Goal: Task Accomplishment & Management: Use online tool/utility

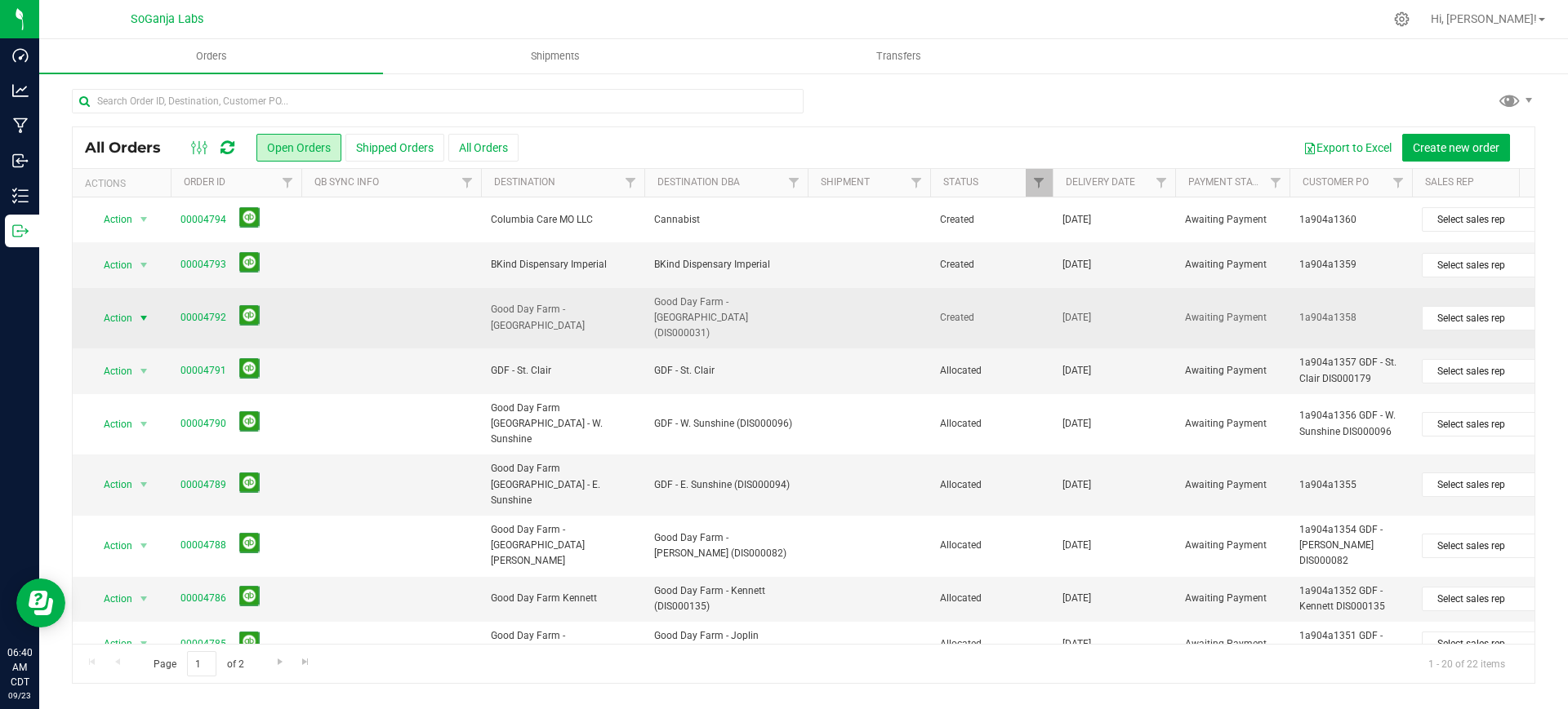
click at [135, 310] on span "select" at bounding box center [144, 319] width 20 height 23
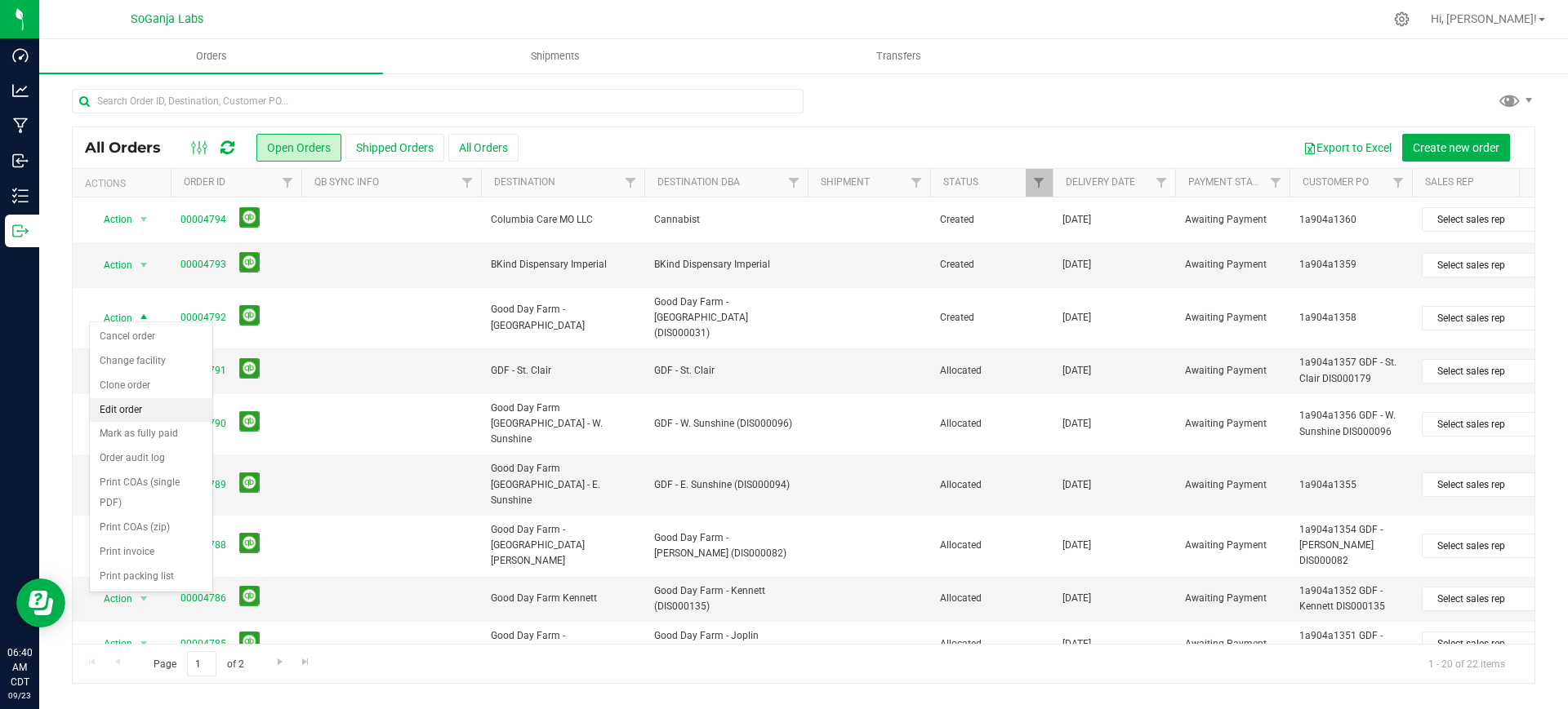
click at [155, 417] on li "Edit order" at bounding box center [151, 411] width 123 height 25
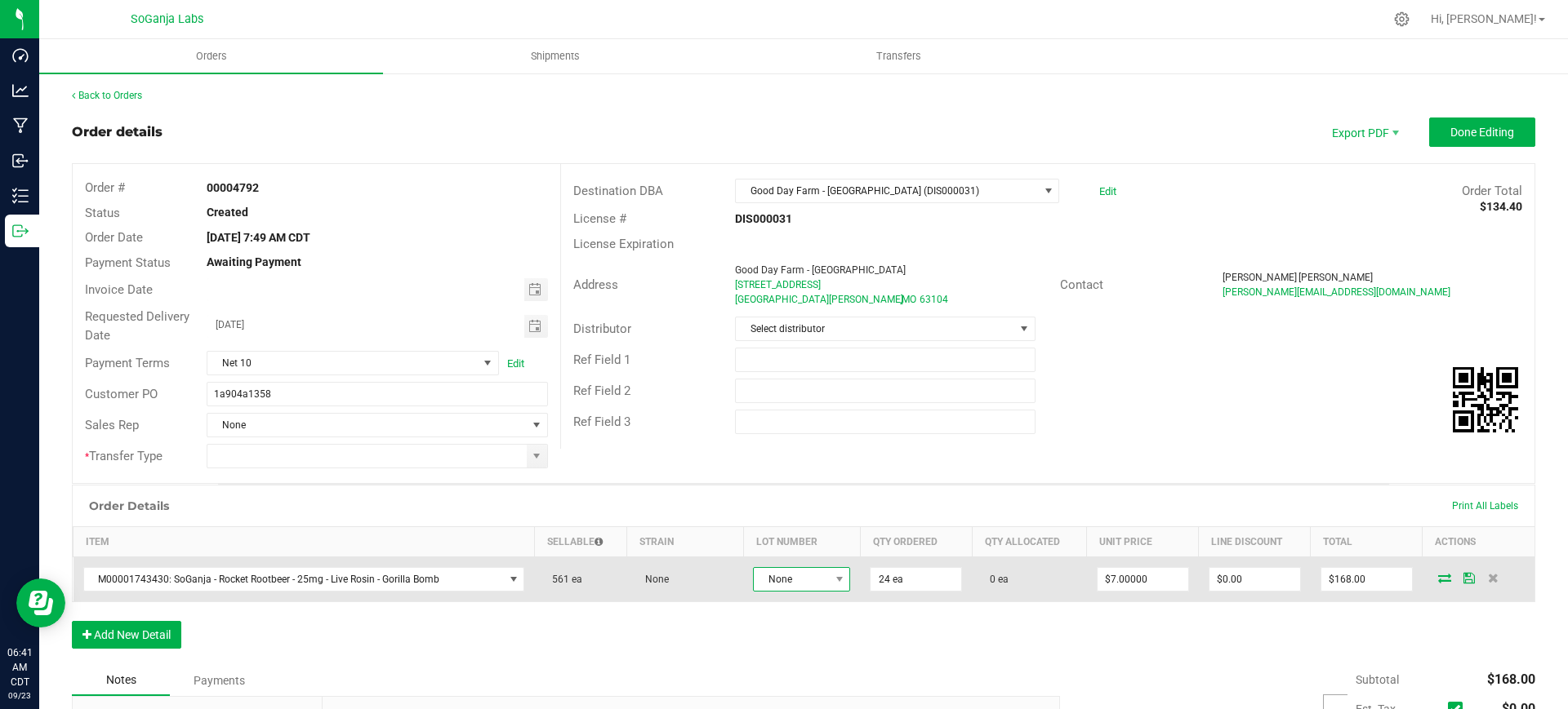
click at [815, 578] on span "None" at bounding box center [791, 579] width 76 height 23
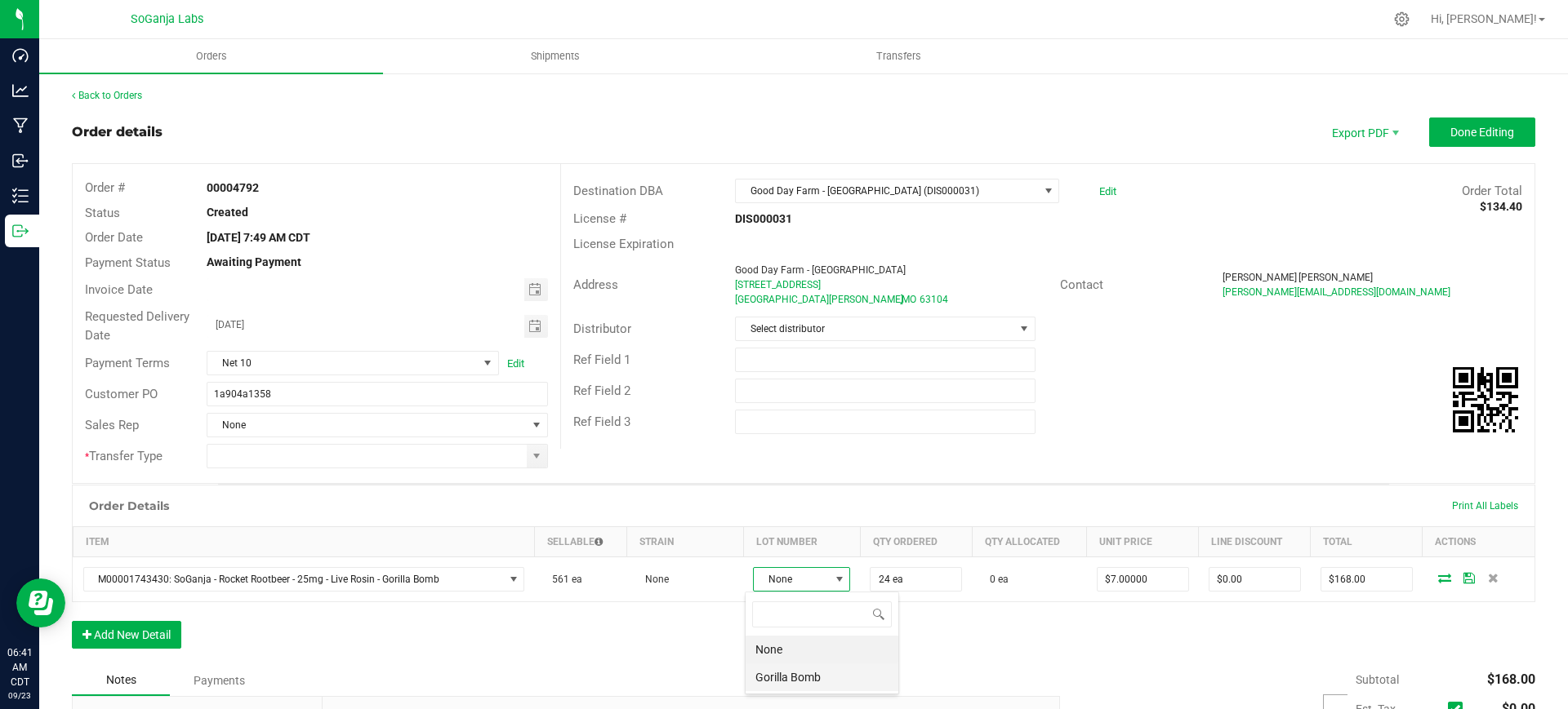
click at [803, 668] on Bomb "Gorilla Bomb" at bounding box center [822, 677] width 153 height 28
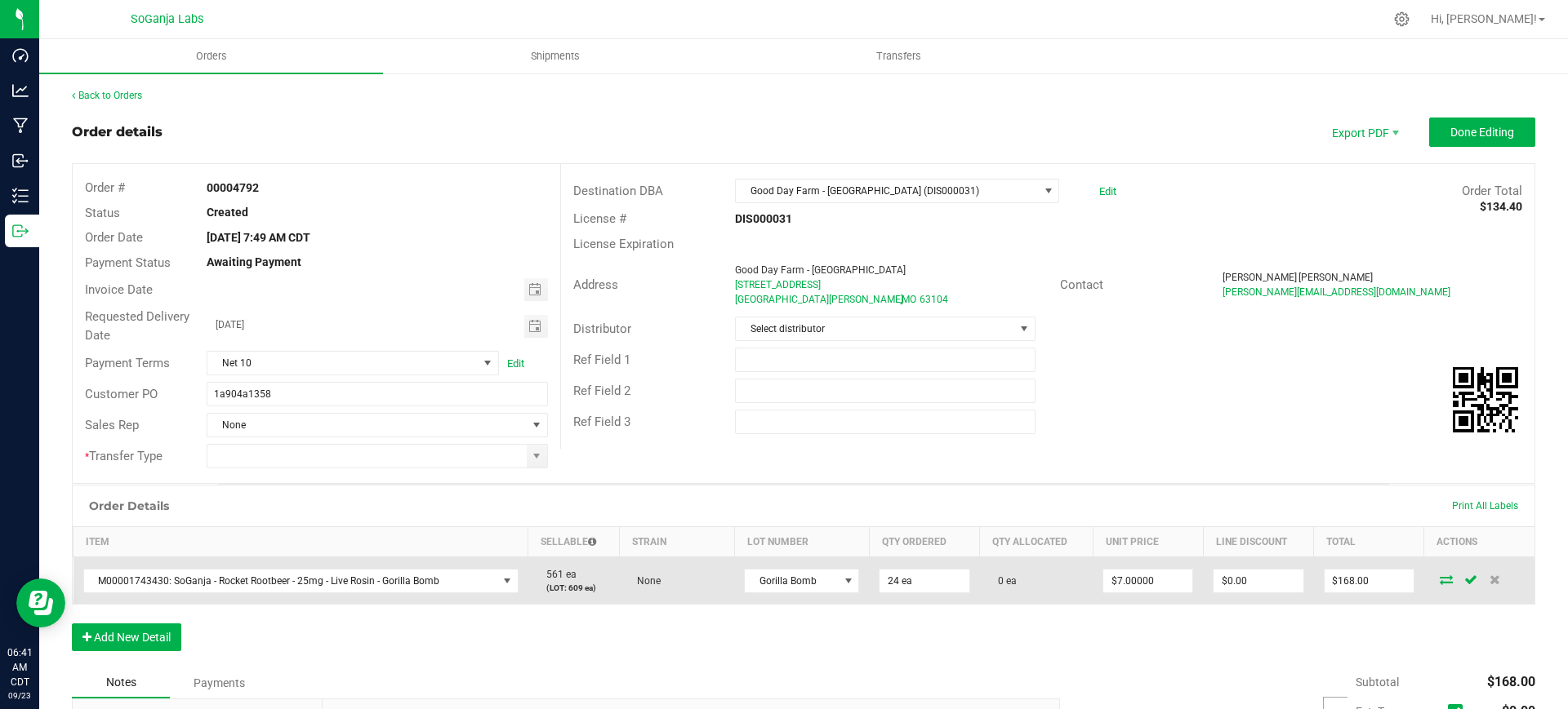
click at [1440, 579] on icon at bounding box center [1446, 579] width 13 height 10
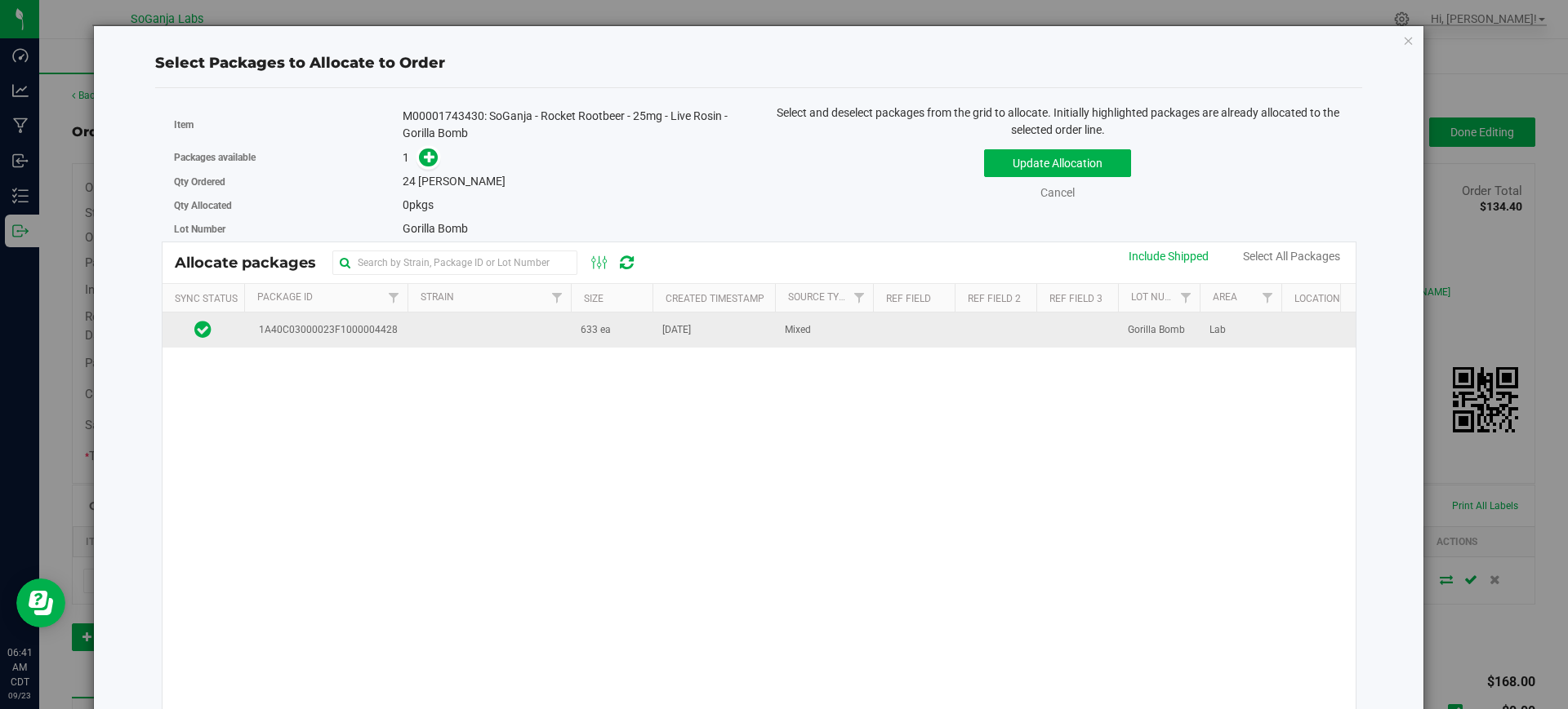
click at [615, 331] on td "633 ea" at bounding box center [611, 330] width 82 height 35
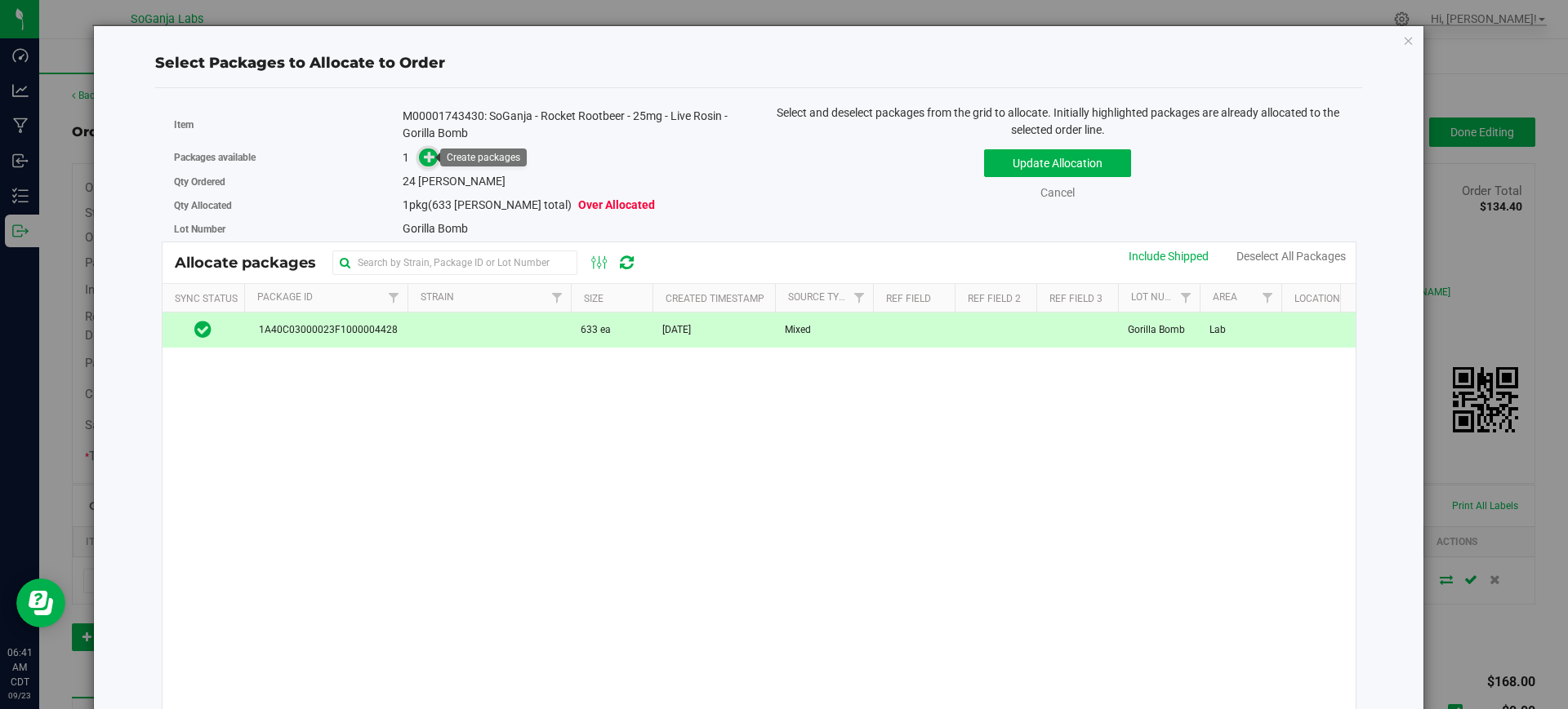
click at [424, 155] on icon at bounding box center [429, 156] width 11 height 11
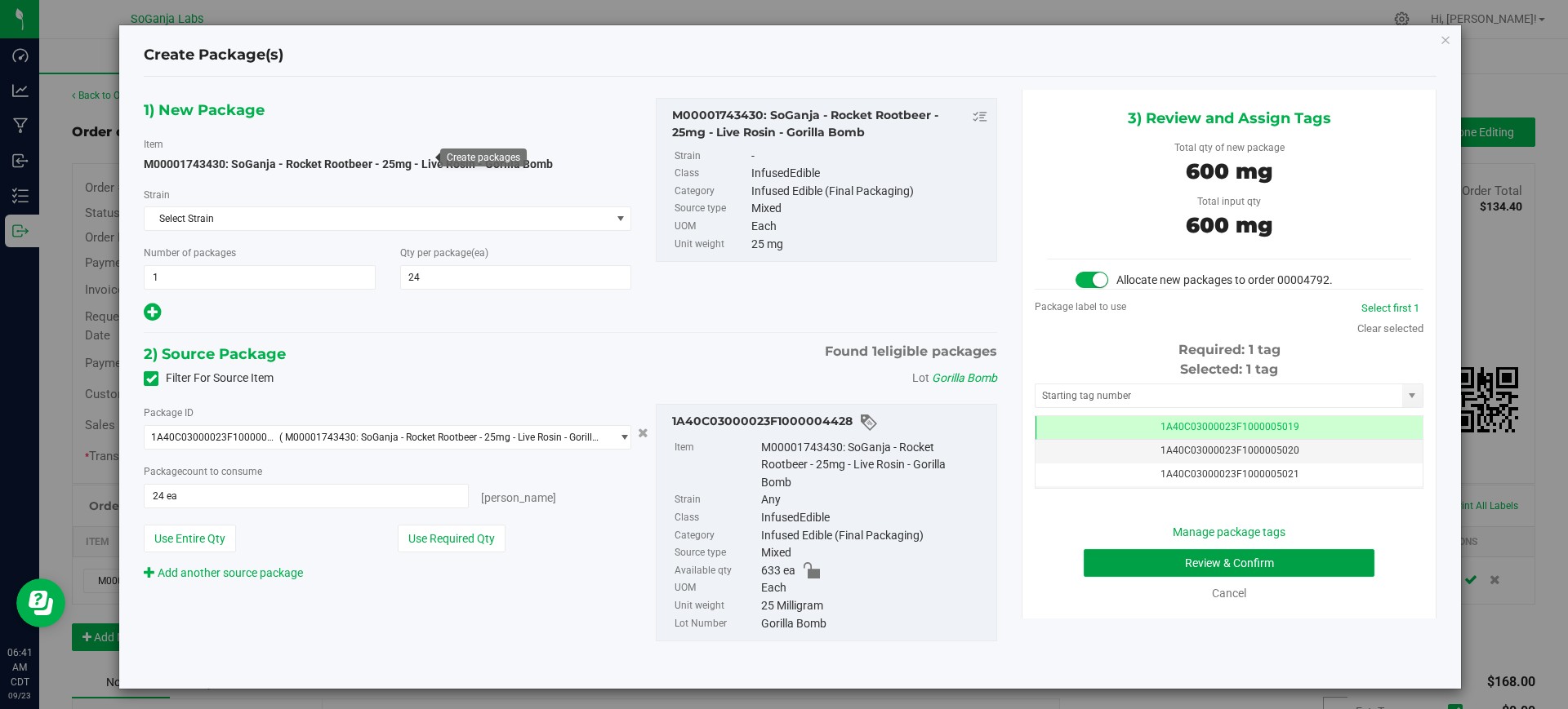
click at [1174, 566] on button "Review & Confirm" at bounding box center [1228, 563] width 291 height 28
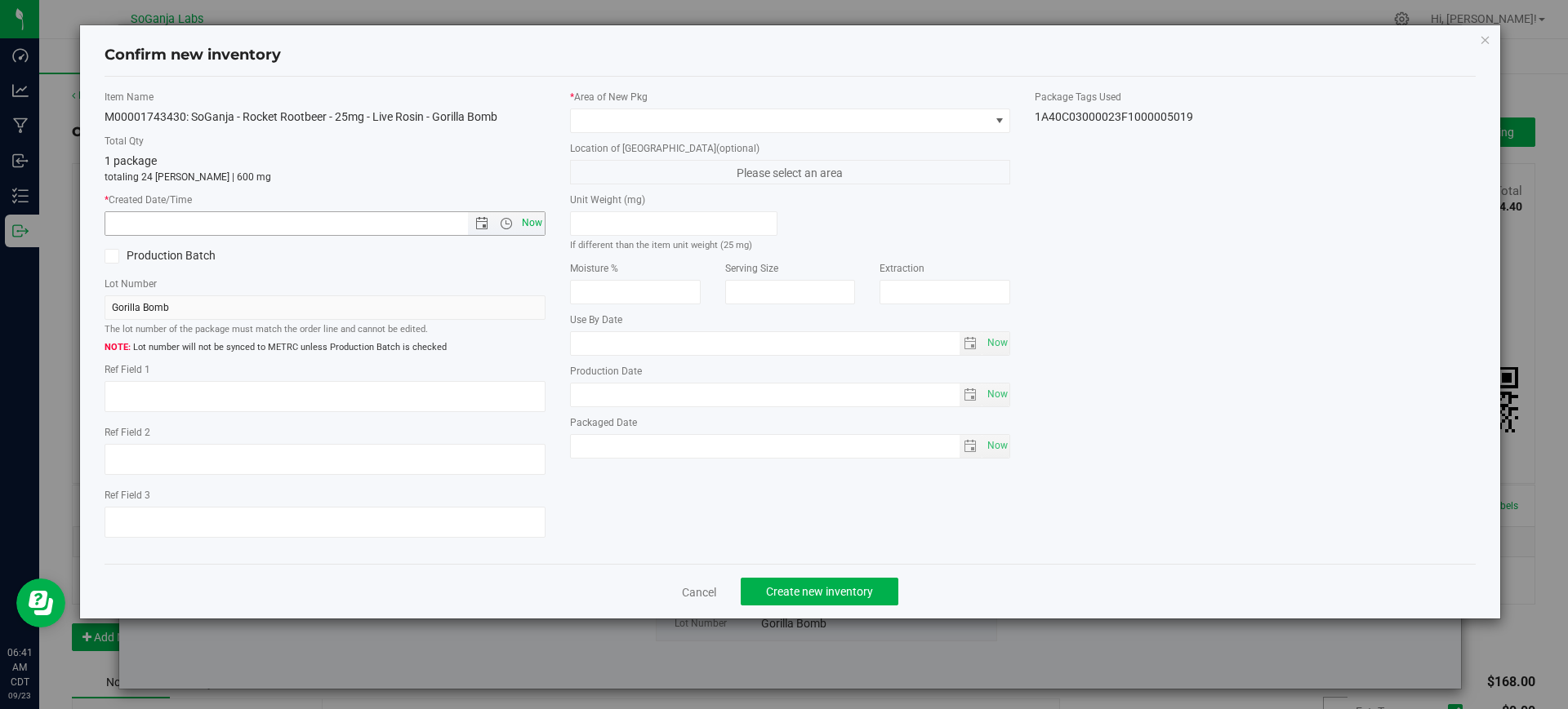
click at [539, 228] on span "Now" at bounding box center [532, 223] width 28 height 24
type input "9/23/2025 6:41 AM"
click at [614, 113] on span at bounding box center [780, 121] width 419 height 23
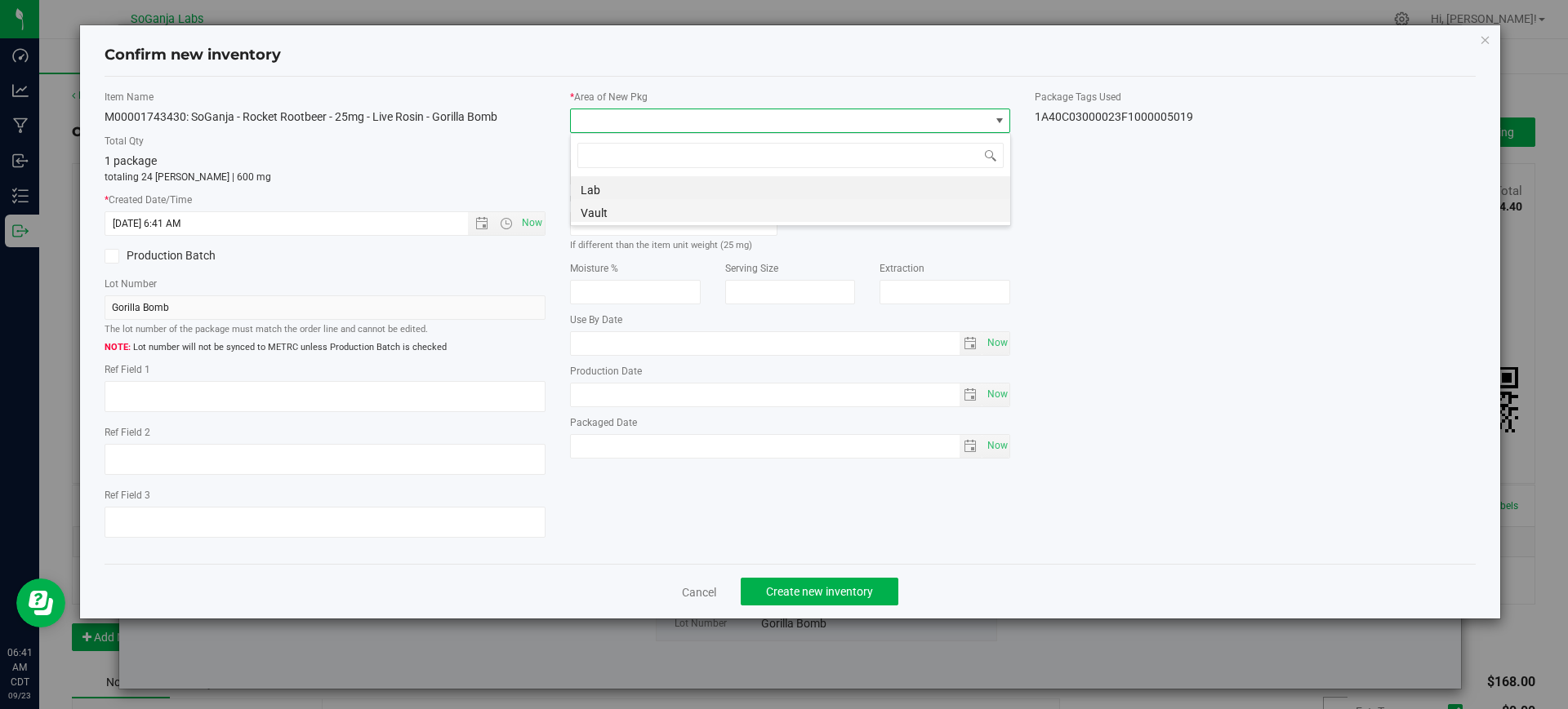
scroll to position [25, 441]
click at [622, 217] on li "Vault" at bounding box center [790, 211] width 439 height 23
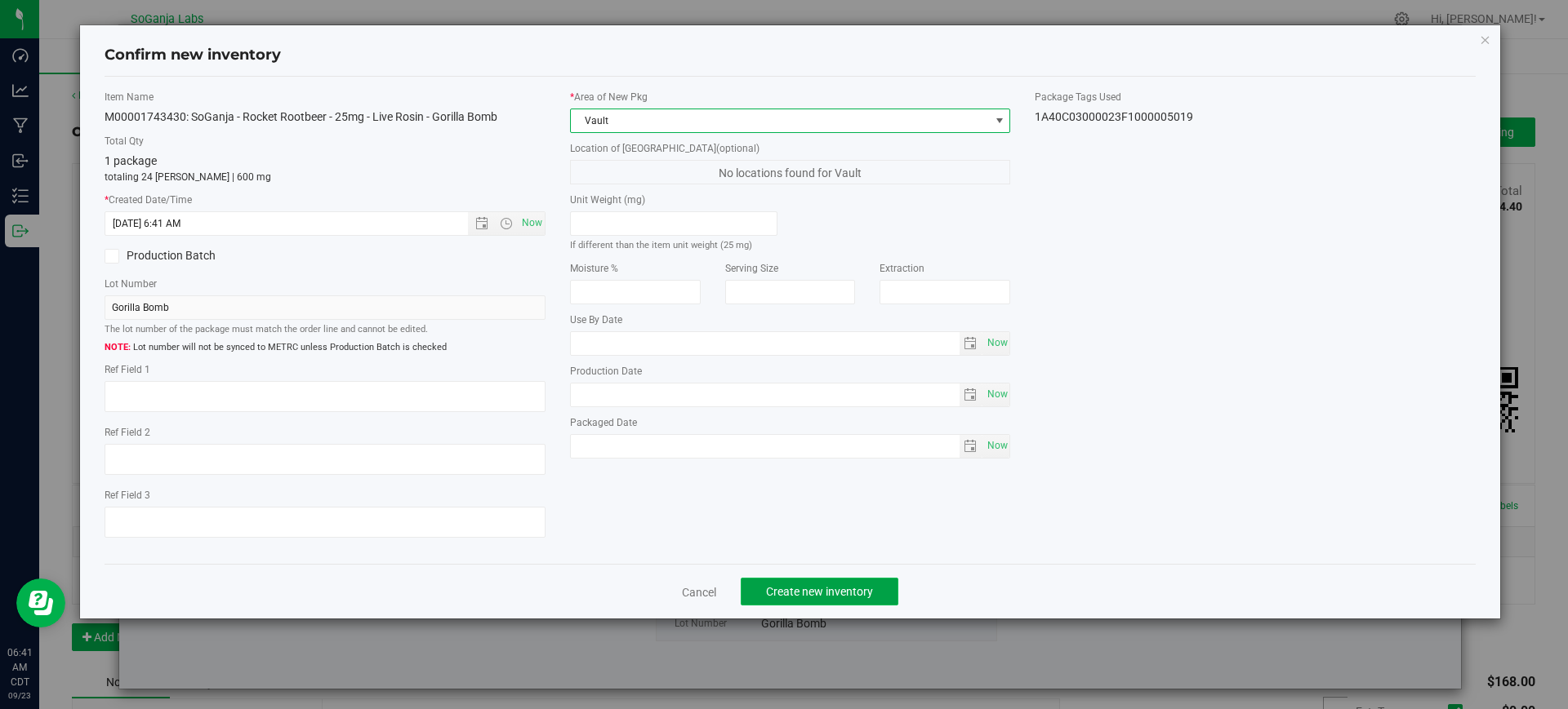
click at [789, 592] on span "Create new inventory" at bounding box center [819, 591] width 107 height 13
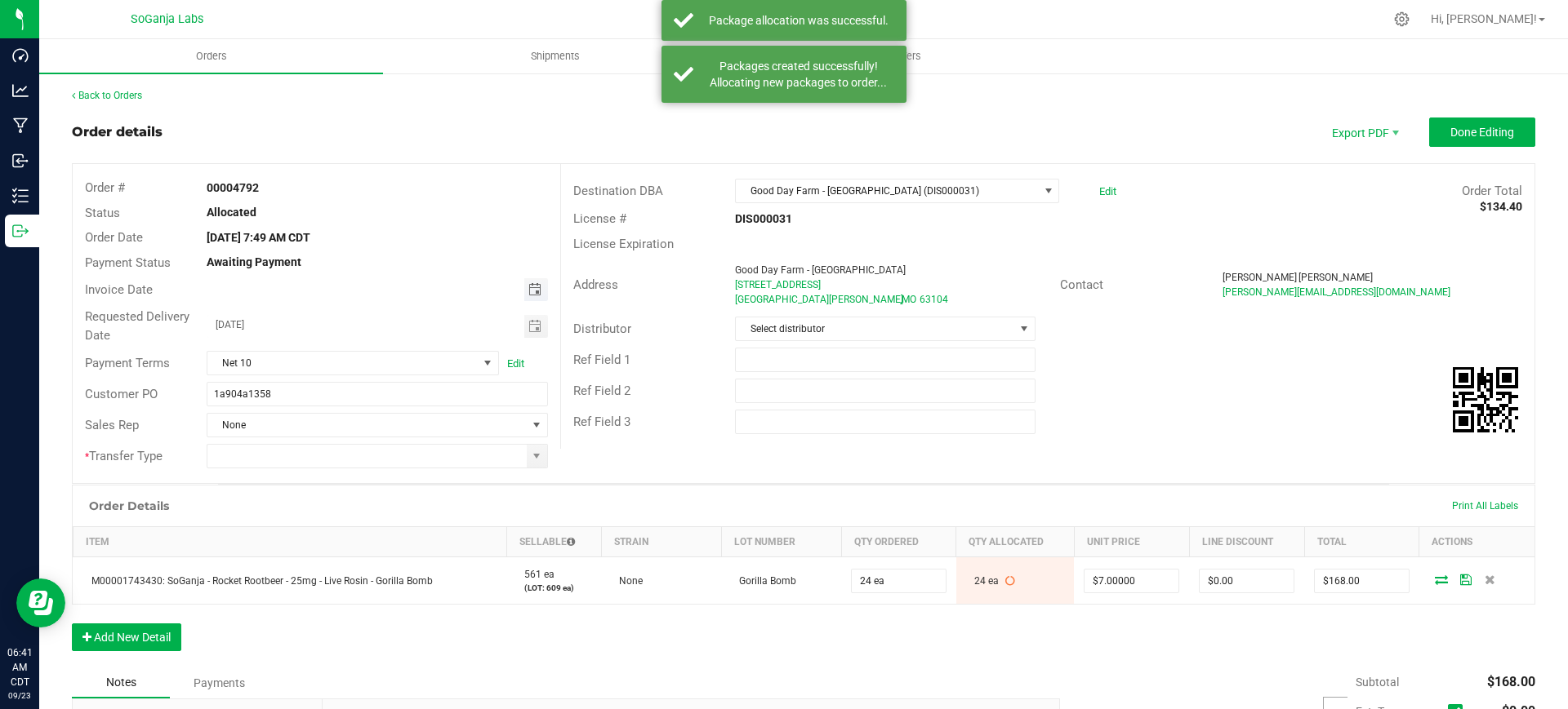
click at [529, 283] on span "Toggle calendar" at bounding box center [535, 290] width 13 height 13
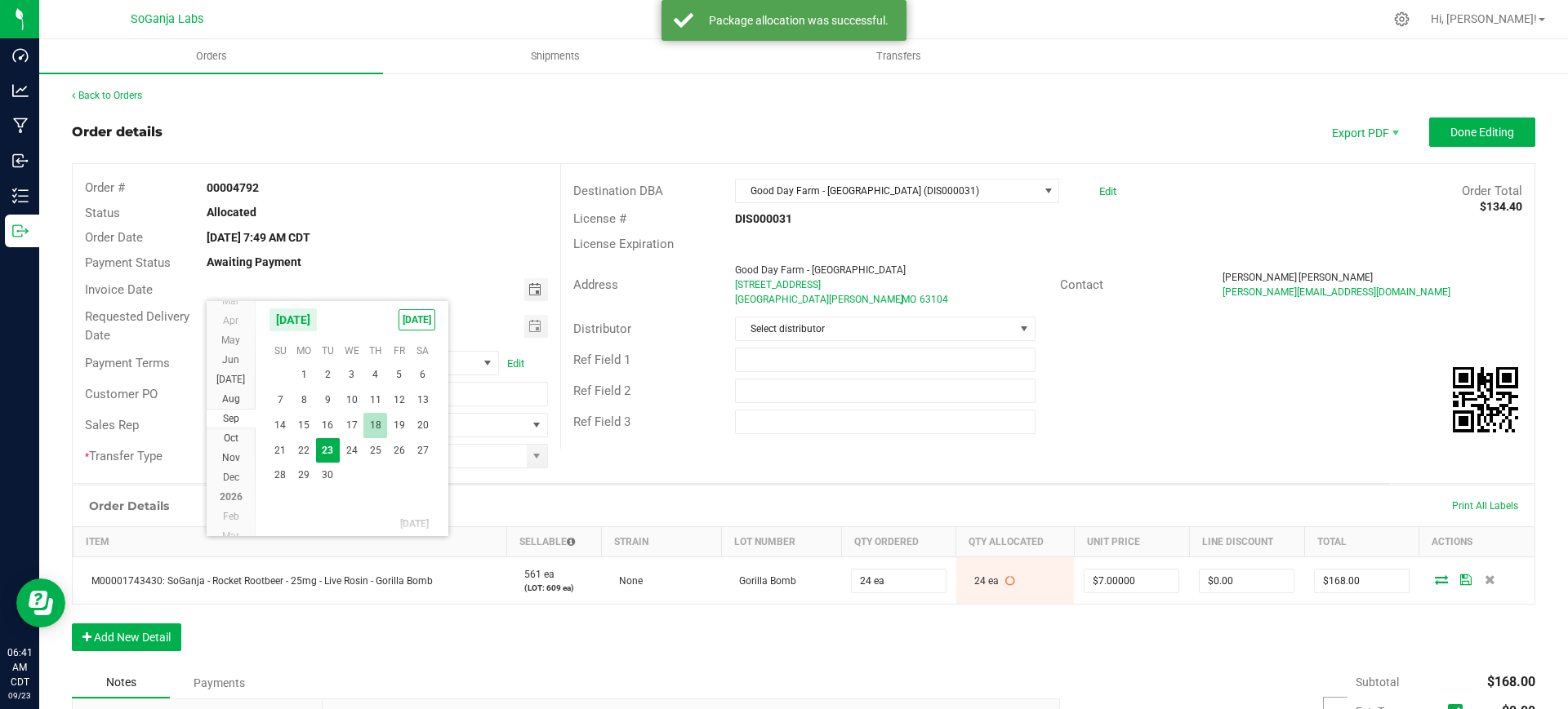
click at [380, 415] on span "18" at bounding box center [375, 426] width 24 height 25
type input "[DATE]"
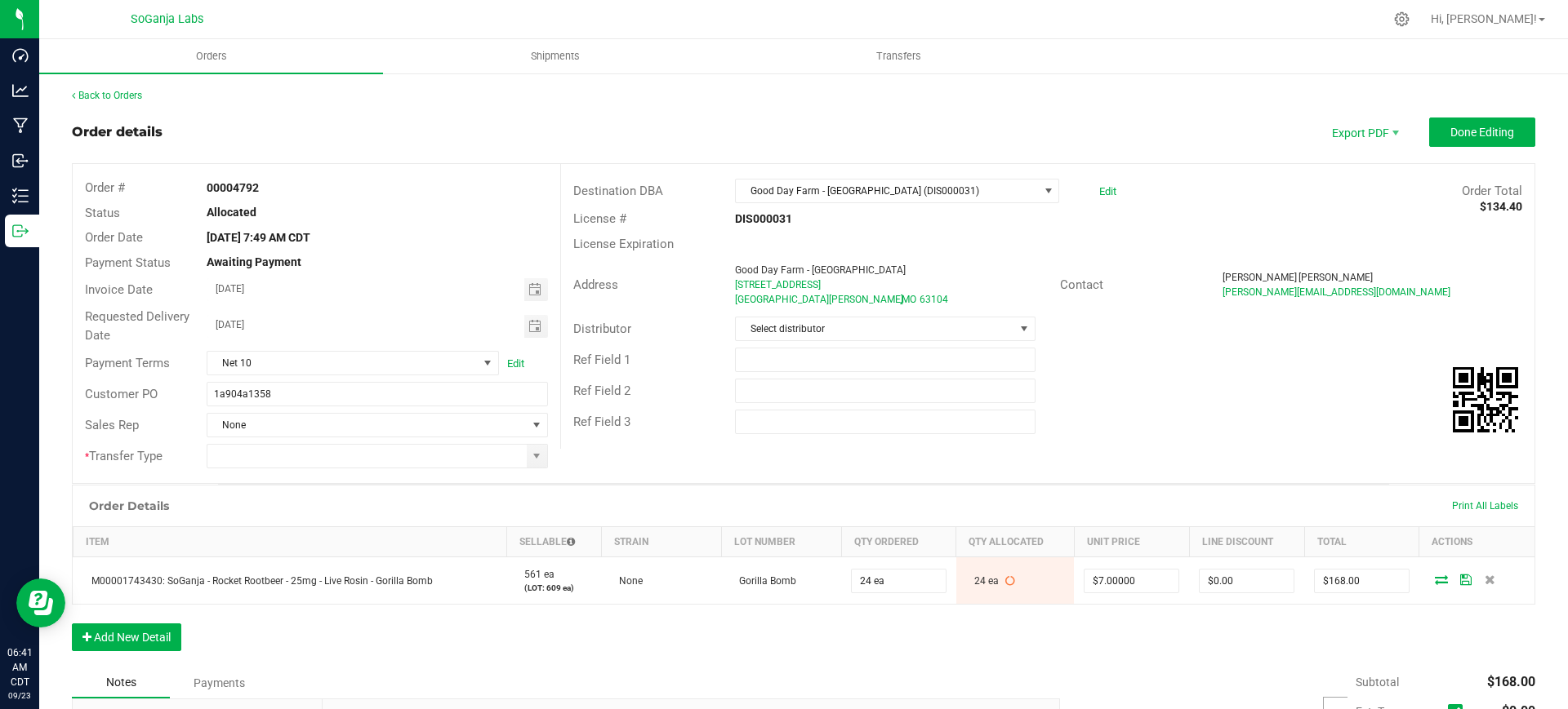
click at [403, 380] on div "Customer PO 1a904a1358" at bounding box center [316, 394] width 487 height 31
click at [398, 398] on input "1a904a1358" at bounding box center [377, 394] width 341 height 25
click at [530, 455] on span at bounding box center [536, 455] width 13 height 13
type input "1a904a1358 GDF - Broadway DIS000031"
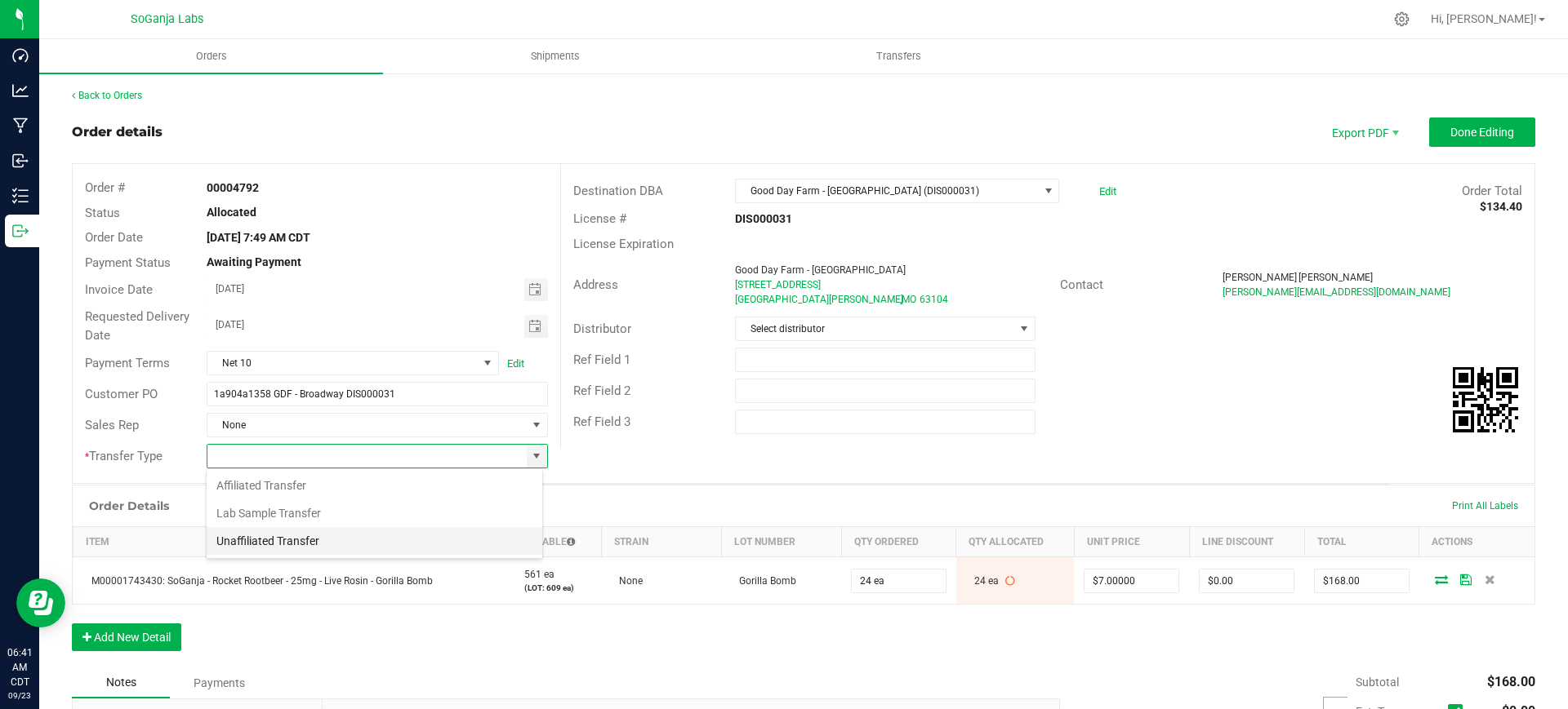
click at [309, 541] on li "Unaffiliated Transfer" at bounding box center [374, 541] width 335 height 28
type input "Unaffiliated Transfer"
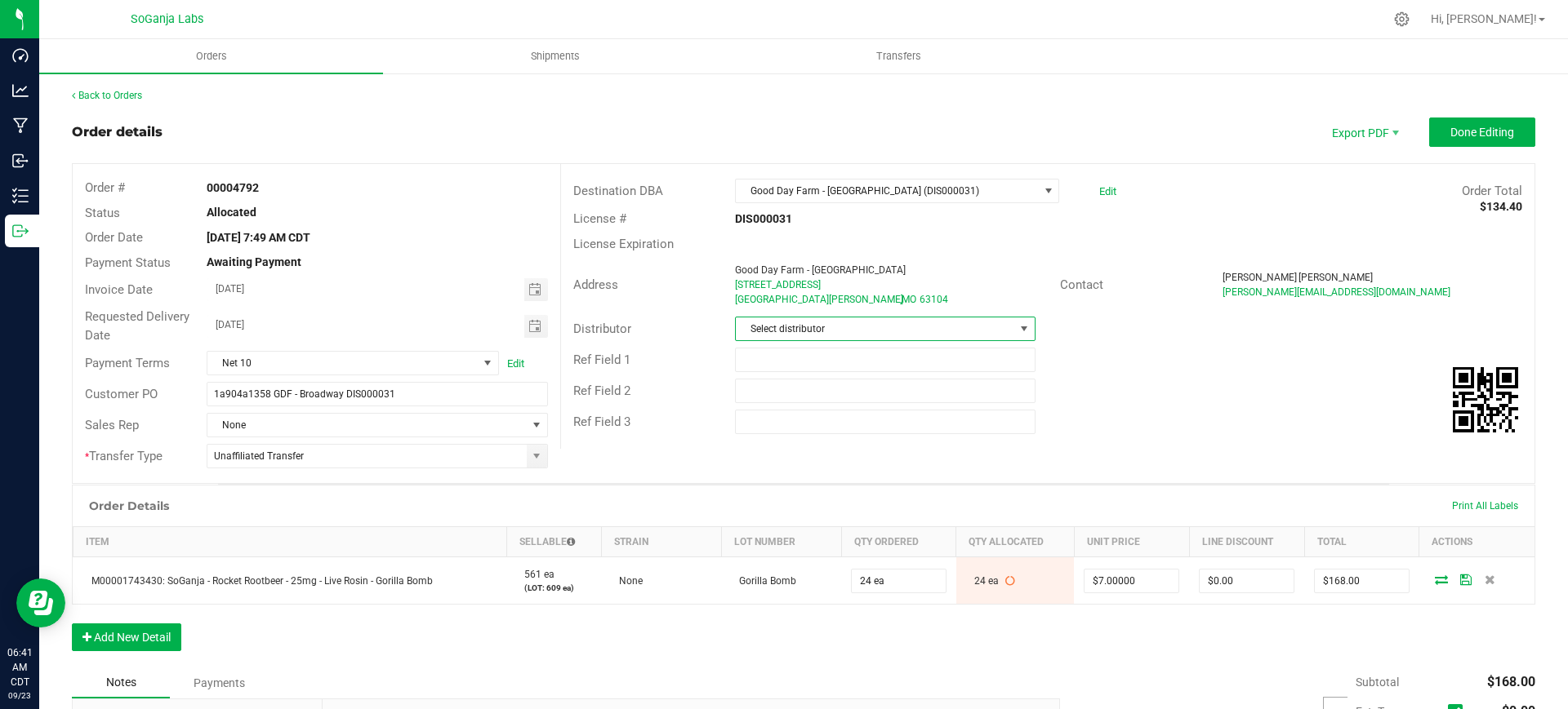
click at [864, 333] on span "Select distributor" at bounding box center [874, 329] width 277 height 23
click at [860, 534] on li "Wellerman Transport" at bounding box center [877, 534] width 295 height 28
click at [1450, 134] on span "Done Editing" at bounding box center [1482, 132] width 64 height 13
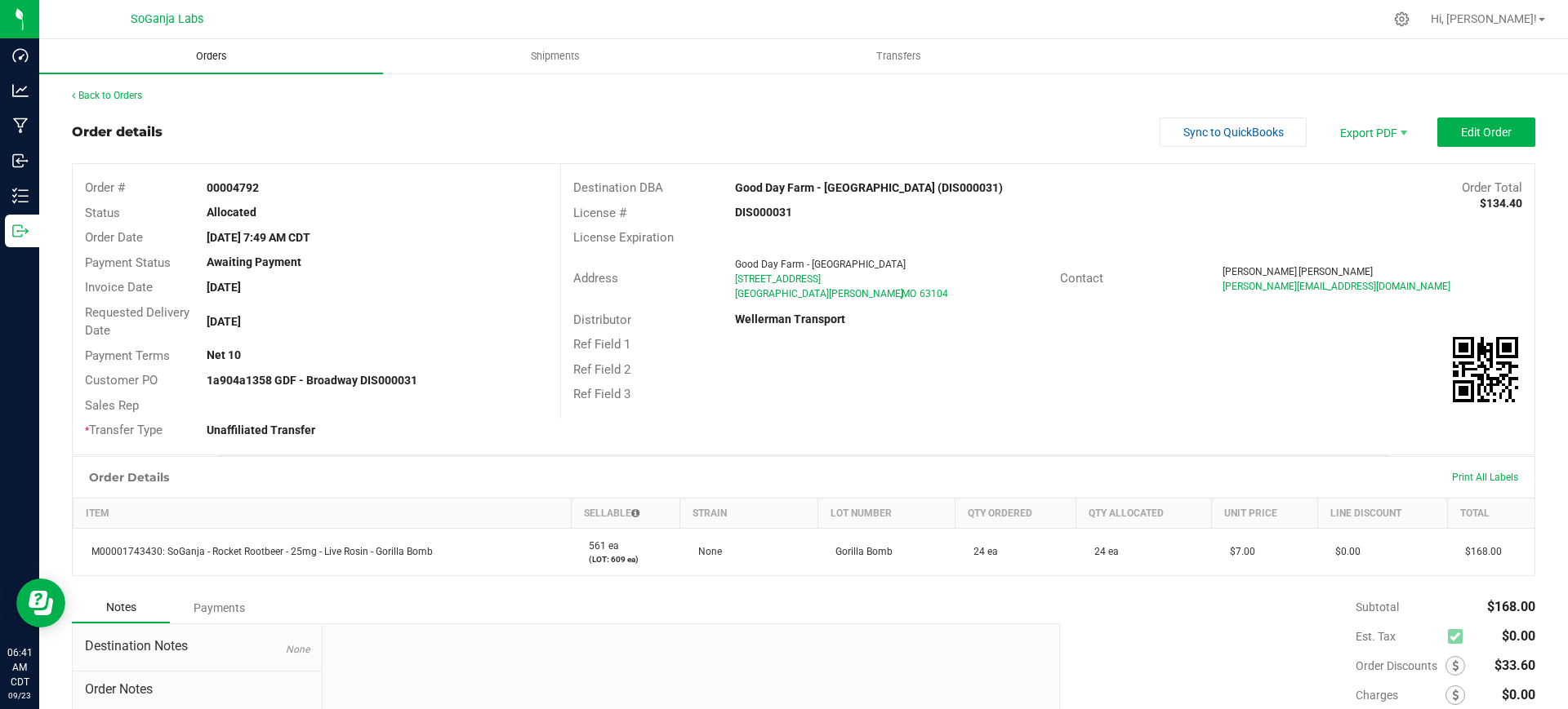
click at [204, 49] on span "Orders" at bounding box center [212, 56] width 76 height 15
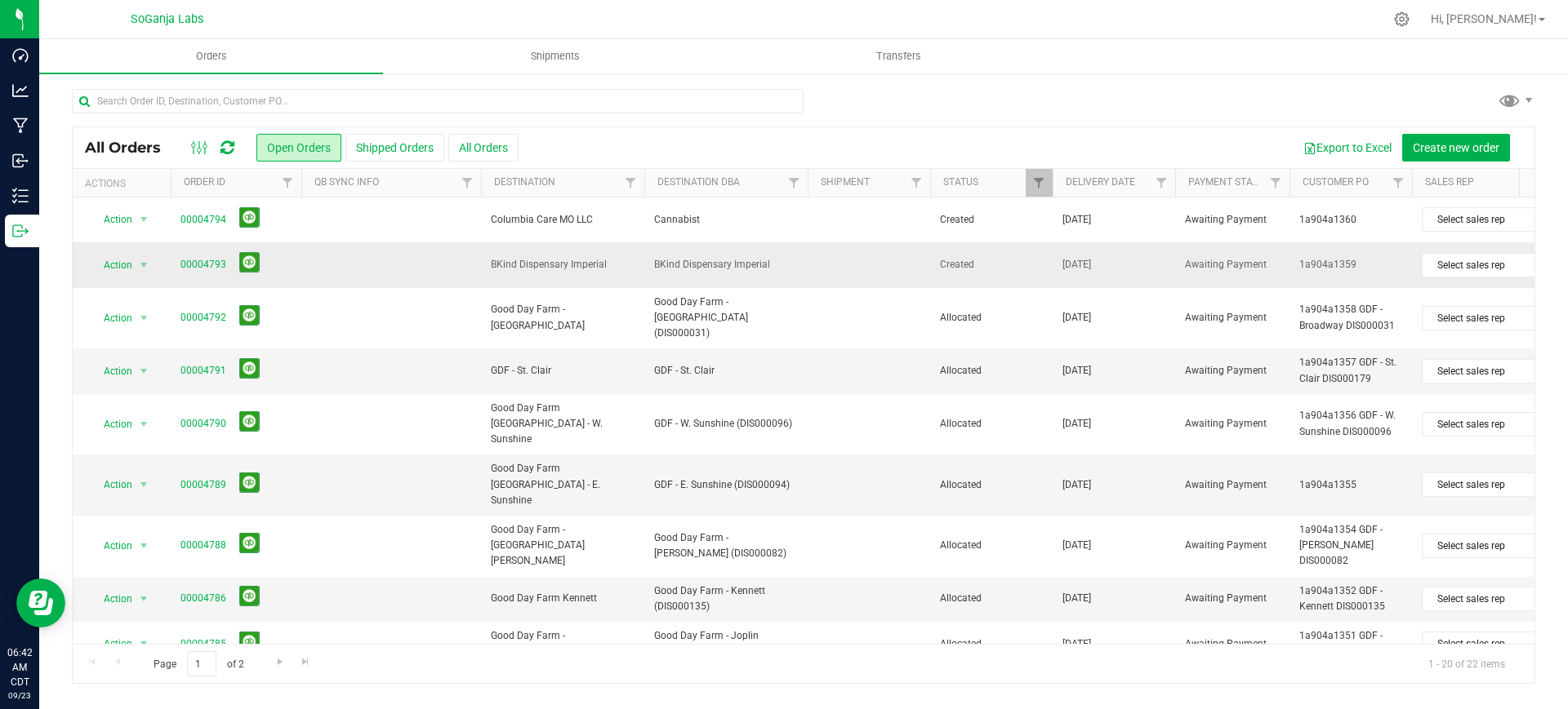
click at [122, 269] on span "Action" at bounding box center [111, 265] width 44 height 23
click at [133, 362] on li "Edit order" at bounding box center [151, 365] width 123 height 25
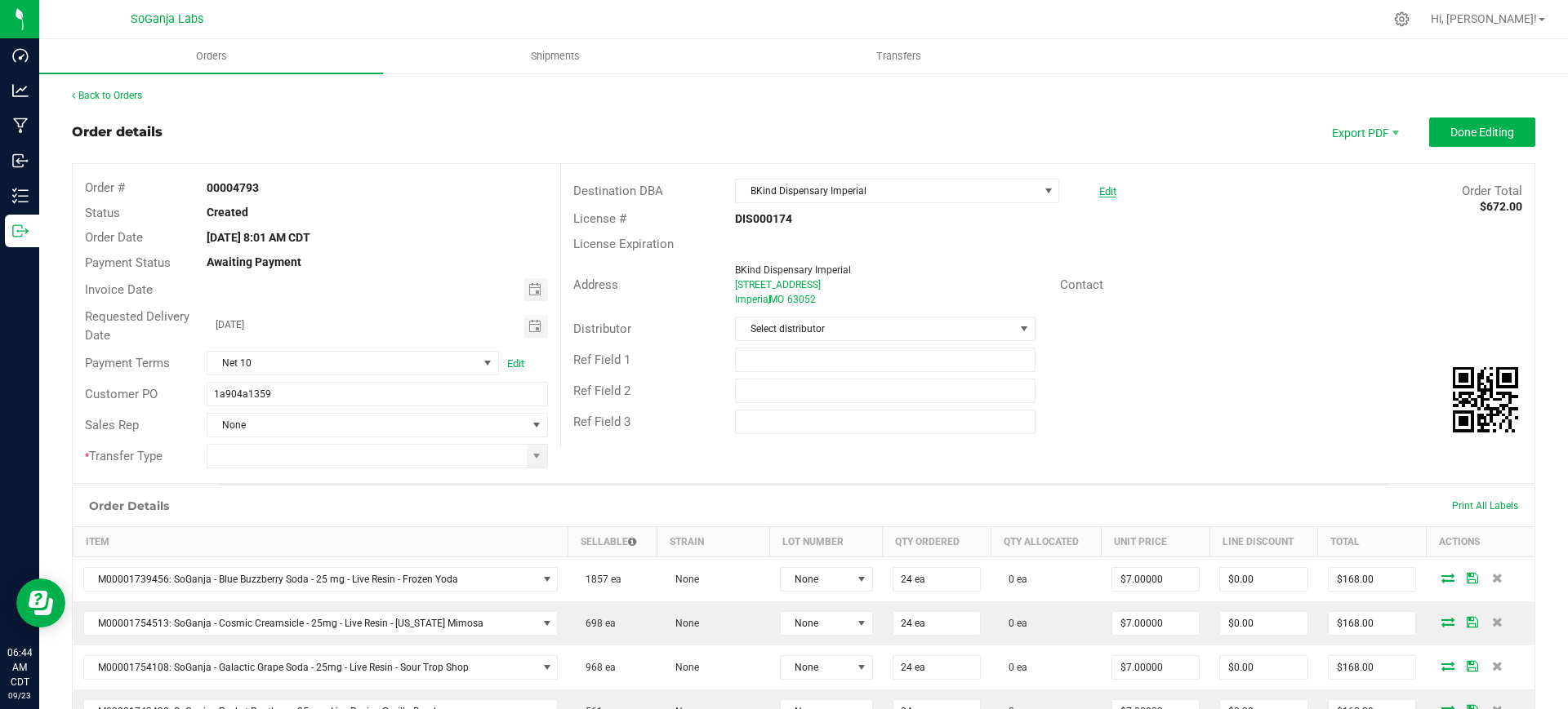
click at [1100, 193] on link "Edit" at bounding box center [1108, 191] width 18 height 12
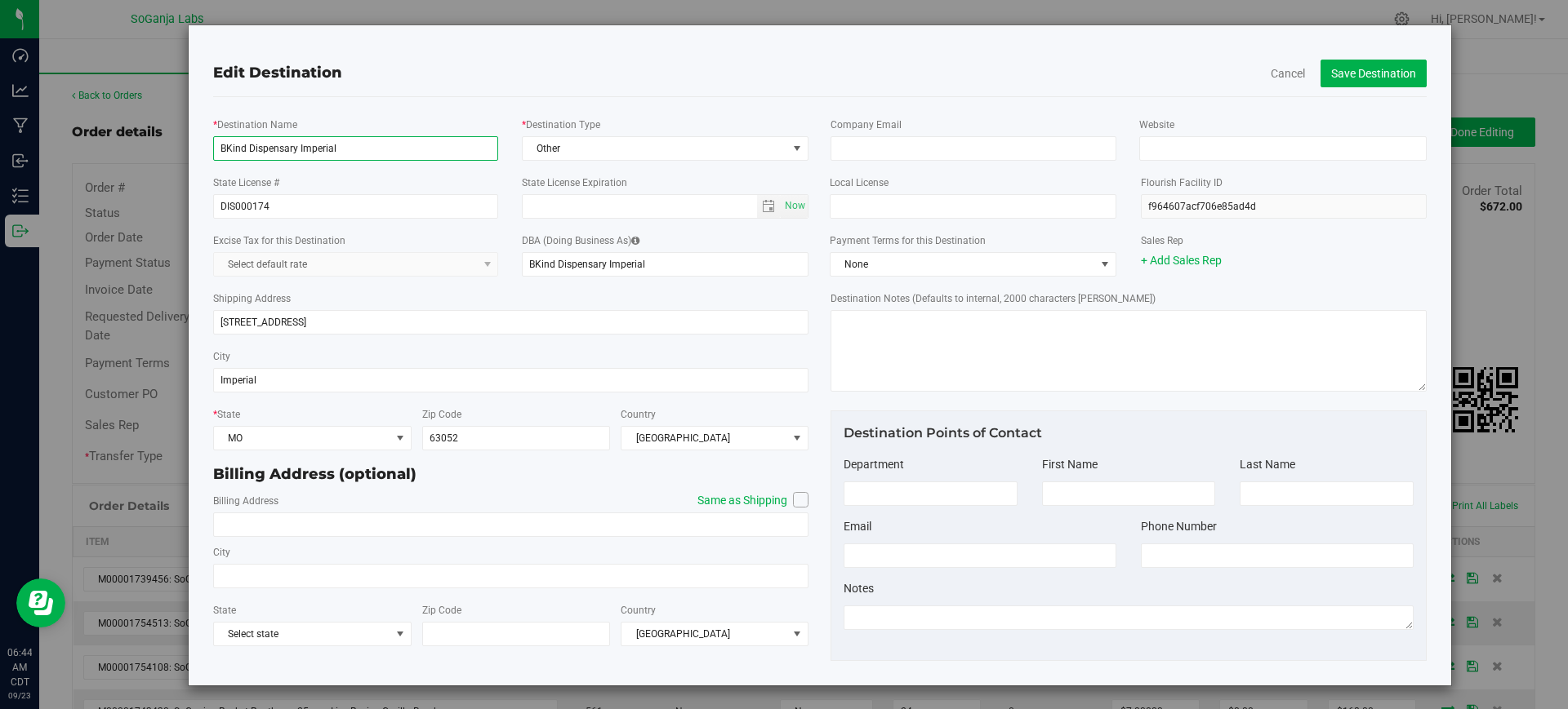
drag, startPoint x: 351, startPoint y: 153, endPoint x: 207, endPoint y: 134, distance: 145.2
click at [207, 134] on div "* Destination Name BKind Dispensary Imperial" at bounding box center [356, 138] width 310 height 45
type input "Good Day Farm - [GEOGRAPHIC_DATA][PERSON_NAME]"
click at [560, 143] on span "Other" at bounding box center [654, 148] width 264 height 23
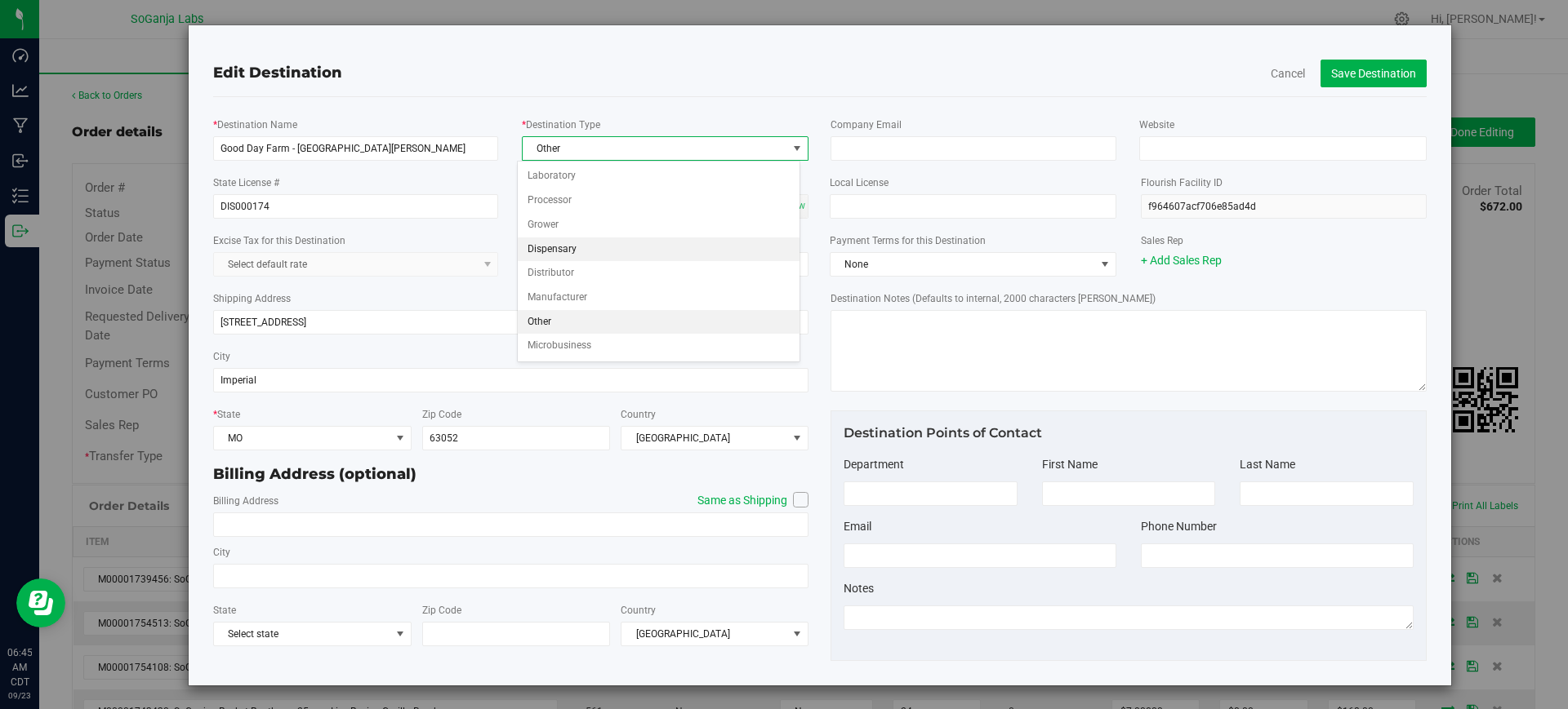
click at [559, 254] on li "Dispensary" at bounding box center [658, 250] width 282 height 25
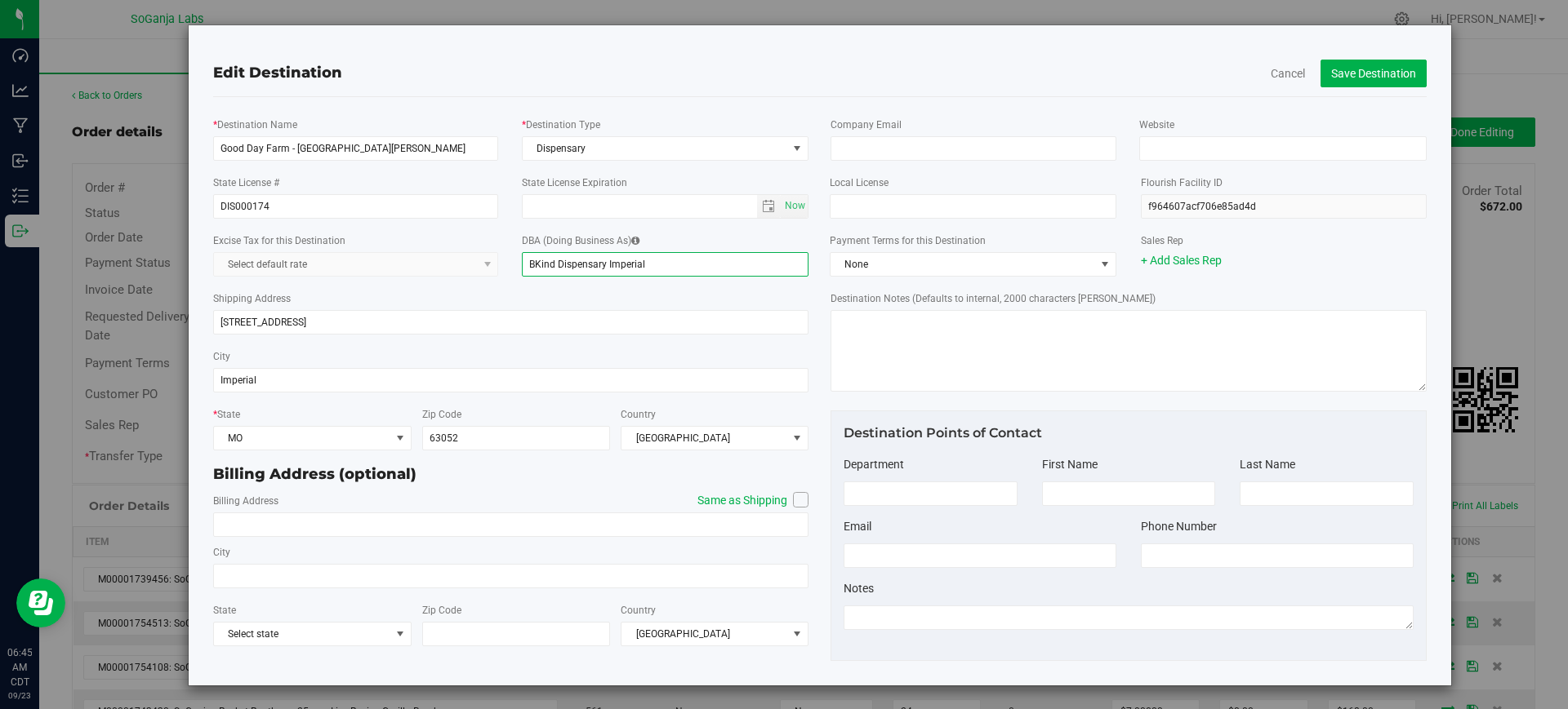
drag, startPoint x: 649, startPoint y: 261, endPoint x: 451, endPoint y: 253, distance: 198.2
click at [455, 254] on div "Excise Tax for this Destination Select default rate DBA (Doing Business As) BKi…" at bounding box center [511, 254] width 621 height 58
drag, startPoint x: 352, startPoint y: 148, endPoint x: 171, endPoint y: 157, distance: 181.2
click at [171, 157] on div "Edit Destination Cancel Save Destination * Destination Name Good Day Farm - St.…" at bounding box center [790, 355] width 1323 height 662
drag, startPoint x: 651, startPoint y: 263, endPoint x: 497, endPoint y: 274, distance: 154.4
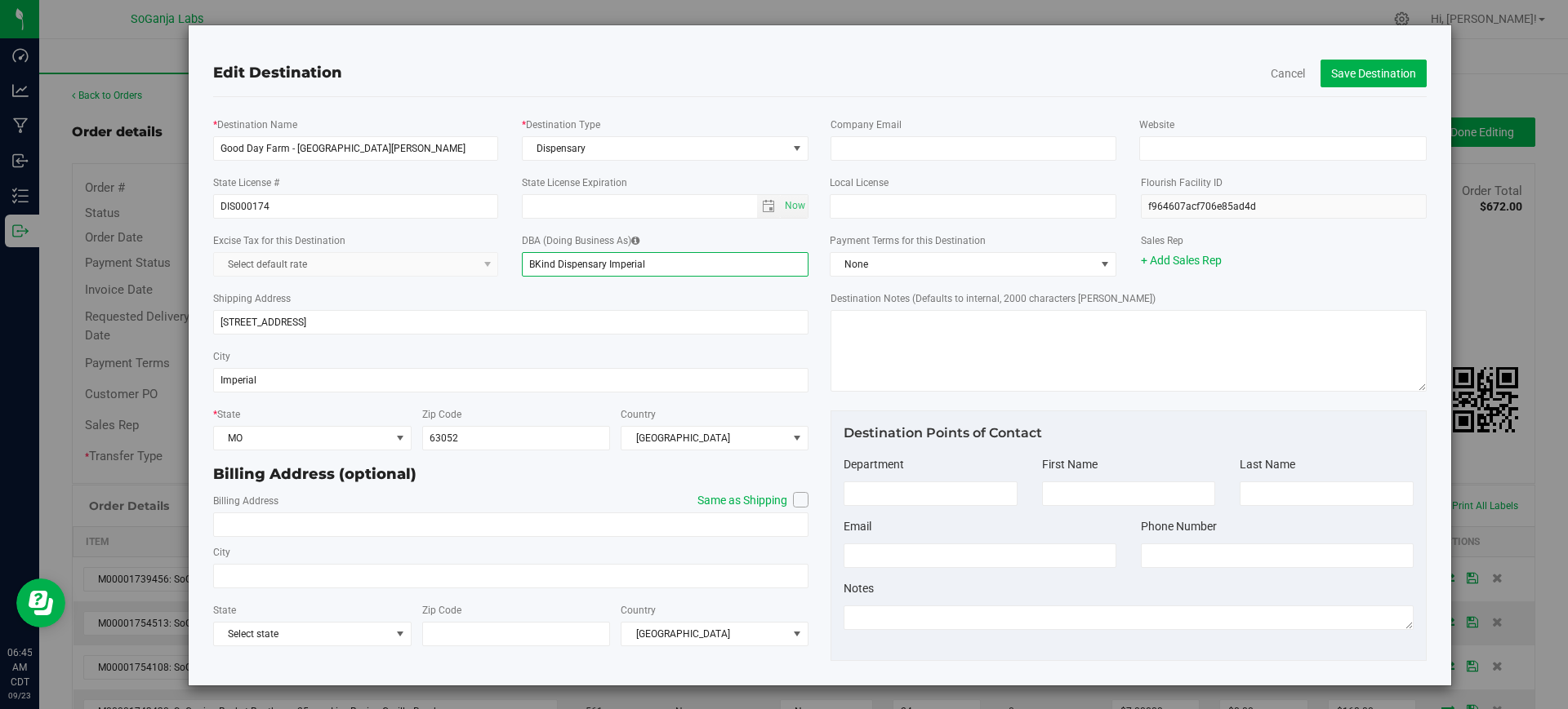
click at [497, 274] on div "Excise Tax for this Destination Select default rate DBA (Doing Business As) BKi…" at bounding box center [511, 254] width 621 height 58
paste input "Good Day Farm - [GEOGRAPHIC_DATA][PERSON_NAME]"
type input "Good Day Farm - [GEOGRAPHIC_DATA][PERSON_NAME]"
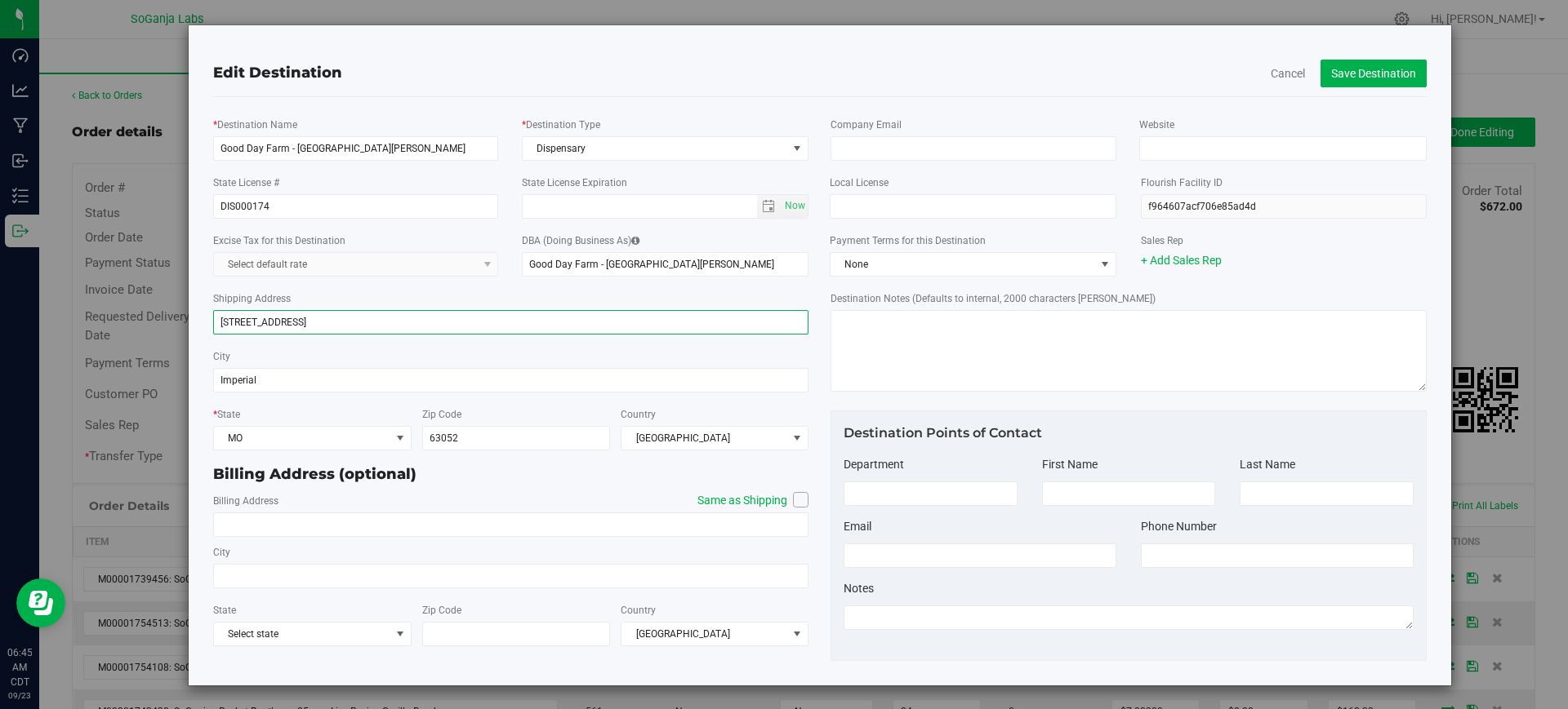
click at [362, 321] on input "[STREET_ADDRESS]" at bounding box center [511, 322] width 596 height 25
drag, startPoint x: 336, startPoint y: 321, endPoint x: 190, endPoint y: 318, distance: 146.0
click at [191, 317] on div "Edit Destination Cancel Save Destination * Destination Name Good Day Farm - St.…" at bounding box center [820, 355] width 1264 height 662
type input "[STREET_ADDRESS]"
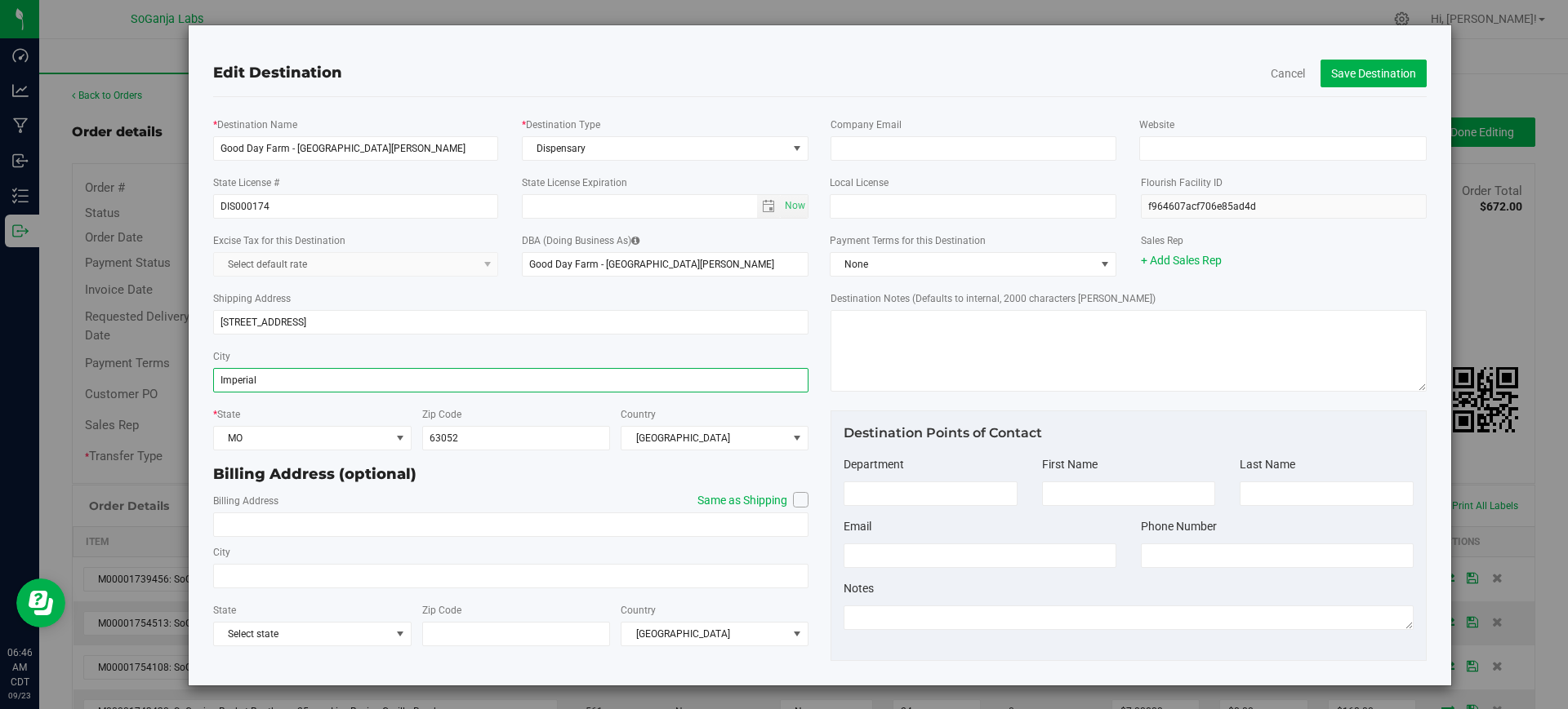
drag, startPoint x: 283, startPoint y: 376, endPoint x: 147, endPoint y: 360, distance: 136.9
click at [147, 360] on div "Edit Destination Cancel Save Destination * Destination Name Good Day Farm - St.…" at bounding box center [790, 355] width 1323 height 662
type input "[GEOGRAPHIC_DATA][PERSON_NAME]"
drag, startPoint x: 471, startPoint y: 444, endPoint x: 374, endPoint y: 426, distance: 98.7
click at [386, 434] on div "* State MO Zip Code 63052 Country United States" at bounding box center [511, 428] width 596 height 58
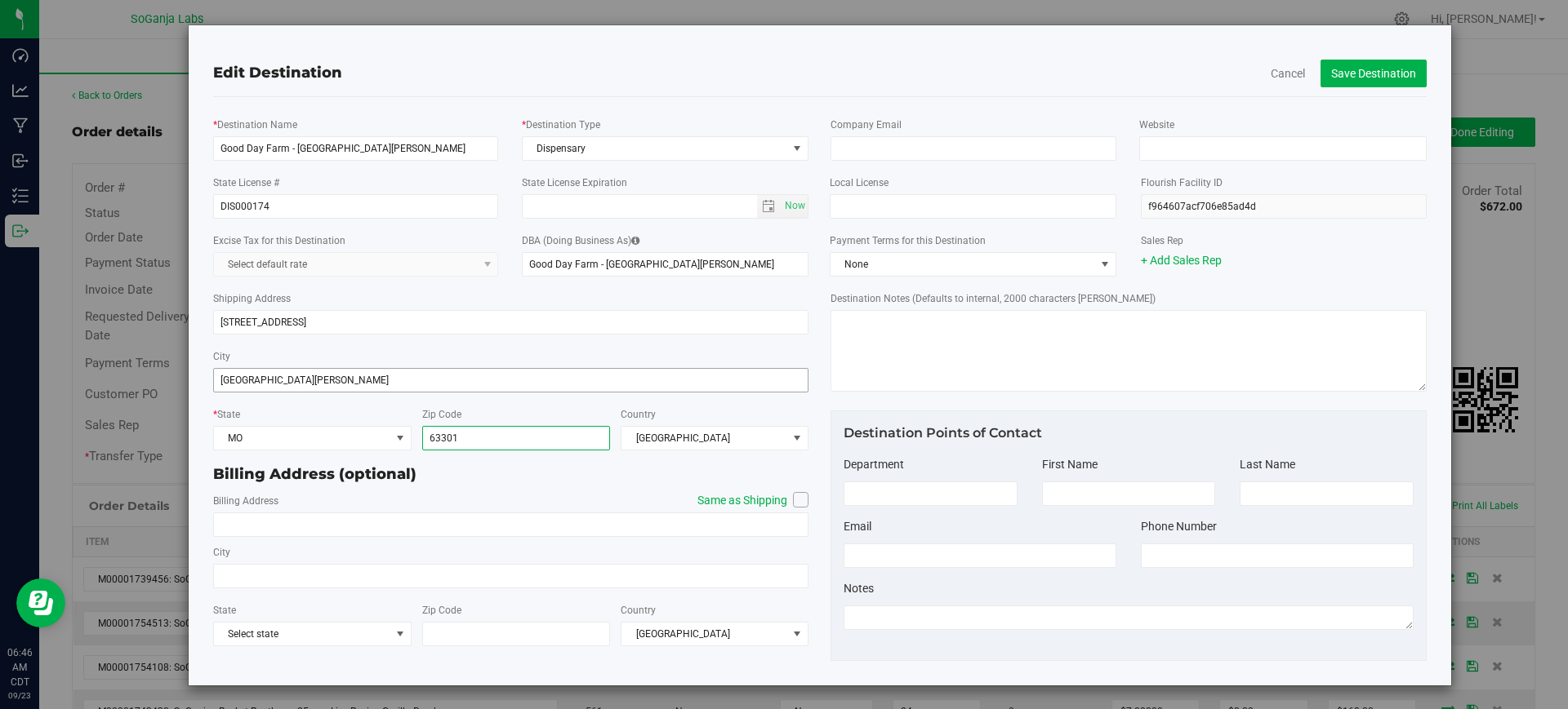
type input "63301"
click at [266, 380] on input "[GEOGRAPHIC_DATA][PERSON_NAME]" at bounding box center [511, 380] width 596 height 25
type input "St. [PERSON_NAME]"
click at [793, 505] on span at bounding box center [801, 500] width 16 height 16
click at [0, 0] on input "Same as Shipping" at bounding box center [0, 0] width 0 height 0
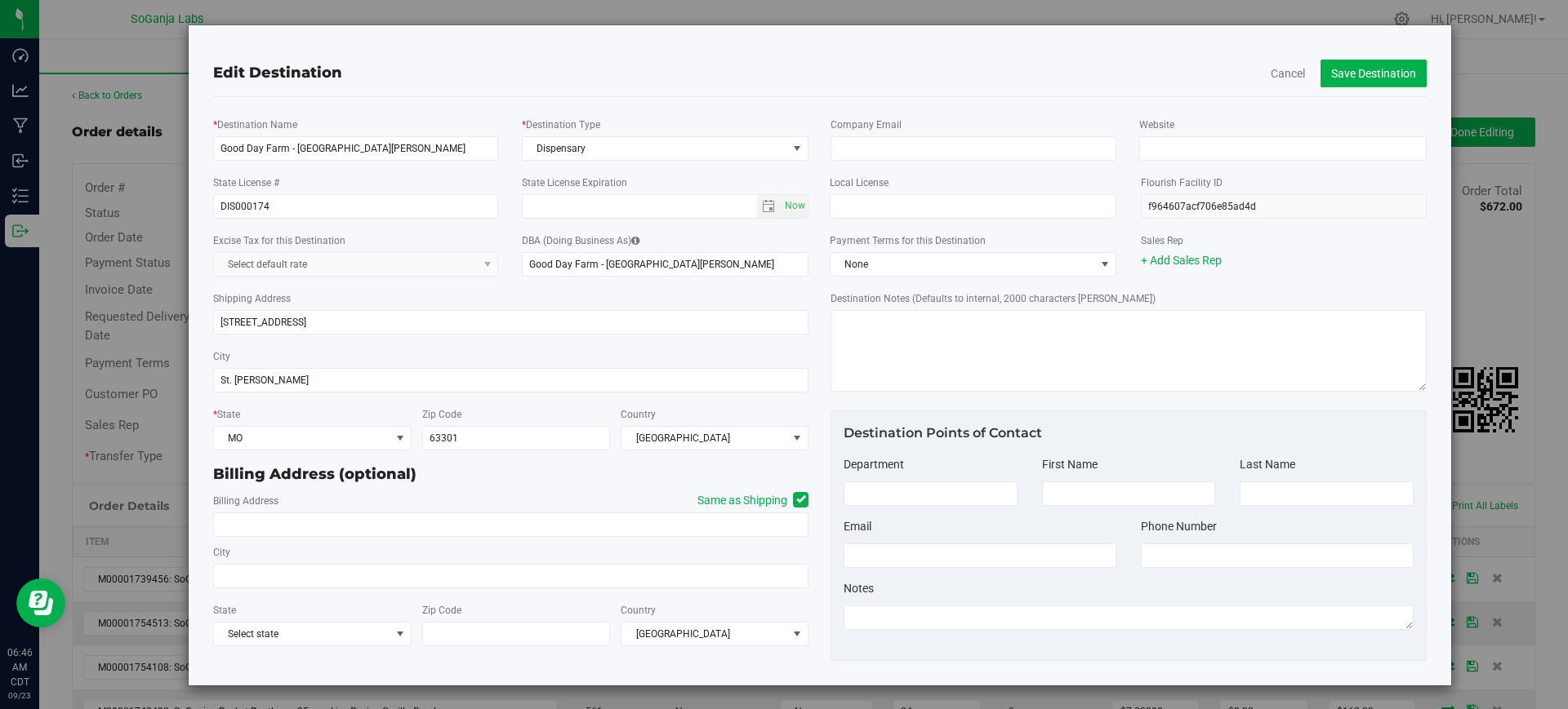
type input "[STREET_ADDRESS]"
type input "St. [PERSON_NAME]"
type input "63301"
click at [864, 269] on span "None" at bounding box center [962, 264] width 264 height 23
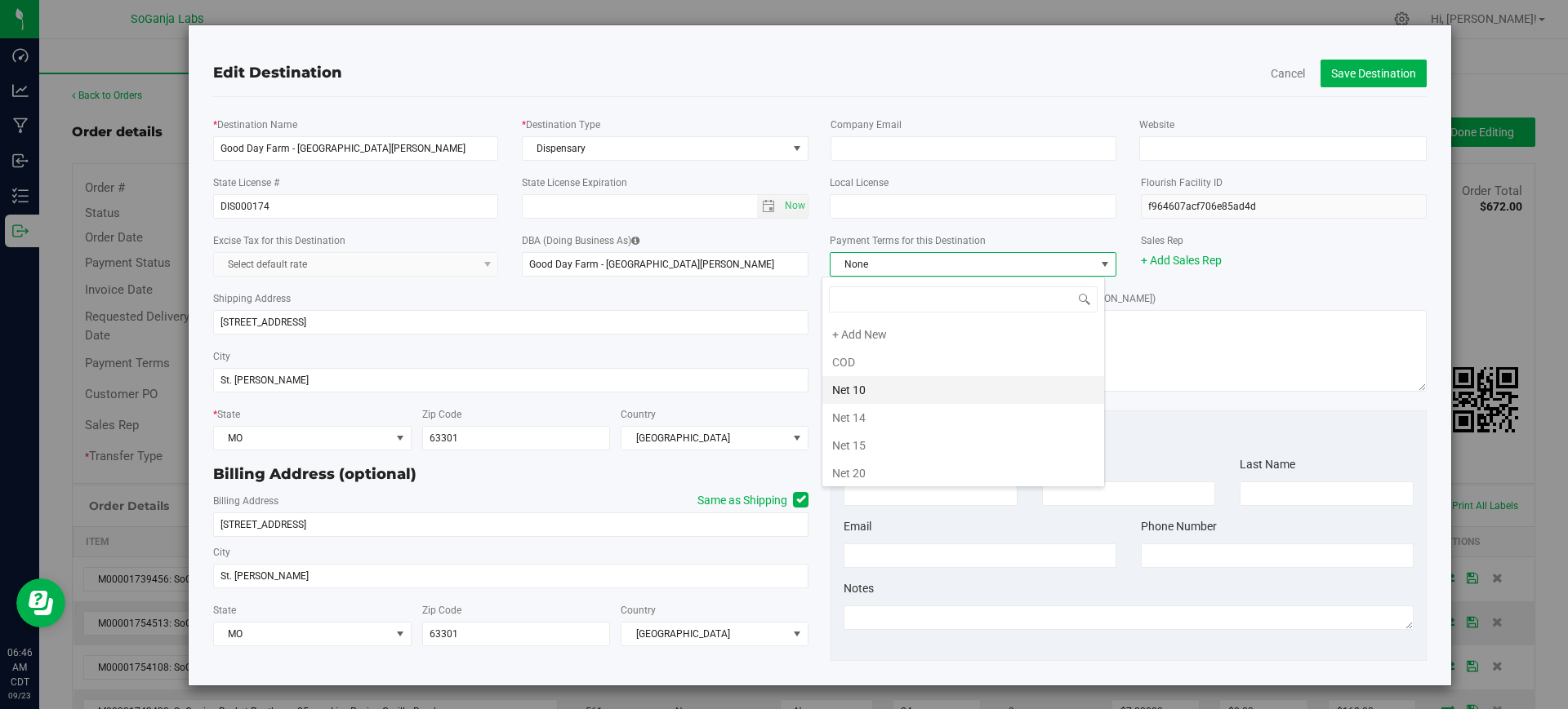
click at [870, 401] on li "Net 10" at bounding box center [963, 390] width 282 height 28
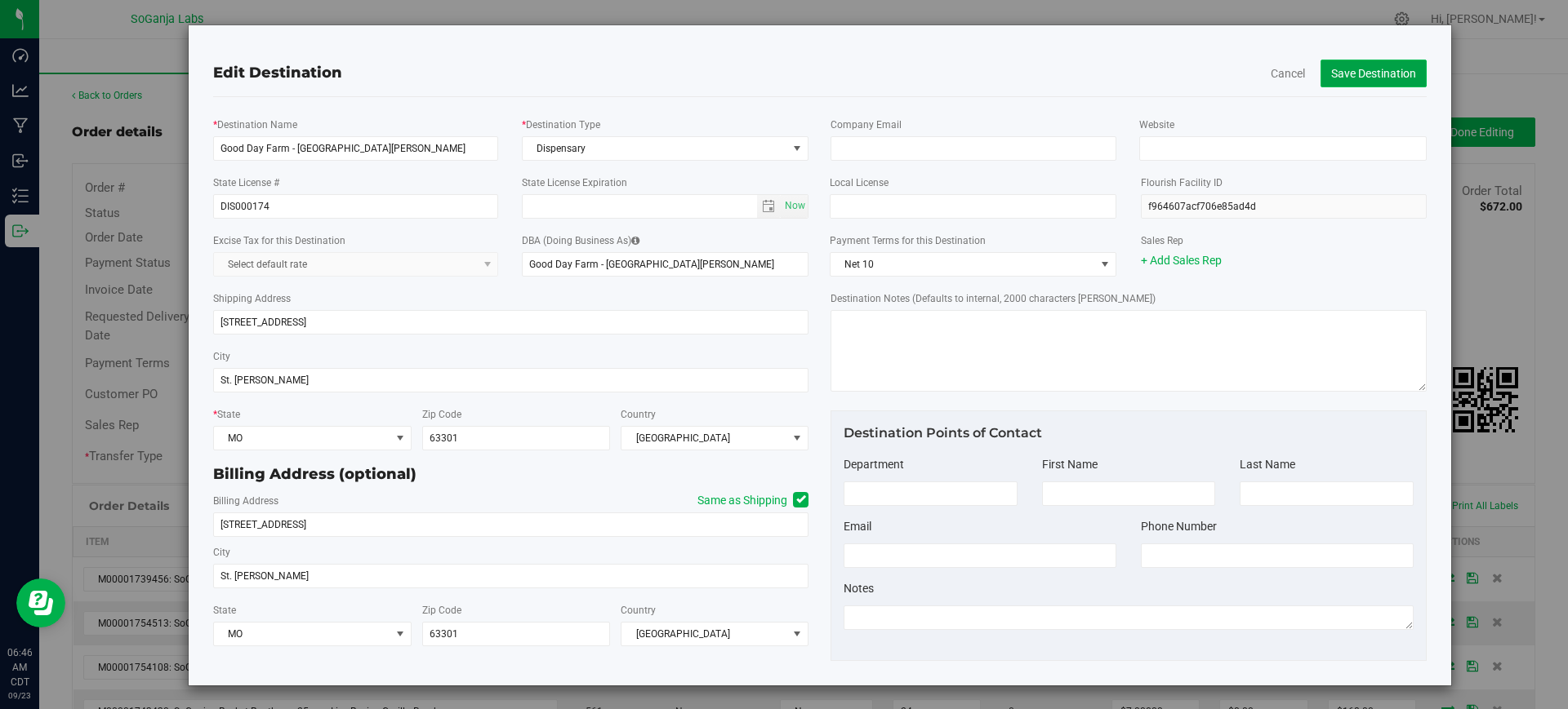
click at [1338, 77] on button "Save Destination" at bounding box center [1373, 74] width 106 height 28
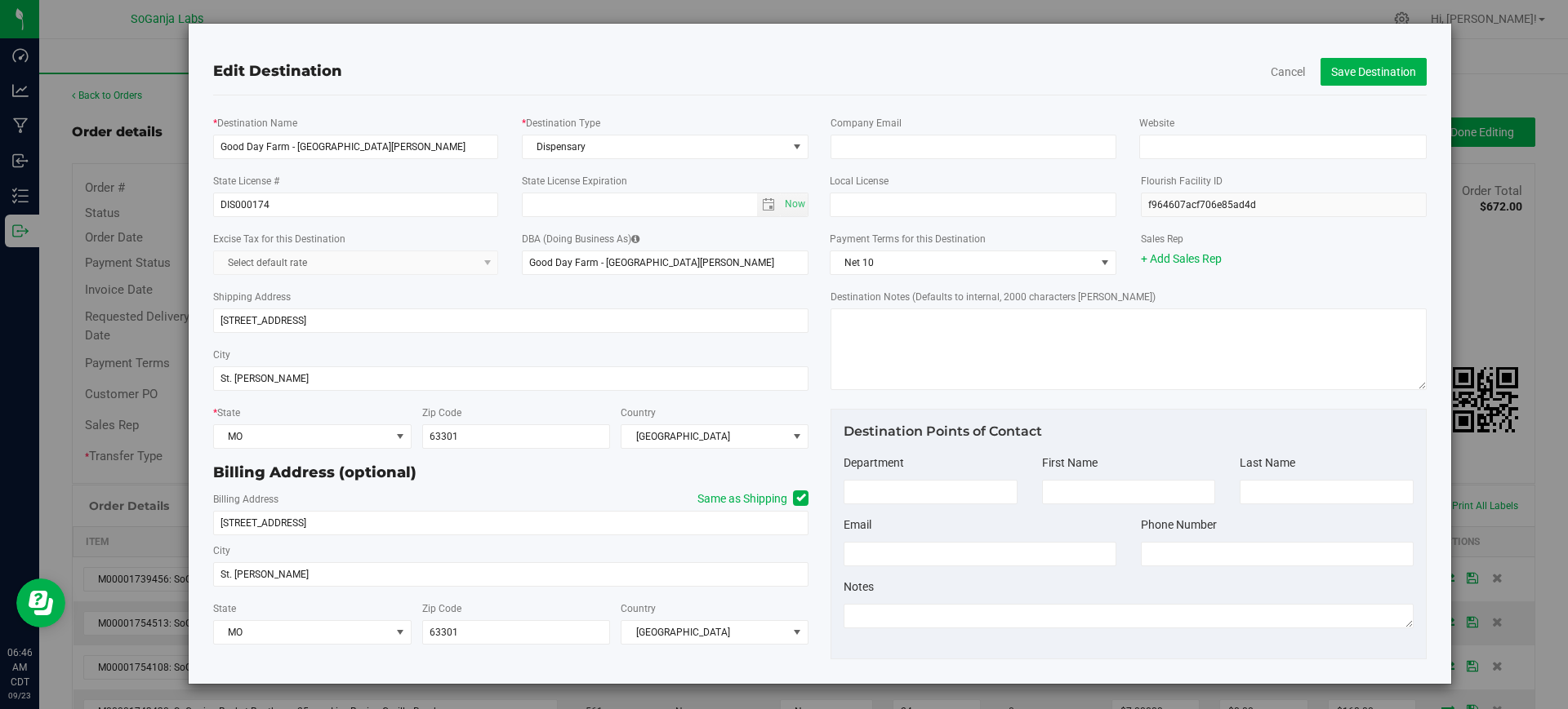
click at [796, 498] on icon at bounding box center [801, 498] width 10 height 0
click at [0, 0] on input "Same as Shipping" at bounding box center [0, 0] width 0 height 0
click at [796, 498] on icon at bounding box center [801, 498] width 10 height 0
click at [0, 0] on input "Same as Shipping" at bounding box center [0, 0] width 0 height 0
type input "[STREET_ADDRESS]"
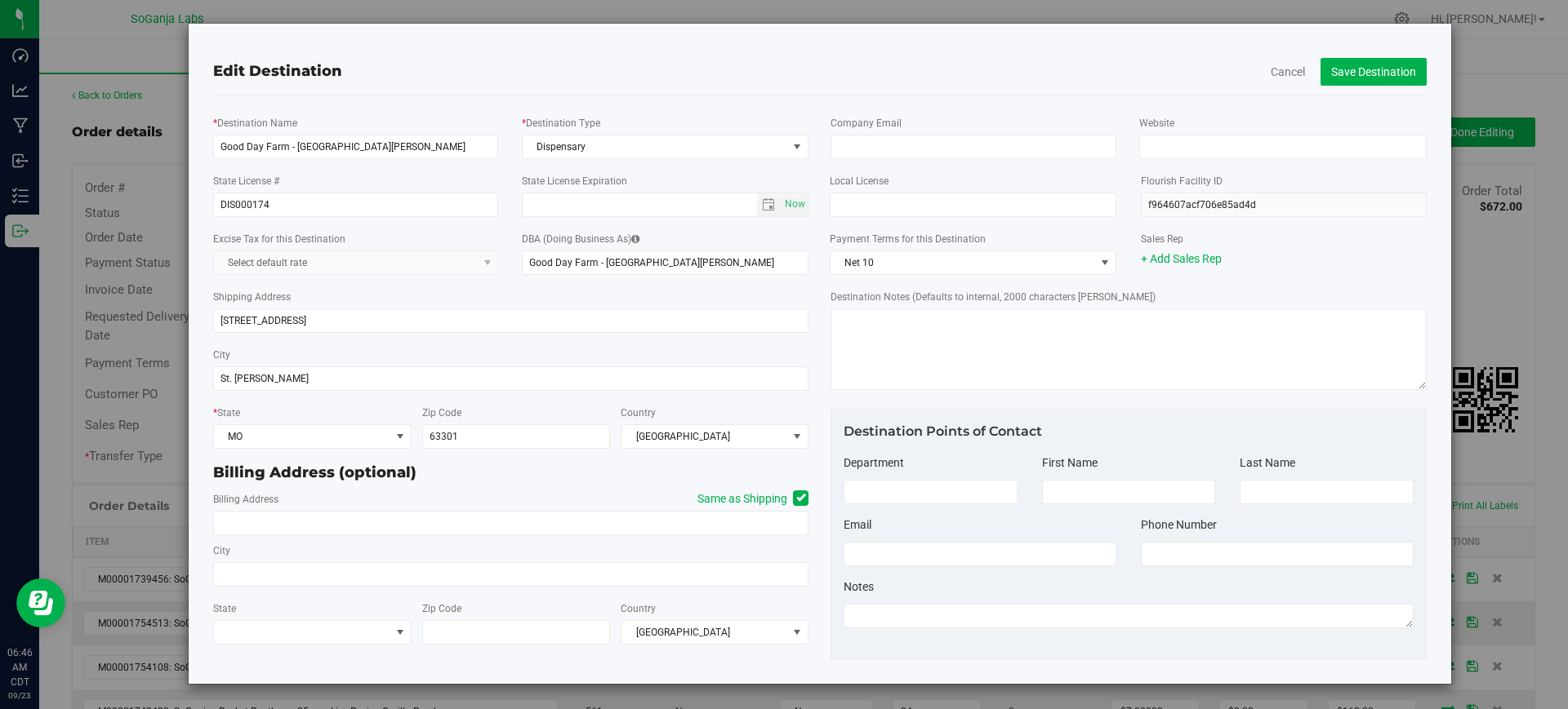
type input "St. [PERSON_NAME]"
type input "63301"
click at [1320, 68] on button "Save Destination" at bounding box center [1373, 72] width 106 height 28
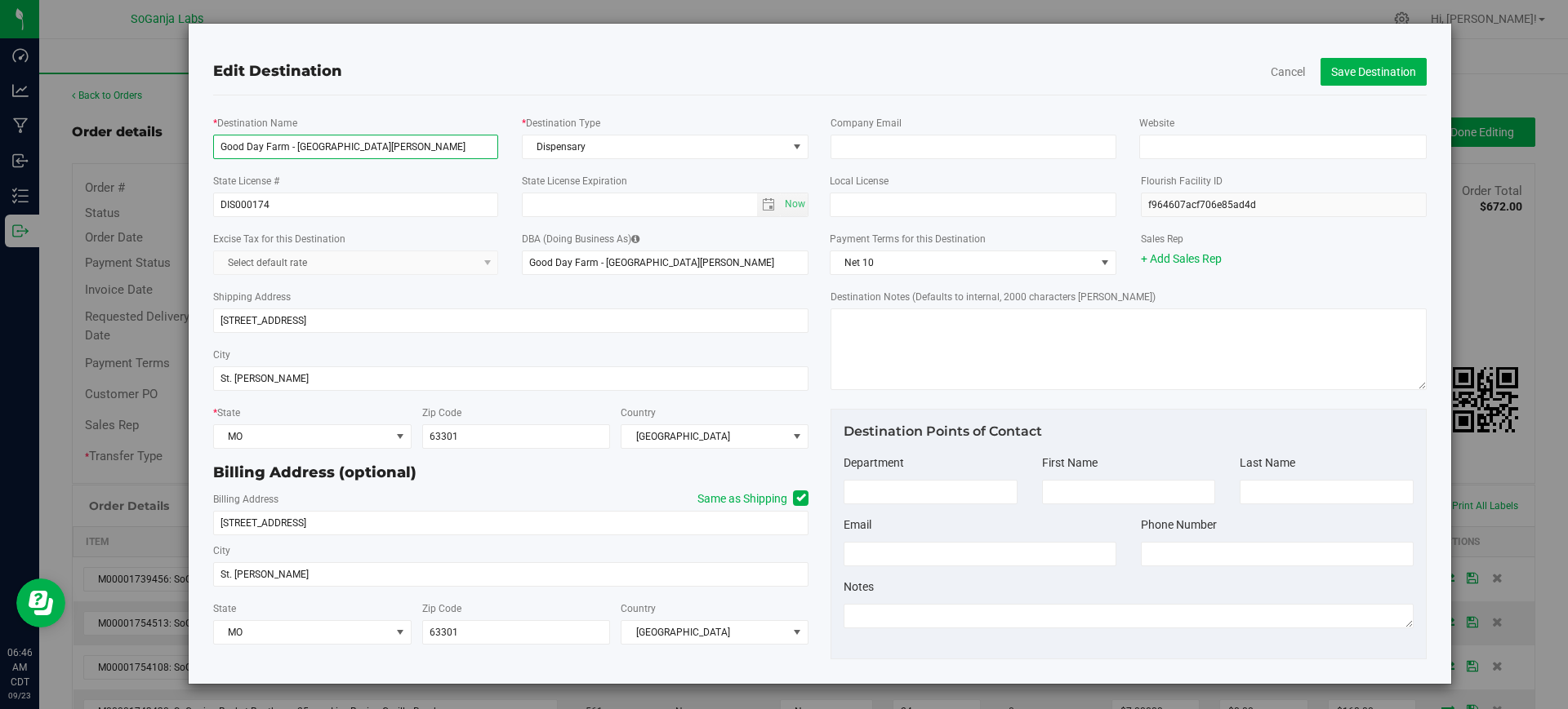
click at [290, 144] on input "Good Day Farm - [GEOGRAPHIC_DATA][PERSON_NAME]" at bounding box center [356, 147] width 286 height 25
type input "Good Day Farm St. Charles"
click at [1320, 68] on button "Save Destination" at bounding box center [1373, 72] width 106 height 28
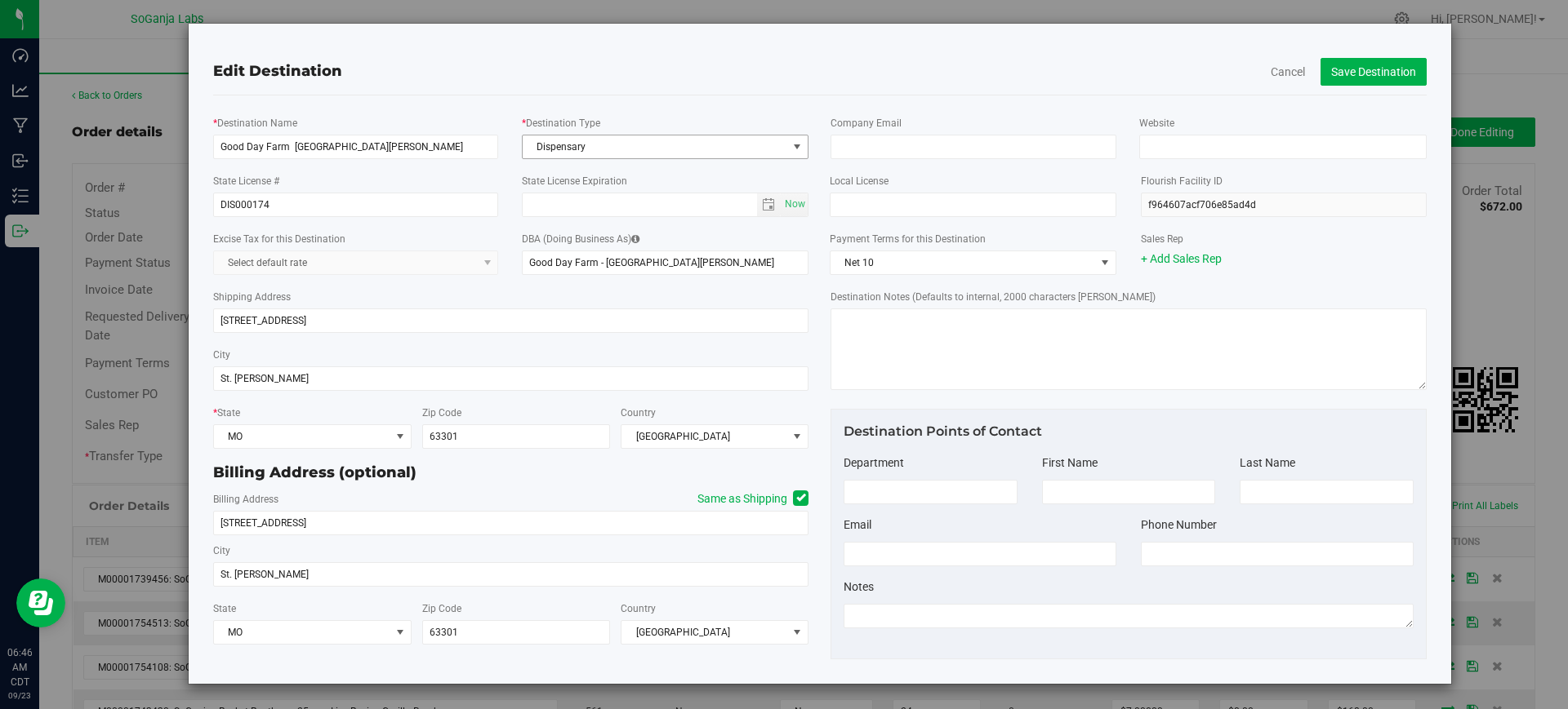
click at [726, 146] on span "Dispensary" at bounding box center [654, 147] width 264 height 23
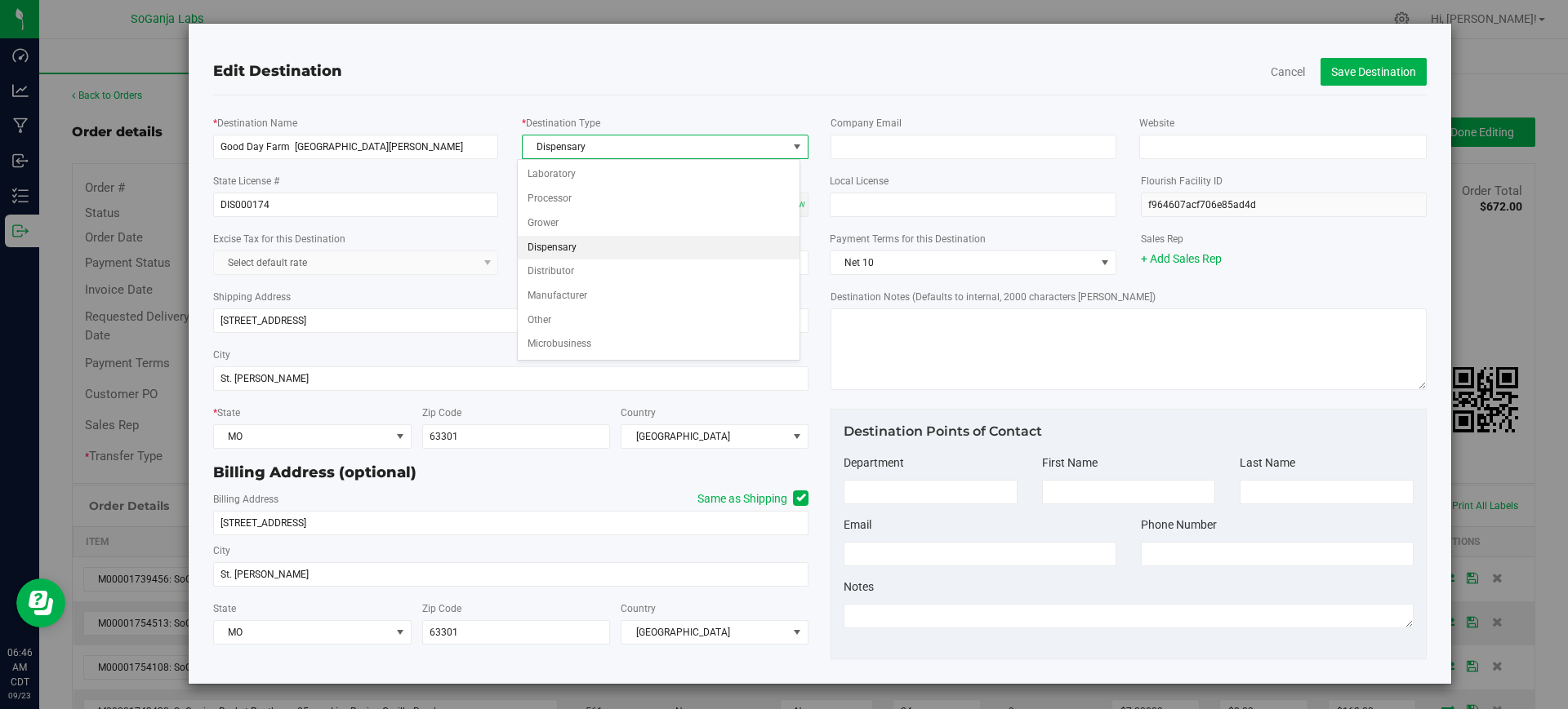
click at [550, 253] on li "Dispensary" at bounding box center [658, 248] width 282 height 25
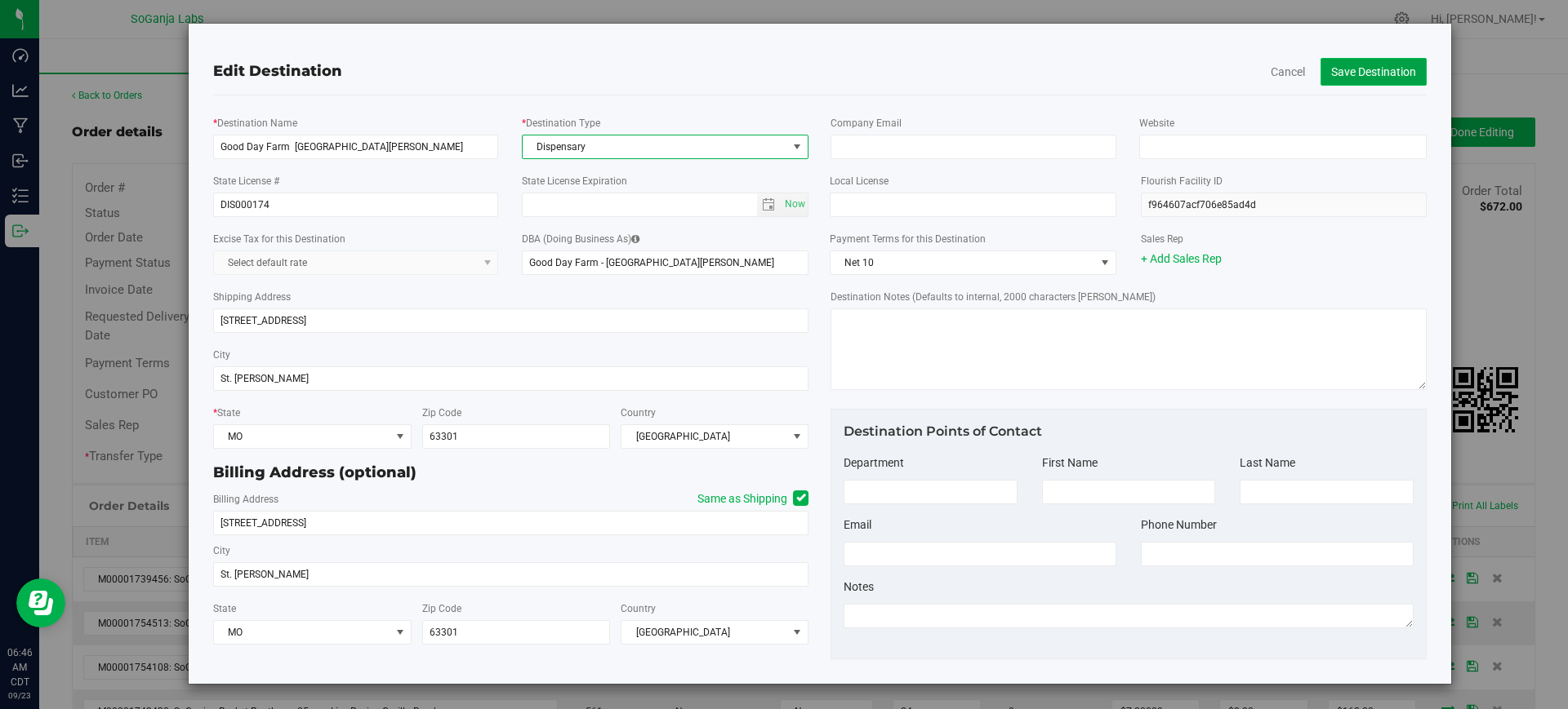
click at [1320, 67] on button "Save Destination" at bounding box center [1373, 72] width 106 height 28
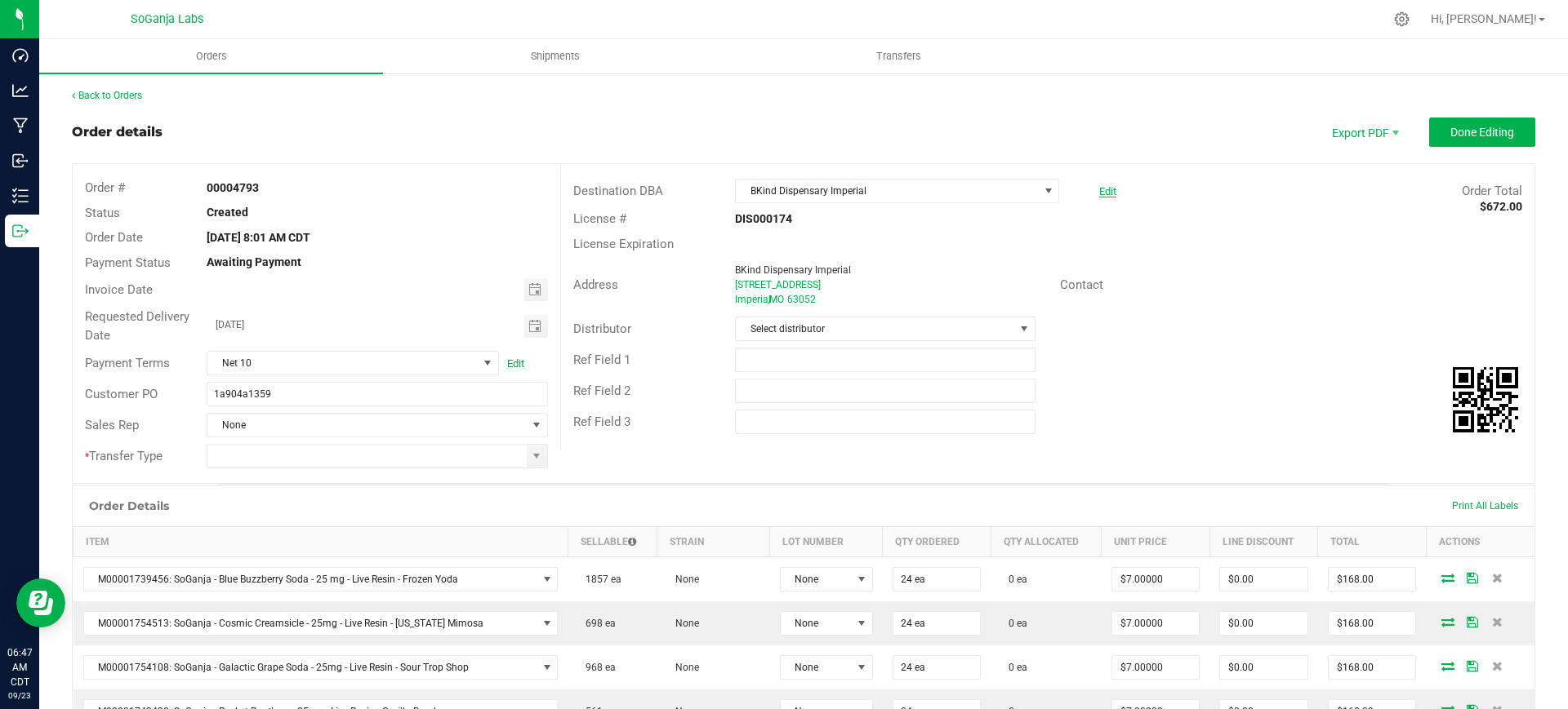
click at [1099, 190] on link "Edit" at bounding box center [1108, 191] width 18 height 12
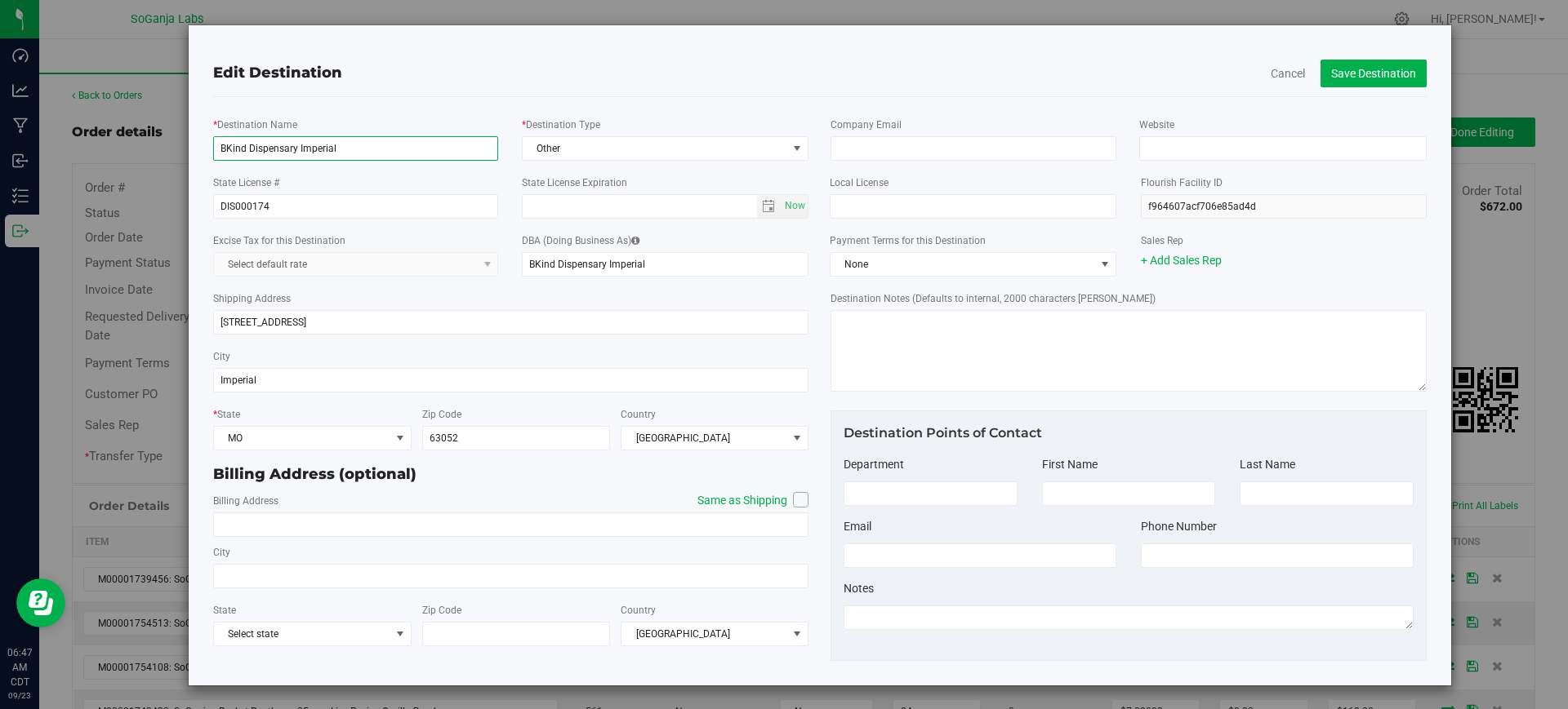
drag, startPoint x: 399, startPoint y: 153, endPoint x: 185, endPoint y: 153, distance: 214.0
click at [188, 153] on div "Edit Destination Cancel Save Destination * Destination Name BKind Dispensary Im…" at bounding box center [820, 355] width 1264 height 662
paste input "Good Day Farm - [GEOGRAPHIC_DATA][PERSON_NAME]"
type input "Good Day Farm - [GEOGRAPHIC_DATA][PERSON_NAME]"
drag, startPoint x: 637, startPoint y: 258, endPoint x: 414, endPoint y: 234, distance: 224.3
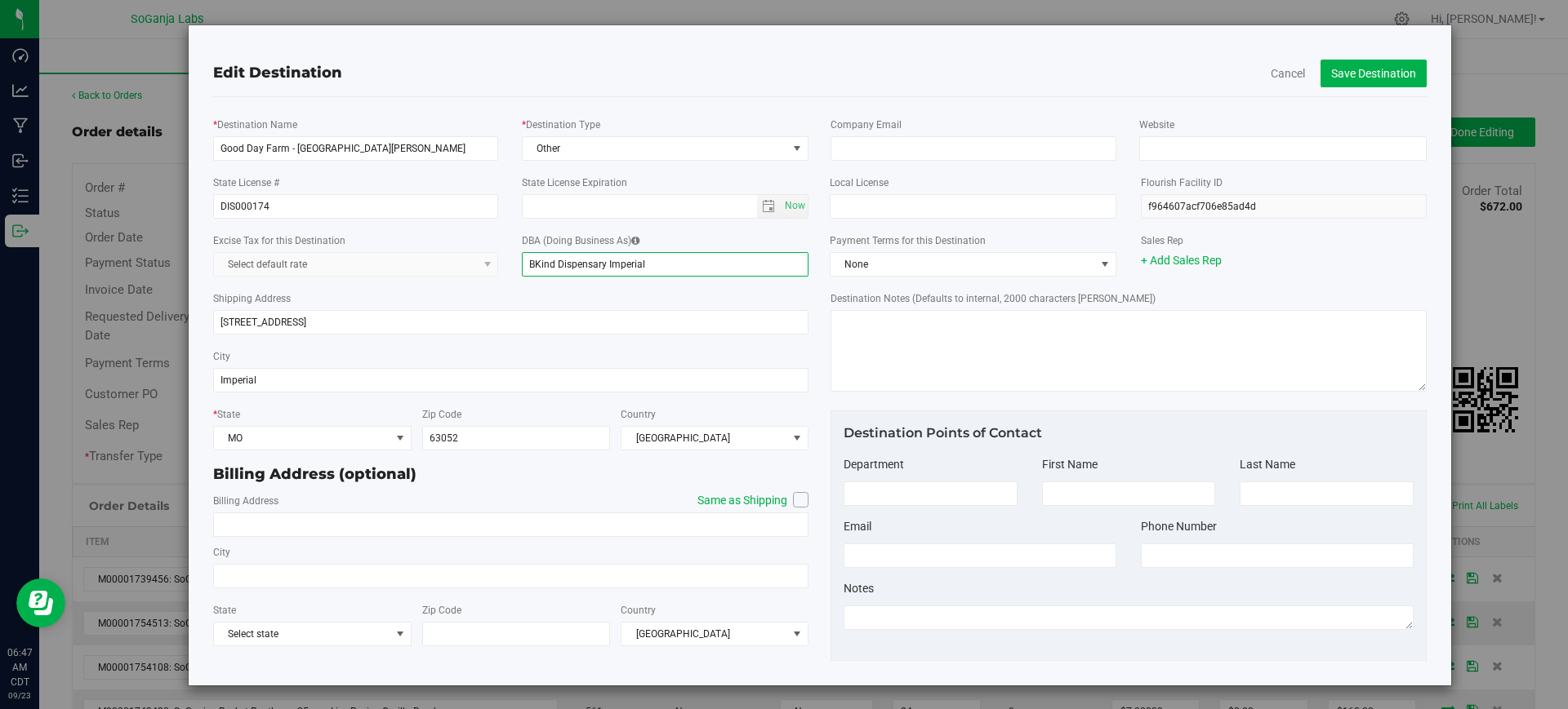
click at [414, 234] on div "Excise Tax for this Destination Select default rate DBA (Doing Business As) BKi…" at bounding box center [511, 254] width 621 height 58
type input "l"
paste input "Good Day Farm - [GEOGRAPHIC_DATA][PERSON_NAME]"
type input "Good Day Farm - [GEOGRAPHIC_DATA][PERSON_NAME]"
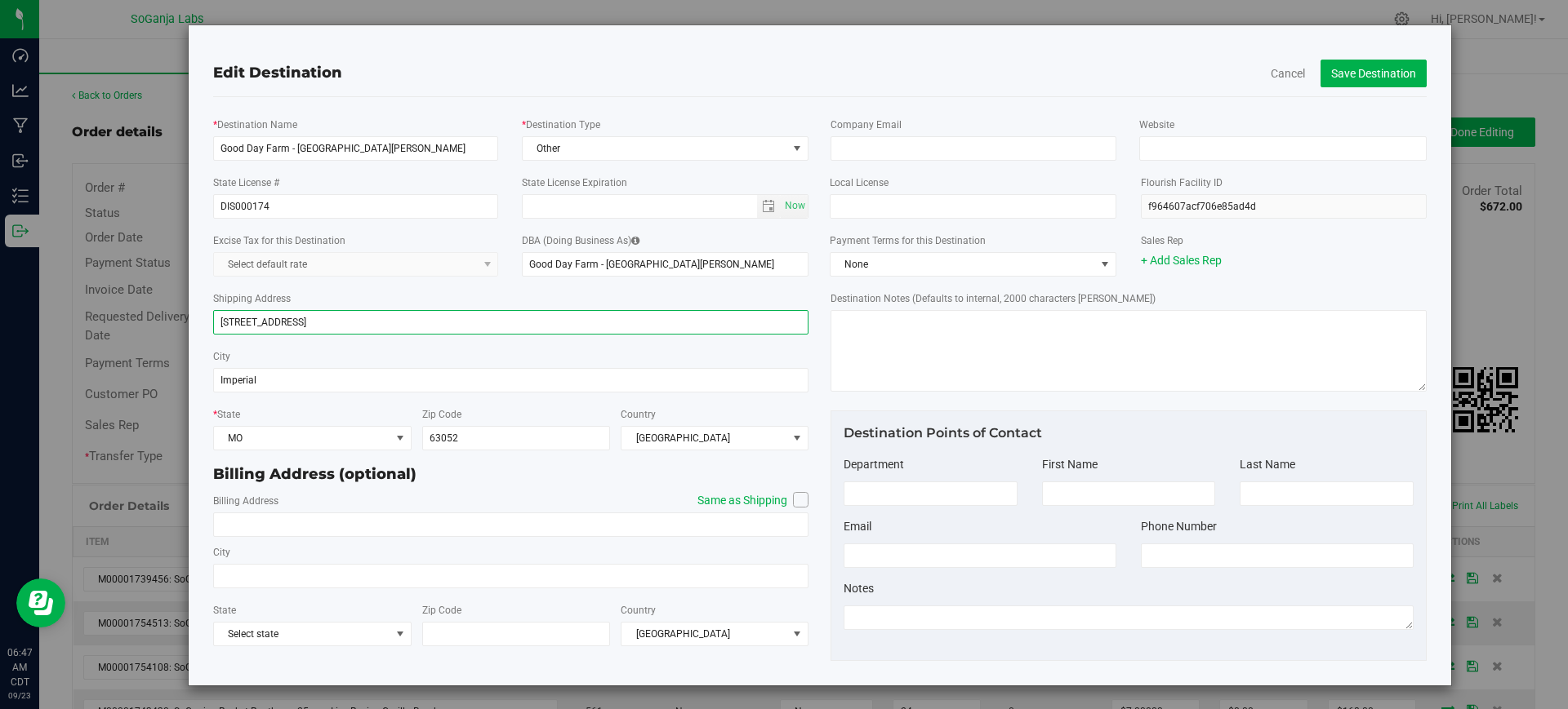
drag, startPoint x: 317, startPoint y: 328, endPoint x: 159, endPoint y: 321, distance: 158.2
click at [159, 321] on div "Edit Destination Cancel Save Destination * Destination Name Good Day Farm - [GE…" at bounding box center [790, 355] width 1323 height 662
type input "[STREET_ADDRESS]"
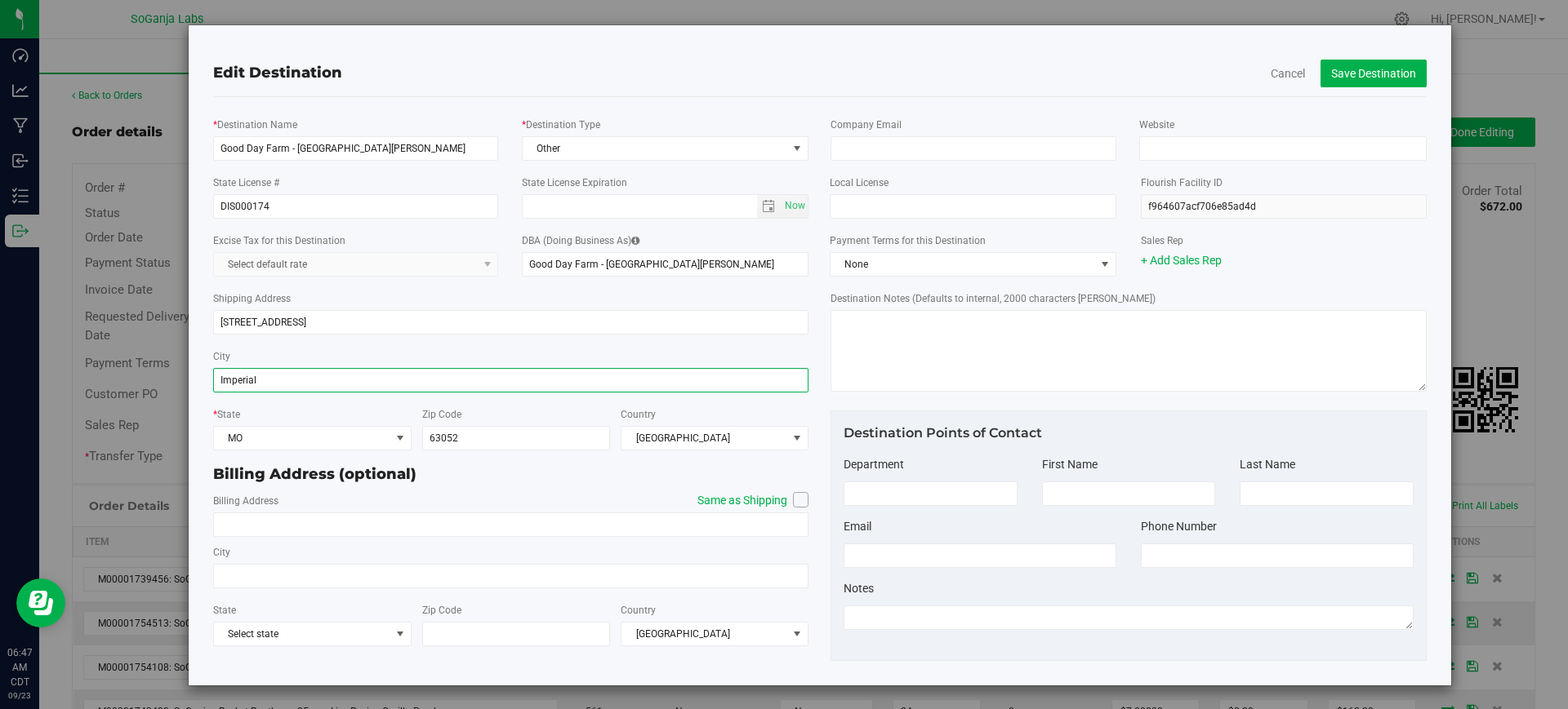
drag, startPoint x: 258, startPoint y: 376, endPoint x: 147, endPoint y: 368, distance: 111.3
click at [147, 368] on div "Edit Destination Cancel Save Destination * Destination Name Good Day Farm - [GE…" at bounding box center [790, 355] width 1323 height 662
type input "St. [PERSON_NAME]"
click at [462, 426] on input "63052" at bounding box center [516, 439] width 188 height 25
type input "63301"
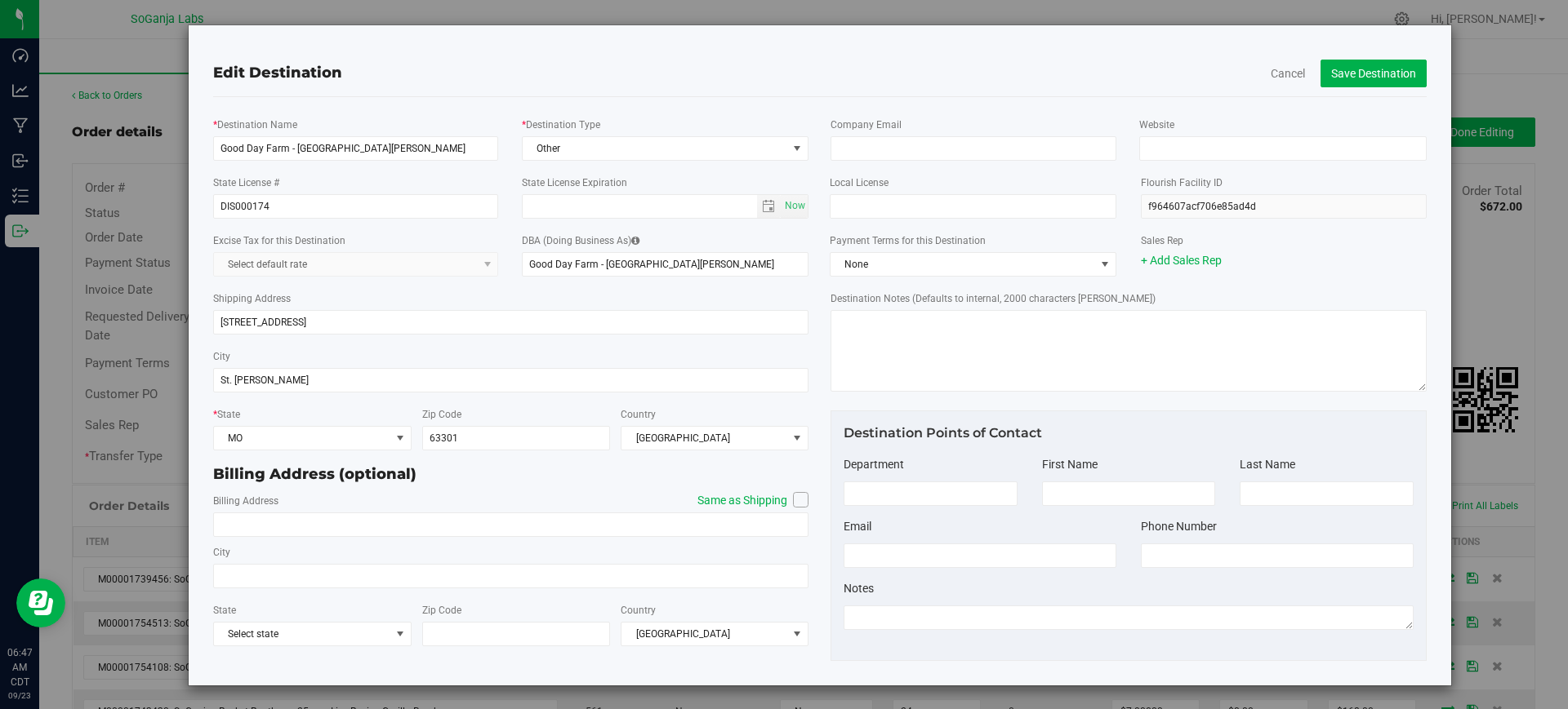
click at [796, 499] on icon at bounding box center [801, 499] width 10 height 0
click at [0, 0] on input "Same as Shipping" at bounding box center [0, 0] width 0 height 0
type input "[STREET_ADDRESS]"
type input "St. [PERSON_NAME]"
type input "63301"
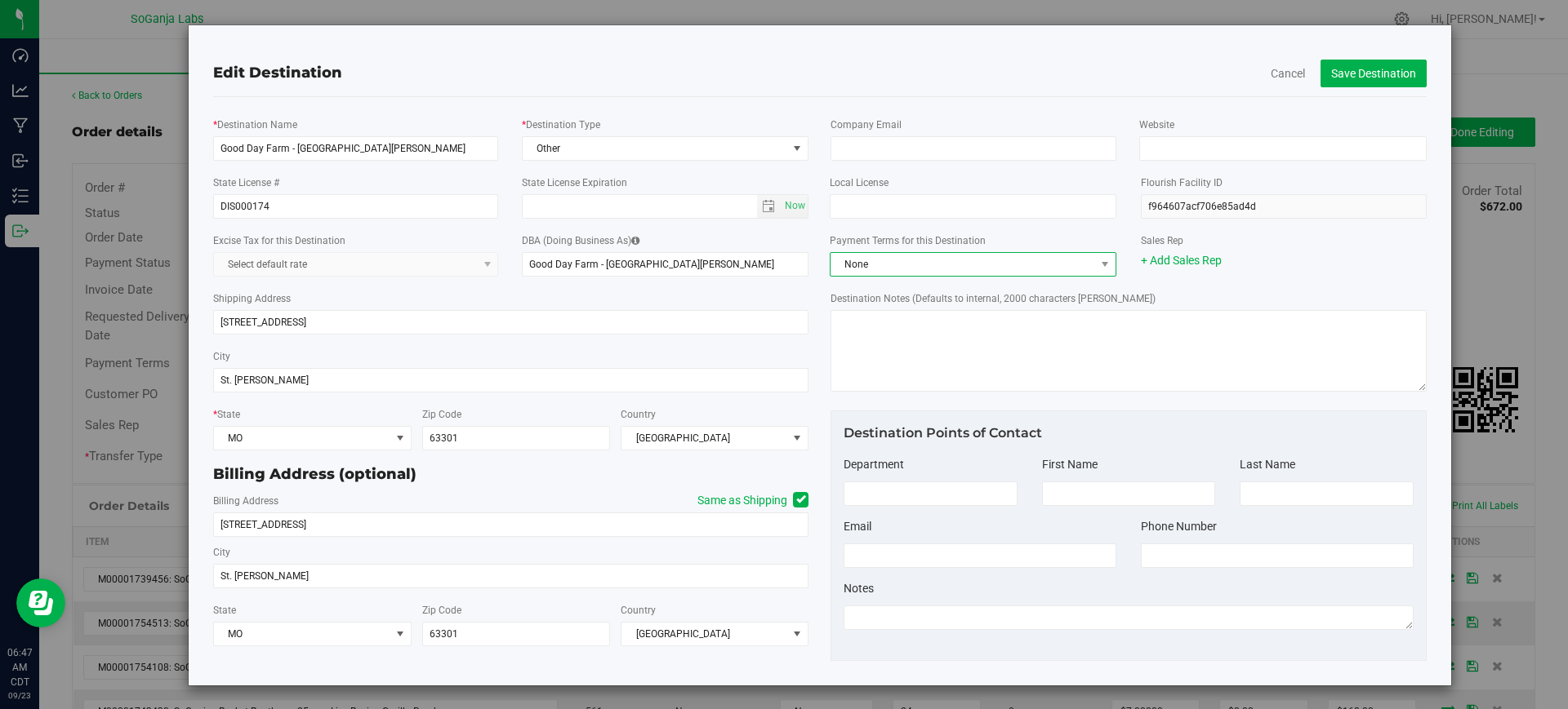
click at [867, 265] on span "None" at bounding box center [962, 264] width 264 height 23
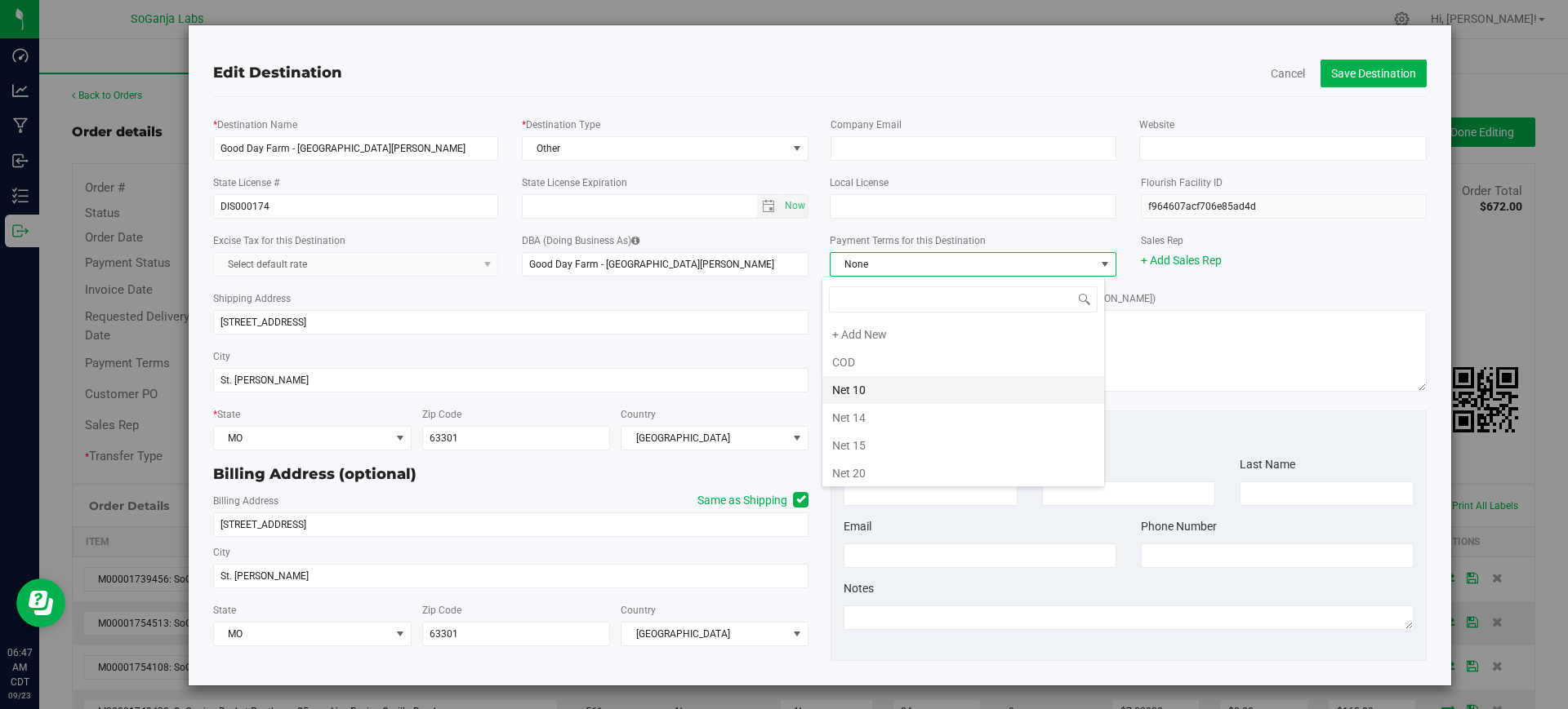
click at [875, 392] on li "Net 10" at bounding box center [963, 390] width 282 height 28
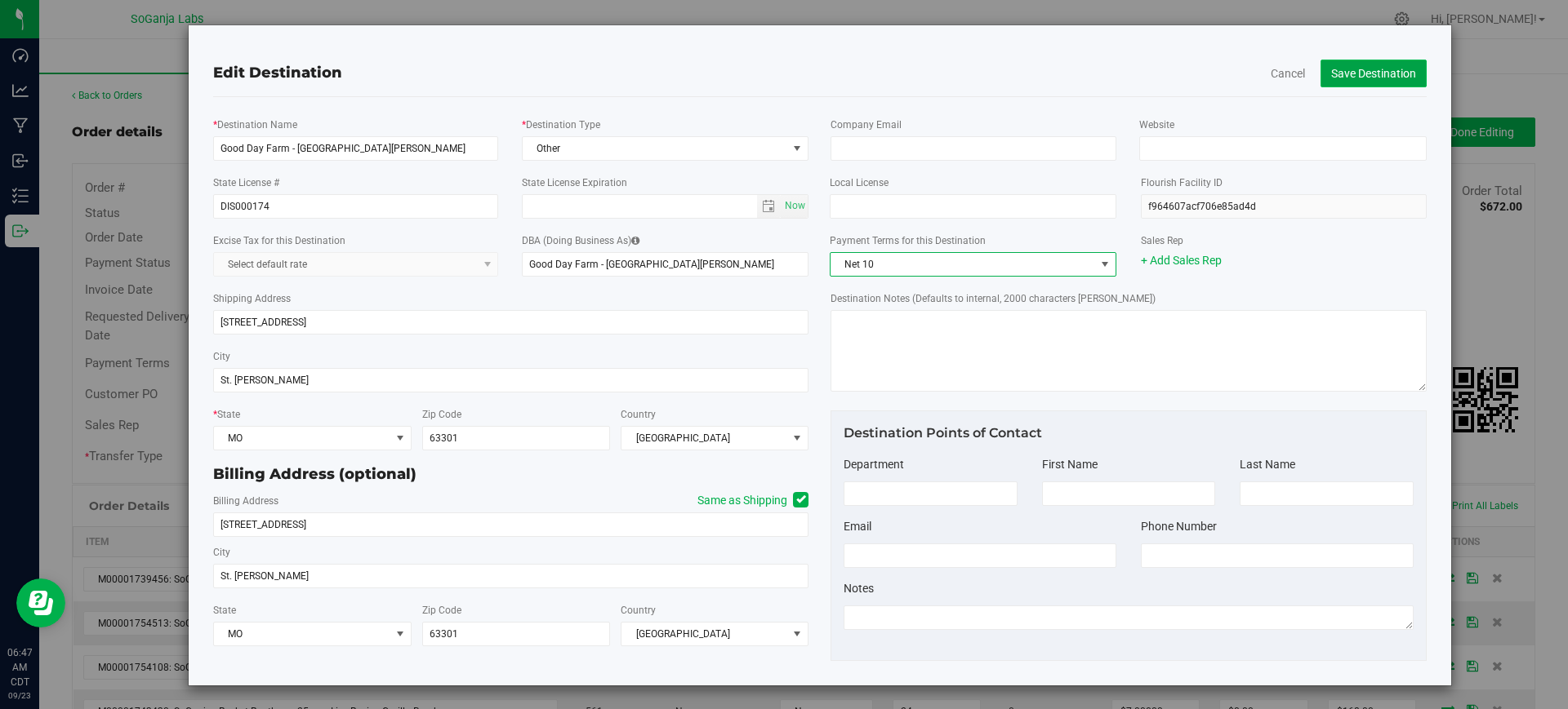
click at [1377, 74] on button "Save Destination" at bounding box center [1373, 74] width 106 height 28
click at [1382, 71] on button "Save Destination" at bounding box center [1373, 74] width 106 height 28
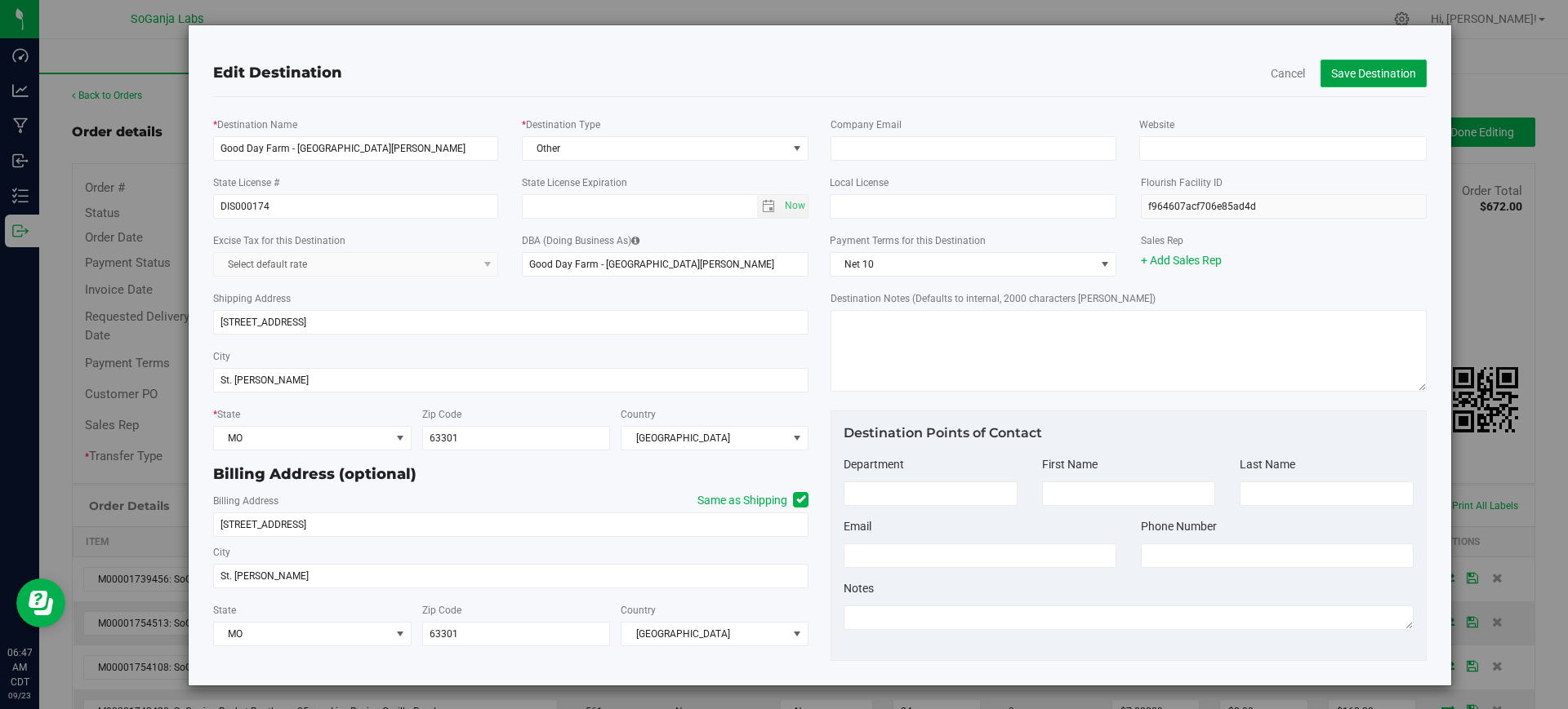
click at [1382, 71] on button "Save Destination" at bounding box center [1373, 74] width 106 height 28
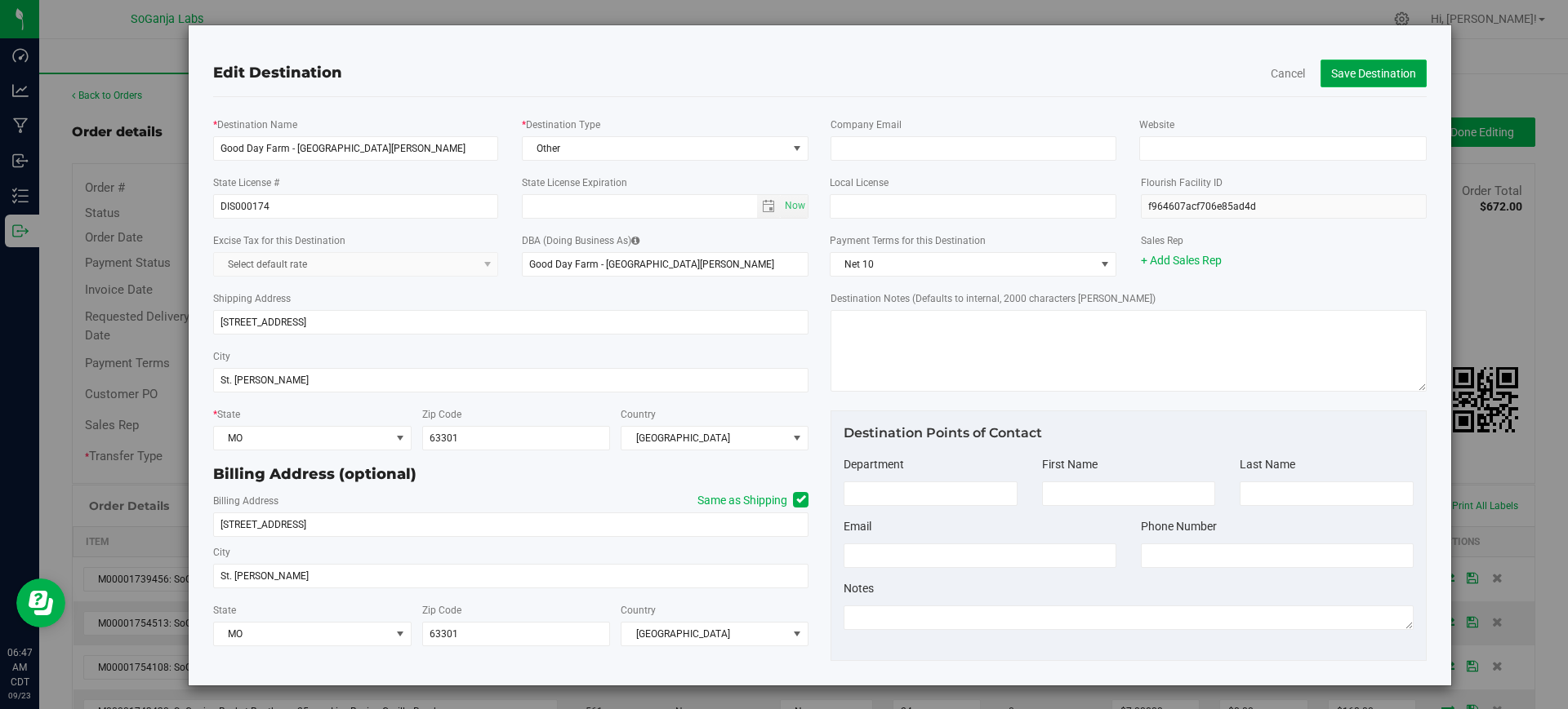
click at [1382, 71] on button "Save Destination" at bounding box center [1373, 74] width 106 height 28
click at [1332, 79] on button "Save Destination" at bounding box center [1373, 74] width 106 height 28
click at [1334, 80] on button "Save Destination" at bounding box center [1373, 74] width 106 height 28
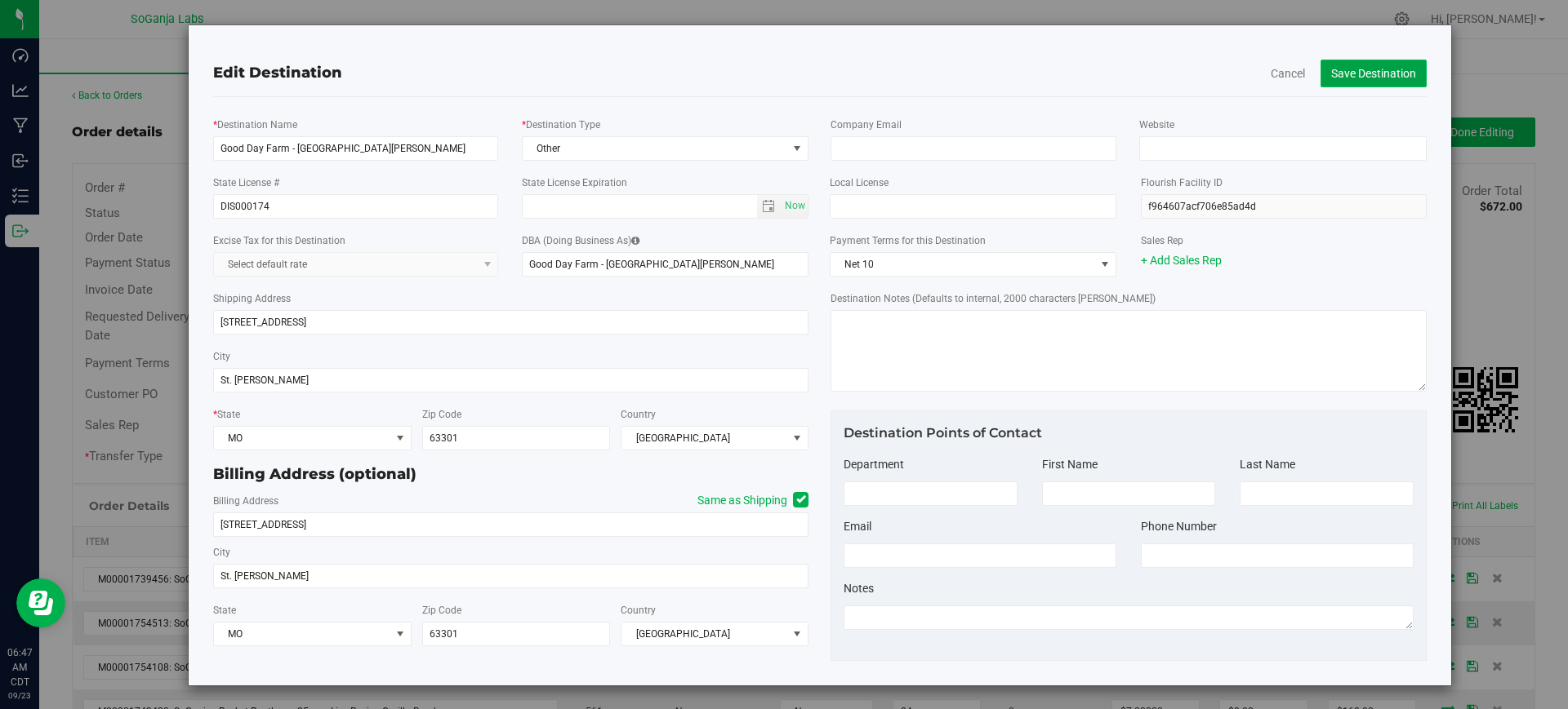
click at [1334, 81] on button "Save Destination" at bounding box center [1373, 74] width 106 height 28
drag, startPoint x: 1332, startPoint y: 73, endPoint x: 1329, endPoint y: 64, distance: 9.5
click at [1331, 71] on button "Save Destination" at bounding box center [1373, 74] width 106 height 28
drag, startPoint x: 1329, startPoint y: 64, endPoint x: 1329, endPoint y: 73, distance: 9.0
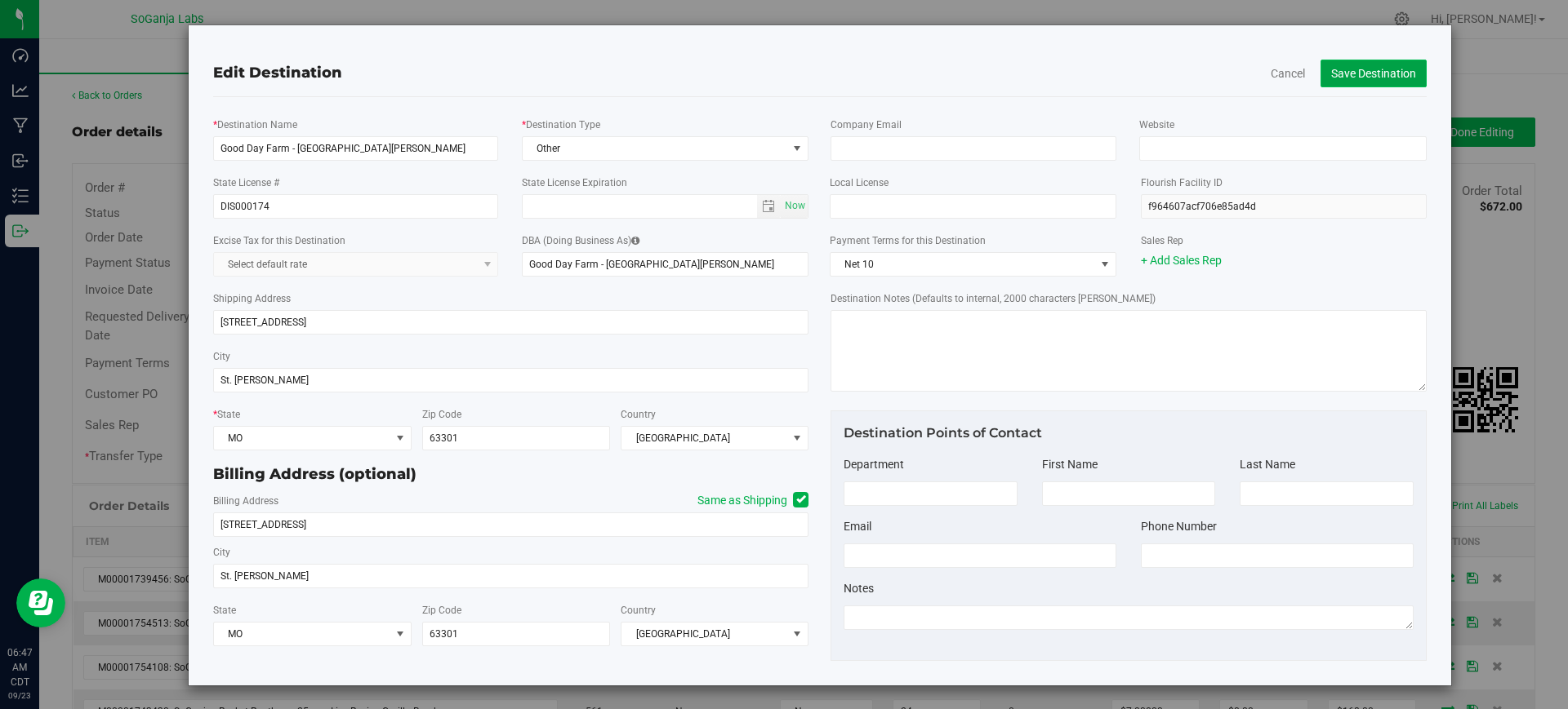
click at [1329, 73] on button "Save Destination" at bounding box center [1373, 74] width 106 height 28
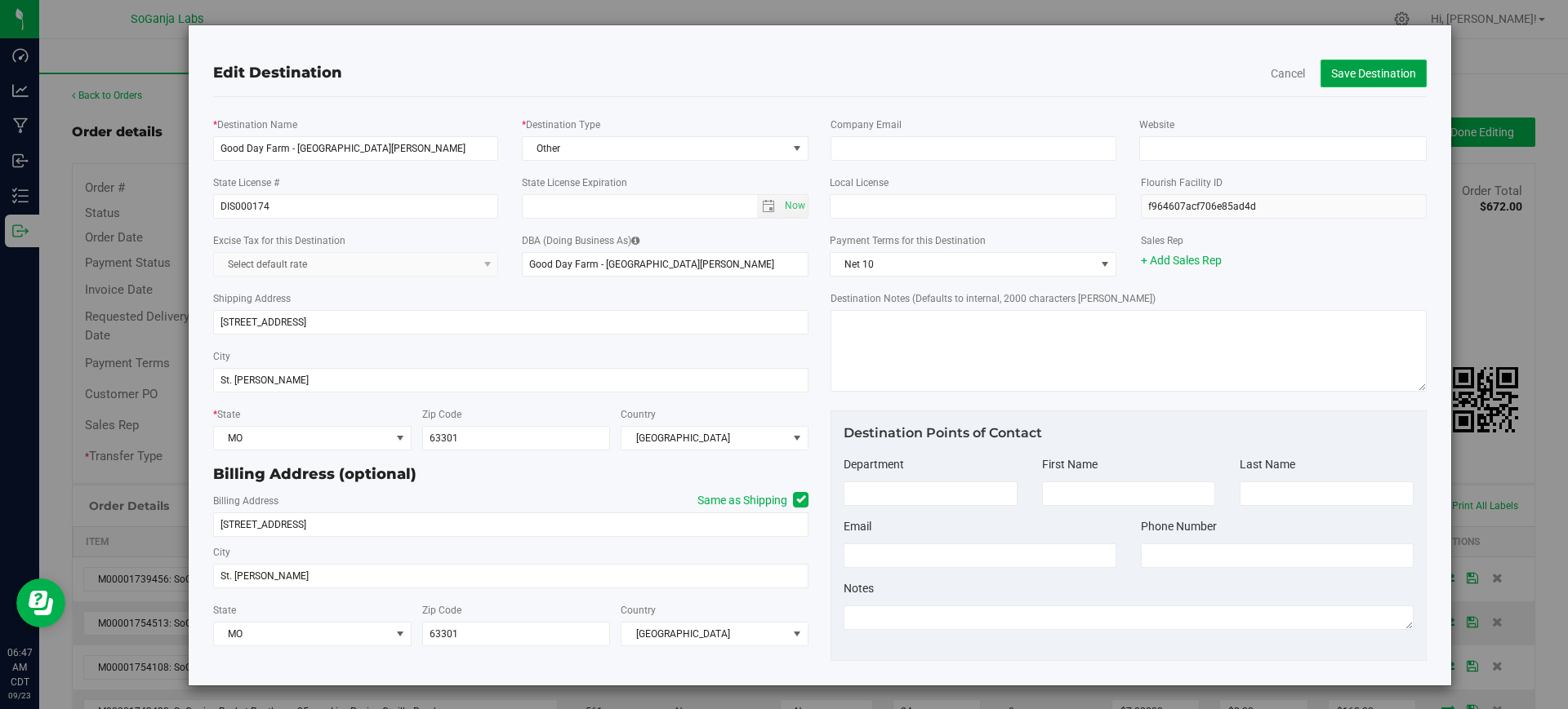
click at [1330, 73] on button "Save Destination" at bounding box center [1373, 74] width 106 height 28
click at [1338, 61] on button "Save Destination" at bounding box center [1373, 74] width 106 height 28
click at [1339, 61] on button "Save Destination" at bounding box center [1373, 74] width 106 height 28
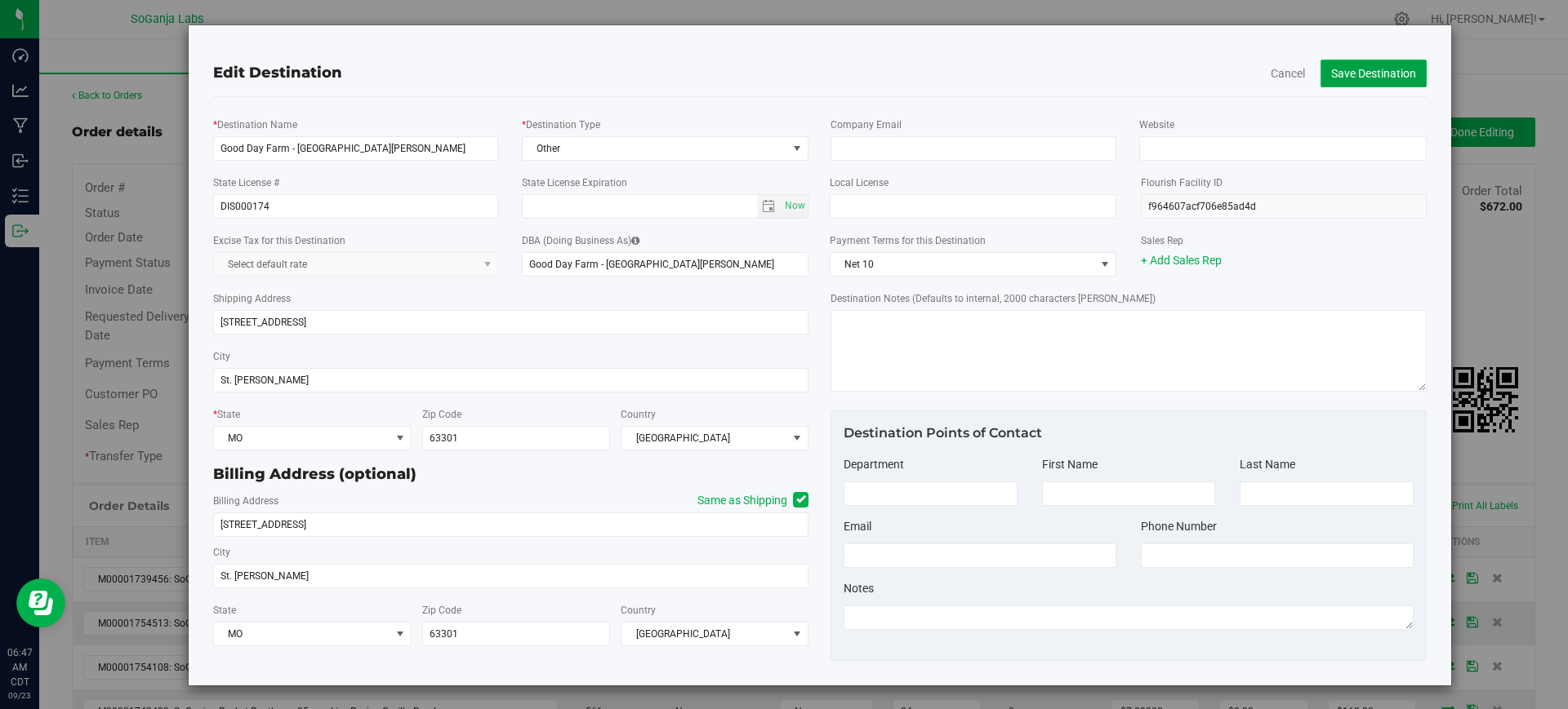
click at [1339, 61] on button "Save Destination" at bounding box center [1373, 74] width 106 height 28
click at [1340, 75] on button "Save Destination" at bounding box center [1373, 74] width 106 height 28
click at [1340, 79] on button "Save Destination" at bounding box center [1373, 74] width 106 height 28
click at [1341, 79] on button "Save Destination" at bounding box center [1373, 74] width 106 height 28
click at [1343, 77] on button "Save Destination" at bounding box center [1373, 74] width 106 height 28
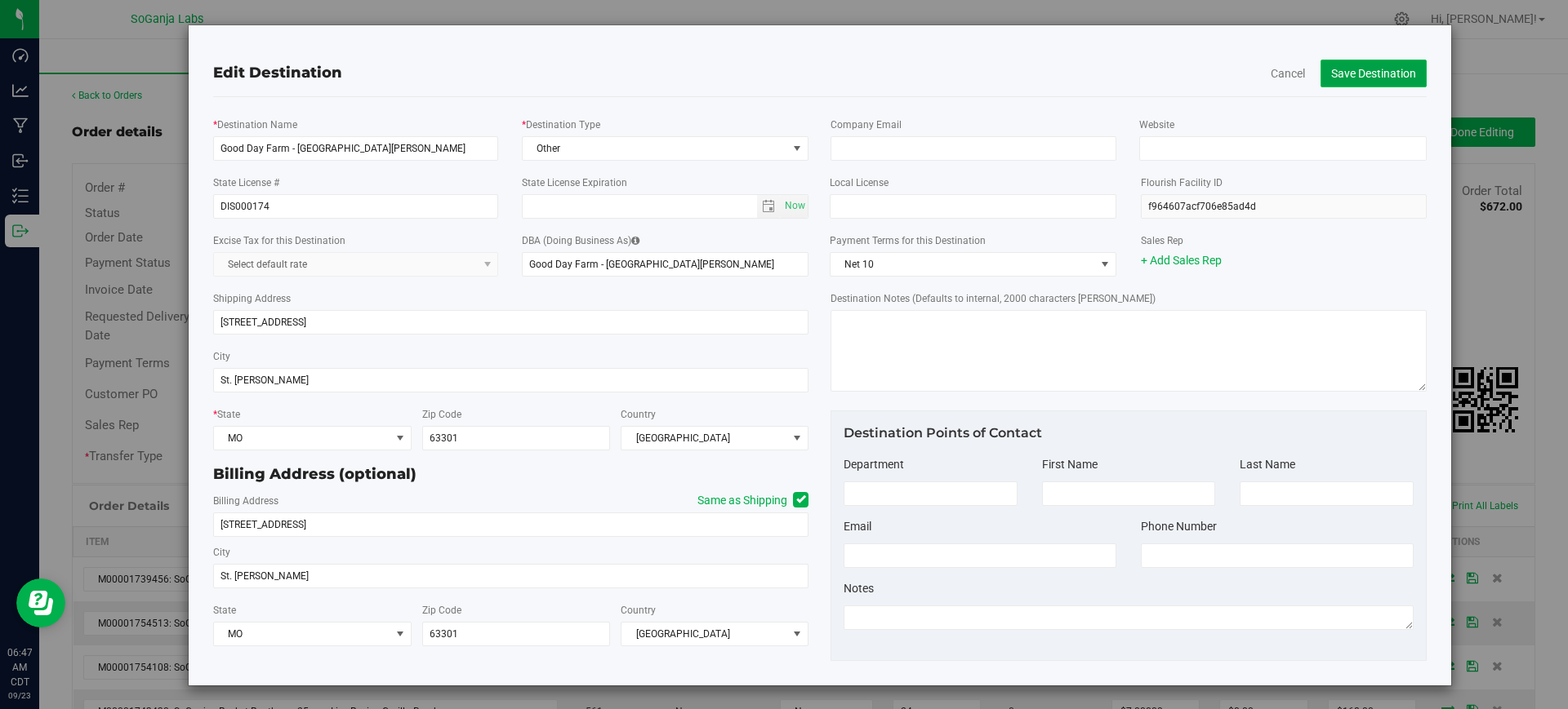
click at [1345, 76] on button "Save Destination" at bounding box center [1373, 74] width 106 height 28
click at [1348, 76] on button "Save Destination" at bounding box center [1373, 74] width 106 height 28
click at [1349, 76] on button "Save Destination" at bounding box center [1373, 74] width 106 height 28
click at [1349, 76] on button "Save Destination" at bounding box center [1373, 74] width 106 height 28
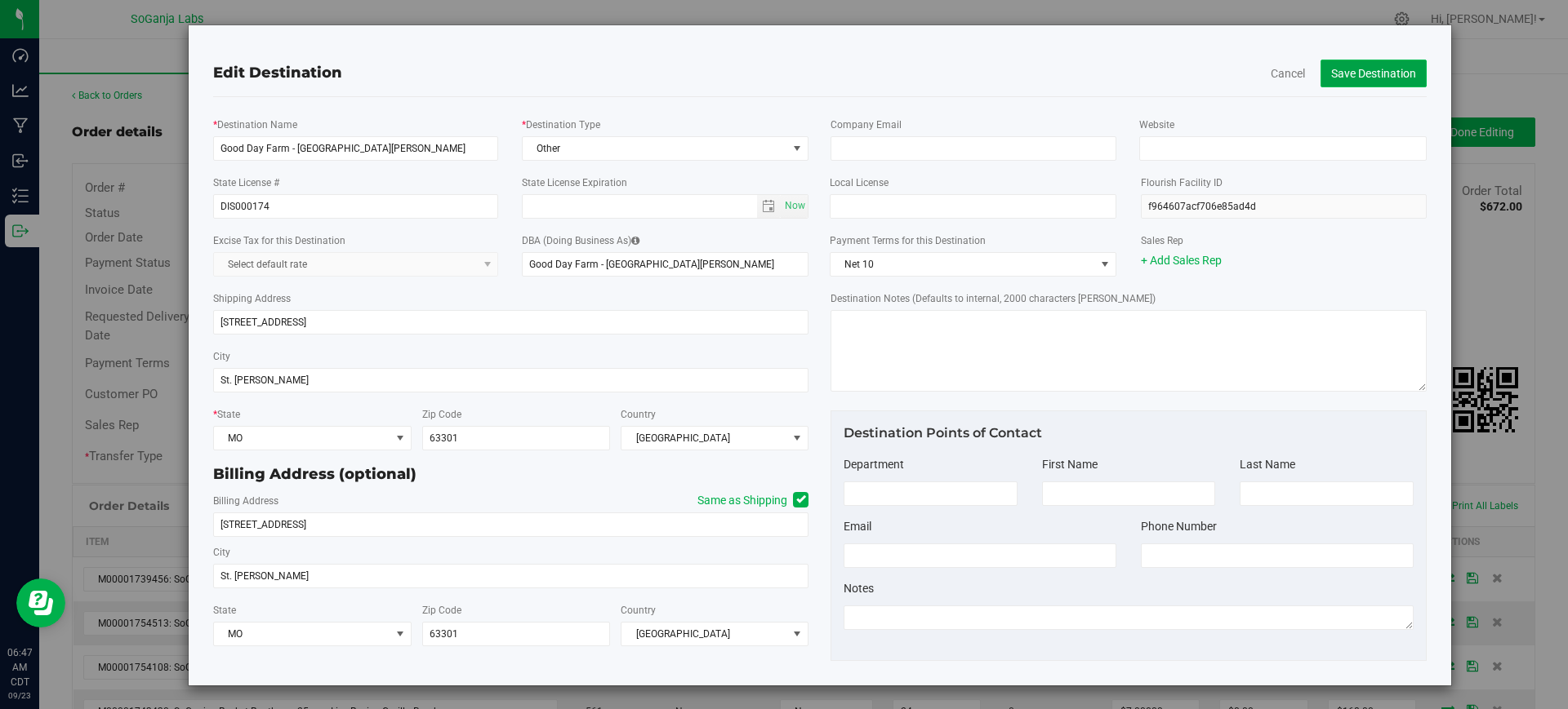
click at [1349, 76] on button "Save Destination" at bounding box center [1373, 74] width 106 height 28
click at [1350, 75] on button "Save Destination" at bounding box center [1373, 74] width 106 height 28
click at [1351, 75] on button "Save Destination" at bounding box center [1373, 74] width 106 height 28
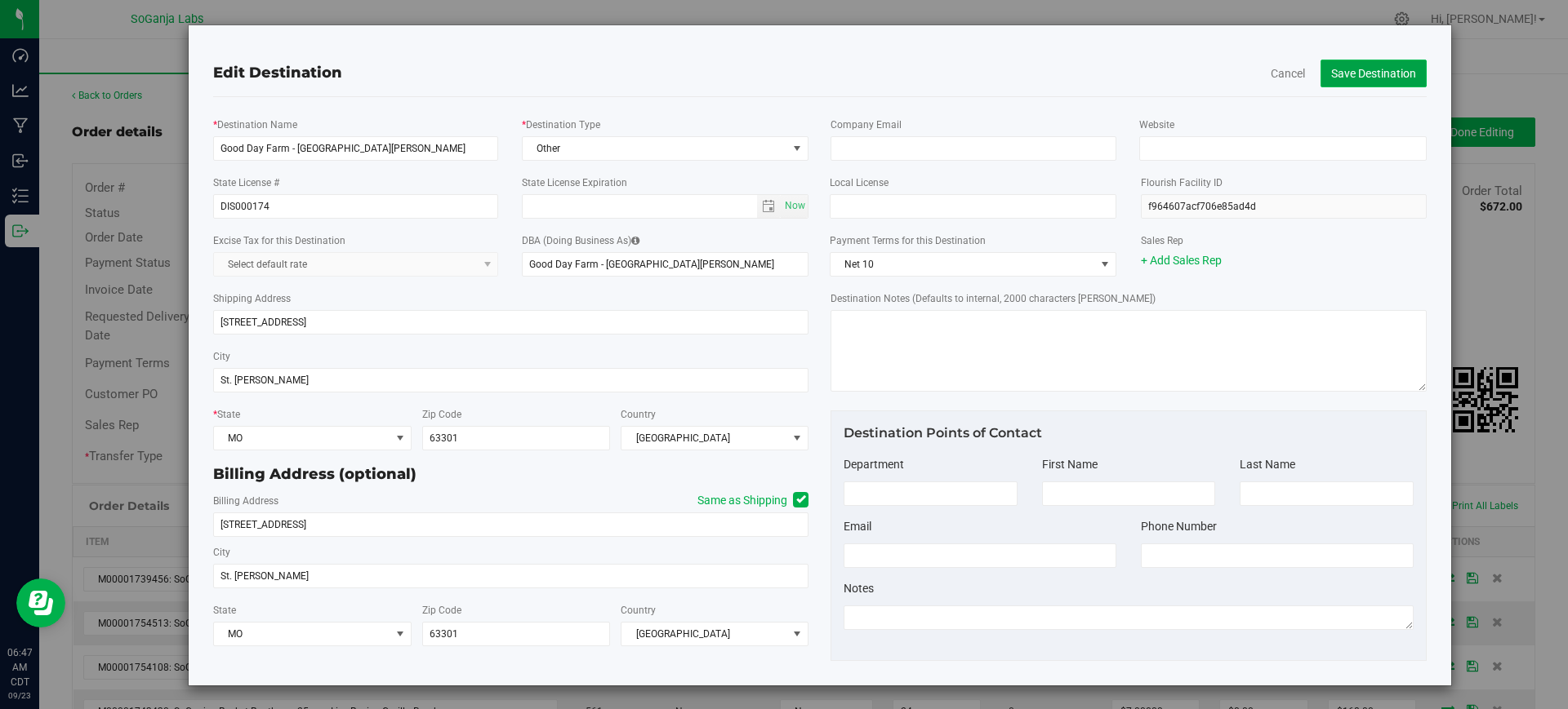
click at [1356, 60] on button "Save Destination" at bounding box center [1373, 74] width 106 height 28
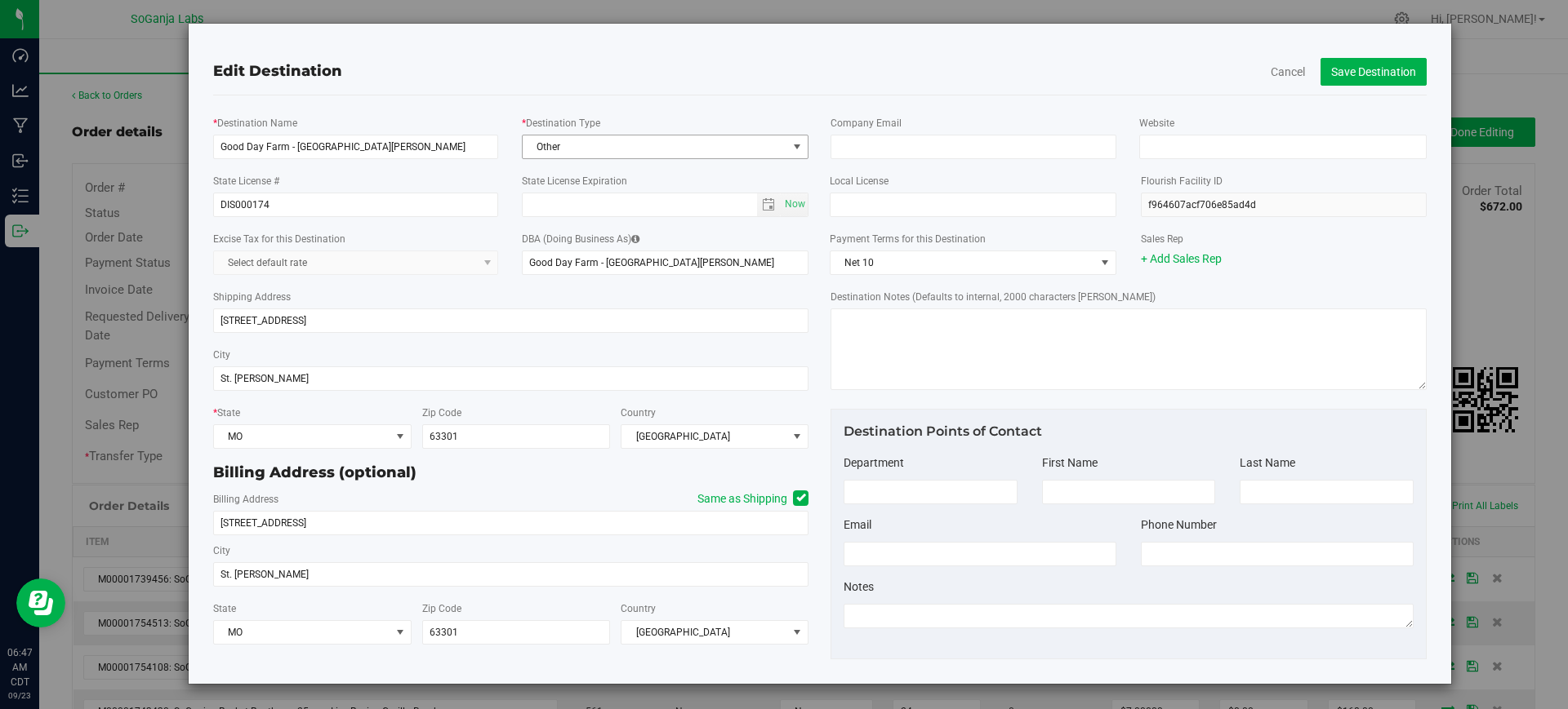
click at [635, 135] on span "Other" at bounding box center [654, 147] width 264 height 23
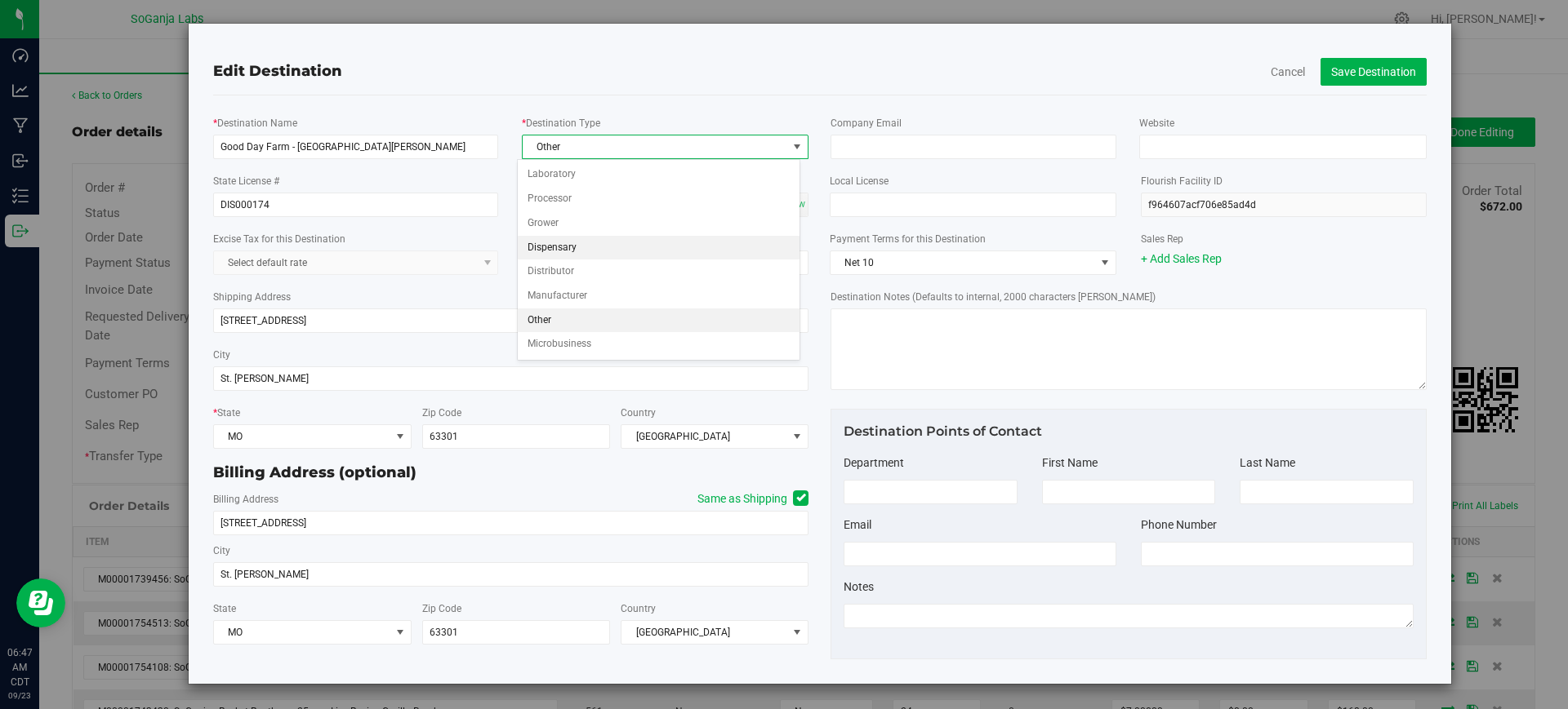
click at [575, 247] on li "Dispensary" at bounding box center [658, 248] width 282 height 25
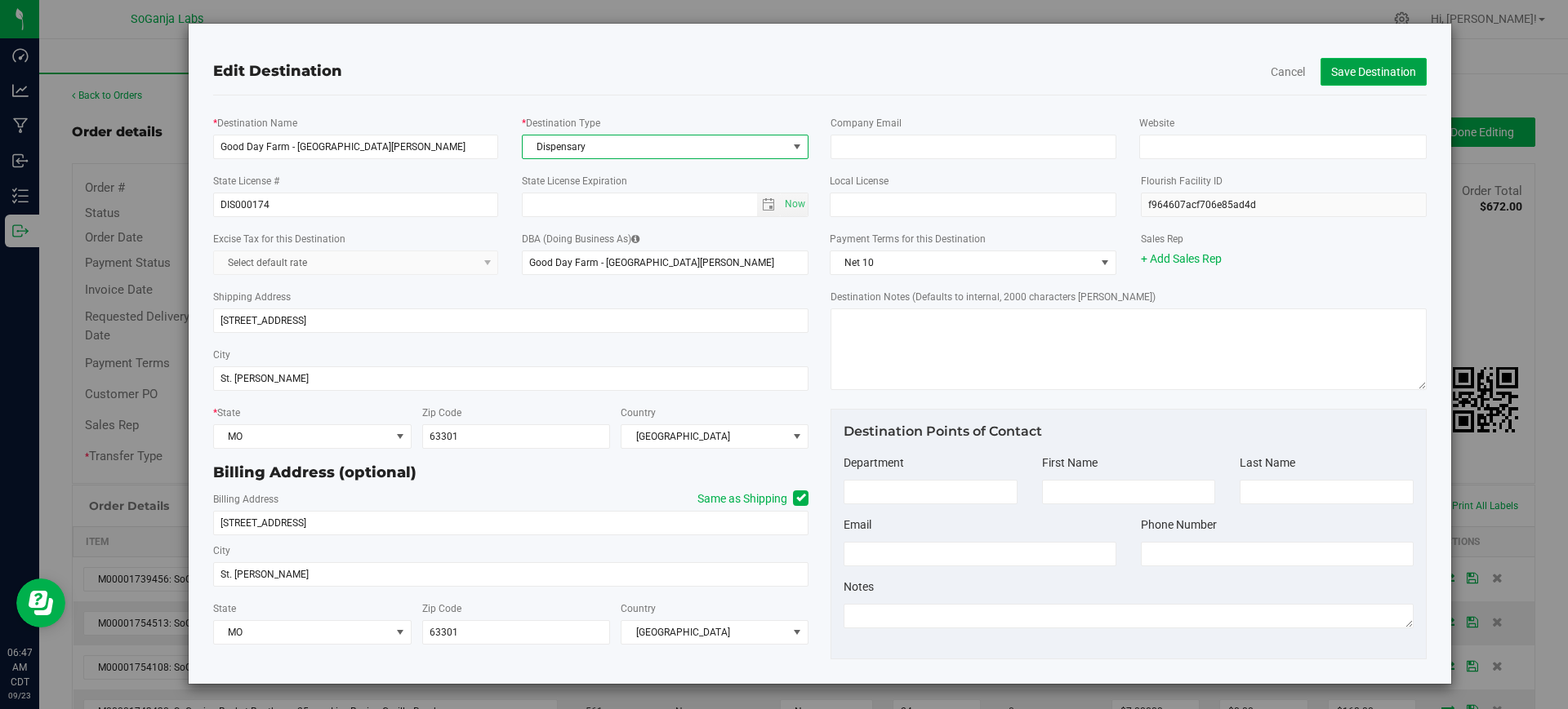
click at [1345, 68] on button "Save Destination" at bounding box center [1373, 72] width 106 height 28
click at [1345, 76] on button "Save Destination" at bounding box center [1373, 72] width 106 height 28
click at [1270, 68] on button "Cancel" at bounding box center [1287, 72] width 34 height 17
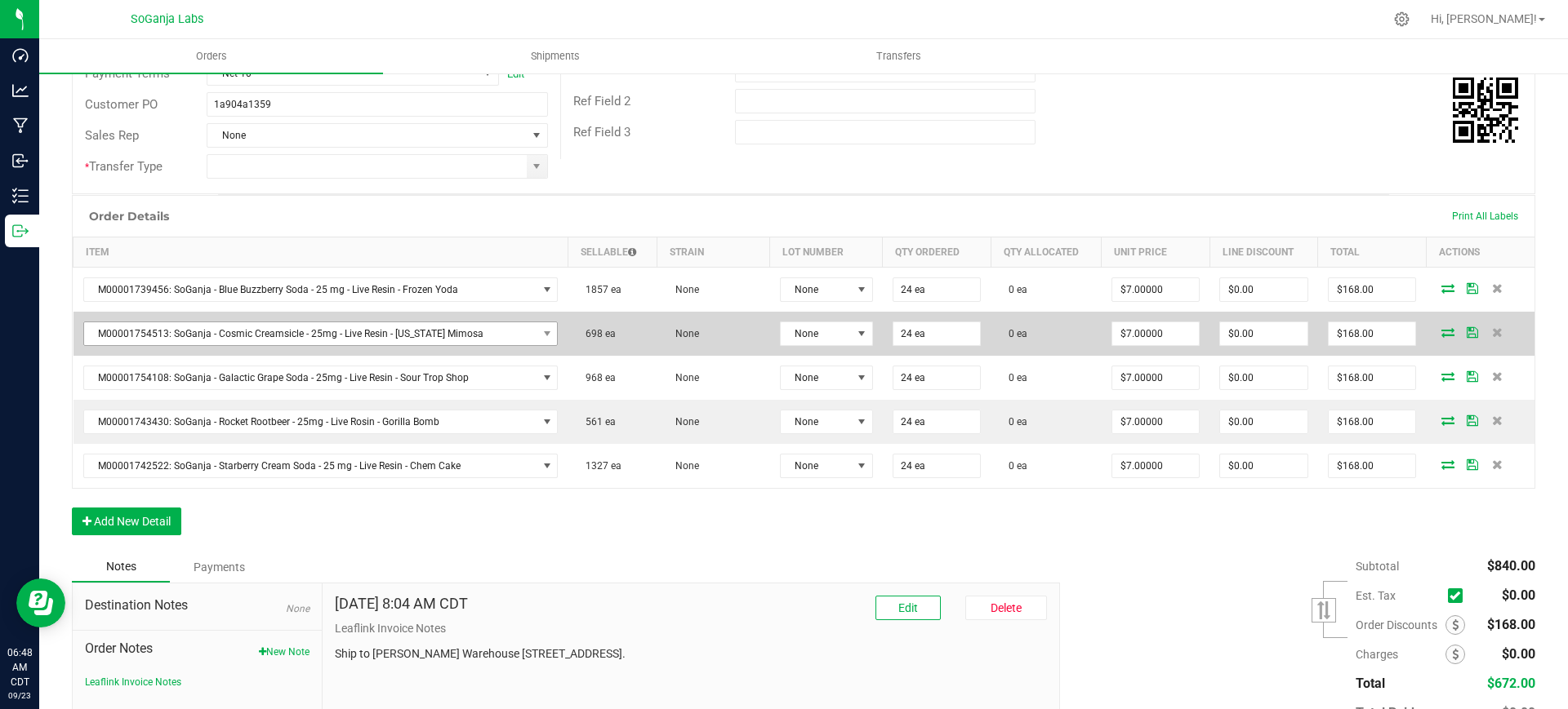
scroll to position [306, 0]
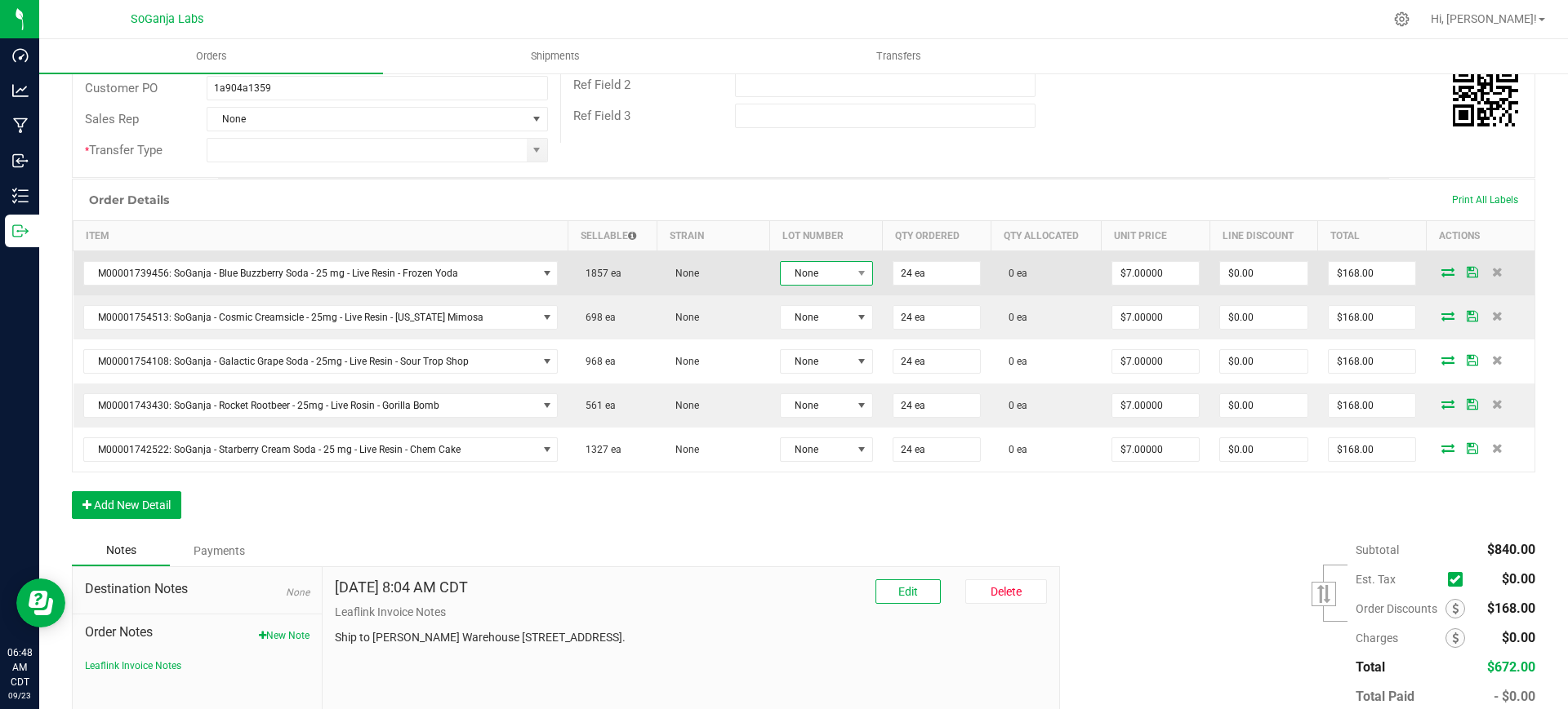
click at [803, 261] on span "None" at bounding box center [826, 274] width 93 height 25
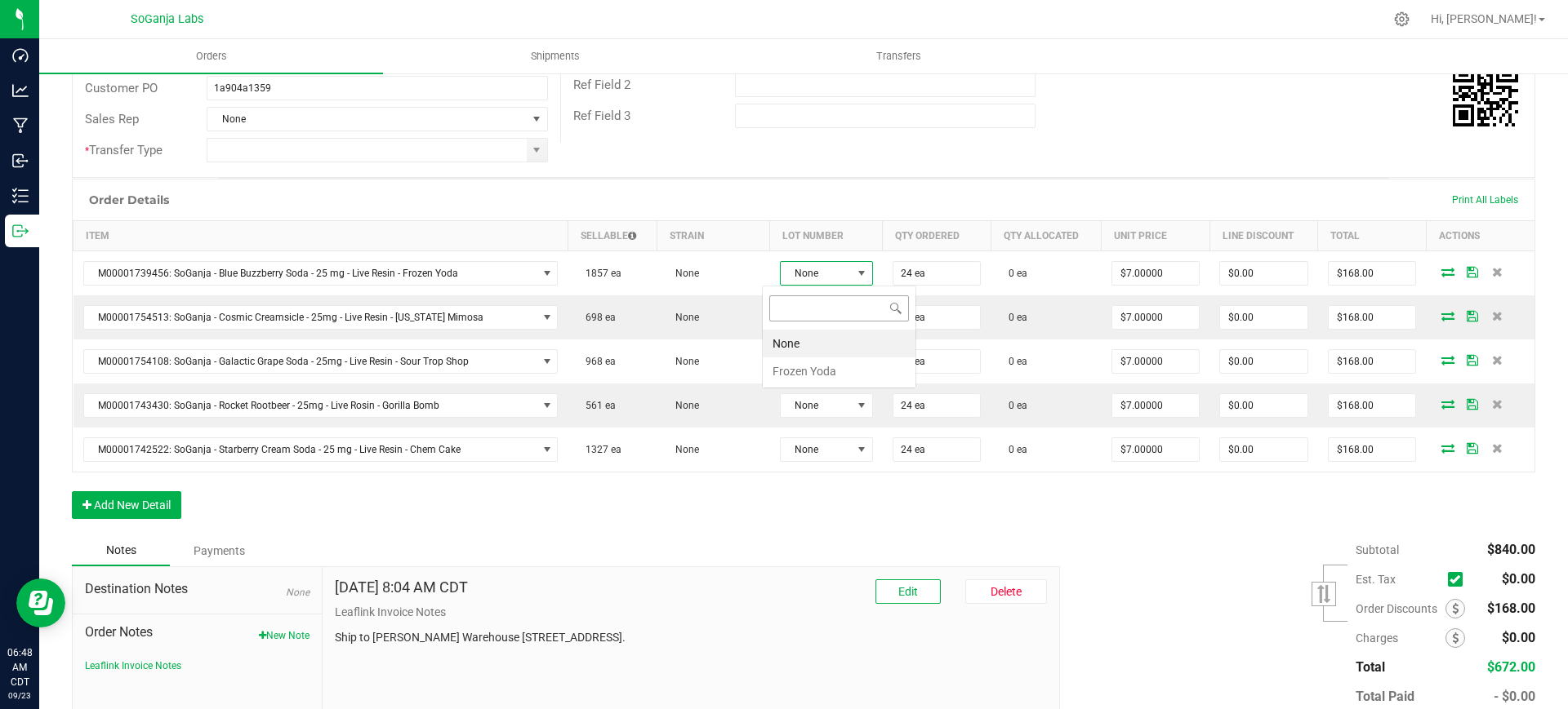
scroll to position [25, 94]
click at [795, 380] on Yoda "Frozen Yoda" at bounding box center [839, 371] width 153 height 28
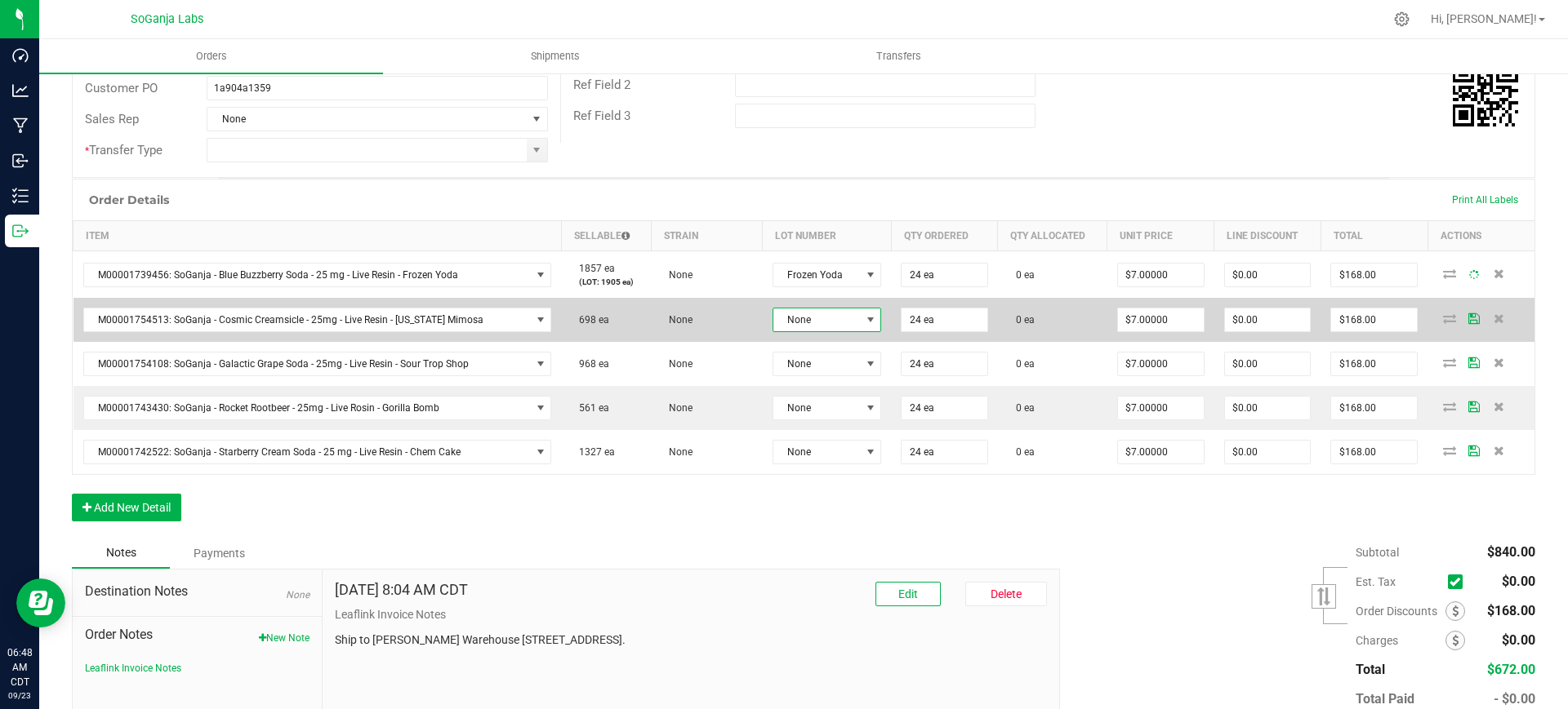
click at [804, 329] on span "None" at bounding box center [817, 320] width 88 height 23
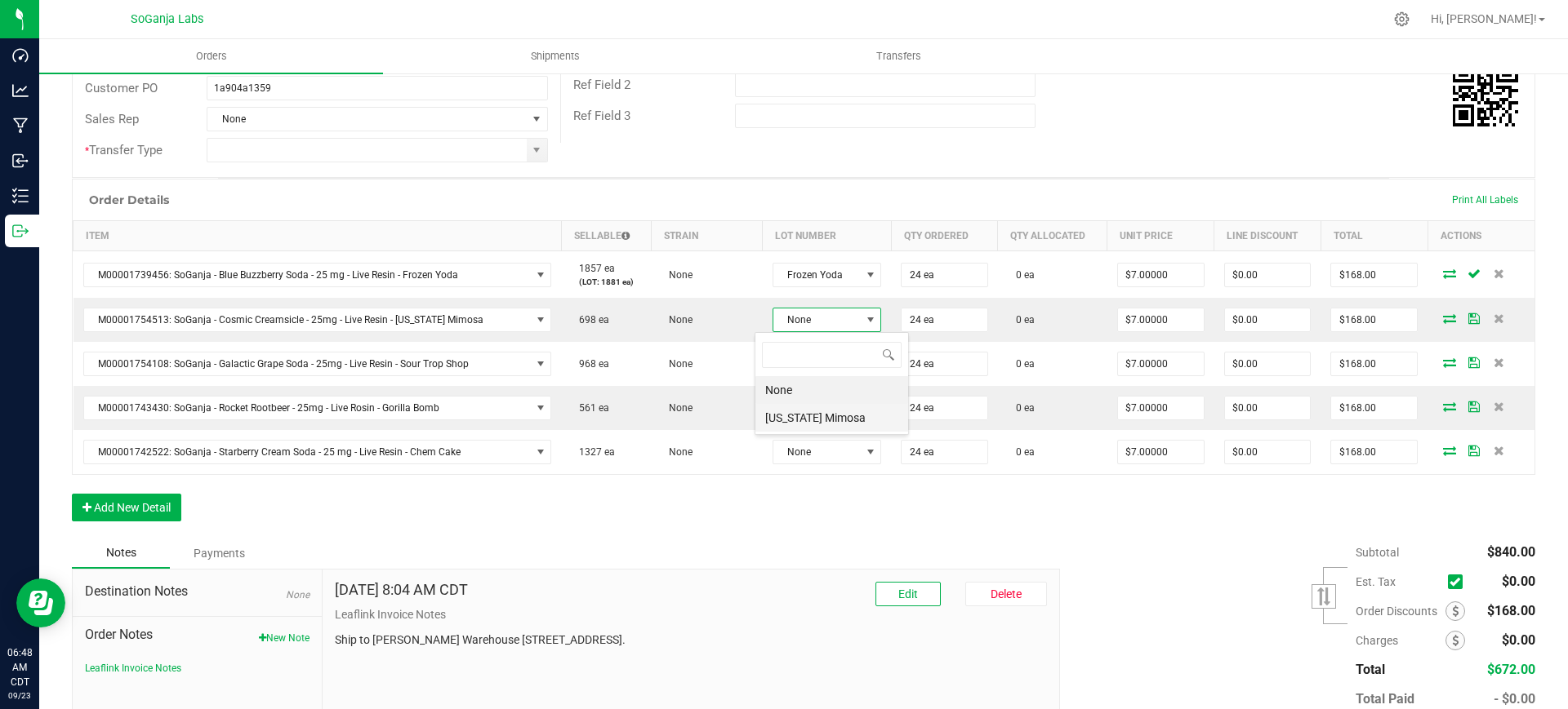
scroll to position [25, 108]
click at [814, 419] on Mimosa "[US_STATE] Mimosa" at bounding box center [831, 418] width 153 height 28
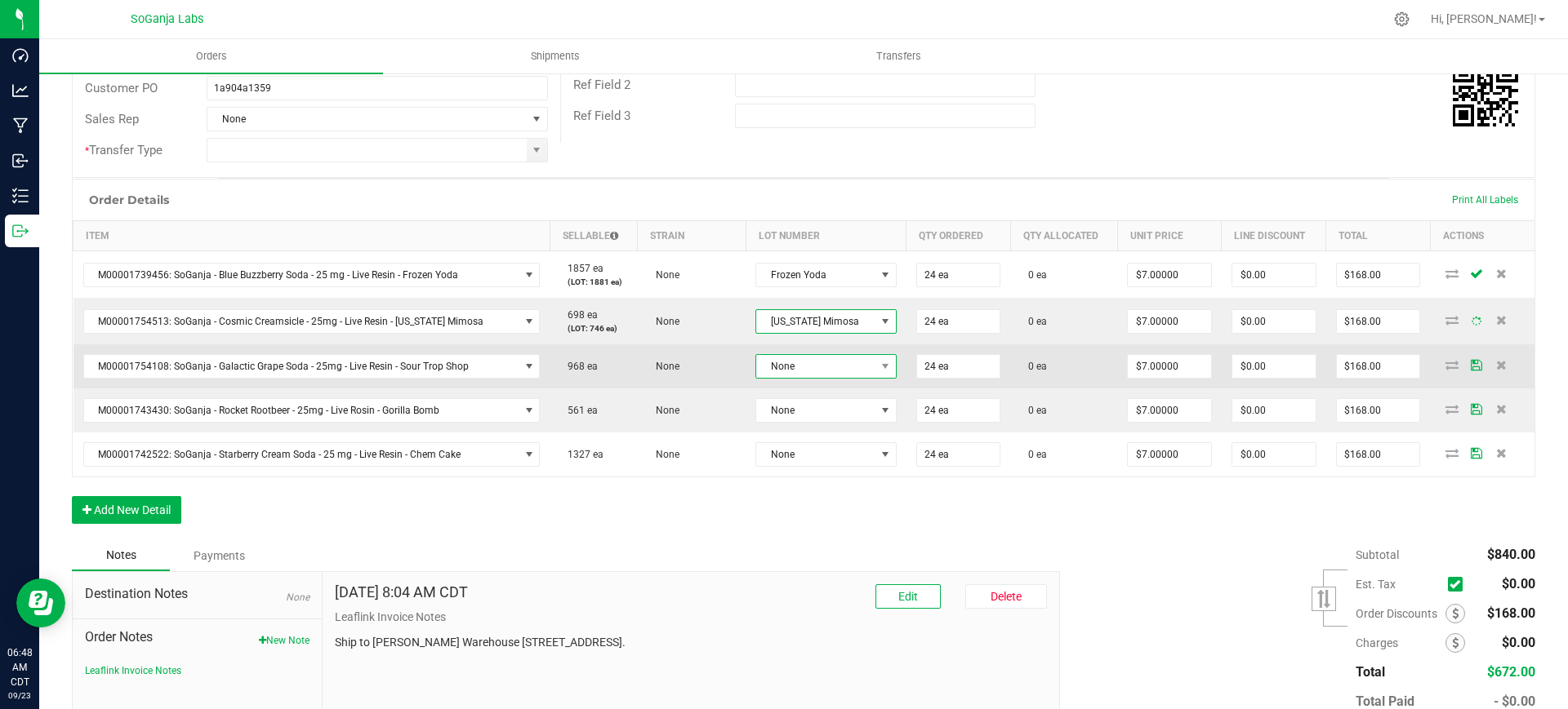
click at [818, 374] on span "None" at bounding box center [815, 367] width 119 height 23
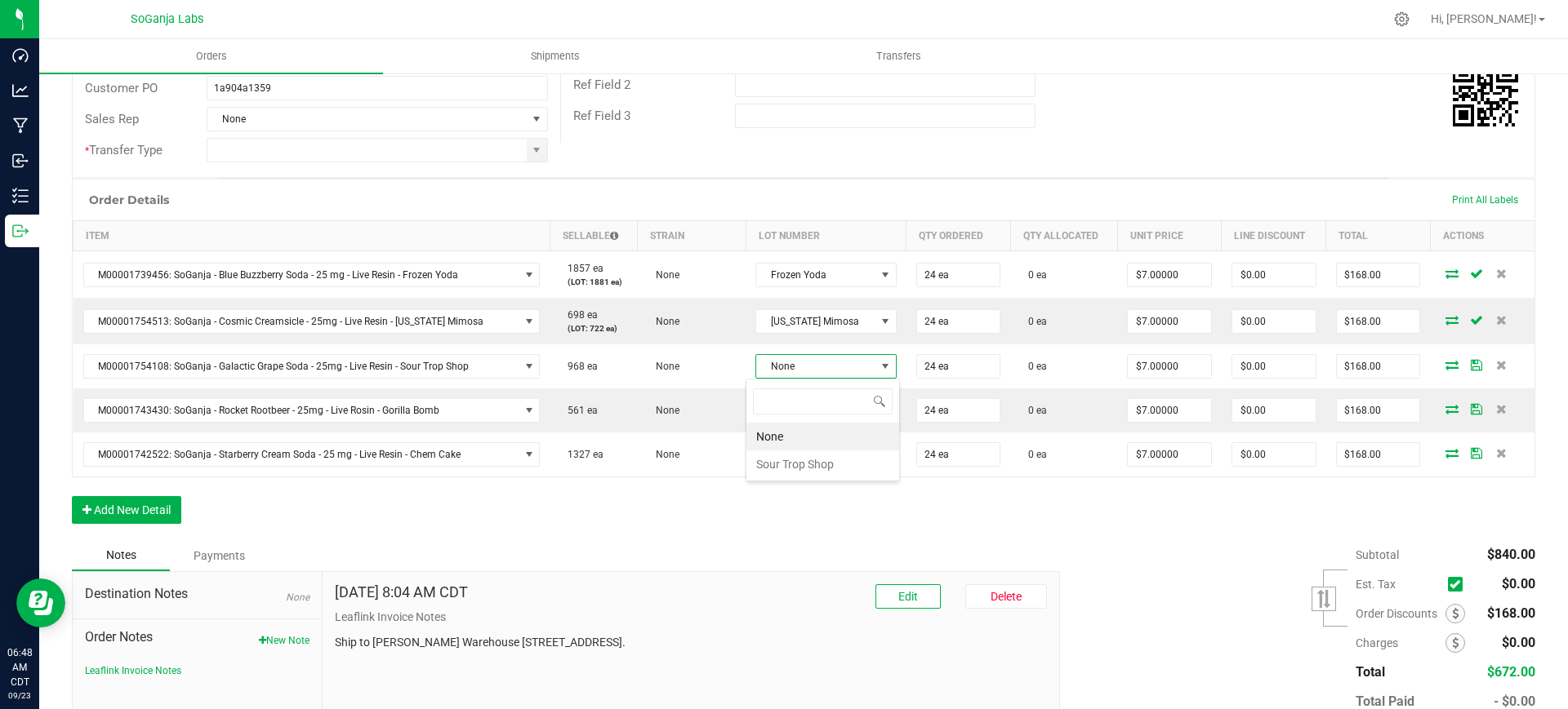
scroll to position [25, 126]
click at [813, 468] on Shop "Sour Trop Shop" at bounding box center [823, 464] width 153 height 28
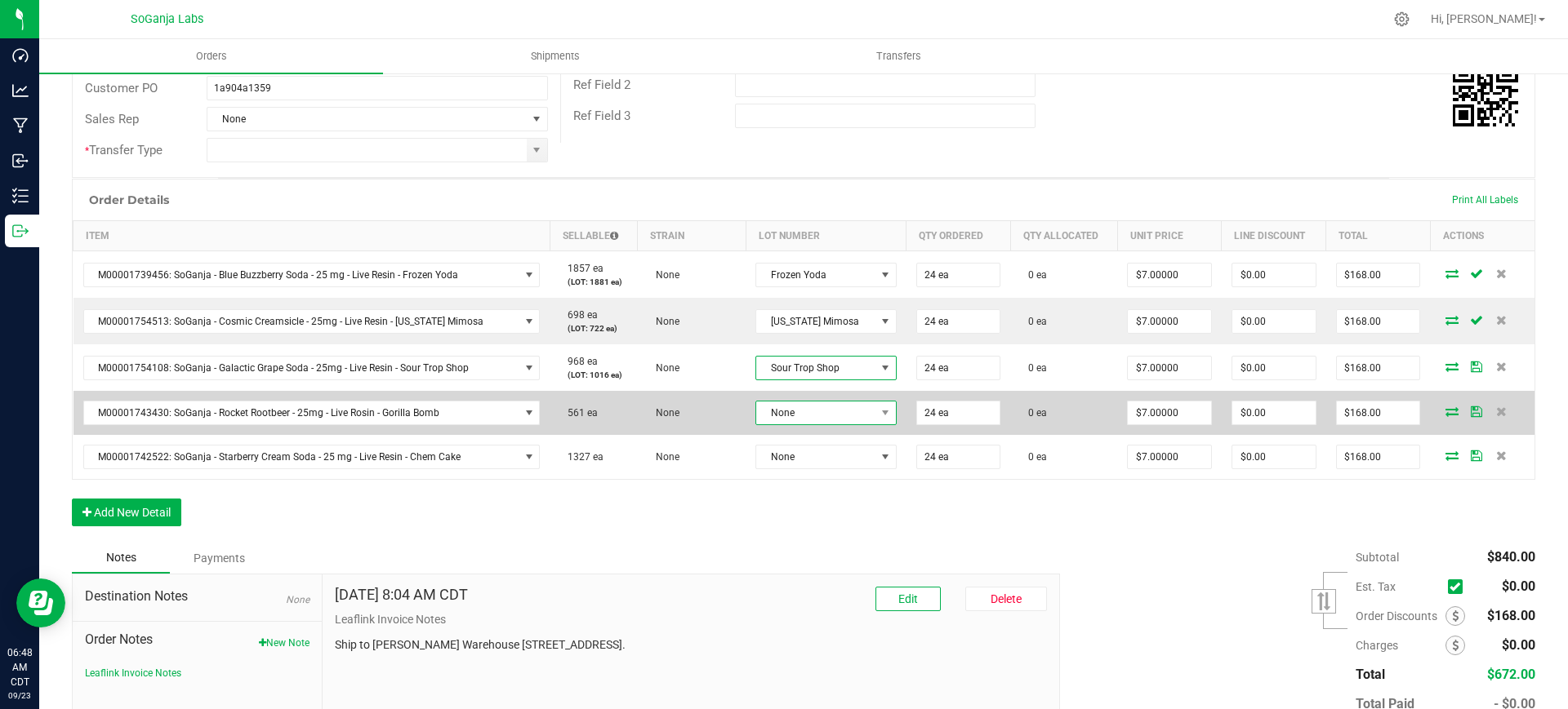
click at [820, 414] on span "None" at bounding box center [815, 413] width 119 height 23
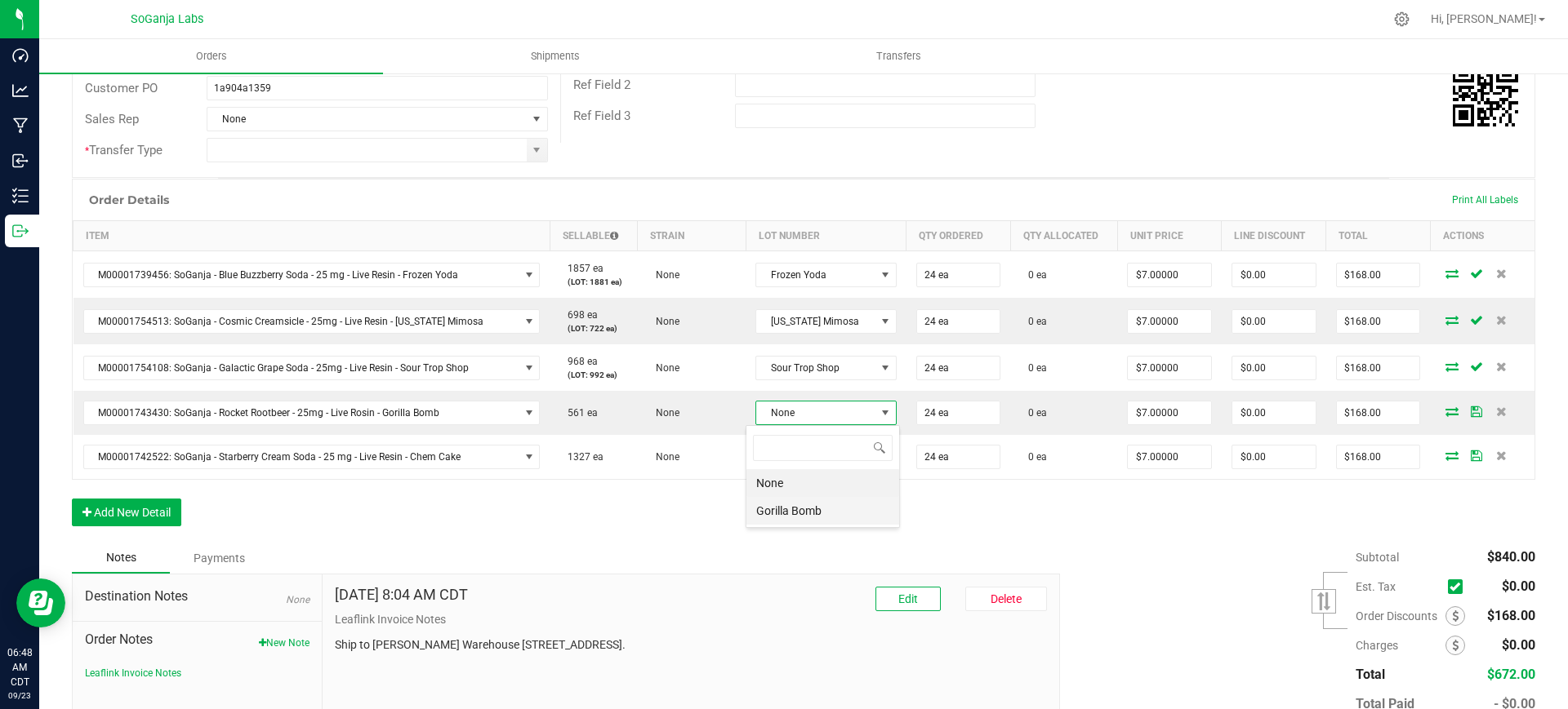
click at [807, 517] on Bomb "Gorilla Bomb" at bounding box center [823, 511] width 153 height 28
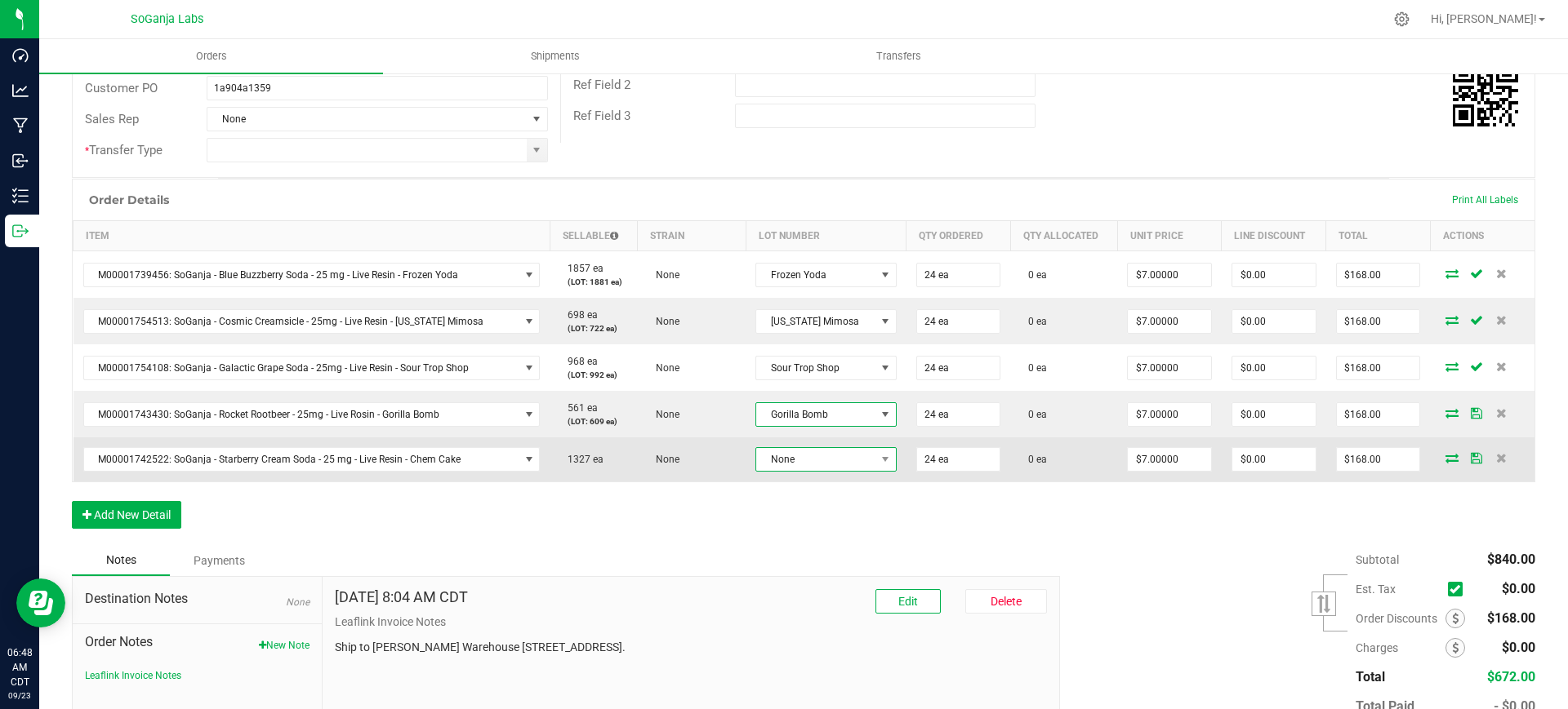
click at [814, 456] on span "None" at bounding box center [815, 460] width 119 height 23
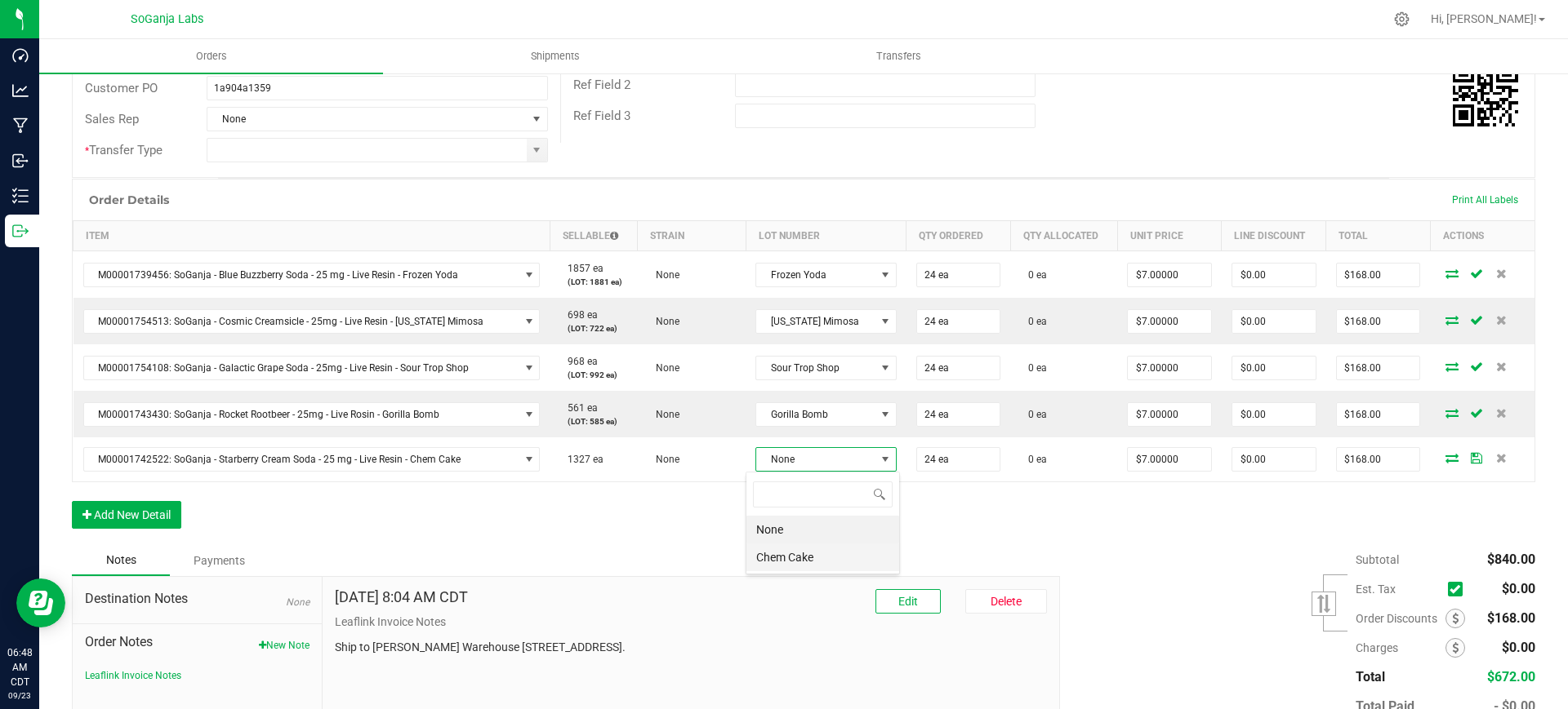
click at [802, 557] on Cake "Chem Cake" at bounding box center [823, 557] width 153 height 28
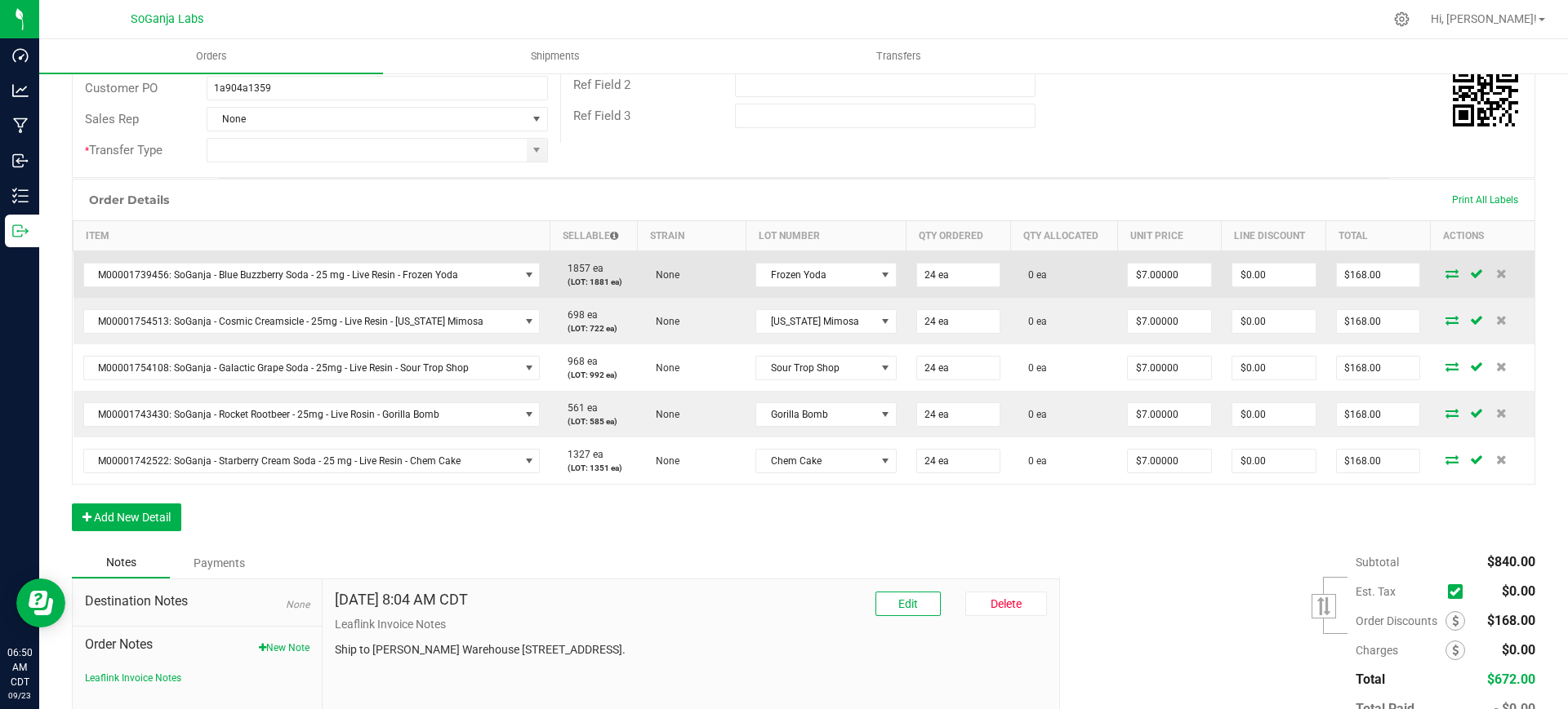
click at [1445, 276] on icon at bounding box center [1451, 273] width 13 height 10
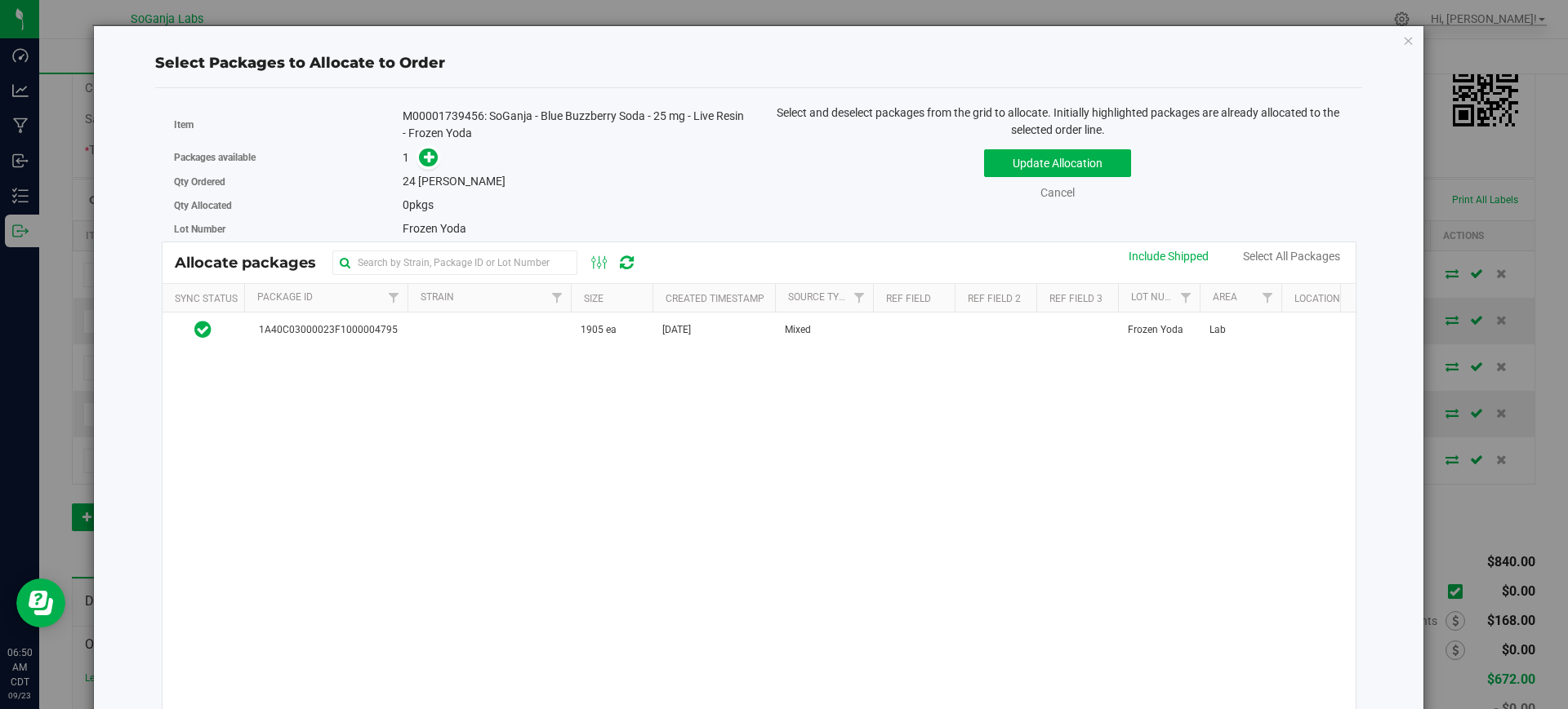
click at [535, 347] on div "1A40C03000023F1000004795 1905 ea [DATE] Mixed Frozen Yoda Lab $0.00 $0.00" at bounding box center [759, 516] width 1194 height 408
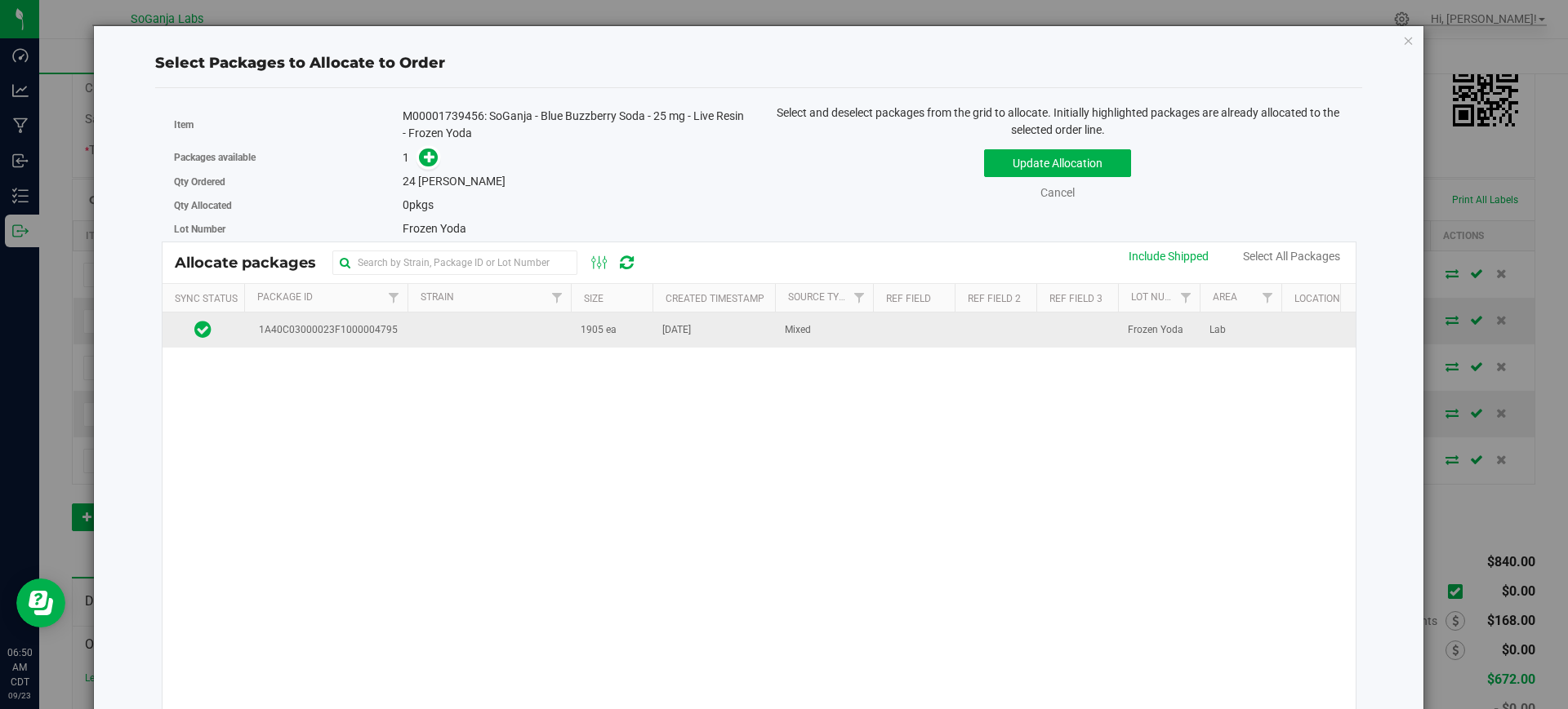
click at [533, 340] on td at bounding box center [489, 330] width 163 height 35
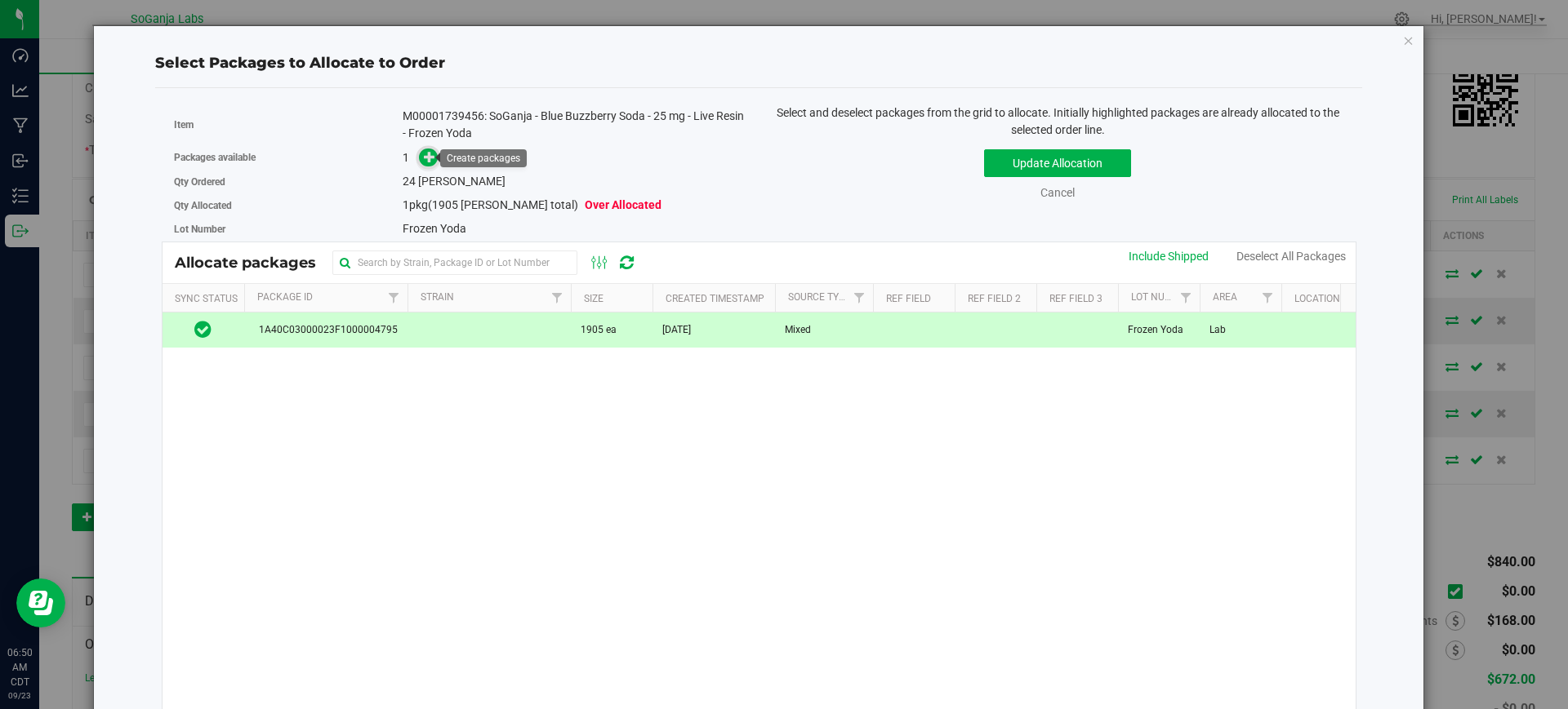
click at [426, 158] on icon at bounding box center [429, 156] width 11 height 11
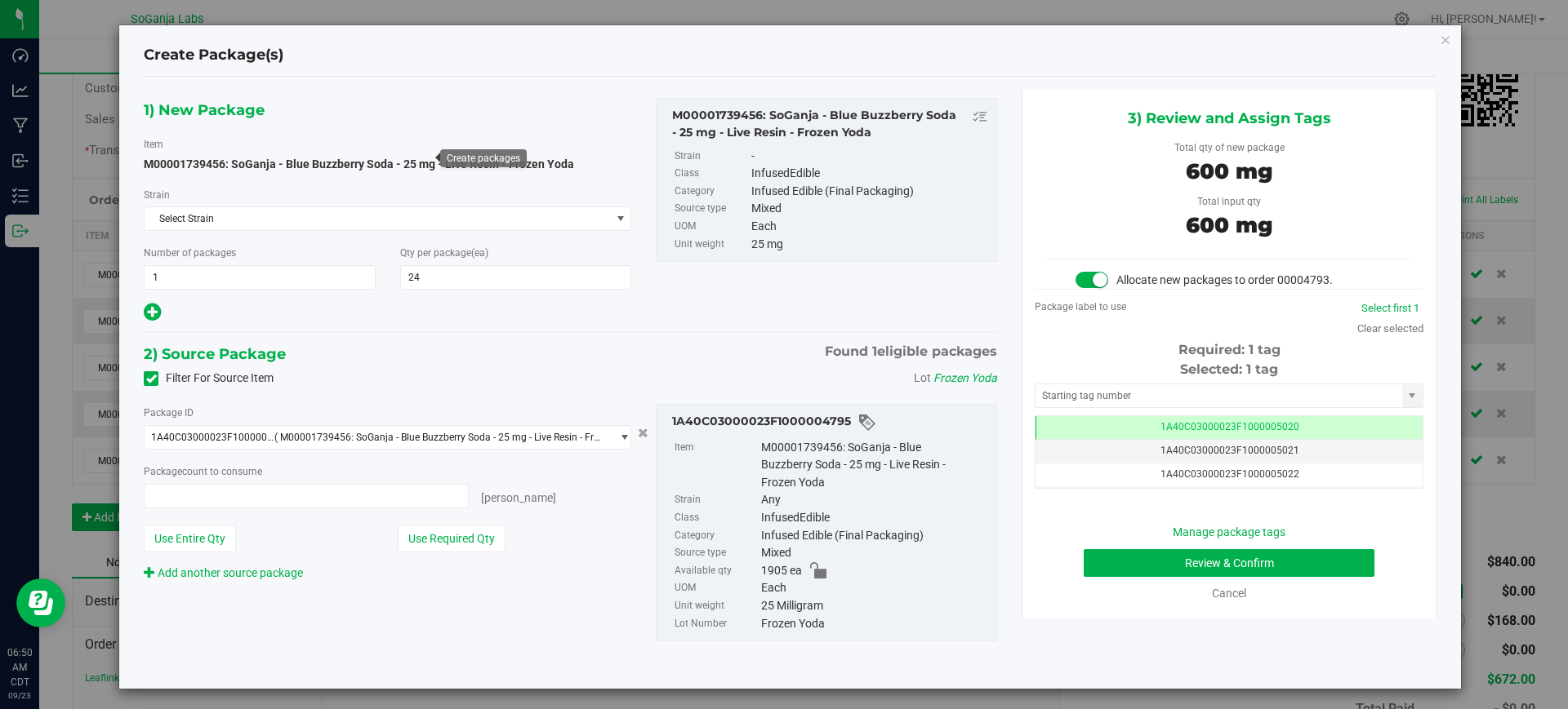
type input "24 ea"
click at [1220, 576] on button "Review & Confirm" at bounding box center [1228, 563] width 291 height 28
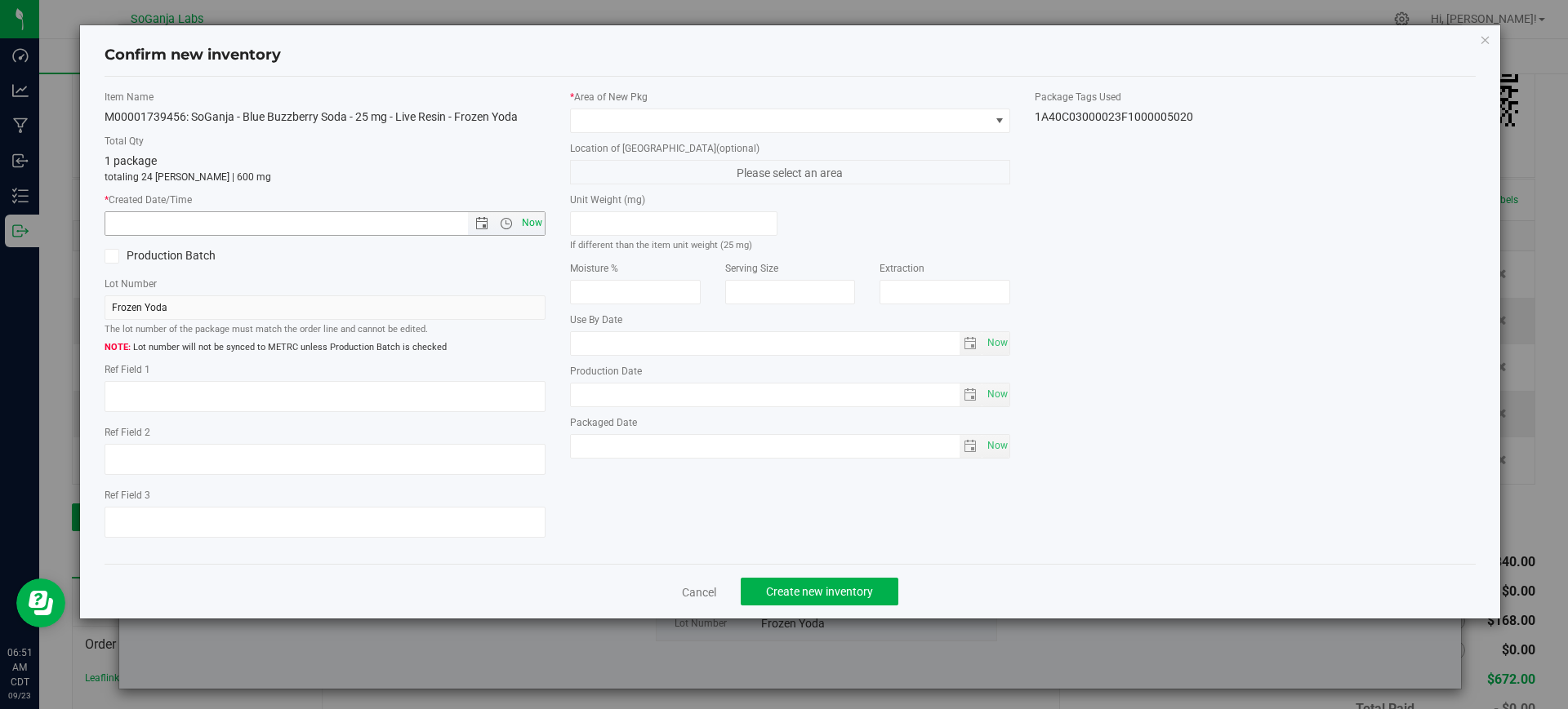
click at [534, 225] on span "Now" at bounding box center [532, 223] width 28 height 24
type input "[DATE] 6:51 AM"
click at [636, 112] on span at bounding box center [780, 121] width 419 height 23
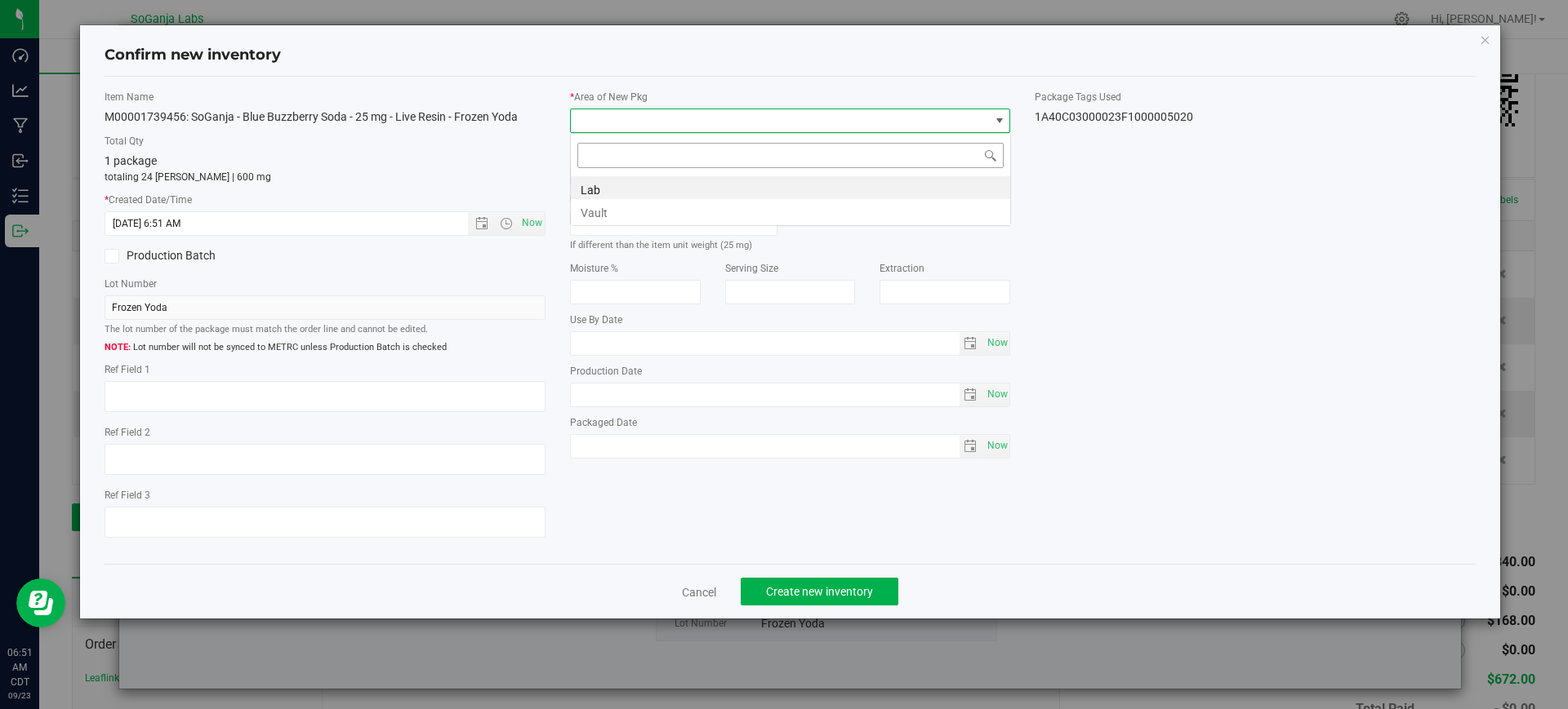
scroll to position [25, 441]
click at [625, 205] on li "Vault" at bounding box center [790, 211] width 439 height 23
click at [867, 598] on button "Create new inventory" at bounding box center [820, 592] width 158 height 28
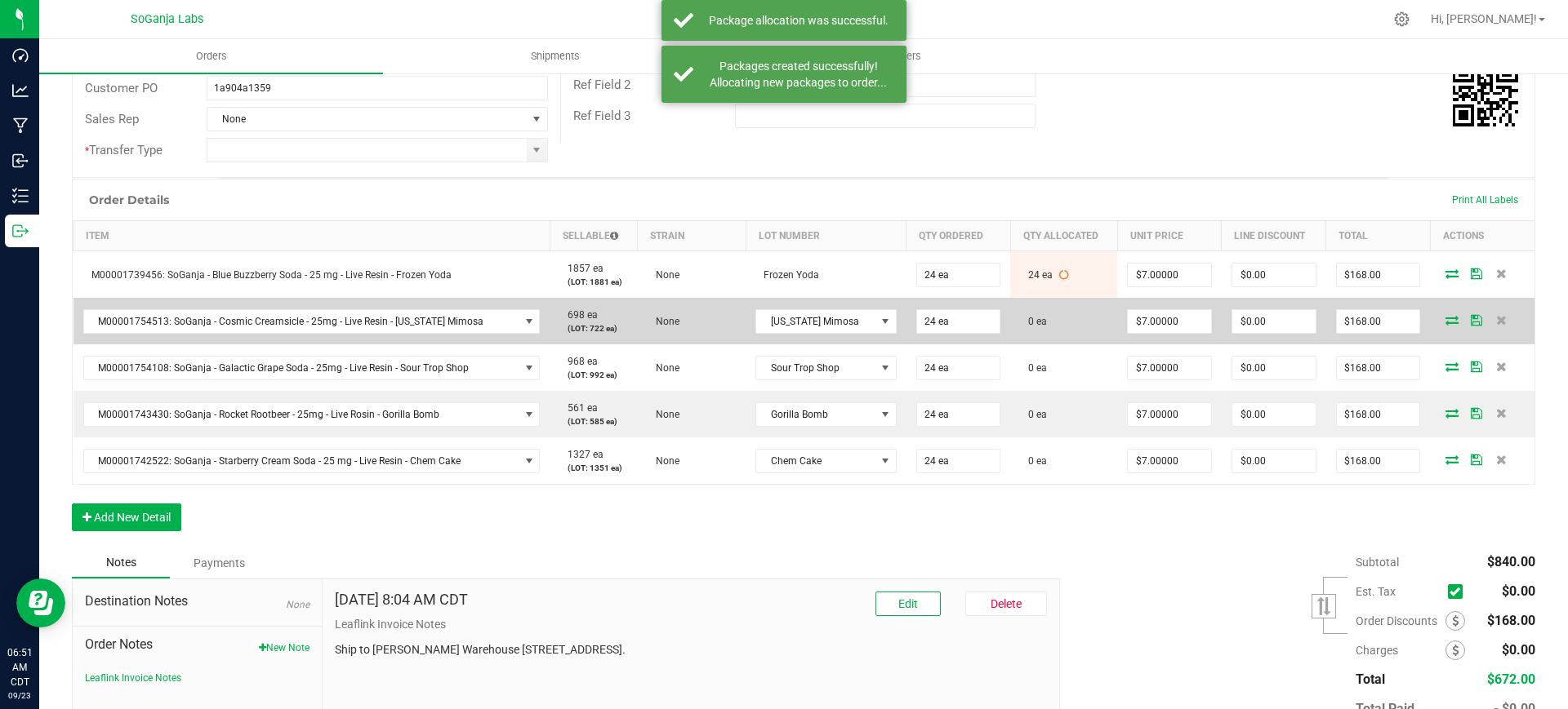
click at [1445, 318] on icon at bounding box center [1451, 319] width 13 height 10
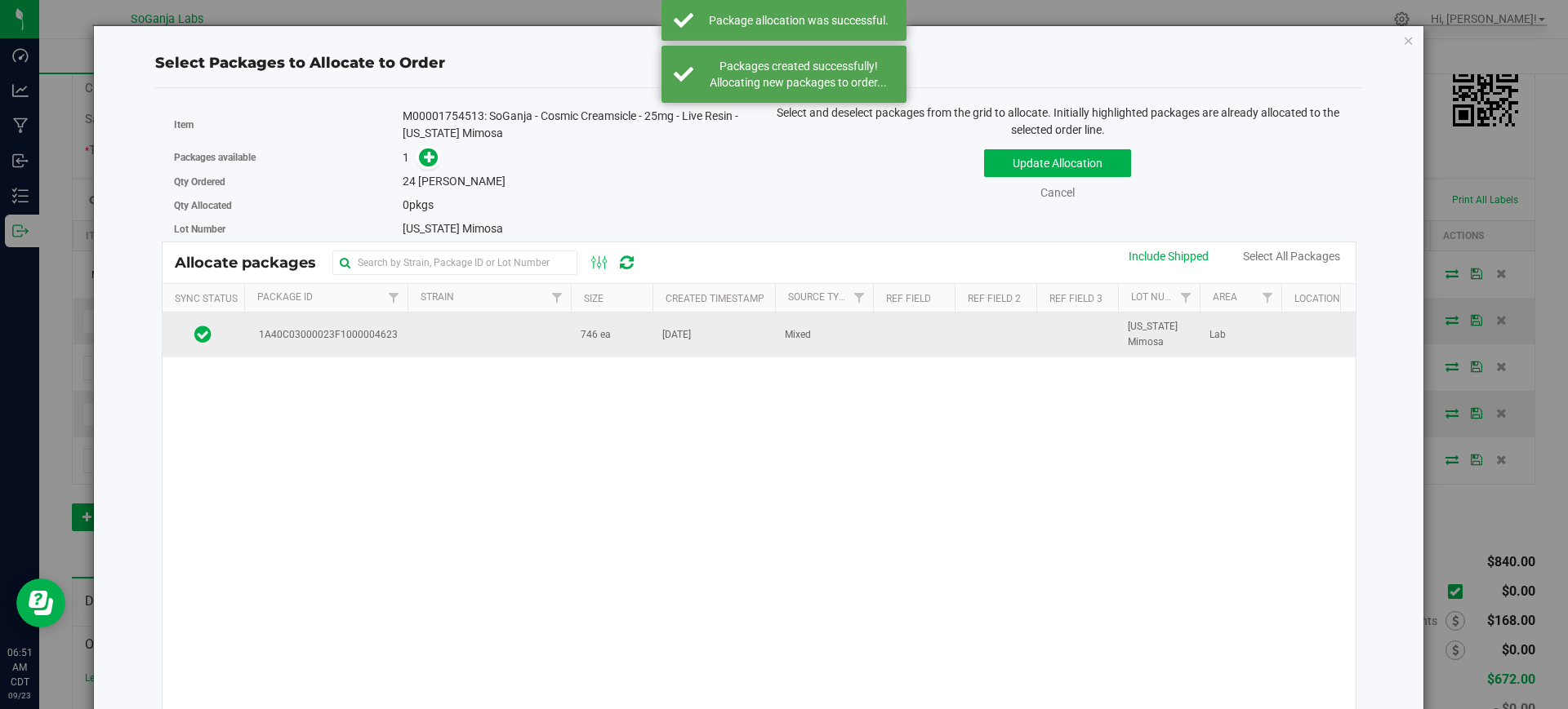
click at [622, 333] on td "746 ea" at bounding box center [611, 334] width 82 height 44
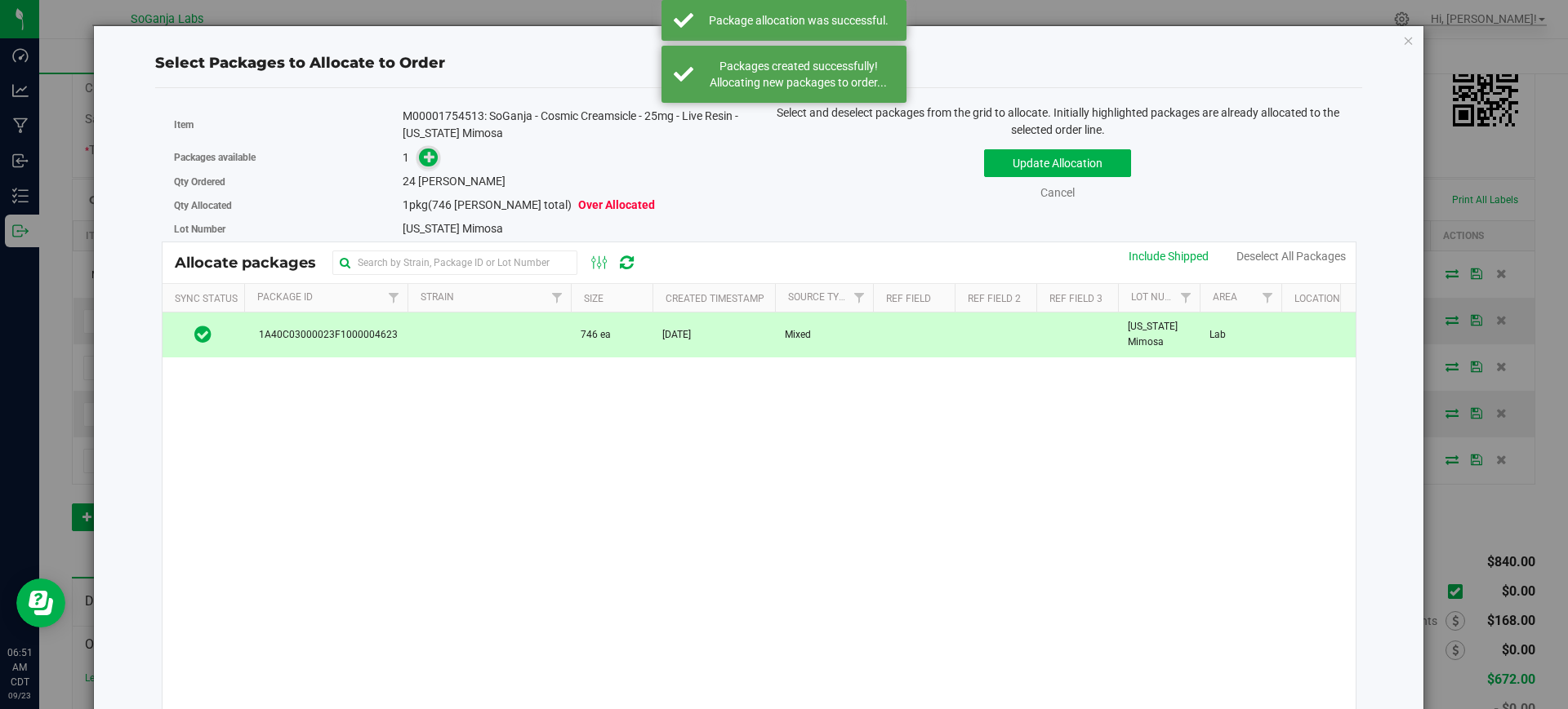
click at [424, 161] on icon at bounding box center [429, 156] width 11 height 11
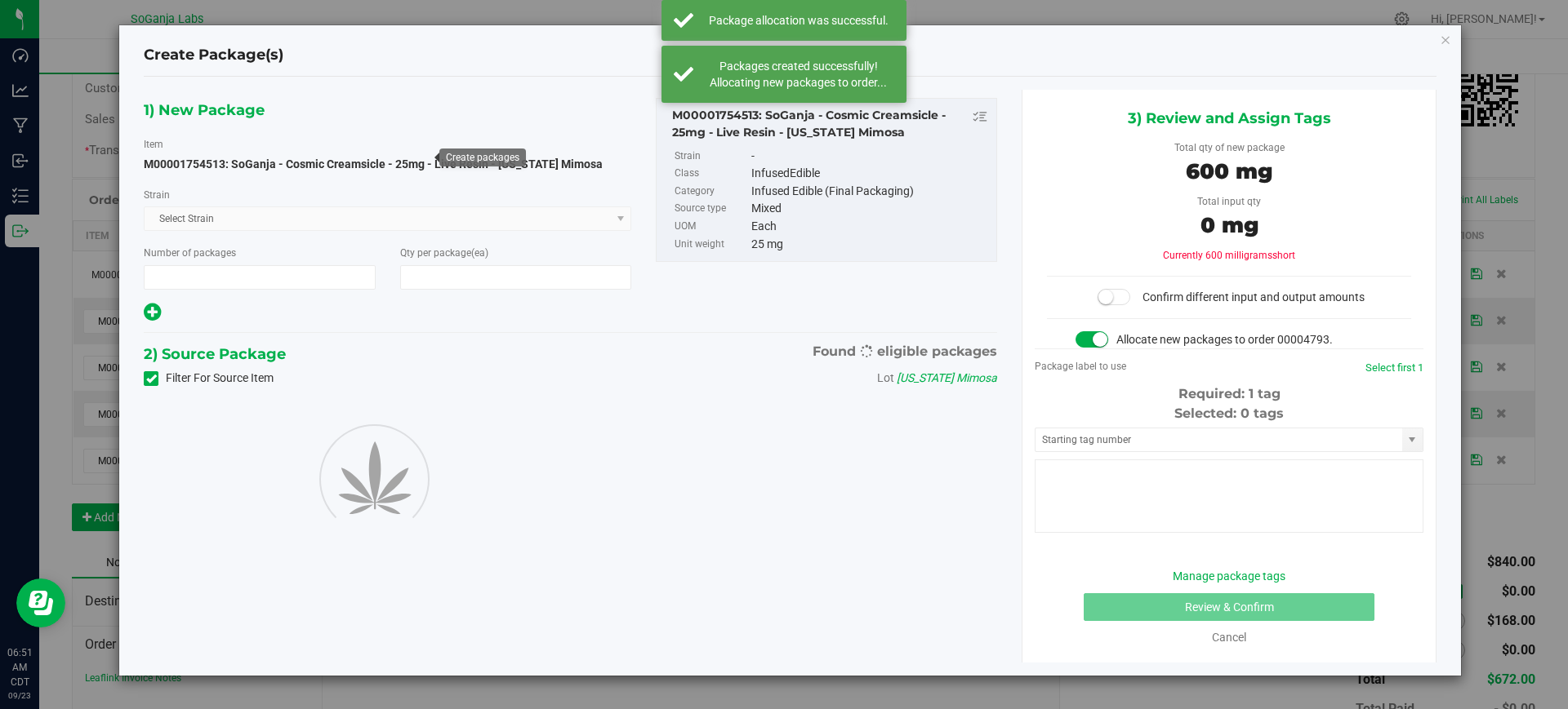
type input "1"
type input "24"
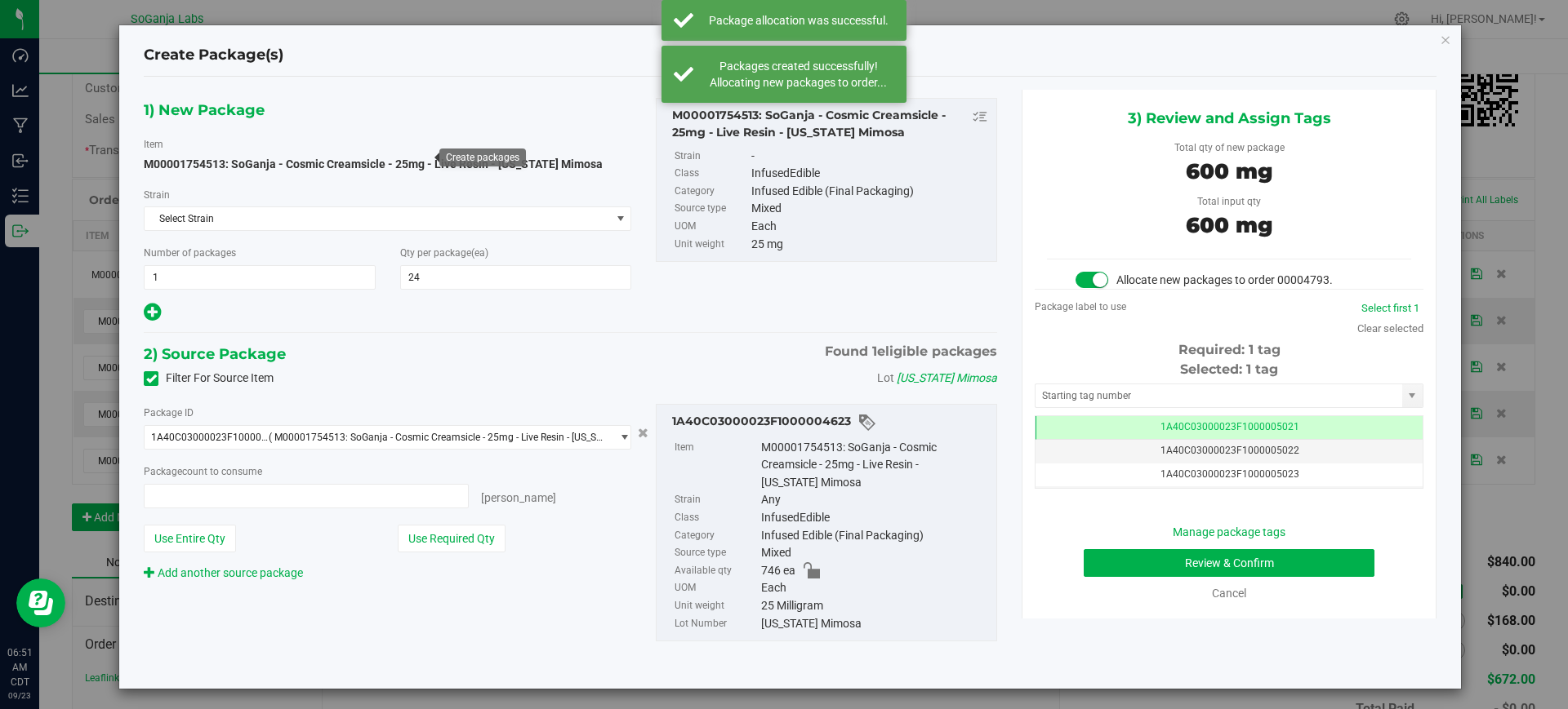
type input "24 ea"
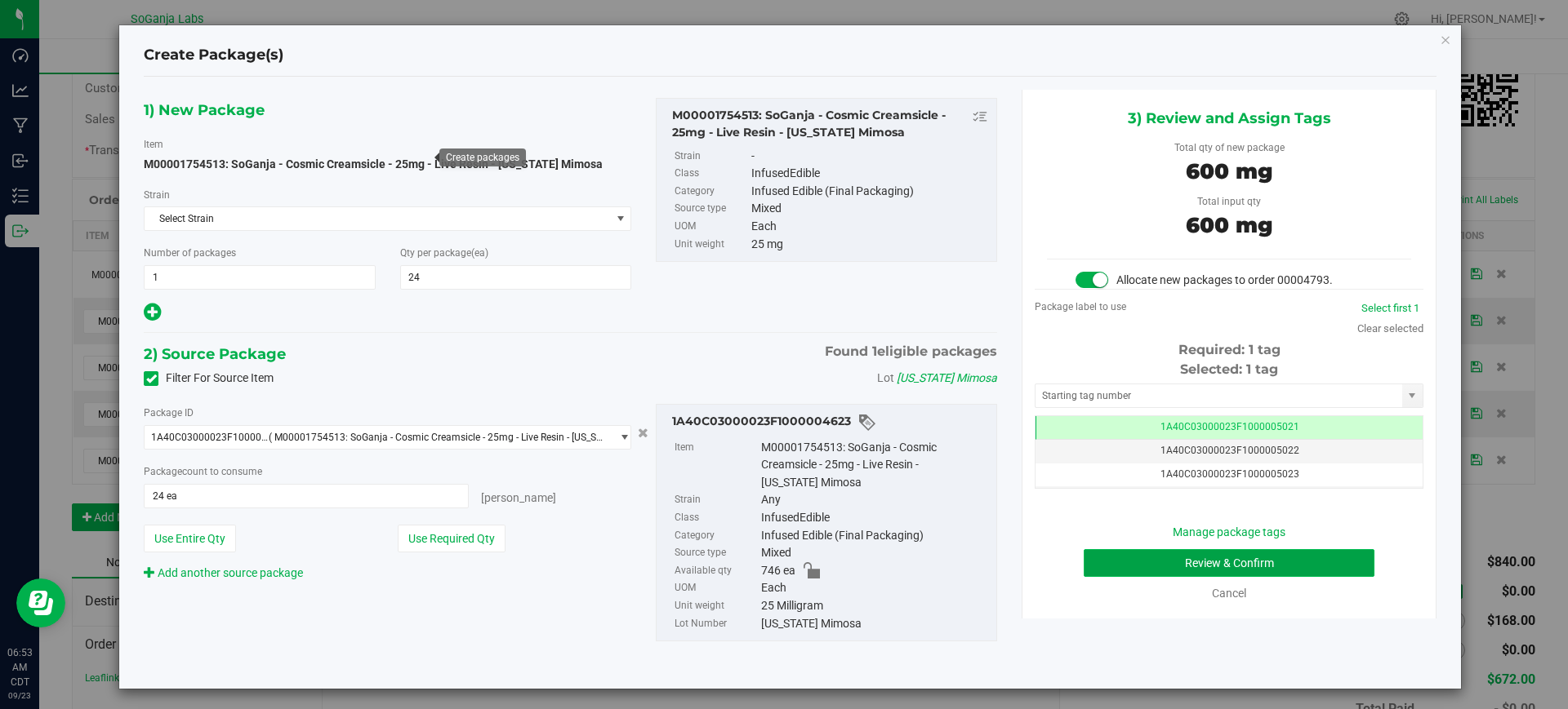
click at [1243, 566] on button "Review & Confirm" at bounding box center [1228, 563] width 291 height 28
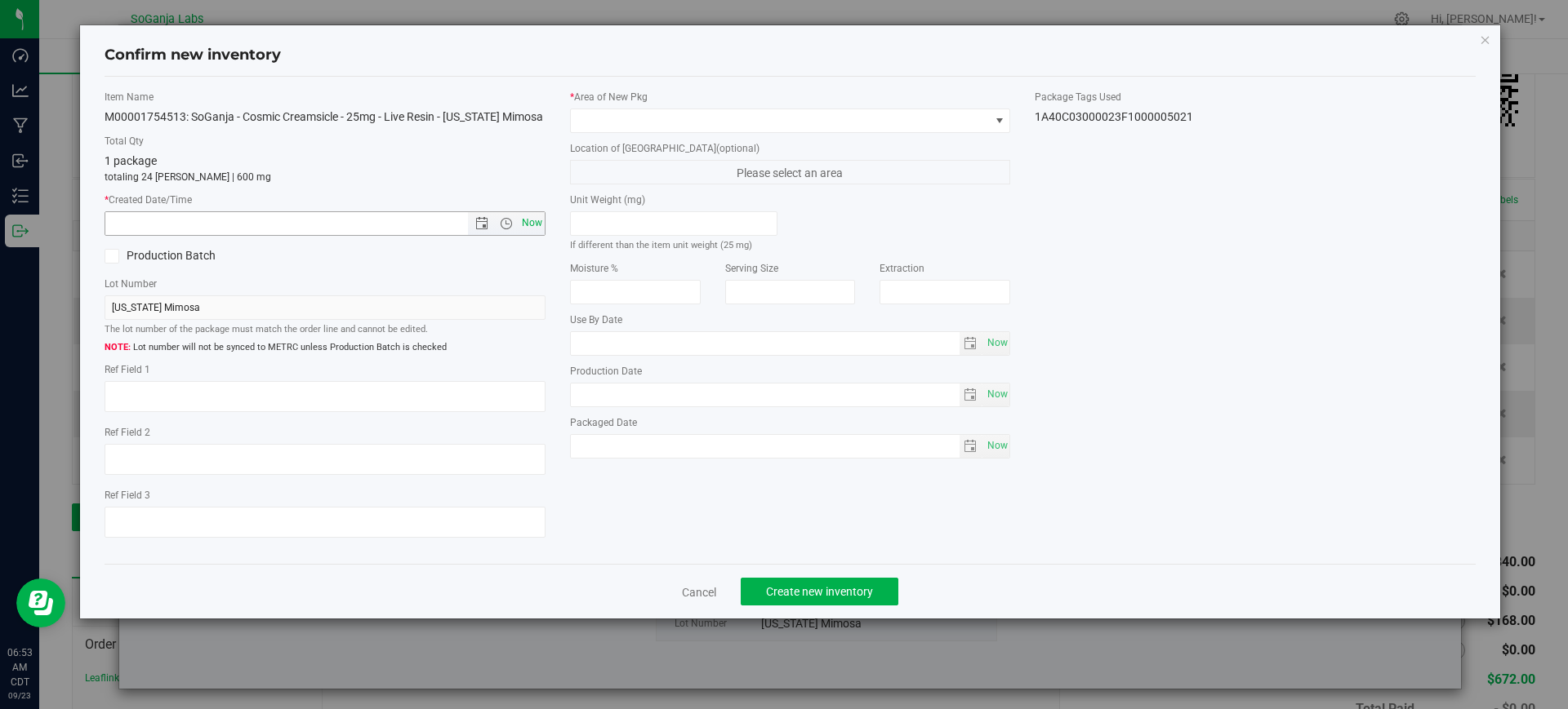
click at [534, 222] on span "Now" at bounding box center [532, 223] width 28 height 24
type input "[DATE] 6:53 AM"
click at [581, 126] on span at bounding box center [780, 121] width 419 height 23
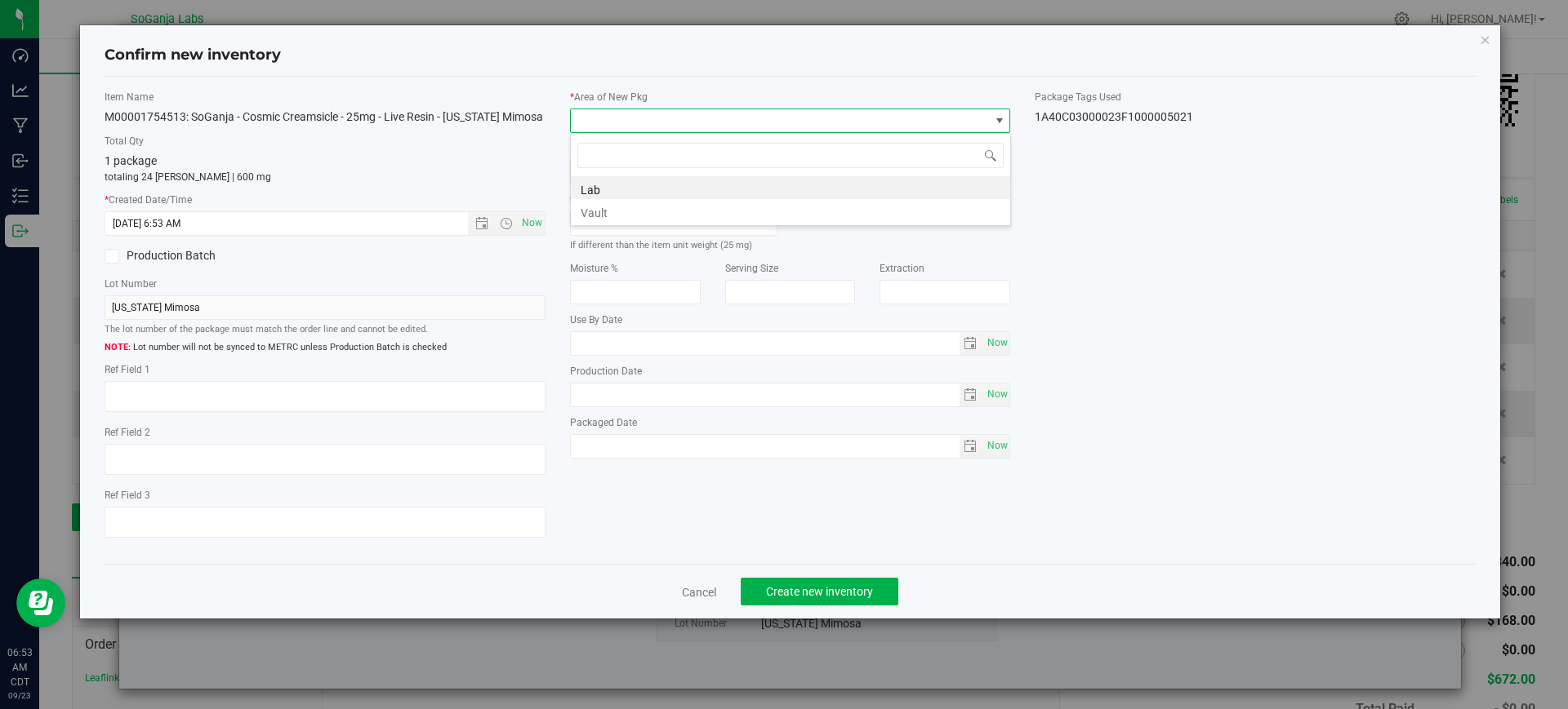
scroll to position [25, 441]
click at [593, 210] on li "Vault" at bounding box center [790, 211] width 439 height 23
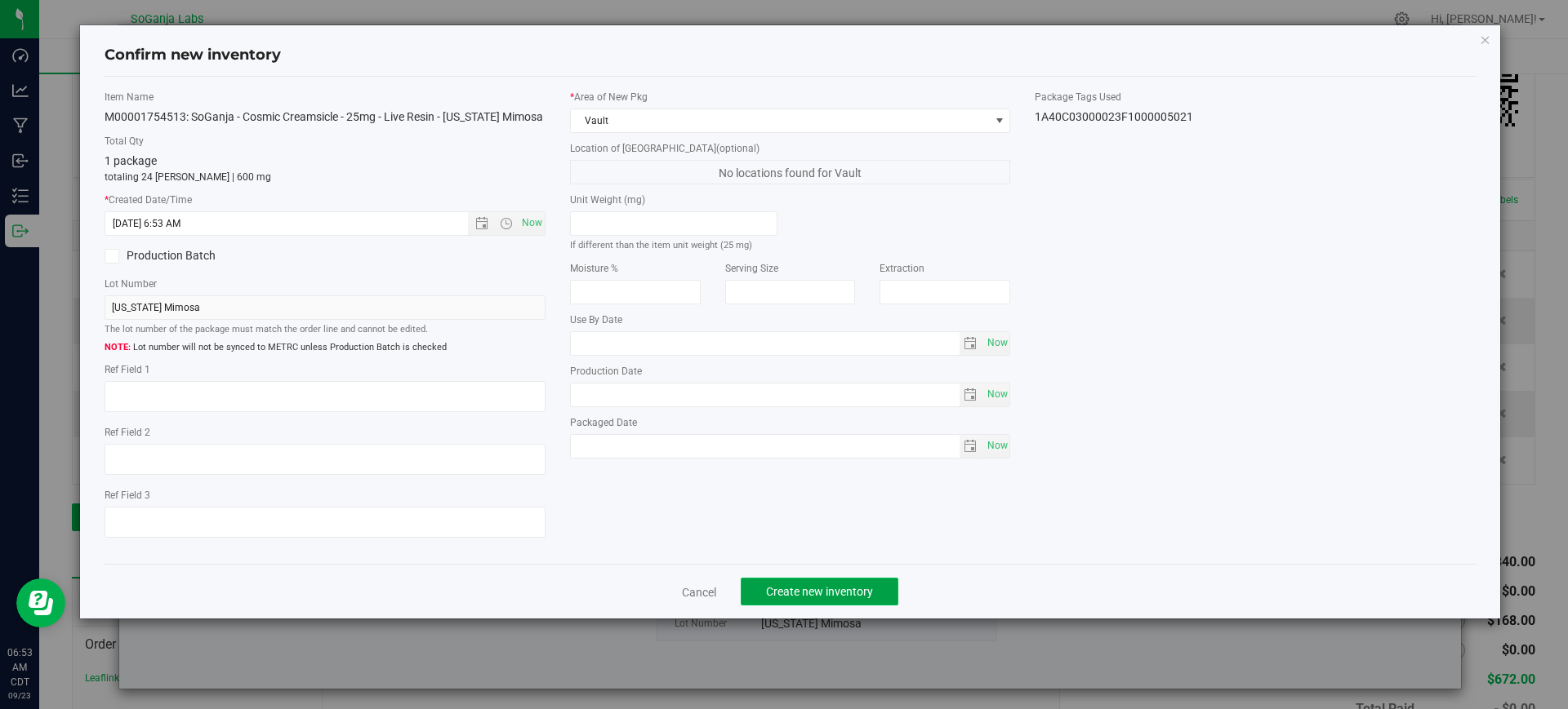
click at [816, 601] on button "Create new inventory" at bounding box center [820, 592] width 158 height 28
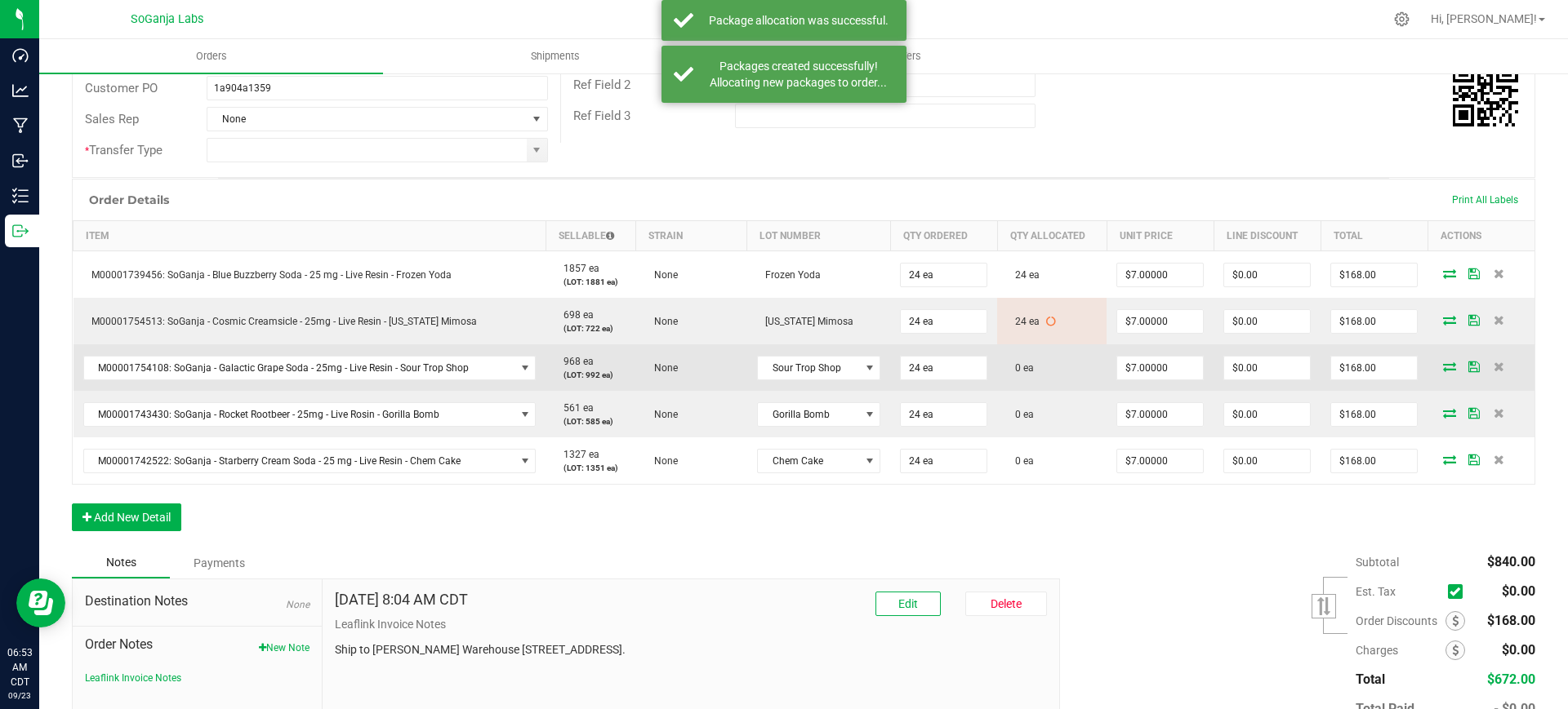
click at [1443, 363] on icon at bounding box center [1449, 366] width 13 height 10
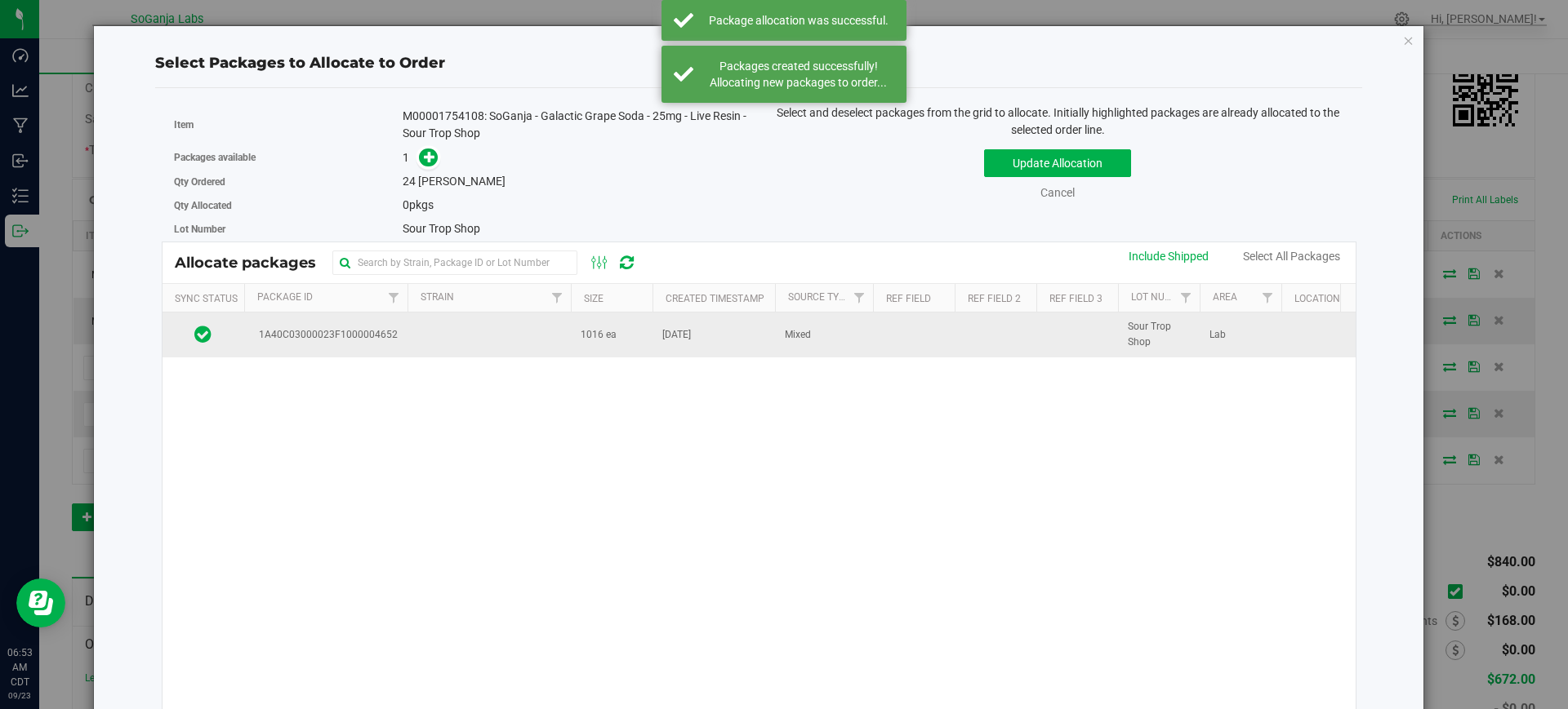
click at [543, 344] on td at bounding box center [489, 334] width 163 height 44
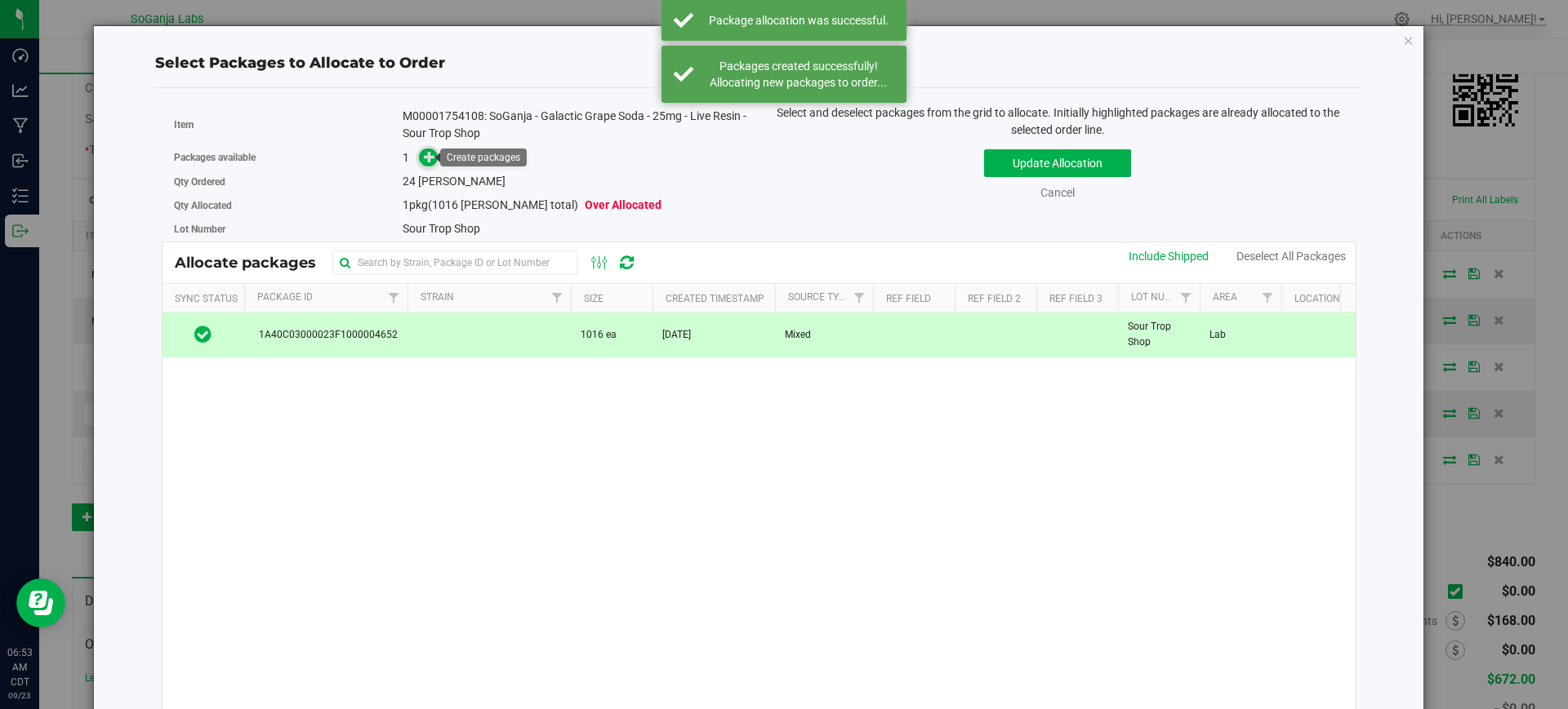
click at [429, 154] on icon at bounding box center [429, 156] width 11 height 11
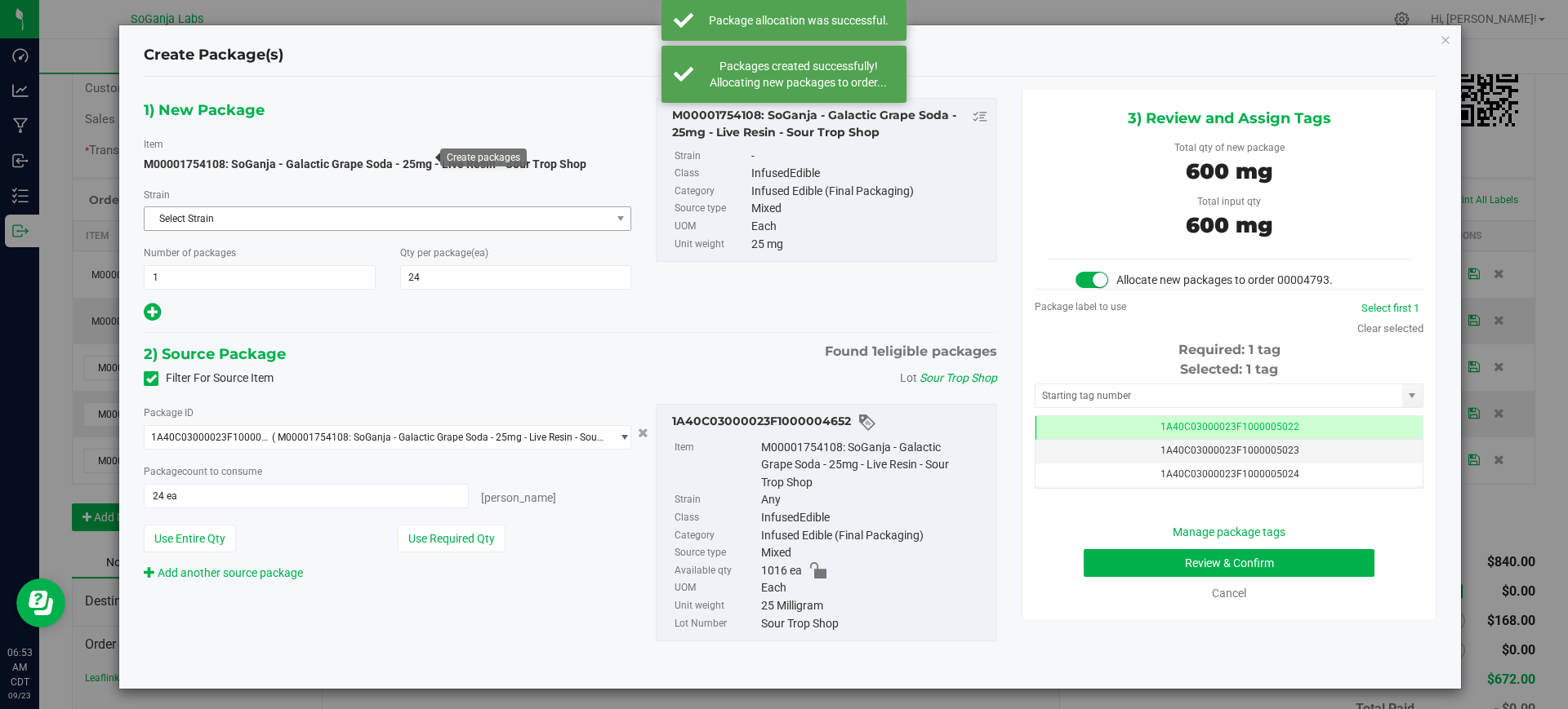
scroll to position [0, -1]
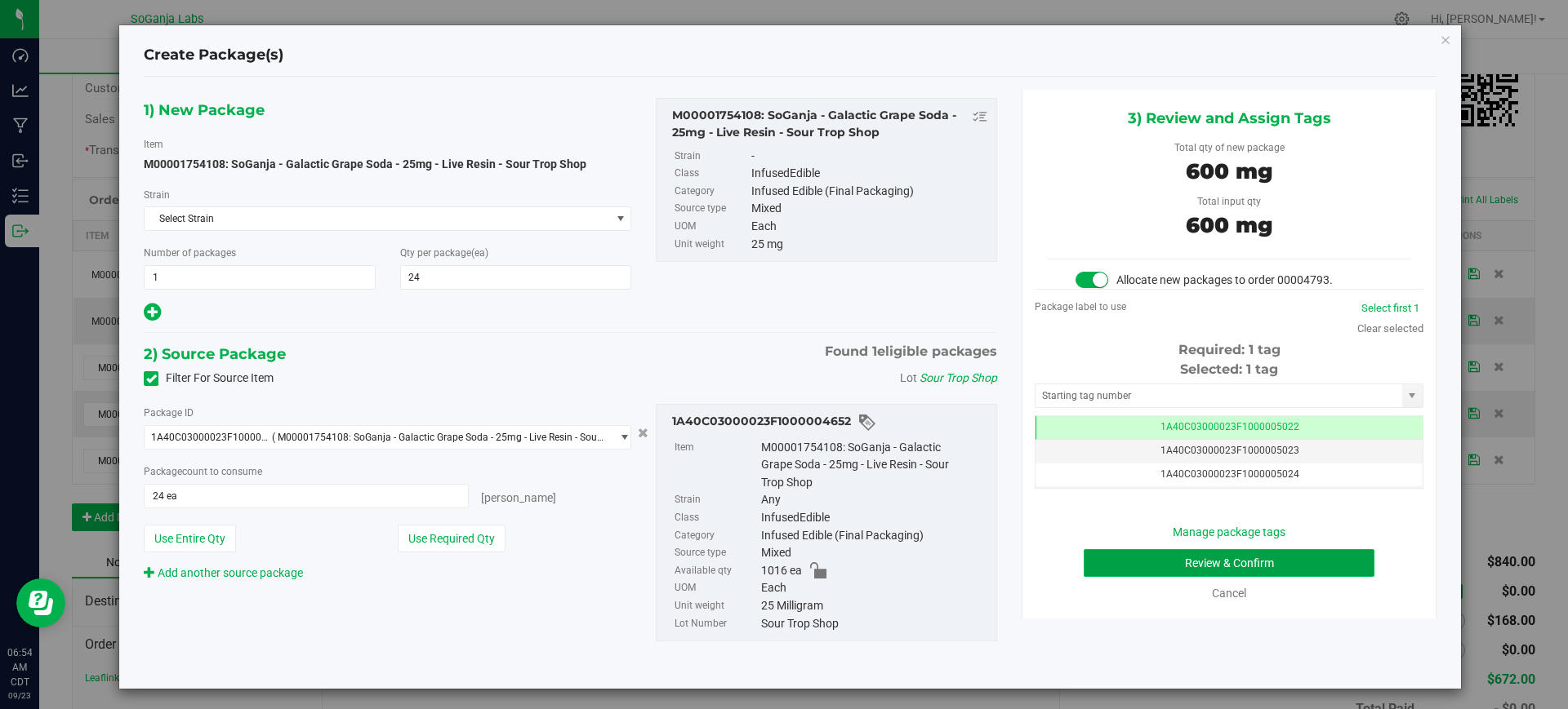
click at [1166, 555] on button "Review & Confirm" at bounding box center [1228, 563] width 291 height 28
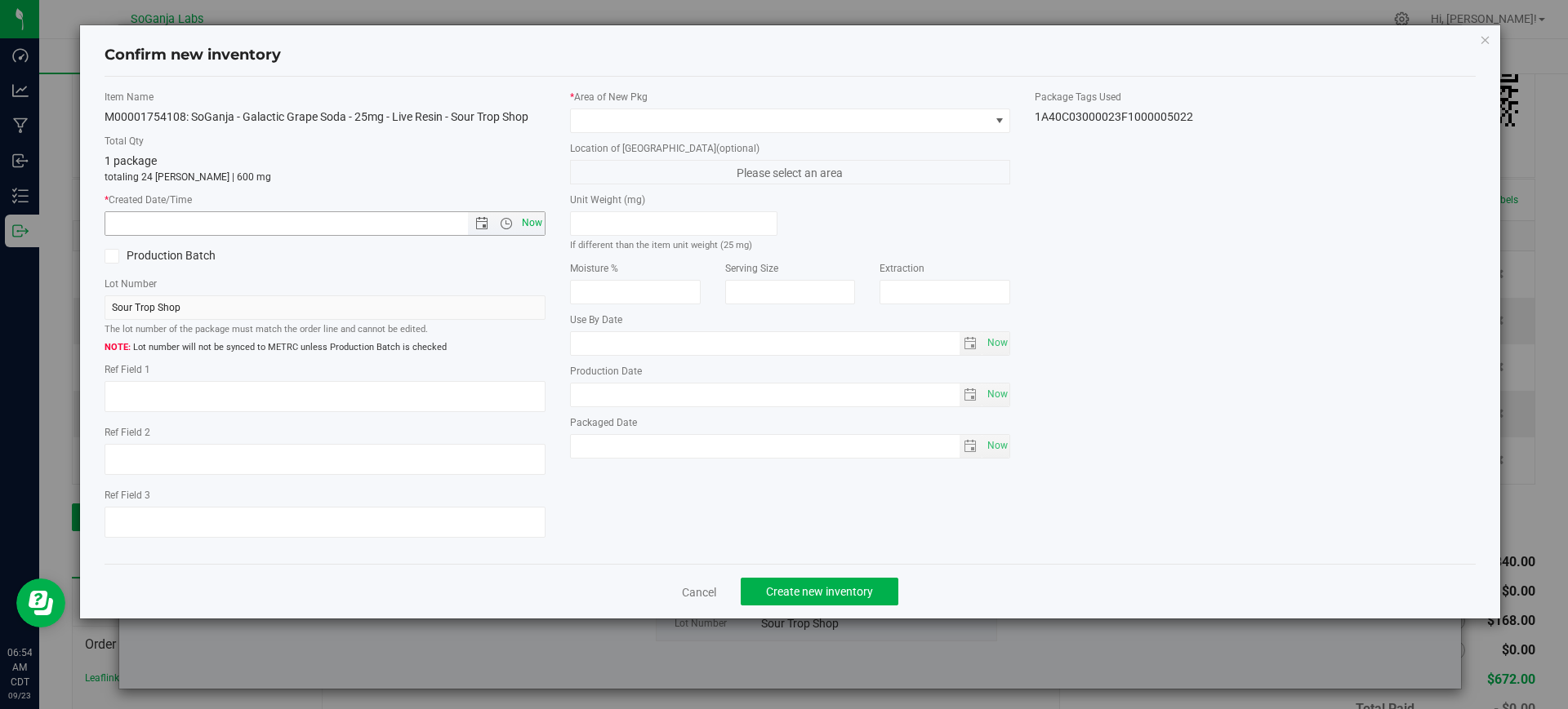
click at [535, 224] on span "Now" at bounding box center [532, 223] width 28 height 24
type input "[DATE] 6:54 AM"
click at [695, 125] on span at bounding box center [780, 121] width 419 height 23
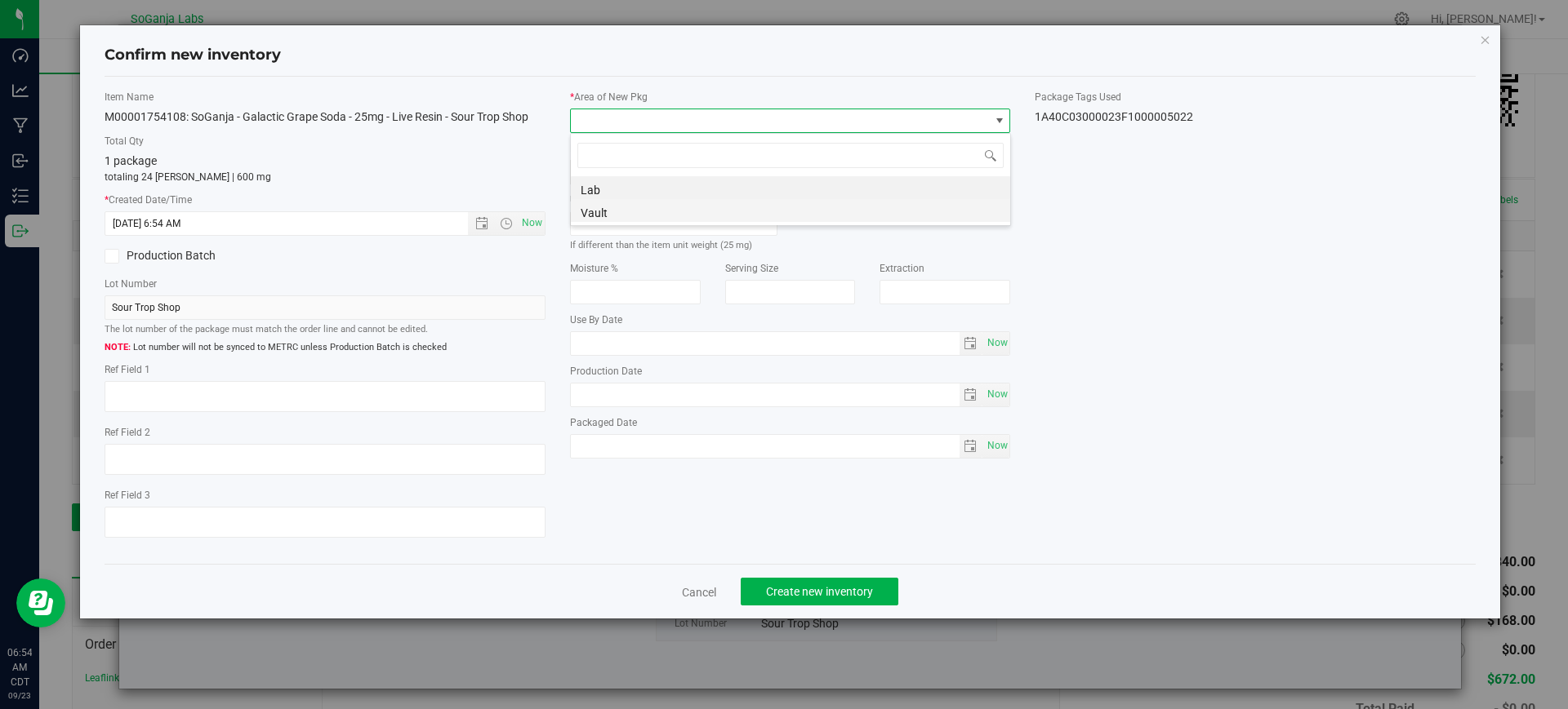
scroll to position [25, 441]
click at [647, 220] on li "Vault" at bounding box center [790, 211] width 439 height 23
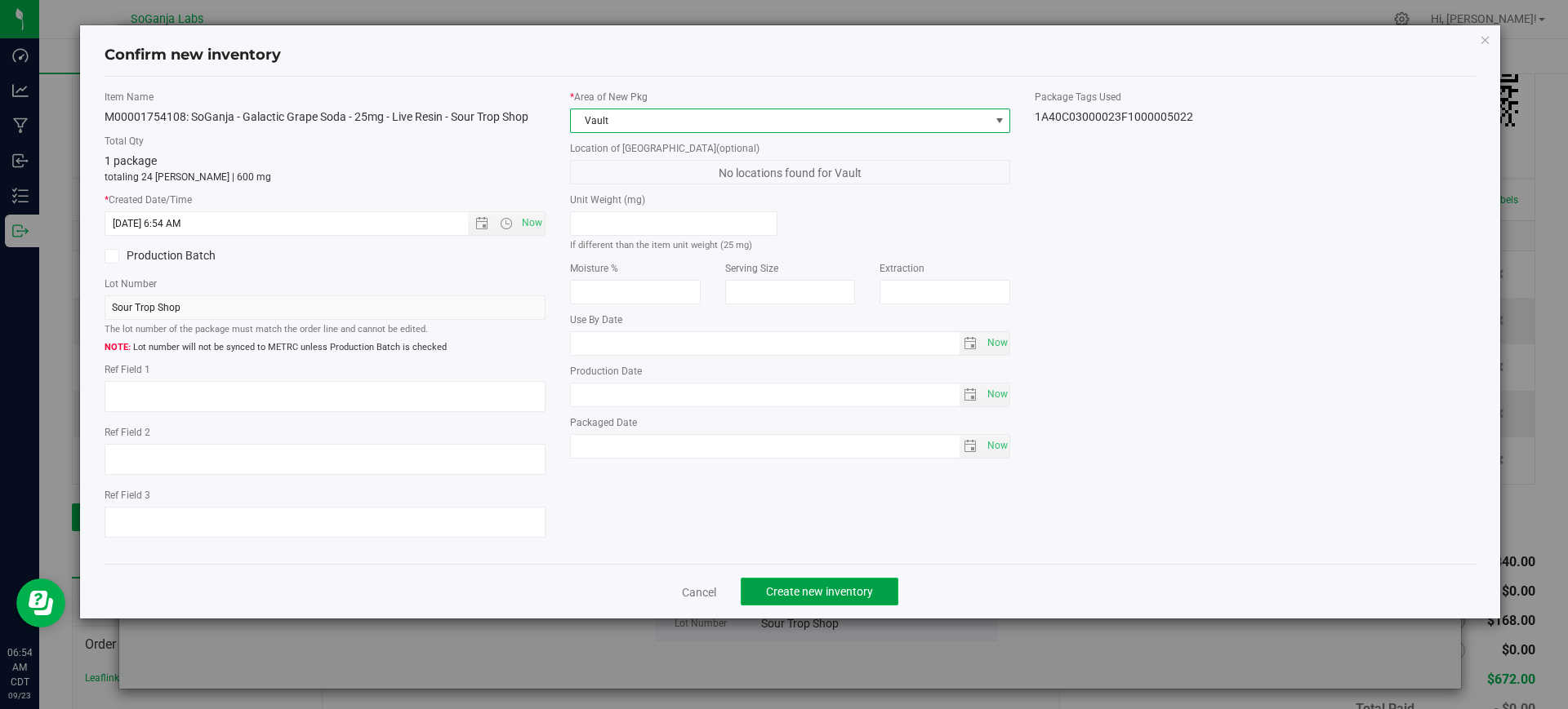
click at [827, 595] on span "Create new inventory" at bounding box center [819, 591] width 107 height 13
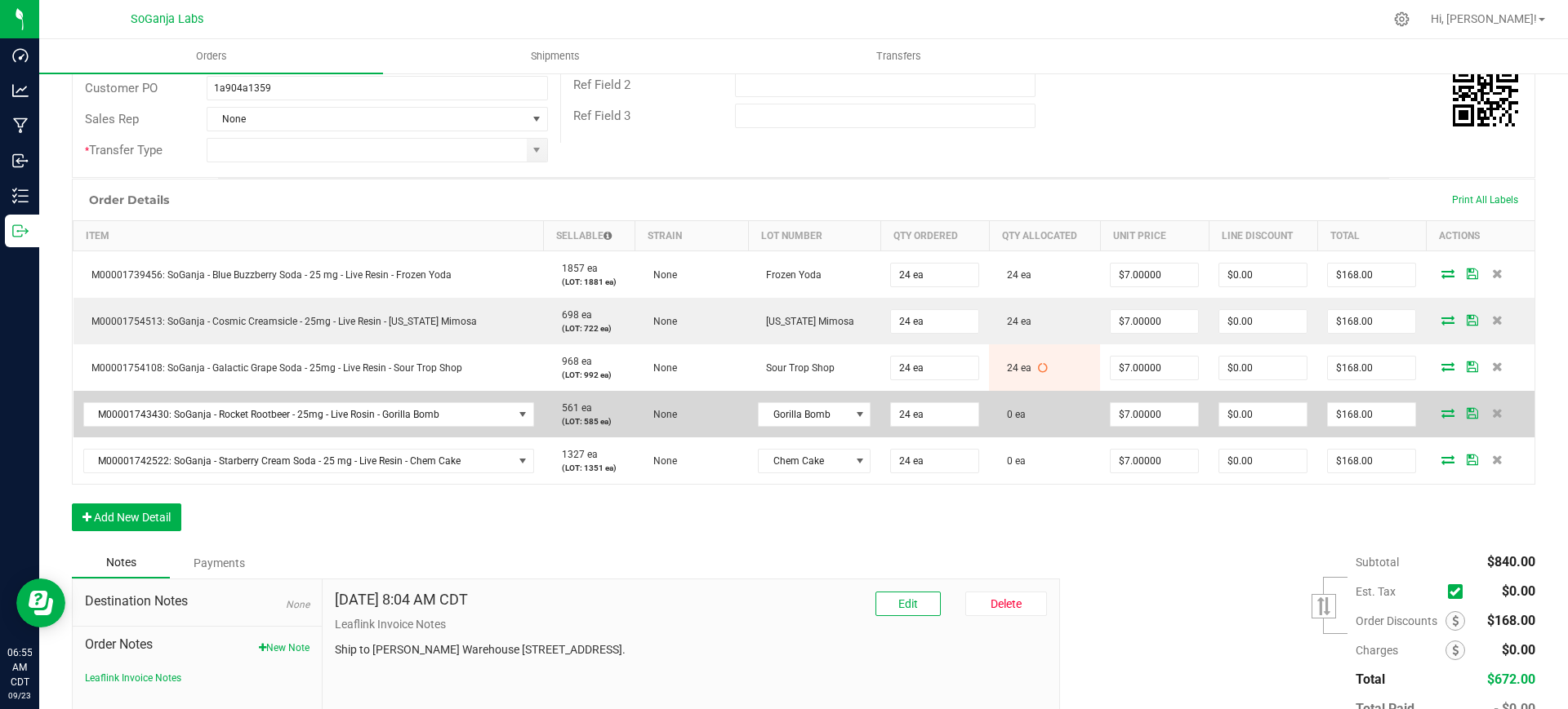
click at [1442, 415] on icon at bounding box center [1448, 412] width 13 height 10
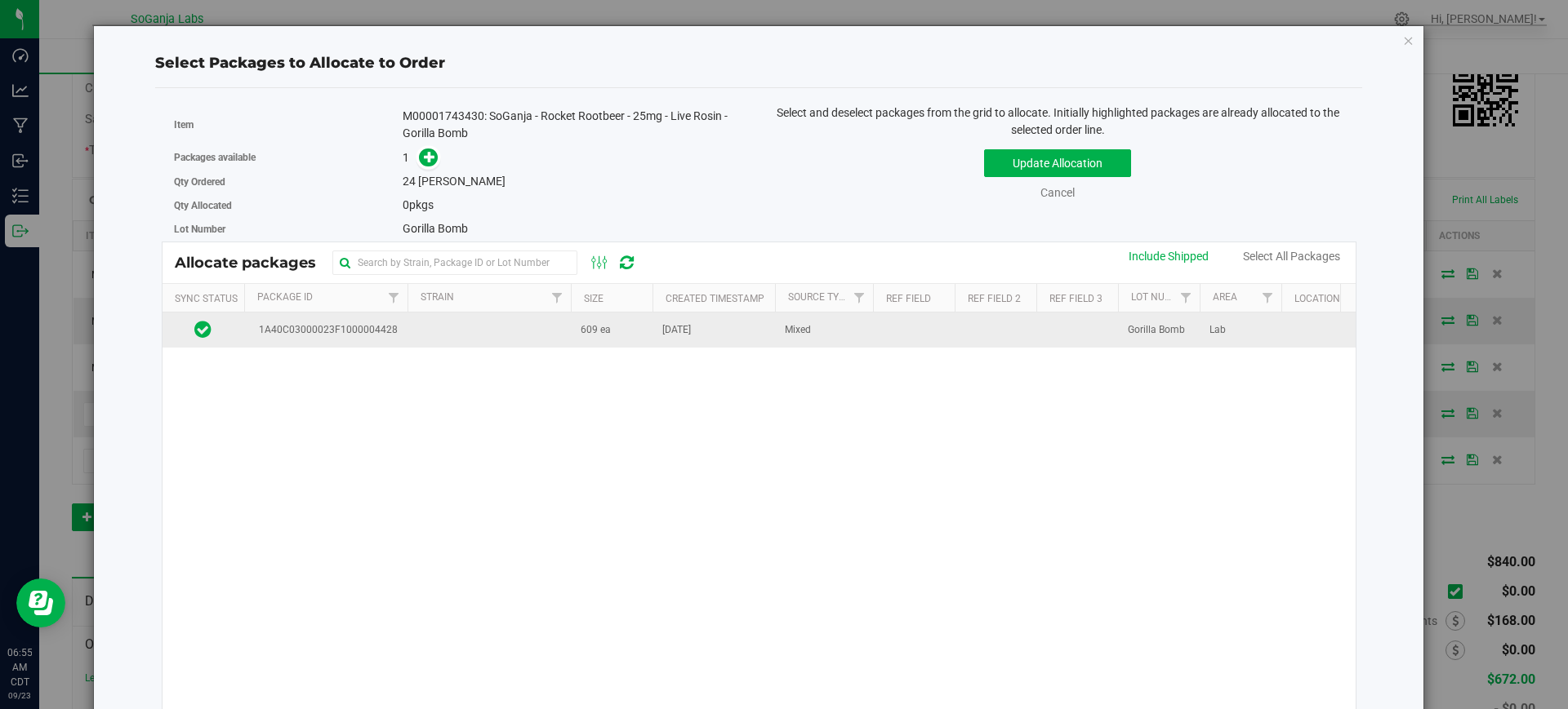
click at [785, 333] on span "Mixed" at bounding box center [798, 330] width 26 height 16
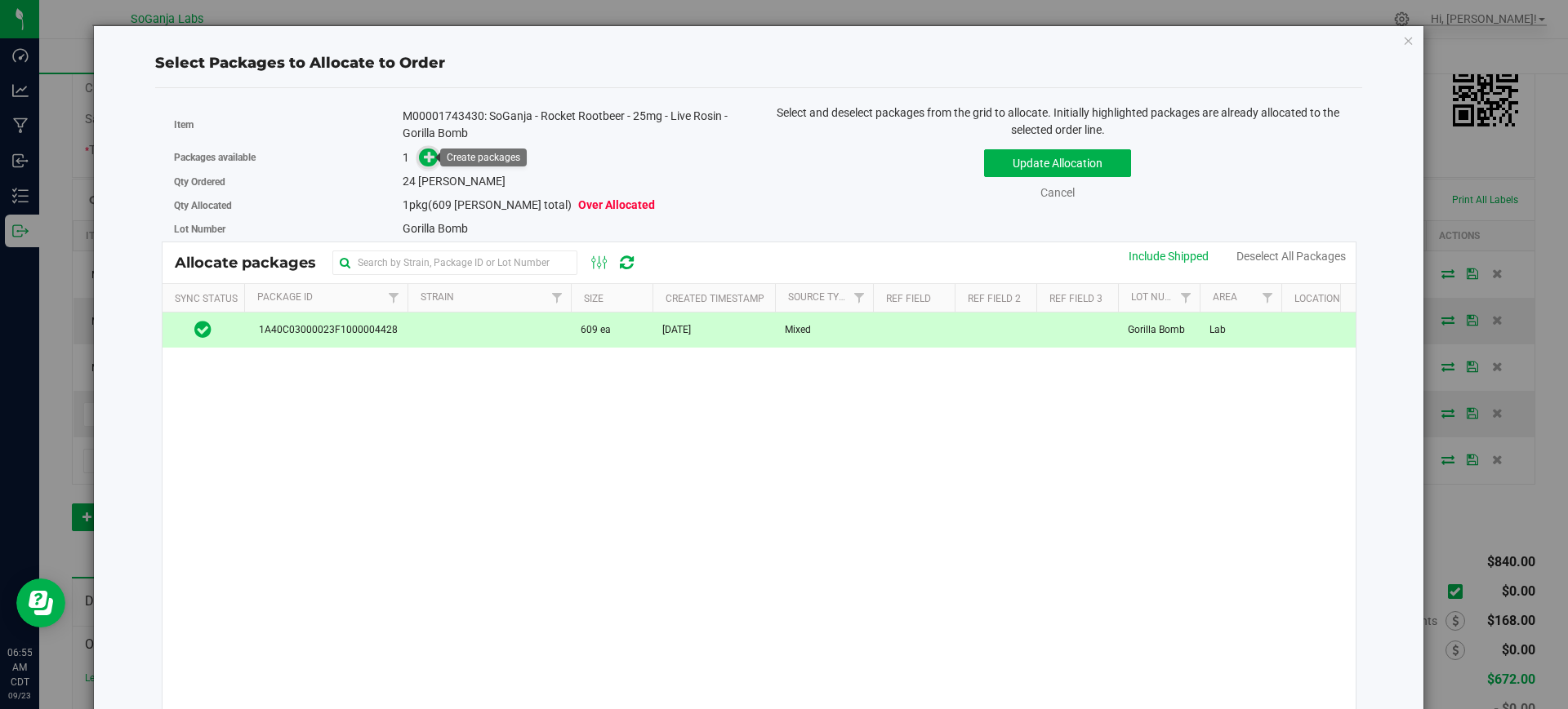
click at [425, 158] on icon at bounding box center [429, 156] width 11 height 11
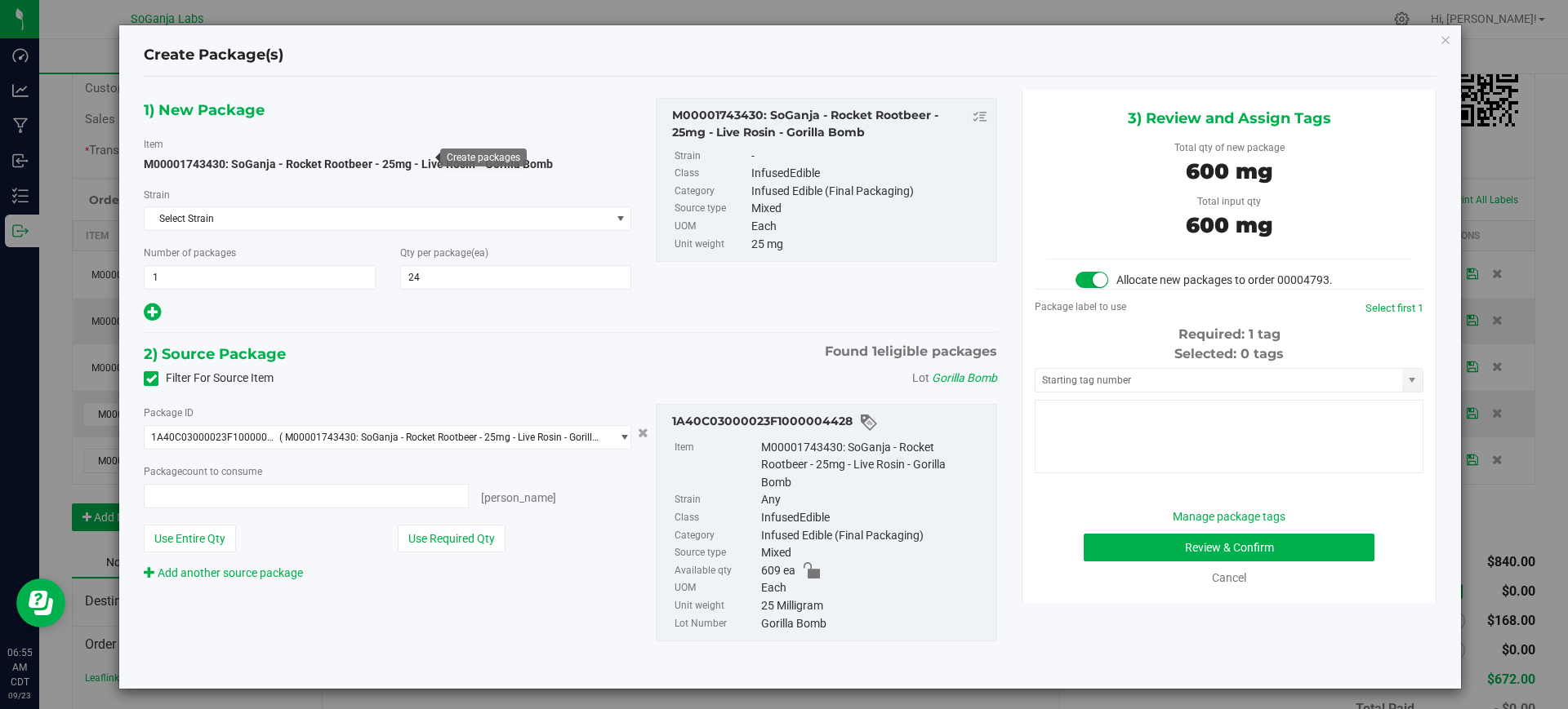
type input "24"
type input "24 ea"
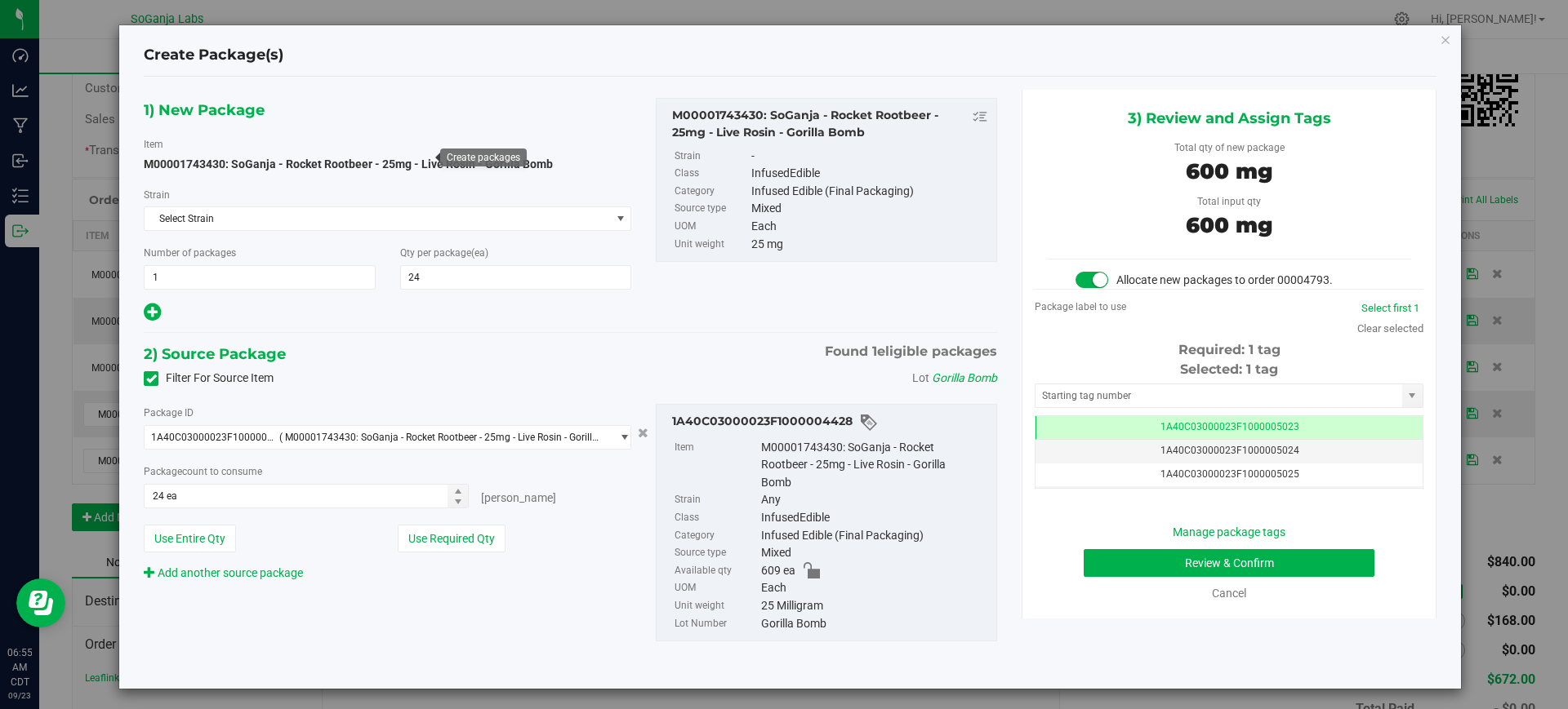
scroll to position [0, -1]
click at [1132, 561] on button "Review & Confirm" at bounding box center [1228, 563] width 291 height 28
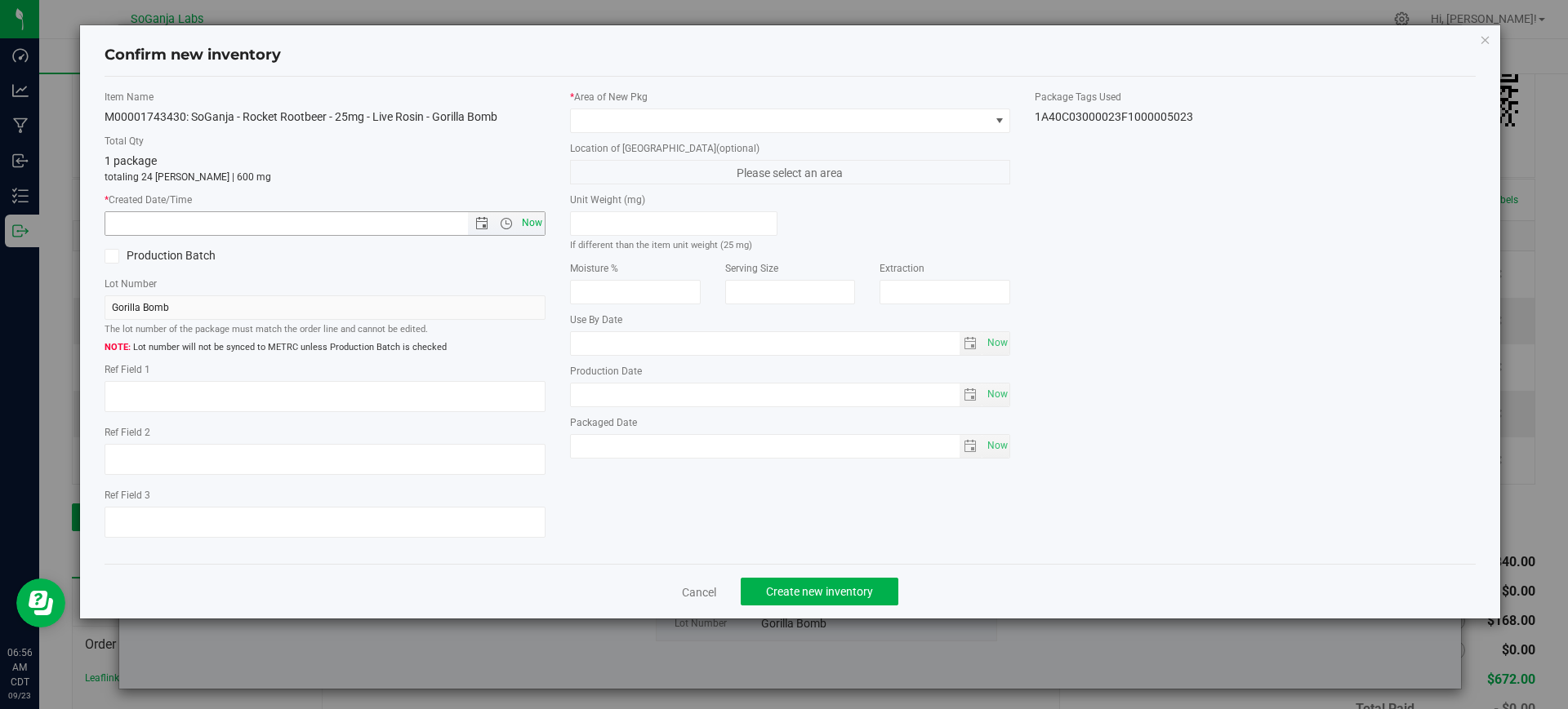
click at [534, 226] on span "Now" at bounding box center [532, 223] width 28 height 24
type input "[DATE] 6:56 AM"
click at [618, 131] on span at bounding box center [780, 121] width 419 height 23
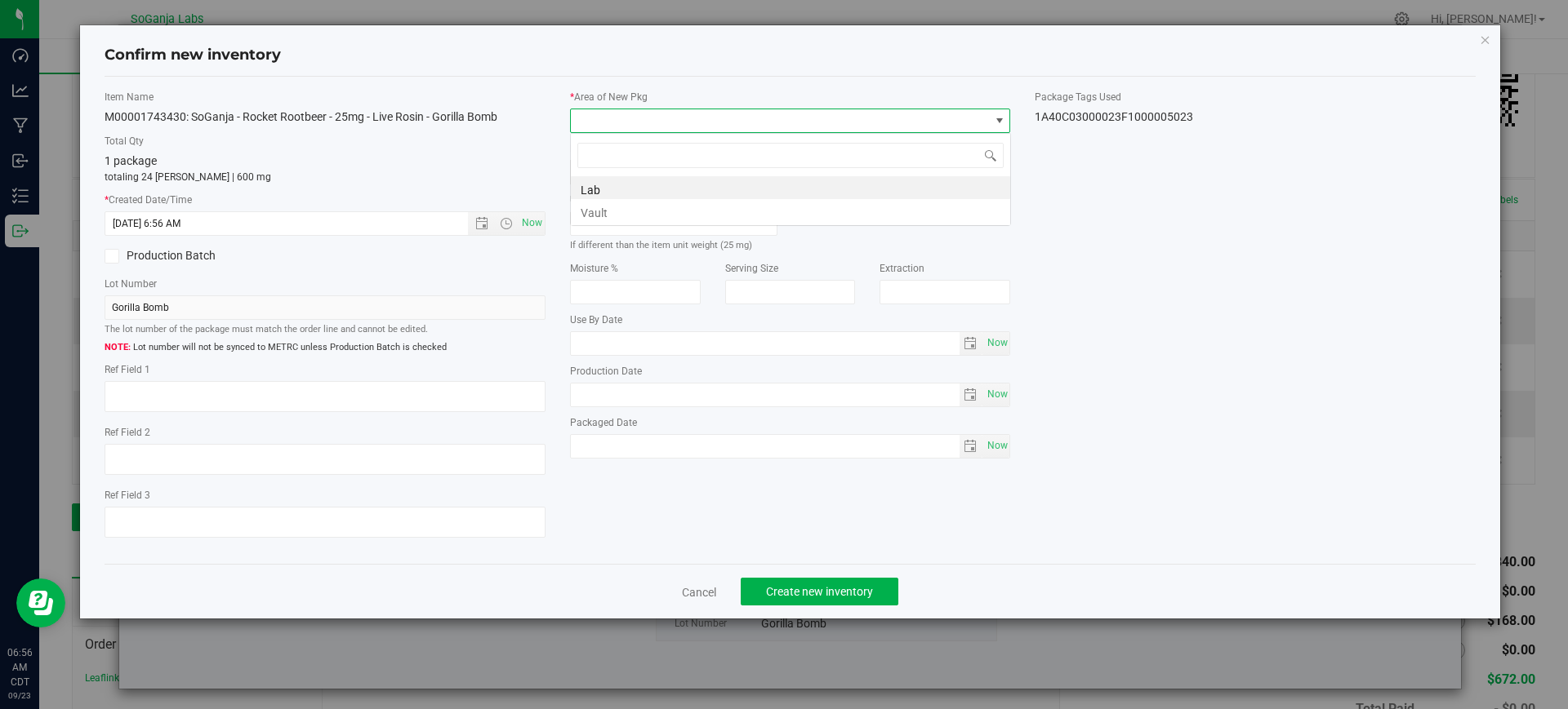
scroll to position [25, 441]
click at [603, 204] on li "Vault" at bounding box center [790, 211] width 439 height 23
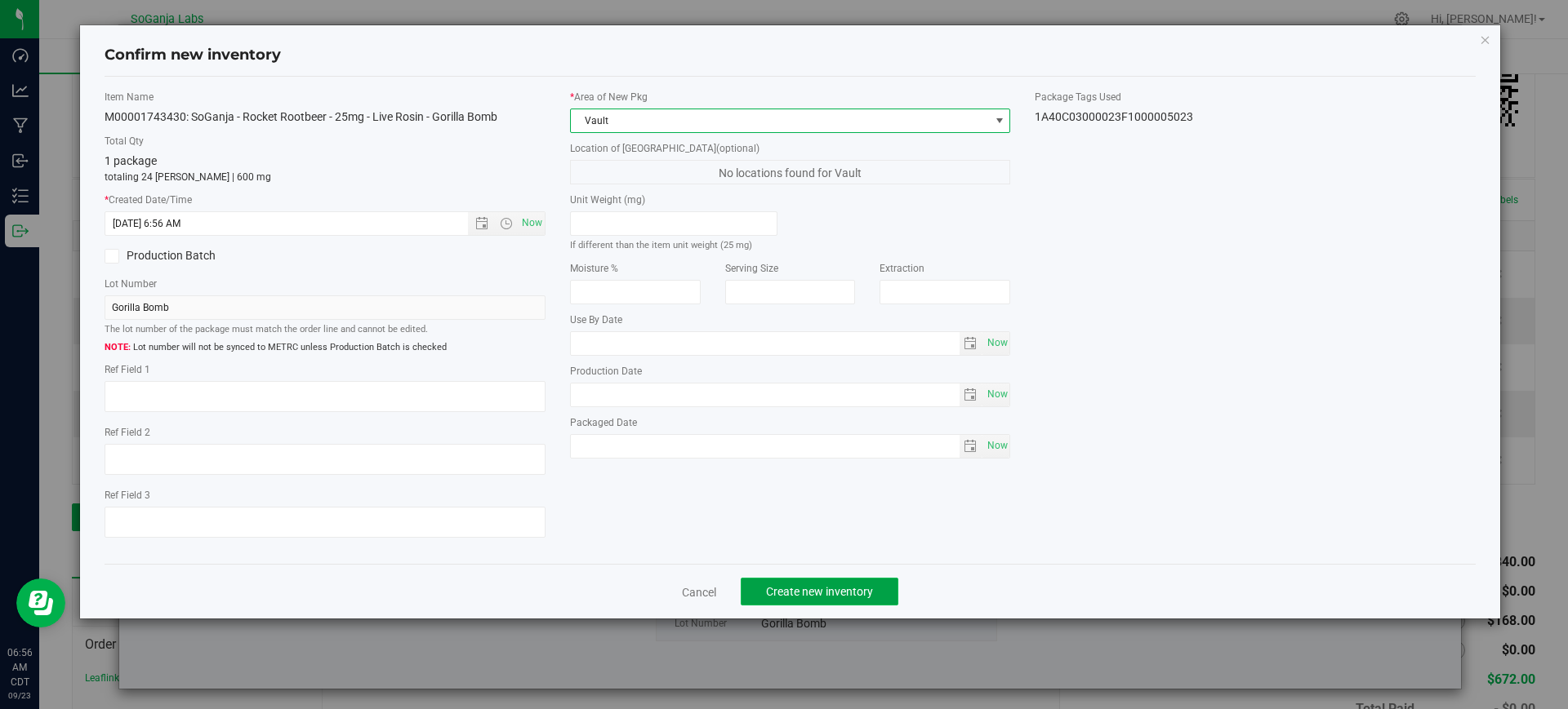
click at [838, 595] on span "Create new inventory" at bounding box center [819, 591] width 107 height 13
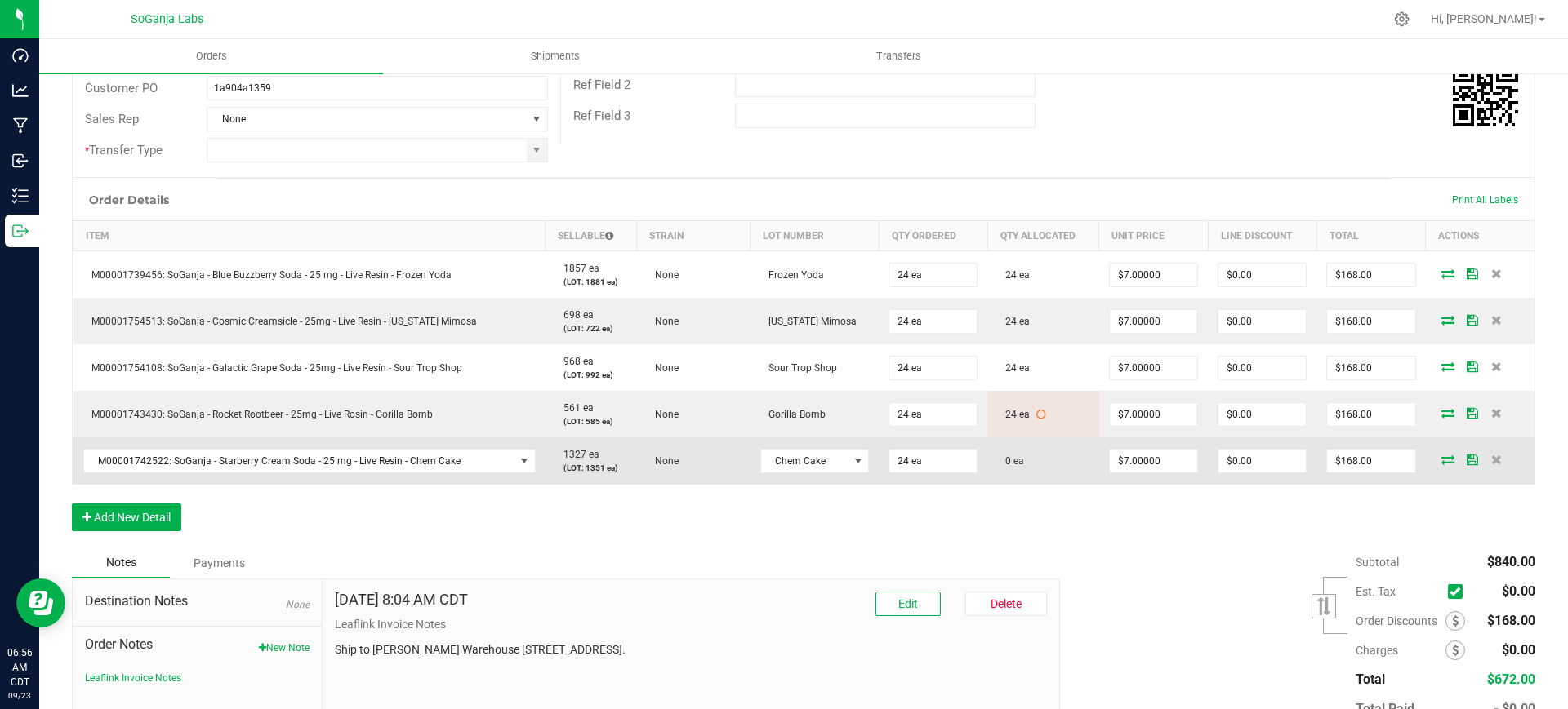
click at [1442, 462] on icon at bounding box center [1448, 459] width 13 height 10
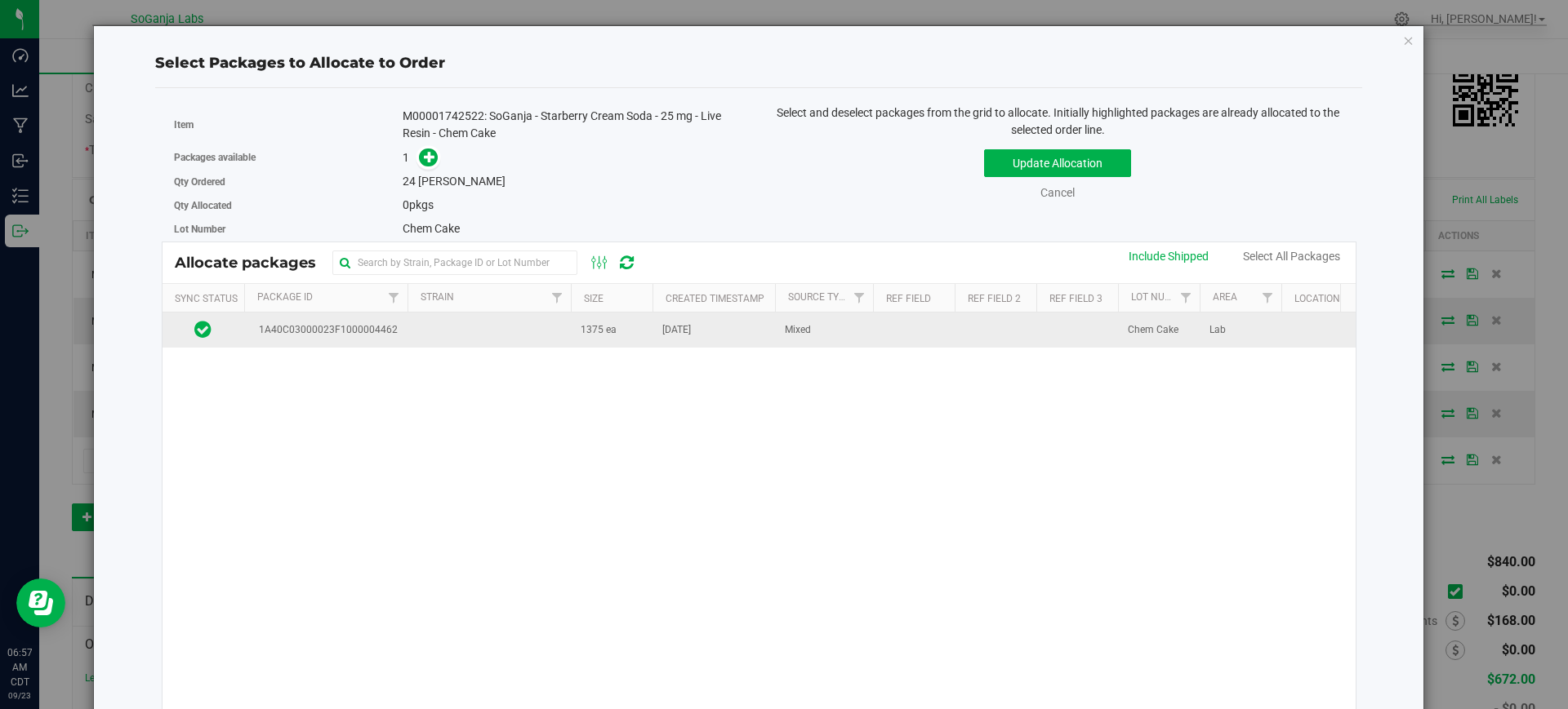
click at [461, 322] on td at bounding box center [489, 330] width 163 height 35
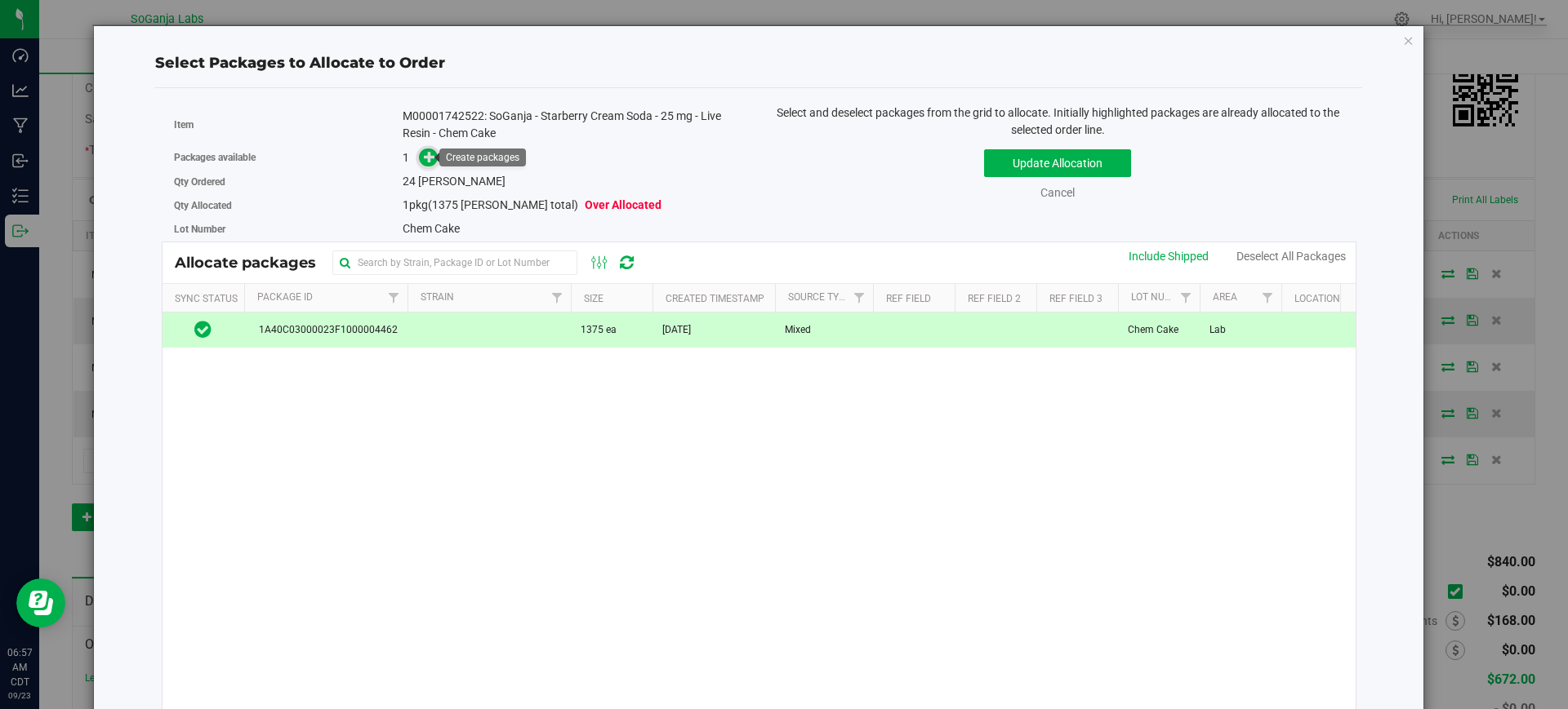
click at [428, 154] on icon at bounding box center [429, 156] width 11 height 11
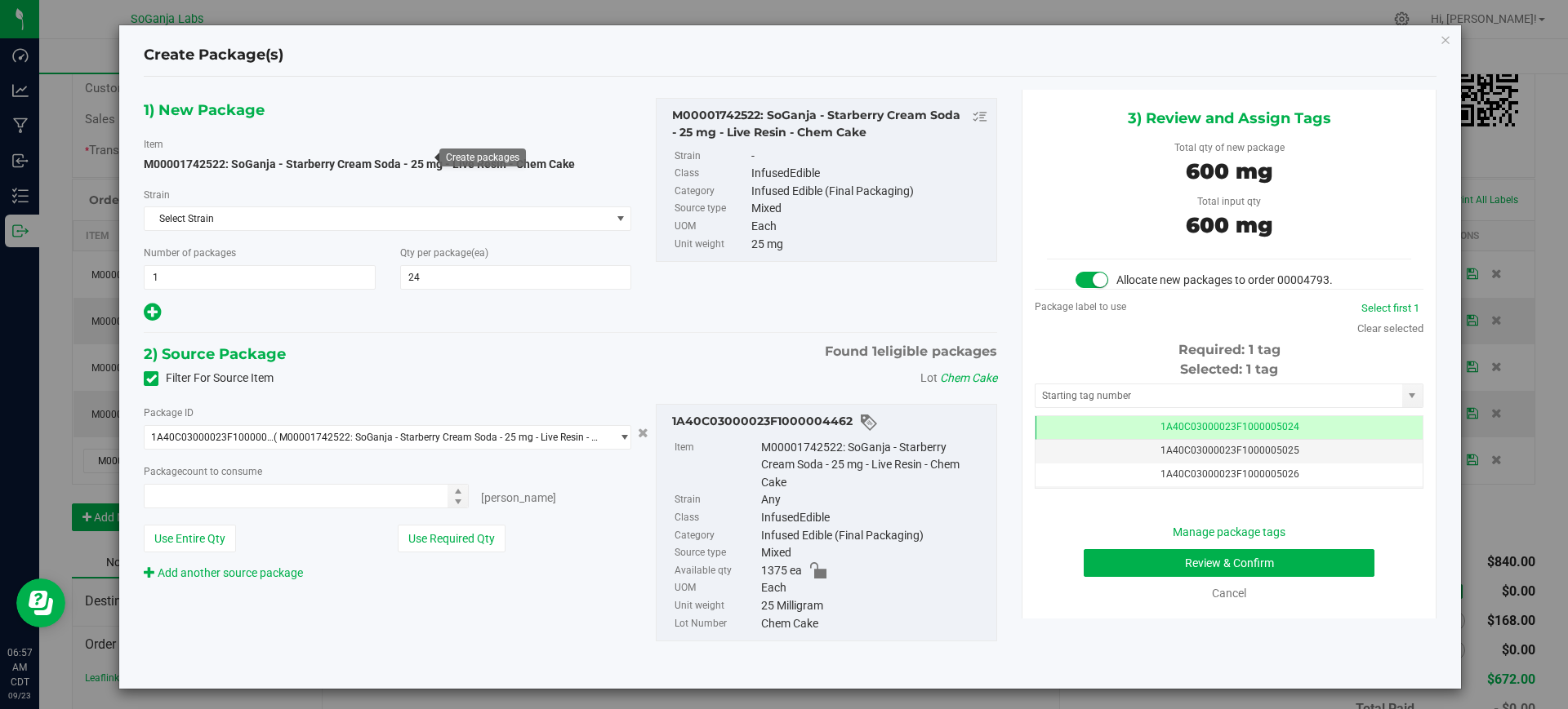
type input "24 ea"
click at [1179, 560] on button "Review & Confirm" at bounding box center [1228, 563] width 291 height 28
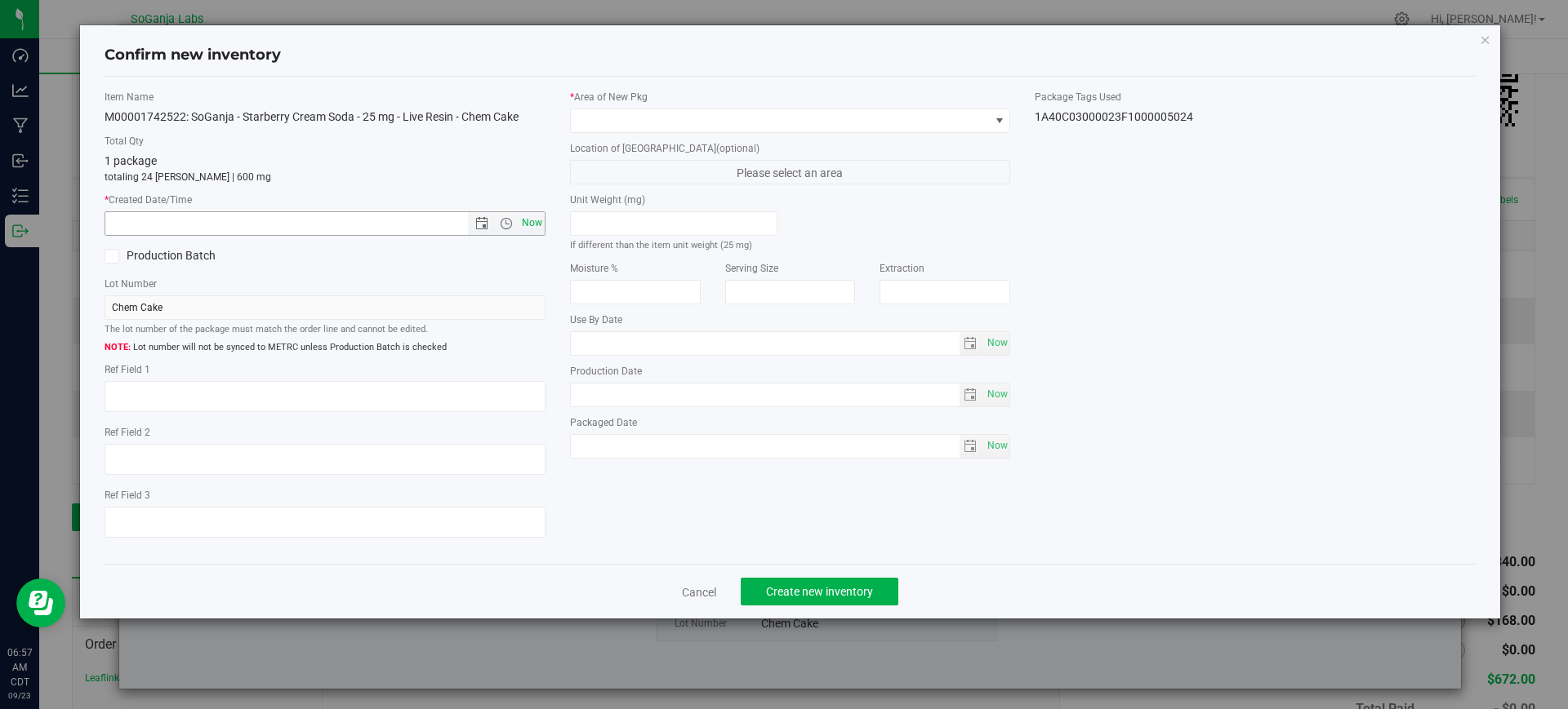
click at [541, 228] on span "Now" at bounding box center [532, 223] width 28 height 24
type input "[DATE] 6:57 AM"
click at [621, 125] on span at bounding box center [780, 121] width 419 height 23
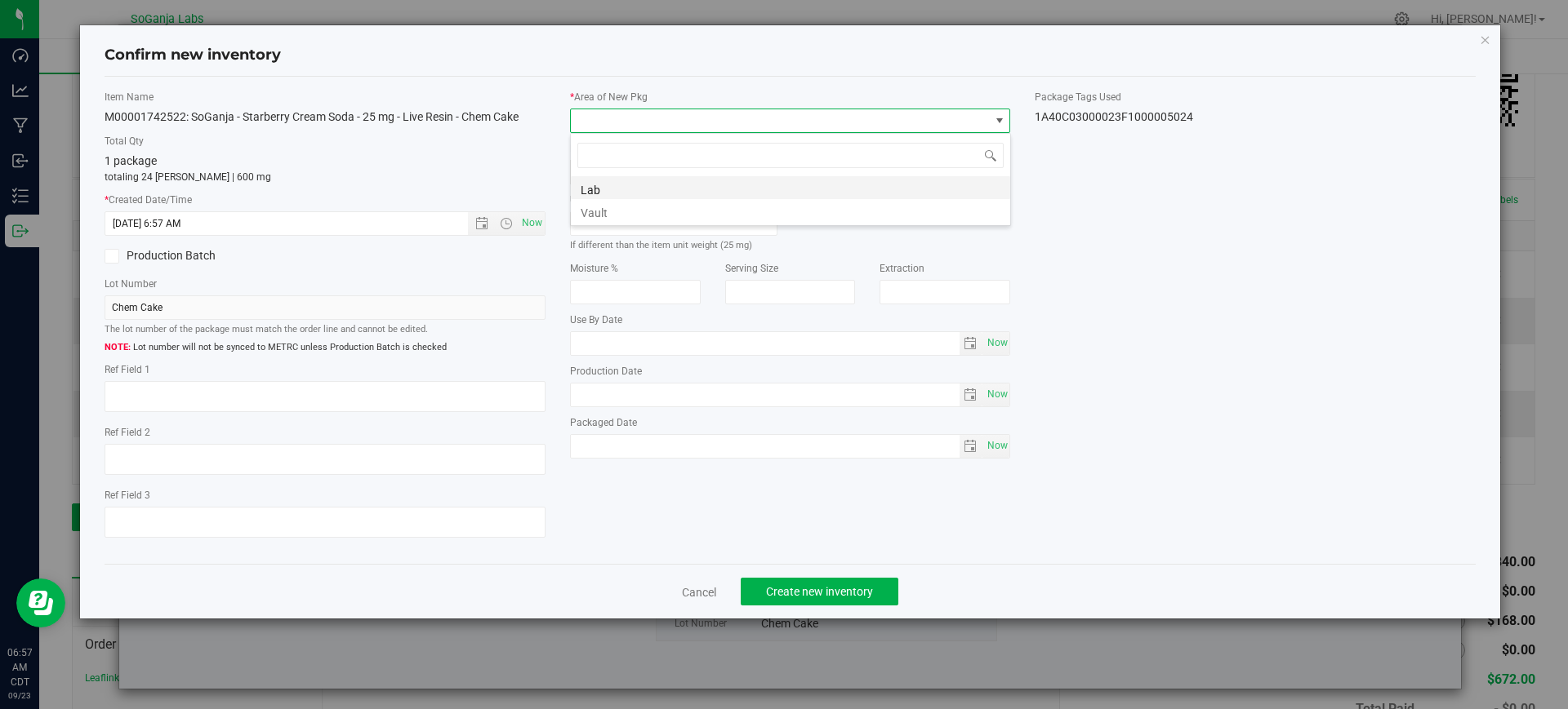
scroll to position [25, 441]
click at [597, 209] on li "Vault" at bounding box center [790, 211] width 439 height 23
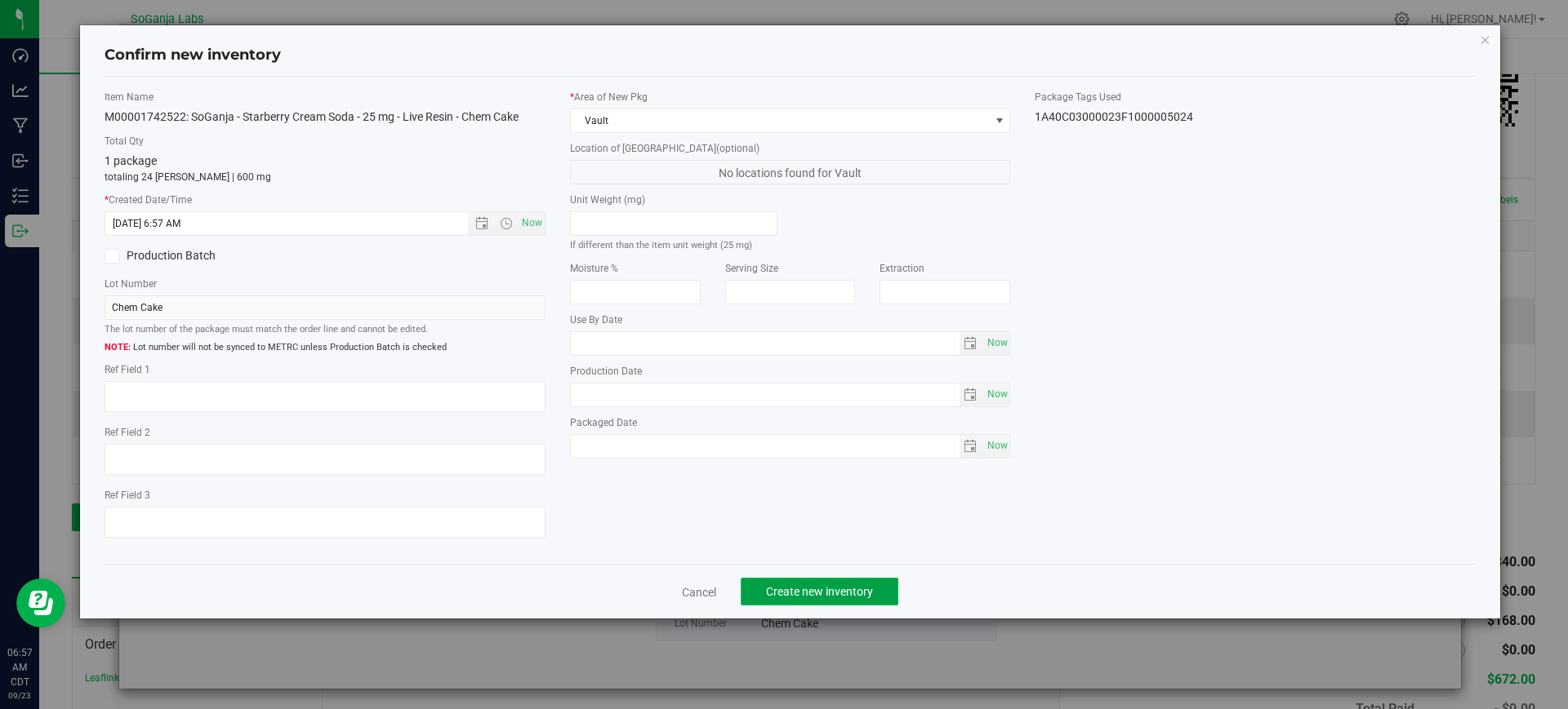
click at [852, 591] on span "Create new inventory" at bounding box center [819, 591] width 107 height 13
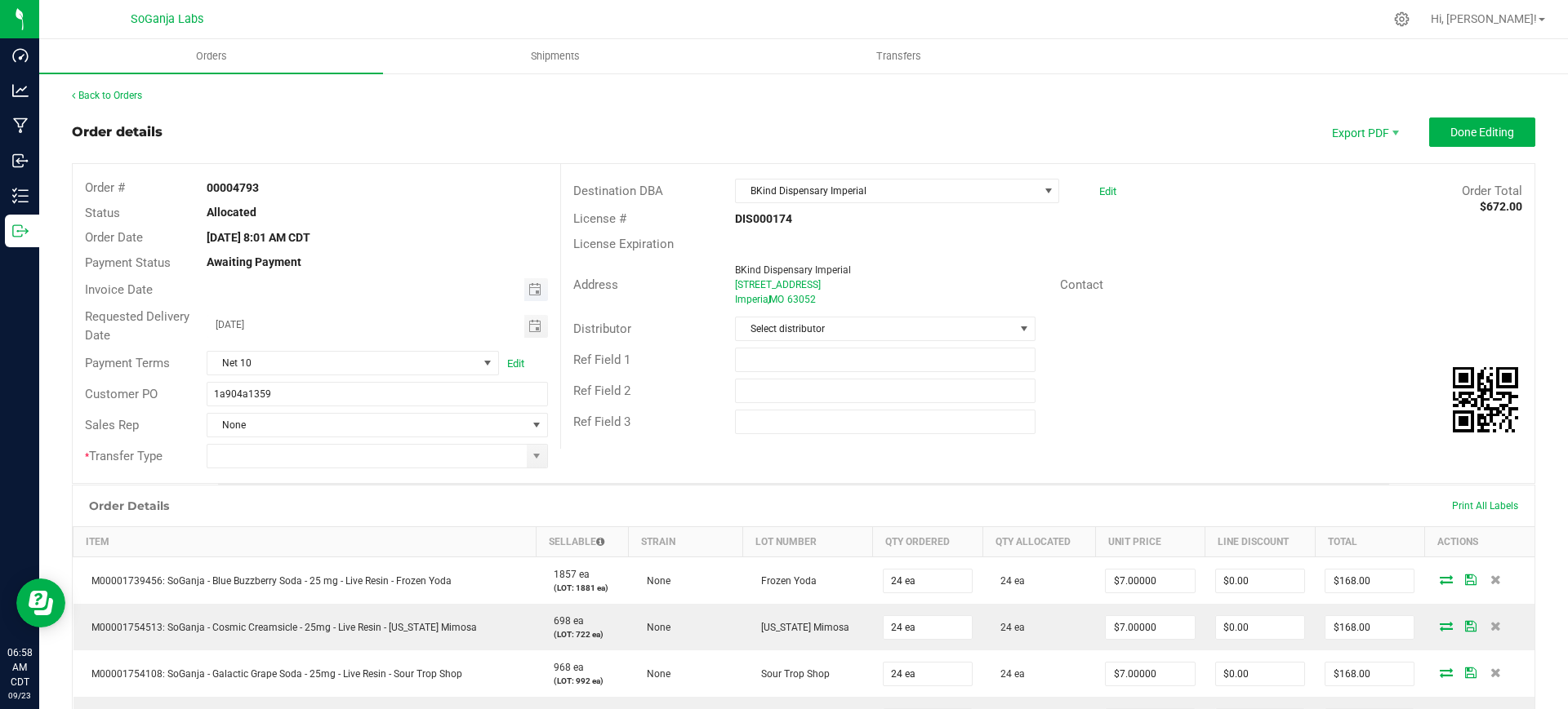
click at [537, 290] on span "Toggle calendar" at bounding box center [536, 290] width 24 height 23
click at [378, 419] on span "18" at bounding box center [375, 426] width 24 height 25
type input "[DATE]"
click at [378, 394] on input "1a904a1359" at bounding box center [377, 394] width 341 height 25
click at [530, 455] on span at bounding box center [536, 455] width 13 height 13
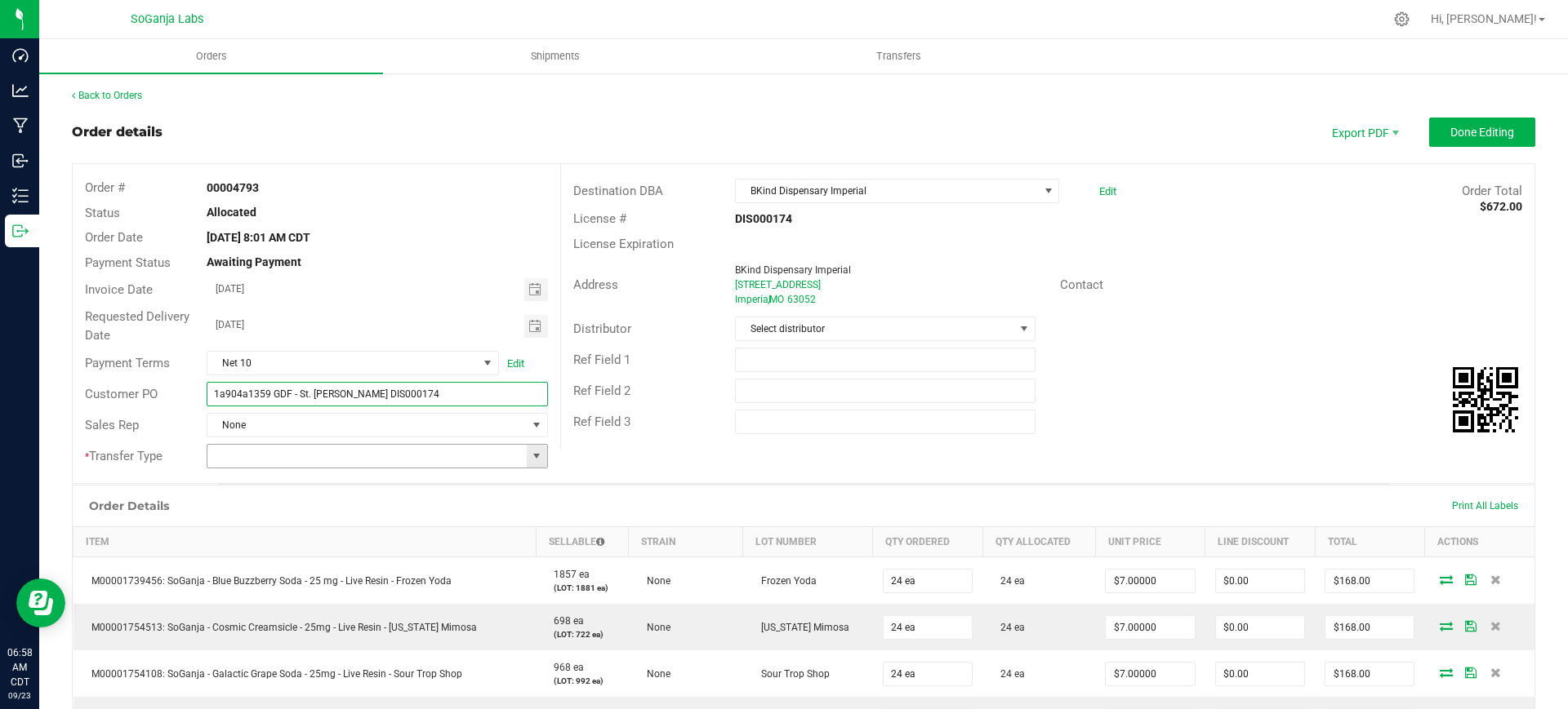
type input "1a904a1359 GDF - St. [PERSON_NAME] DIS000174"
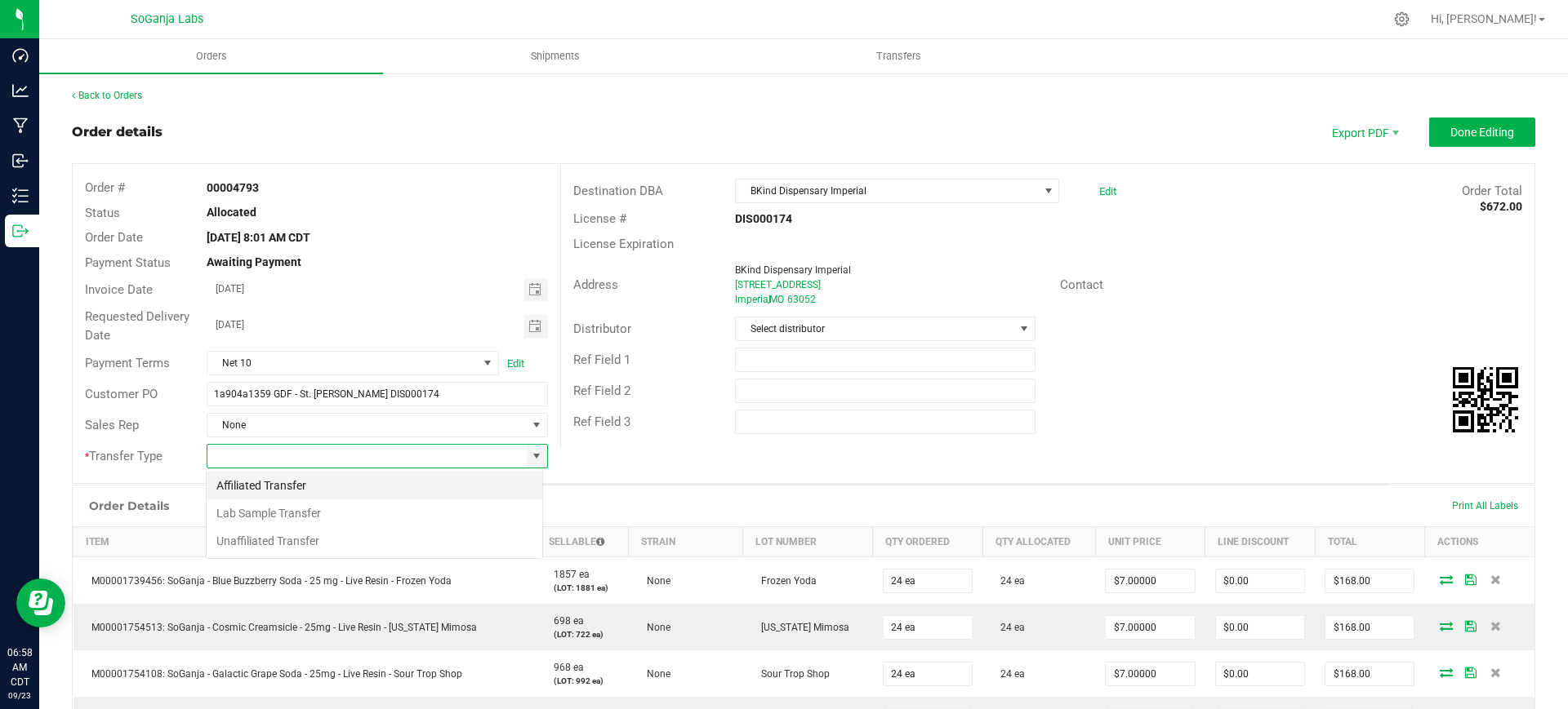
scroll to position [25, 336]
click at [319, 543] on li "Unaffiliated Transfer" at bounding box center [374, 541] width 335 height 28
type input "Unaffiliated Transfer"
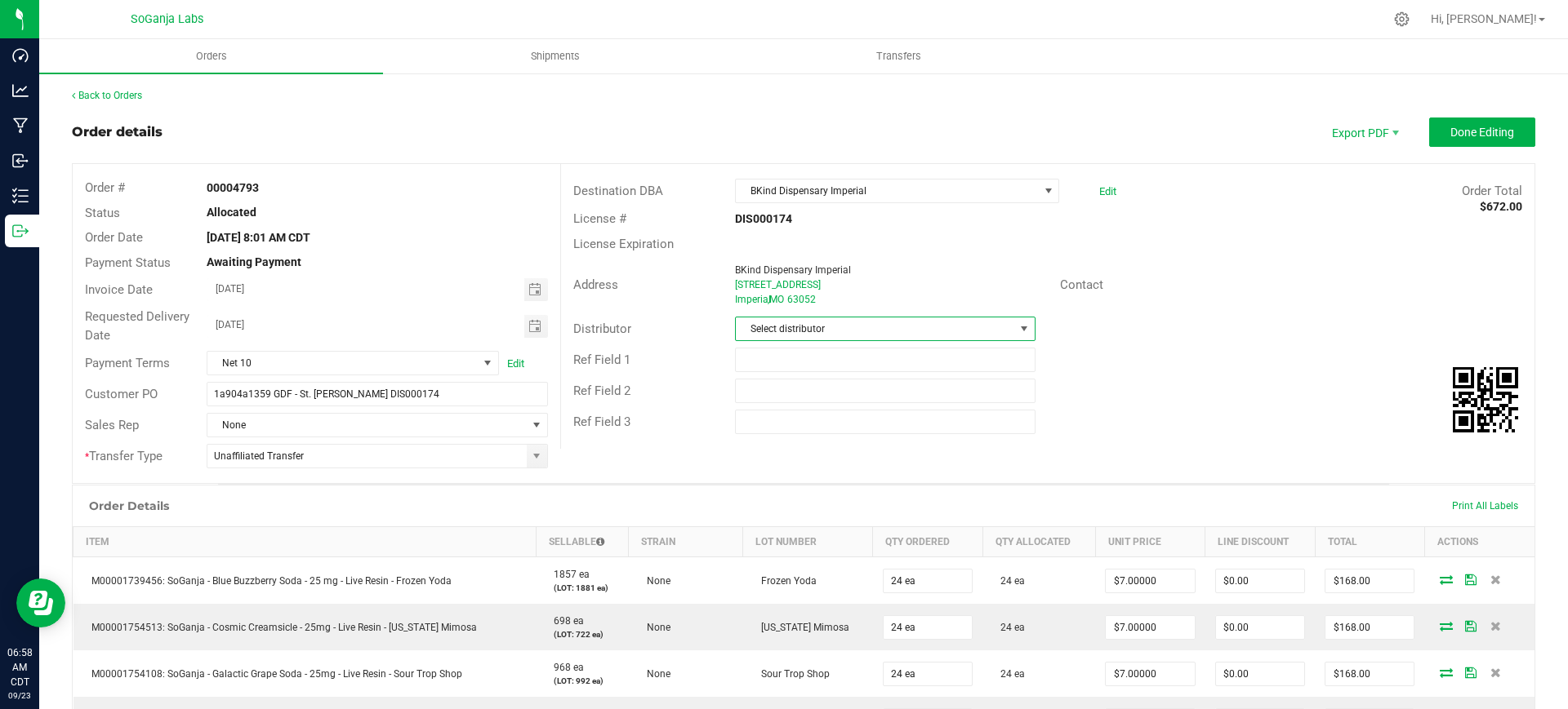
click at [865, 325] on span "Select distributor" at bounding box center [874, 329] width 277 height 23
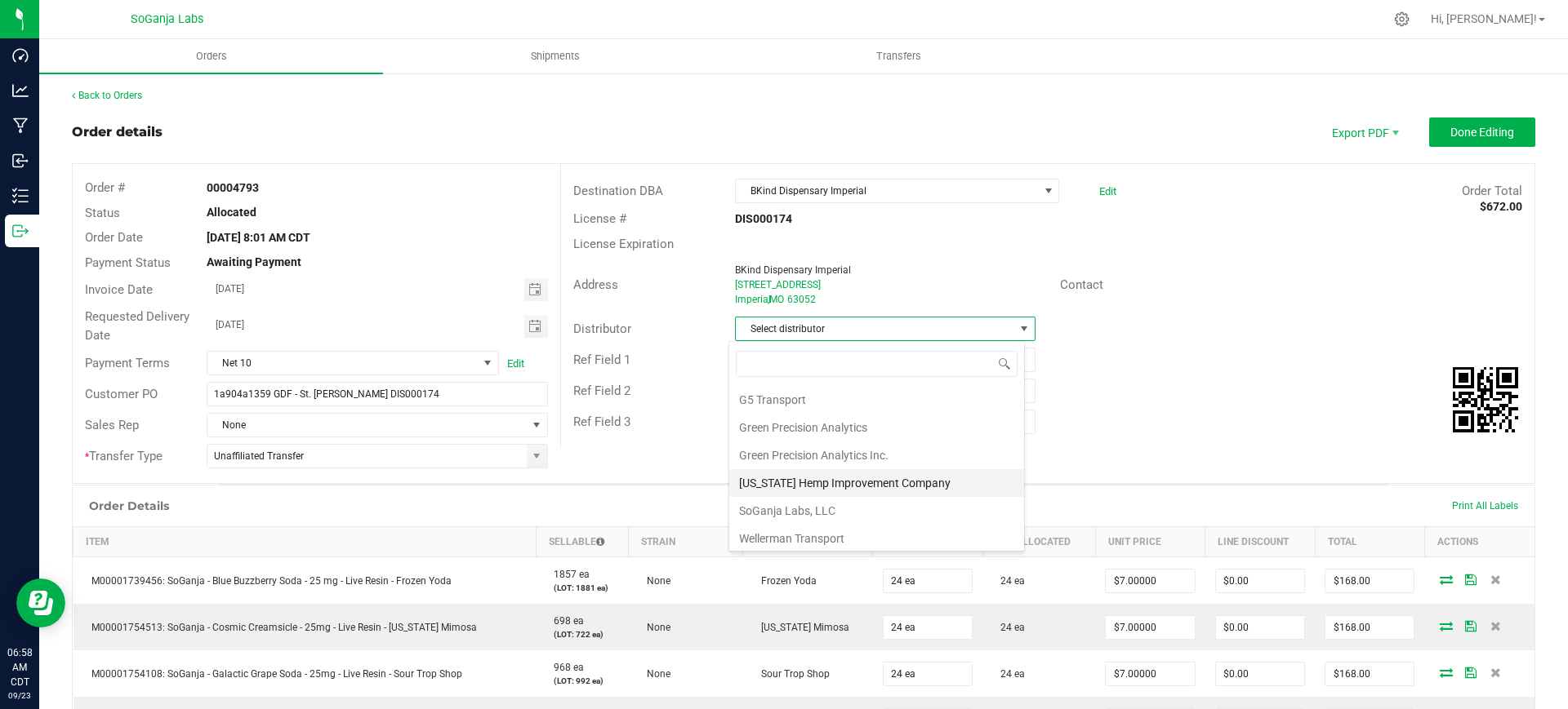
scroll to position [87, 0]
click at [827, 526] on li "Wellerman Transport" at bounding box center [877, 534] width 295 height 28
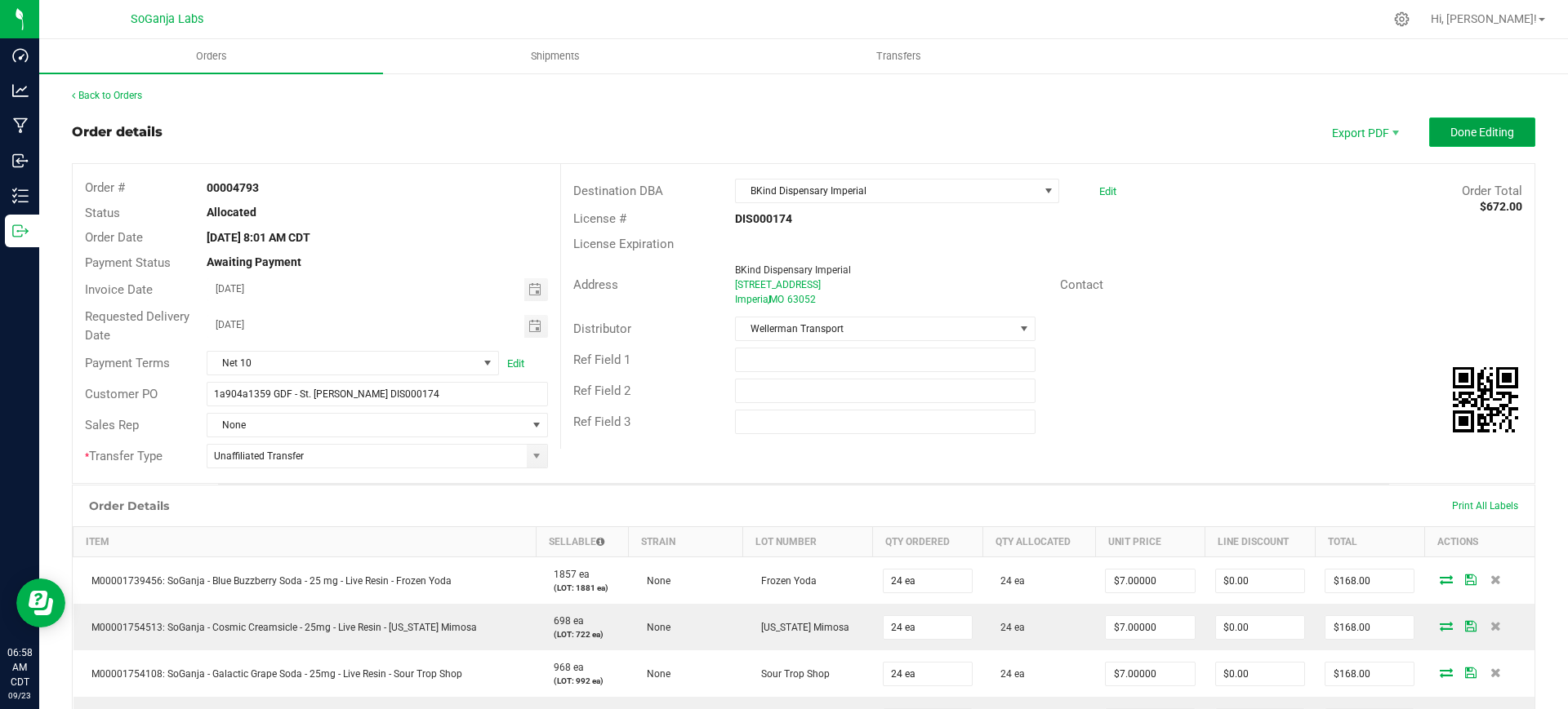
click at [1458, 132] on span "Done Editing" at bounding box center [1482, 132] width 64 height 13
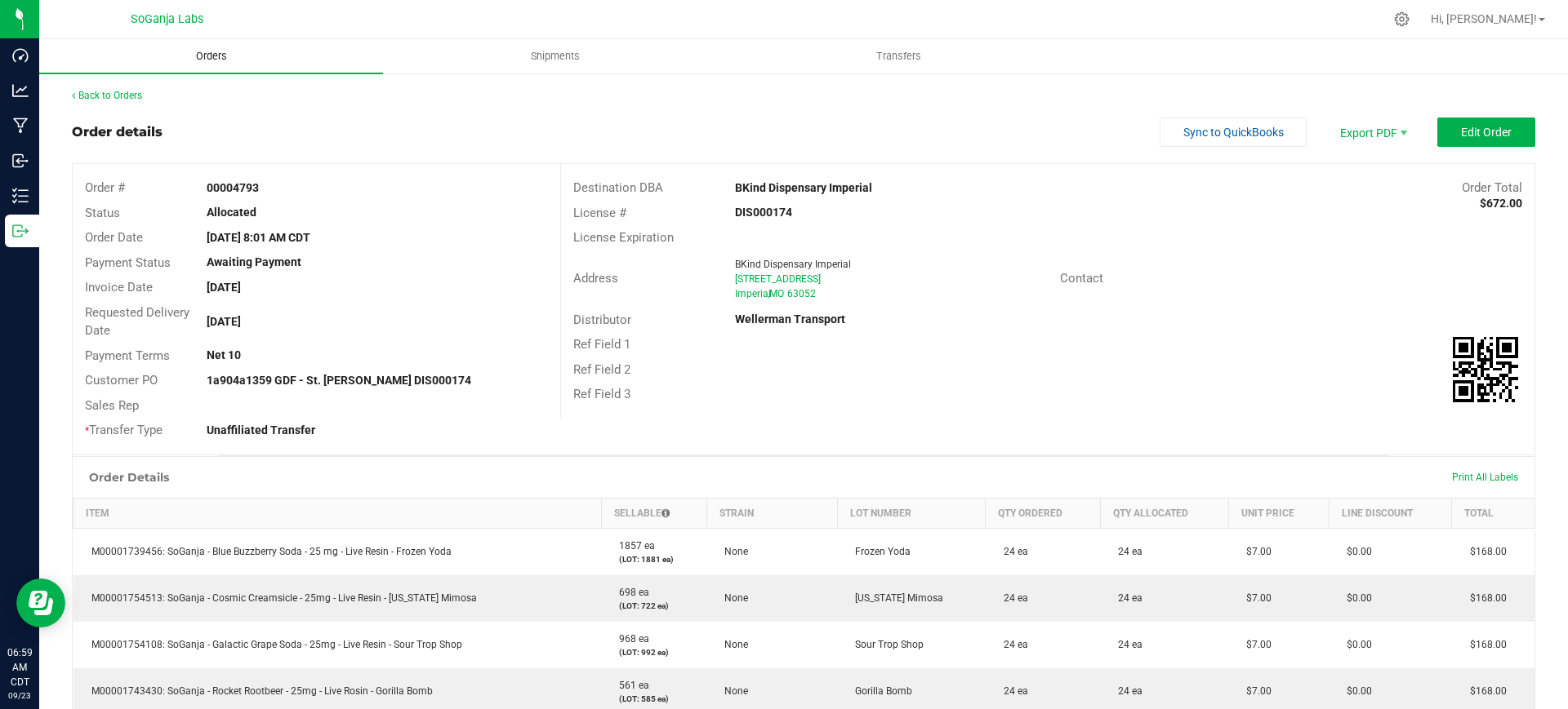
click at [219, 55] on span "Orders" at bounding box center [212, 56] width 76 height 15
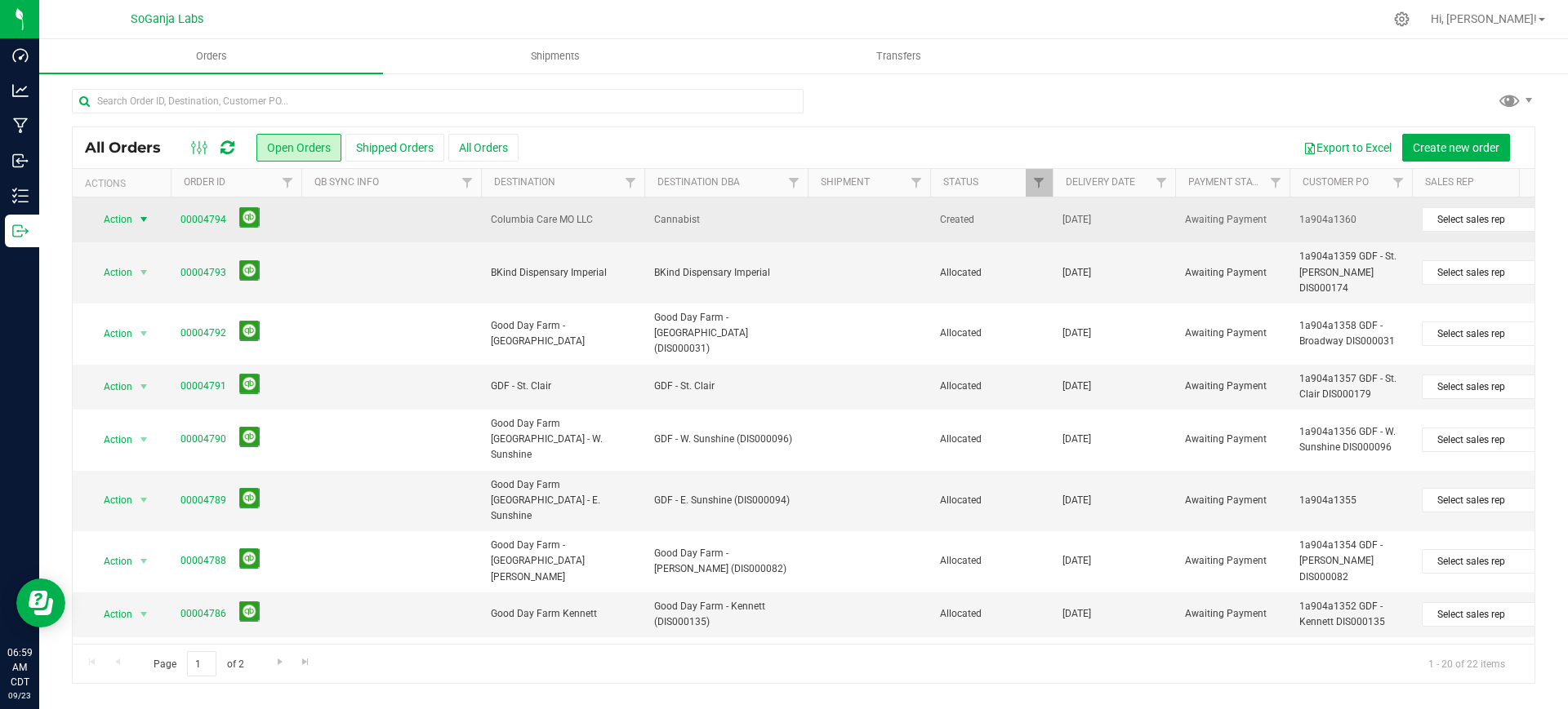
click at [142, 219] on span "select" at bounding box center [143, 219] width 13 height 13
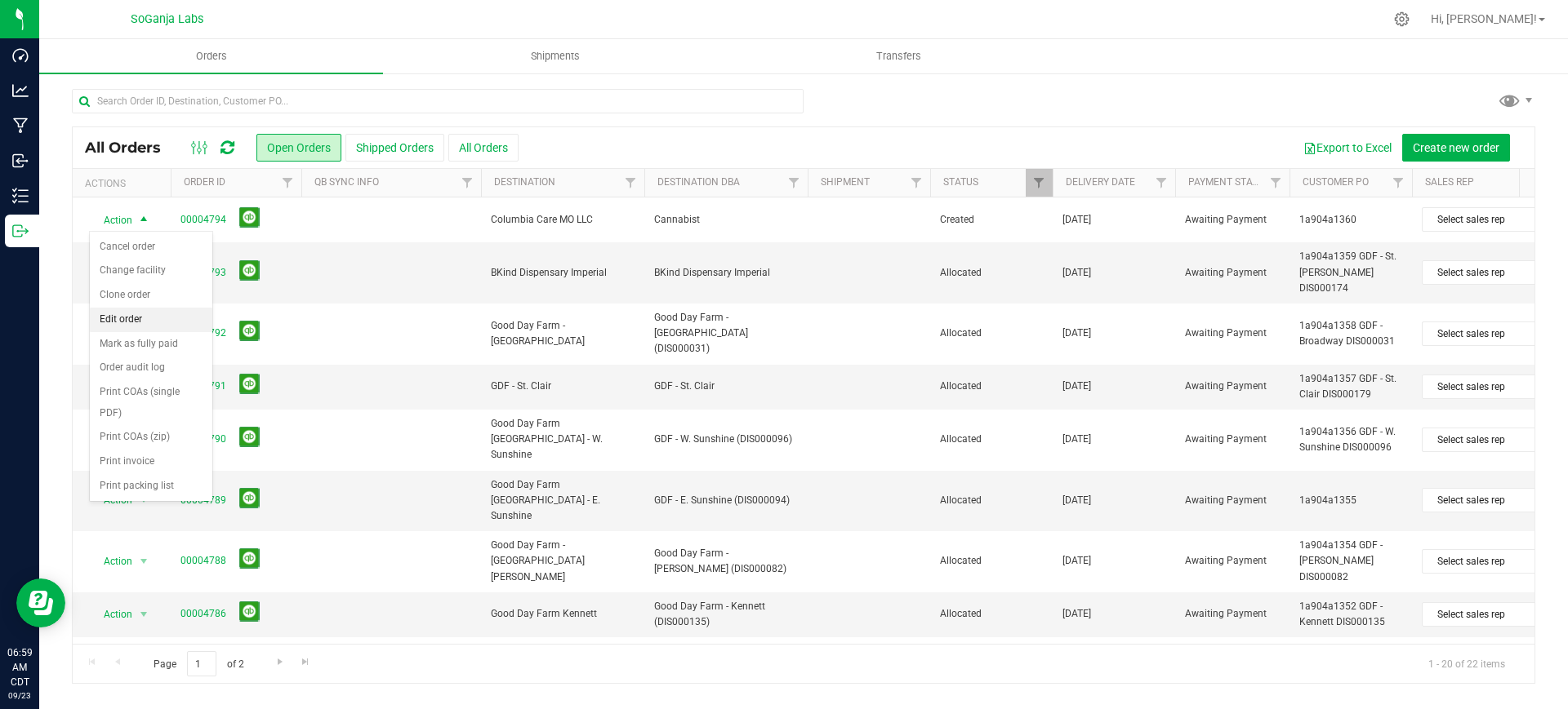
click at [146, 316] on li "Edit order" at bounding box center [151, 320] width 123 height 25
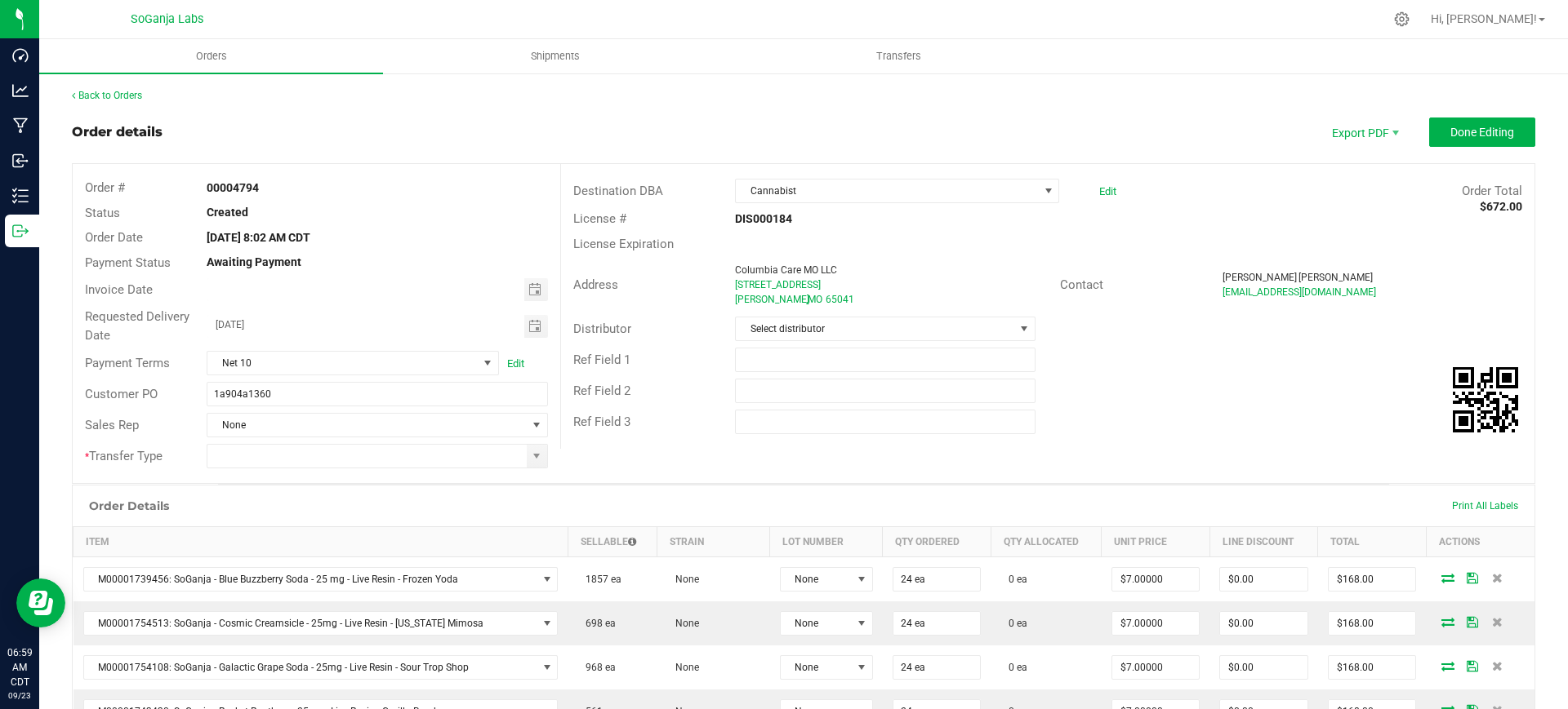
click at [1104, 187] on div "Edit" at bounding box center [1104, 191] width 25 height 25
click at [1099, 192] on link "Edit" at bounding box center [1108, 191] width 18 height 12
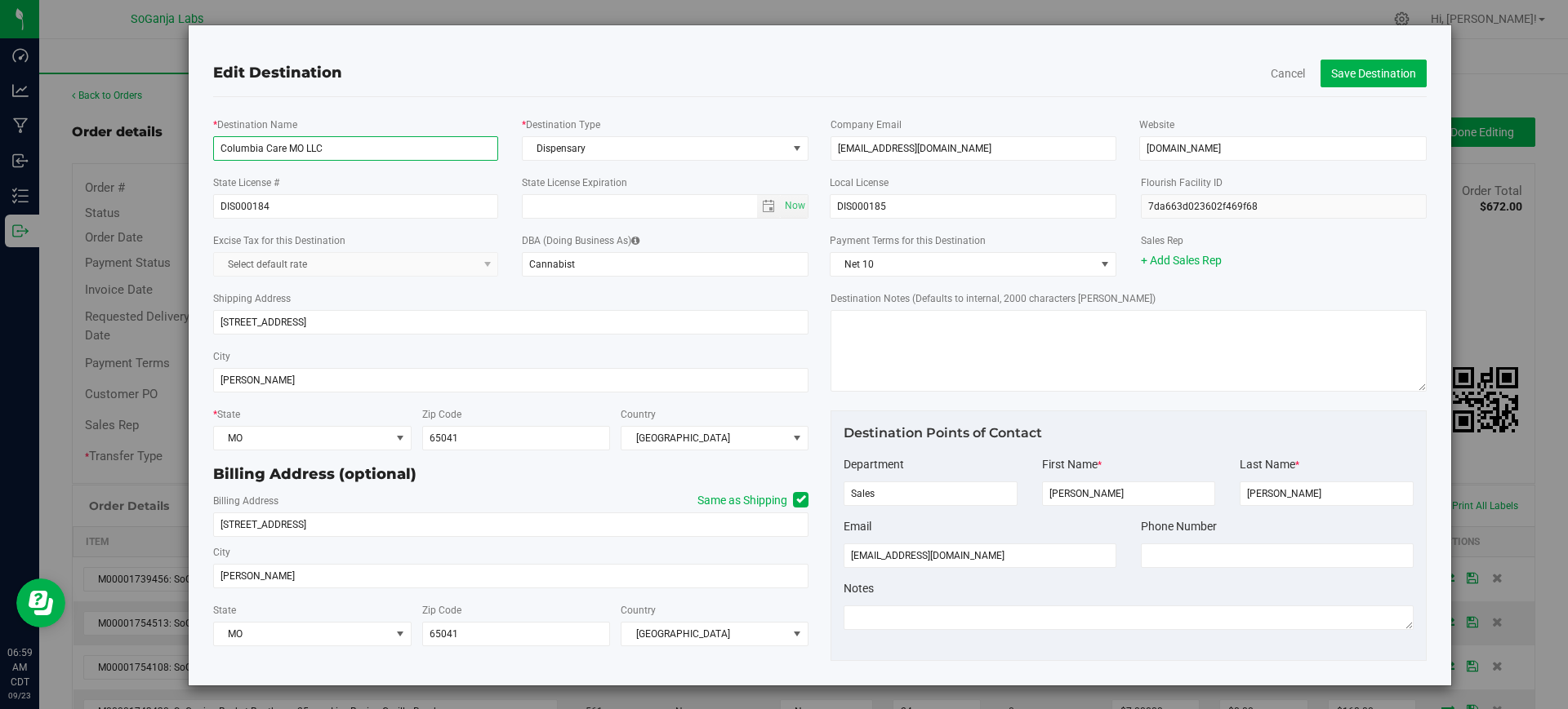
drag, startPoint x: 356, startPoint y: 150, endPoint x: 133, endPoint y: 106, distance: 227.3
click at [133, 106] on div "Edit Destination Cancel Save Destination * Destination Name Columbia Care MO LL…" at bounding box center [790, 355] width 1323 height 662
drag, startPoint x: 353, startPoint y: 149, endPoint x: 217, endPoint y: 126, distance: 137.9
click at [217, 126] on div "* Destination Name Good Day Farm - [PERSON_NAME][GEOGRAPHIC_DATA]" at bounding box center [356, 138] width 310 height 45
type input "Good Day Farm - [PERSON_NAME][GEOGRAPHIC_DATA]"
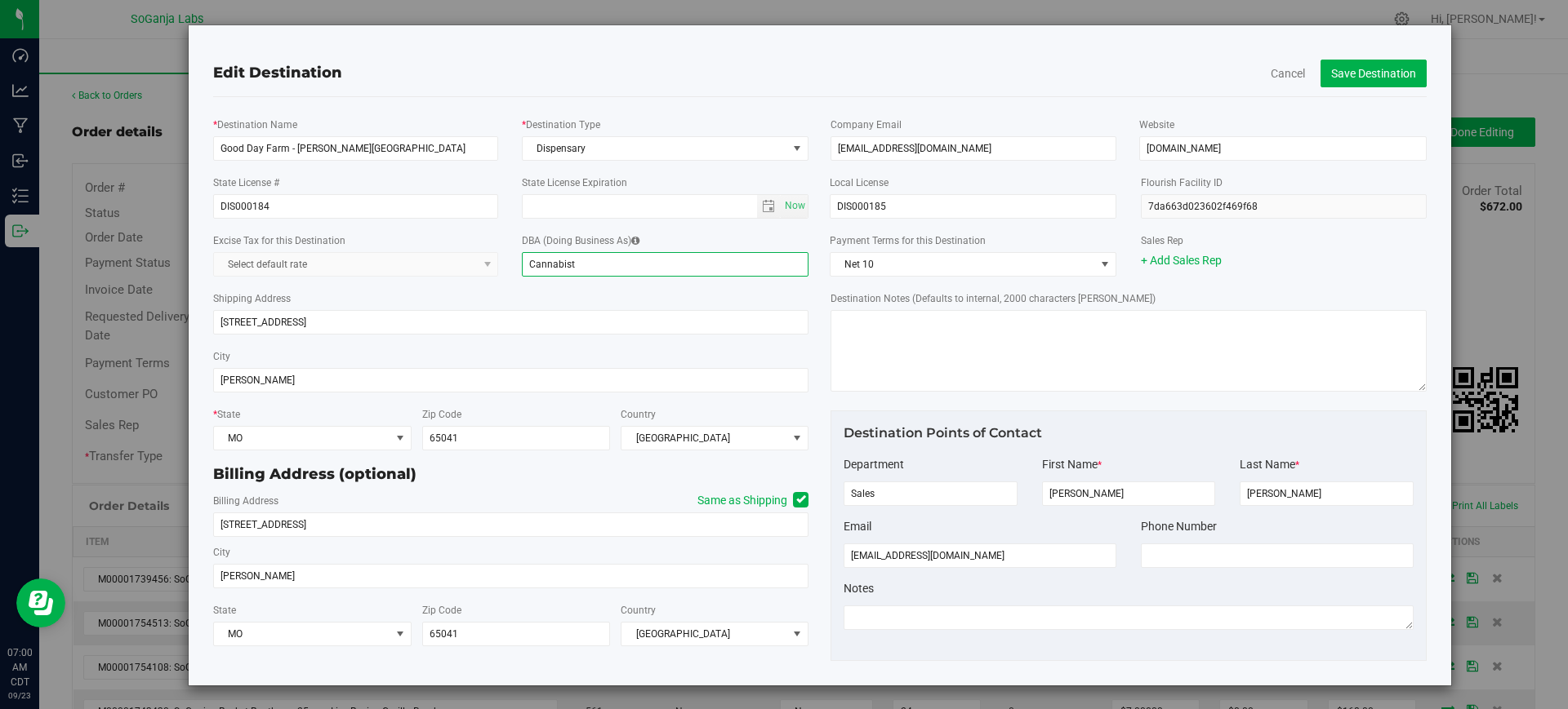
drag, startPoint x: 601, startPoint y: 262, endPoint x: 516, endPoint y: 275, distance: 86.0
click at [516, 275] on div "DBA (Doing Business As) Cannabist" at bounding box center [665, 254] width 310 height 45
paste input "Good Day Farm - [PERSON_NAME][GEOGRAPHIC_DATA]"
type input "Good Day Farm - [PERSON_NAME][GEOGRAPHIC_DATA]"
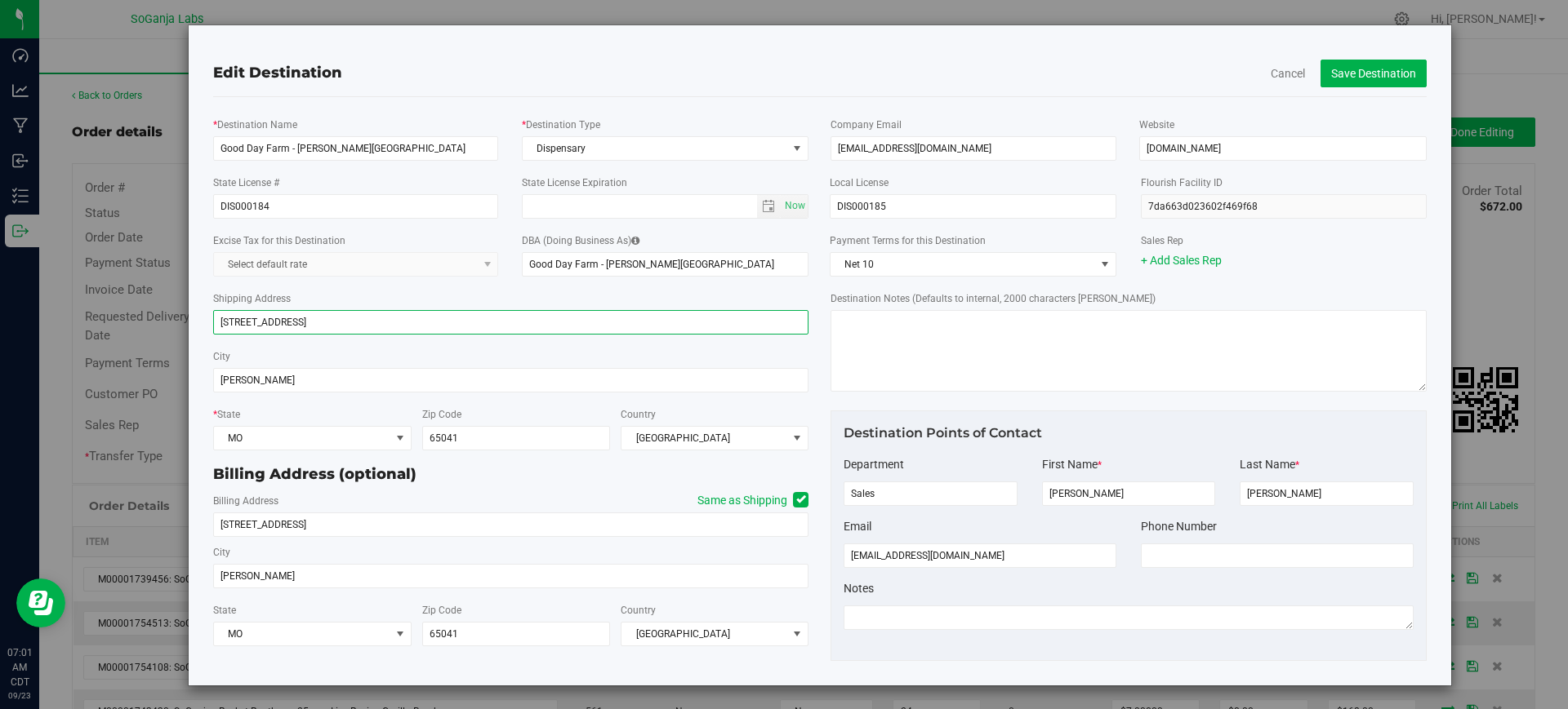
drag, startPoint x: 349, startPoint y: 321, endPoint x: 147, endPoint y: 309, distance: 202.4
click at [147, 309] on div "Edit Destination Cancel Save Destination * Destination Name Good Day Farm - [PE…" at bounding box center [790, 355] width 1323 height 662
paste input "[STREET_ADDRESS][PERSON_NAME][PERSON_NAME][PERSON_NAME]"
type input "[STREET_ADDRESS][PERSON_NAME][PERSON_NAME][PERSON_NAME]"
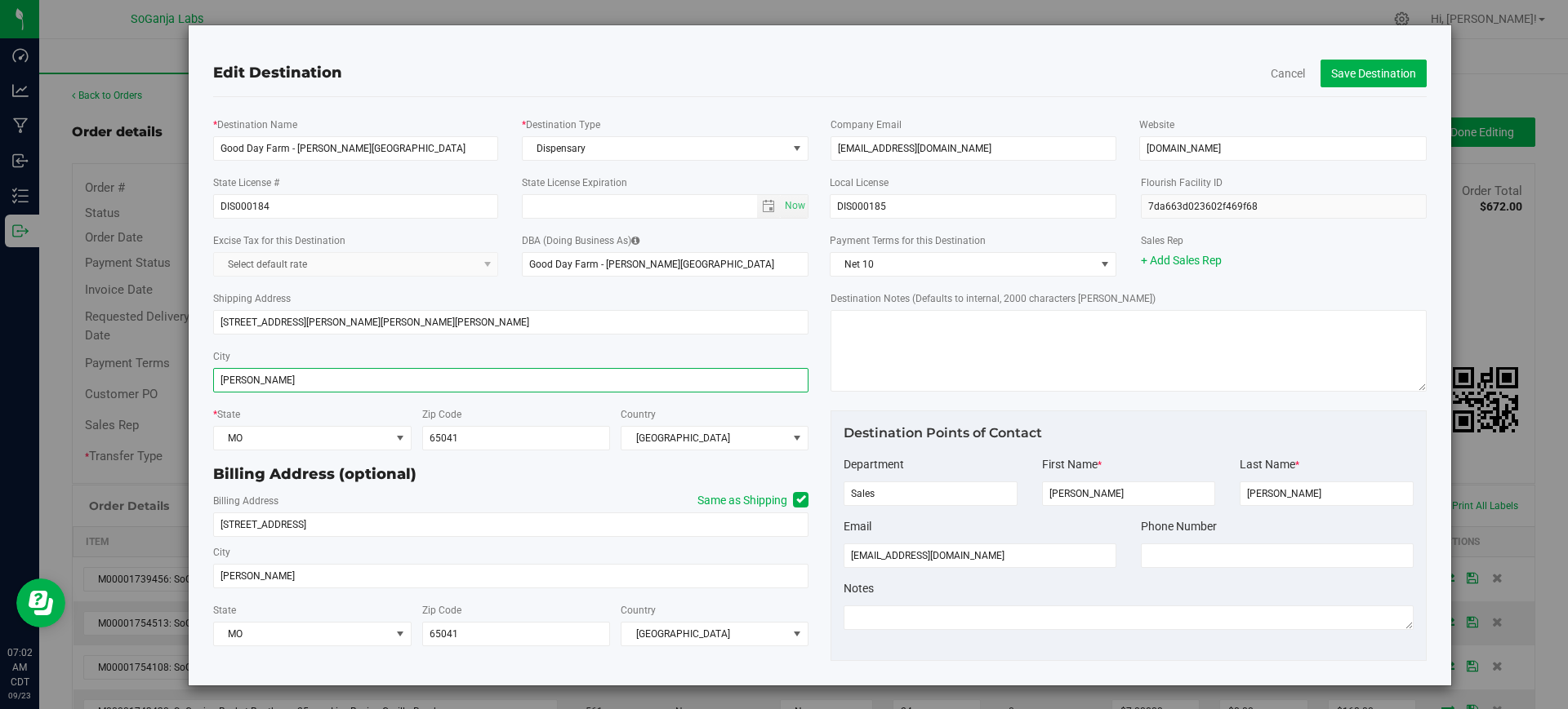
drag, startPoint x: 272, startPoint y: 381, endPoint x: 171, endPoint y: 377, distance: 101.1
click at [171, 377] on div "Edit Destination Cancel Save Destination * Destination Name Good Day Farm - [PE…" at bounding box center [790, 355] width 1323 height 662
type input "[PERSON_NAME]"
drag, startPoint x: 515, startPoint y: 438, endPoint x: 409, endPoint y: 421, distance: 107.4
click at [412, 421] on div "Zip Code 65041" at bounding box center [511, 427] width 198 height 45
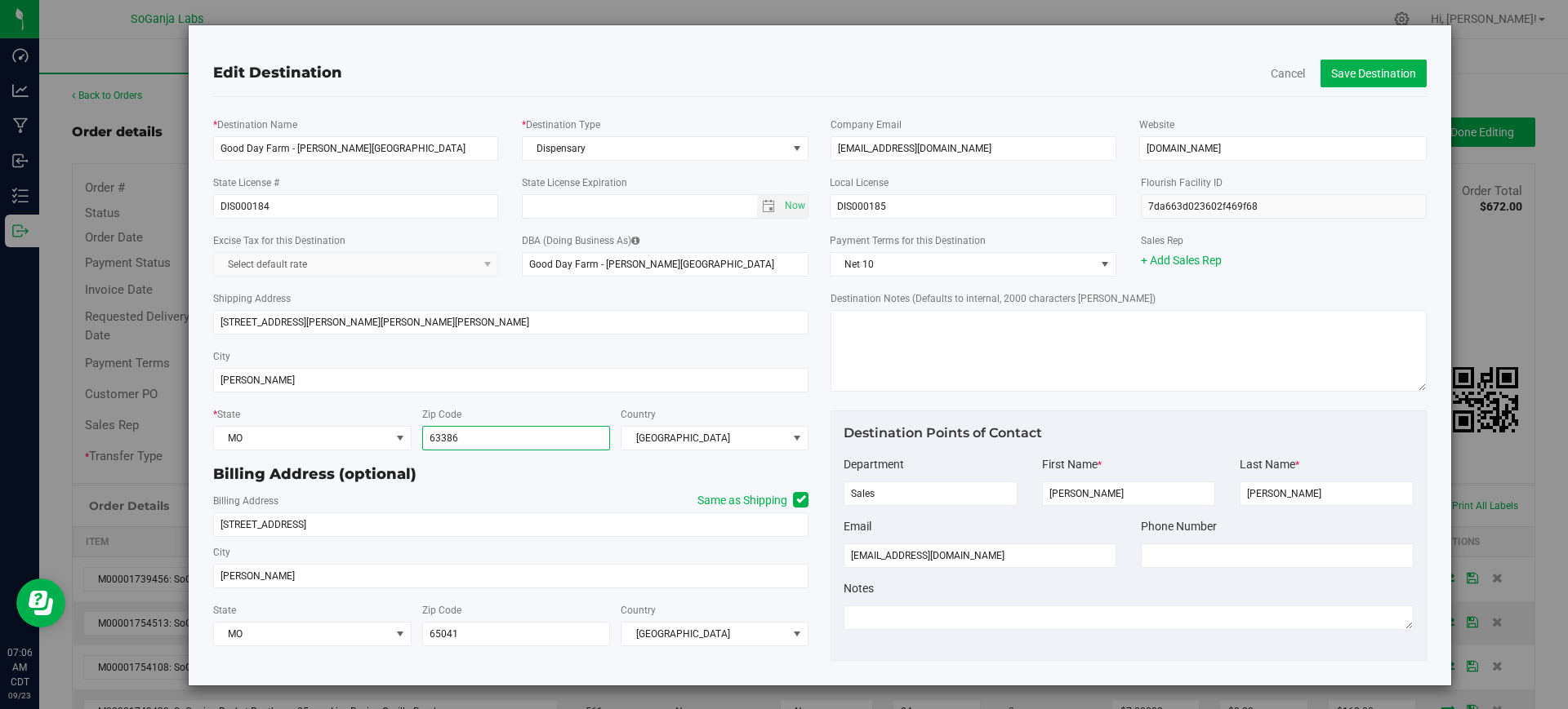
type input "63386"
click at [796, 499] on icon at bounding box center [801, 499] width 10 height 0
click at [0, 0] on input "Same as Shipping" at bounding box center [0, 0] width 0 height 0
click at [796, 499] on icon at bounding box center [801, 499] width 10 height 0
click at [0, 0] on input "Same as Shipping" at bounding box center [0, 0] width 0 height 0
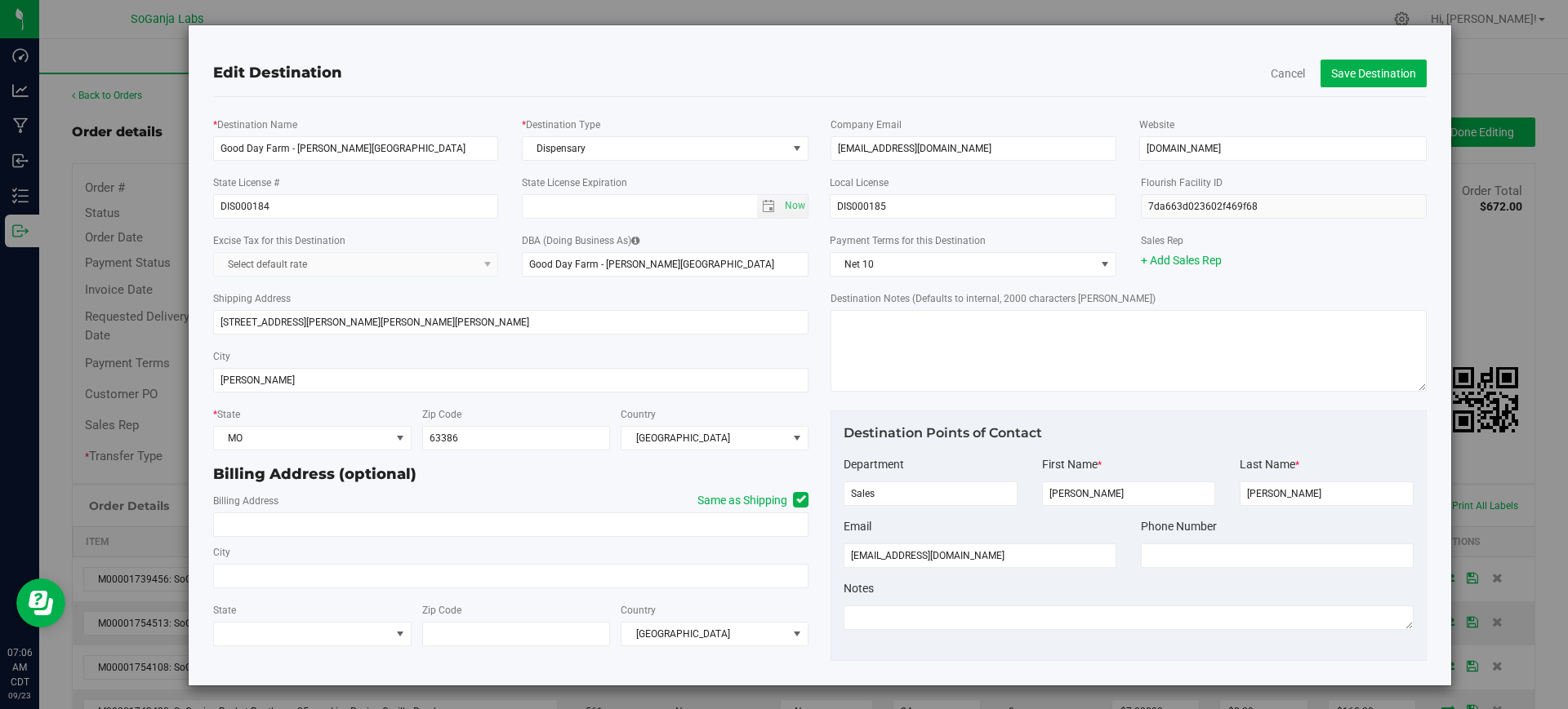
type input "[STREET_ADDRESS][PERSON_NAME][PERSON_NAME][PERSON_NAME]"
type input "[PERSON_NAME]"
type input "63386"
click at [1320, 72] on button "Save Destination" at bounding box center [1373, 74] width 106 height 28
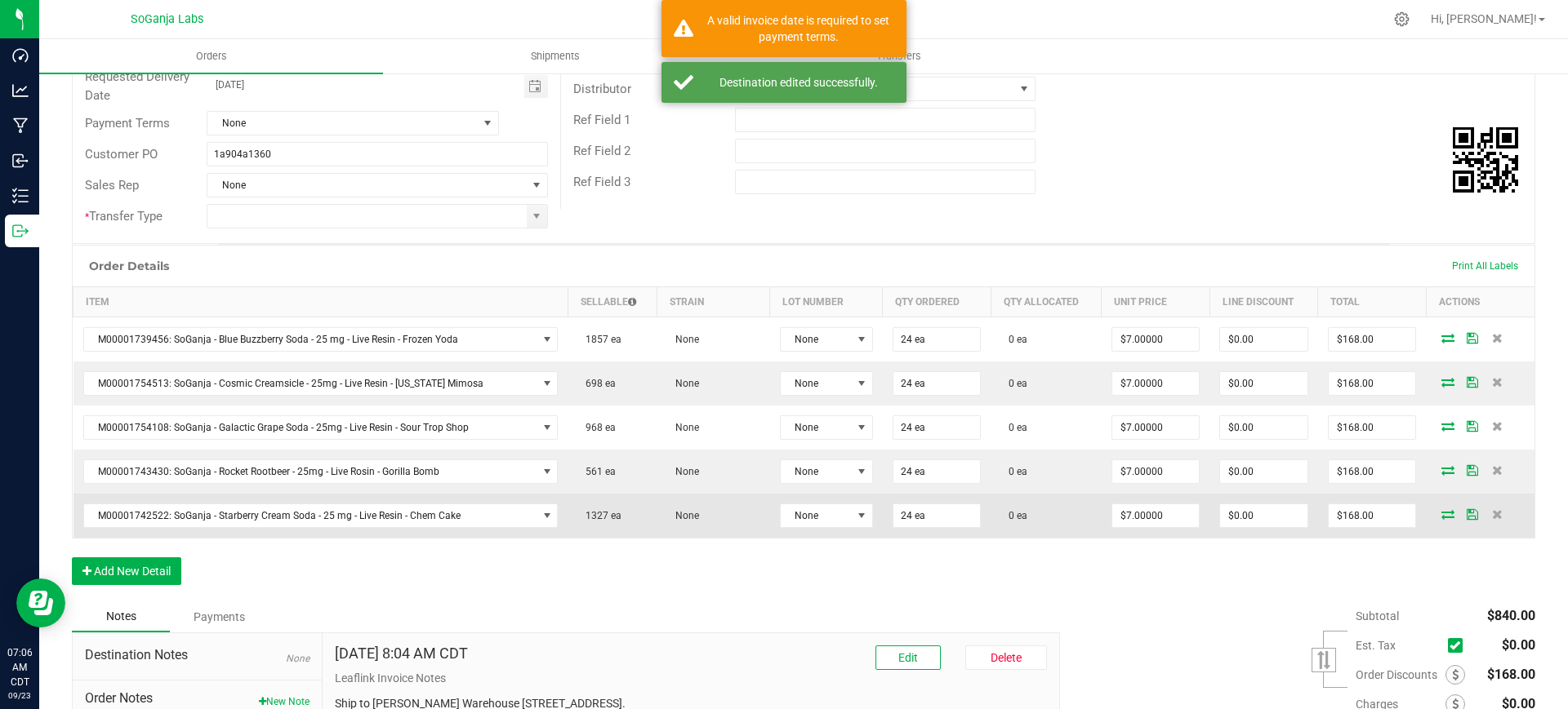
scroll to position [306, 0]
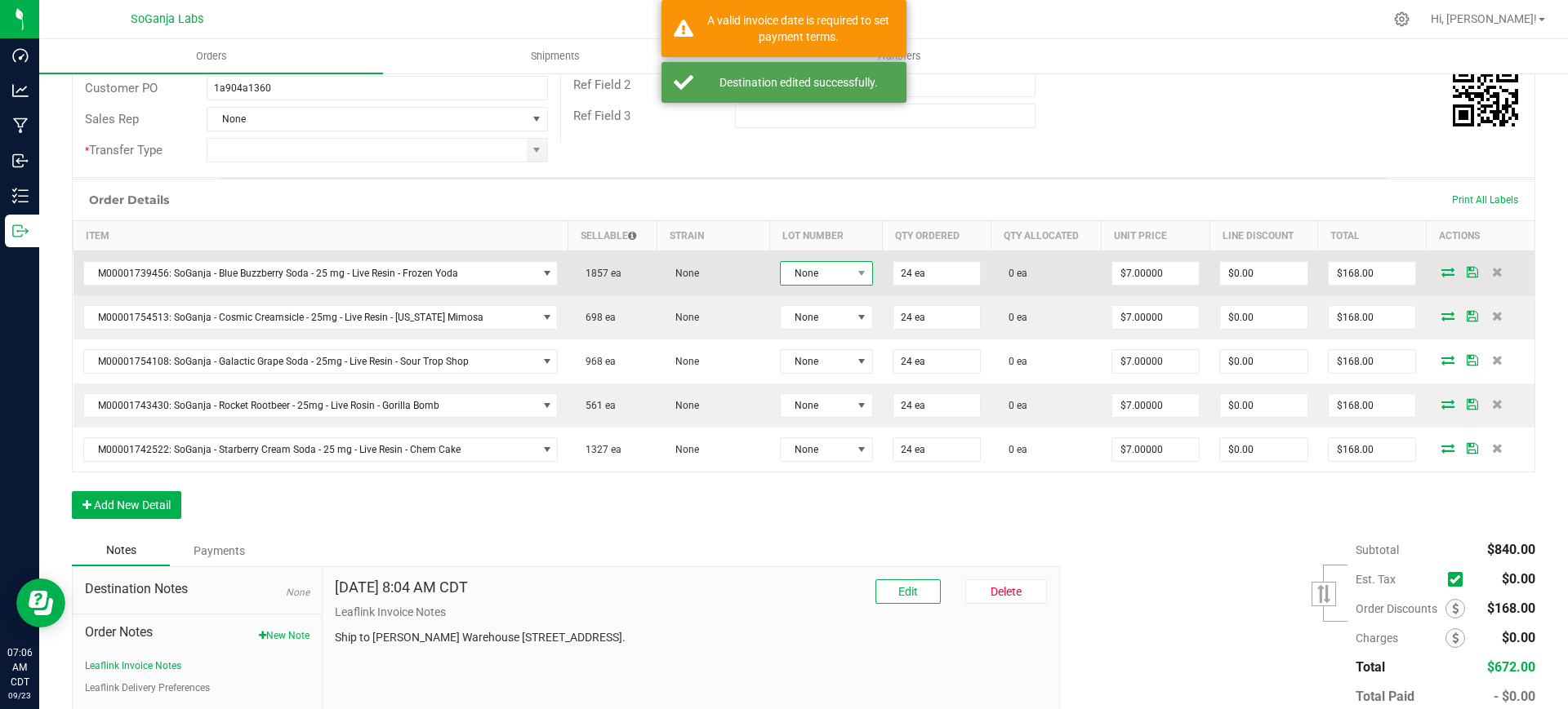
click at [824, 274] on span "None" at bounding box center [816, 274] width 71 height 23
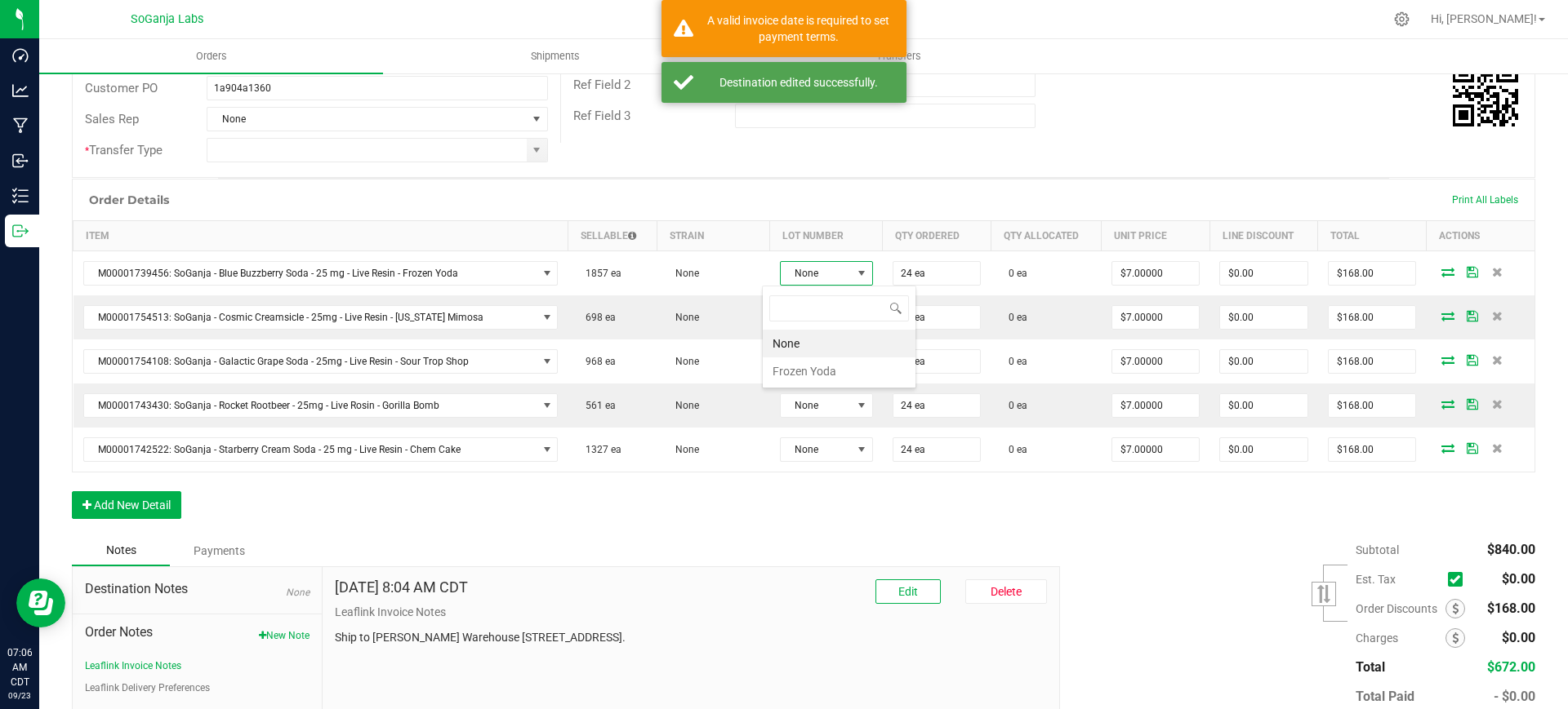
scroll to position [25, 94]
click at [808, 369] on Yoda "Frozen Yoda" at bounding box center [839, 371] width 153 height 28
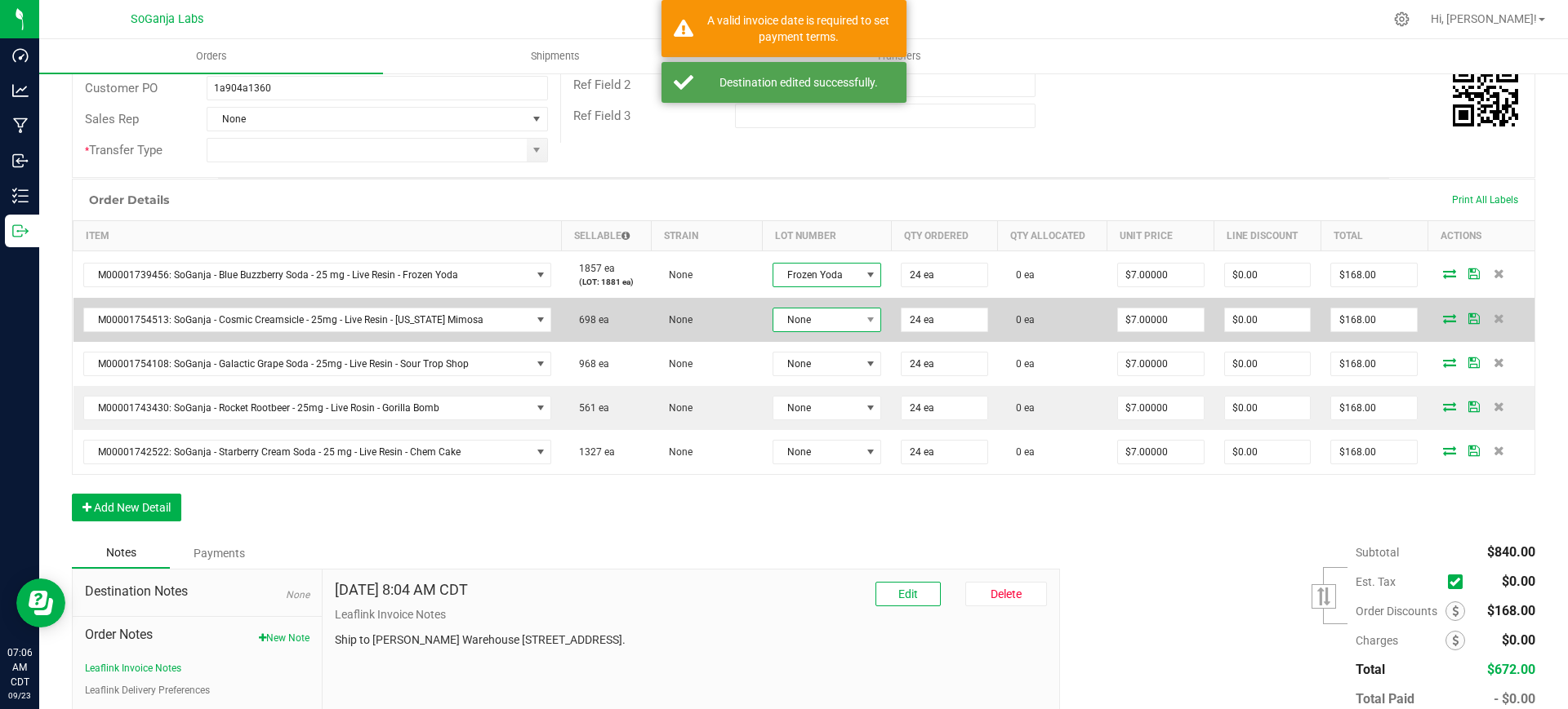
click at [806, 328] on span "None" at bounding box center [817, 320] width 88 height 23
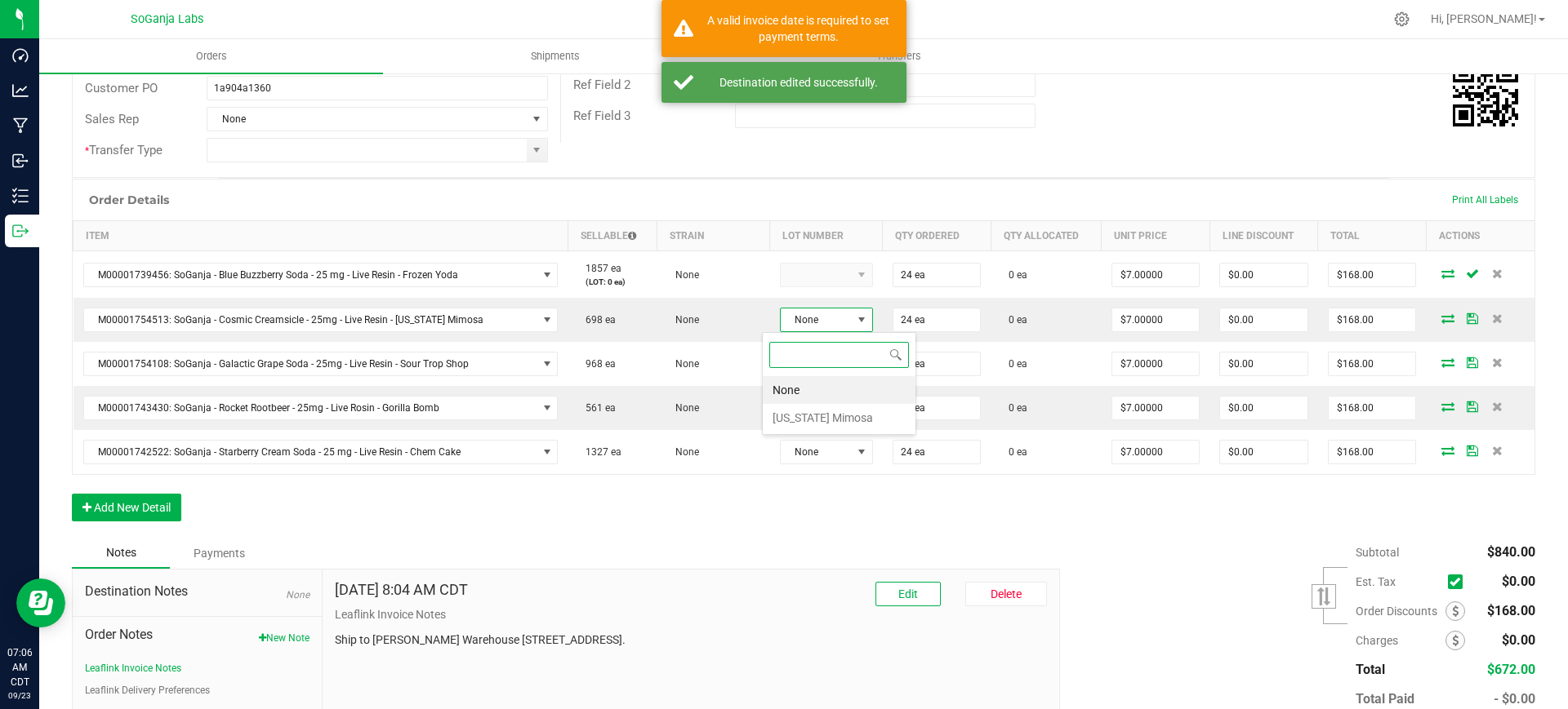
scroll to position [25, 108]
click at [808, 412] on Mimosa "[US_STATE] Mimosa" at bounding box center [831, 418] width 153 height 28
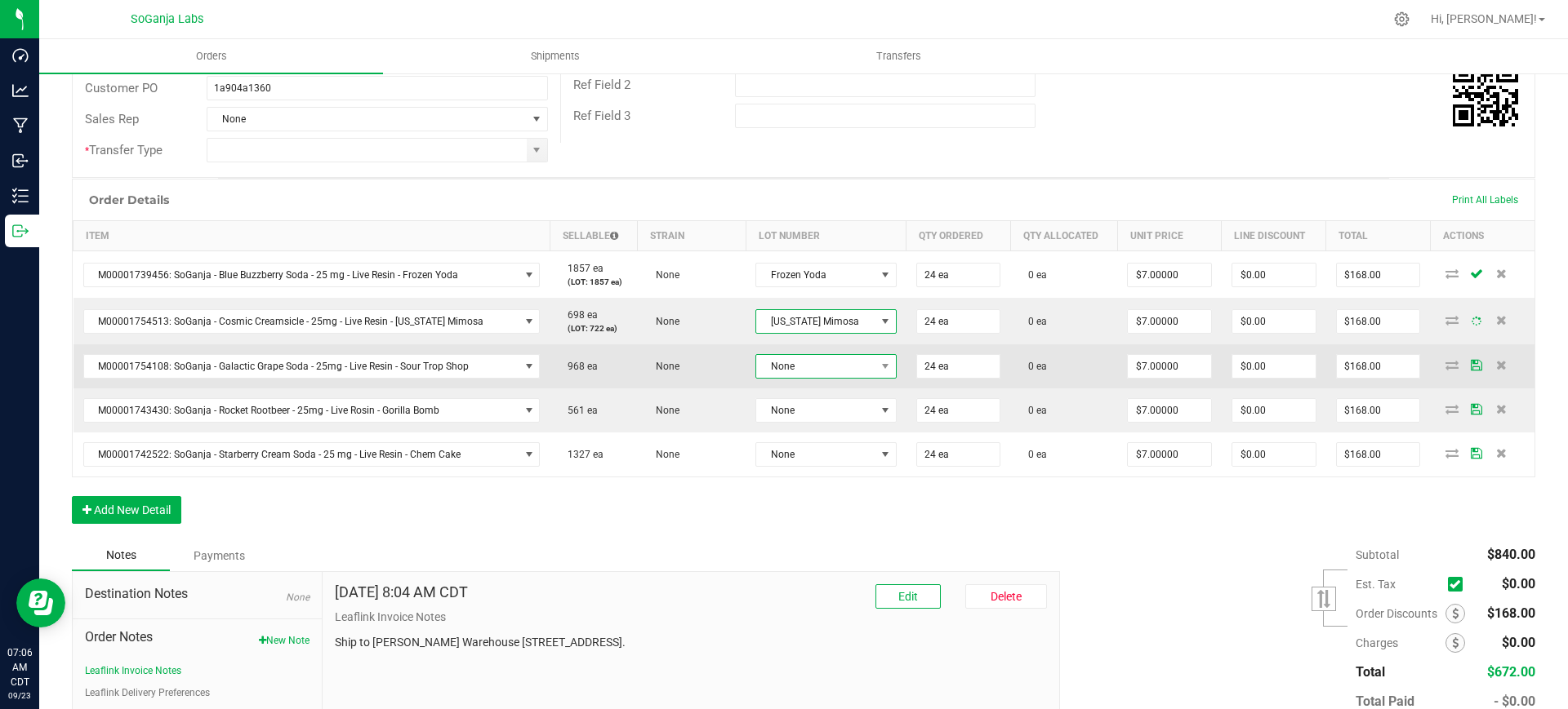
click at [802, 376] on span "None" at bounding box center [815, 367] width 119 height 23
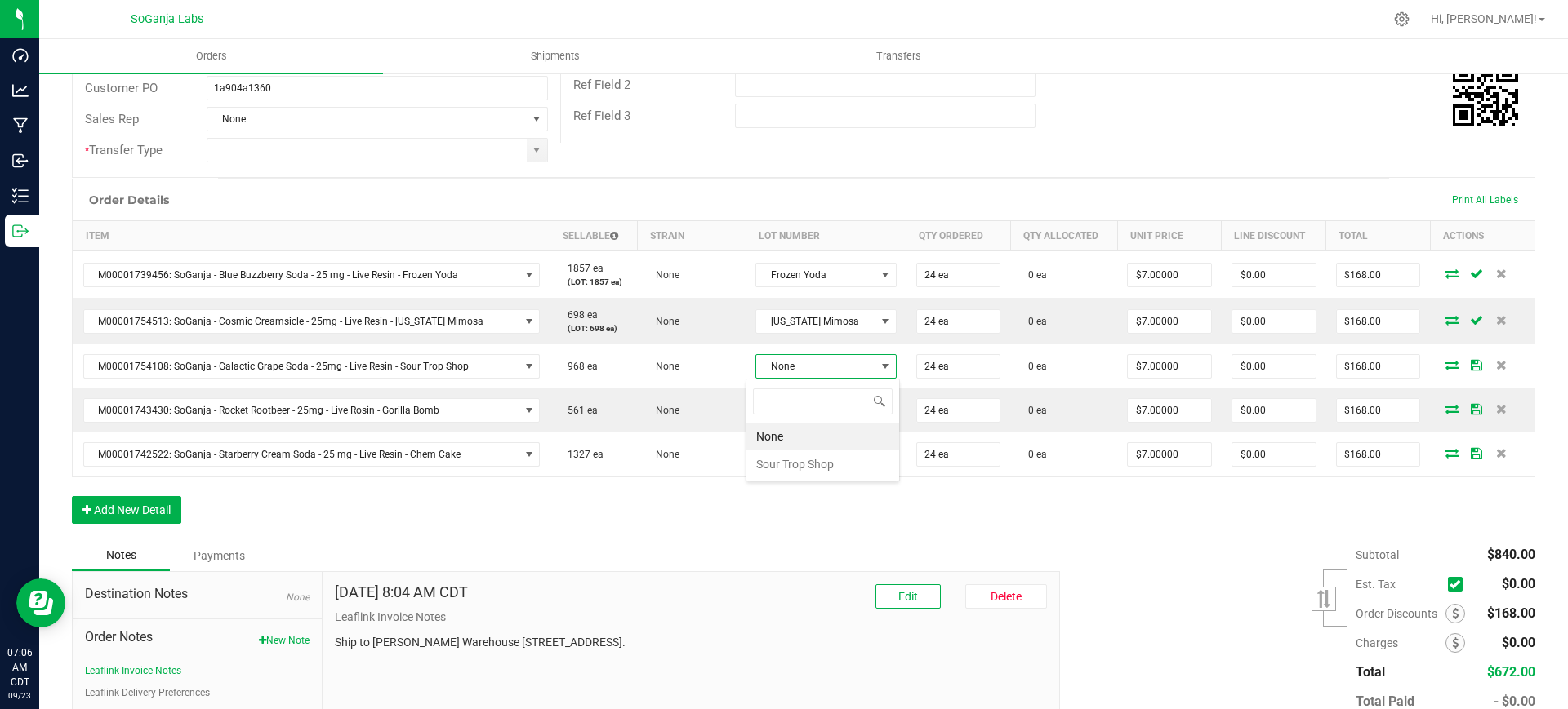
scroll to position [25, 126]
click at [810, 466] on Shop "Sour Trop Shop" at bounding box center [823, 464] width 153 height 28
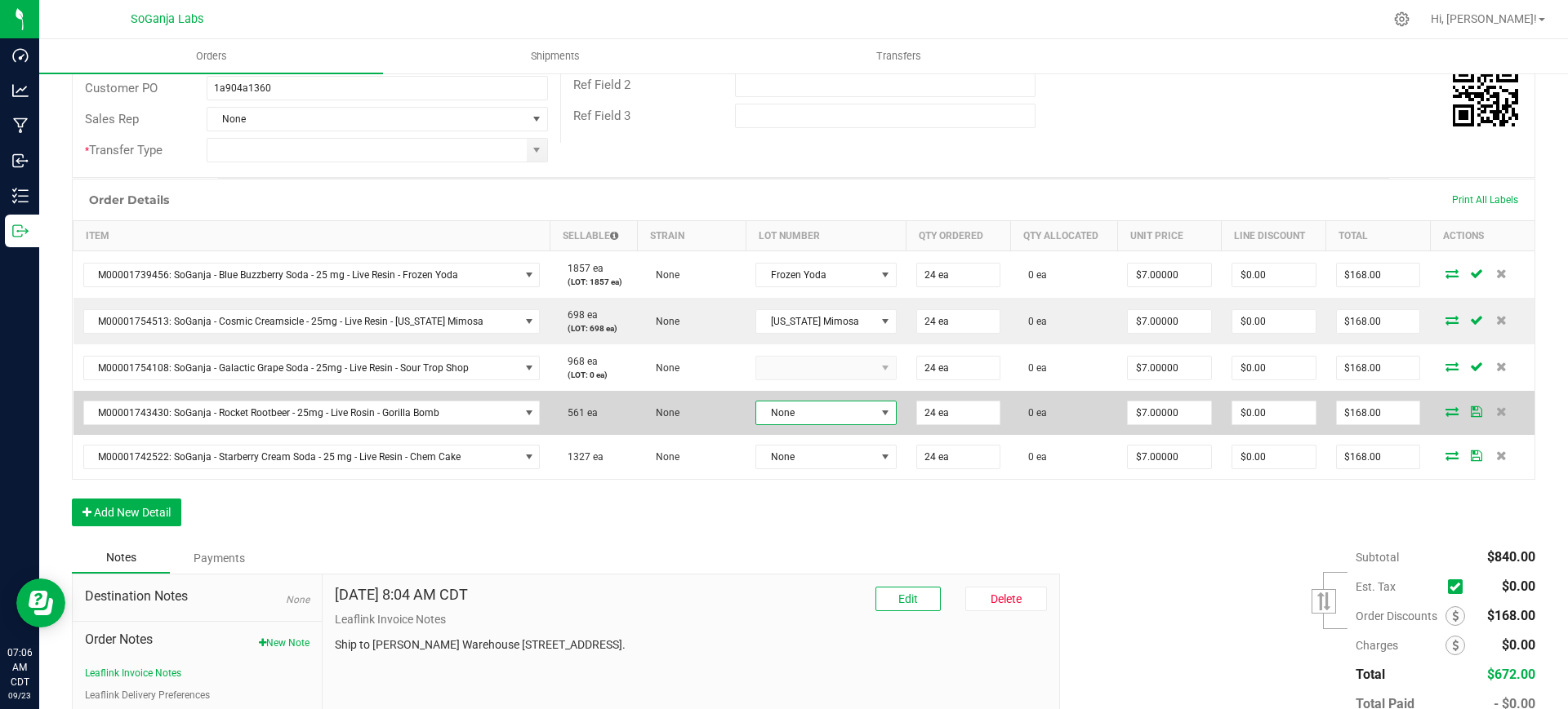
click at [808, 414] on span "None" at bounding box center [815, 413] width 119 height 23
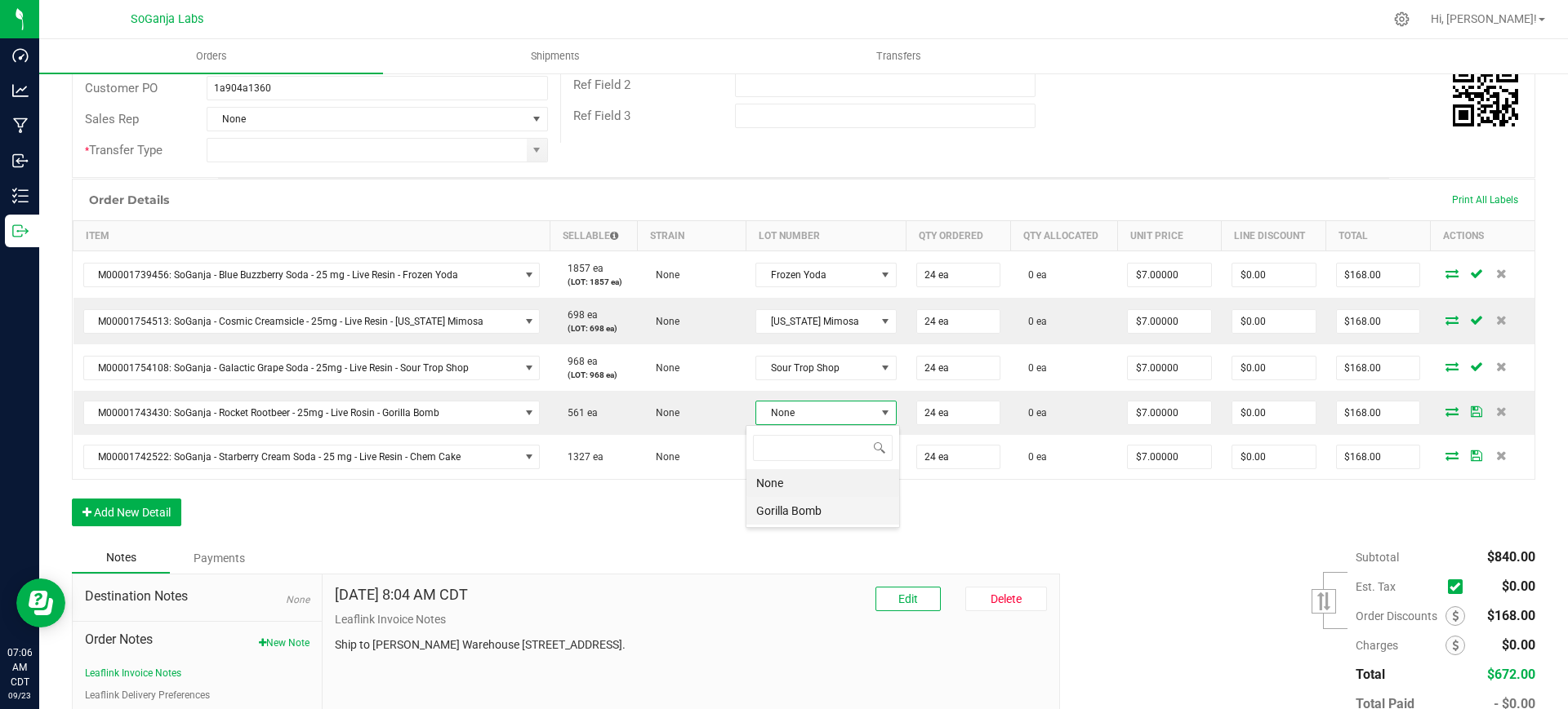
click at [816, 514] on Bomb "Gorilla Bomb" at bounding box center [823, 511] width 153 height 28
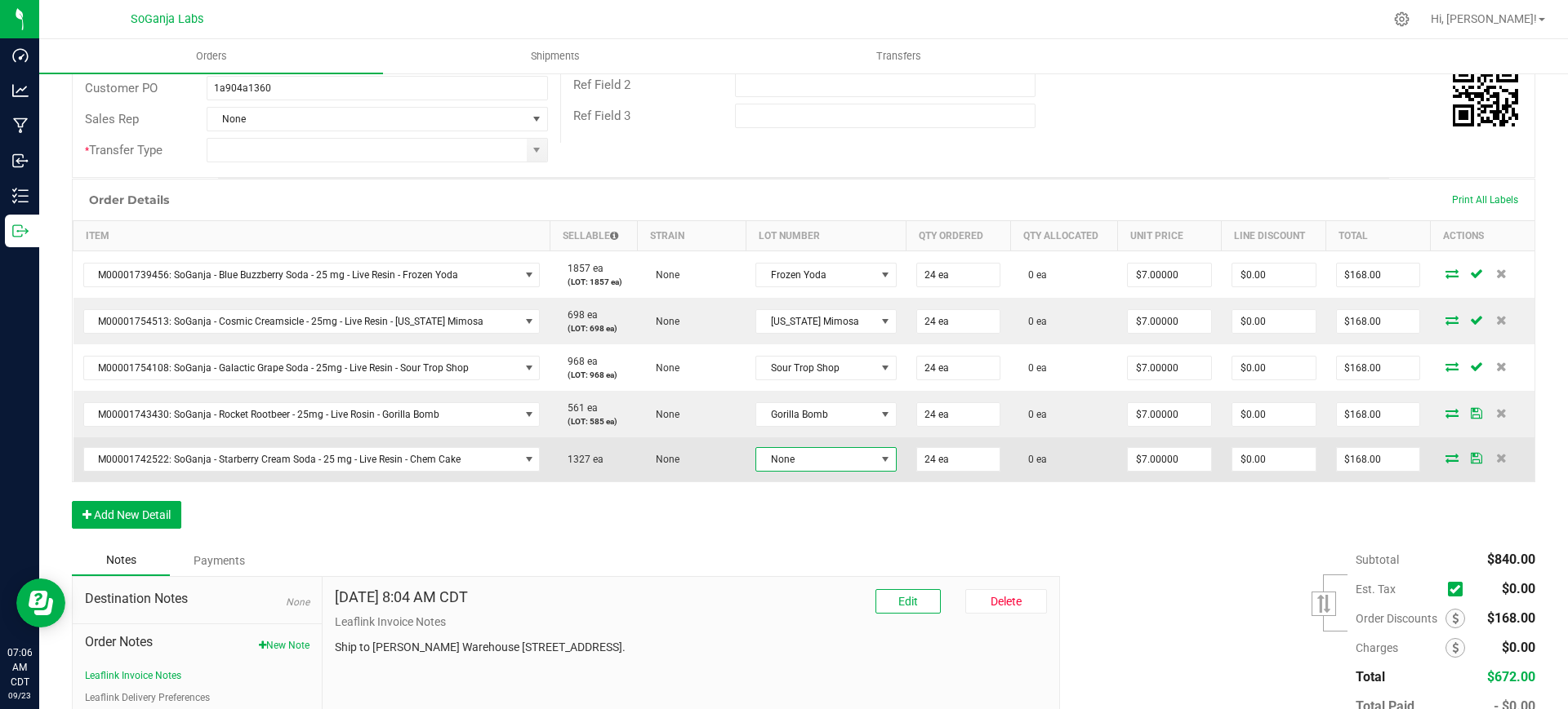
click at [827, 458] on span "None" at bounding box center [815, 460] width 119 height 23
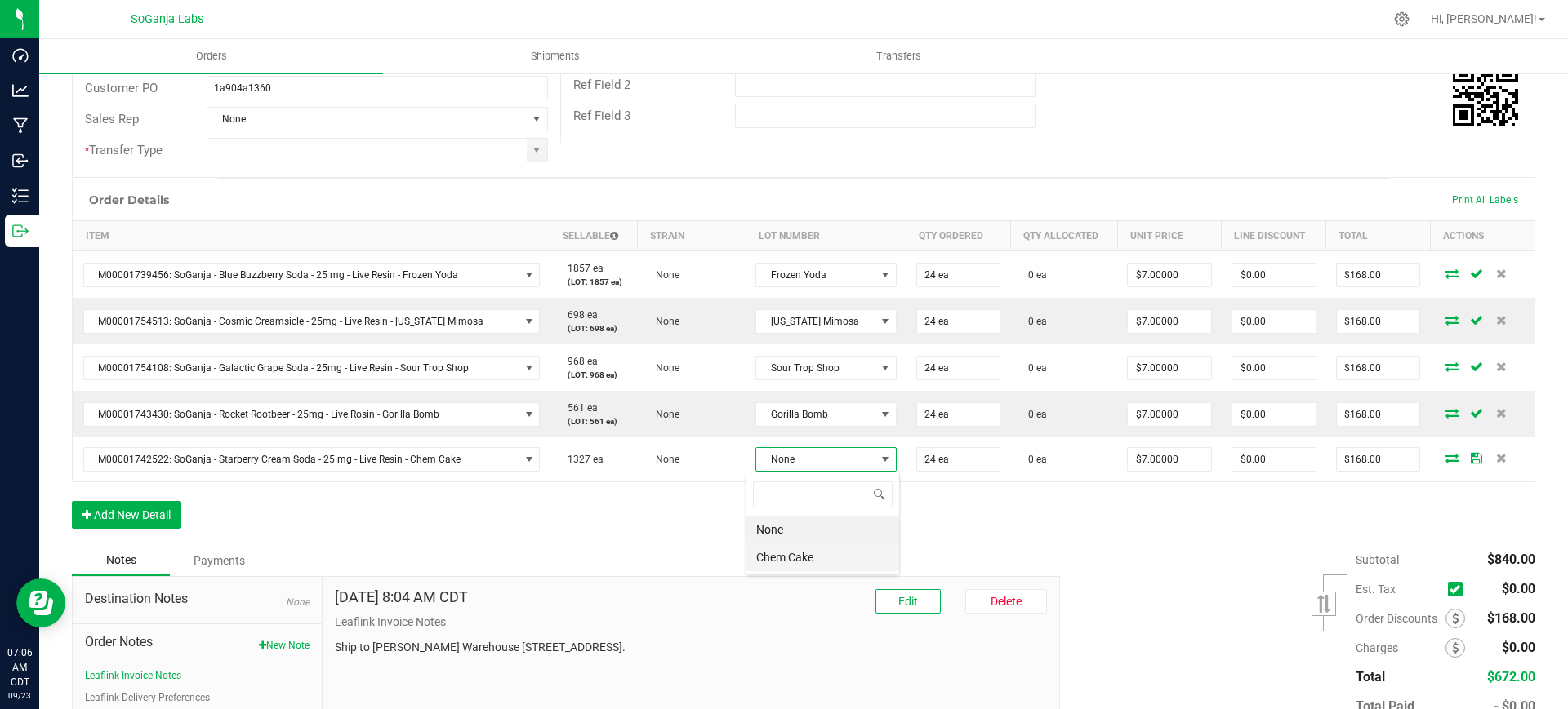
click at [816, 555] on Cake "Chem Cake" at bounding box center [823, 557] width 153 height 28
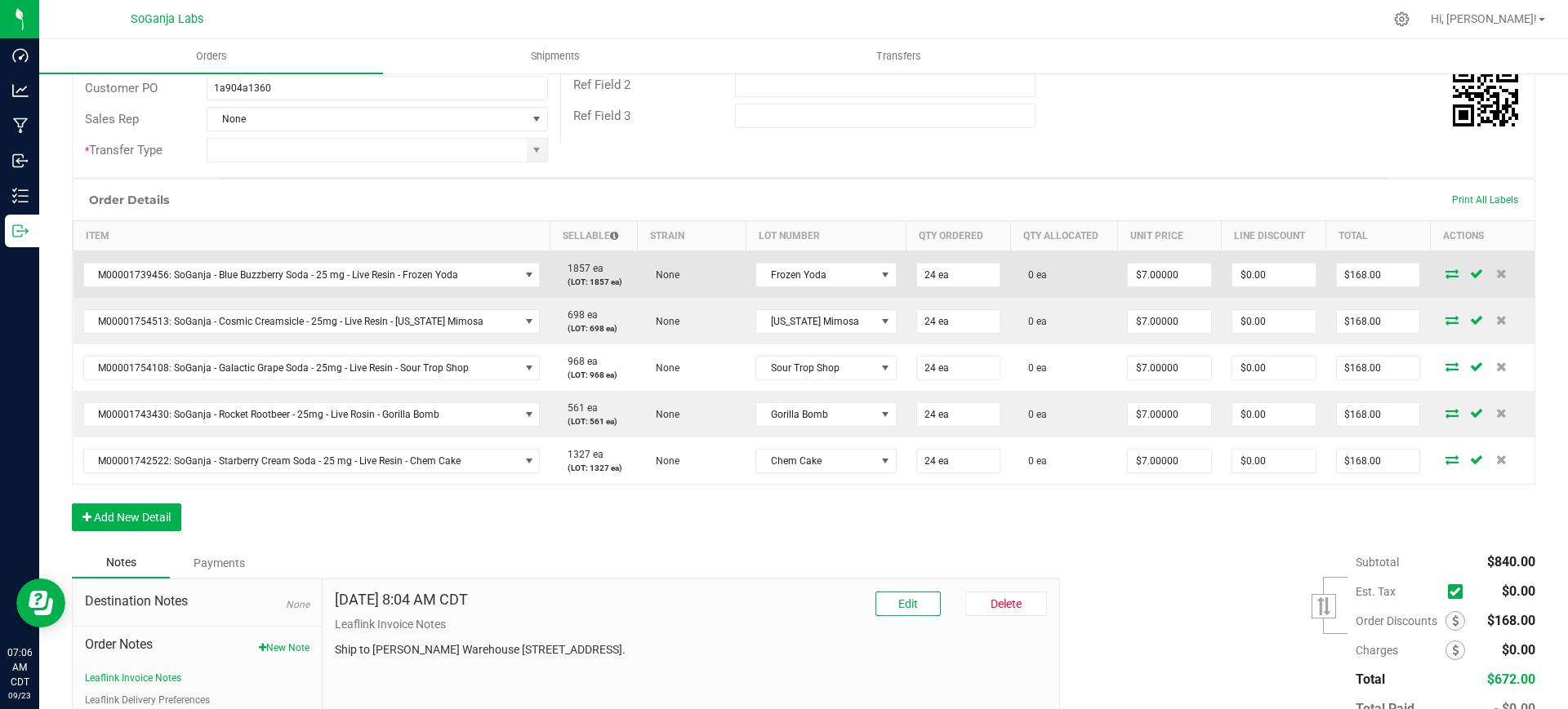
click at [1445, 275] on icon at bounding box center [1451, 273] width 13 height 10
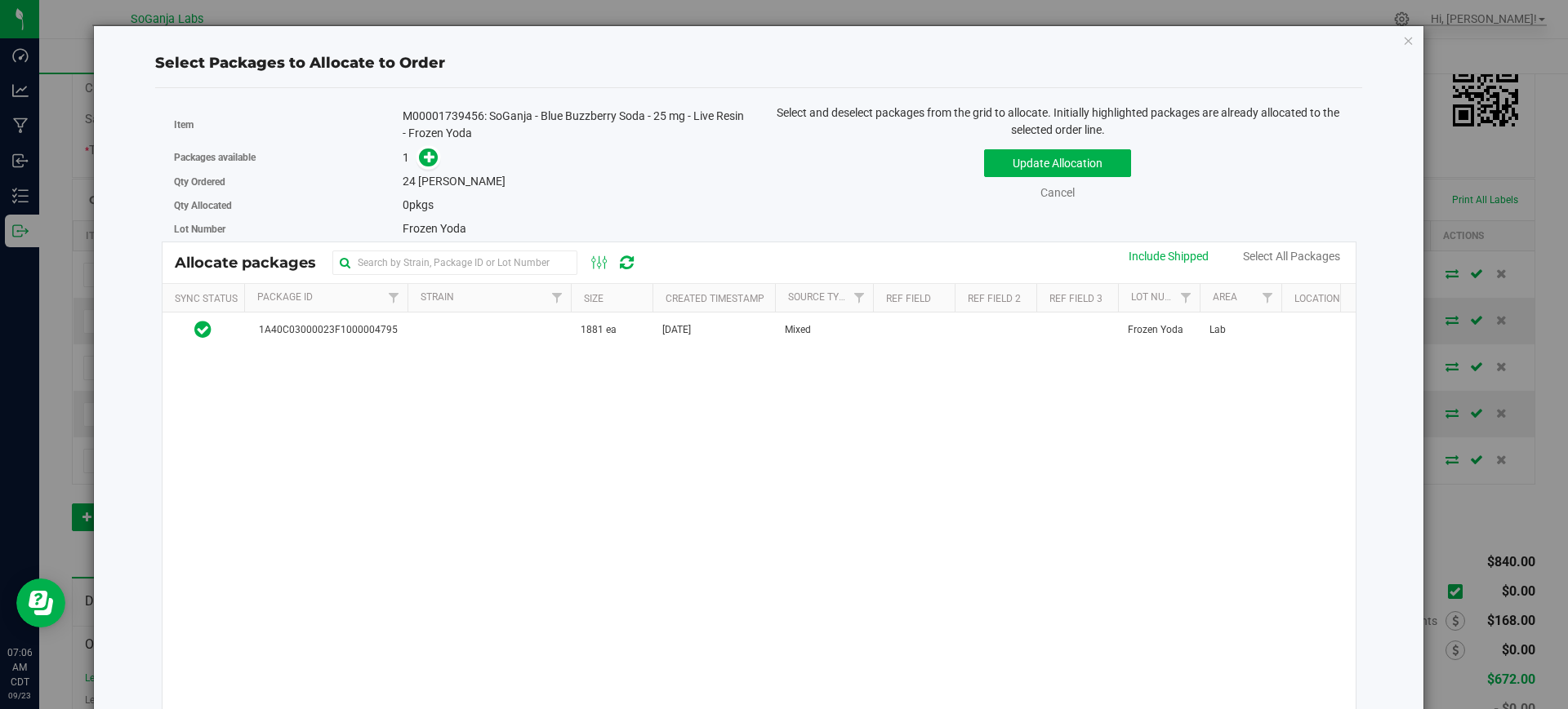
click at [577, 310] on th "Size" at bounding box center [611, 298] width 82 height 29
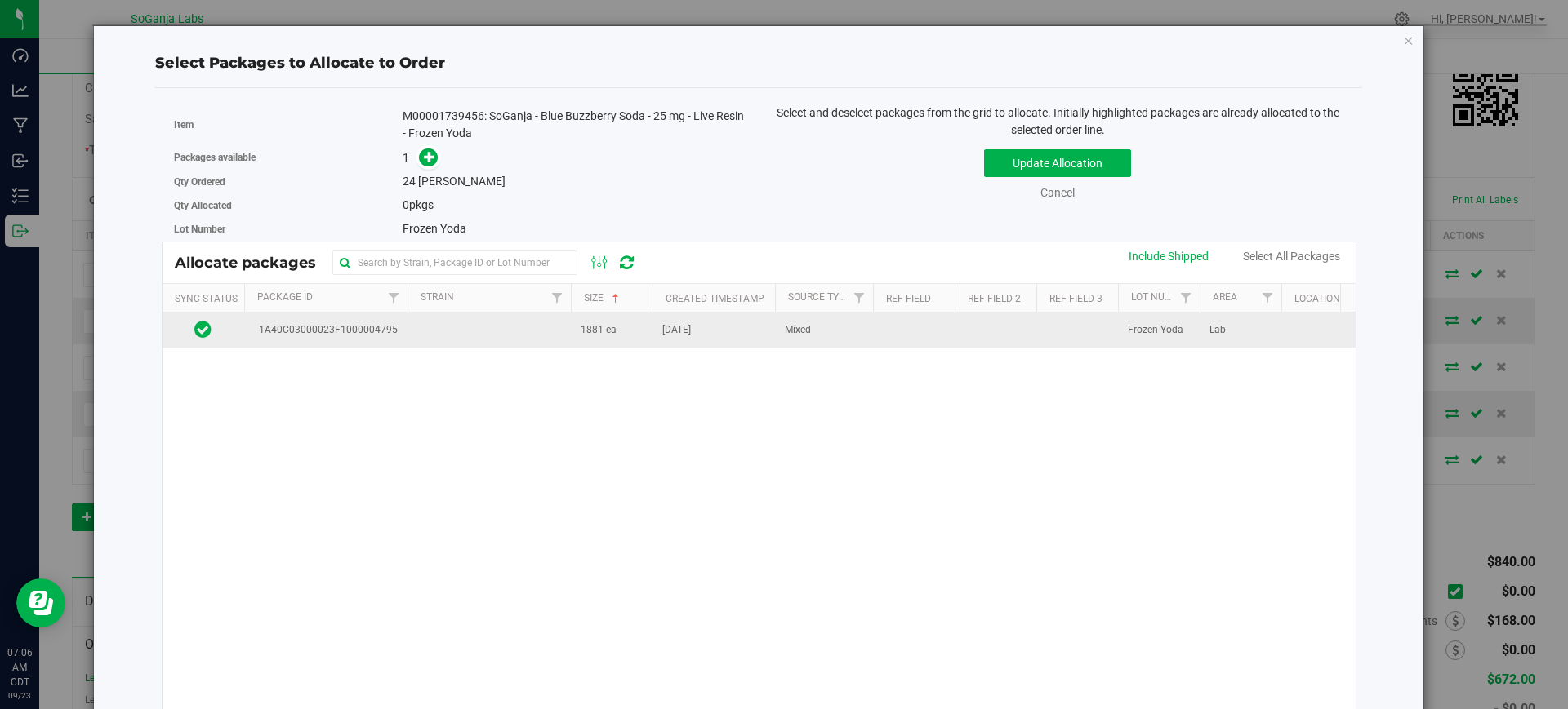
click at [575, 333] on td "1881 ea" at bounding box center [611, 330] width 82 height 35
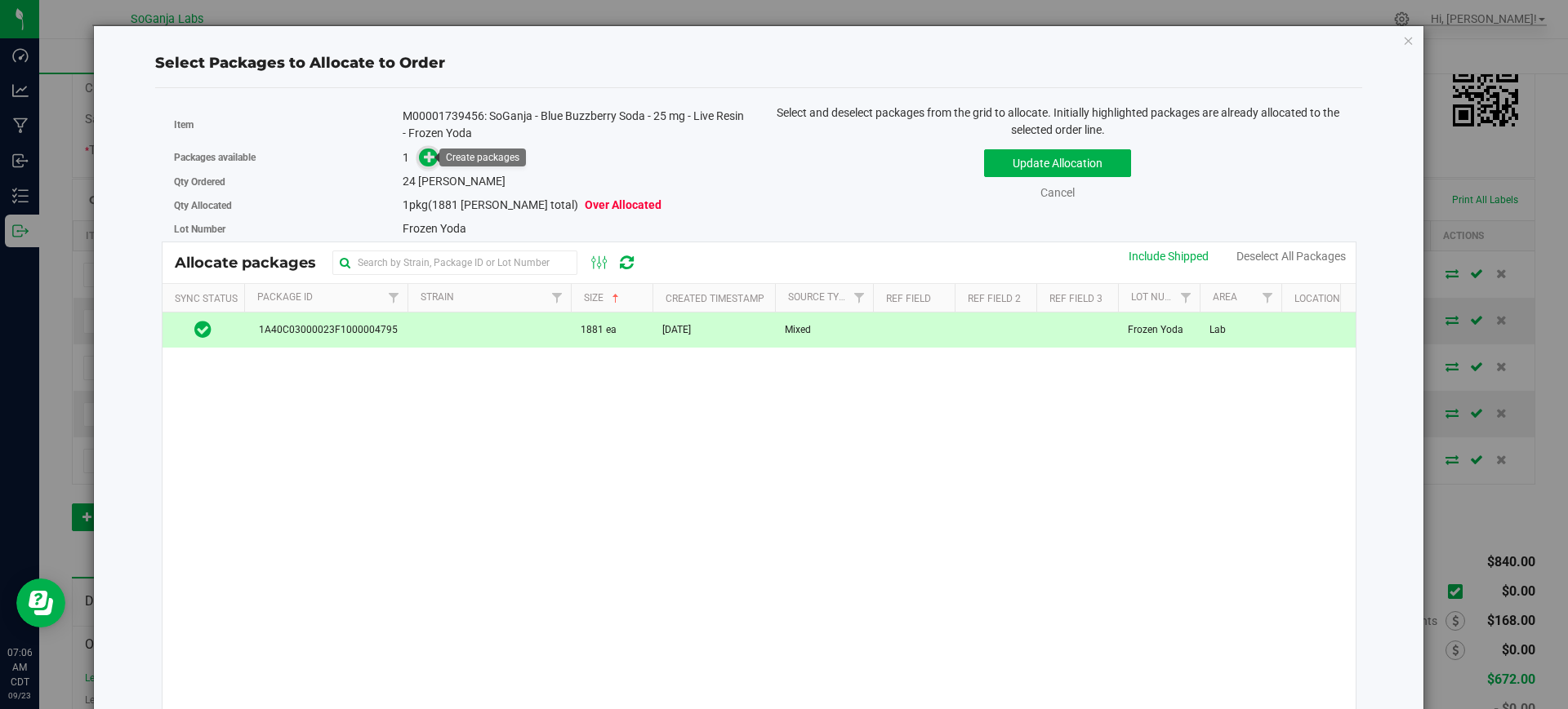
click at [427, 154] on icon at bounding box center [429, 156] width 11 height 11
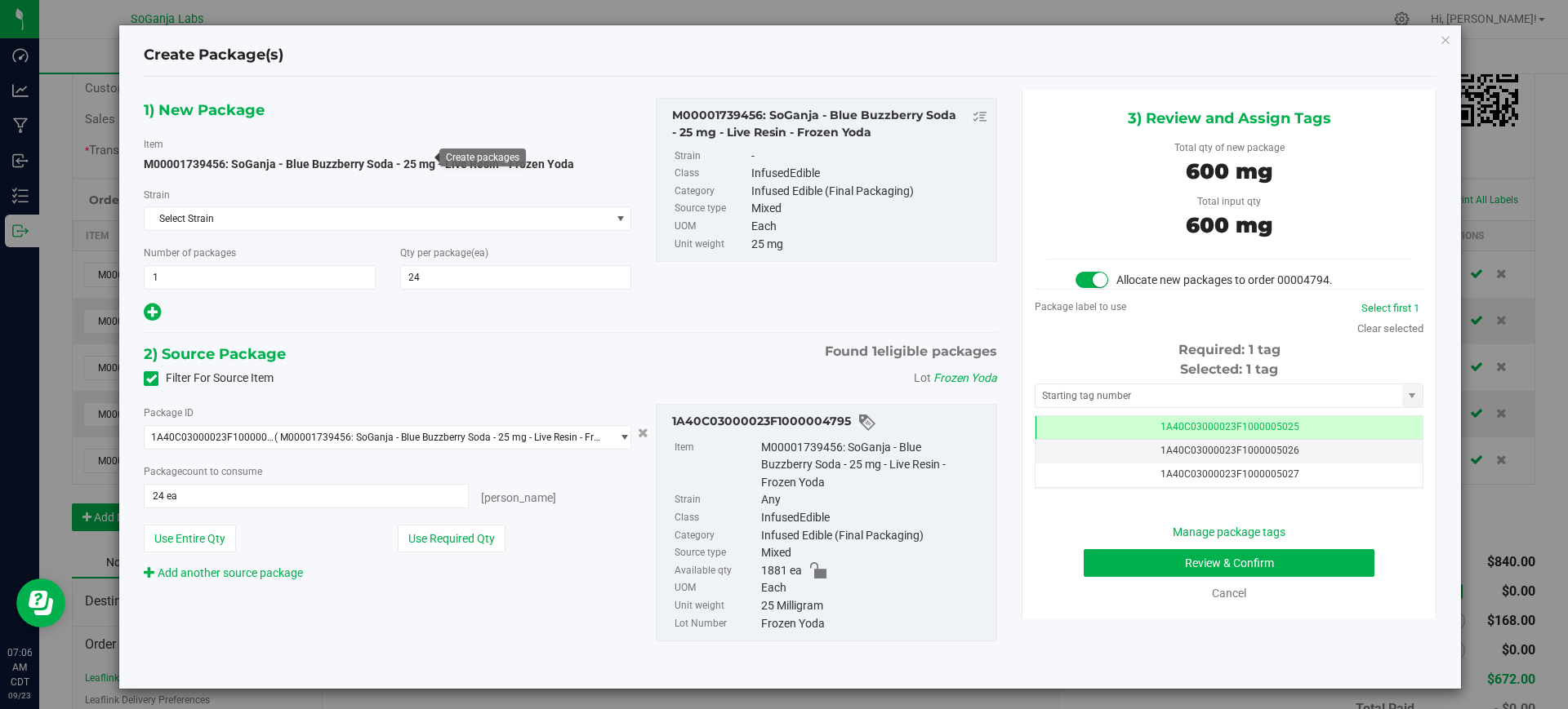
scroll to position [0, -1]
click at [1273, 573] on button "Review & Confirm" at bounding box center [1228, 563] width 291 height 28
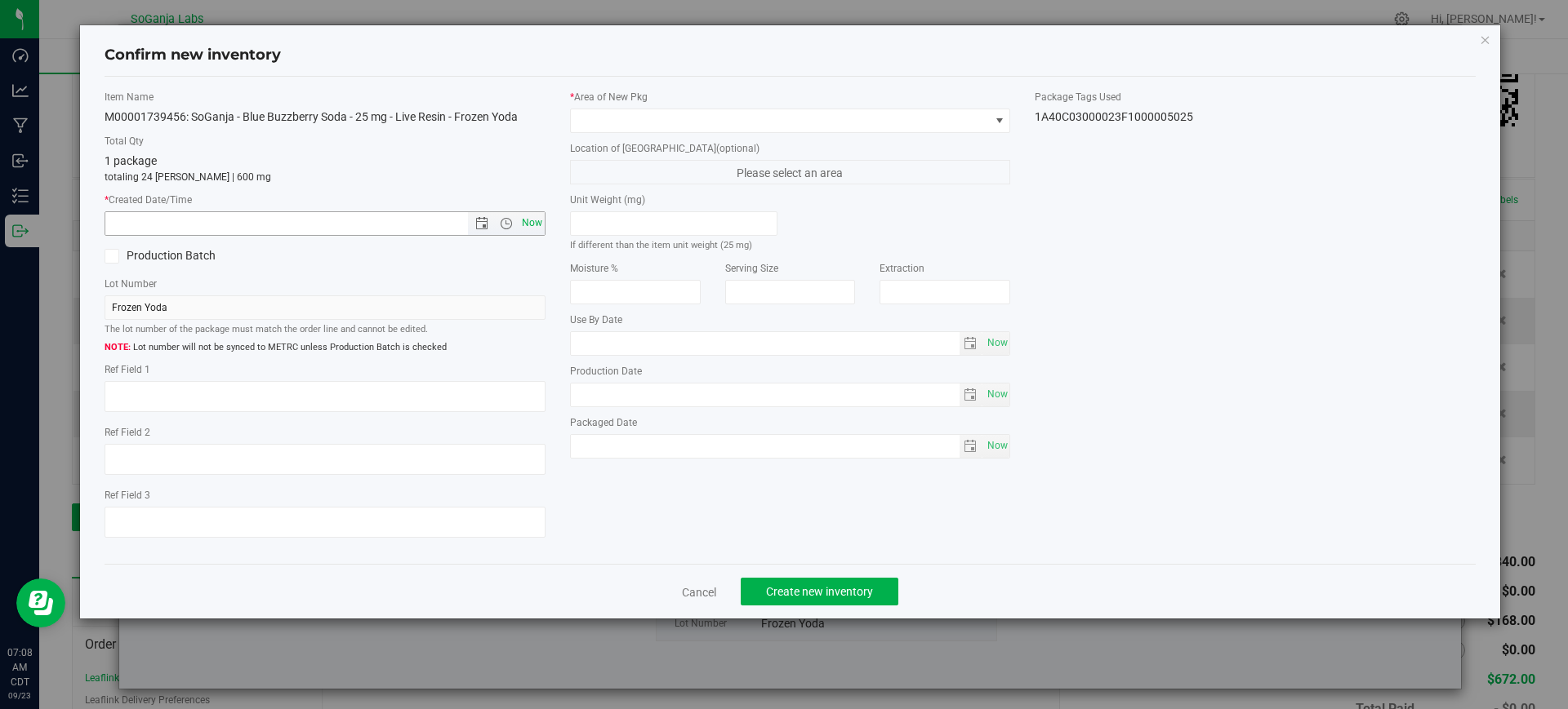
click at [535, 226] on span "Now" at bounding box center [532, 223] width 28 height 24
type input "[DATE] 7:08 AM"
click at [585, 118] on span at bounding box center [780, 121] width 419 height 23
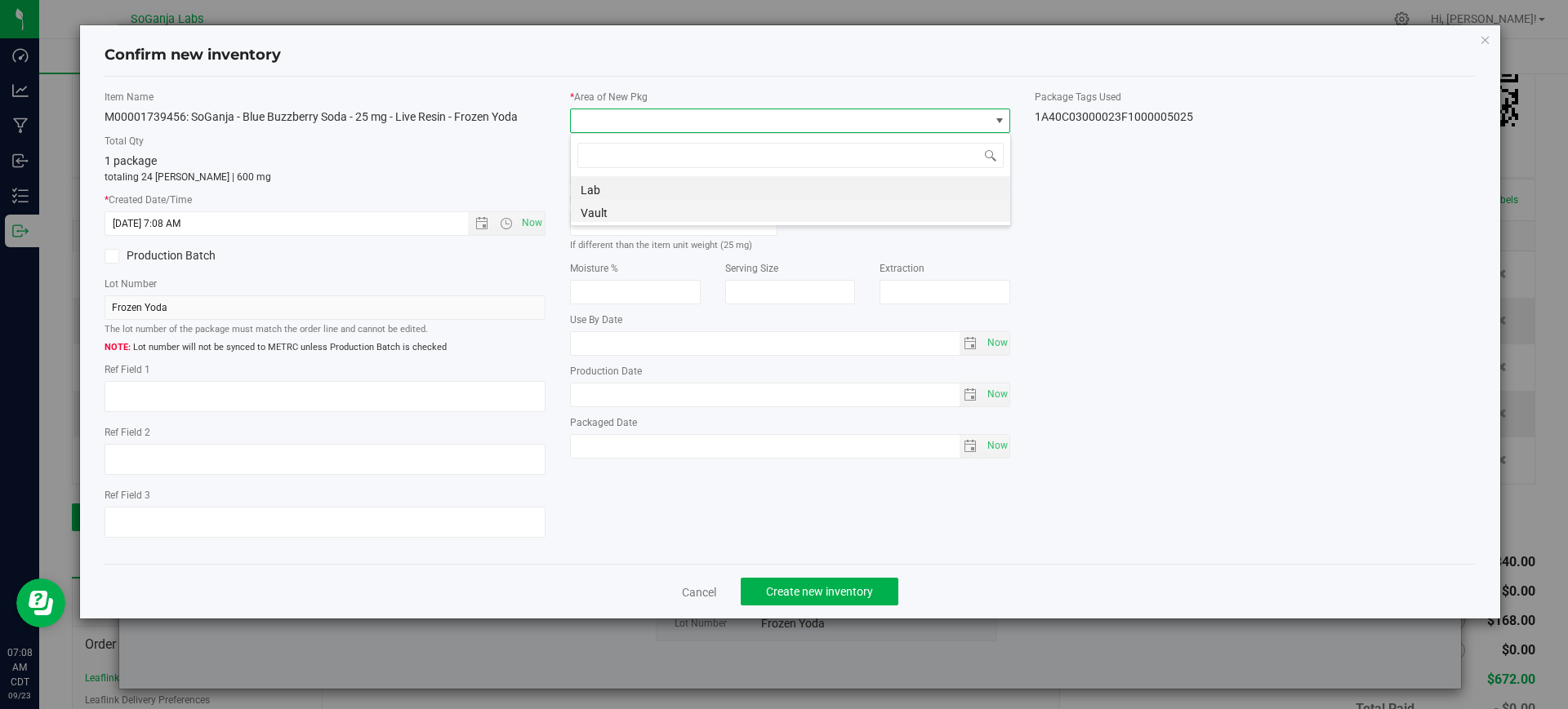
scroll to position [25, 441]
click at [606, 204] on li "Vault" at bounding box center [790, 211] width 439 height 23
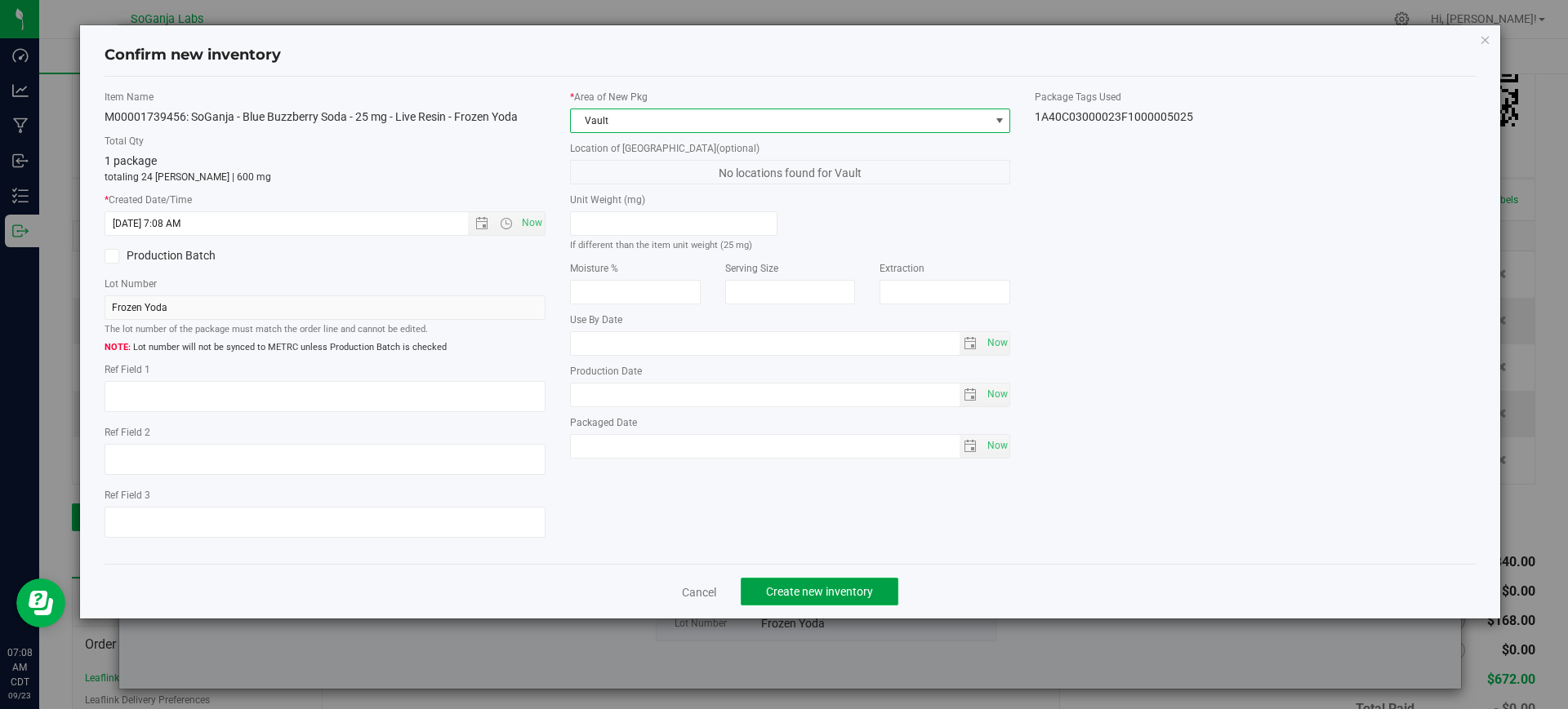
click at [860, 592] on span "Create new inventory" at bounding box center [819, 591] width 107 height 13
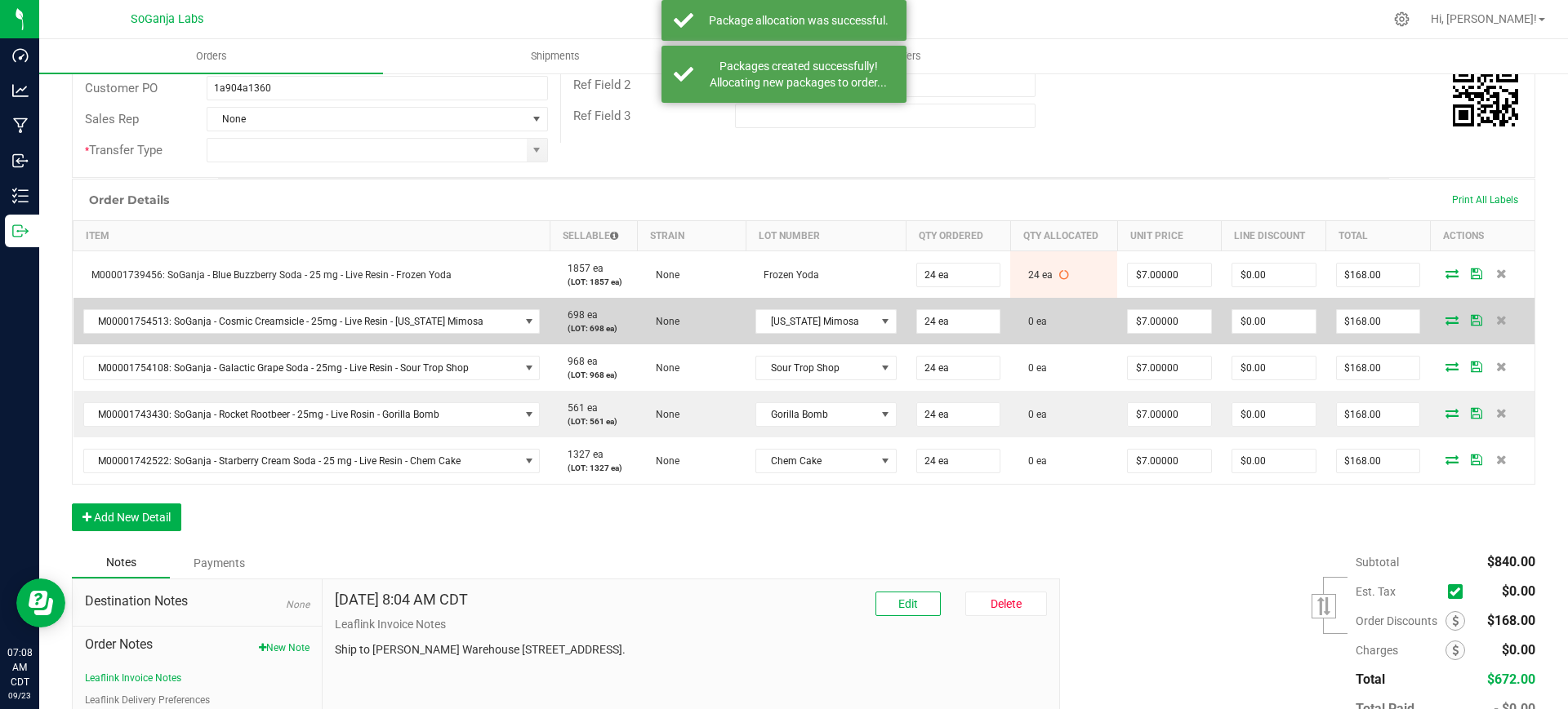
click at [1445, 319] on icon at bounding box center [1451, 319] width 13 height 10
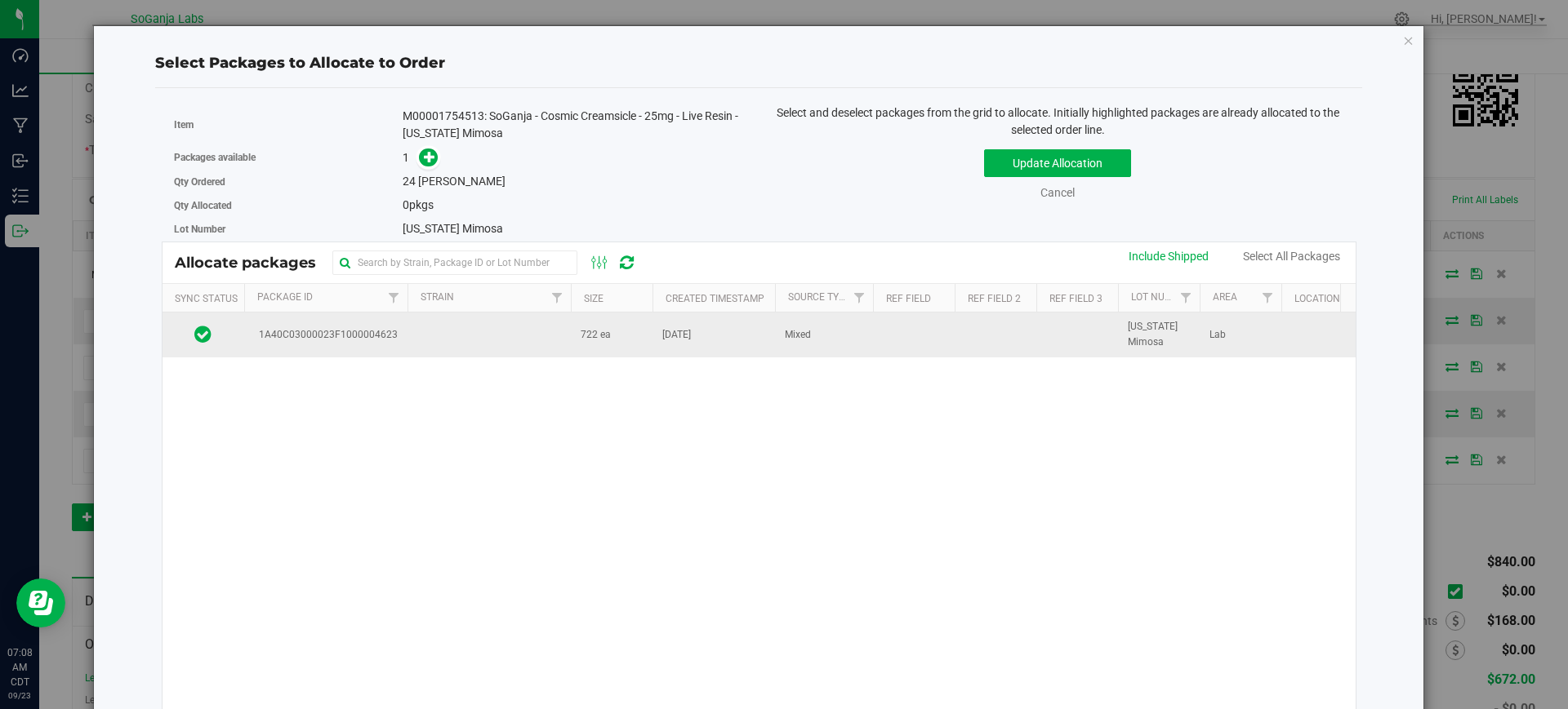
click at [693, 344] on td "[DATE]" at bounding box center [714, 334] width 123 height 44
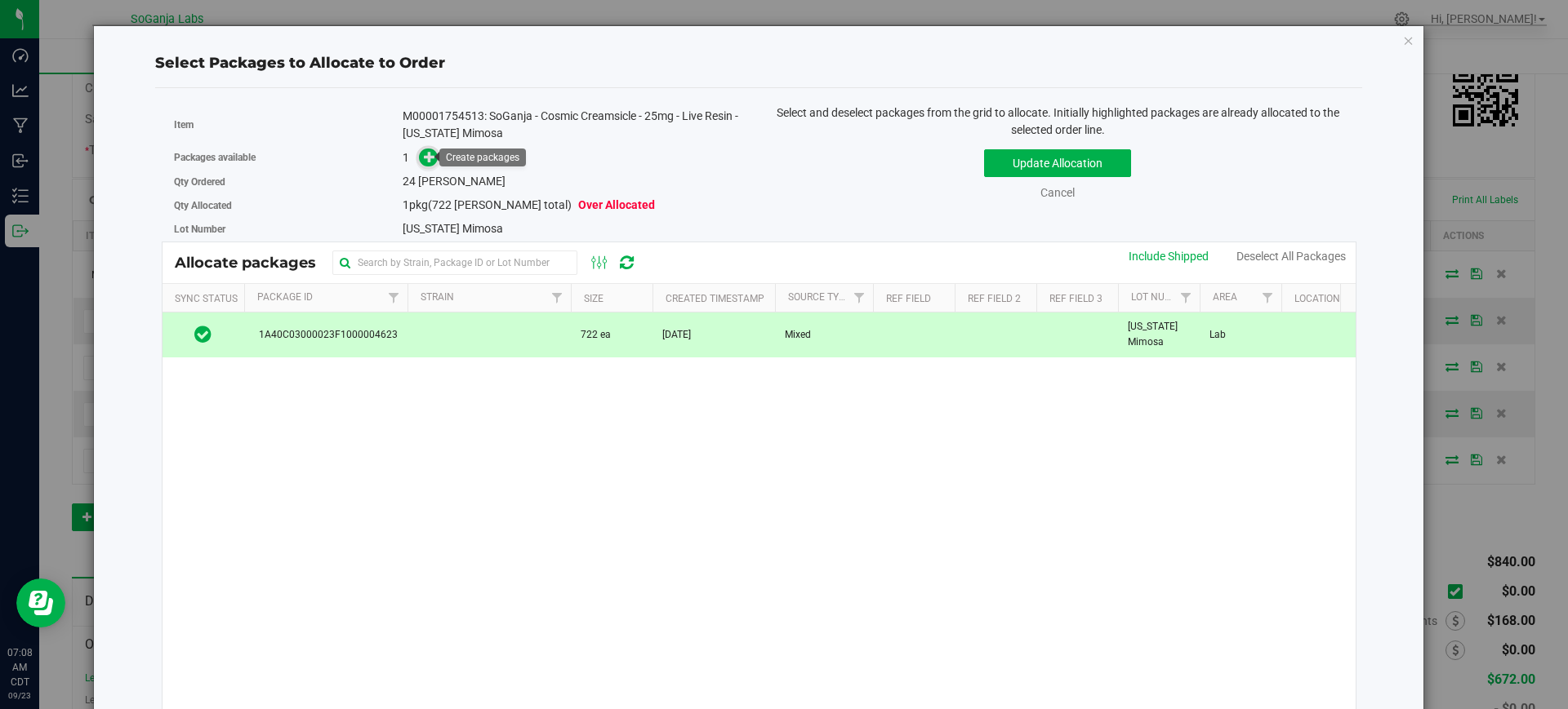
click at [424, 158] on icon at bounding box center [429, 156] width 11 height 11
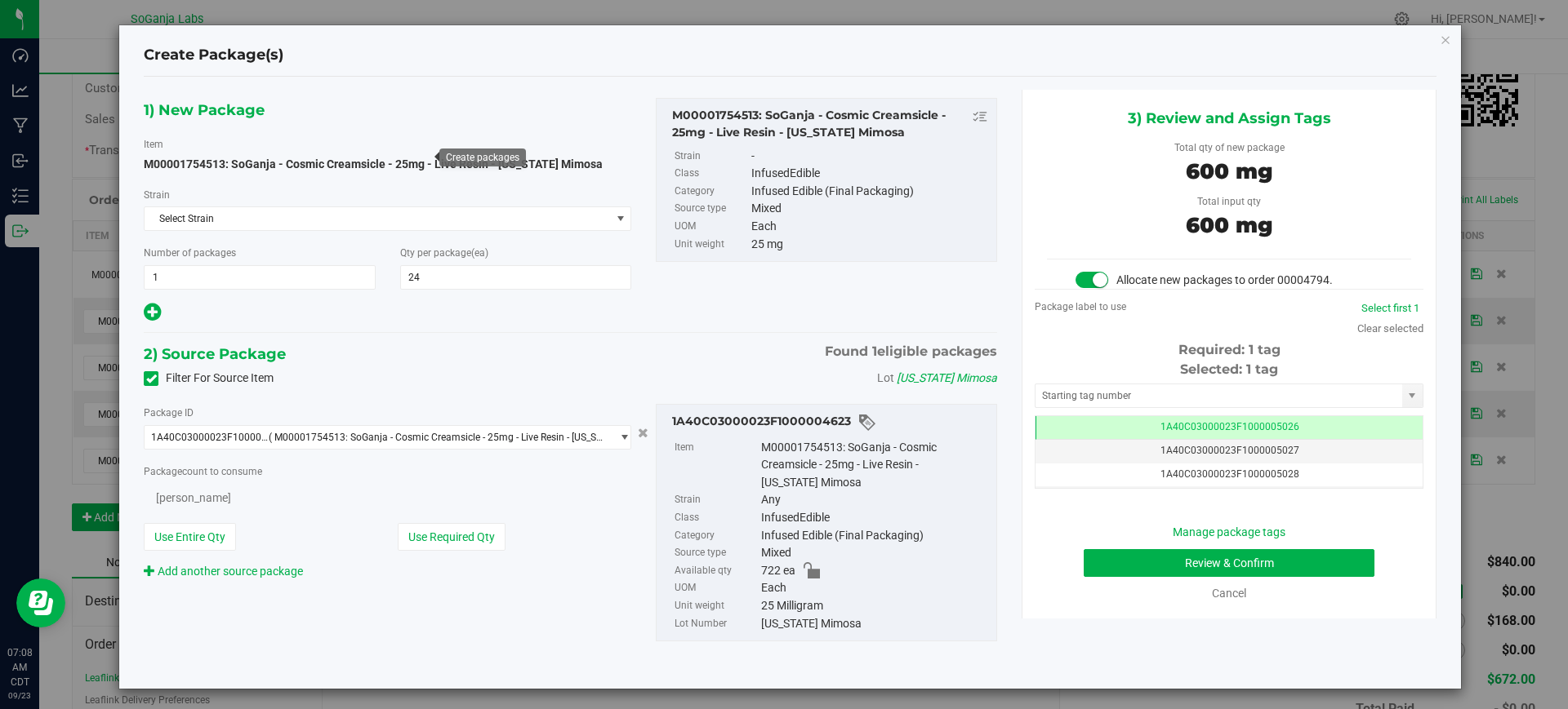
scroll to position [0, -1]
click at [1277, 566] on button "Review & Confirm" at bounding box center [1228, 563] width 291 height 28
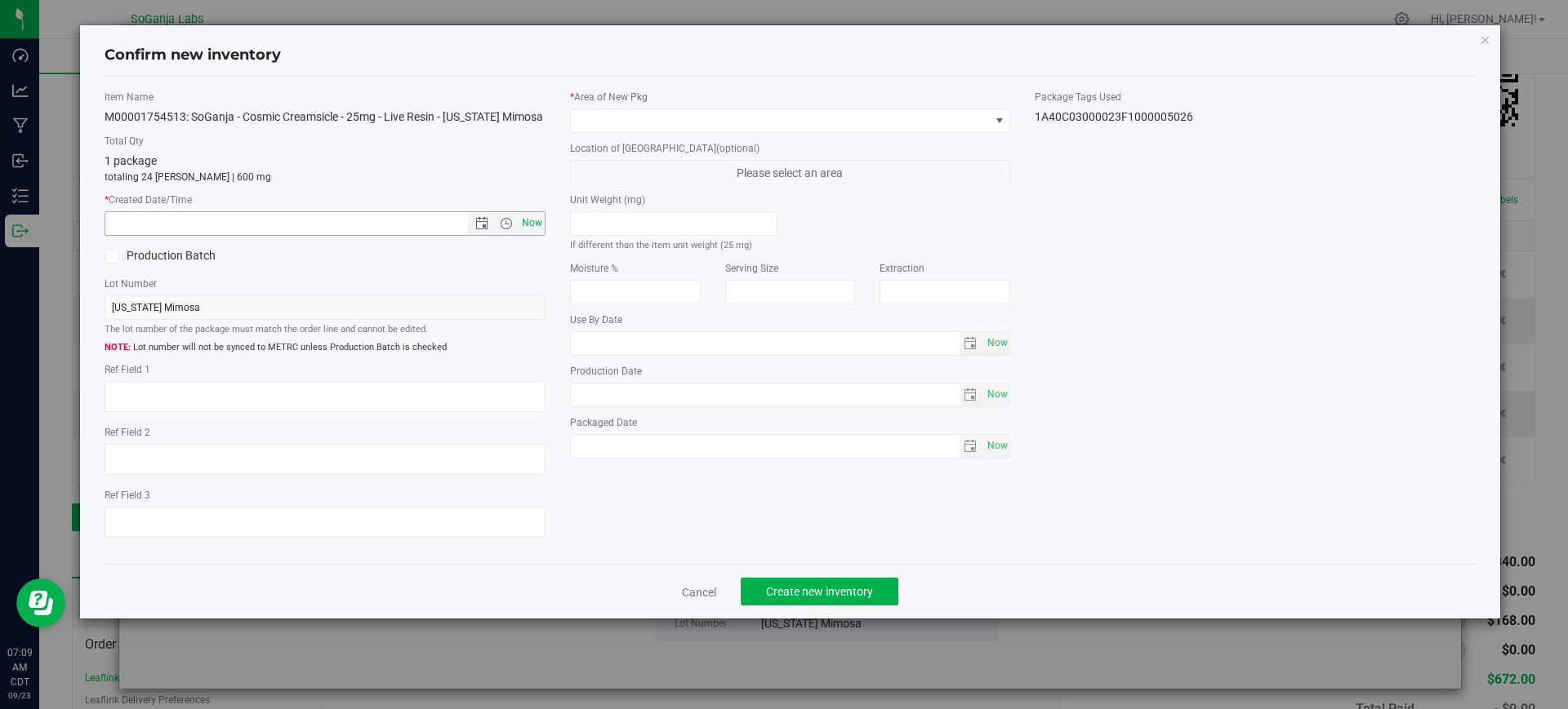
click at [529, 220] on span "Now" at bounding box center [532, 223] width 28 height 24
type input "[DATE] 7:09 AM"
click at [612, 123] on span at bounding box center [780, 121] width 419 height 23
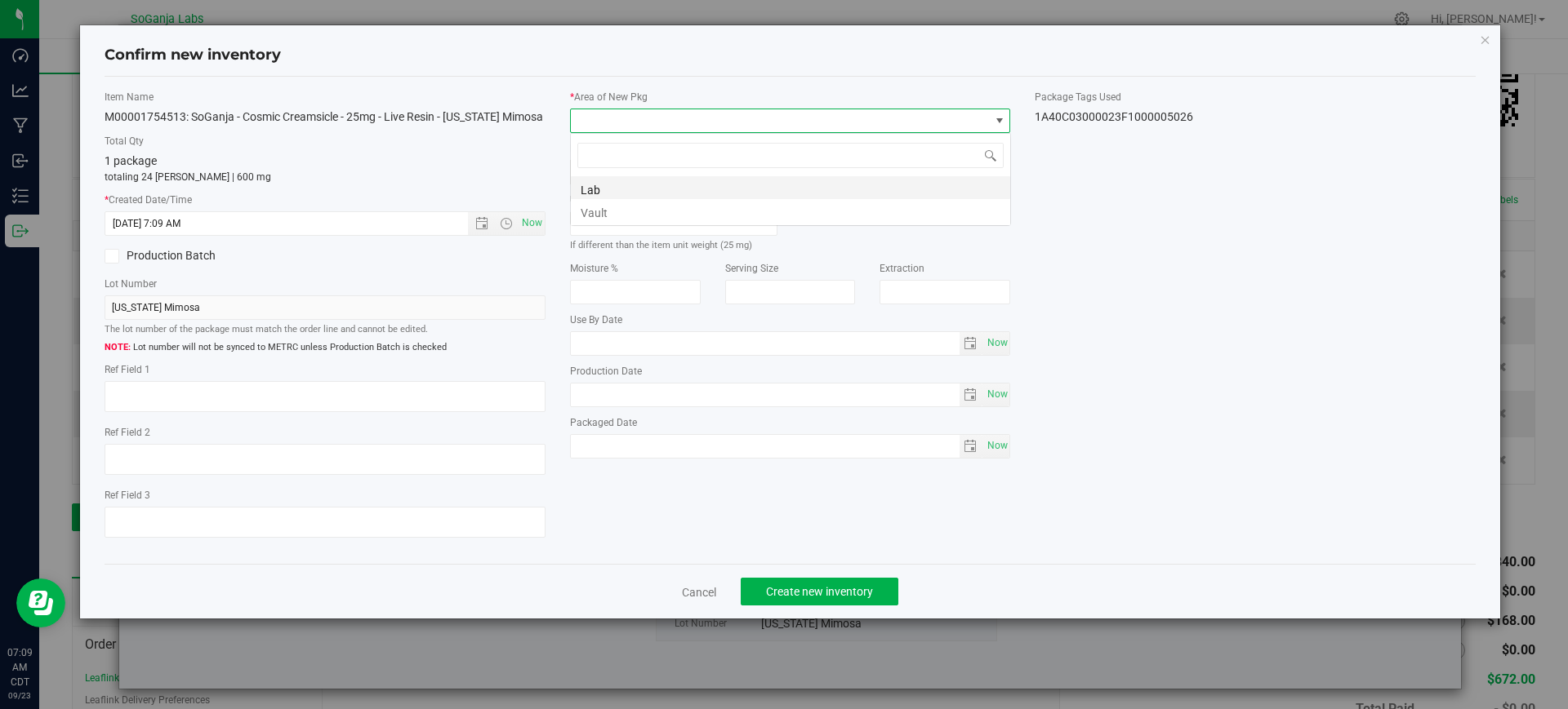
scroll to position [25, 441]
click at [600, 203] on li "Vault" at bounding box center [790, 211] width 439 height 23
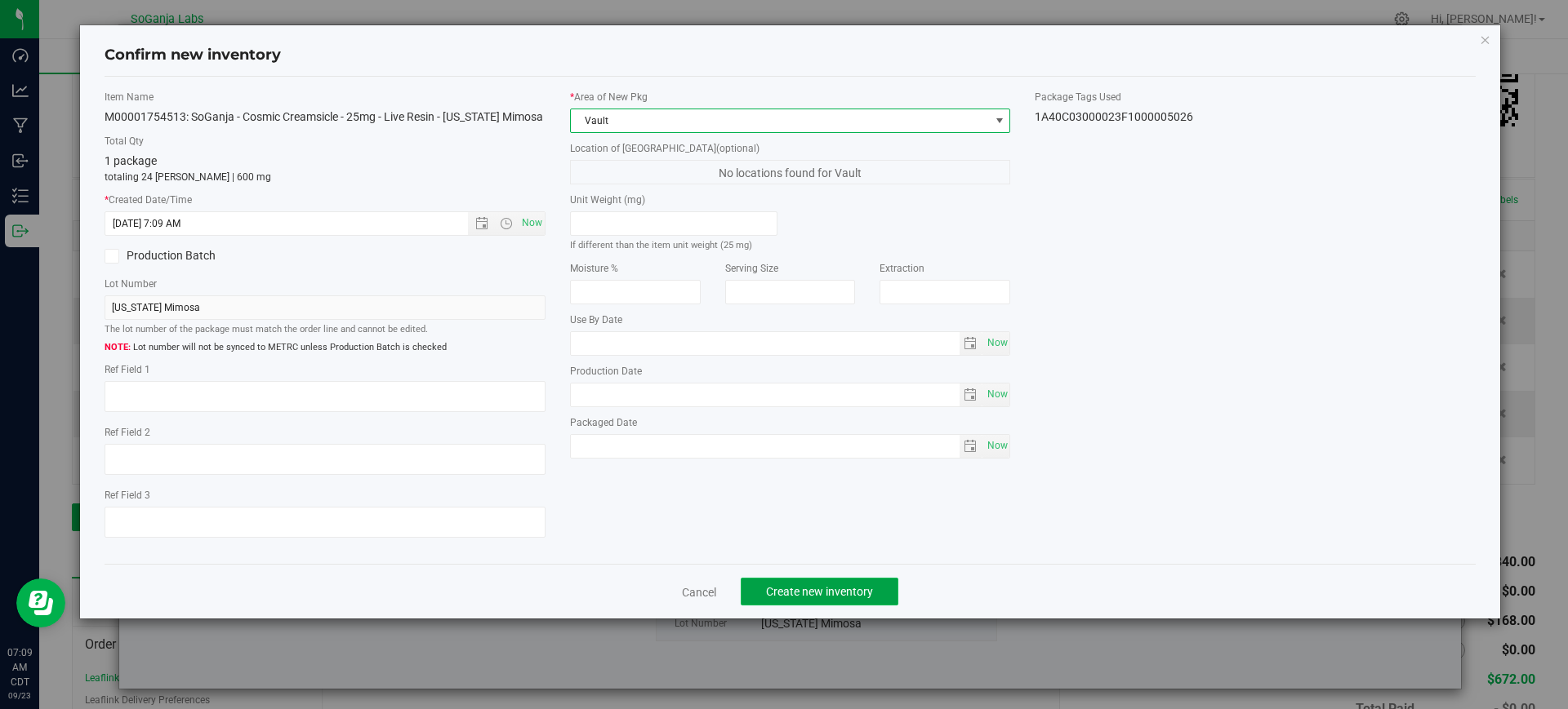
click at [816, 594] on span "Create new inventory" at bounding box center [819, 591] width 107 height 13
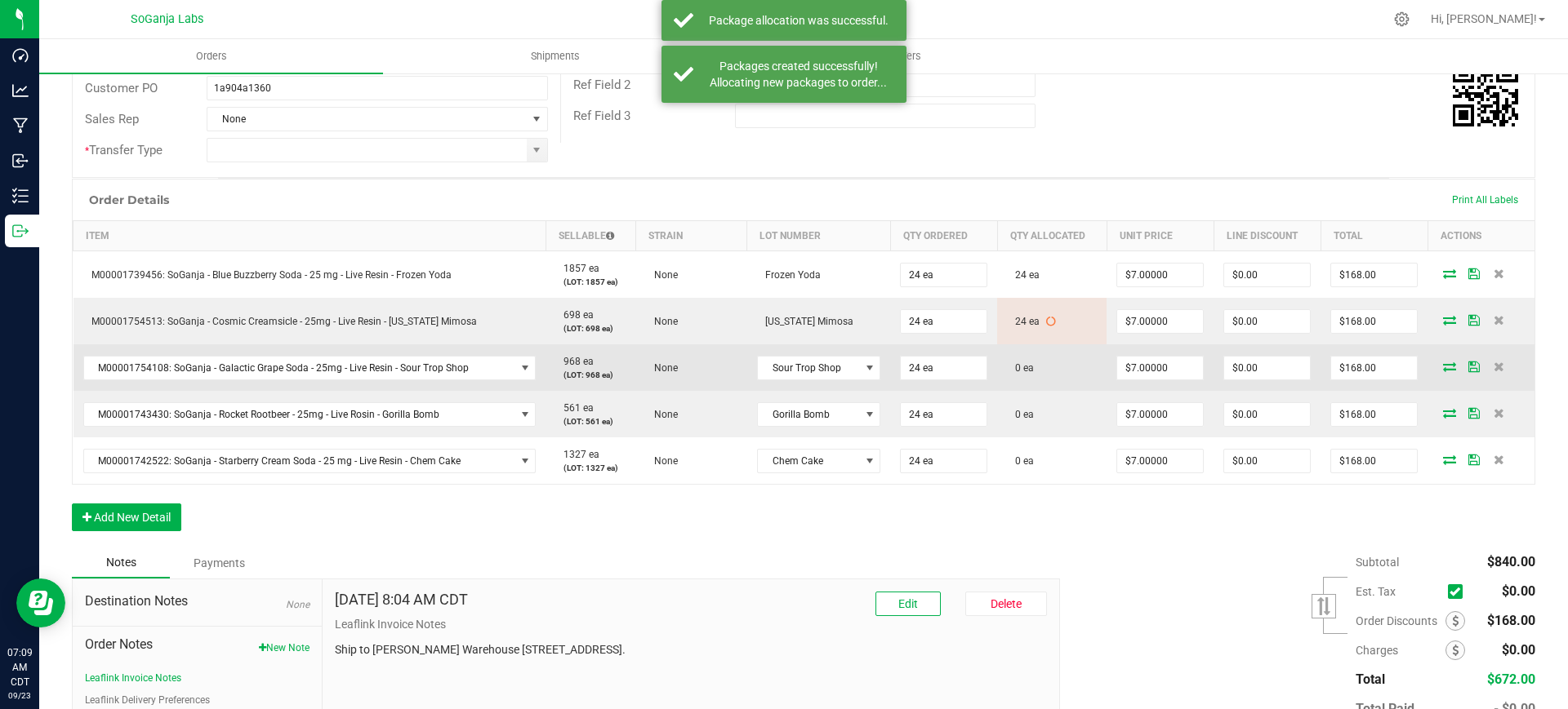
click at [1443, 368] on icon at bounding box center [1449, 366] width 13 height 10
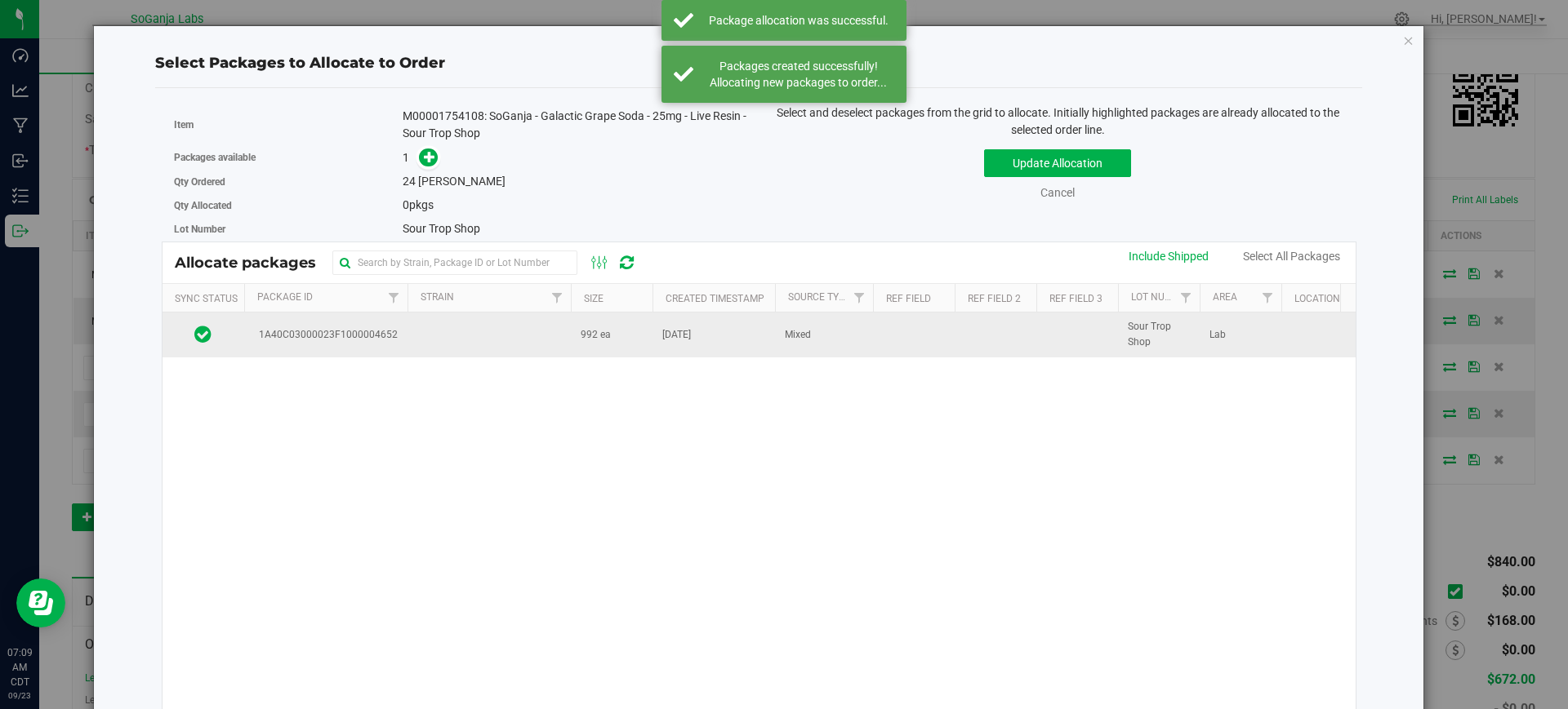
click at [576, 347] on td "992 ea" at bounding box center [611, 334] width 82 height 44
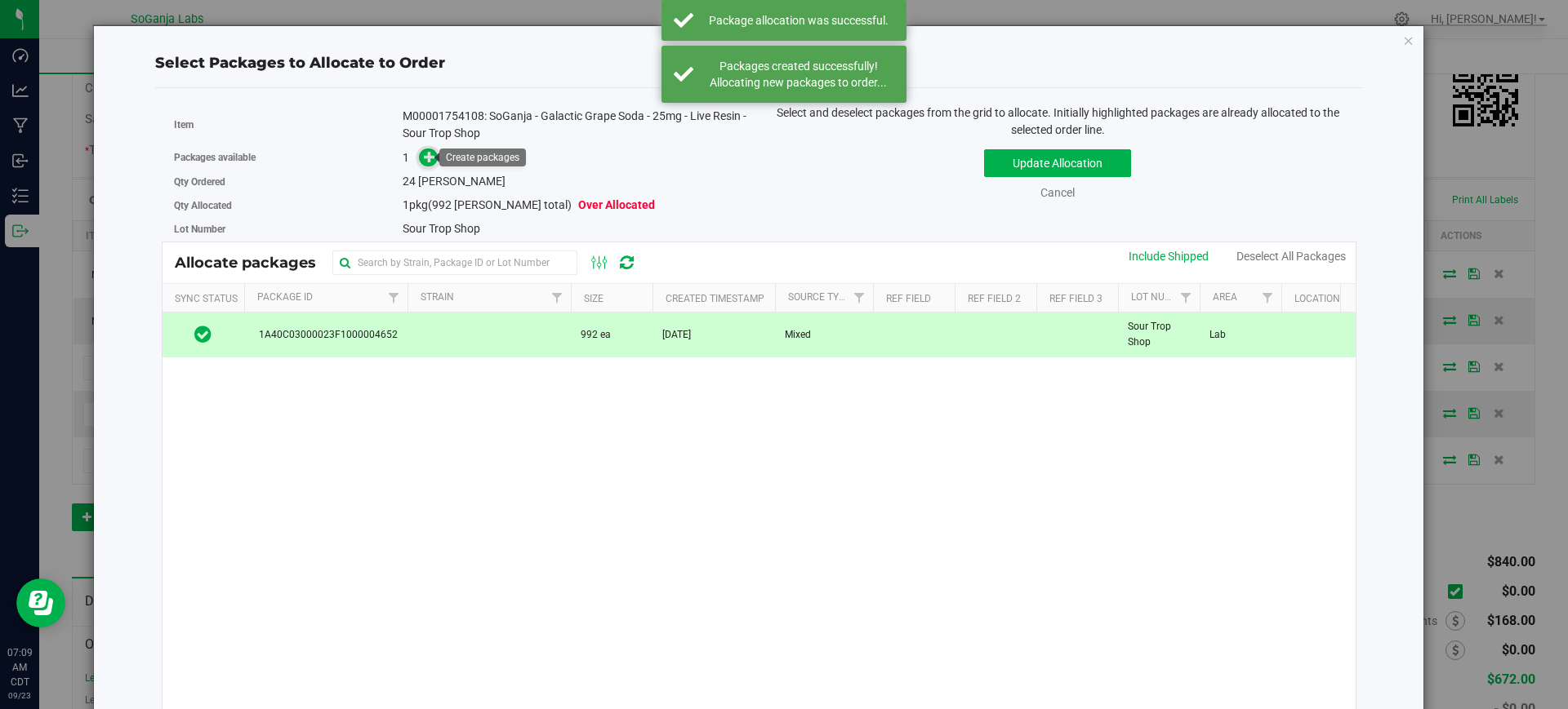
click at [428, 158] on icon at bounding box center [429, 156] width 11 height 11
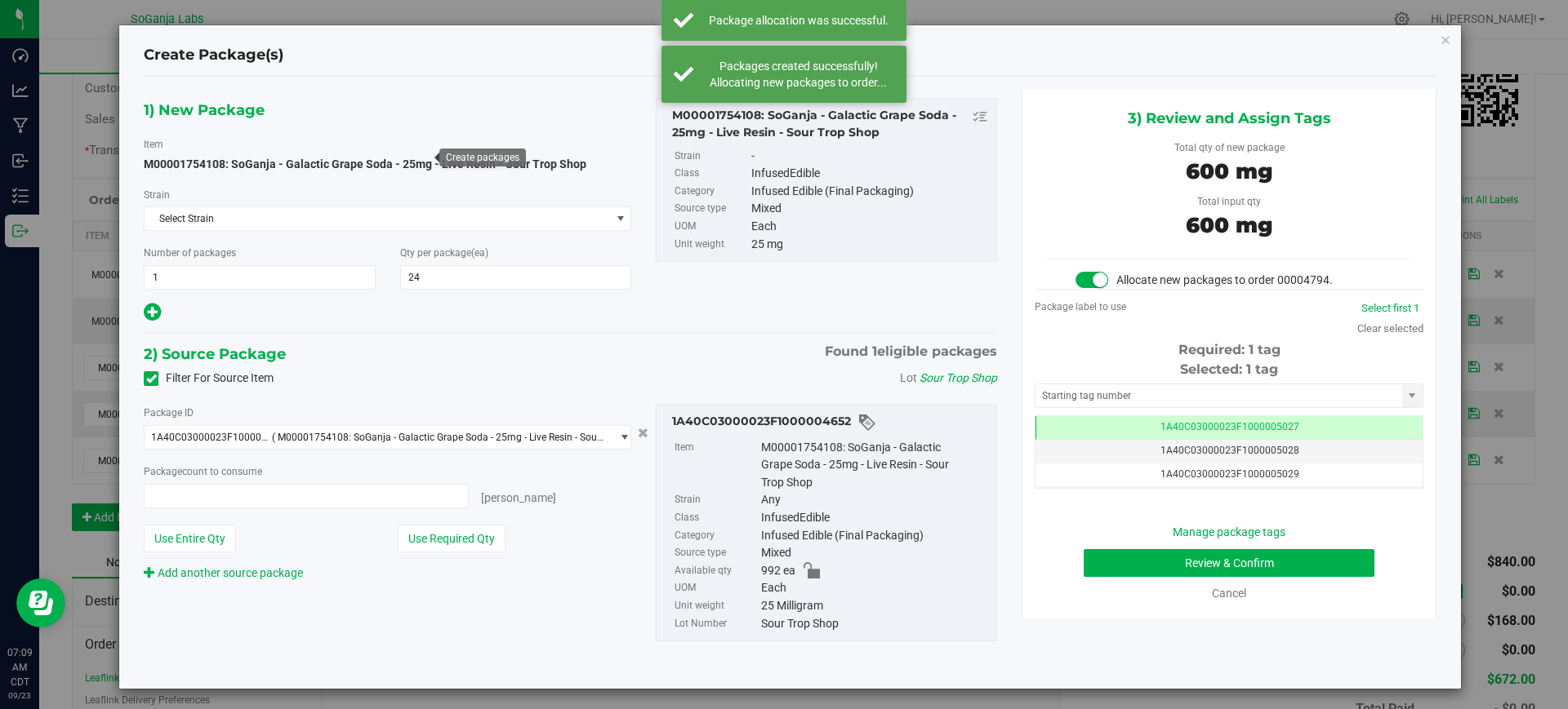
type input "24 ea"
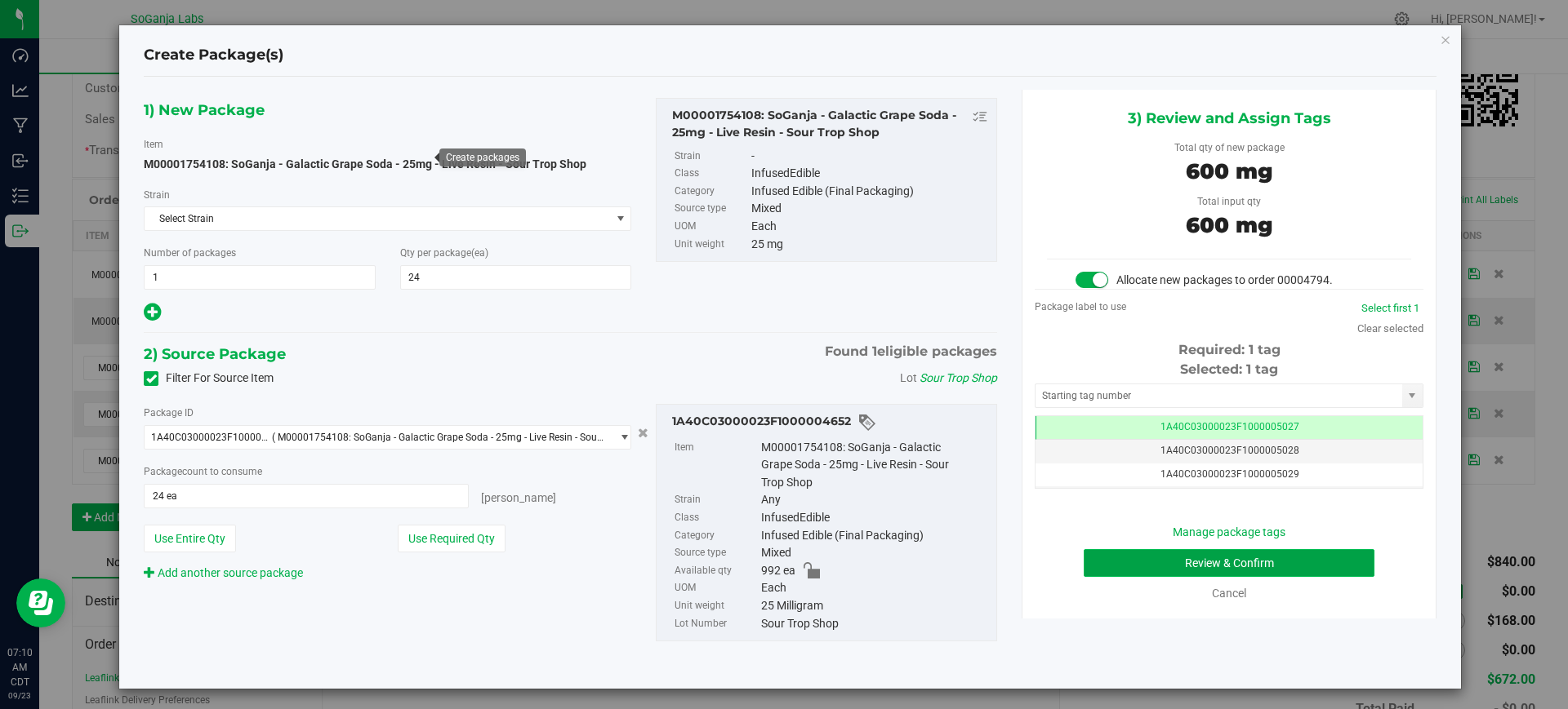
click at [1182, 568] on button "Review & Confirm" at bounding box center [1228, 563] width 291 height 28
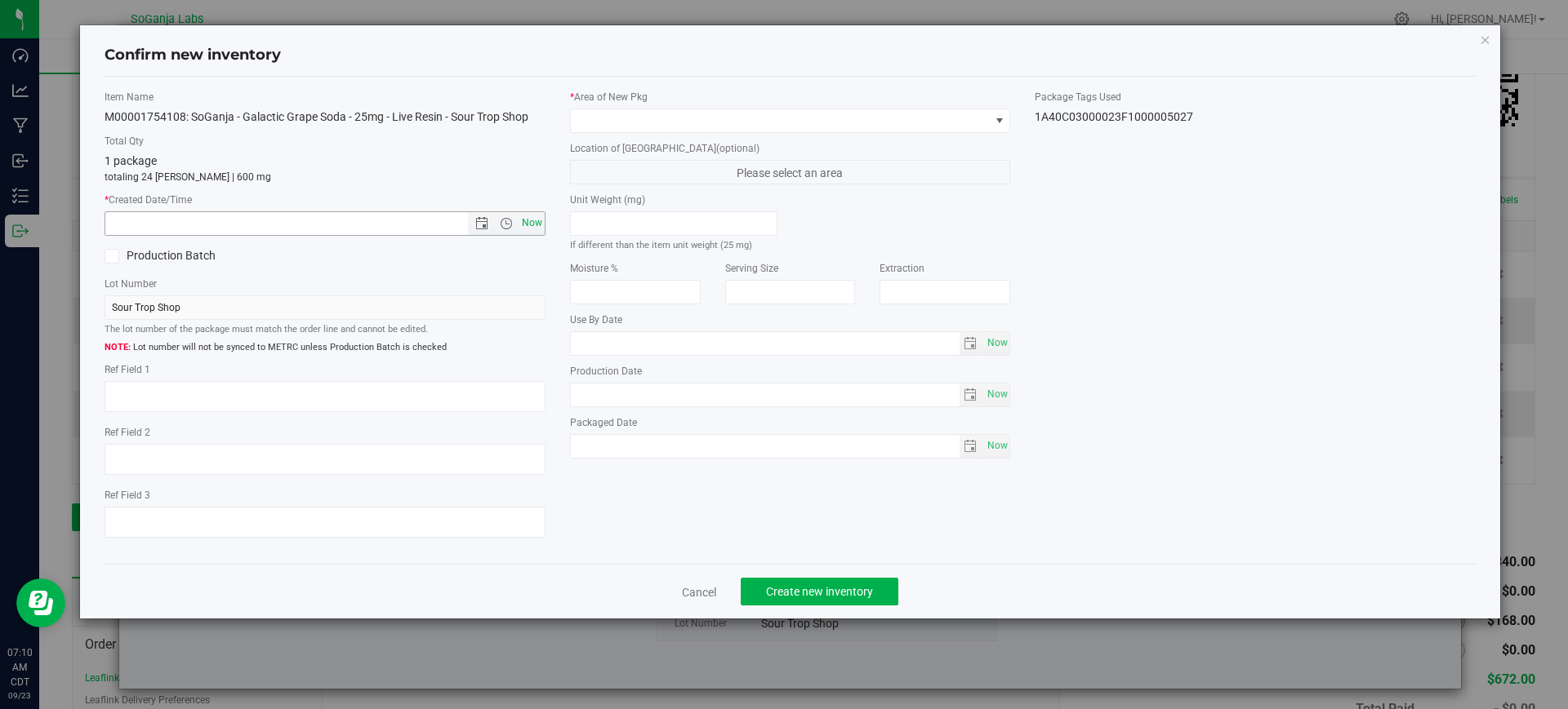
click at [538, 222] on span "Now" at bounding box center [532, 223] width 28 height 24
type input "[DATE] 7:10 AM"
click at [627, 124] on span at bounding box center [780, 121] width 419 height 23
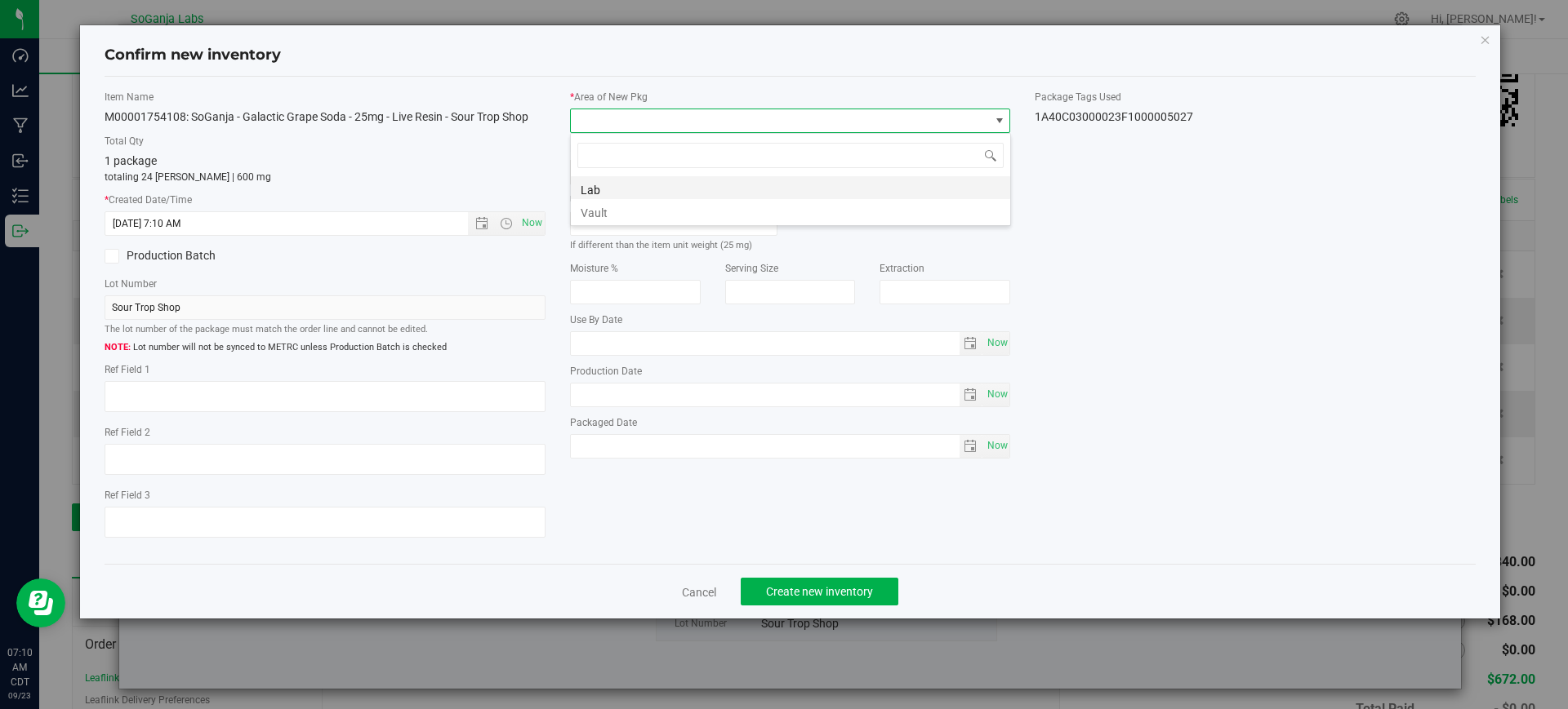
scroll to position [25, 441]
click at [600, 204] on li "Vault" at bounding box center [790, 211] width 439 height 23
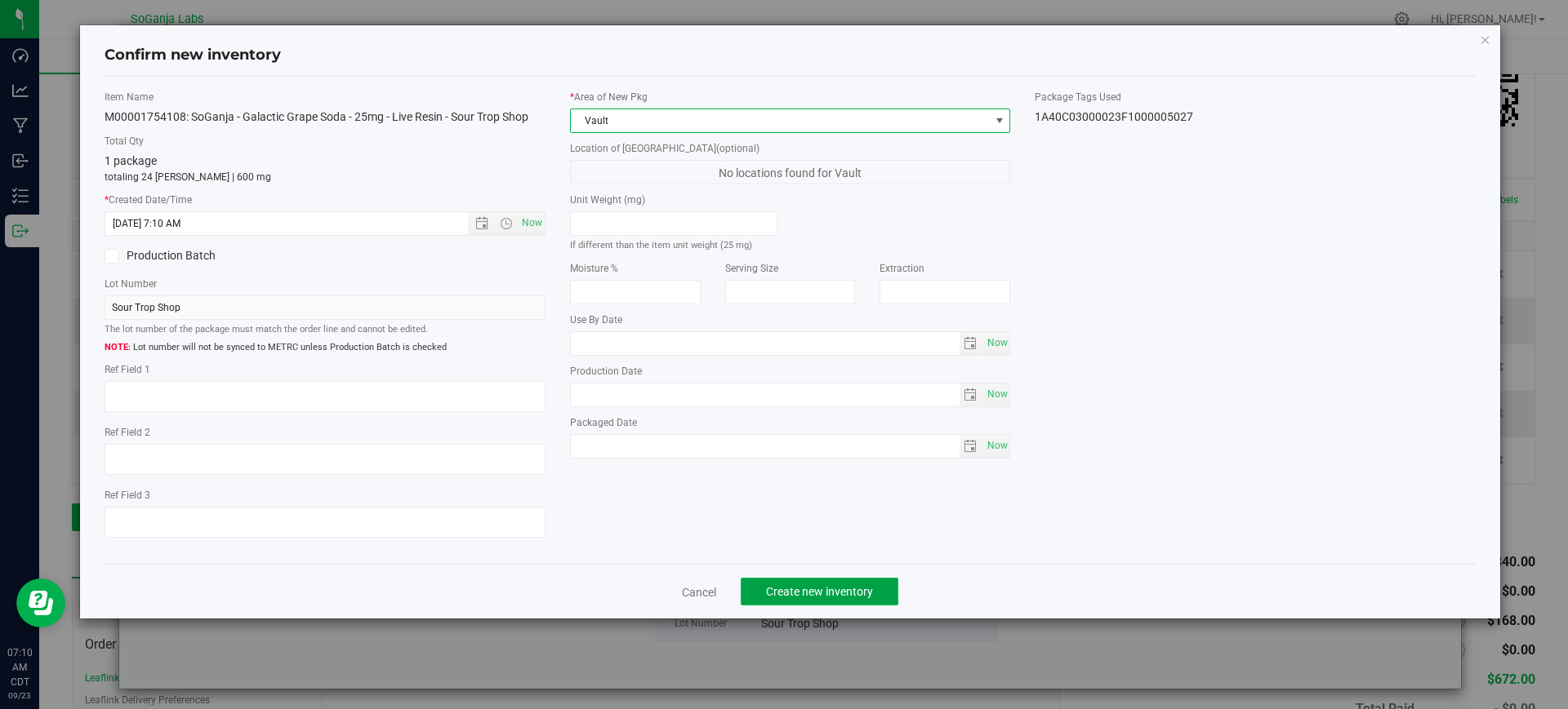
click at [842, 590] on span "Create new inventory" at bounding box center [819, 591] width 107 height 13
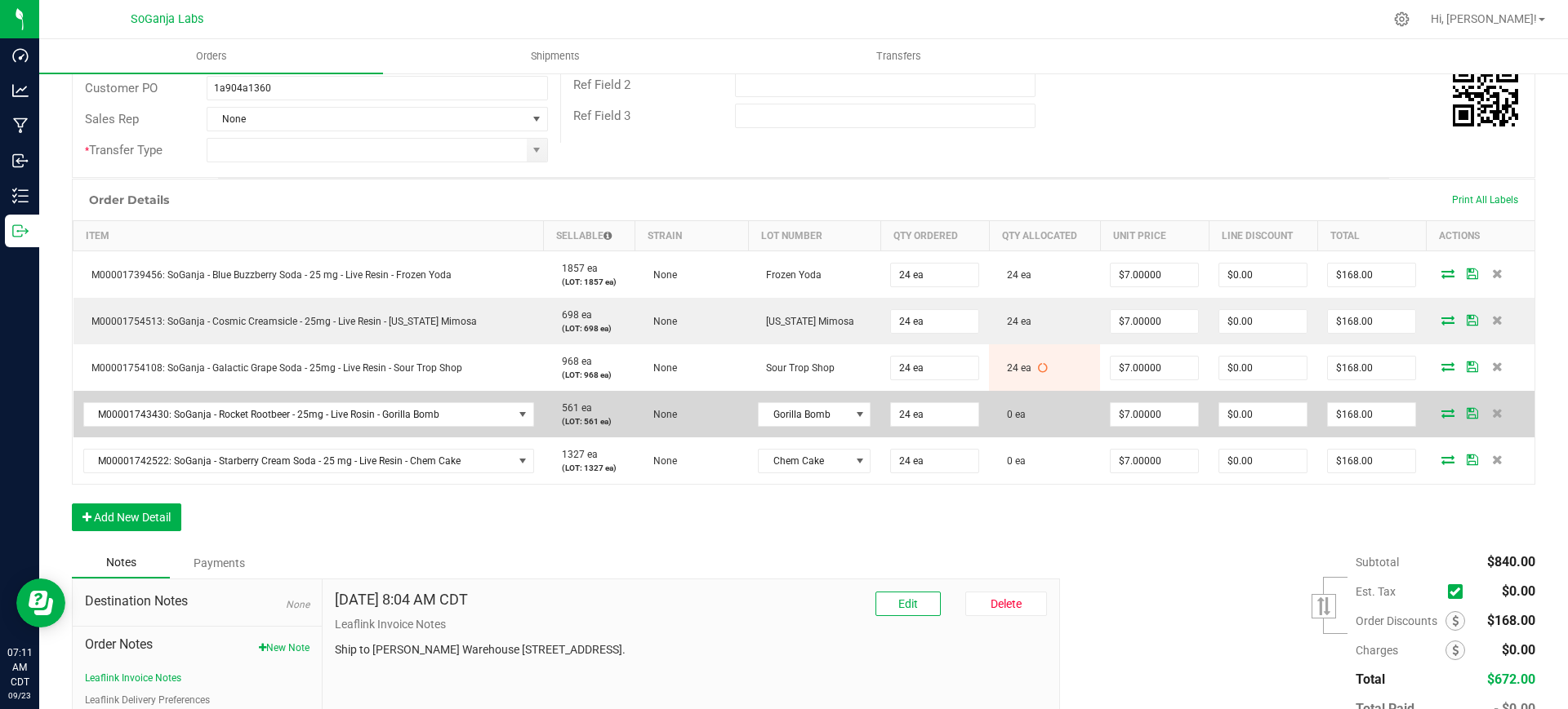
click at [1442, 408] on icon at bounding box center [1448, 412] width 13 height 10
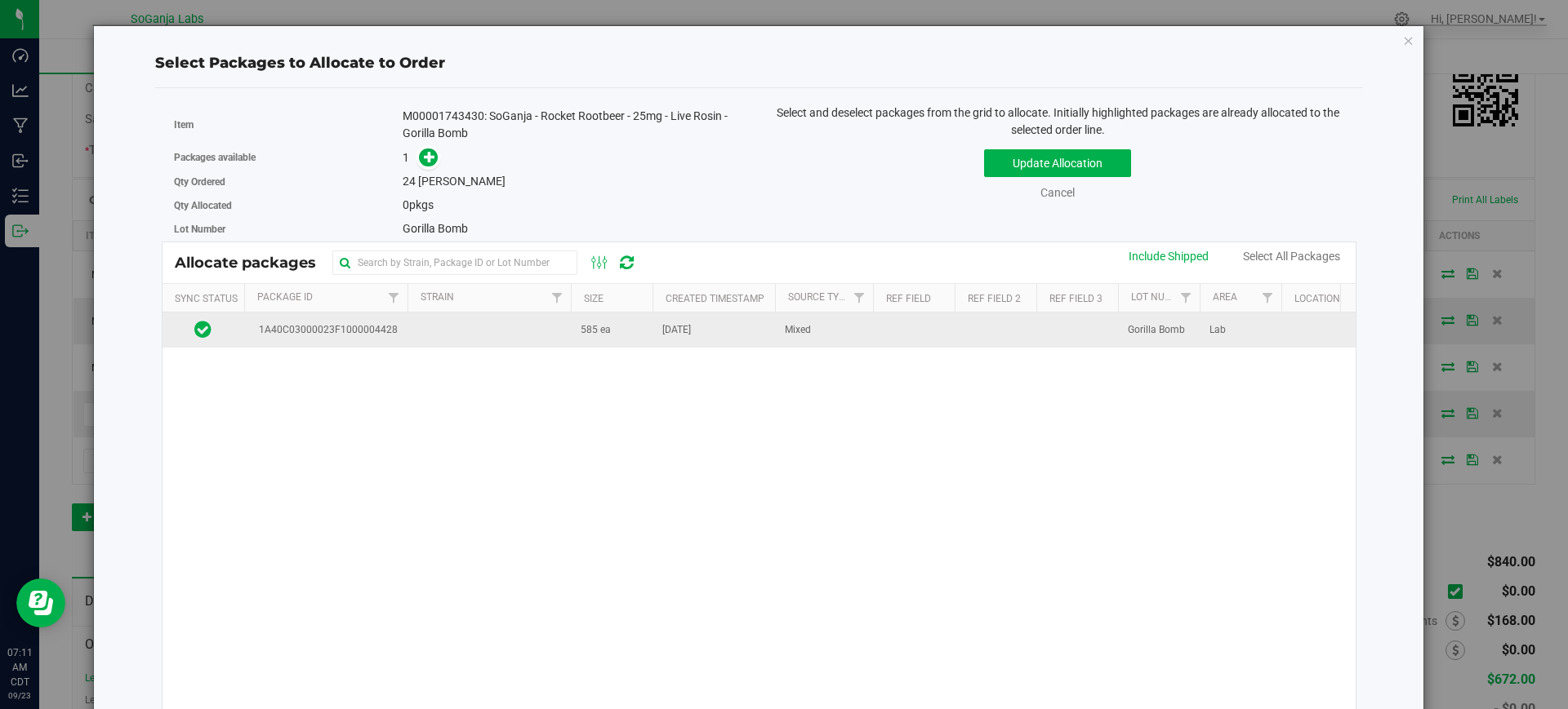
click at [620, 342] on td "585 ea" at bounding box center [611, 330] width 82 height 35
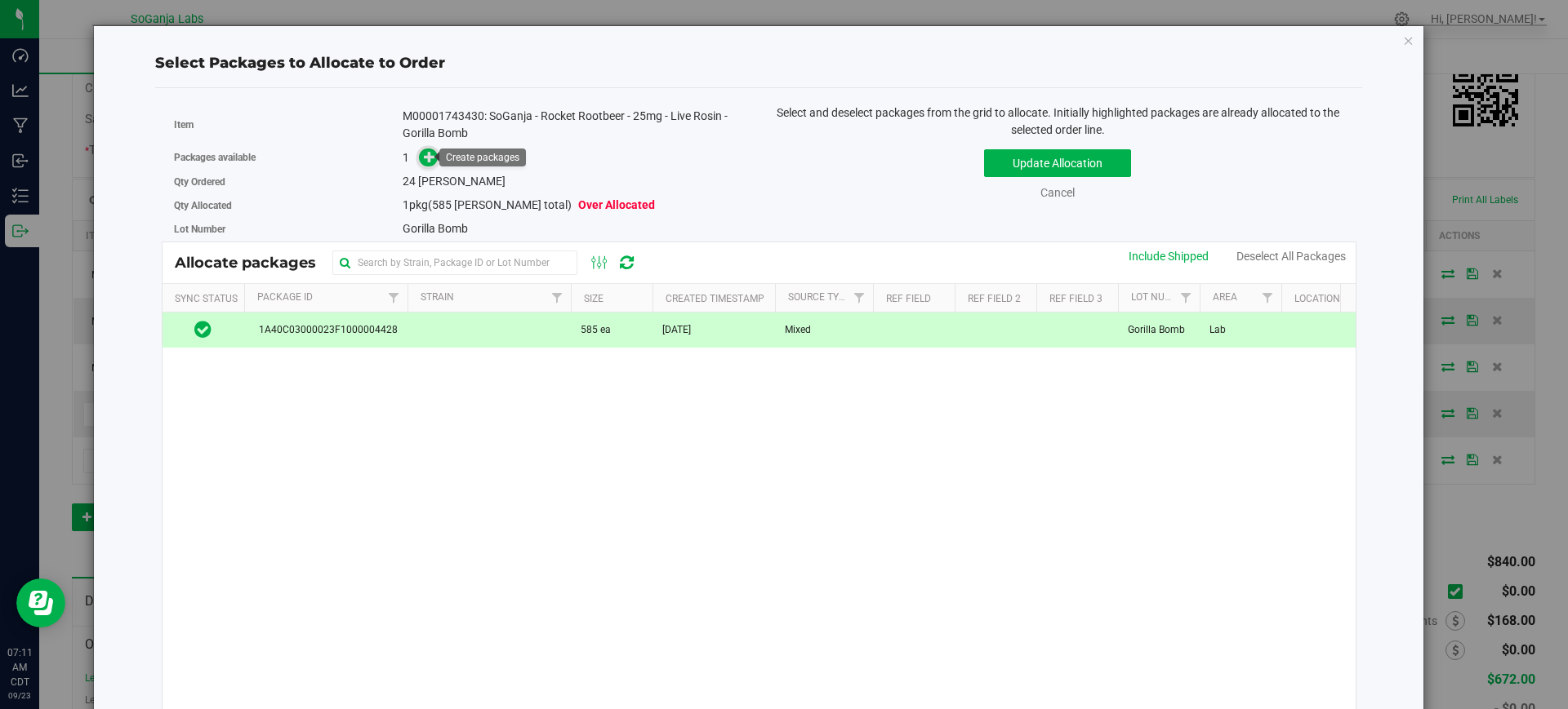
click at [431, 158] on icon at bounding box center [429, 156] width 11 height 11
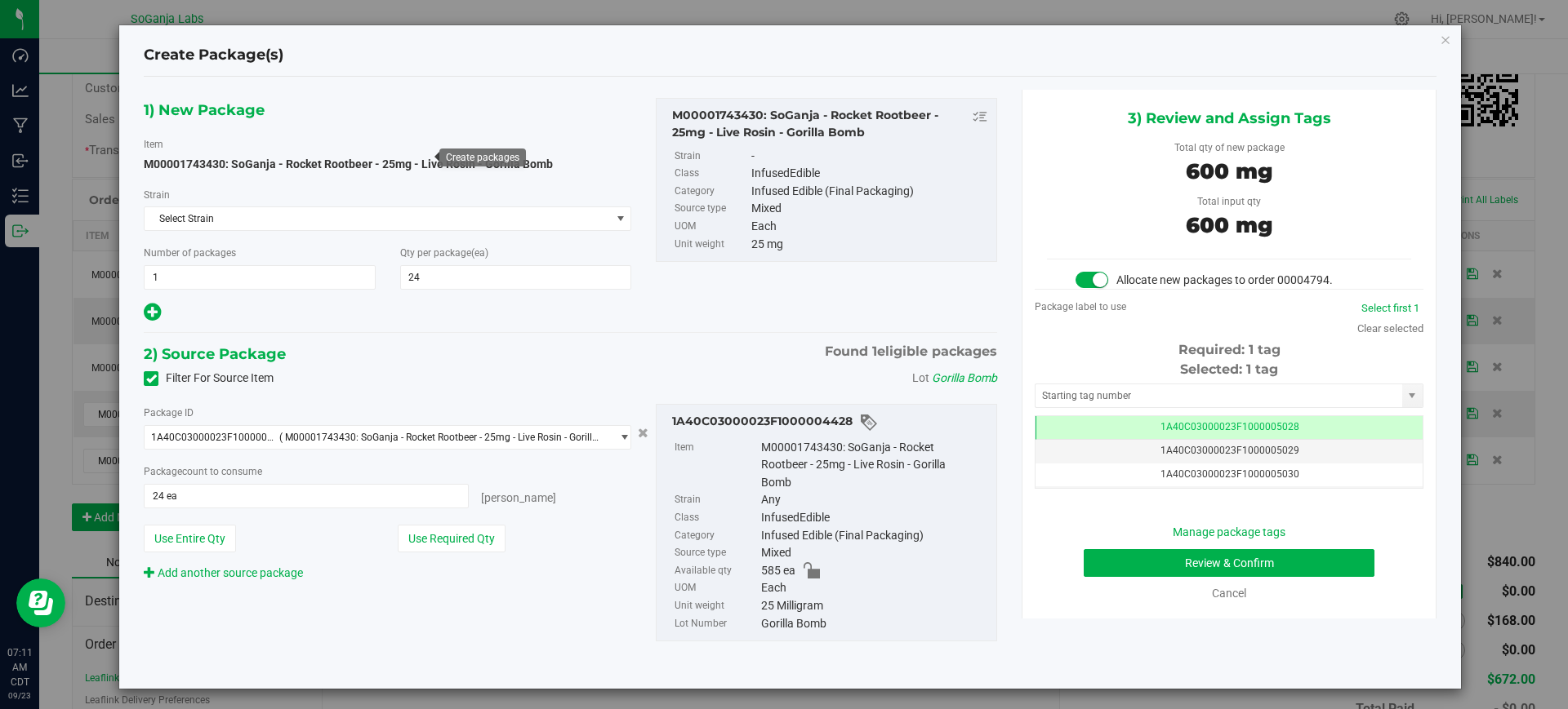
scroll to position [0, -1]
click at [1270, 555] on button "Review & Confirm" at bounding box center [1228, 563] width 291 height 28
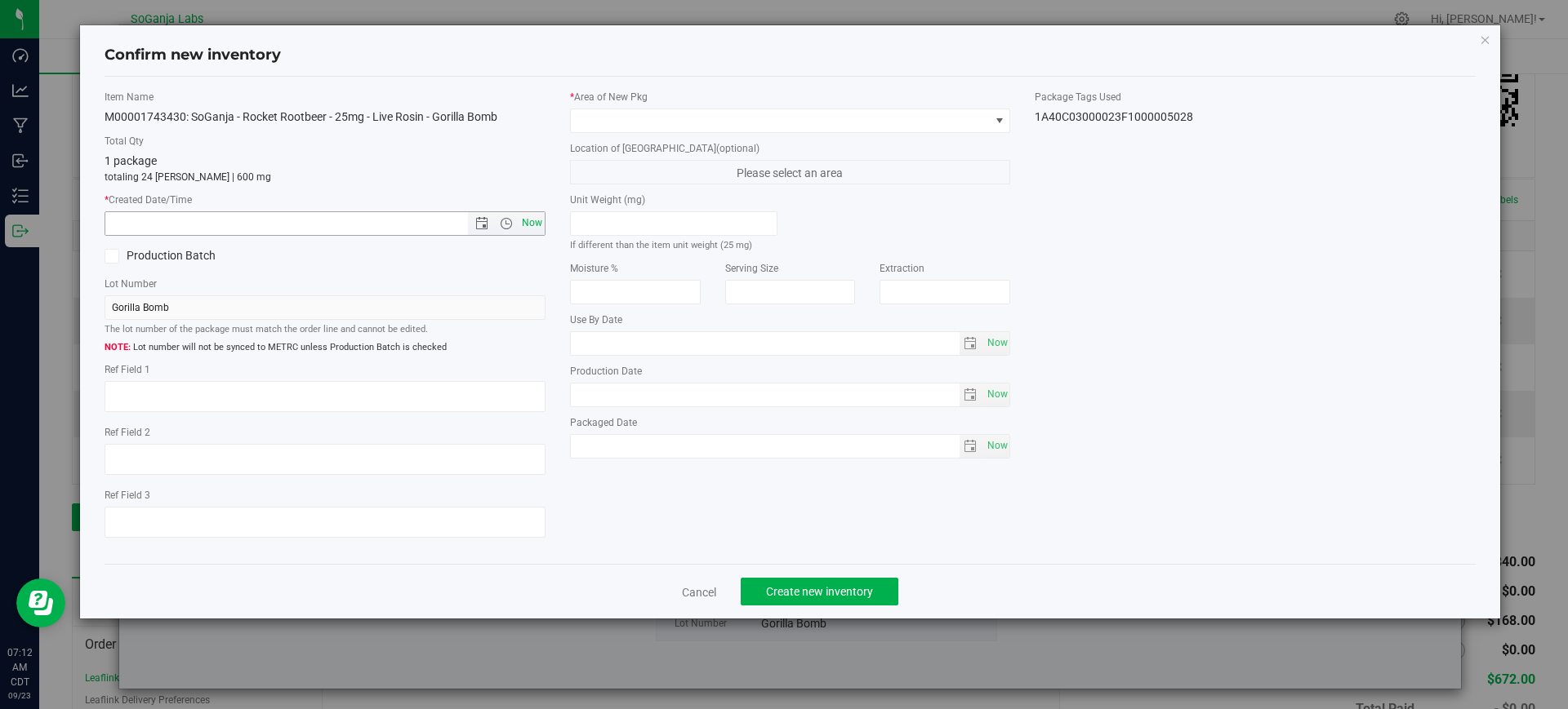
click at [525, 223] on span "Now" at bounding box center [532, 223] width 28 height 24
type input "[DATE] 7:12 AM"
click at [652, 130] on span at bounding box center [780, 121] width 419 height 23
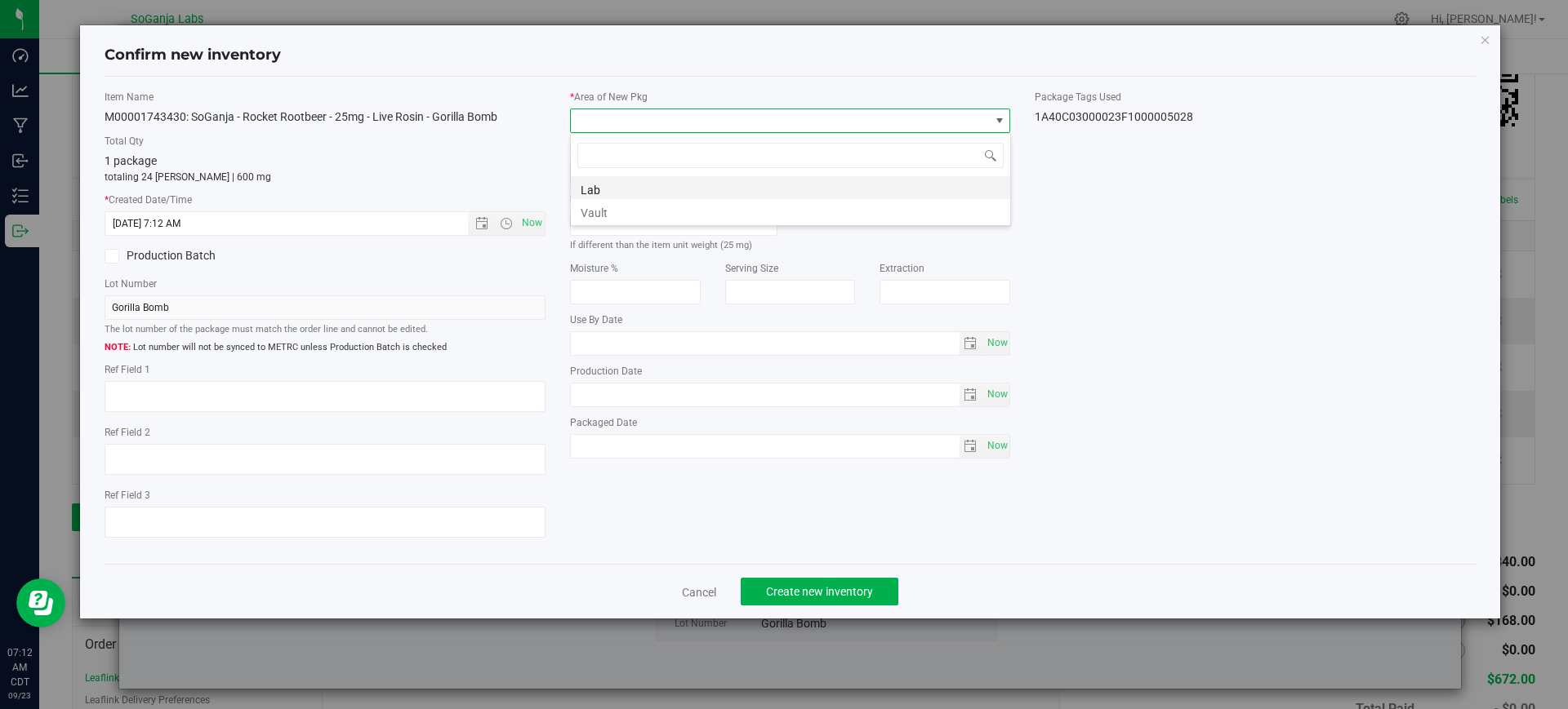
scroll to position [25, 441]
click at [623, 210] on li "Vault" at bounding box center [790, 211] width 439 height 23
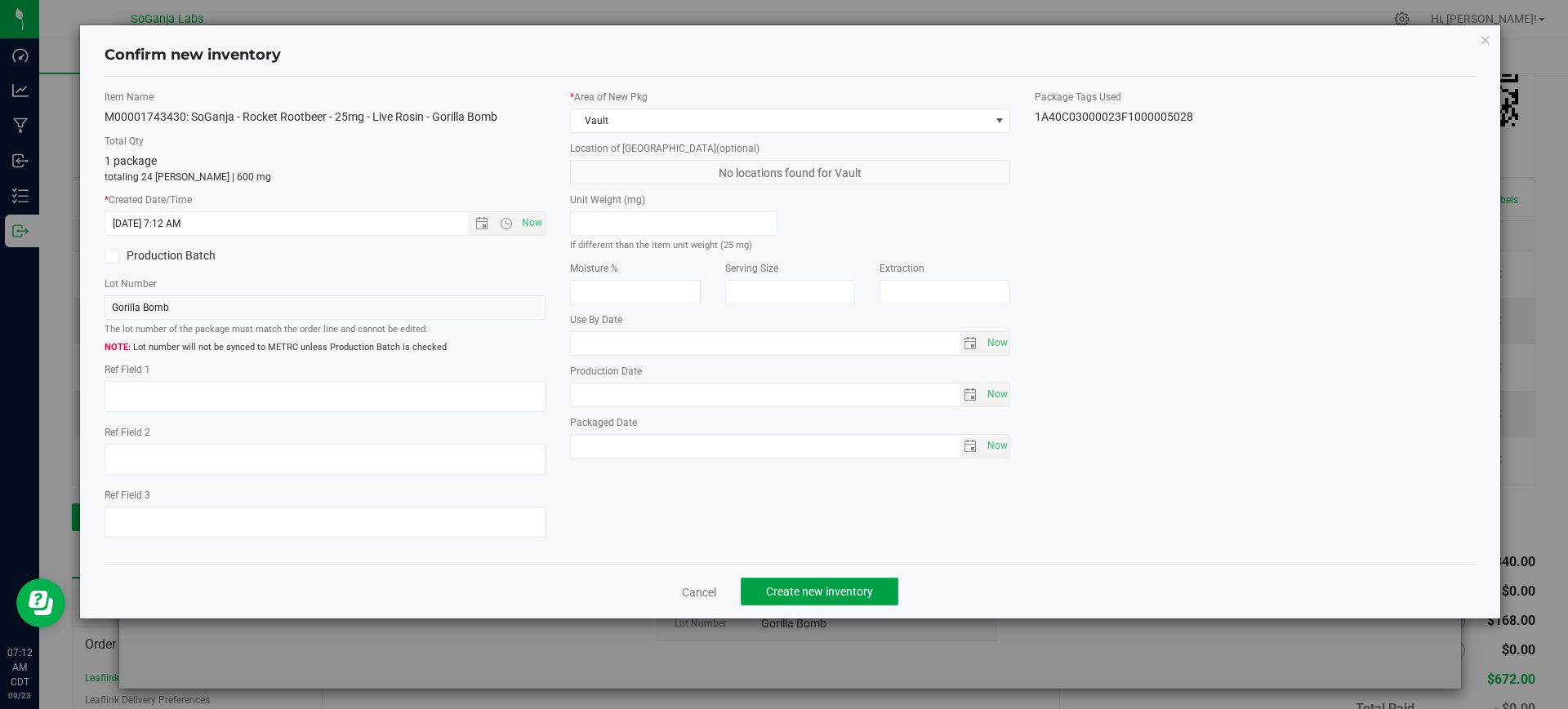
click at [827, 587] on span "Create new inventory" at bounding box center [819, 591] width 107 height 13
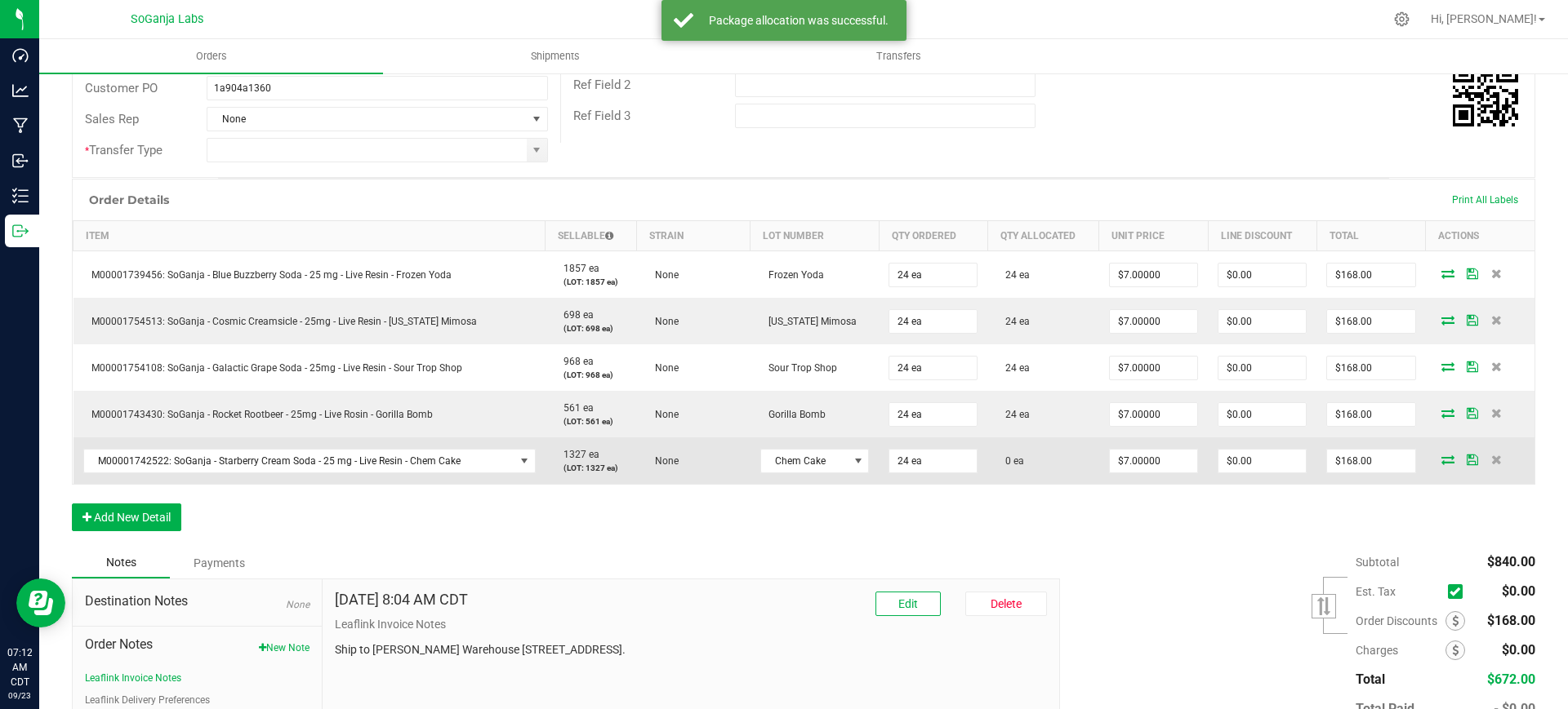
click at [1442, 459] on icon at bounding box center [1448, 459] width 13 height 10
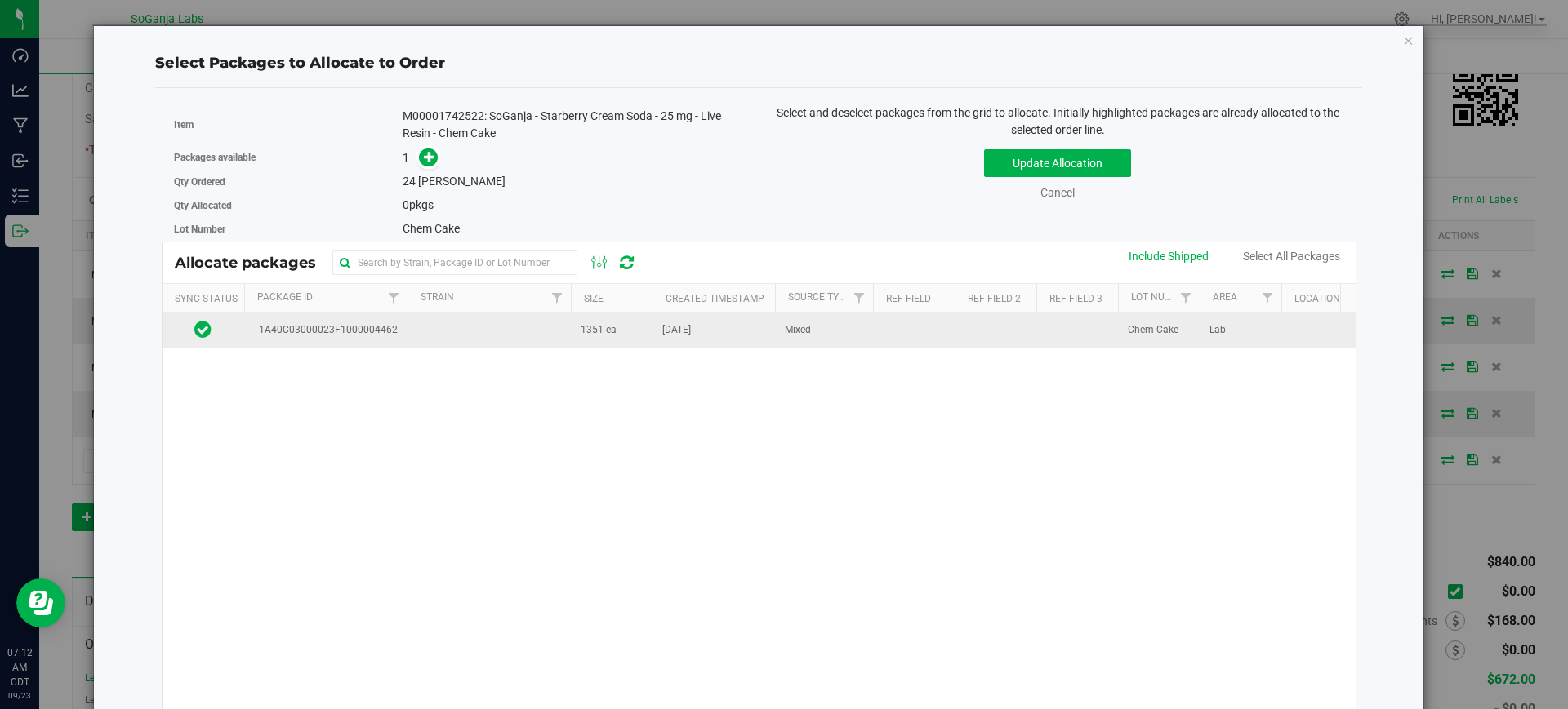
click at [556, 337] on td at bounding box center [489, 330] width 163 height 35
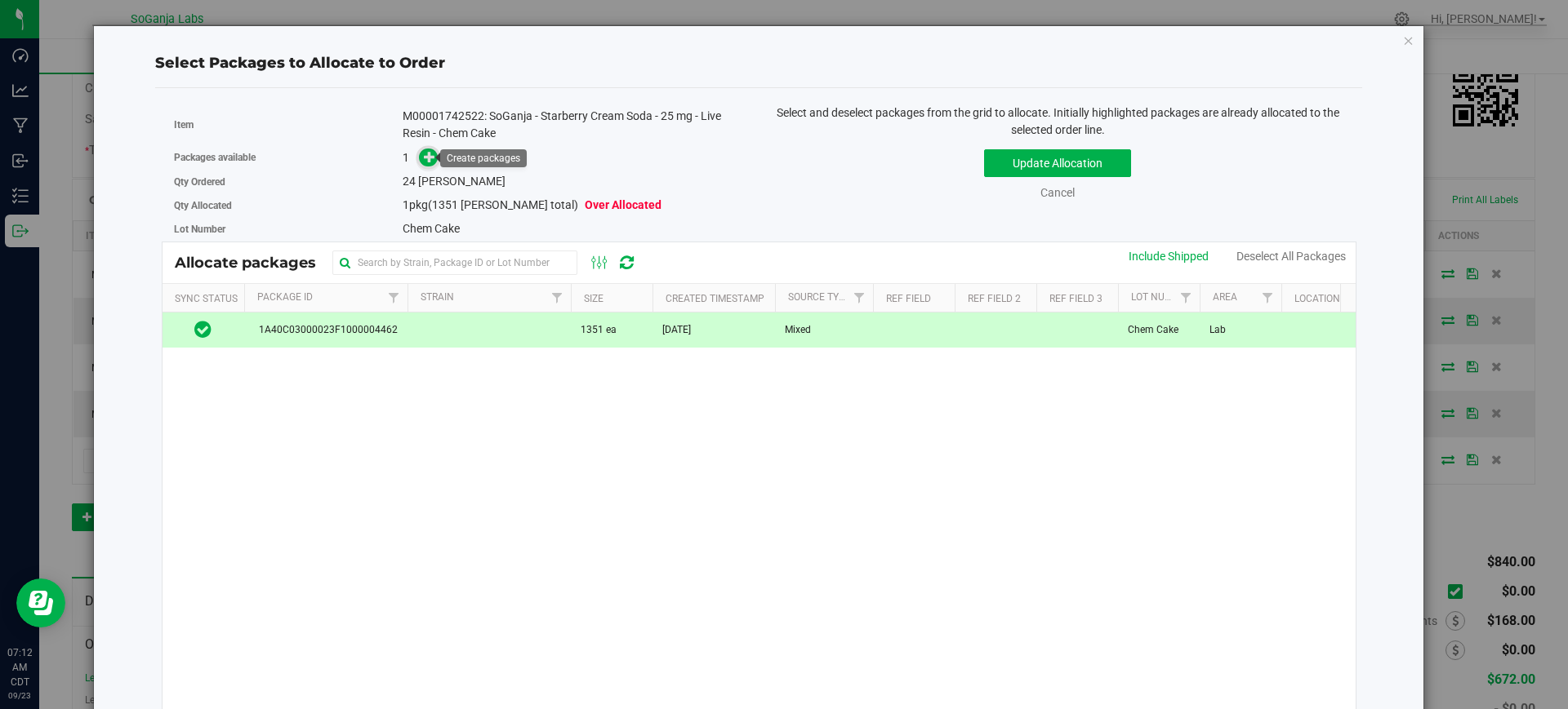
click at [424, 155] on icon at bounding box center [429, 156] width 11 height 11
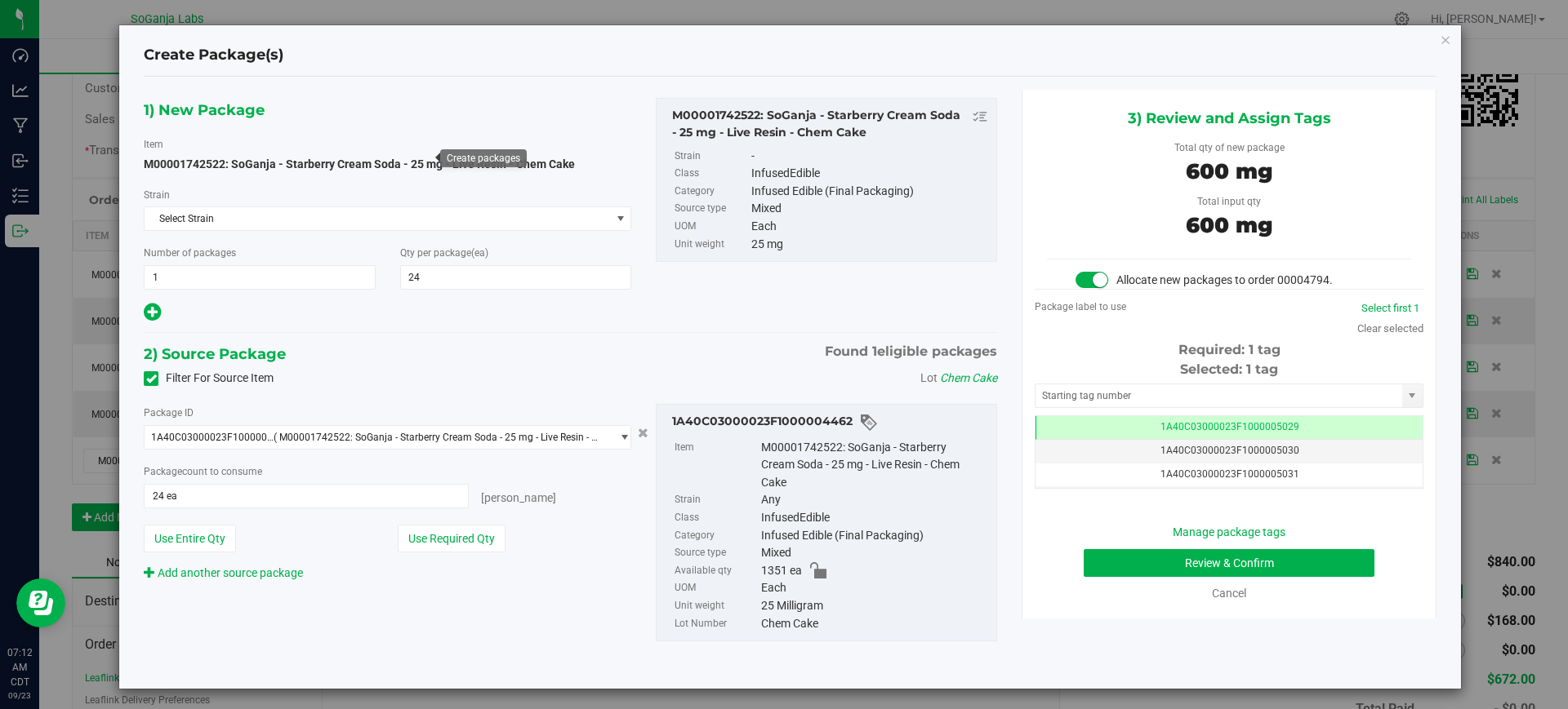
scroll to position [0, -1]
click at [1226, 567] on button "Review & Confirm" at bounding box center [1228, 563] width 291 height 28
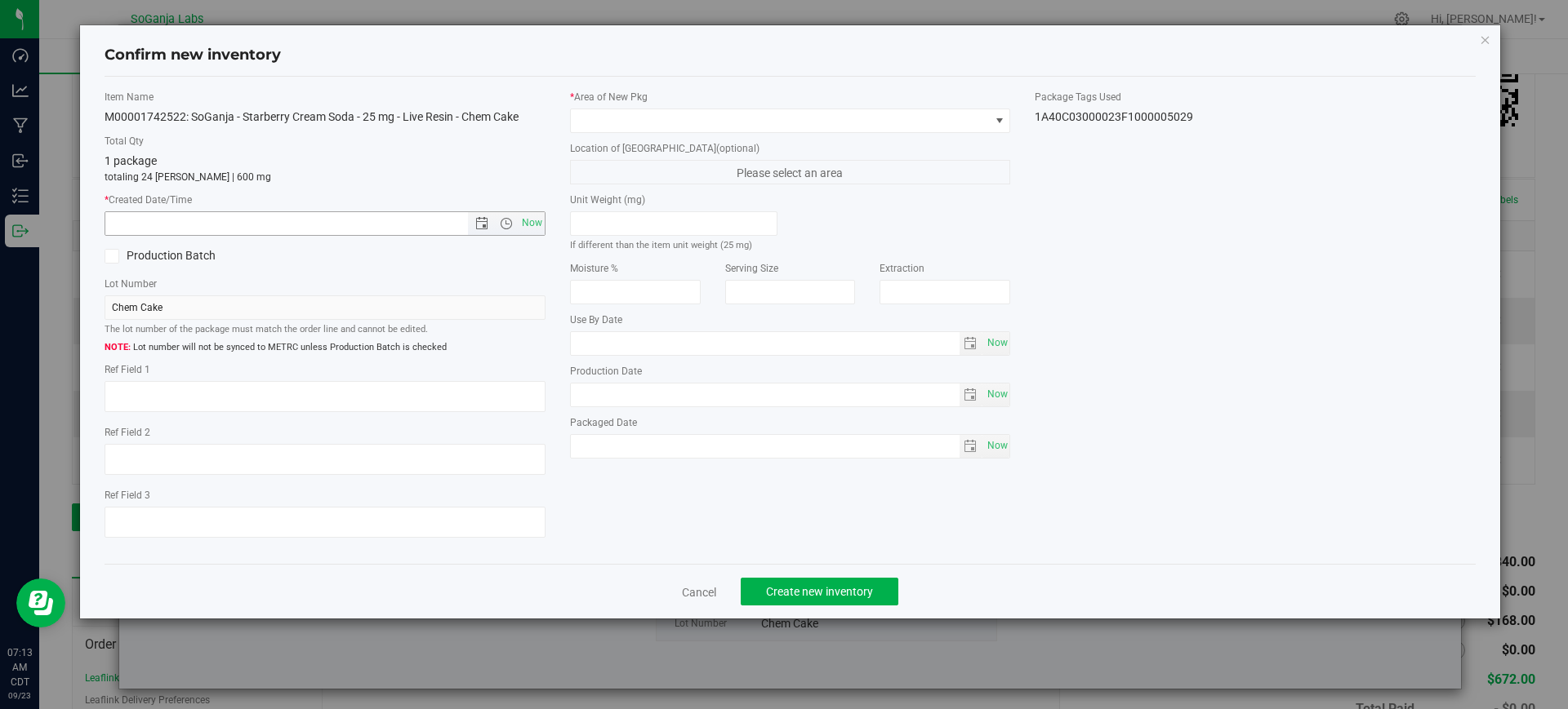
drag, startPoint x: 531, startPoint y: 224, endPoint x: 572, endPoint y: 137, distance: 96.2
click at [531, 222] on span "Now" at bounding box center [532, 223] width 28 height 24
type input "[DATE] 7:13 AM"
click at [595, 113] on span at bounding box center [780, 121] width 419 height 23
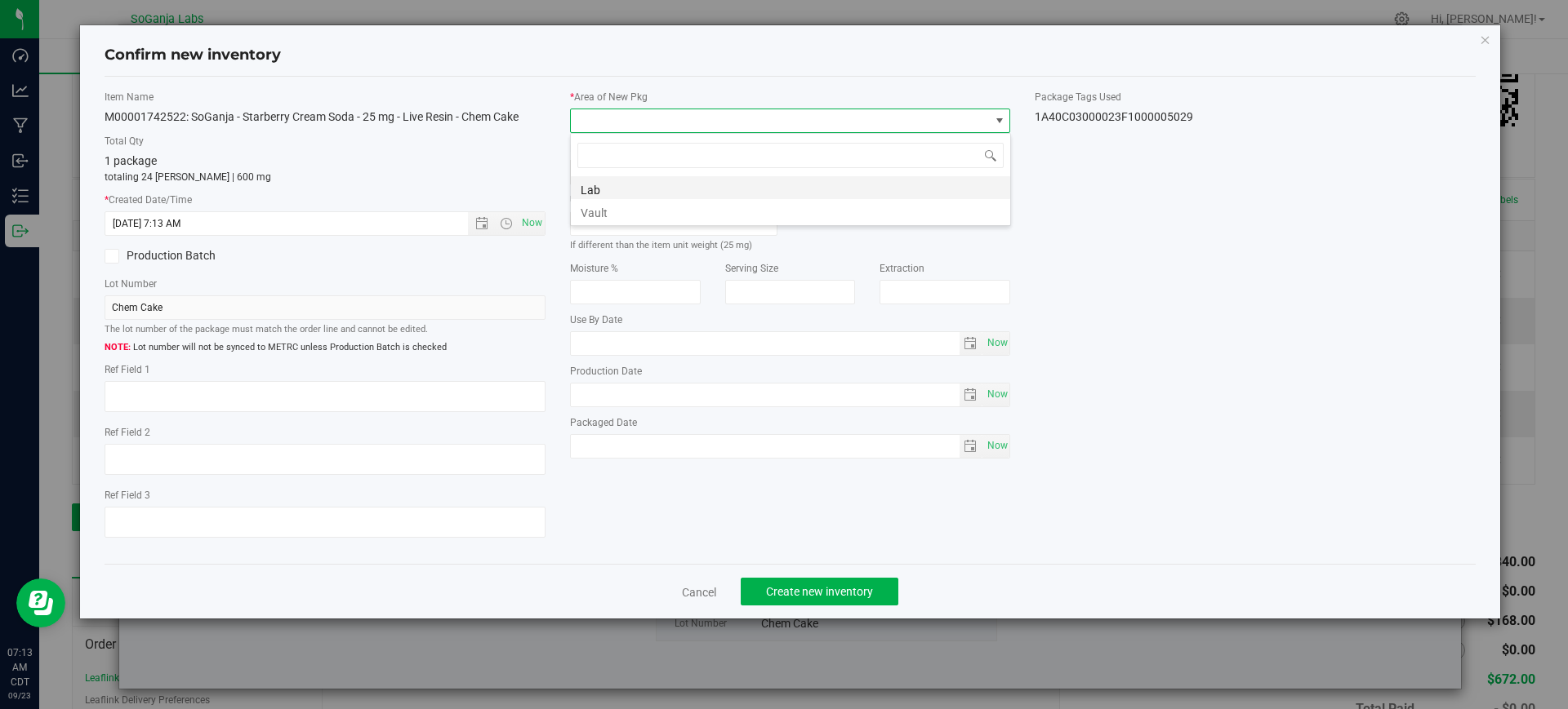
scroll to position [25, 441]
click at [605, 209] on li "Vault" at bounding box center [790, 211] width 439 height 23
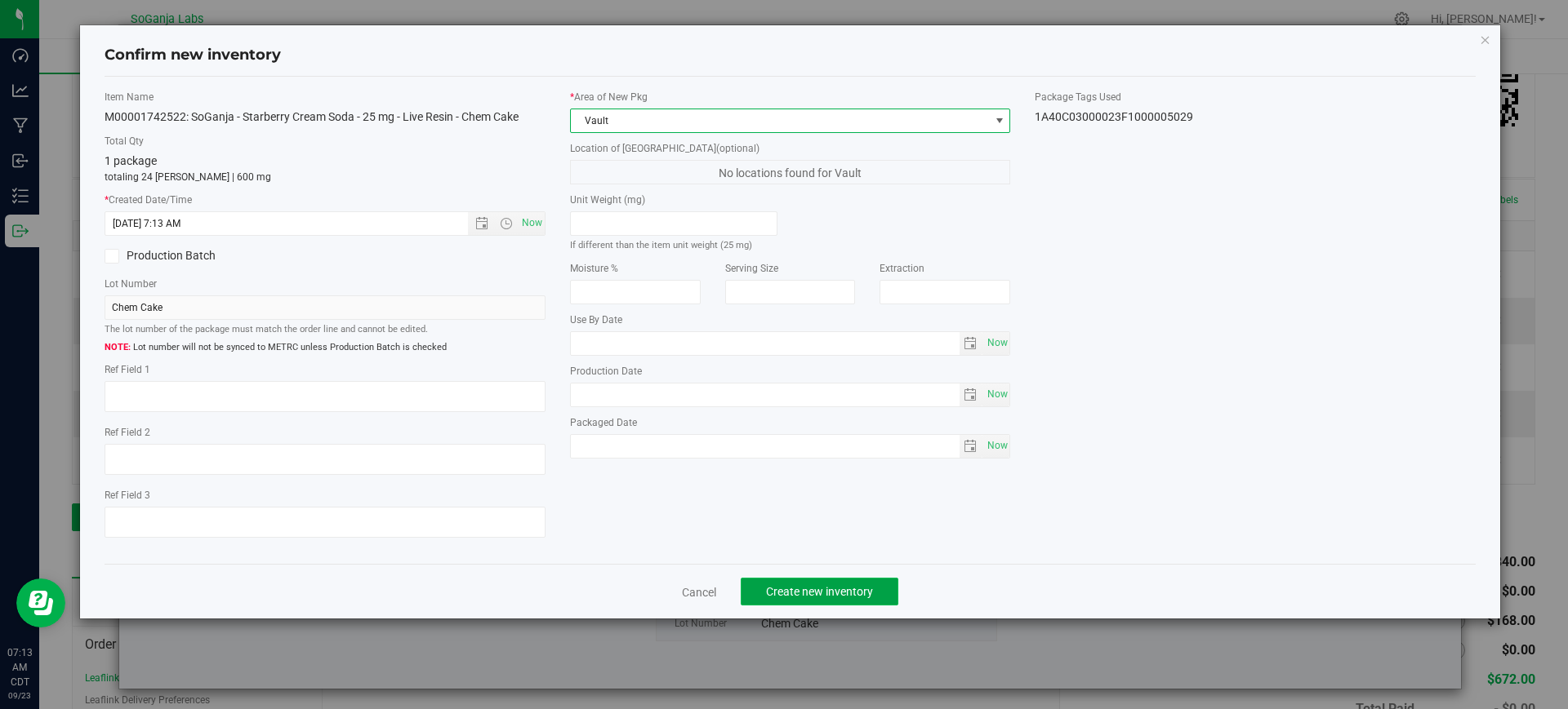
click at [862, 579] on button "Create new inventory" at bounding box center [820, 592] width 158 height 28
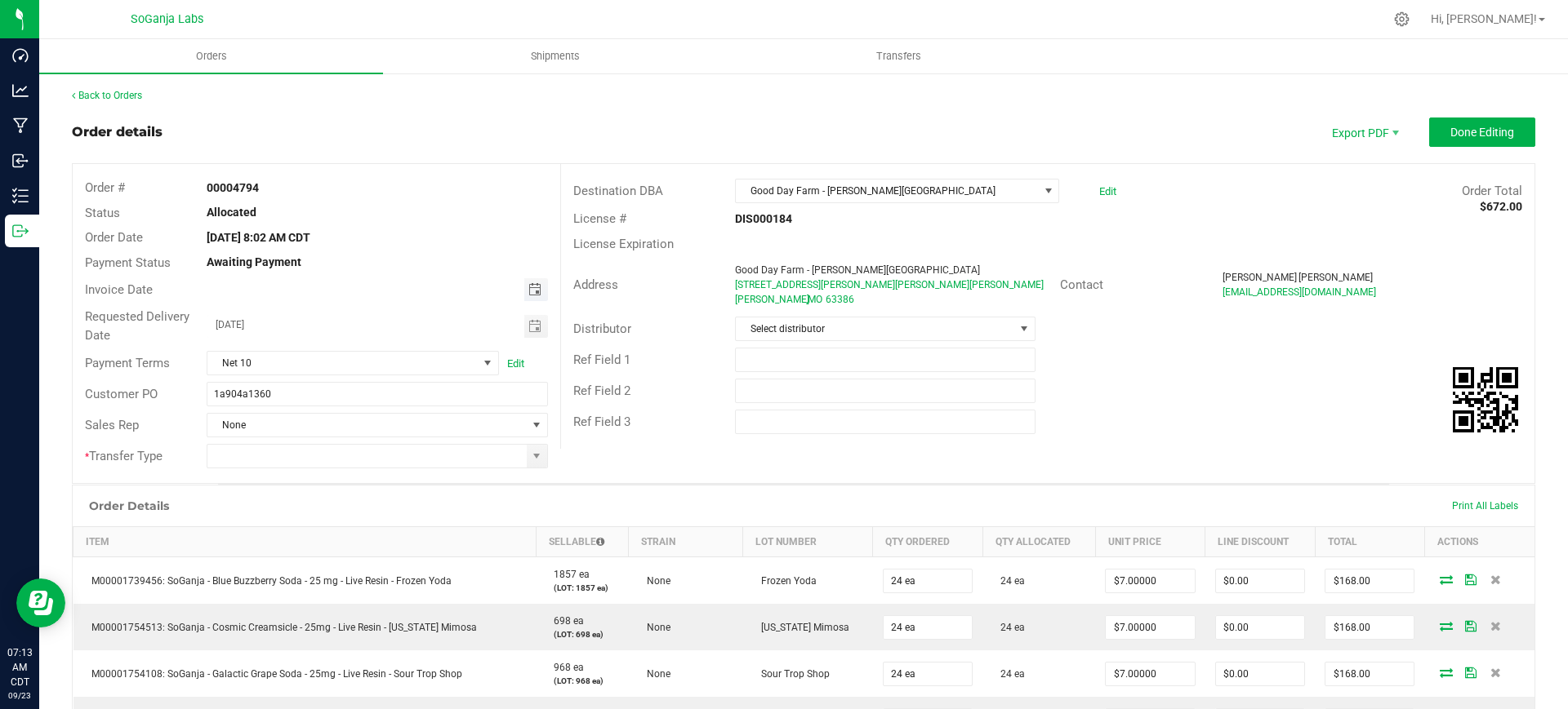
click at [534, 285] on span "Toggle calendar" at bounding box center [535, 290] width 13 height 13
click at [367, 425] on span "18" at bounding box center [375, 426] width 24 height 25
type input "[DATE]"
click at [430, 404] on input "1a904a1360" at bounding box center [377, 394] width 341 height 25
click at [530, 453] on span at bounding box center [536, 455] width 13 height 13
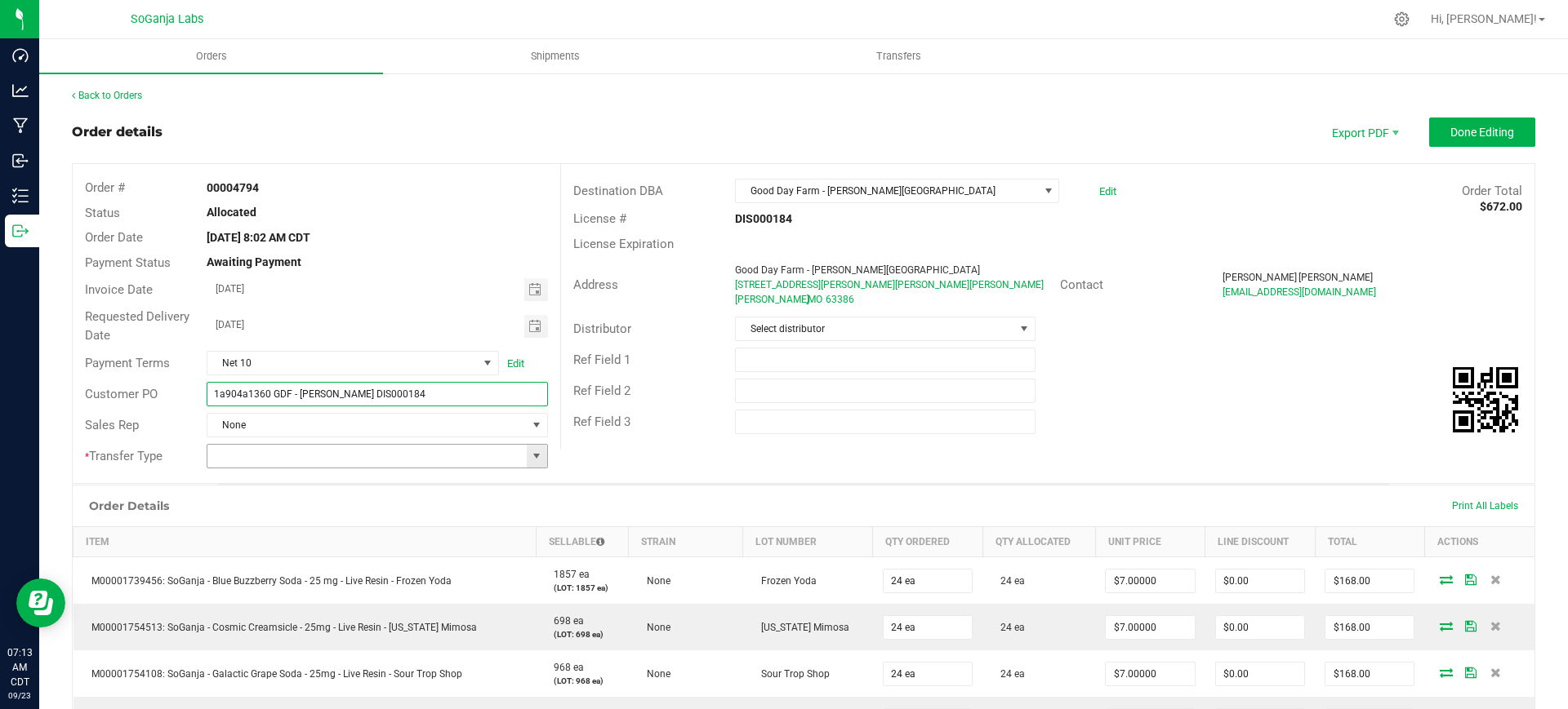
type input "1a904a1360 GDF - [PERSON_NAME] DIS000184"
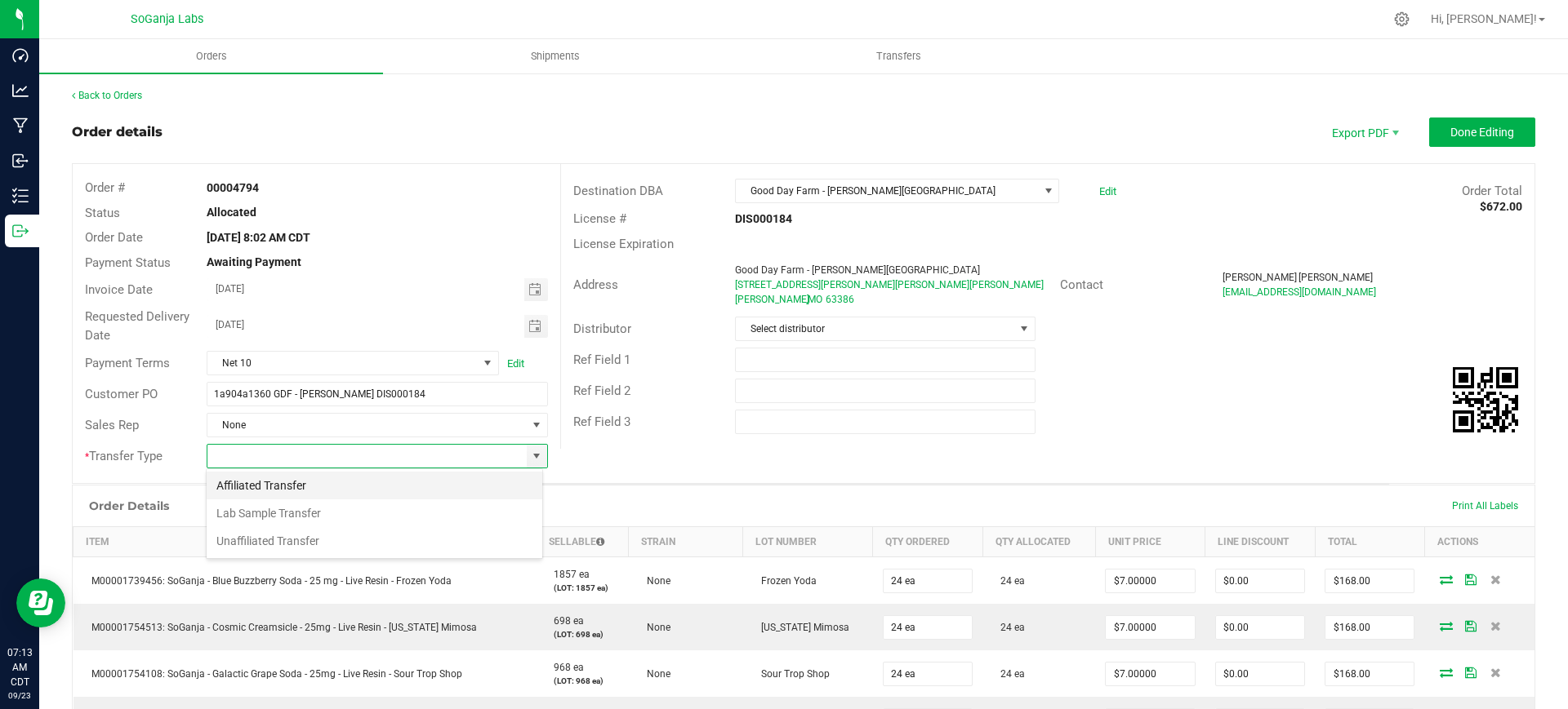
scroll to position [25, 336]
click at [303, 544] on li "Unaffiliated Transfer" at bounding box center [374, 541] width 335 height 28
type input "Unaffiliated Transfer"
click at [832, 330] on span "Select distributor" at bounding box center [874, 329] width 277 height 23
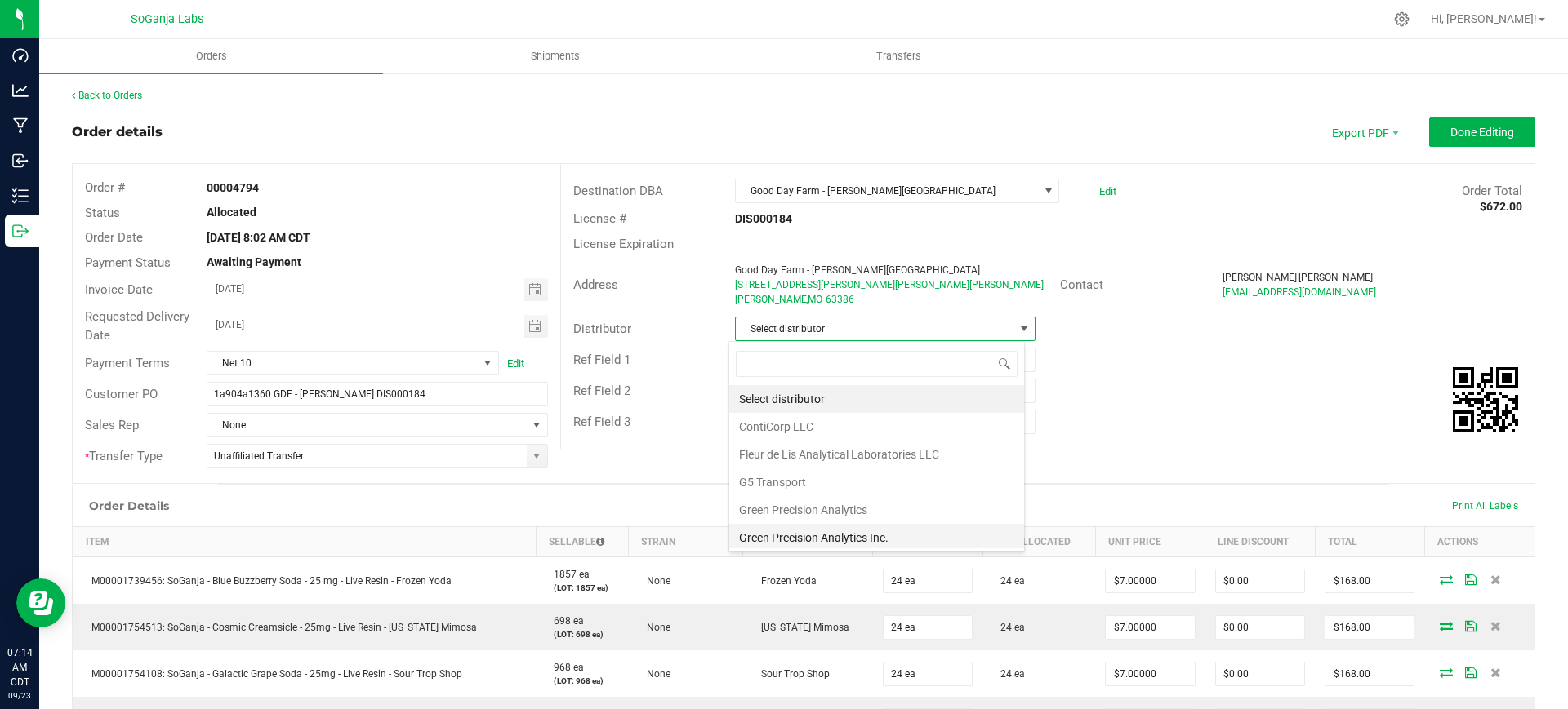
scroll to position [87, 0]
click at [802, 526] on li "Wellerman Transport" at bounding box center [877, 534] width 295 height 28
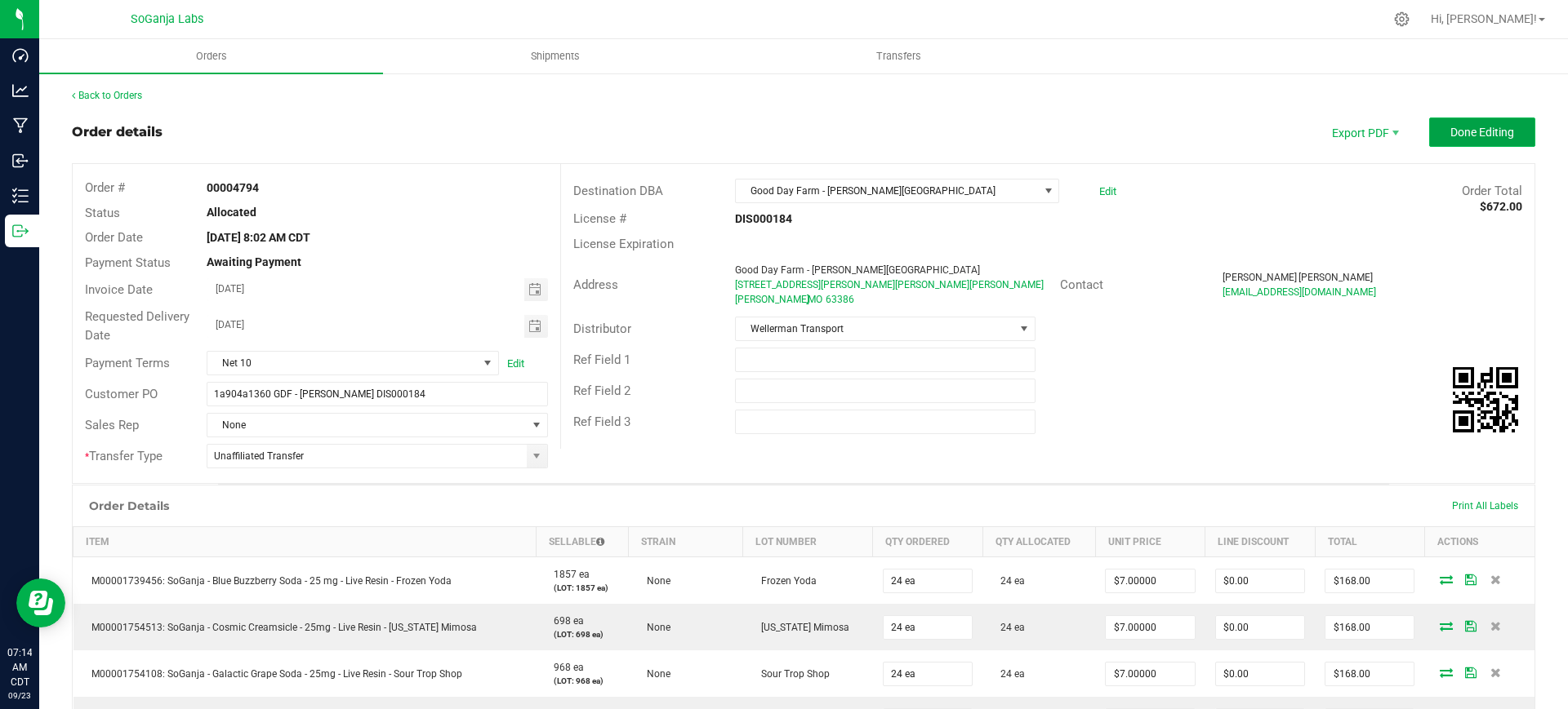
click at [1450, 130] on span "Done Editing" at bounding box center [1482, 132] width 64 height 13
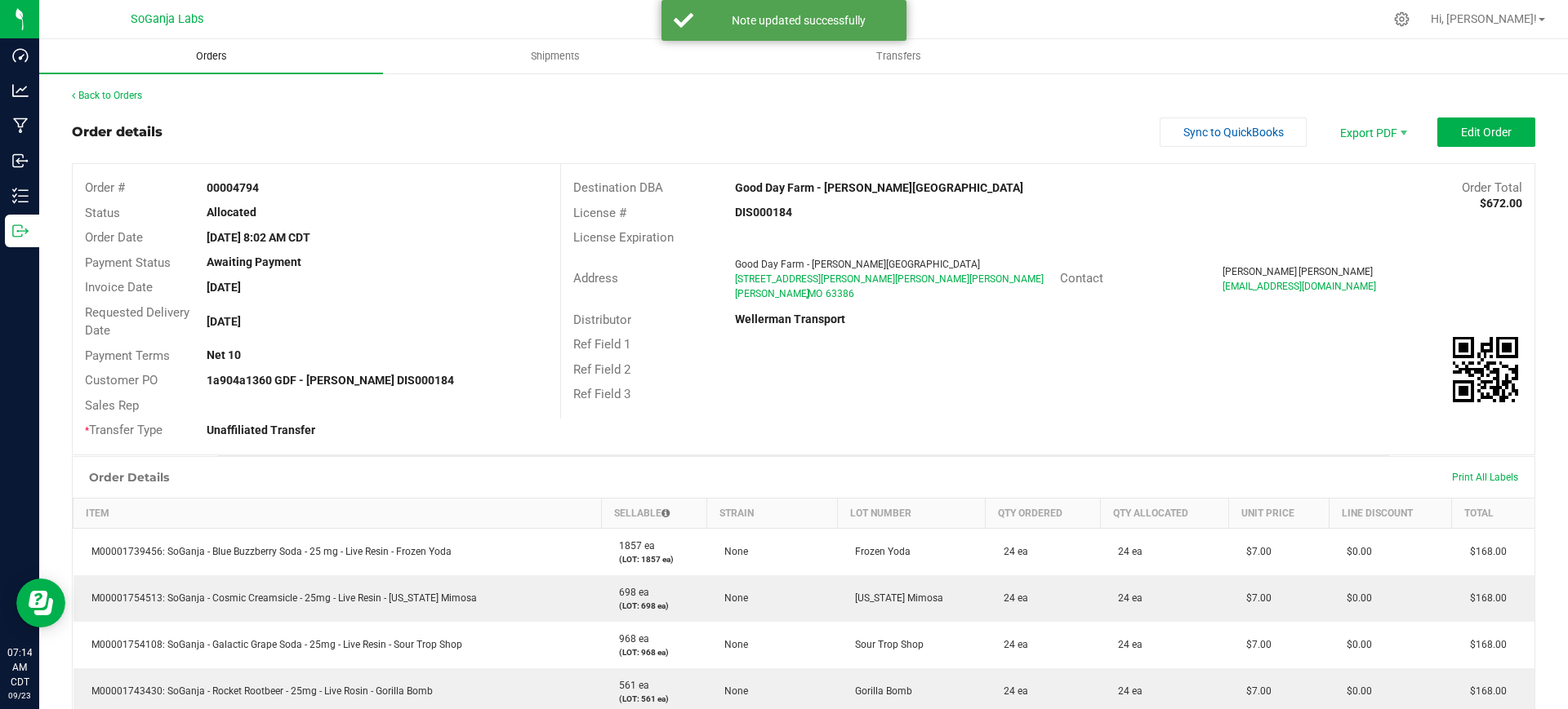
click at [219, 51] on span "Orders" at bounding box center [212, 56] width 76 height 15
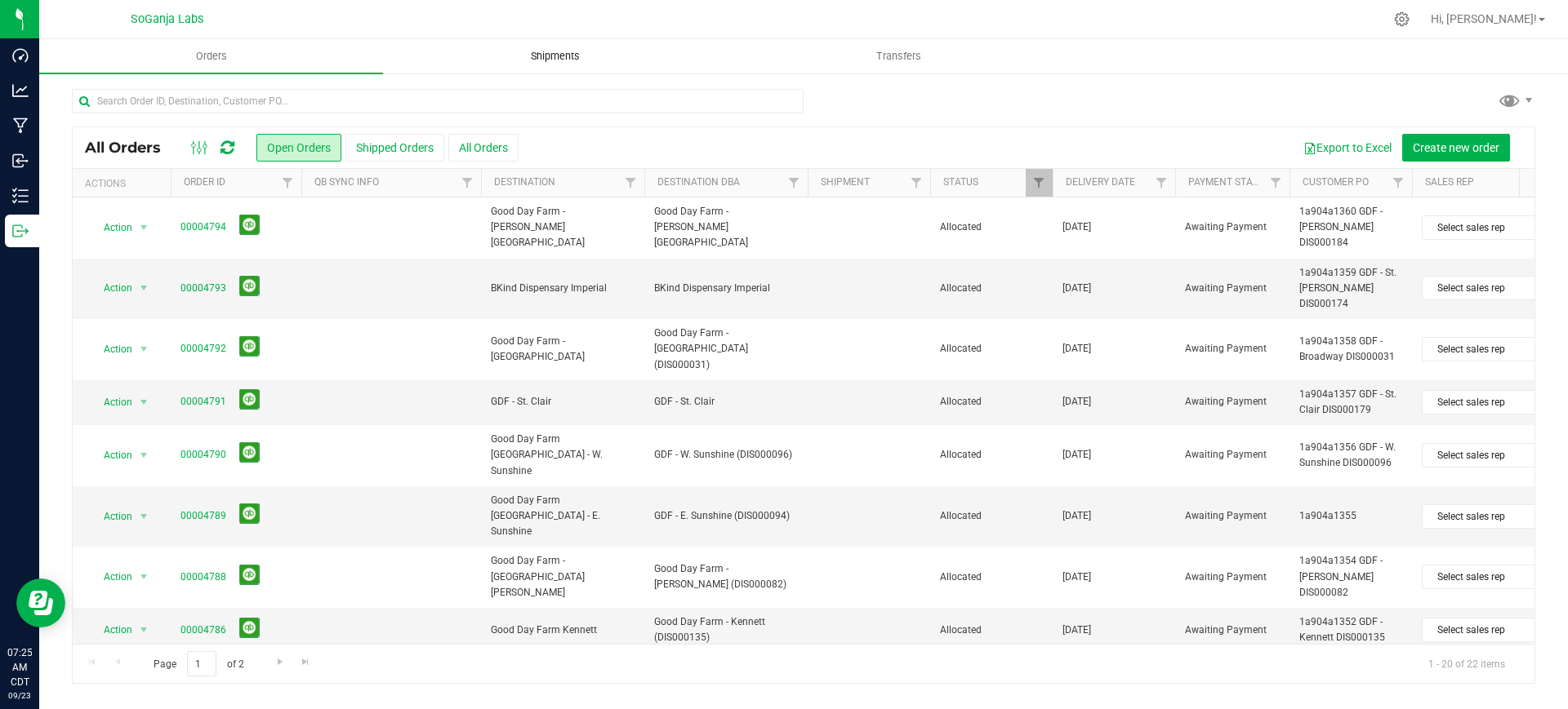
click at [564, 53] on span "Shipments" at bounding box center [555, 56] width 93 height 15
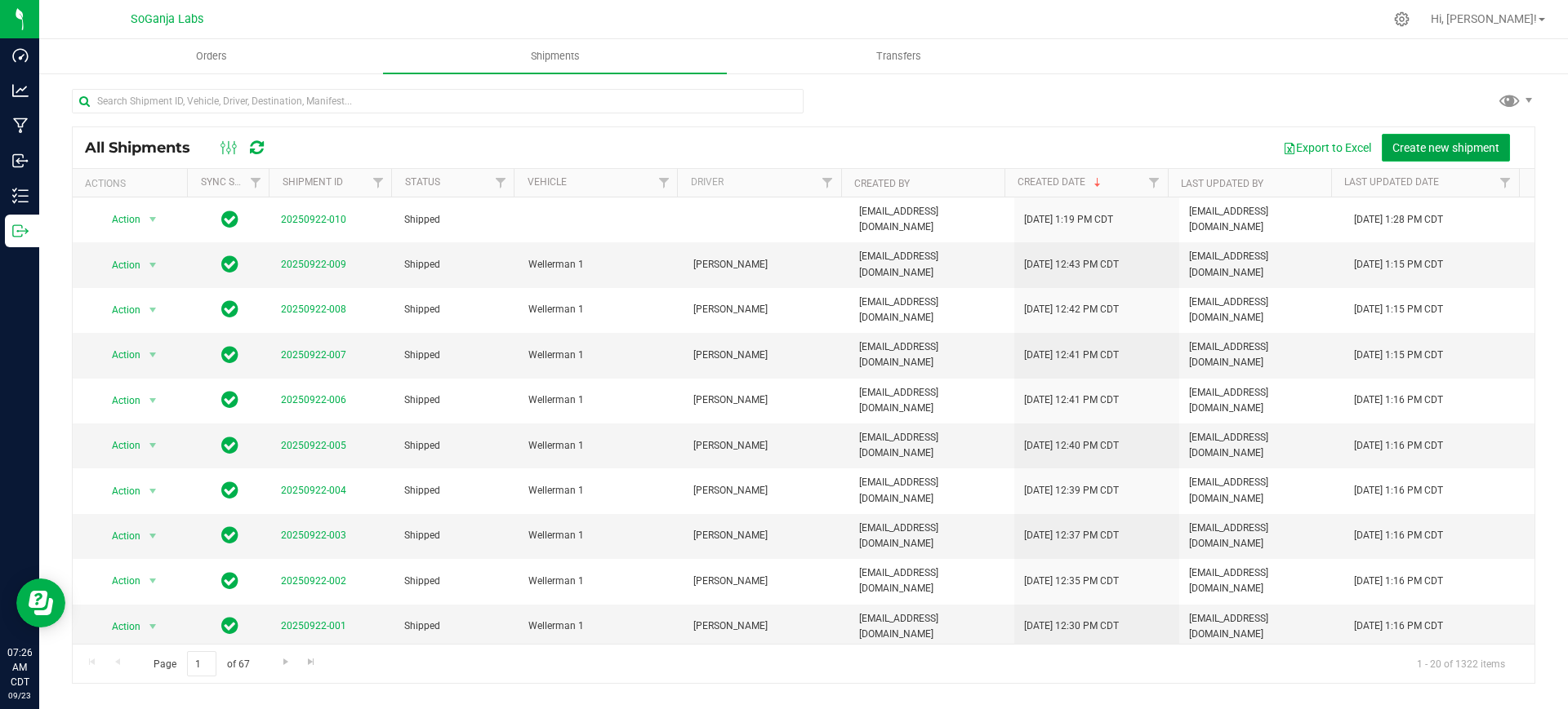
click at [1416, 147] on span "Create new shipment" at bounding box center [1446, 147] width 107 height 13
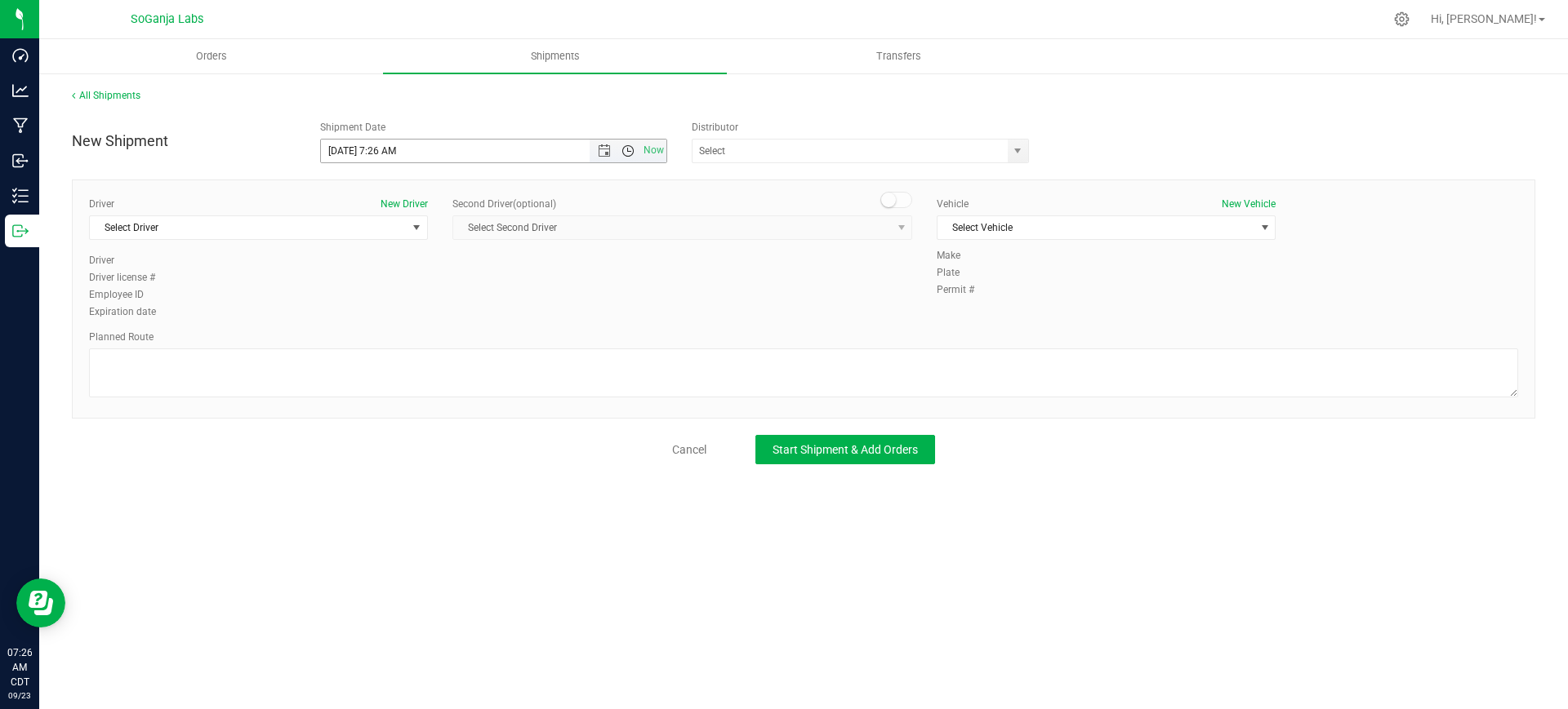
click at [629, 156] on span "Open the time view" at bounding box center [628, 151] width 13 height 13
click at [369, 197] on li "8:00 AM" at bounding box center [493, 207] width 345 height 21
type input "[DATE] 8:00 AM"
click at [996, 140] on input "text" at bounding box center [845, 151] width 306 height 23
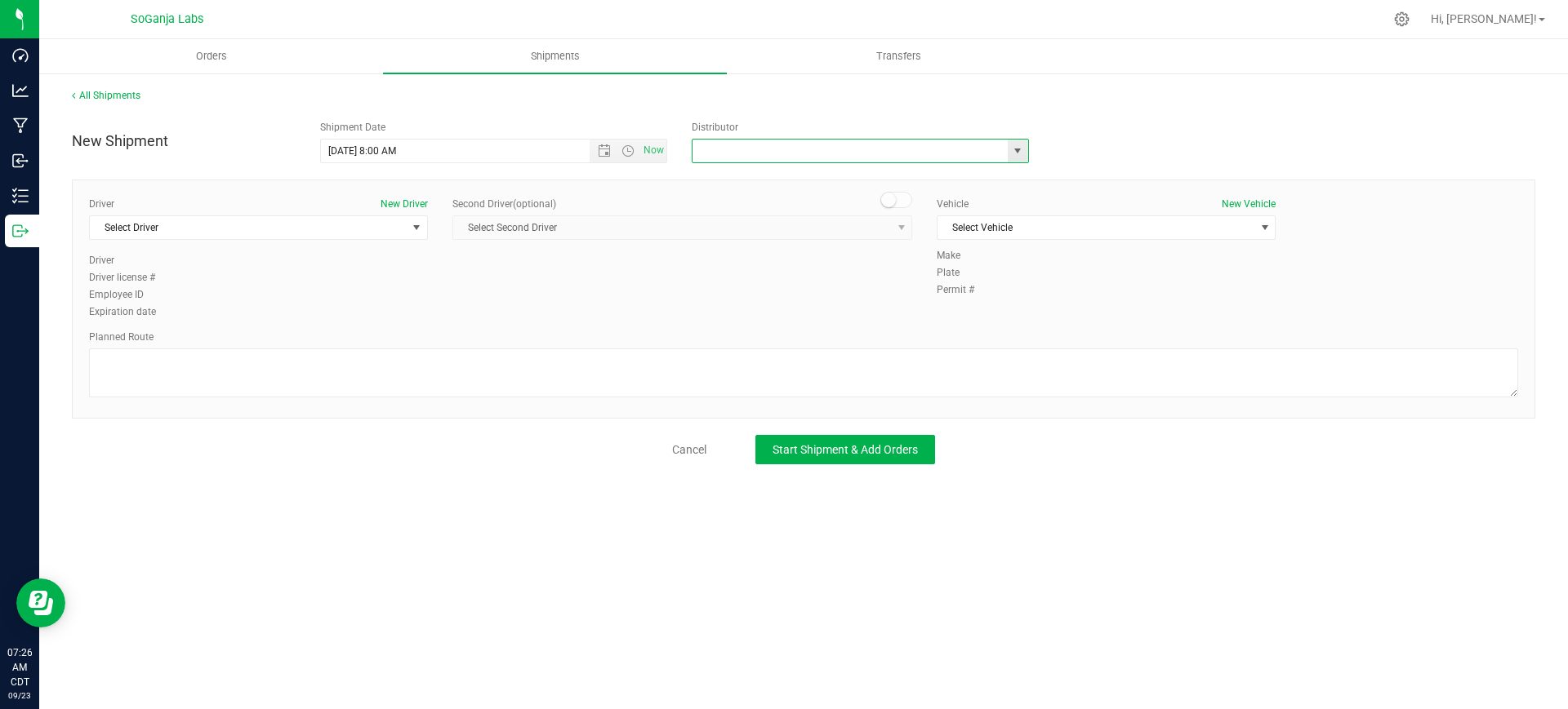
click at [1011, 151] on span "select" at bounding box center [1017, 151] width 13 height 13
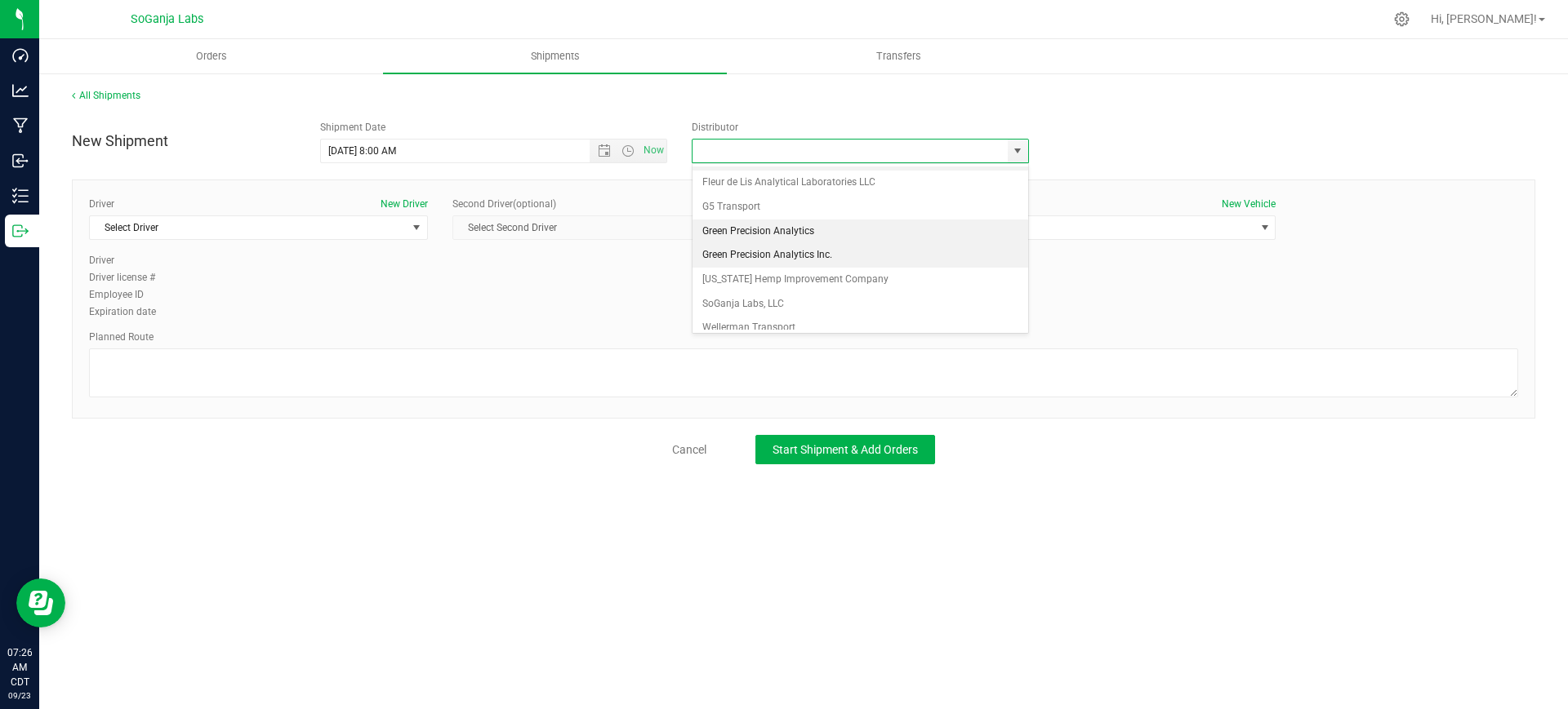
scroll to position [31, 0]
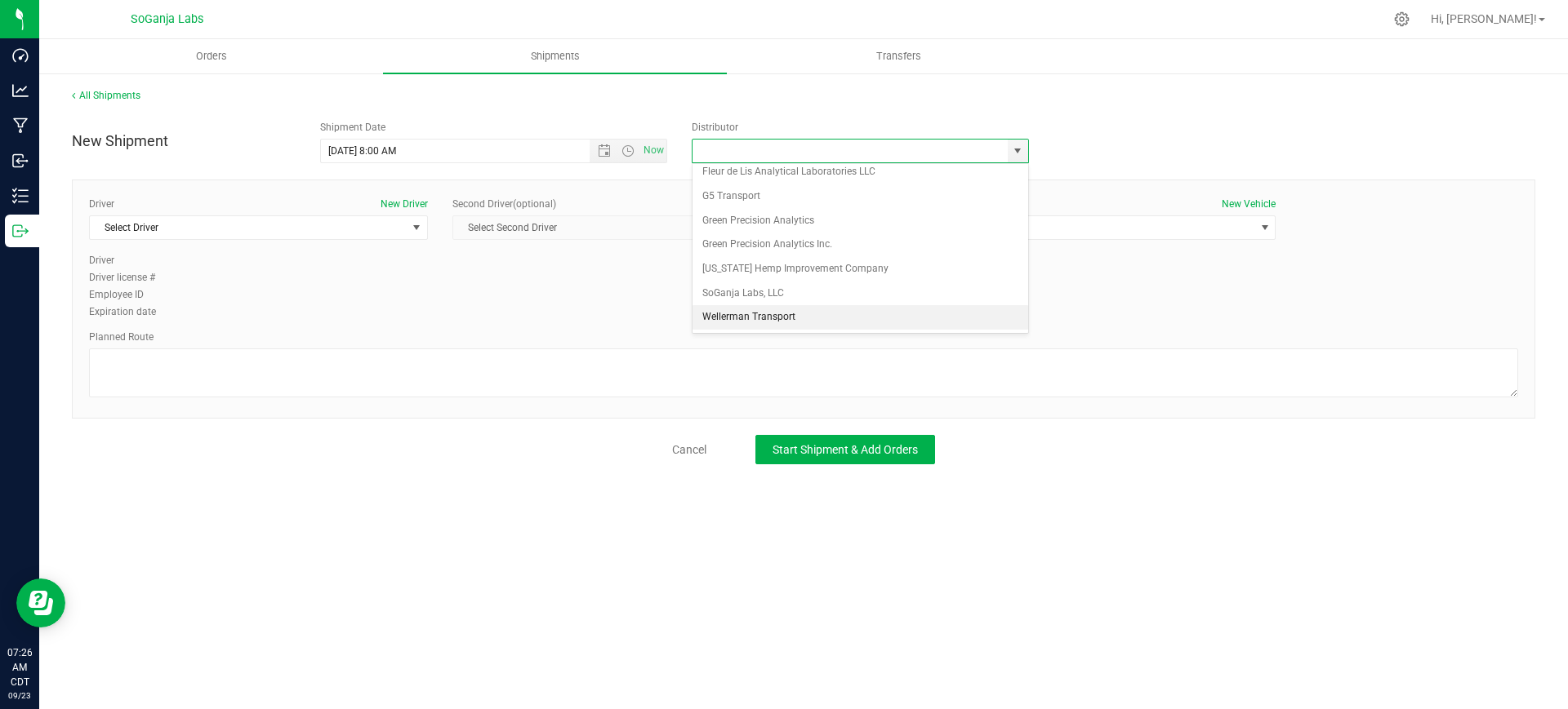
click at [756, 316] on li "Wellerman Transport" at bounding box center [860, 318] width 335 height 25
type input "Wellerman Transport"
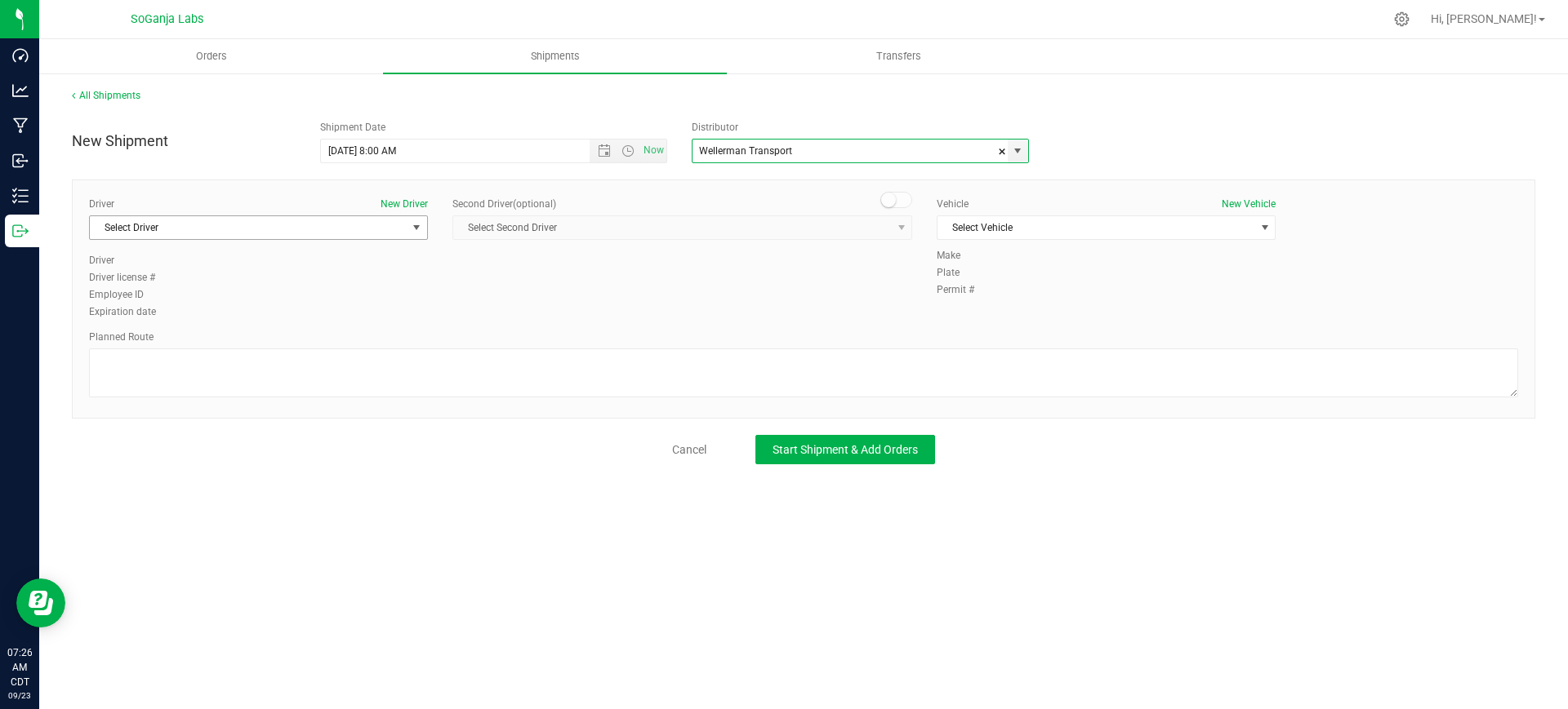
click at [264, 217] on span "Select Driver" at bounding box center [248, 227] width 317 height 23
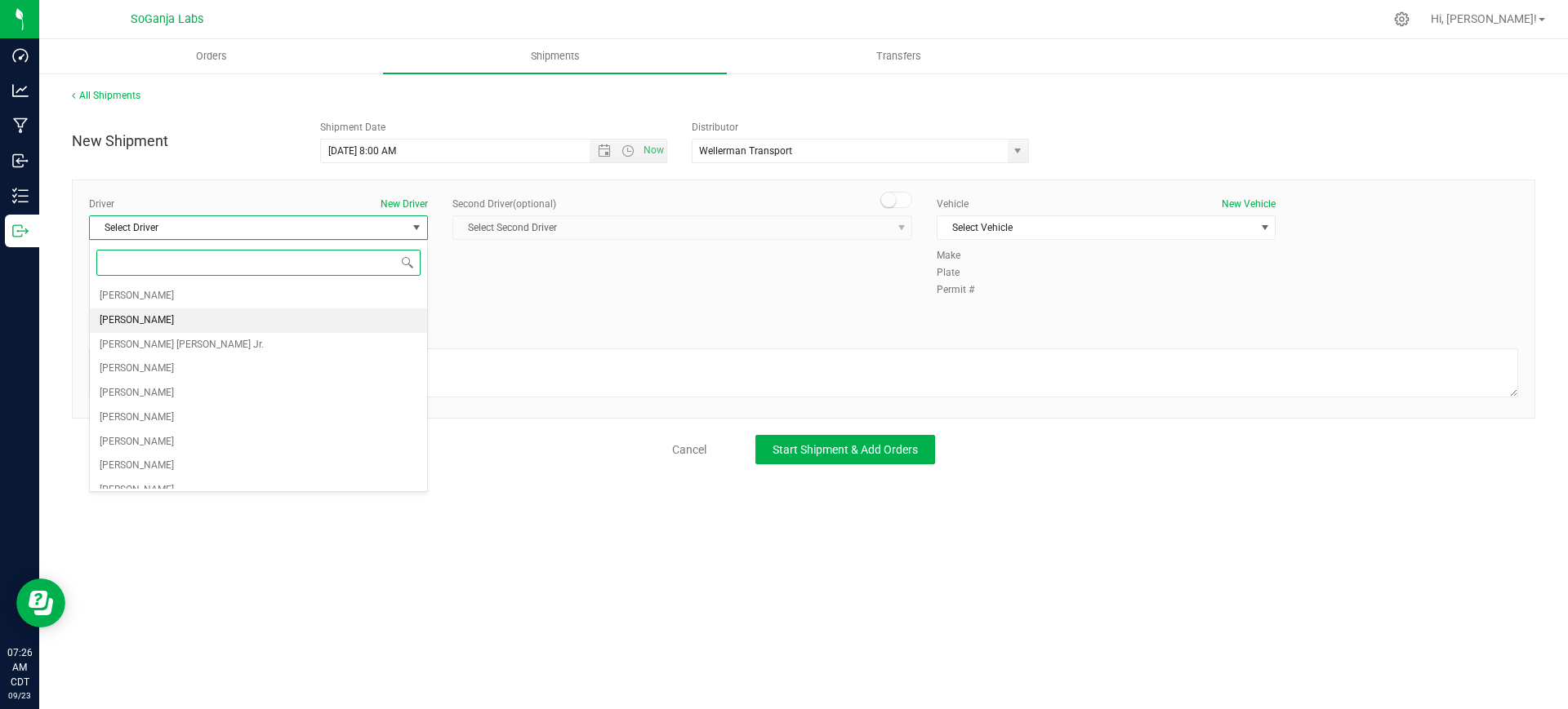
scroll to position [377, 0]
click at [152, 481] on li "[PERSON_NAME]" at bounding box center [258, 476] width 337 height 25
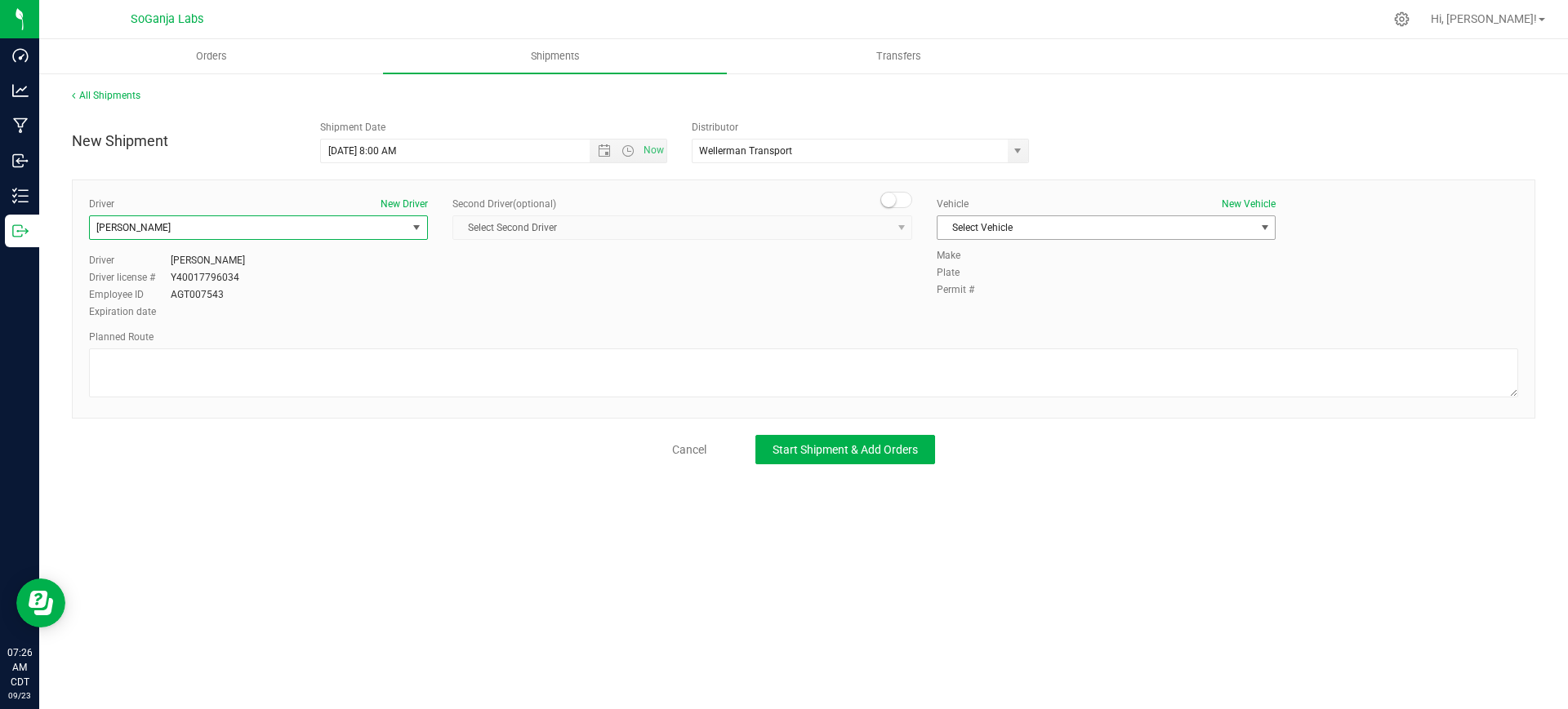
click at [1061, 224] on span "Select Vehicle" at bounding box center [1096, 227] width 317 height 23
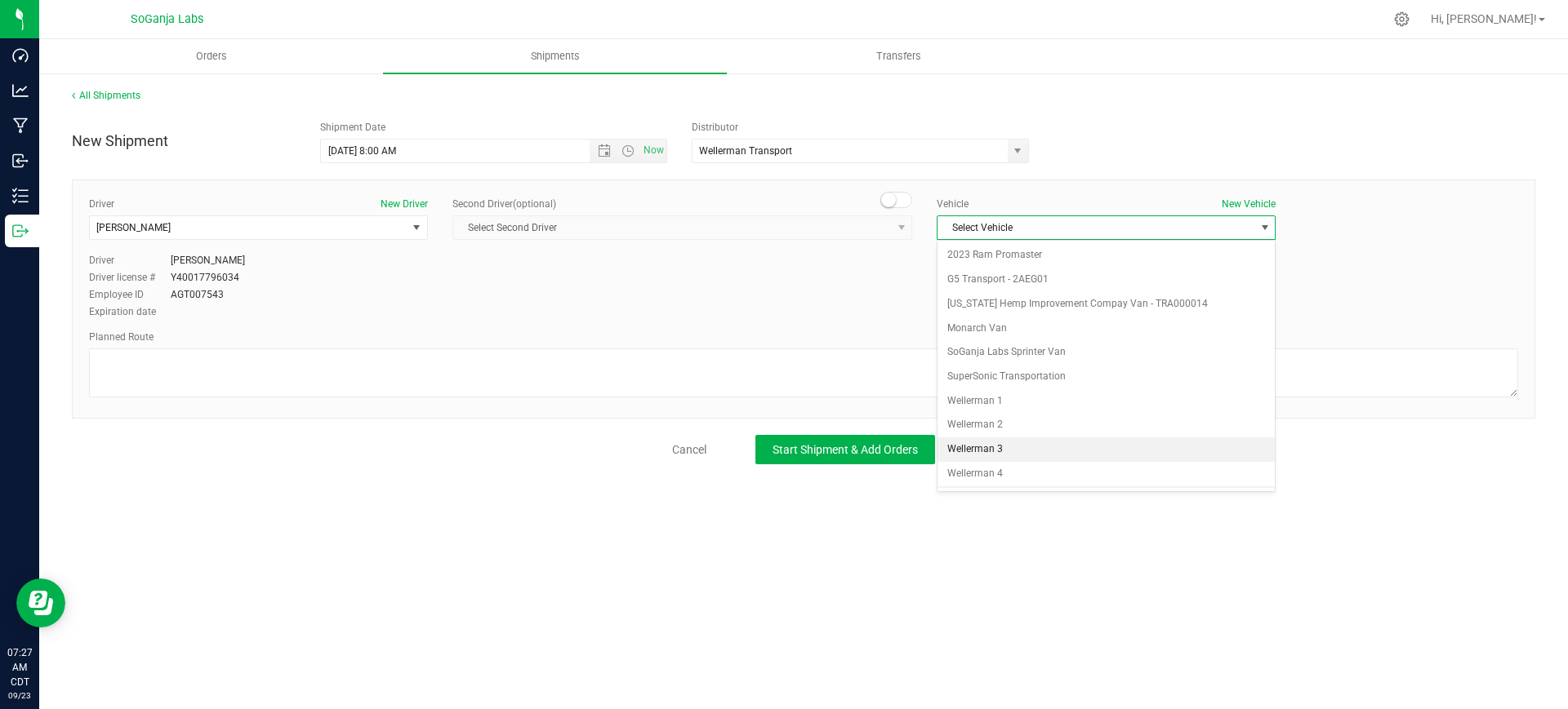
scroll to position [47, 0]
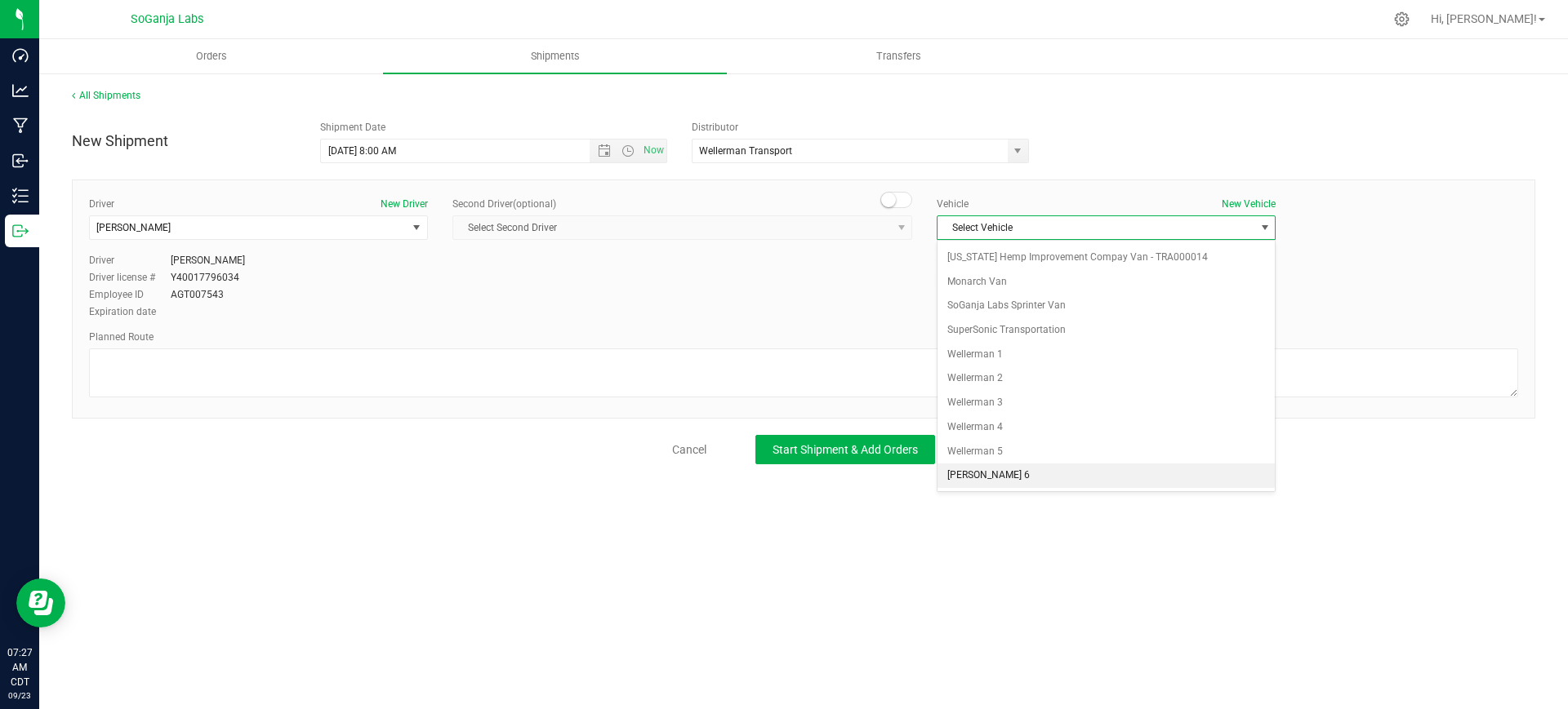
click at [1002, 473] on li "[PERSON_NAME] 6" at bounding box center [1106, 476] width 337 height 25
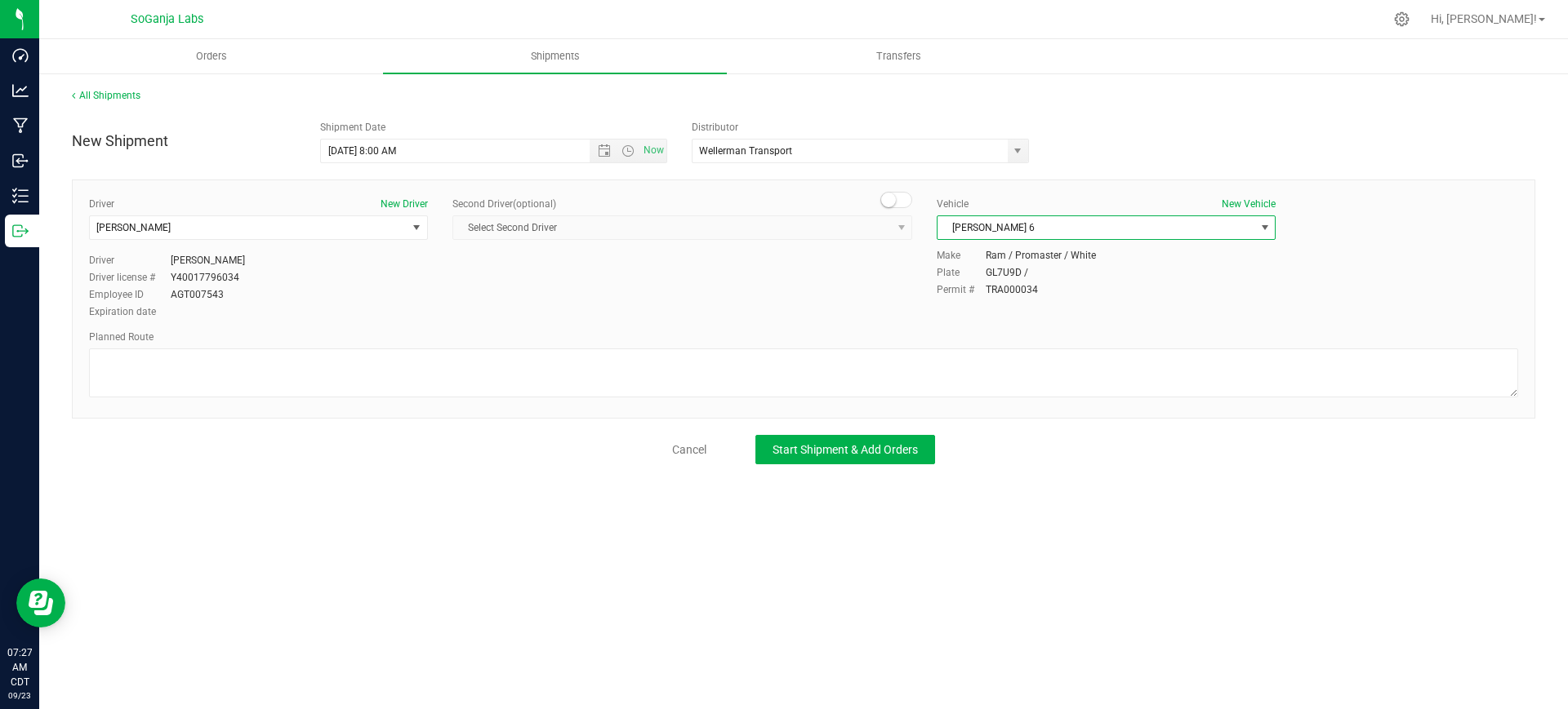
click at [1059, 232] on span "[PERSON_NAME] 6" at bounding box center [1096, 227] width 317 height 23
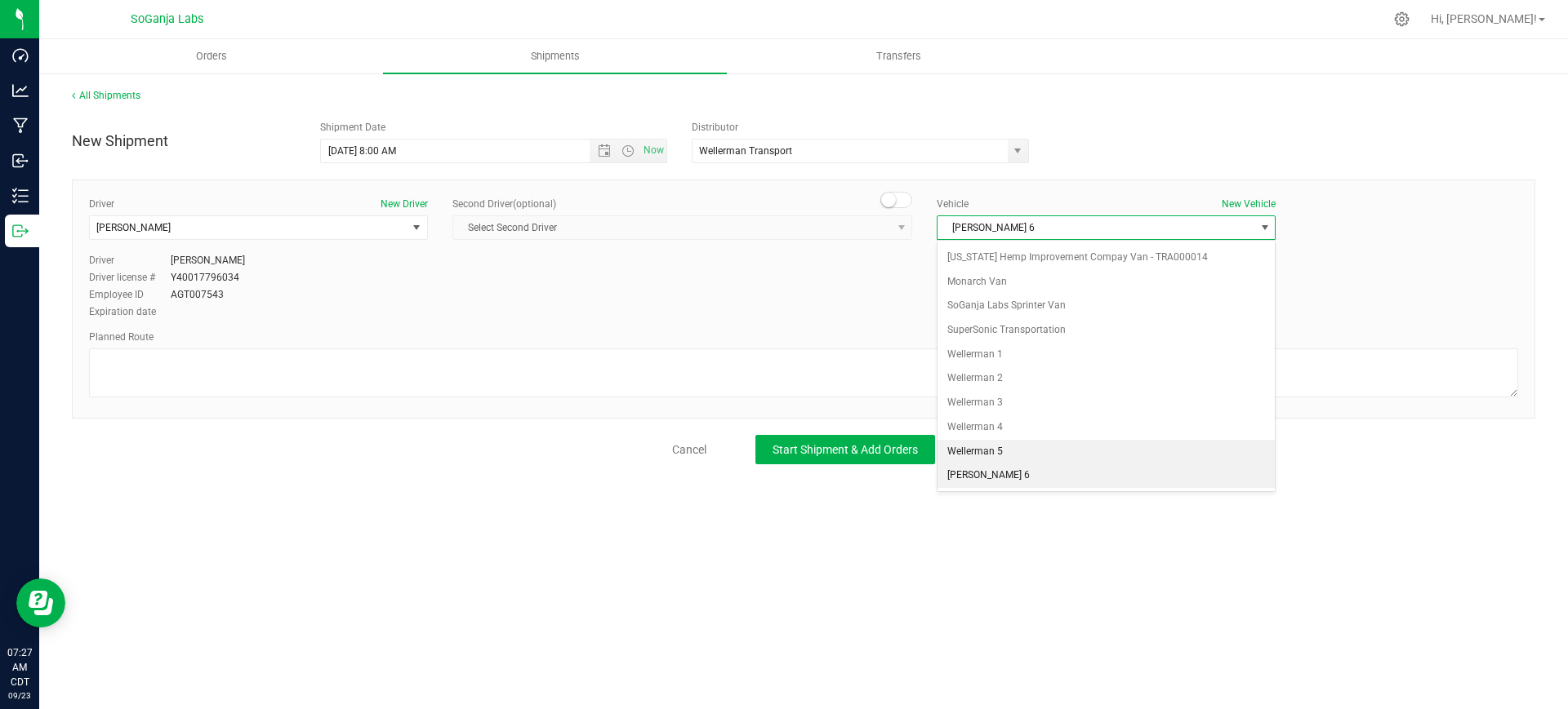
click at [977, 445] on li "Wellerman 5" at bounding box center [1106, 452] width 337 height 25
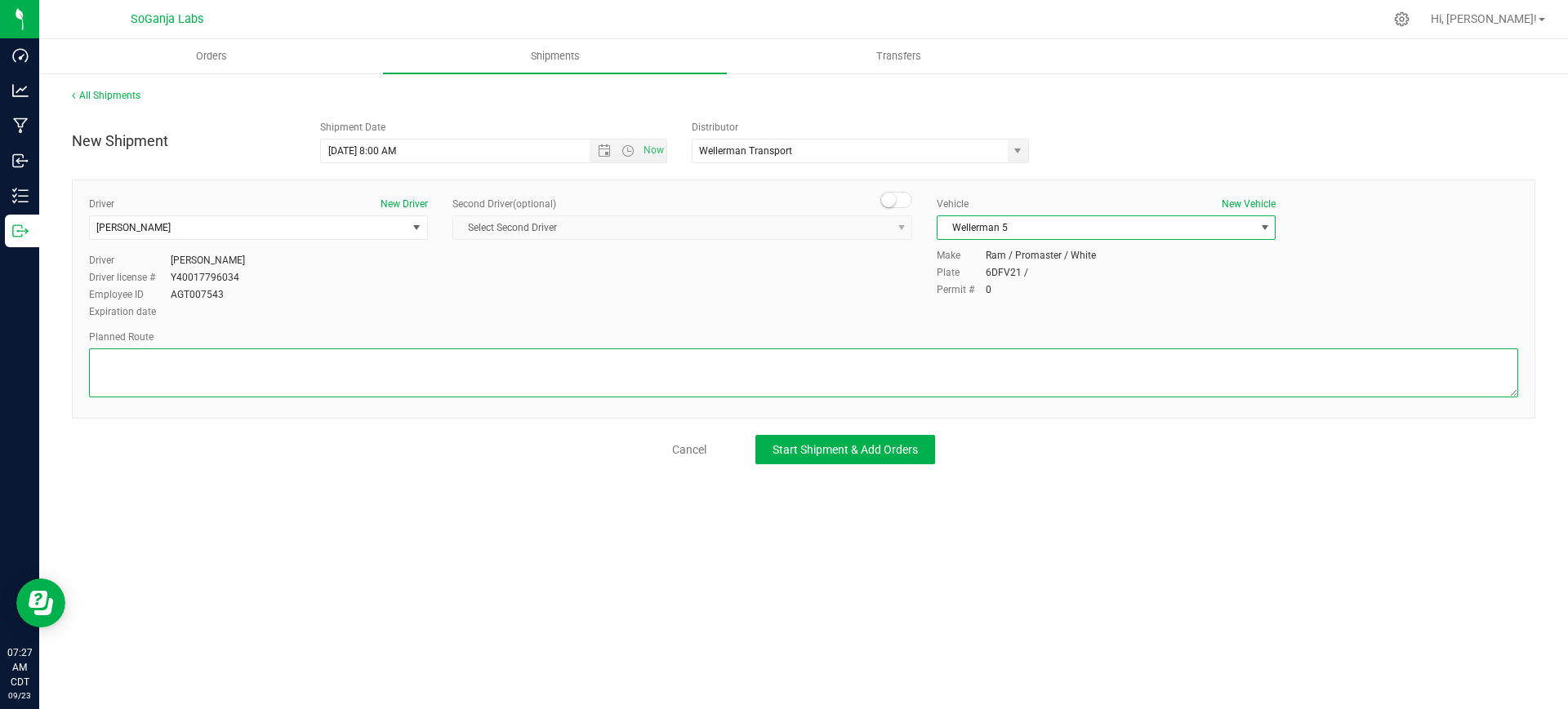
click at [448, 373] on textarea at bounding box center [803, 373] width 1429 height 49
drag, startPoint x: 181, startPoint y: 364, endPoint x: 64, endPoint y: 354, distance: 117.4
click at [64, 354] on div "All Shipments New Shipment Shipment Date [DATE] 8:00 AM Now Distributor Wellerm…" at bounding box center [803, 276] width 1528 height 409
type textarea "See planned route."
click at [876, 446] on span "Start Shipment & Add Orders" at bounding box center [845, 449] width 146 height 13
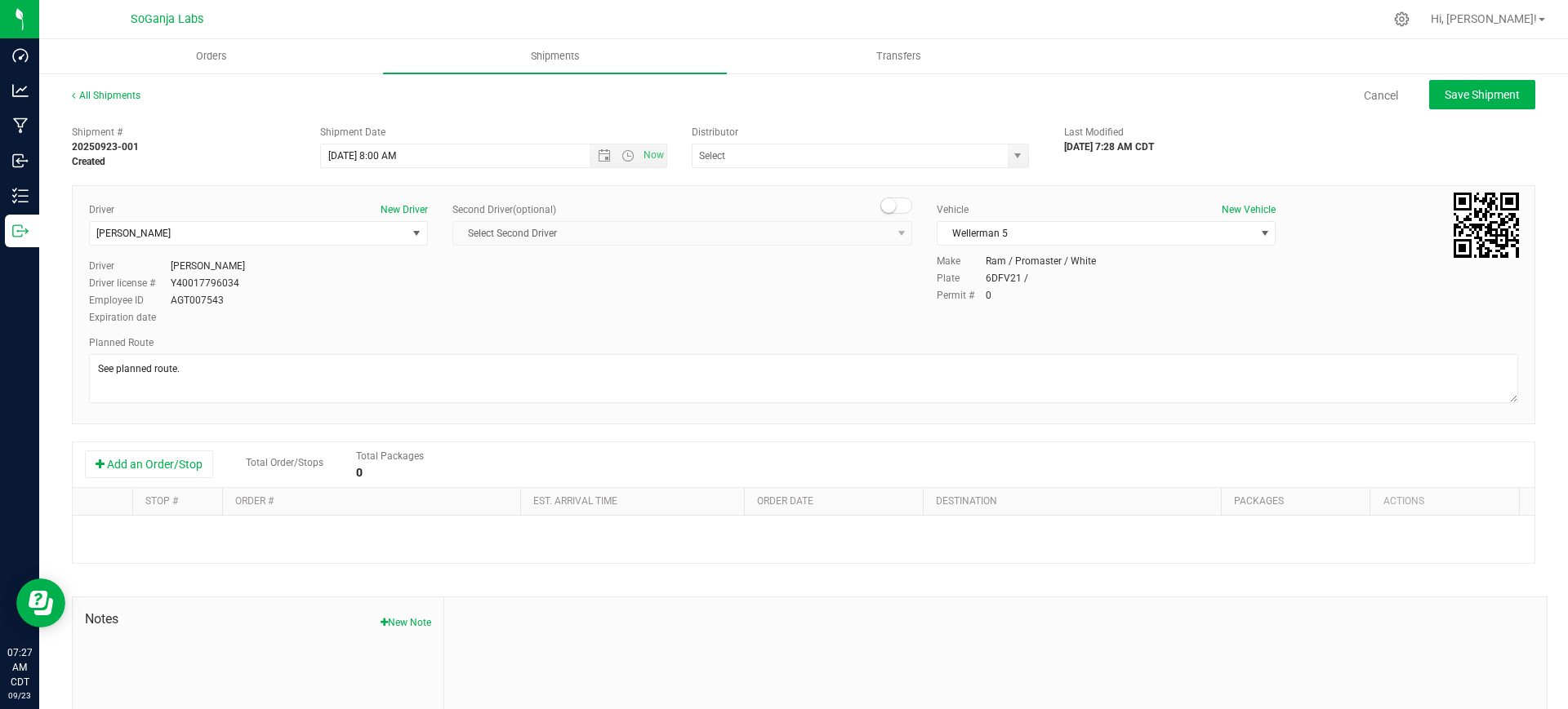
type input "Wellerman Transport"
click at [133, 462] on button "Add an Order/Stop" at bounding box center [149, 464] width 128 height 28
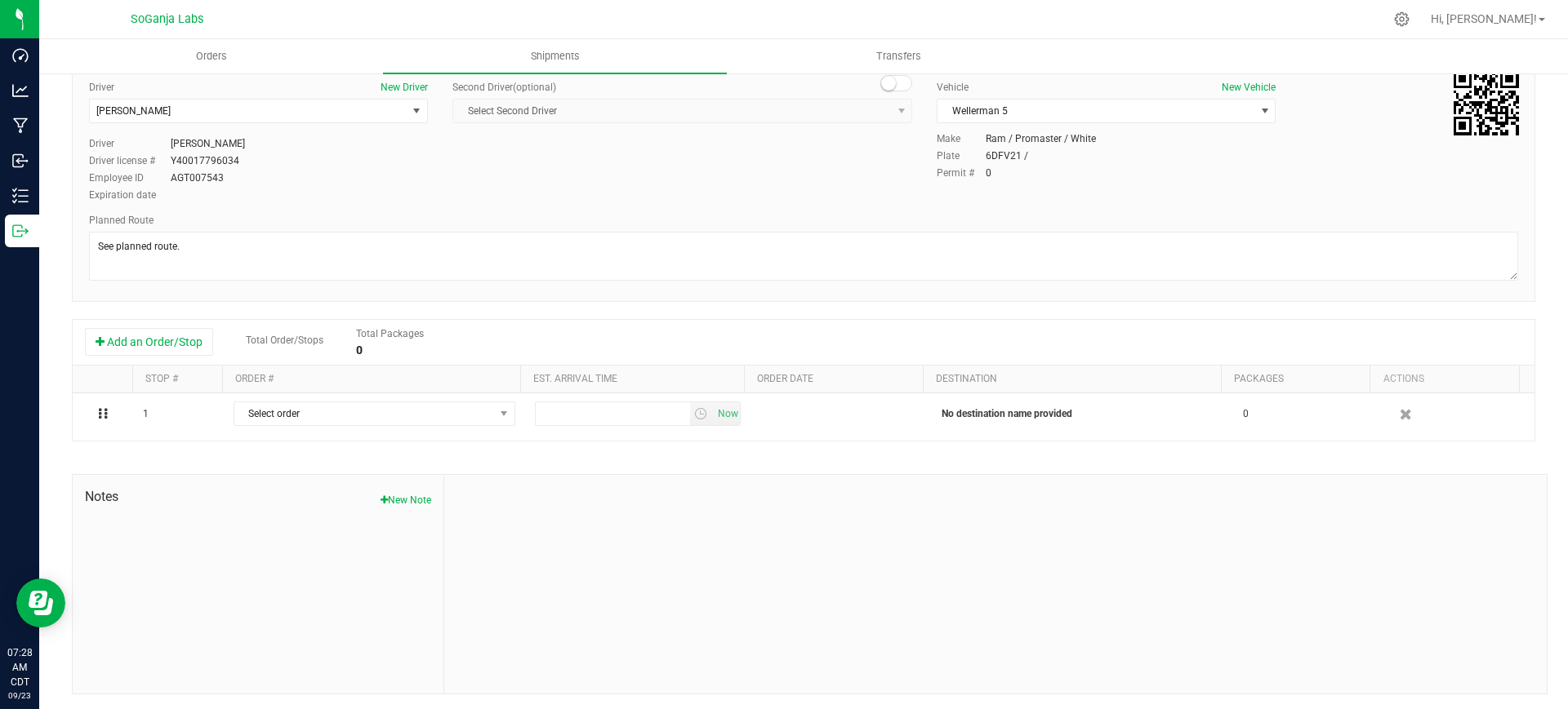
scroll to position [125, 0]
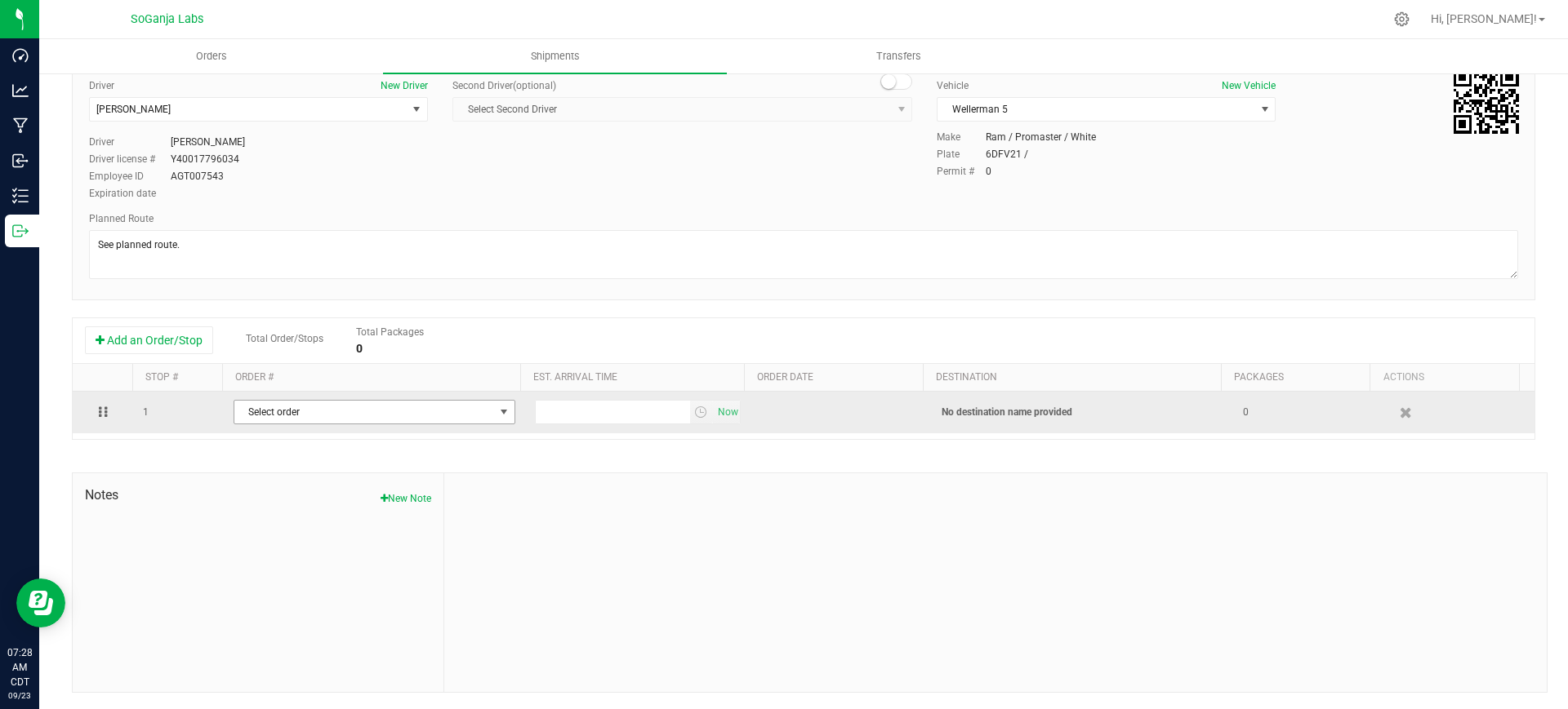
click at [425, 414] on span "Select order" at bounding box center [364, 412] width 260 height 23
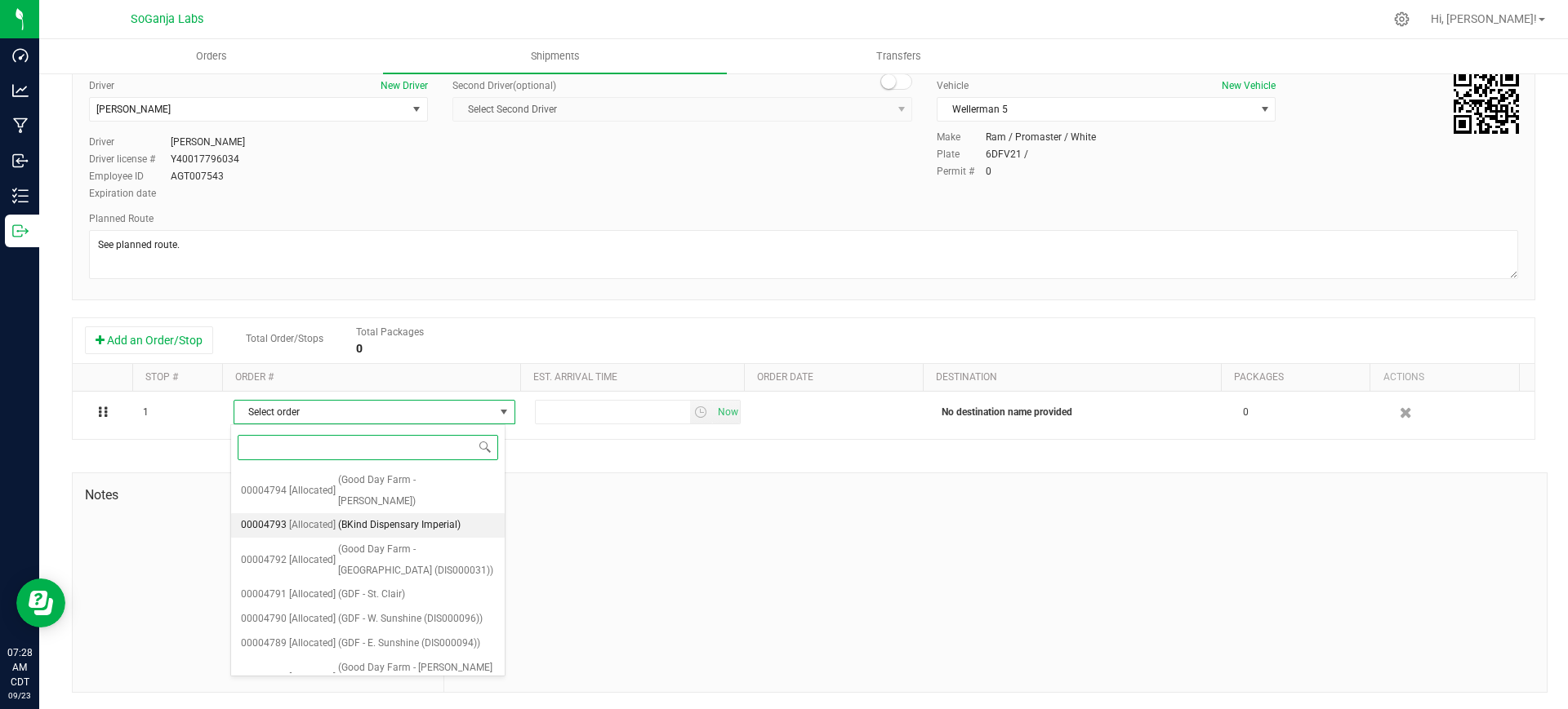
click at [389, 515] on span "(BKind Dispensary Imperial)" at bounding box center [399, 526] width 123 height 21
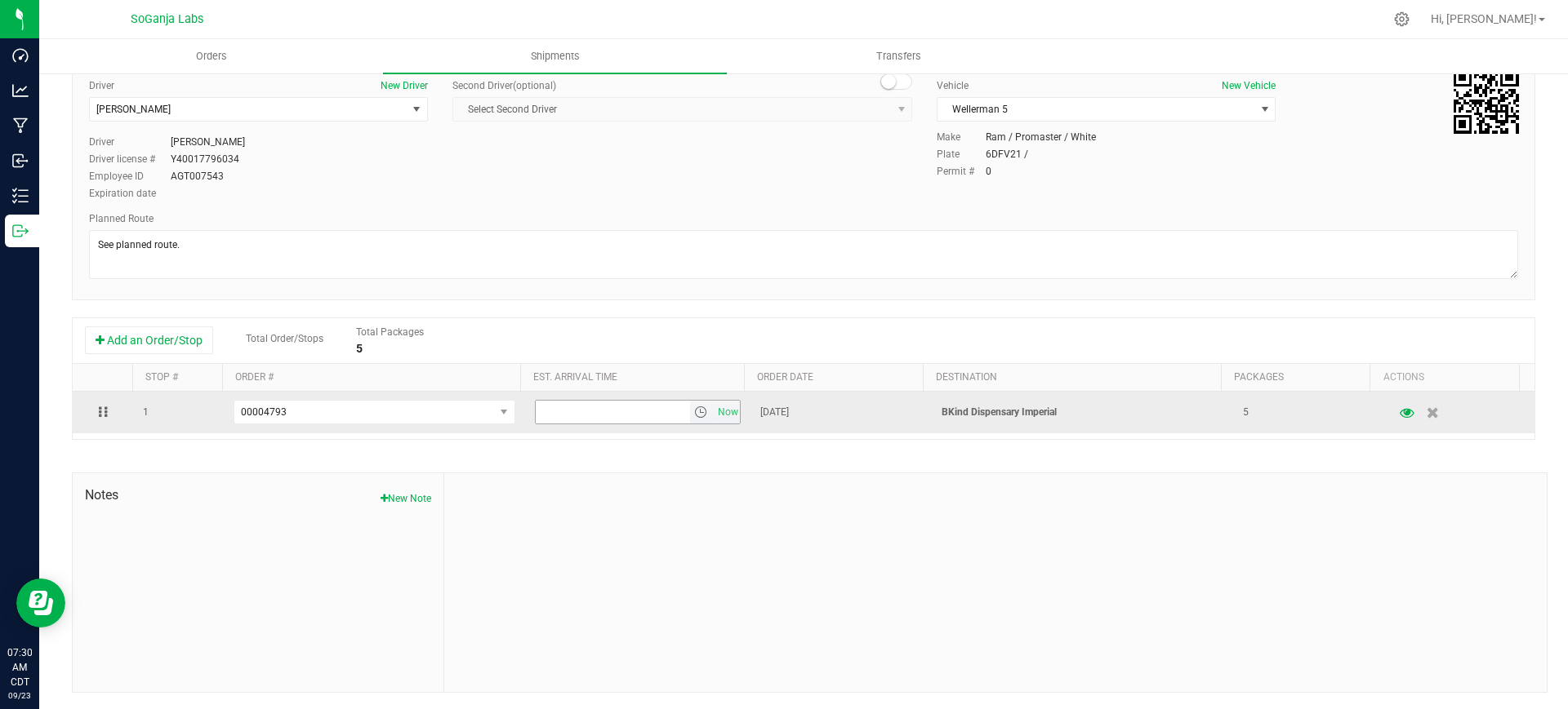
click at [694, 415] on span "select" at bounding box center [701, 412] width 13 height 13
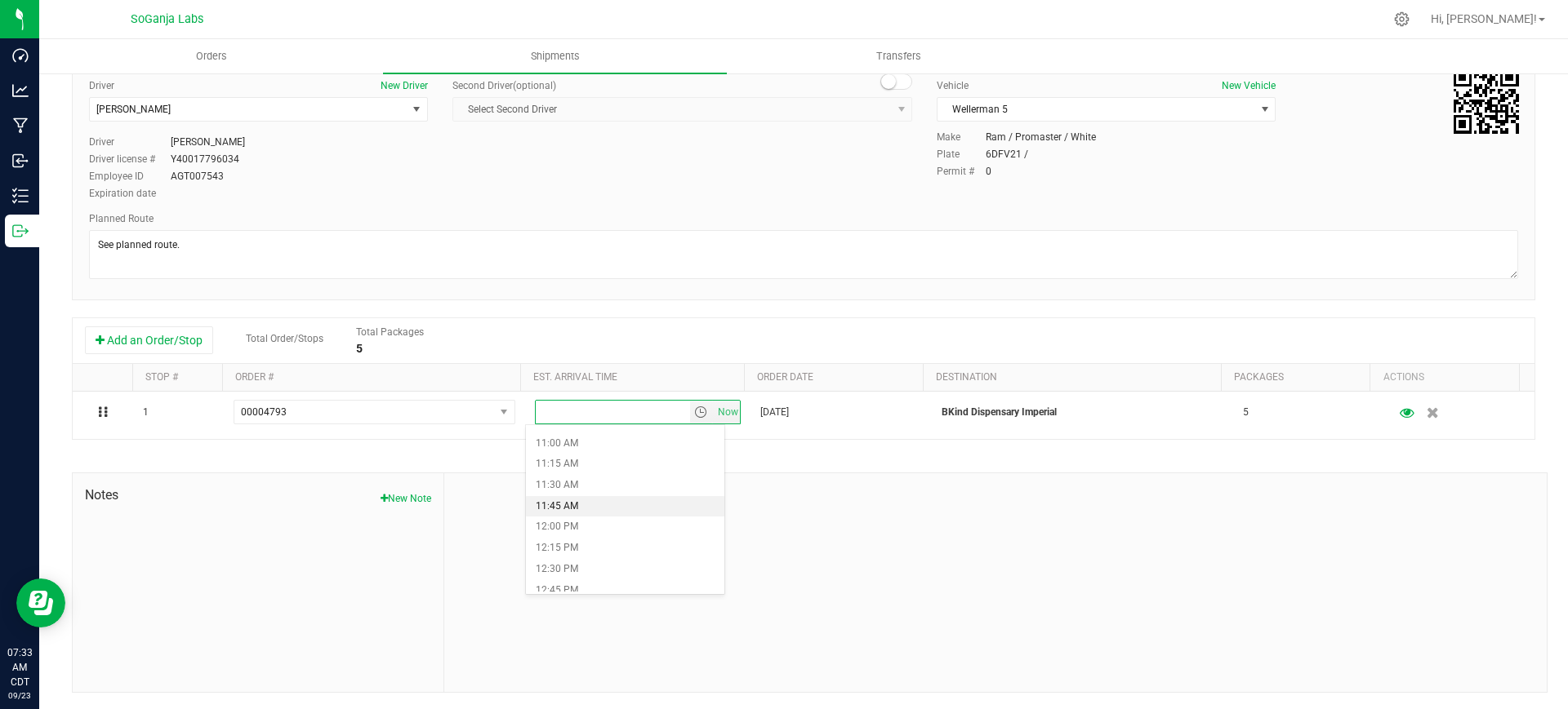
scroll to position [816, 0]
click at [570, 498] on li "10:30 AM" at bounding box center [625, 504] width 198 height 21
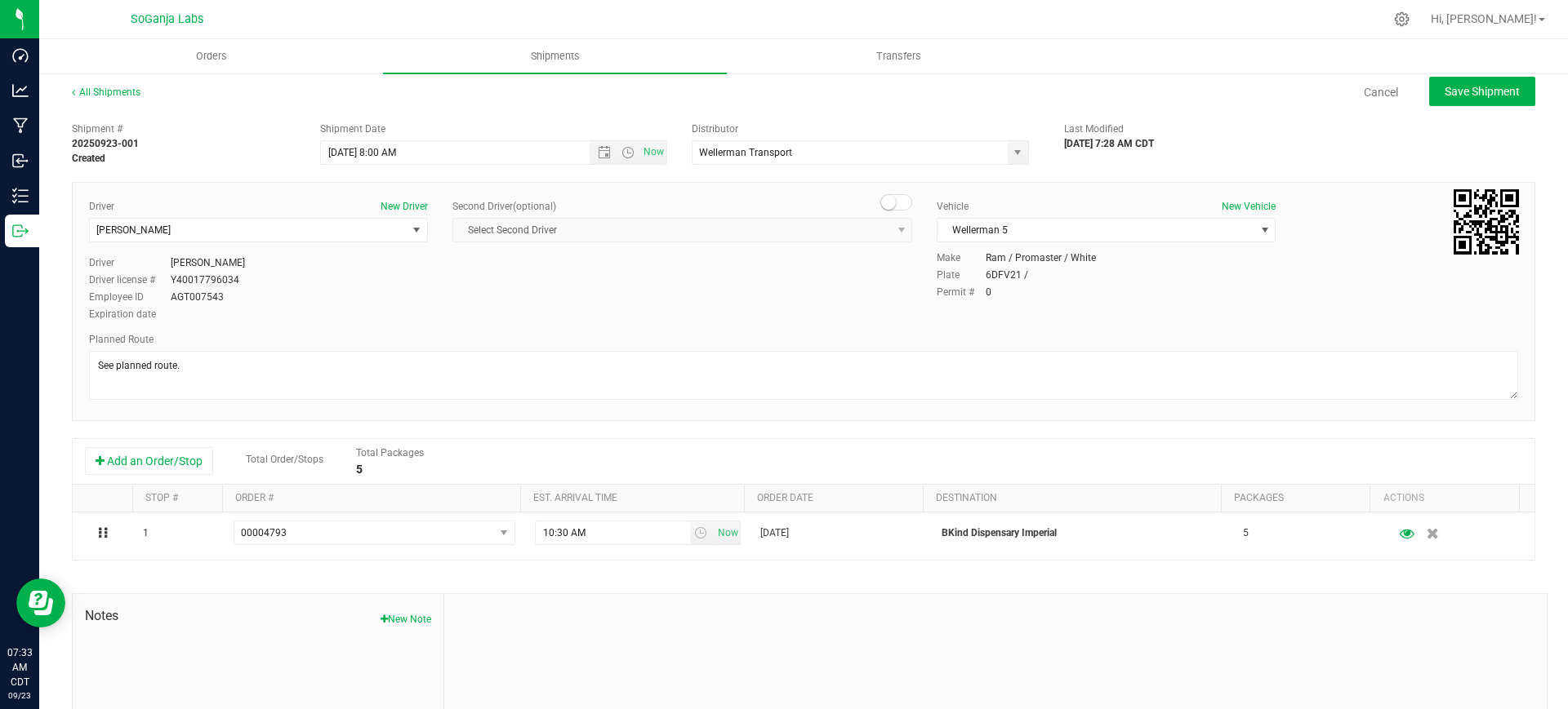
scroll to position [0, 0]
click at [1449, 95] on span "Save Shipment" at bounding box center [1482, 94] width 76 height 13
type input "[DATE] 1:00 PM"
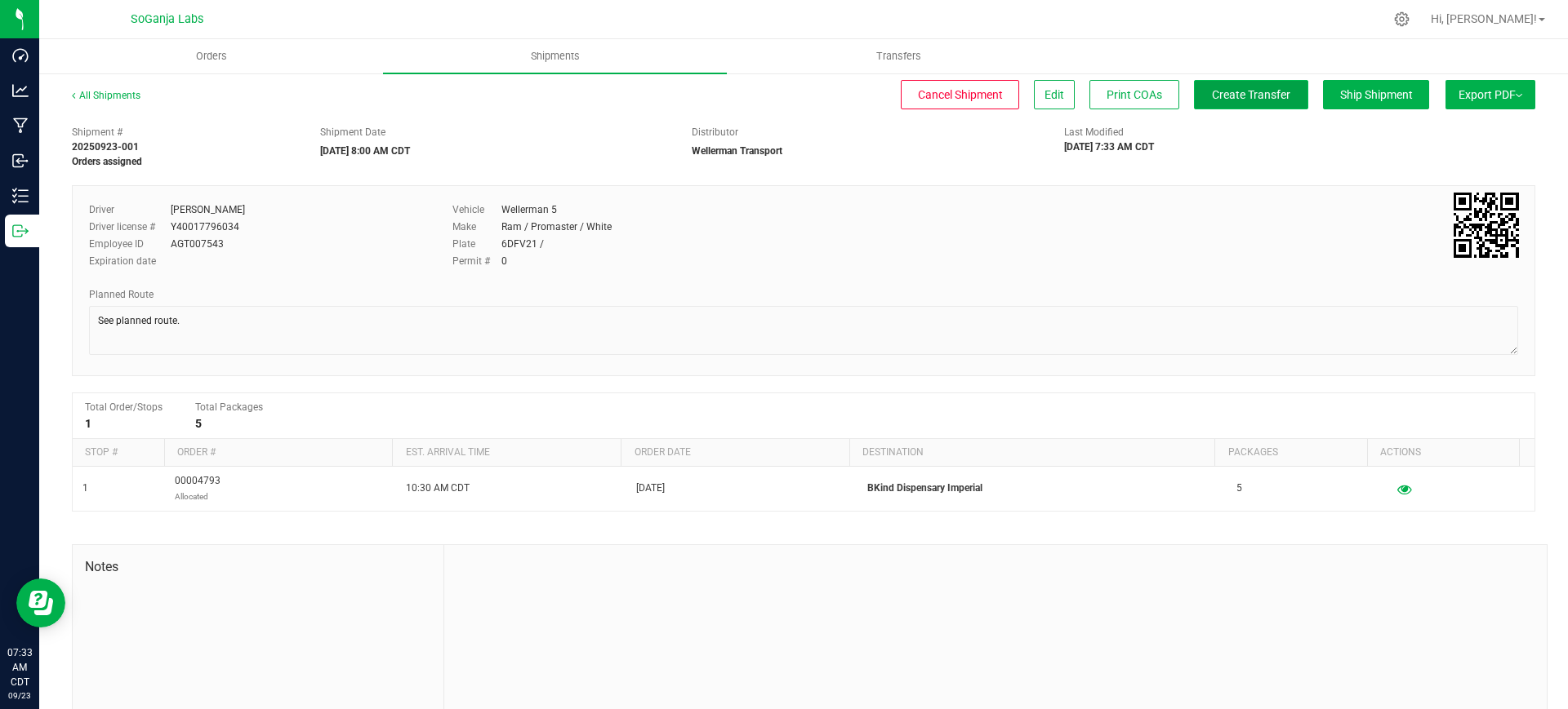
click at [1215, 99] on span "Create Transfer" at bounding box center [1250, 94] width 78 height 13
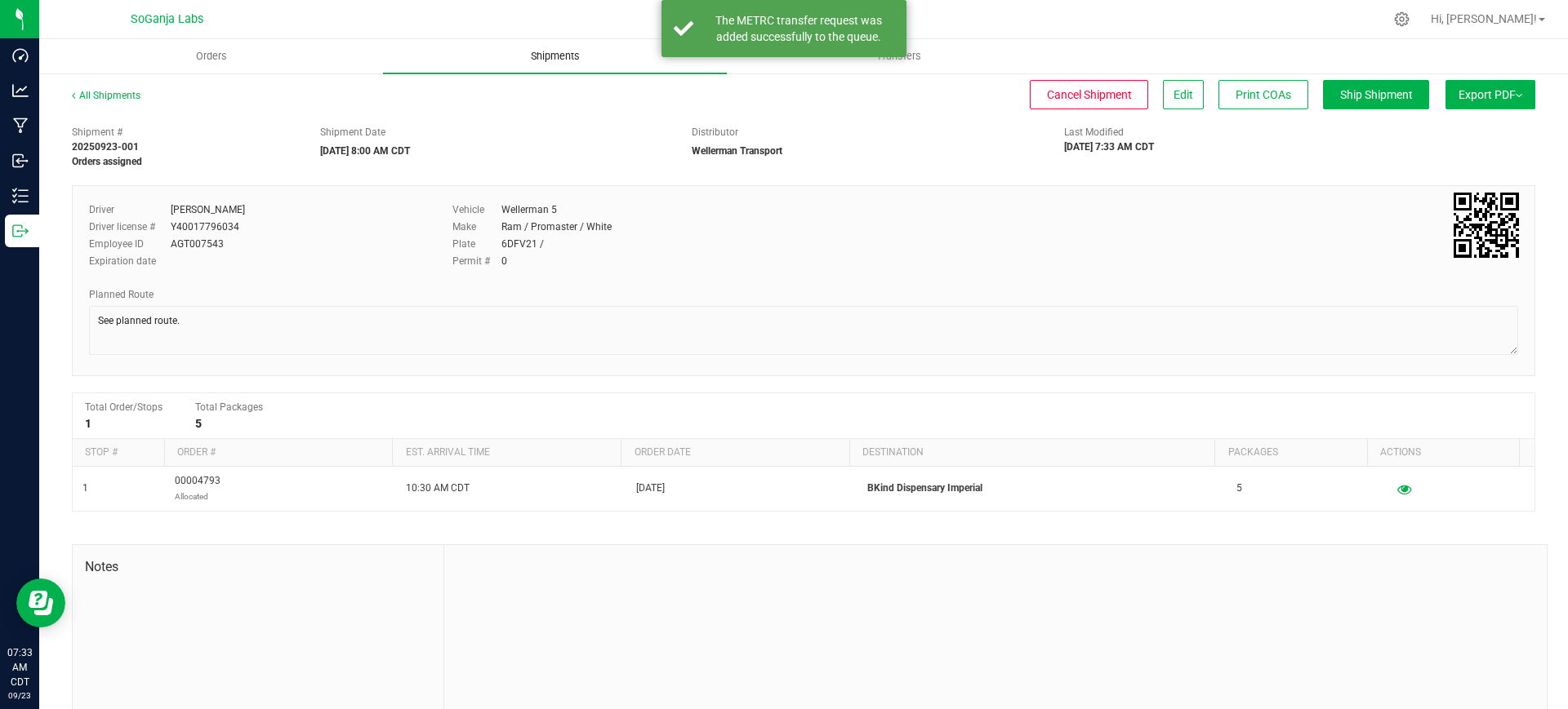
click at [550, 59] on span "Shipments" at bounding box center [555, 56] width 93 height 15
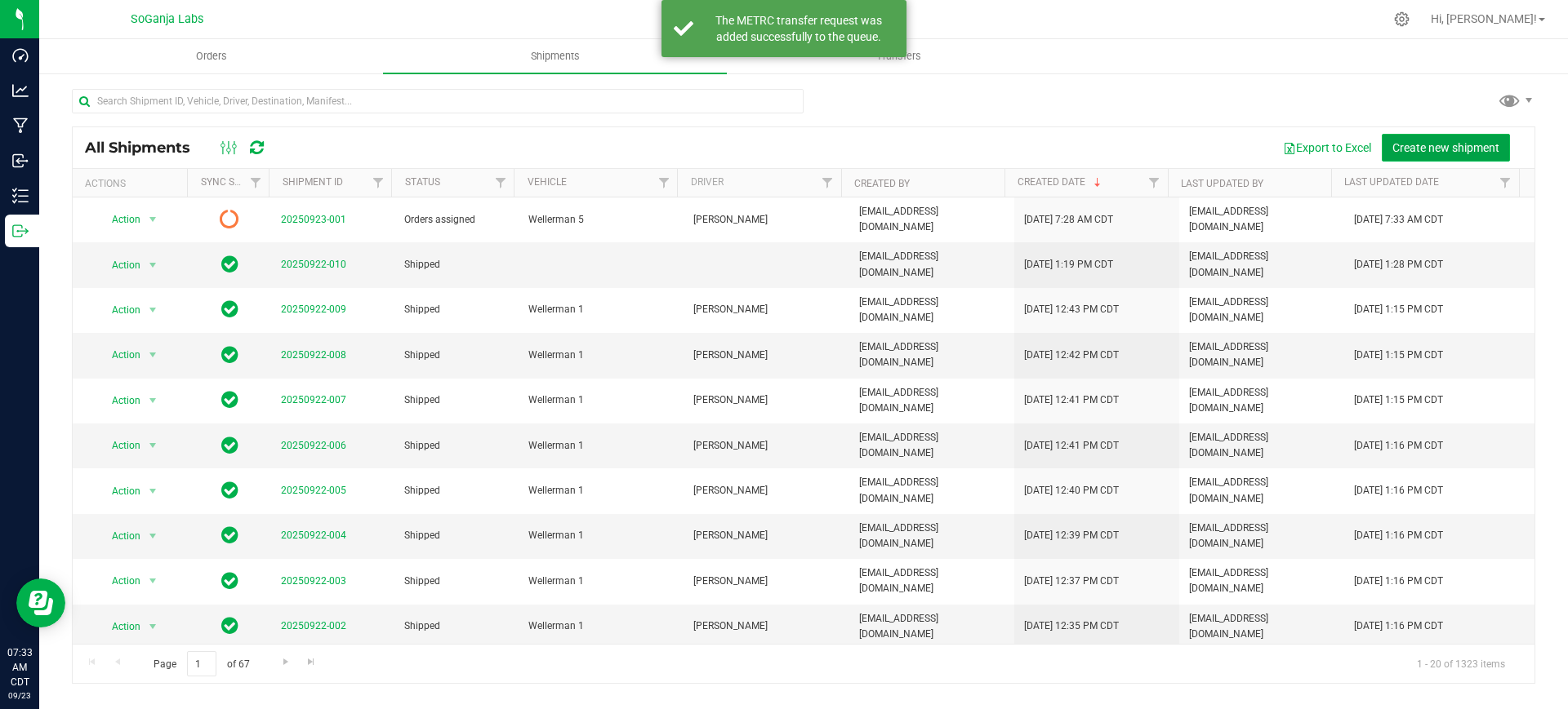
click at [1423, 148] on span "Create new shipment" at bounding box center [1446, 147] width 107 height 13
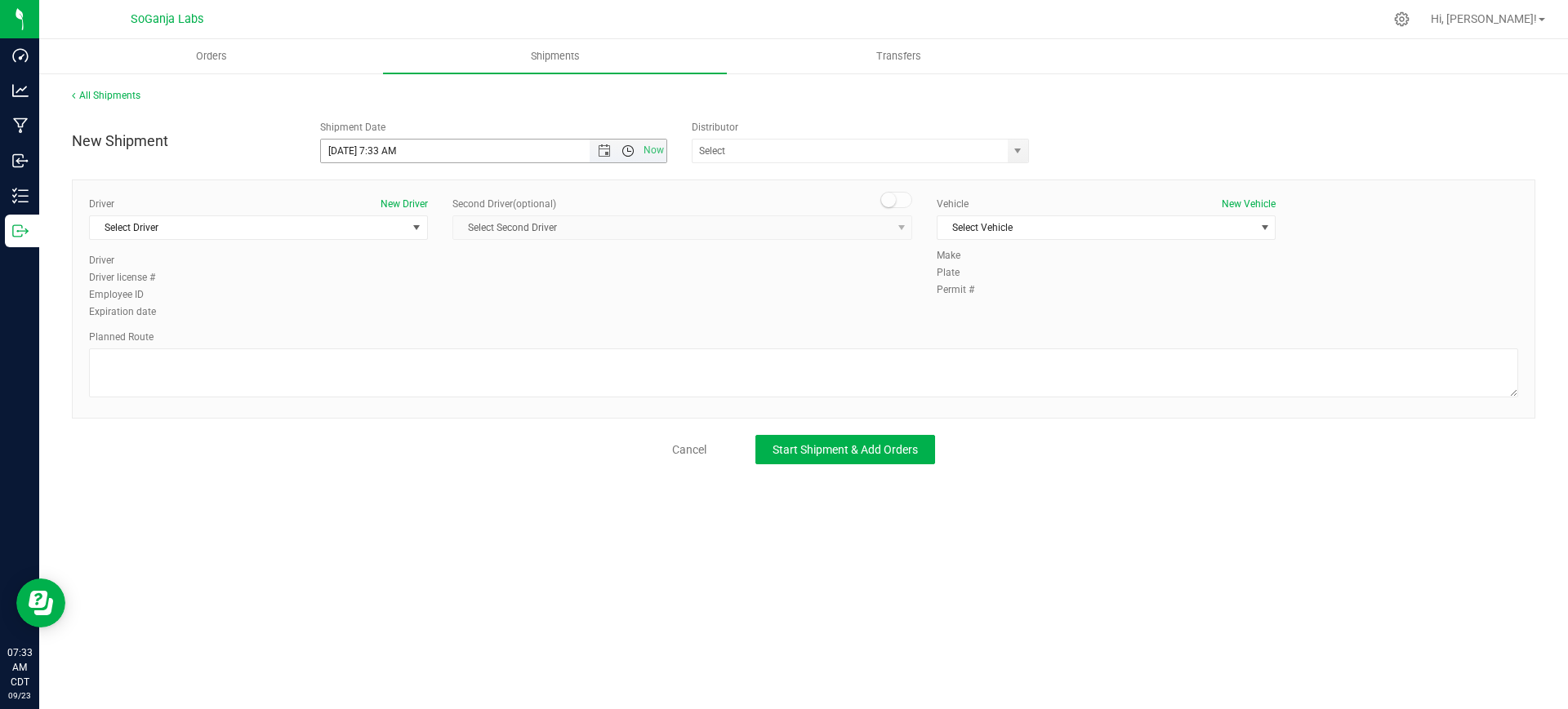
click at [629, 149] on span "Open the time view" at bounding box center [628, 151] width 13 height 13
click at [1018, 150] on span "select" at bounding box center [1017, 151] width 13 height 13
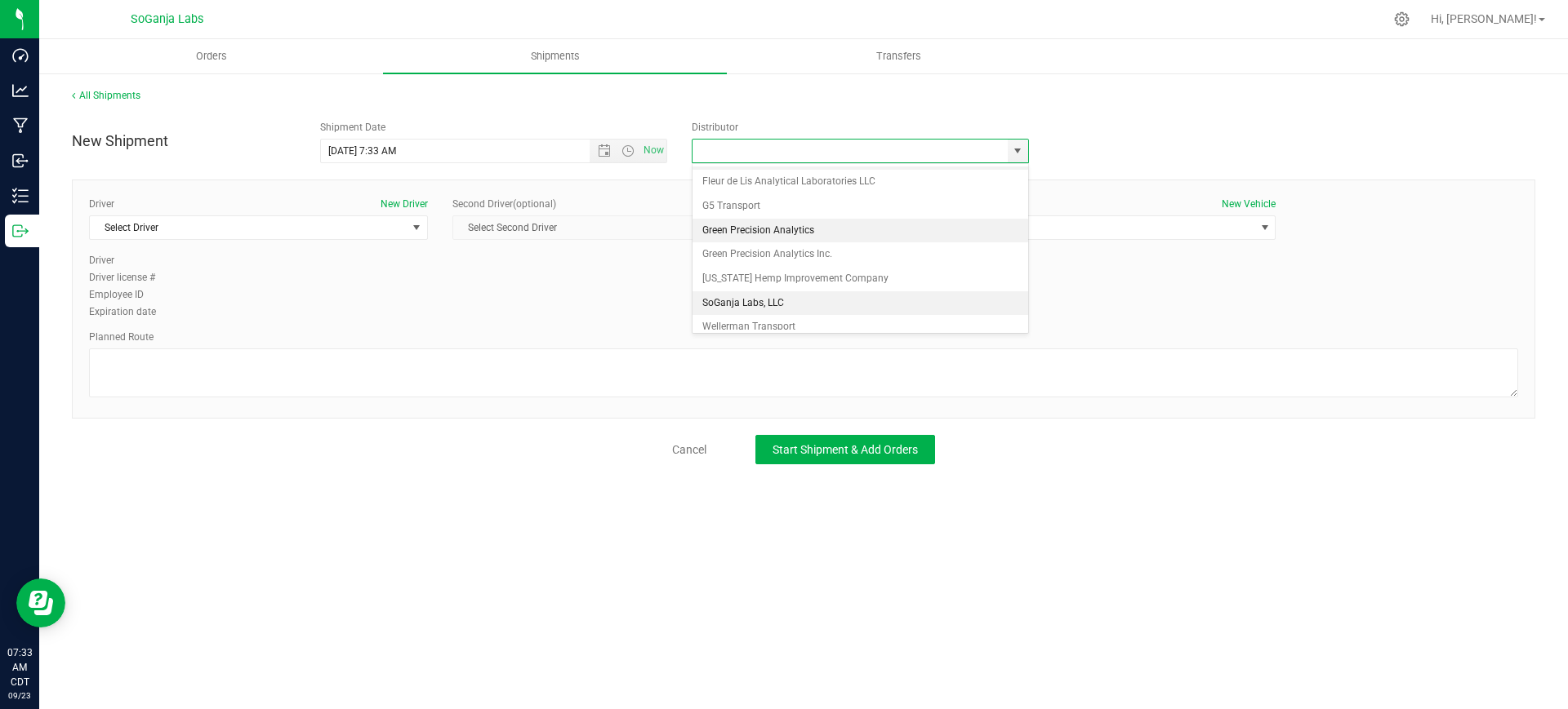
scroll to position [31, 0]
click at [750, 318] on li "Wellerman Transport" at bounding box center [860, 318] width 335 height 25
type input "Wellerman Transport"
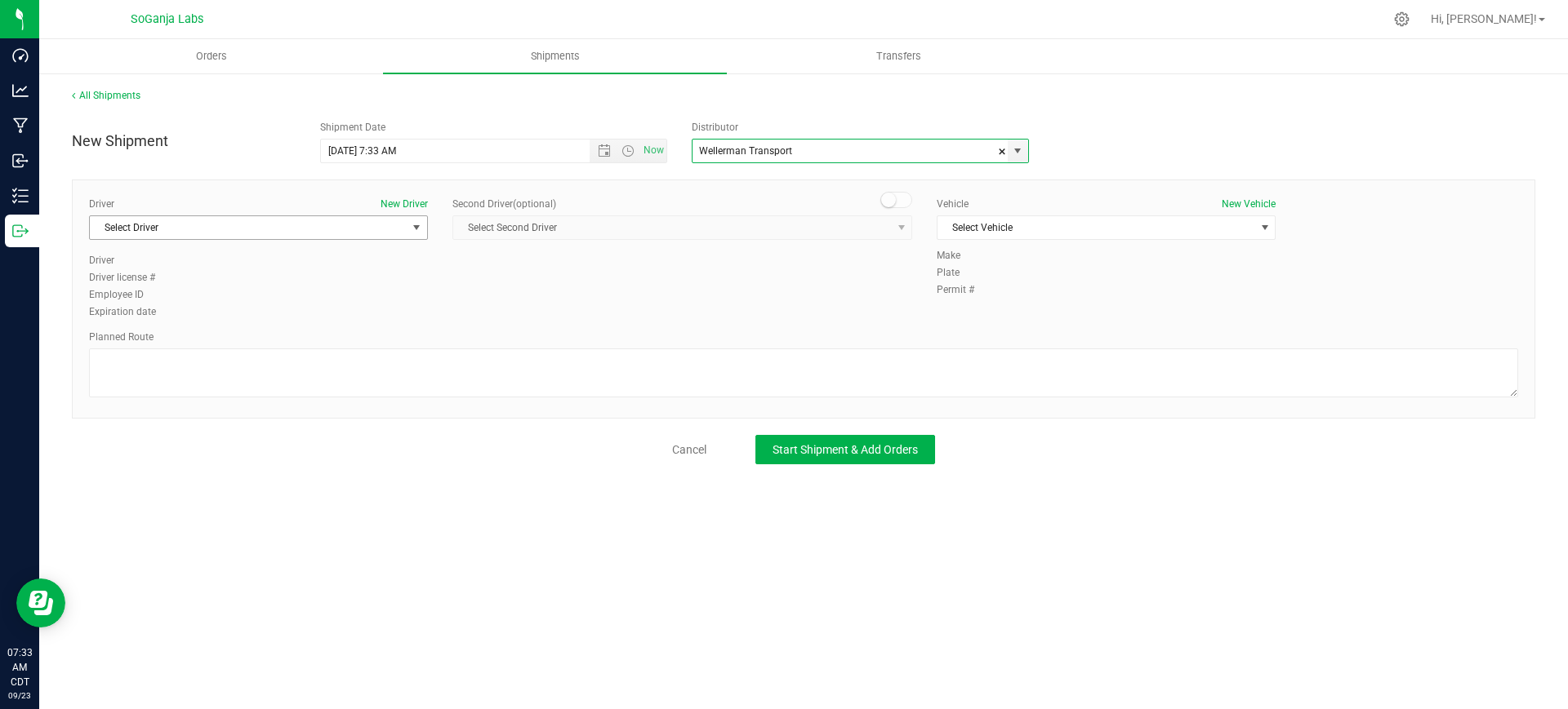
click at [359, 224] on span "Select Driver" at bounding box center [248, 227] width 317 height 23
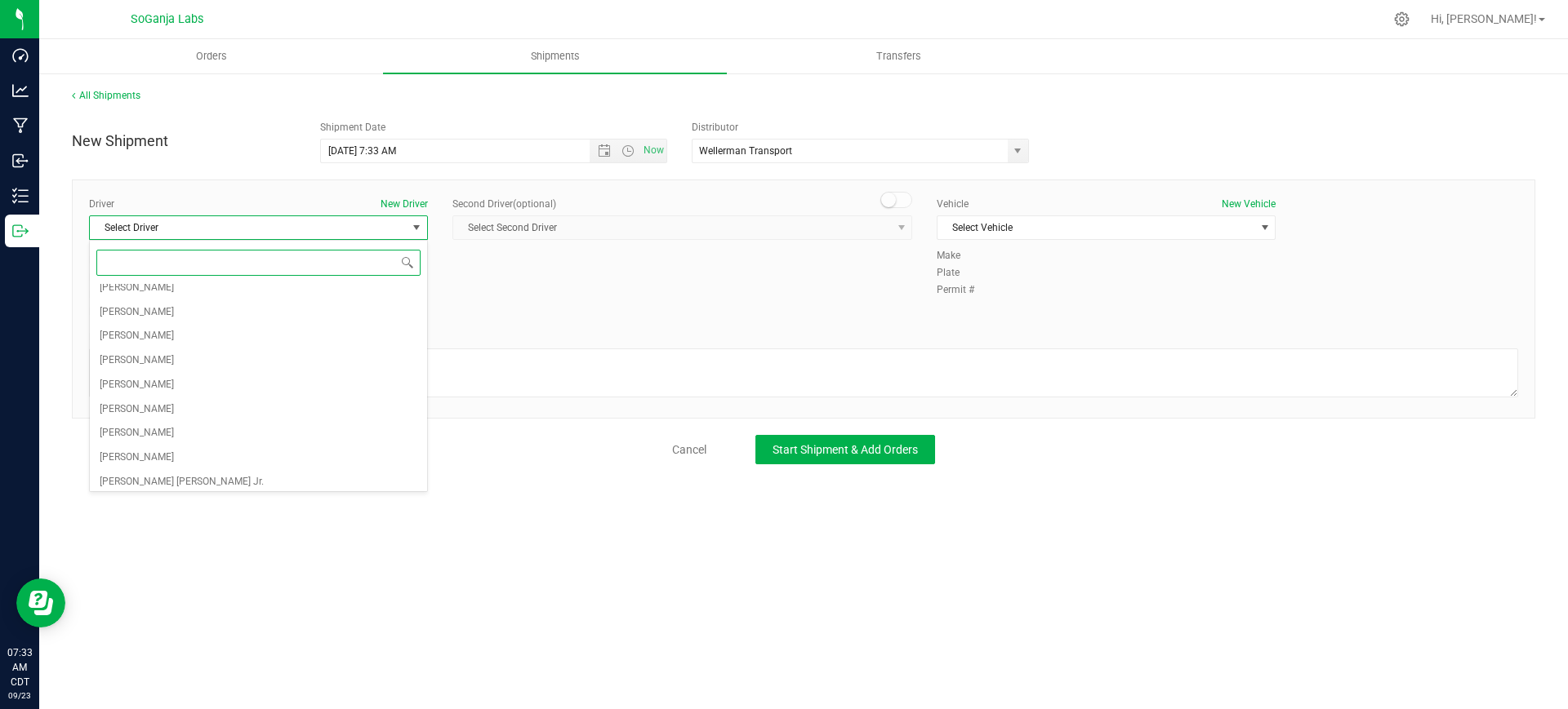
scroll to position [377, 0]
click at [154, 473] on li "[PERSON_NAME]" at bounding box center [258, 476] width 337 height 25
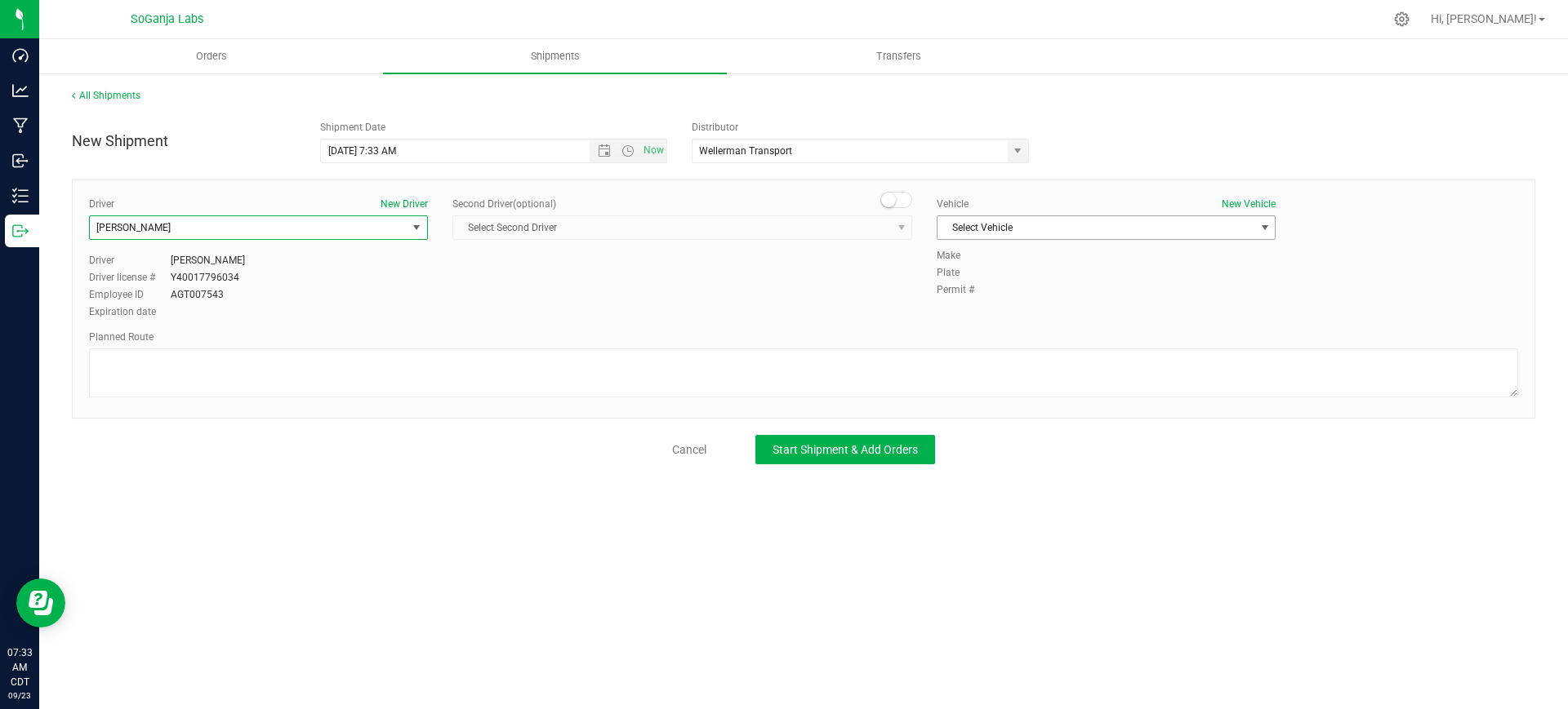
click at [970, 224] on span "Select Vehicle" at bounding box center [1096, 227] width 317 height 23
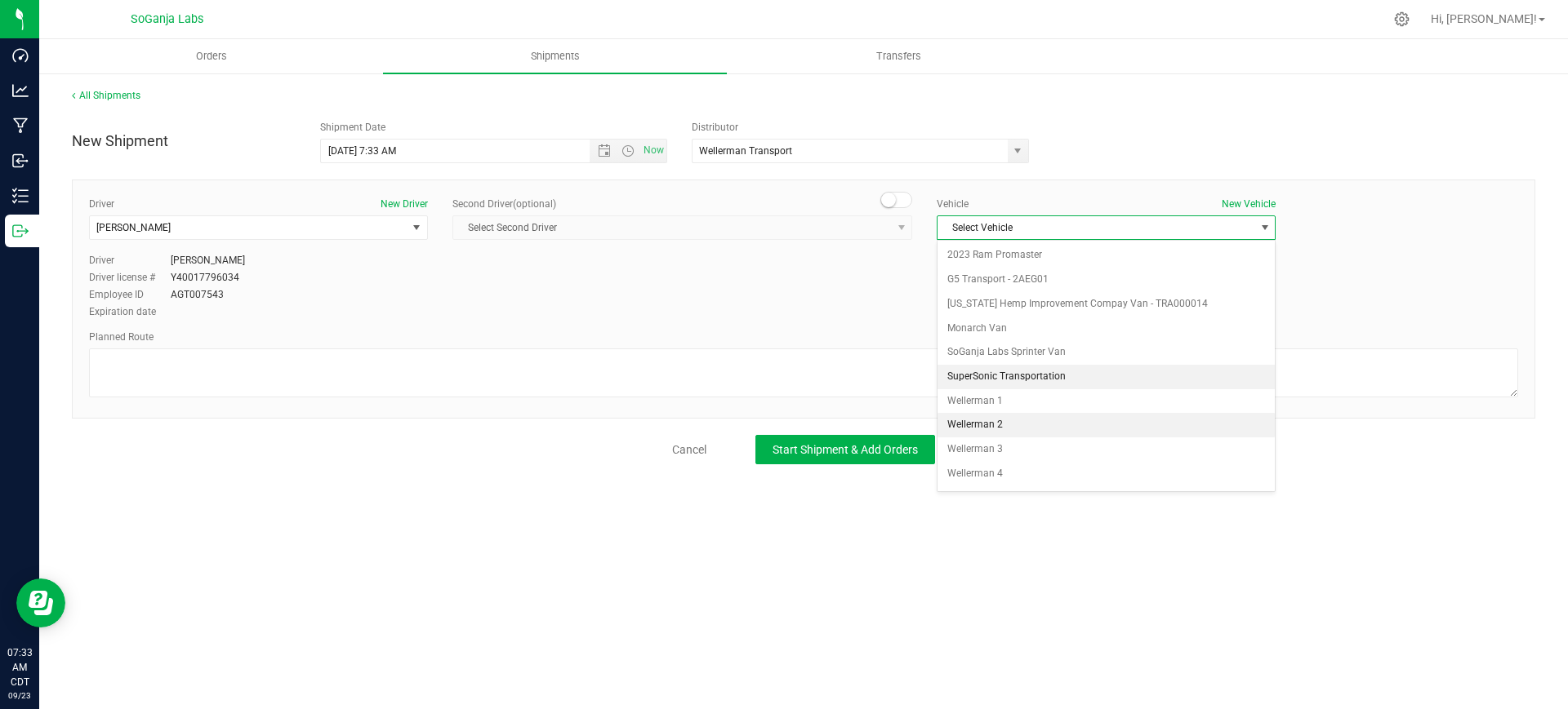
scroll to position [47, 0]
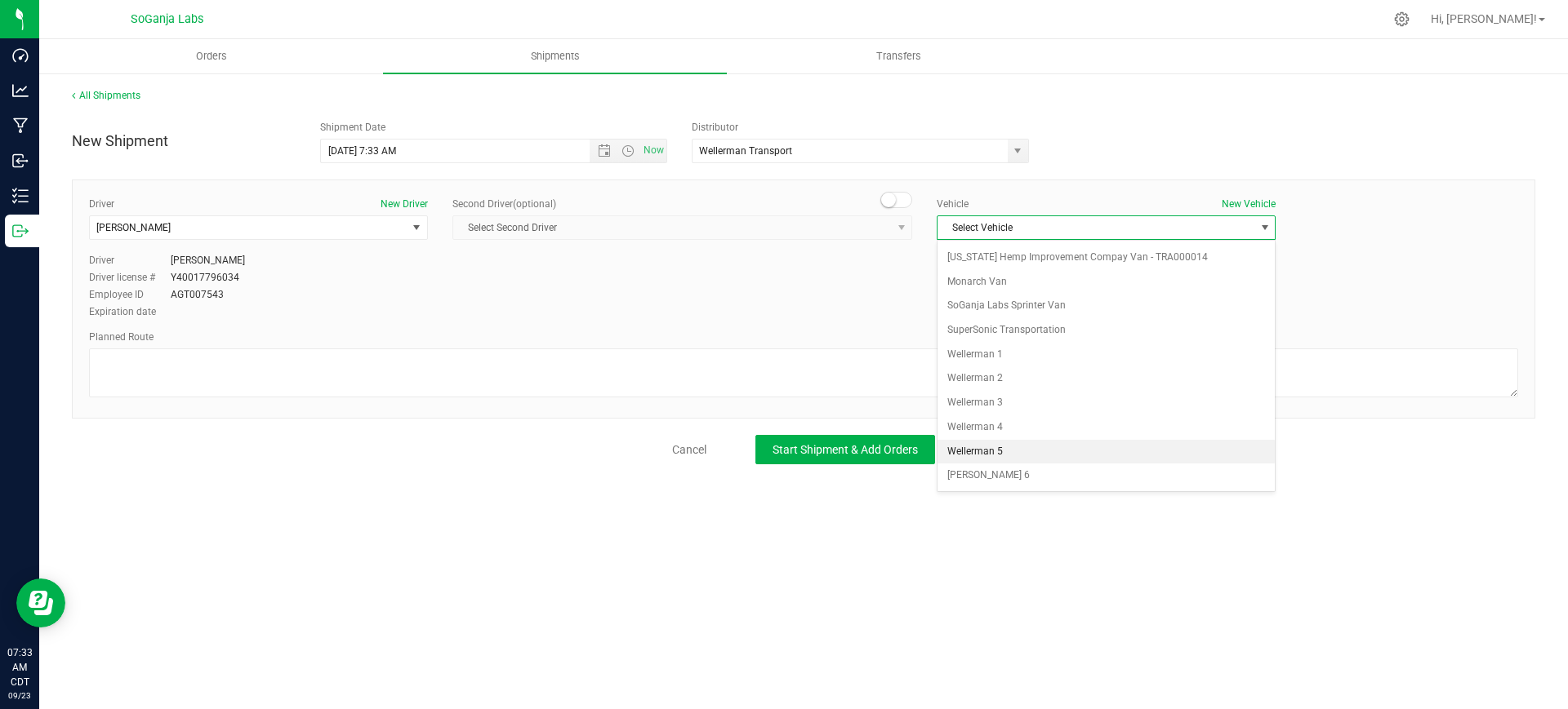
click at [997, 448] on li "Wellerman 5" at bounding box center [1106, 452] width 337 height 25
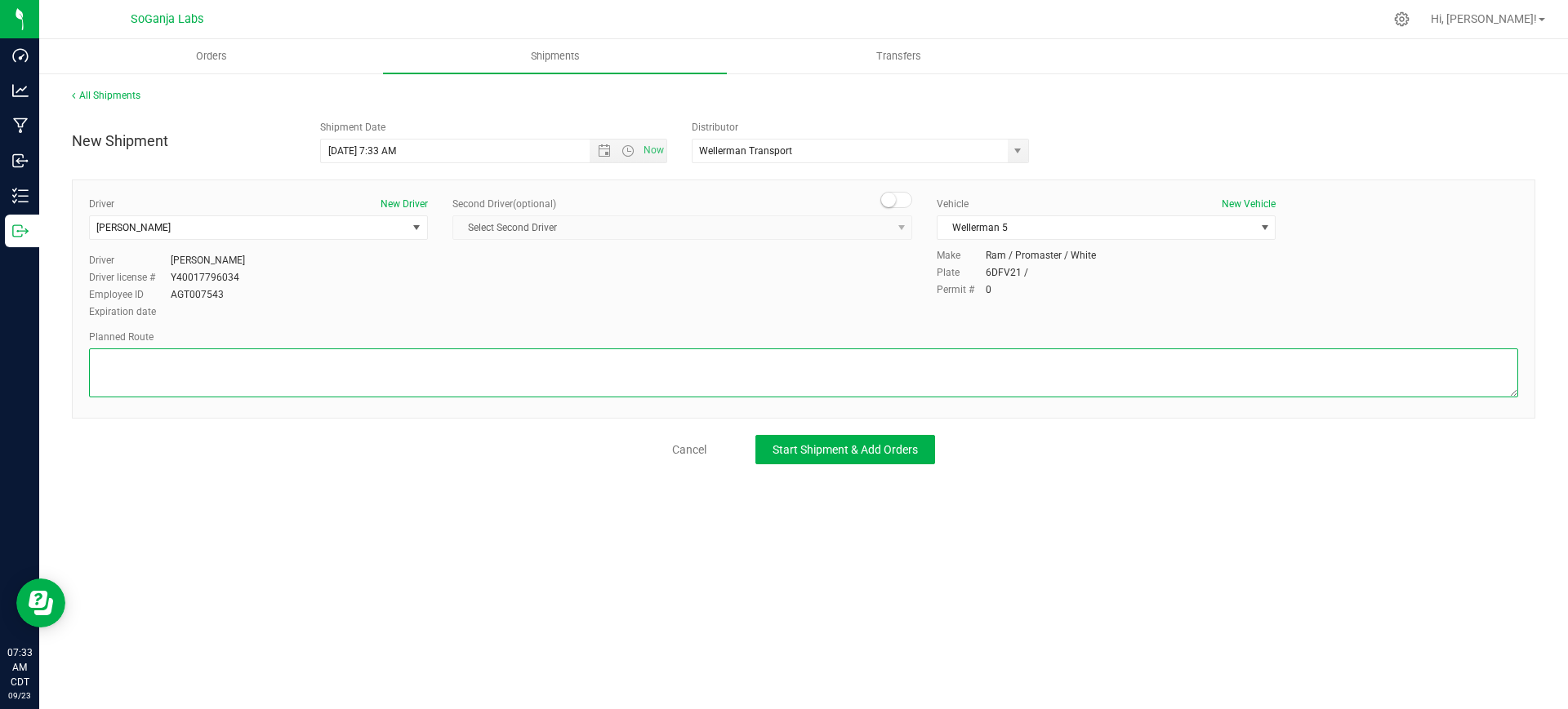
paste textarea "See planned route."
type textarea "See planned route."
click at [831, 455] on span "Start Shipment & Add Orders" at bounding box center [845, 449] width 146 height 13
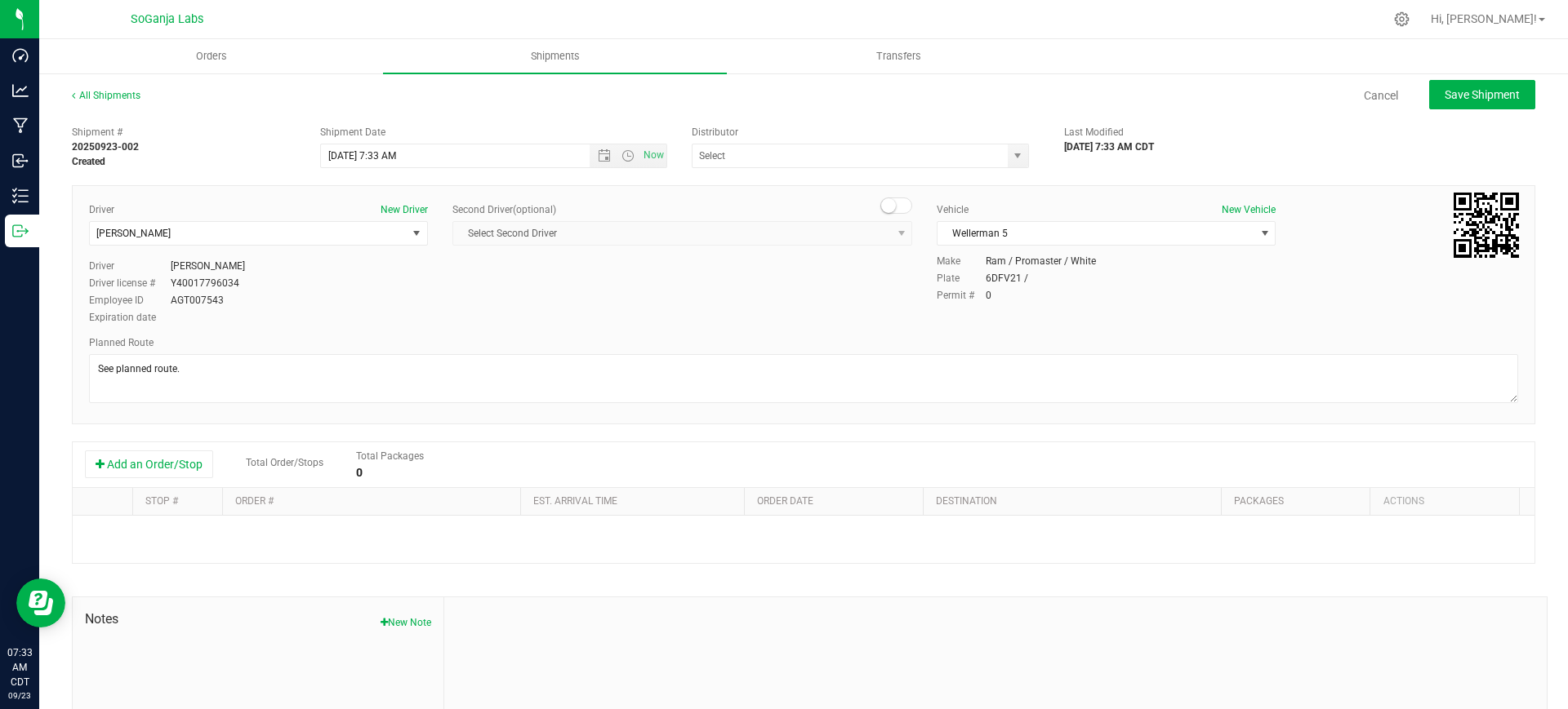
type input "Wellerman Transport"
click at [175, 464] on button "Add an Order/Stop" at bounding box center [149, 464] width 128 height 28
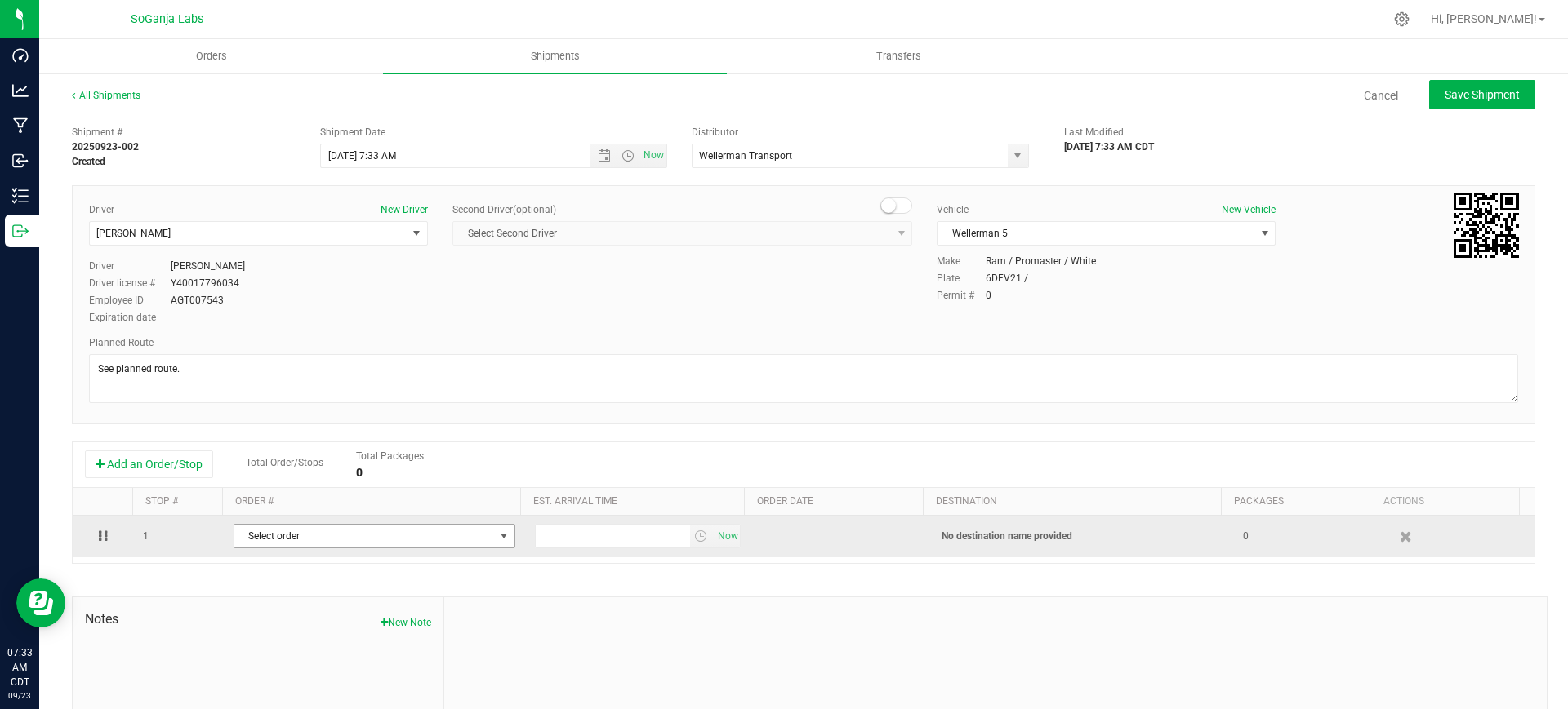
click at [395, 539] on span "Select order" at bounding box center [364, 536] width 260 height 23
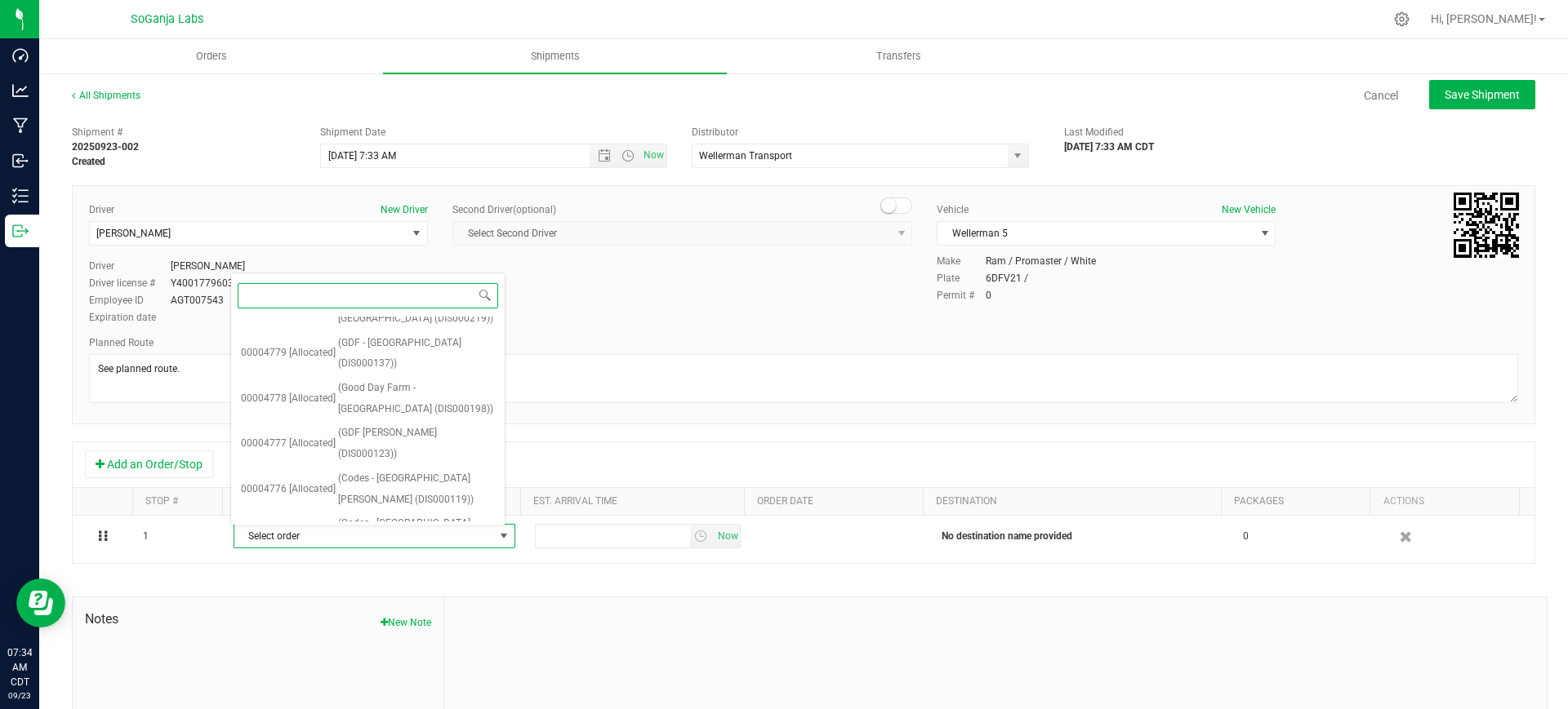
scroll to position [442, 0]
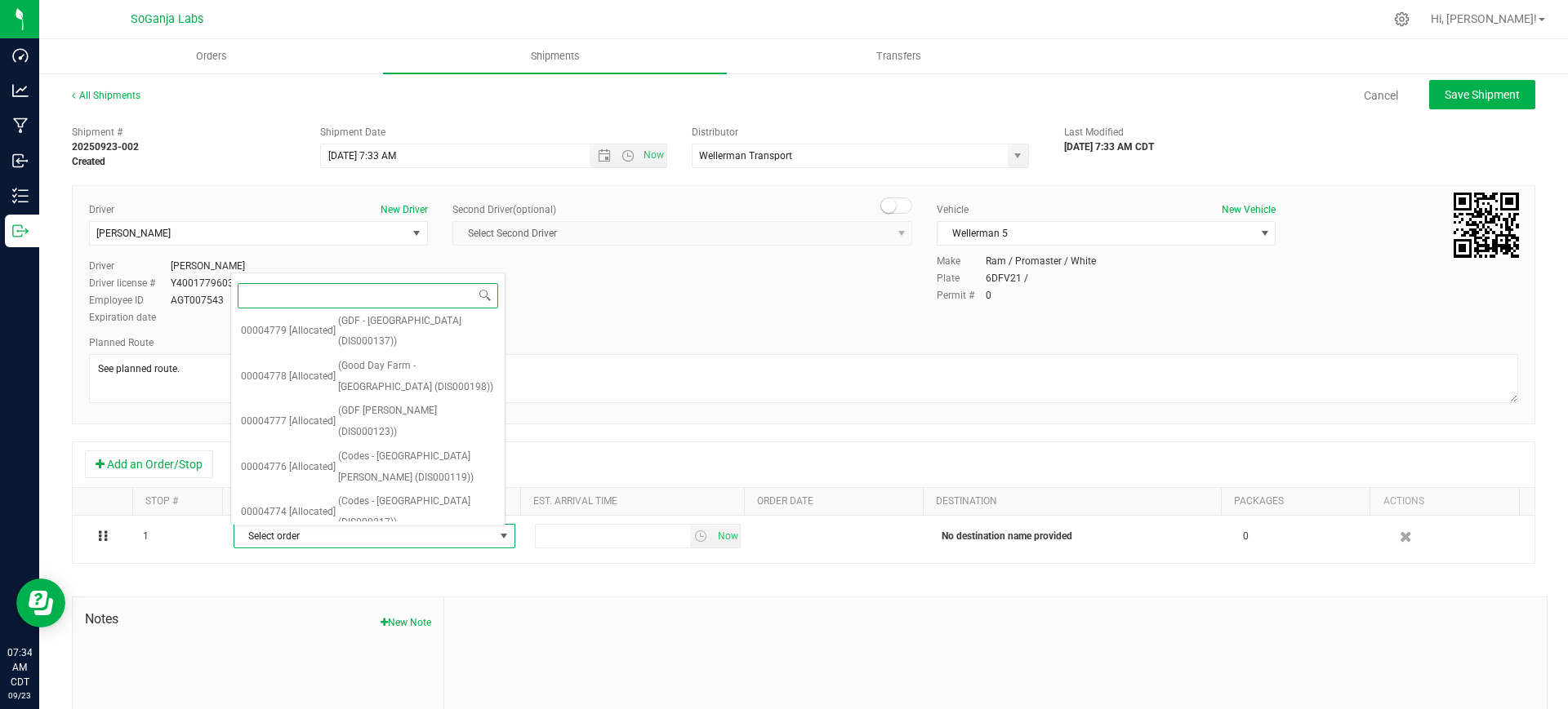
click at [419, 537] on span "([GEOGRAPHIC_DATA] - [GEOGRAPHIC_DATA] (DIS000173))" at bounding box center [416, 557] width 157 height 41
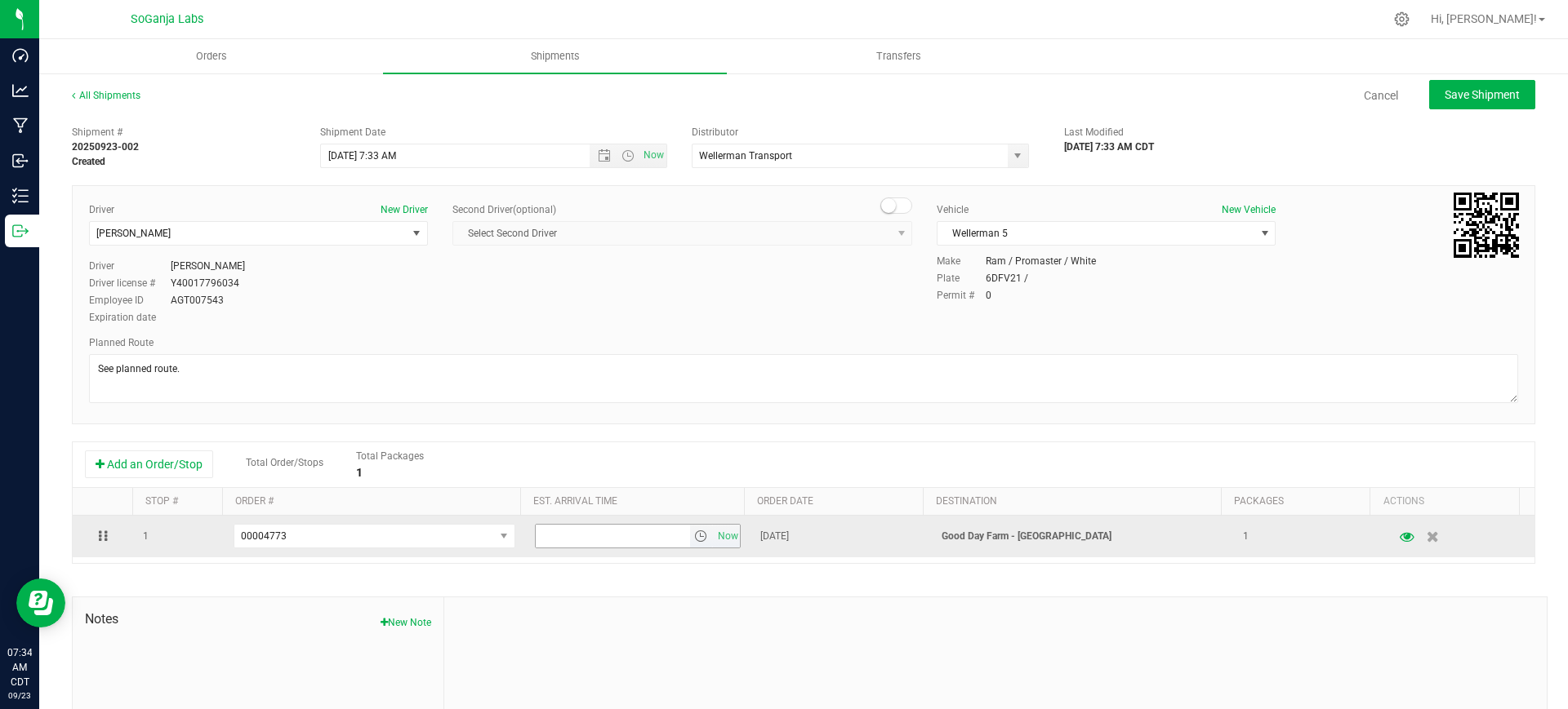
click at [694, 532] on span "select" at bounding box center [701, 536] width 13 height 13
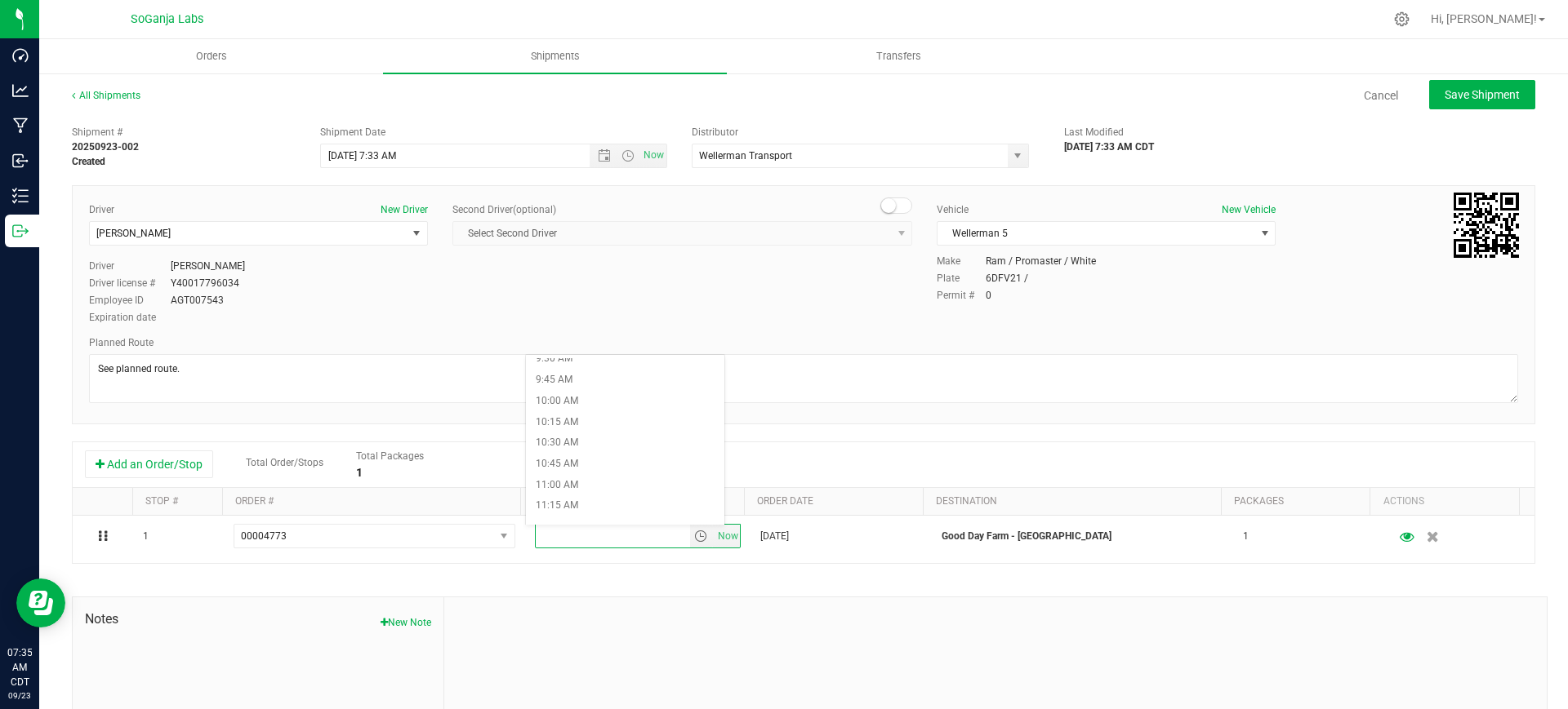
scroll to position [816, 0]
click at [585, 373] on li "9:45 AM" at bounding box center [625, 370] width 198 height 21
click at [1471, 85] on button "Save Shipment" at bounding box center [1482, 94] width 106 height 29
type input "[DATE] 12:33 PM"
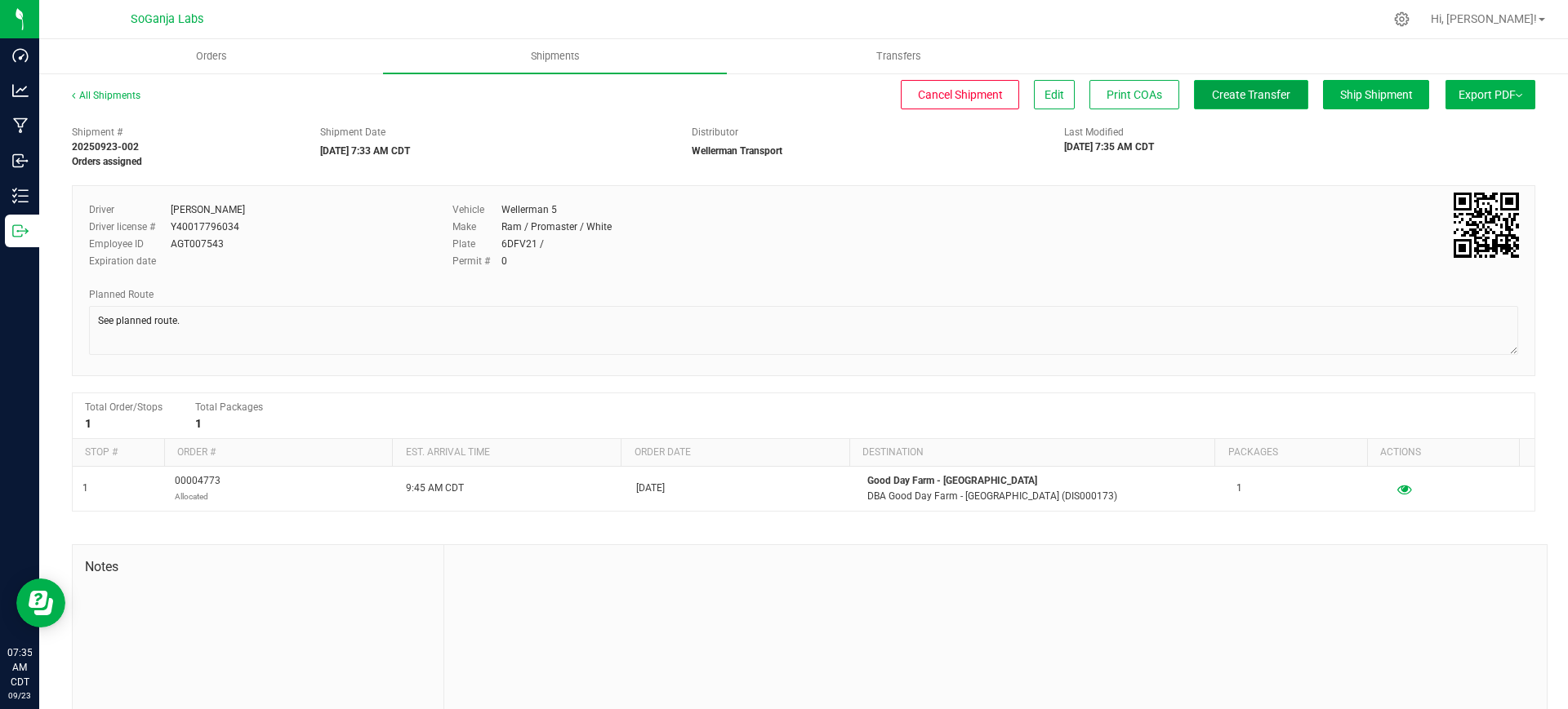
click at [1223, 99] on span "Create Transfer" at bounding box center [1250, 94] width 78 height 13
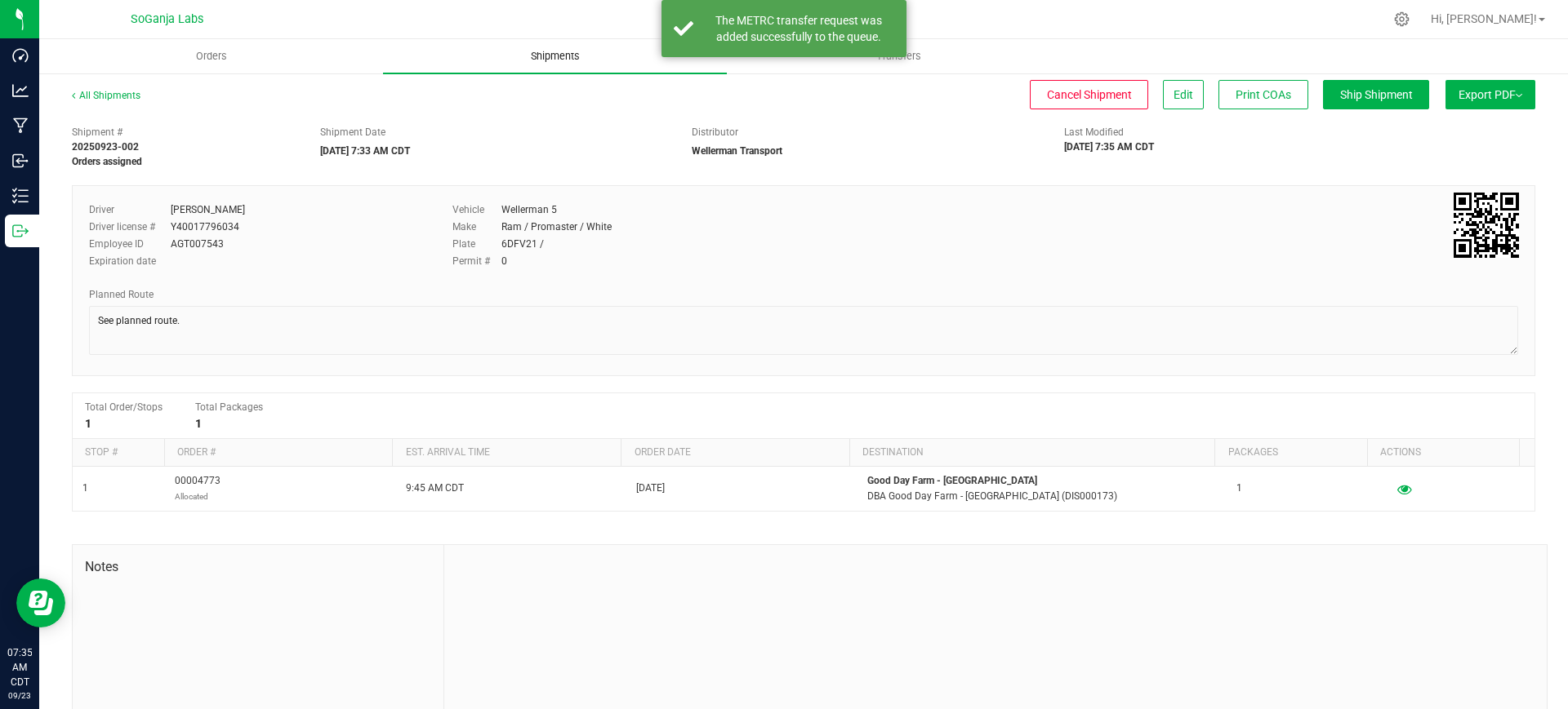
drag, startPoint x: 557, startPoint y: 57, endPoint x: 565, endPoint y: 60, distance: 8.5
click at [557, 57] on span "Shipments" at bounding box center [555, 56] width 93 height 15
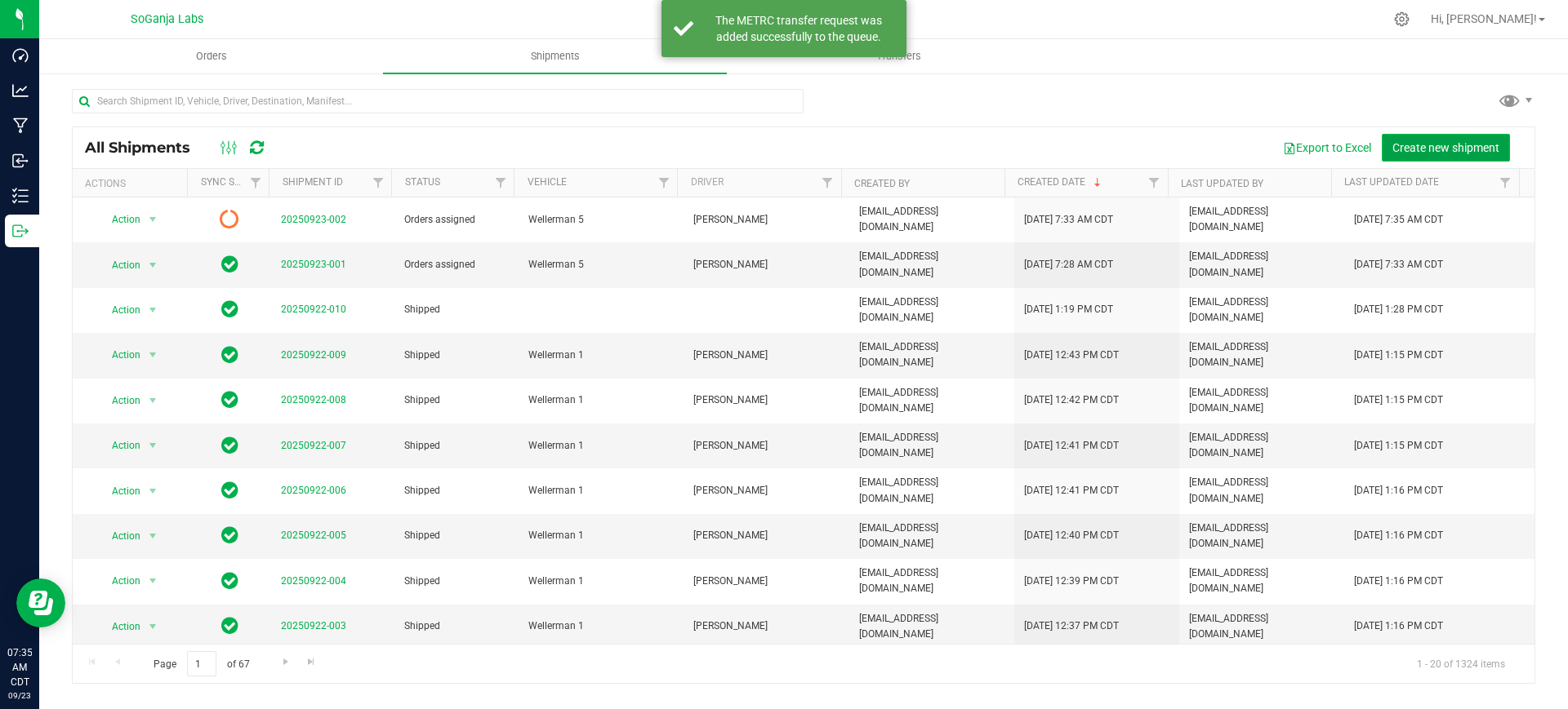
click at [1419, 151] on span "Create new shipment" at bounding box center [1446, 147] width 107 height 13
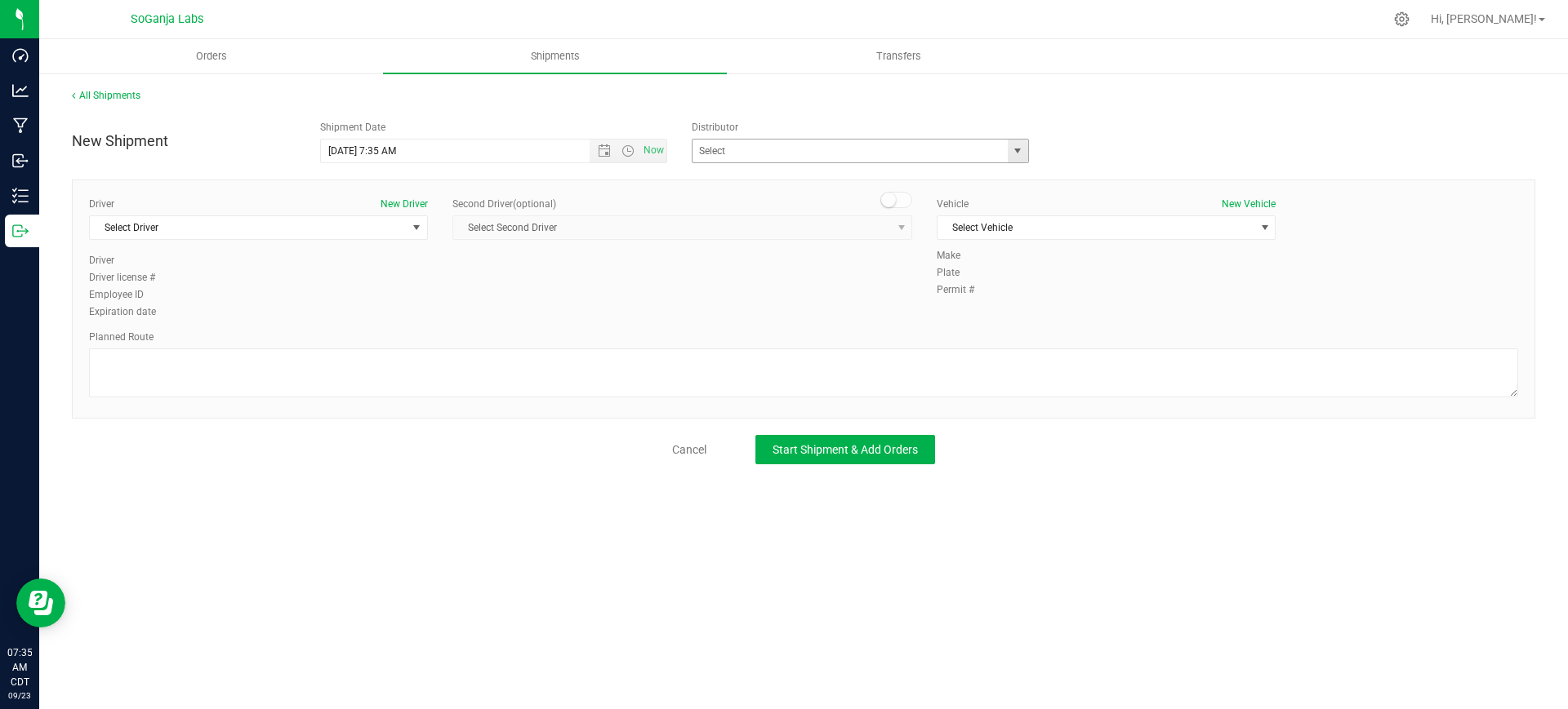
click at [1023, 145] on span "select" at bounding box center [1017, 151] width 13 height 13
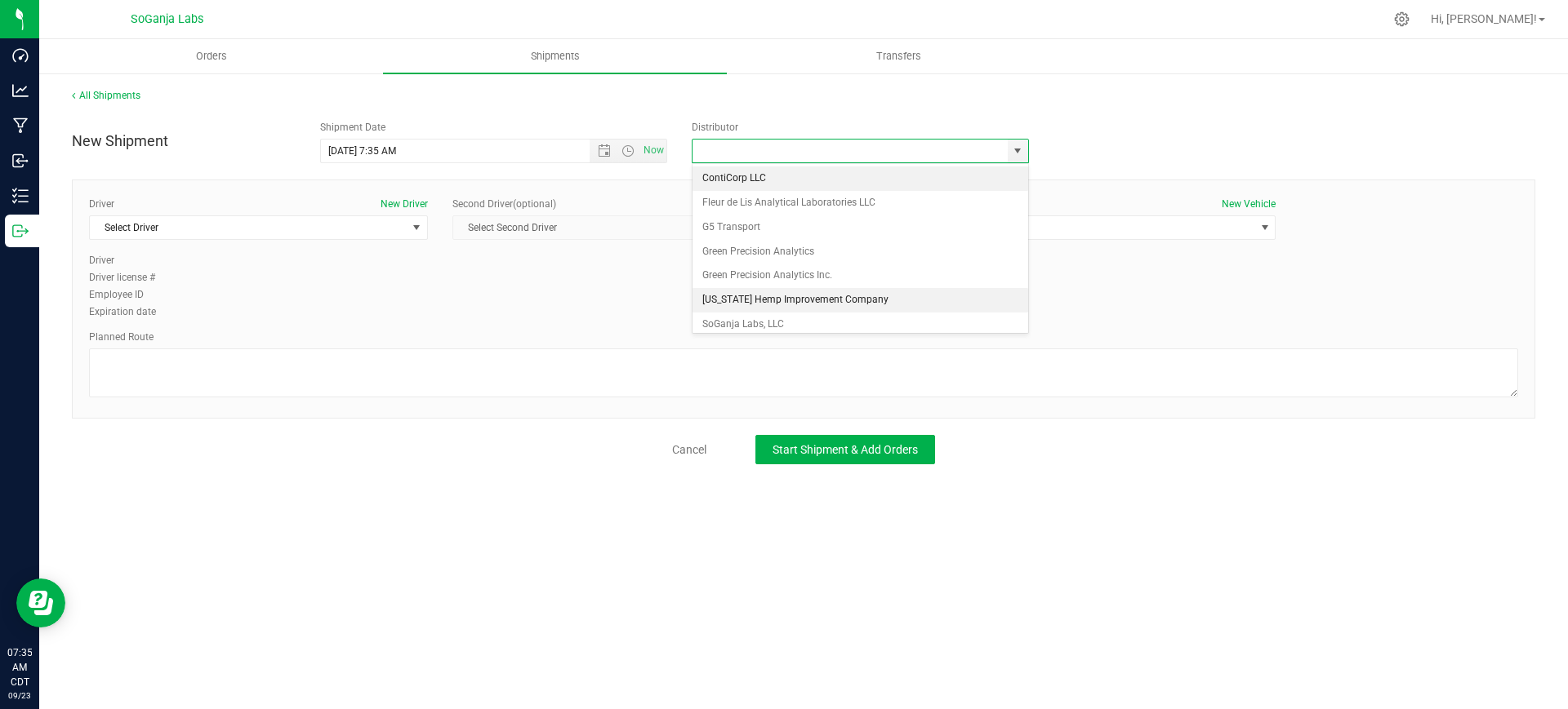
scroll to position [31, 0]
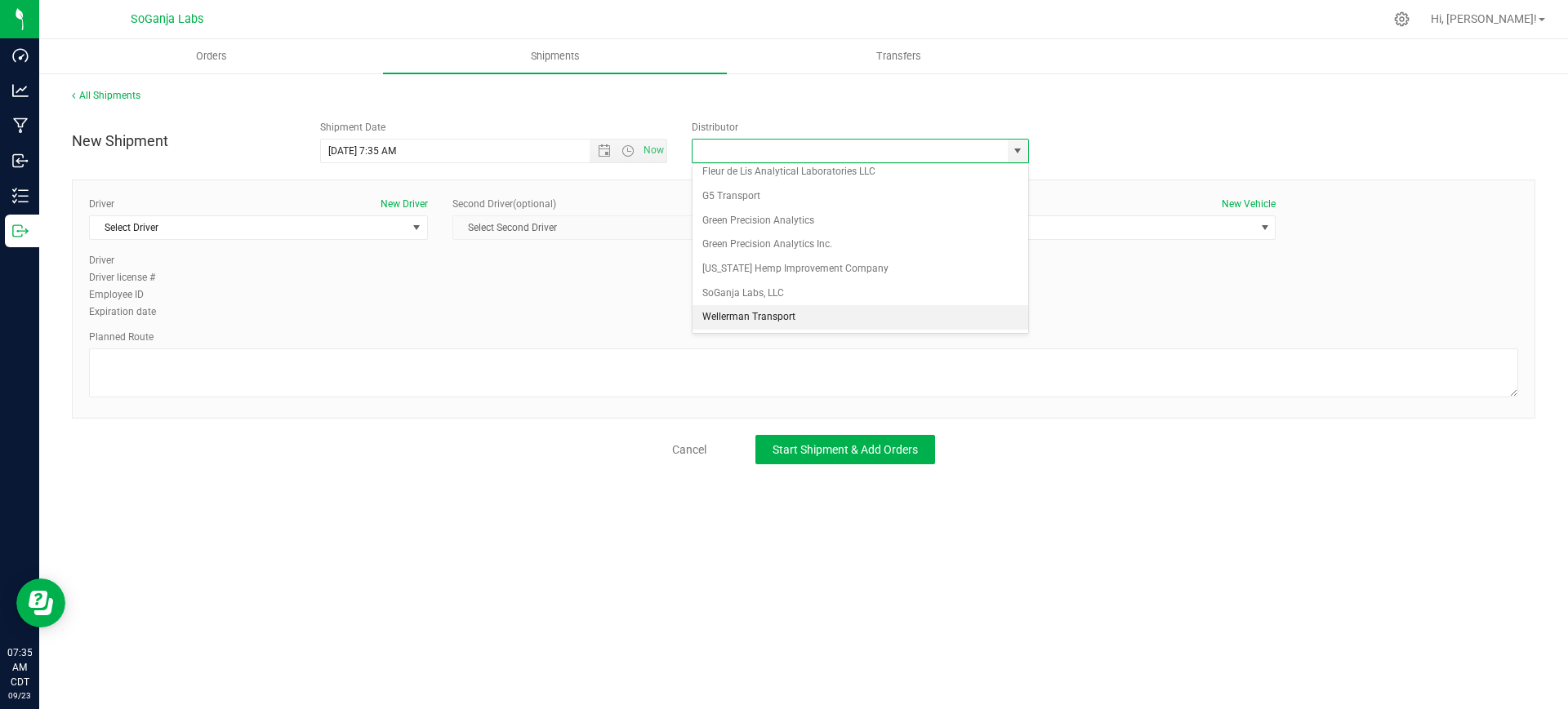
click at [766, 320] on li "Wellerman Transport" at bounding box center [860, 318] width 335 height 25
type input "Wellerman Transport"
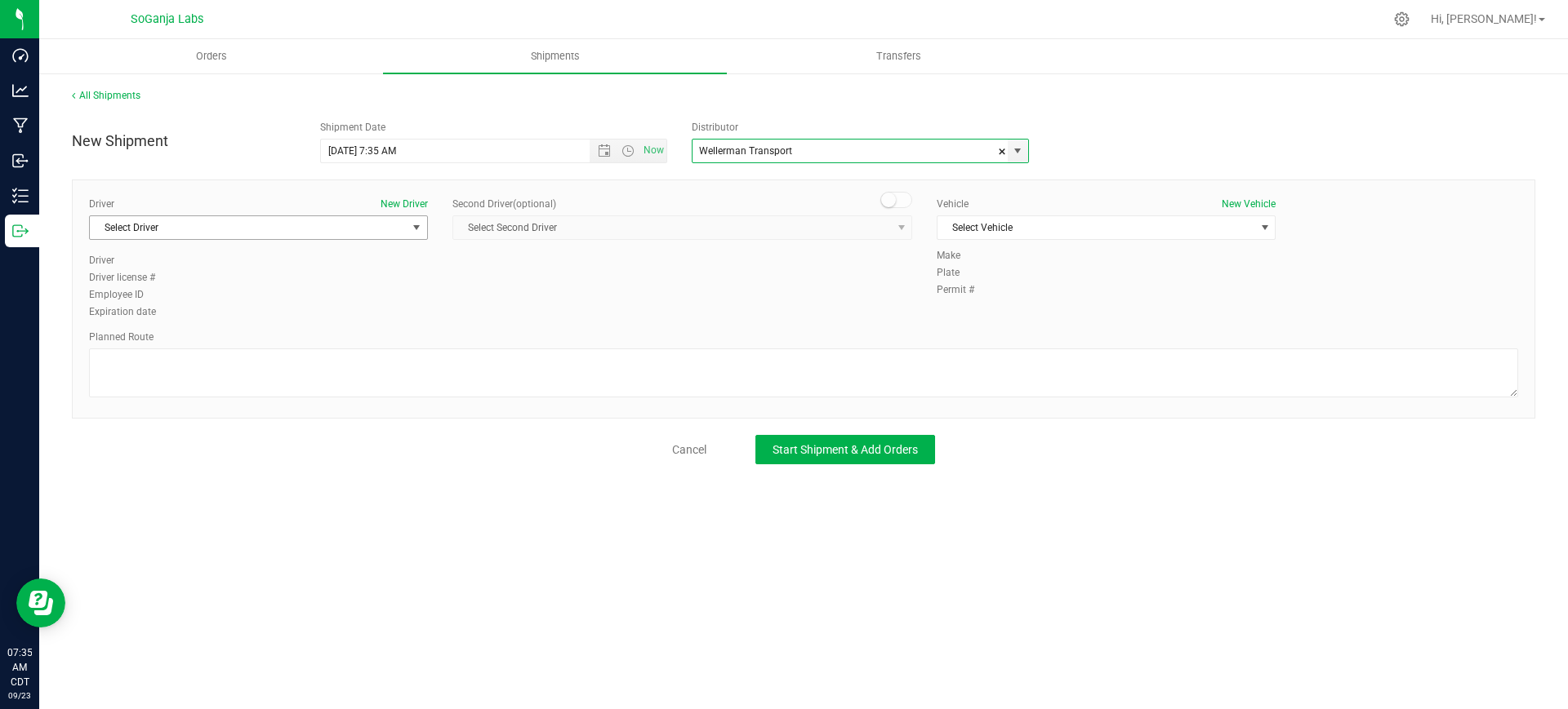
click at [298, 223] on span "Select Driver" at bounding box center [248, 227] width 317 height 23
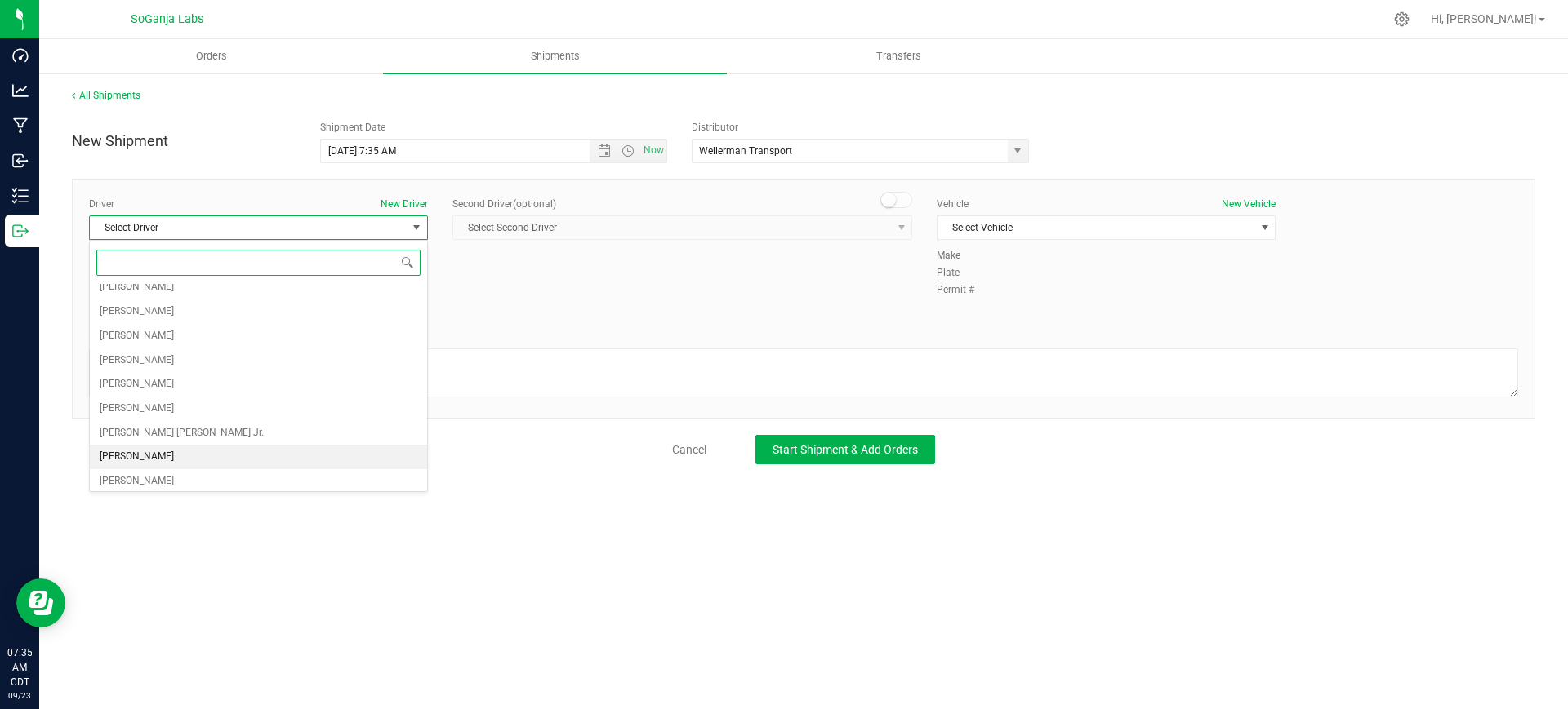
scroll to position [377, 0]
click at [136, 473] on span "[PERSON_NAME]" at bounding box center [136, 476] width 75 height 21
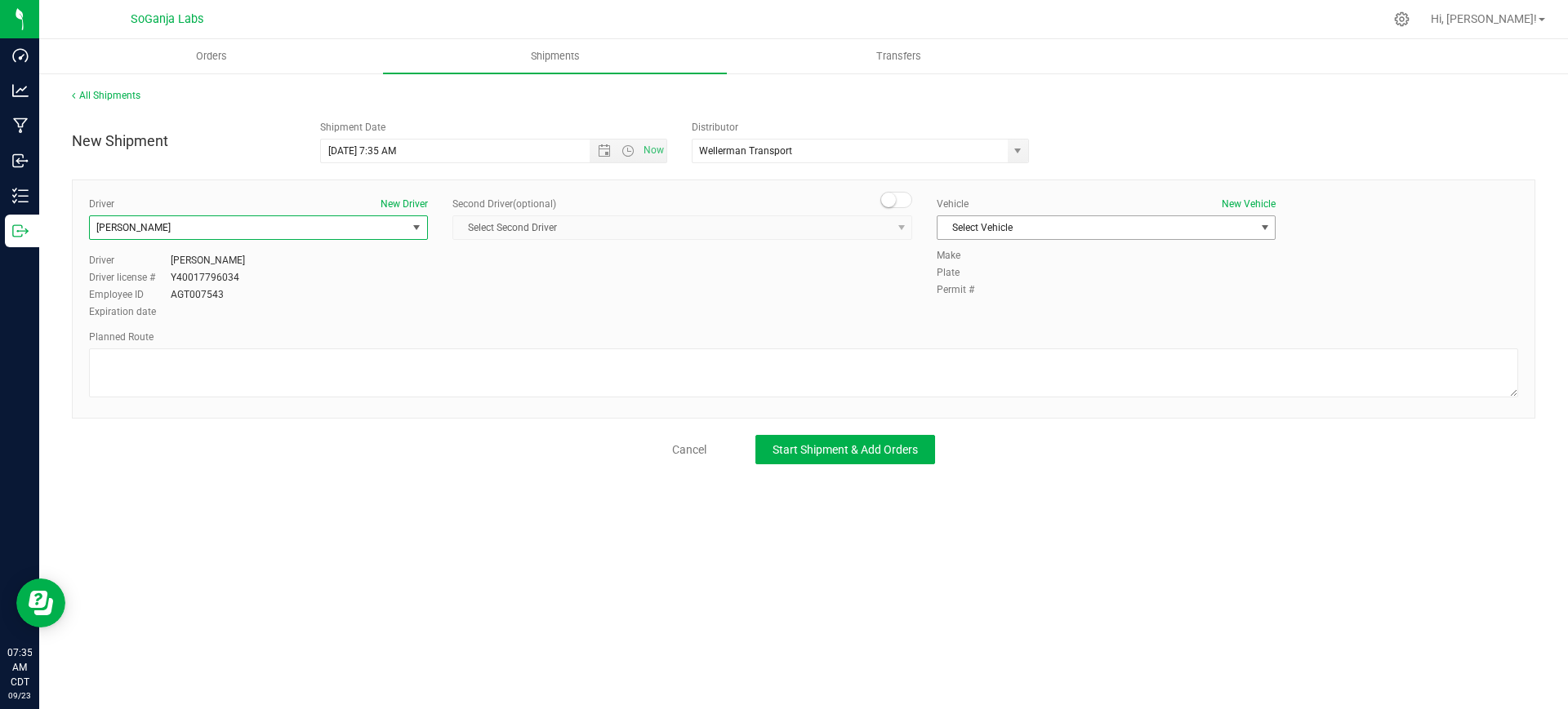
click at [1063, 225] on span "Select Vehicle" at bounding box center [1096, 227] width 317 height 23
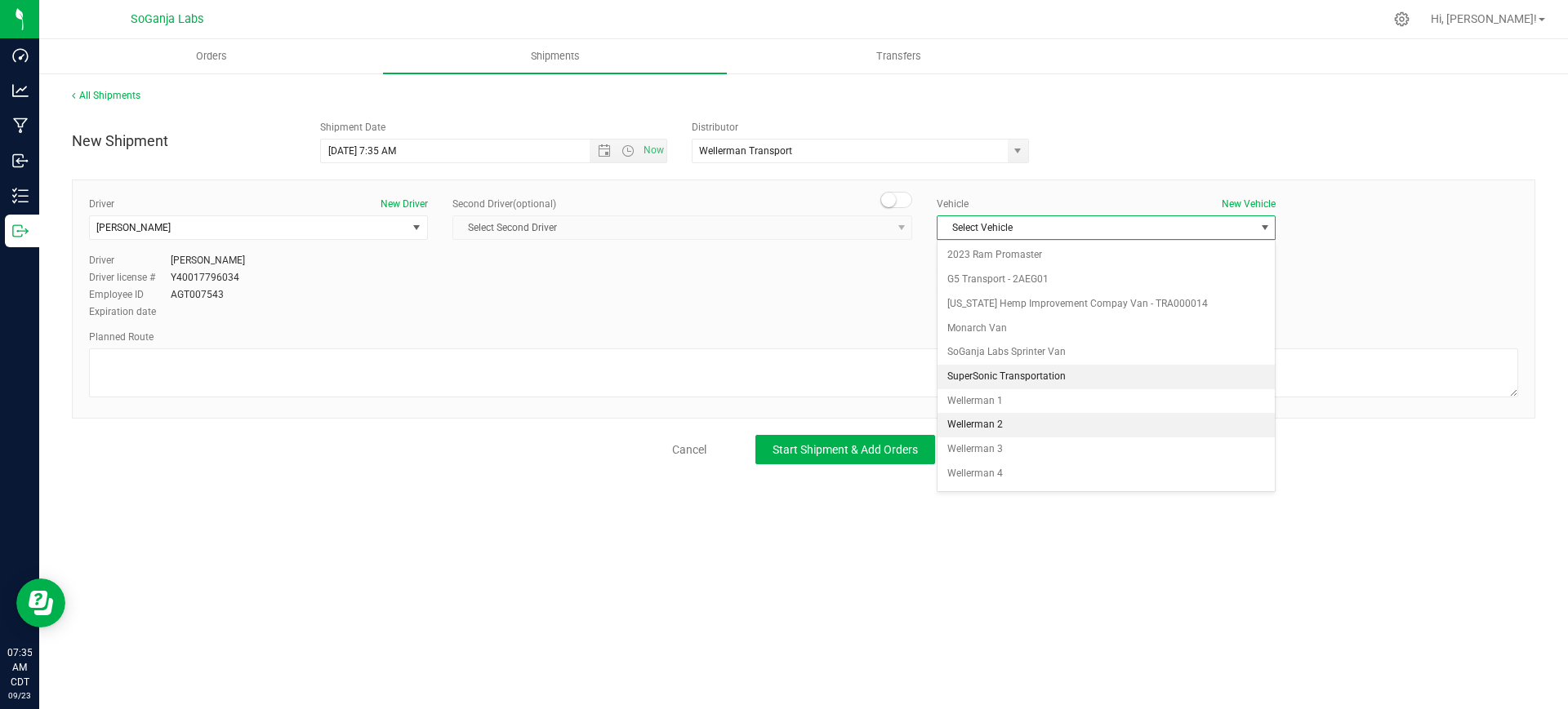
scroll to position [47, 0]
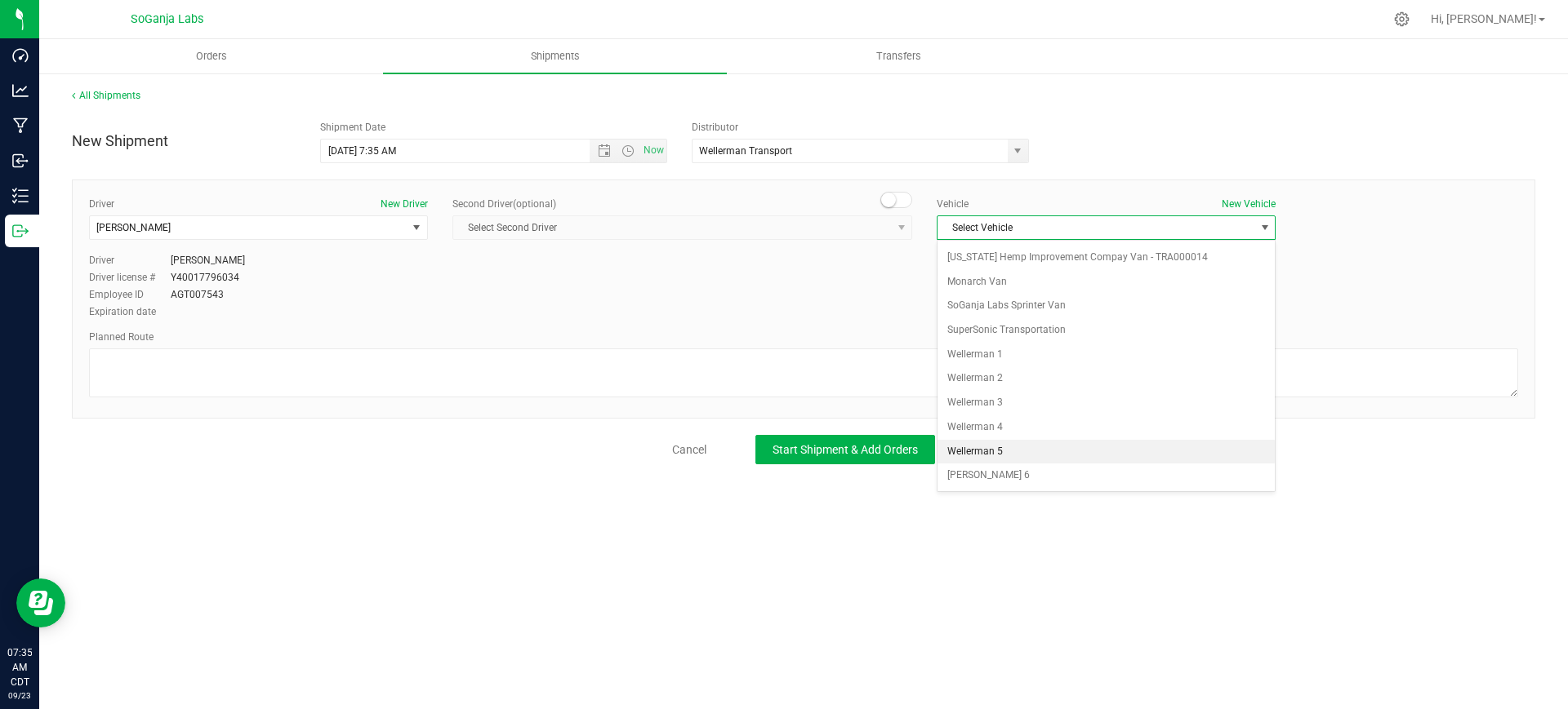
click at [999, 450] on li "Wellerman 5" at bounding box center [1106, 452] width 337 height 25
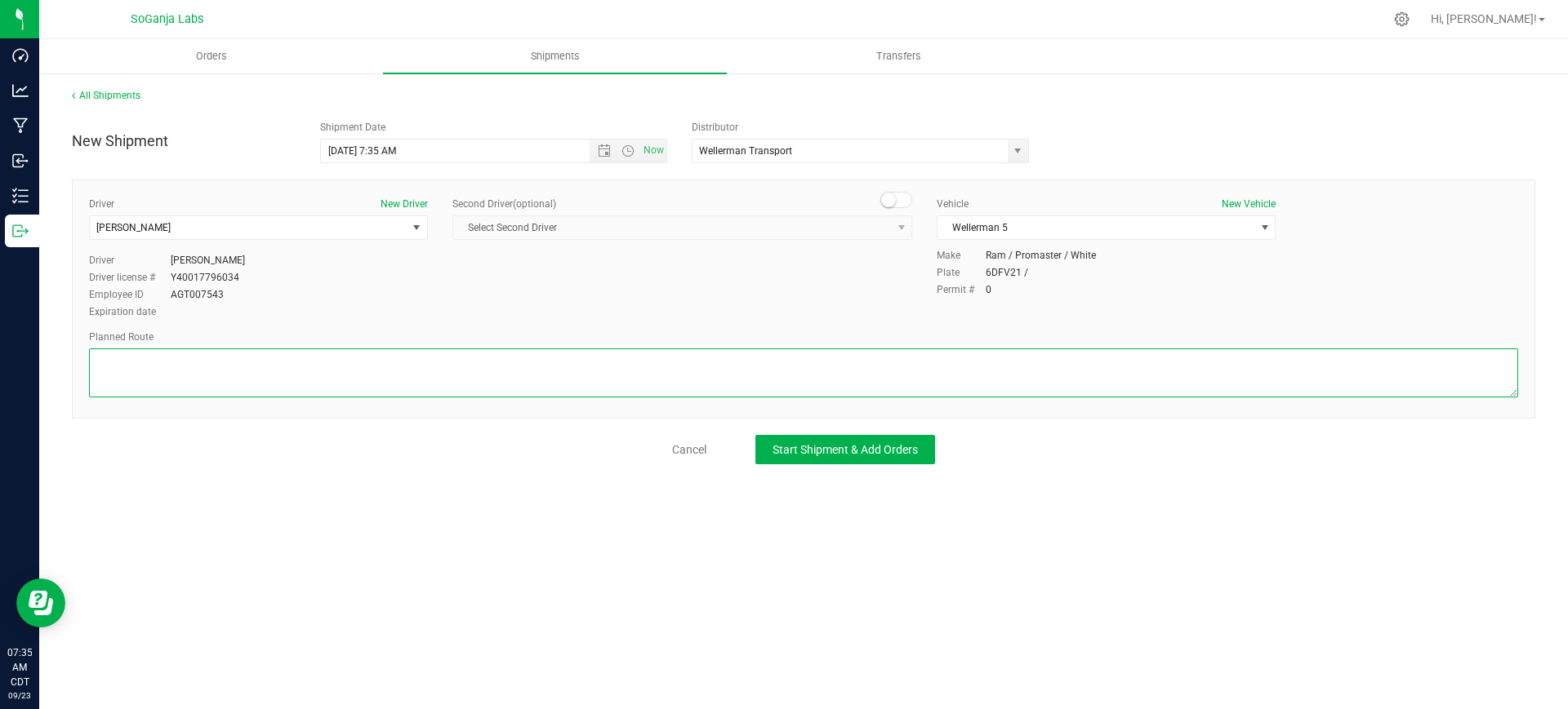
paste textarea "See planned route."
type textarea "See planned route."
click at [852, 453] on span "Start Shipment & Add Orders" at bounding box center [845, 449] width 146 height 13
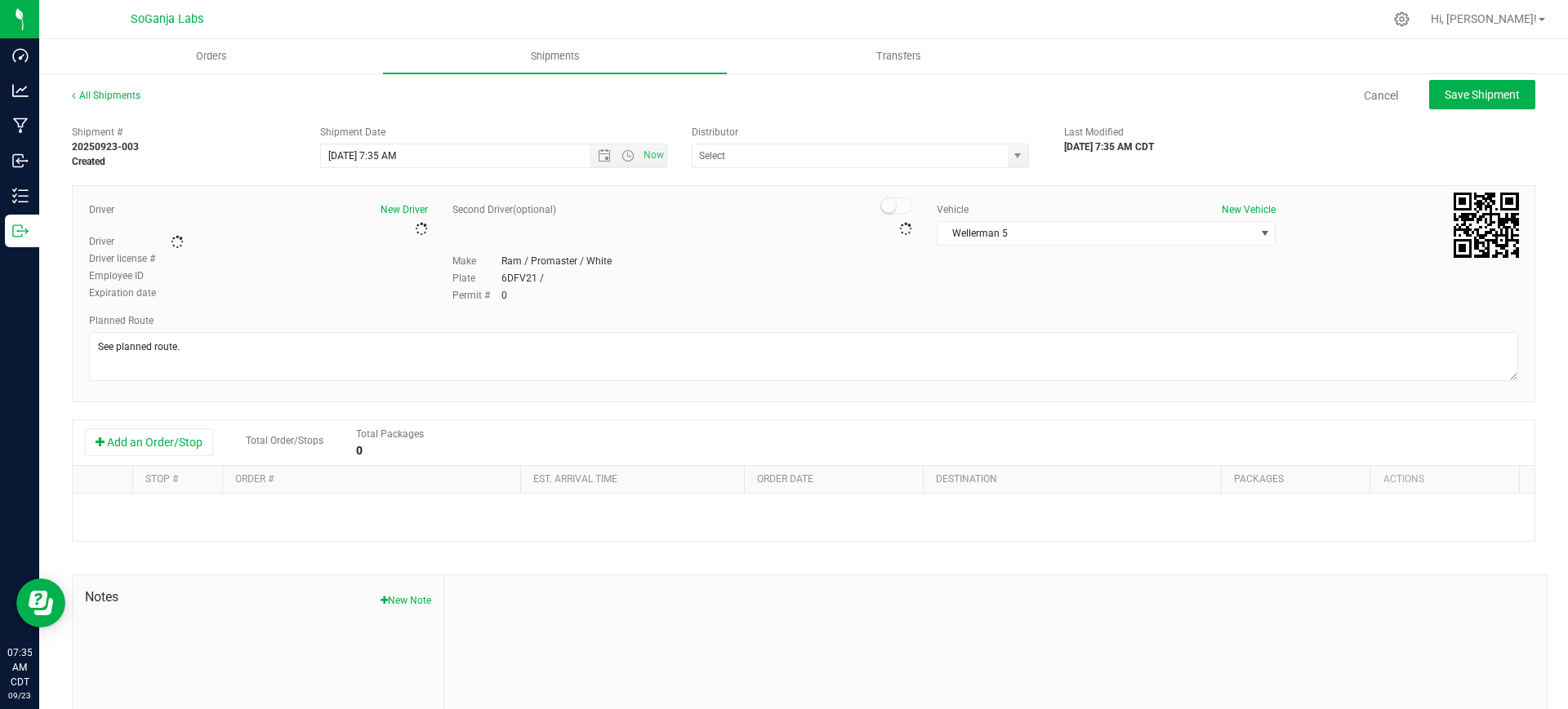
type input "Wellerman Transport"
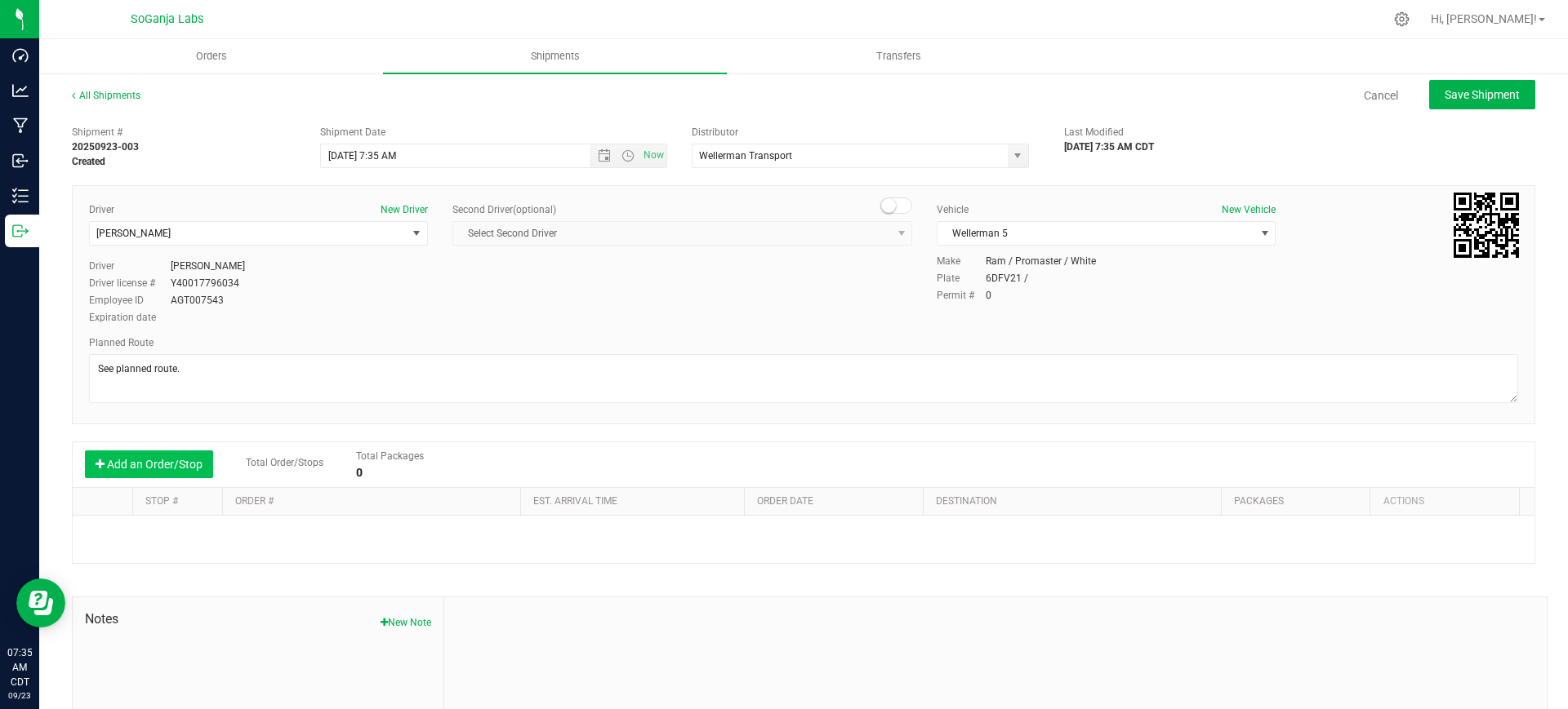
click at [127, 472] on button "Add an Order/Stop" at bounding box center [149, 464] width 128 height 28
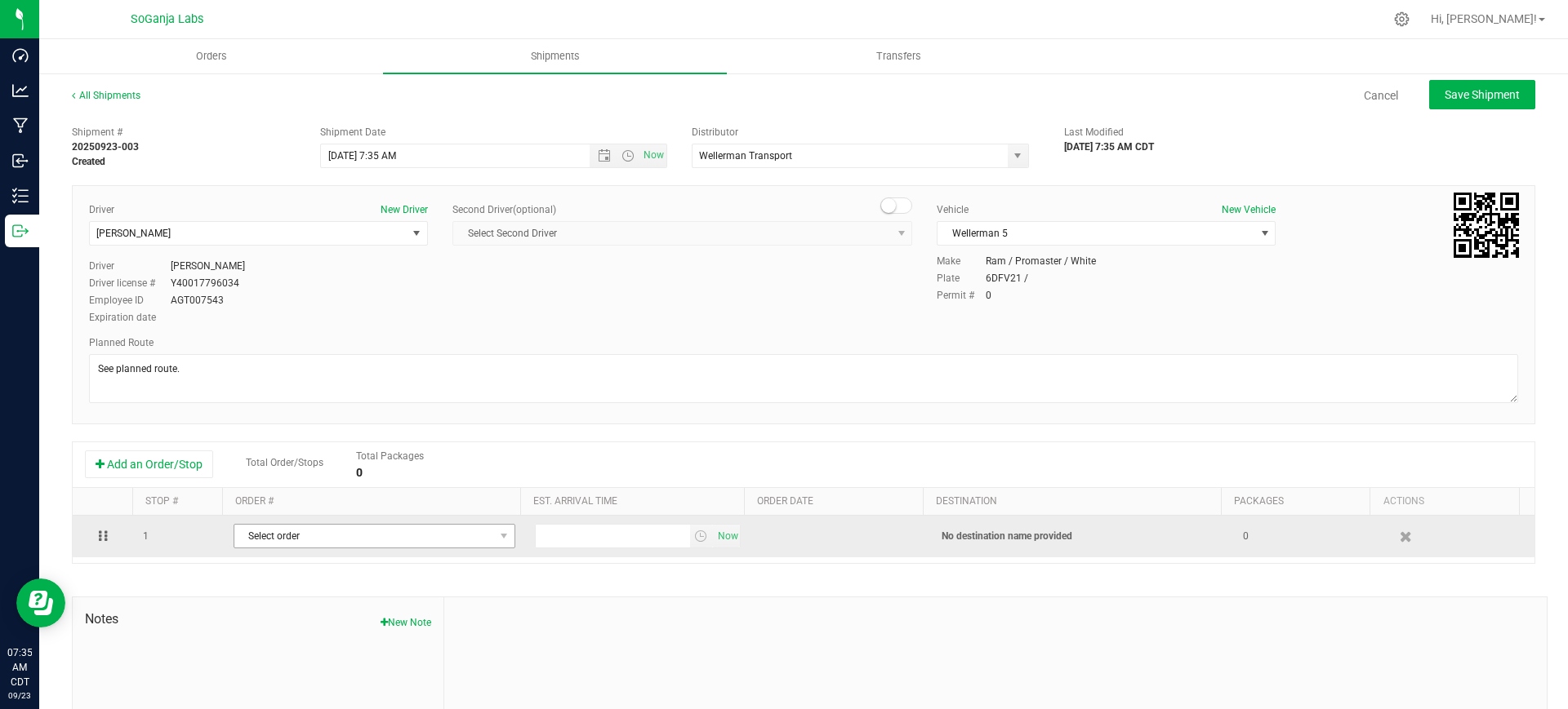
click at [378, 542] on span "Select order" at bounding box center [364, 536] width 260 height 23
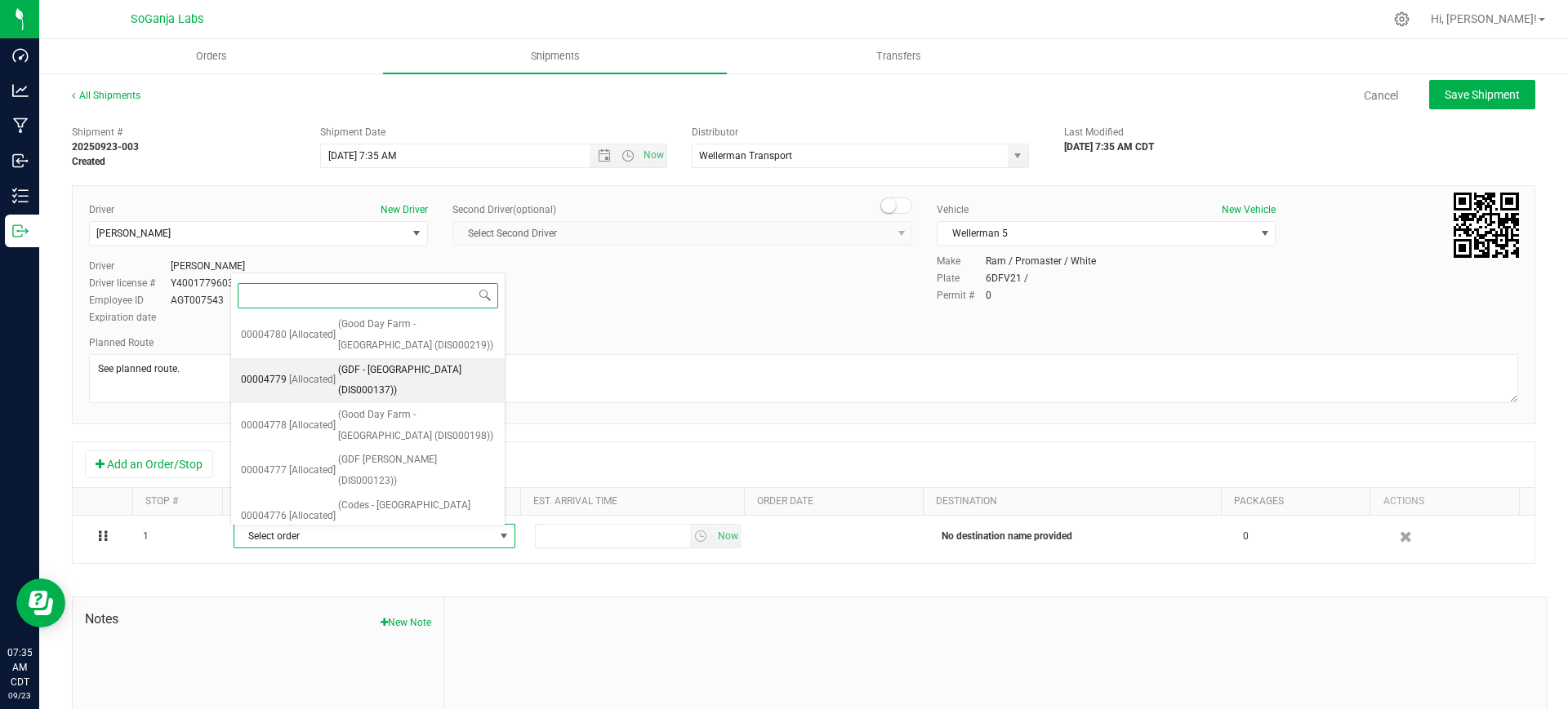
scroll to position [449, 0]
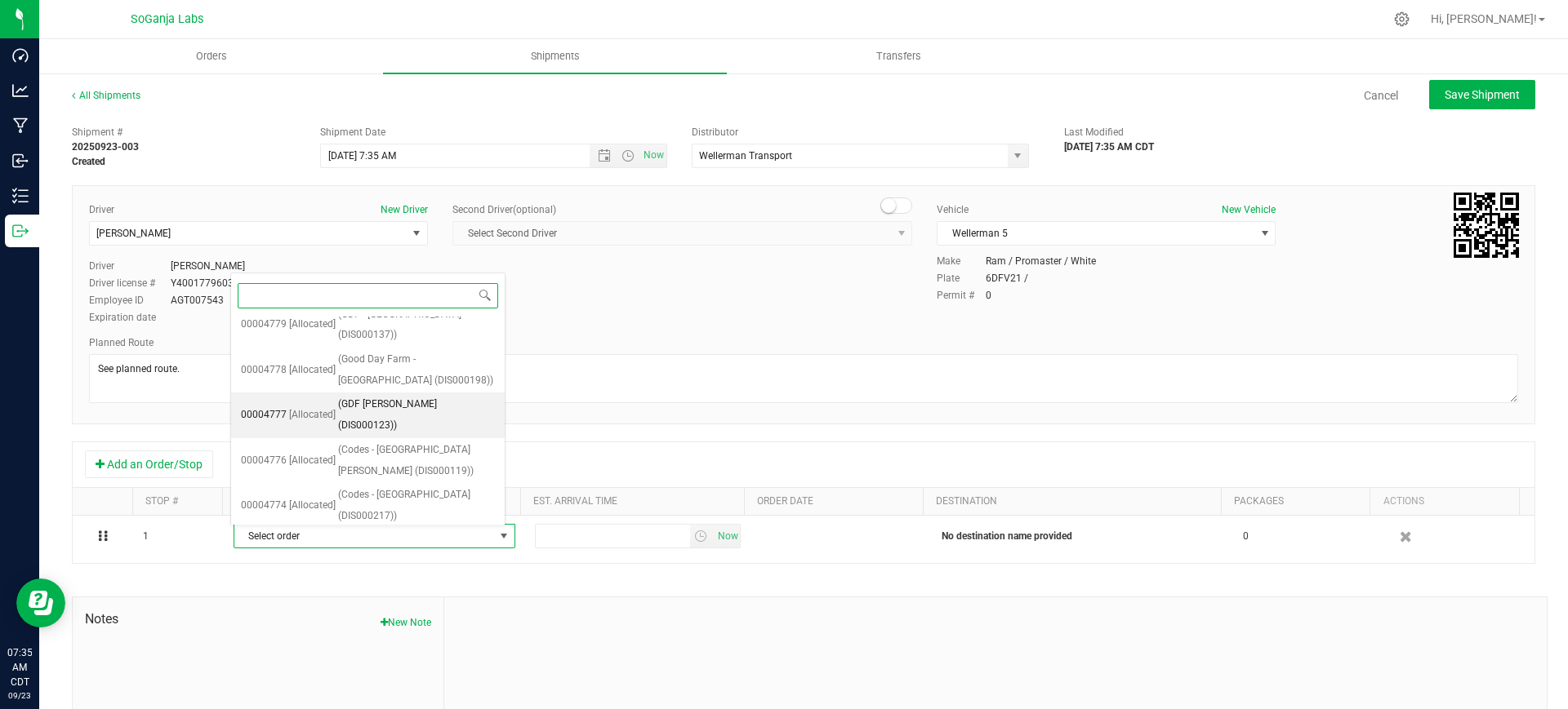
click at [436, 394] on span "(GDF [PERSON_NAME] (DIS000123))" at bounding box center [416, 414] width 157 height 41
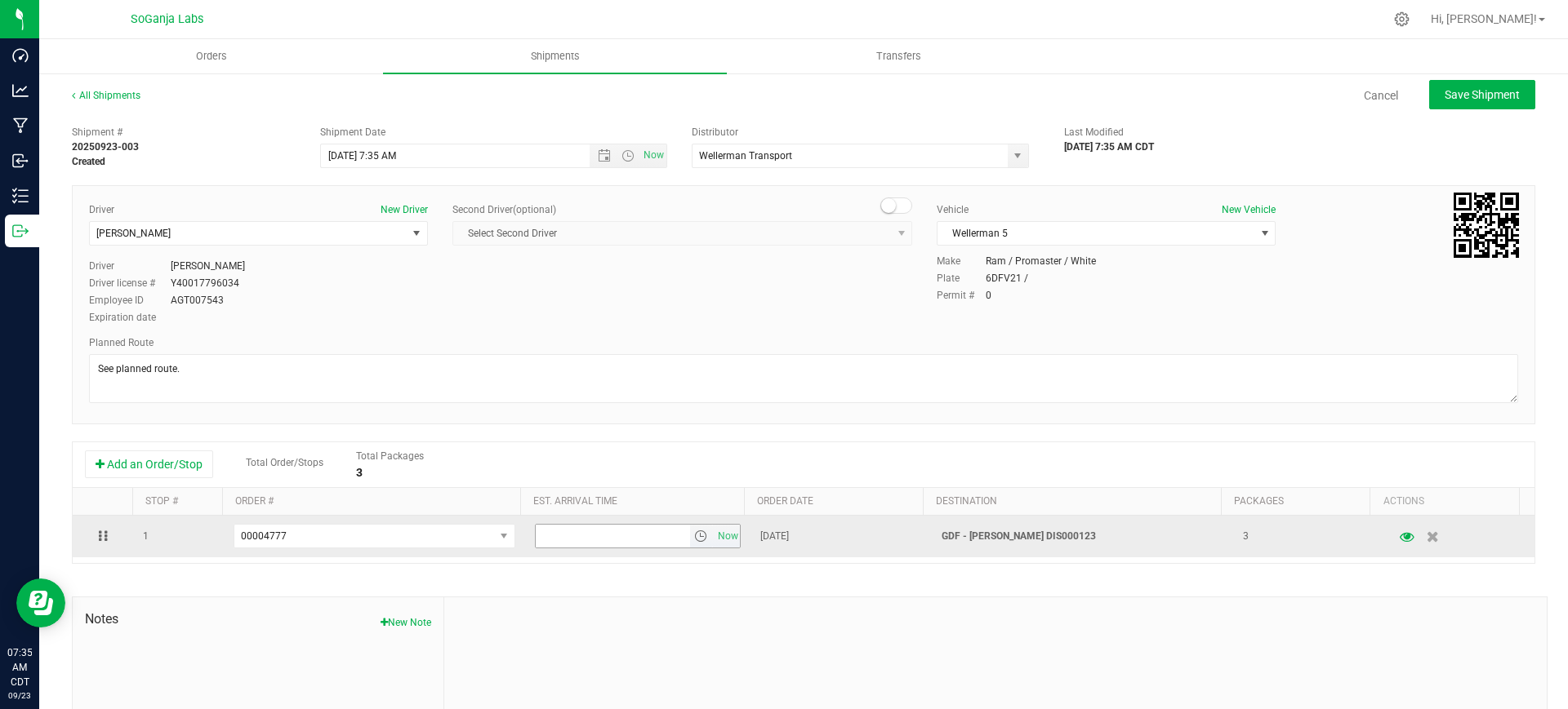
click at [694, 537] on span "select" at bounding box center [701, 536] width 13 height 13
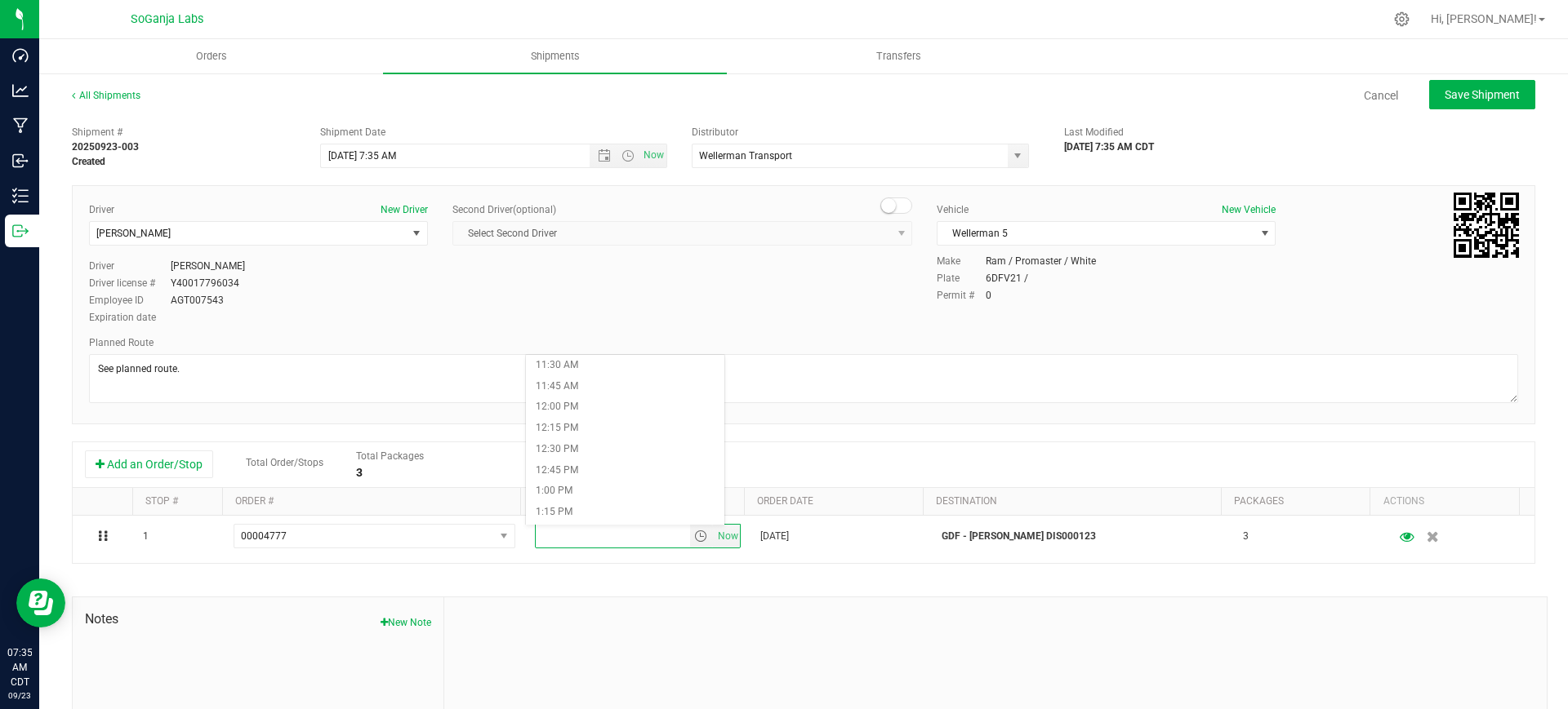
scroll to position [1021, 0]
click at [593, 447] on li "1:00 PM" at bounding box center [625, 439] width 198 height 21
click at [1456, 92] on span "Save Shipment" at bounding box center [1482, 94] width 76 height 13
type input "[DATE] 12:35 PM"
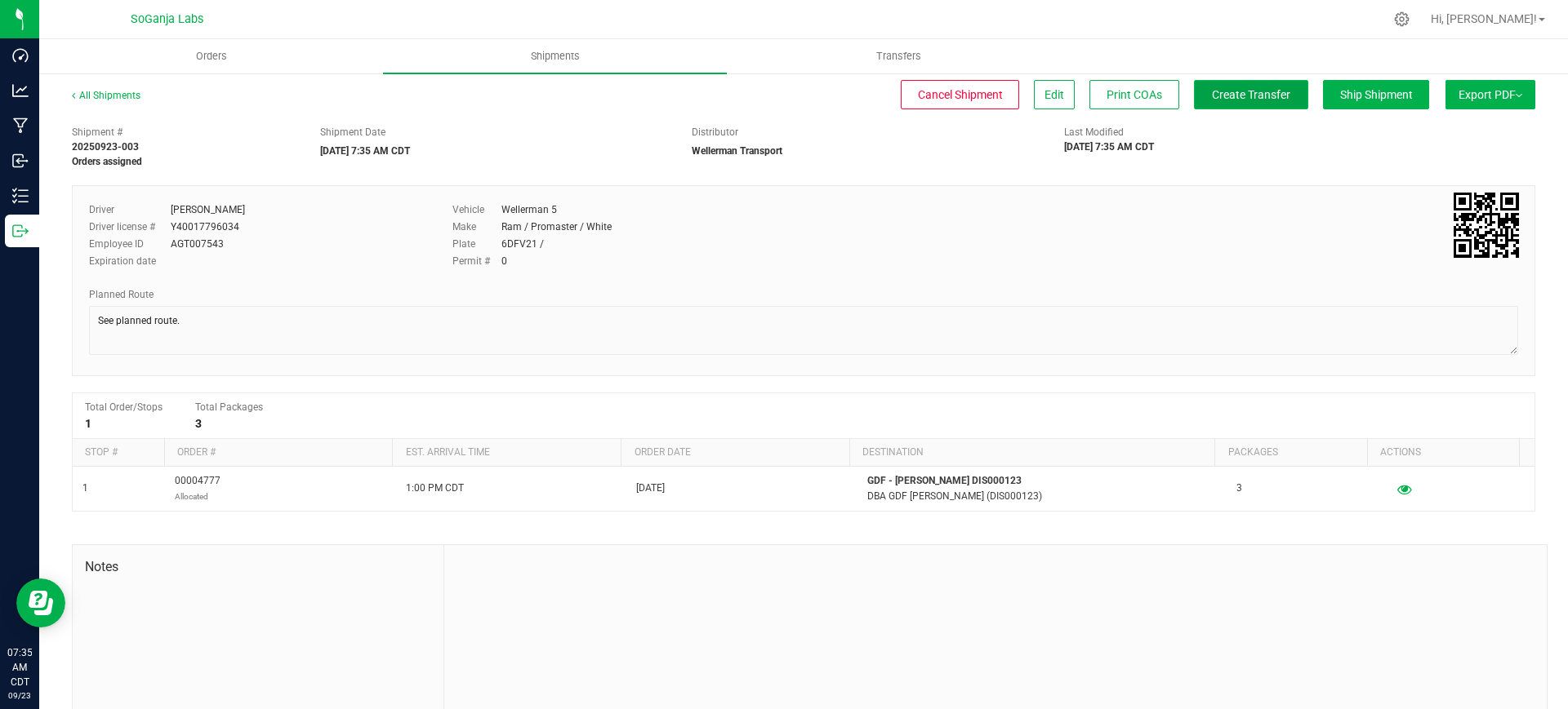
click at [1230, 98] on span "Create Transfer" at bounding box center [1250, 94] width 78 height 13
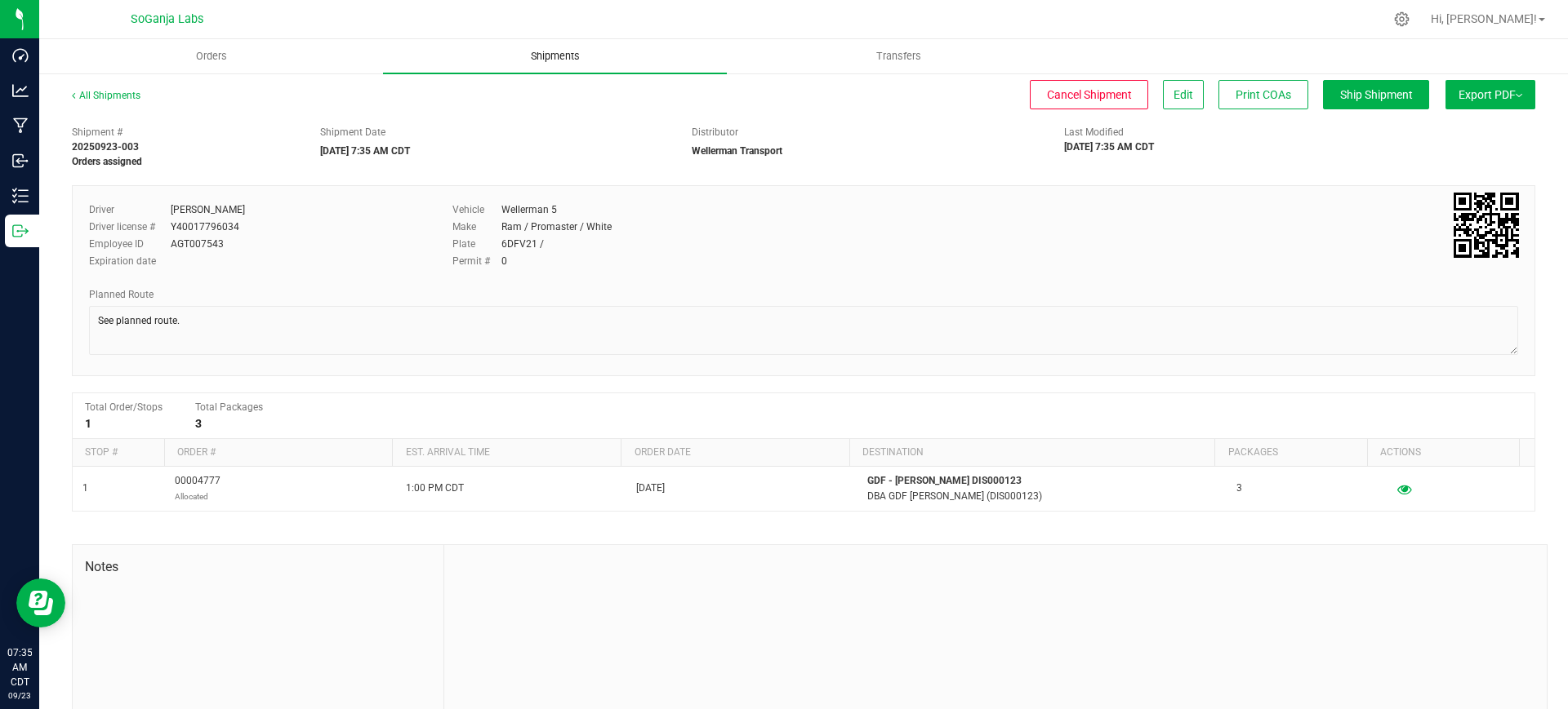
click at [569, 54] on span "Shipments" at bounding box center [555, 56] width 93 height 15
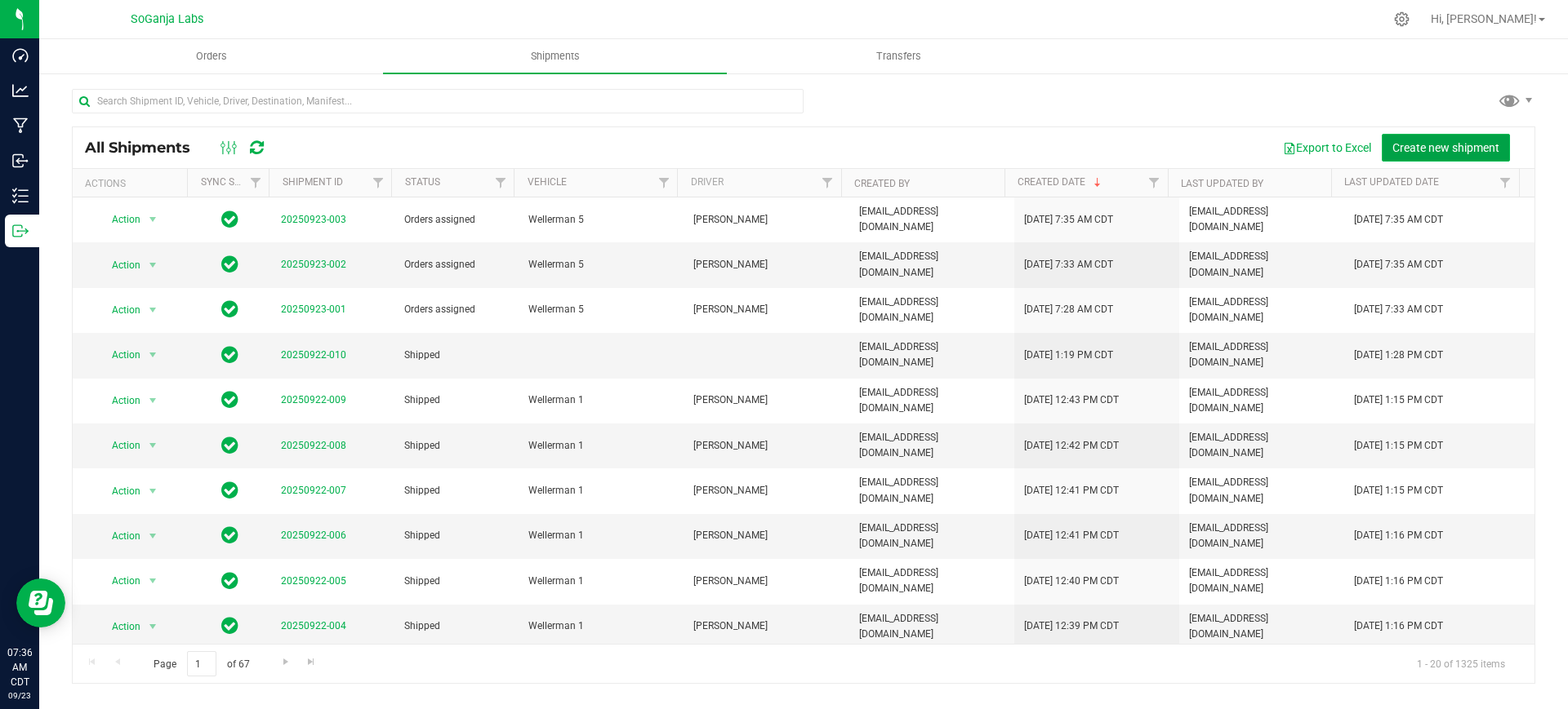
click at [1445, 150] on span "Create new shipment" at bounding box center [1446, 147] width 107 height 13
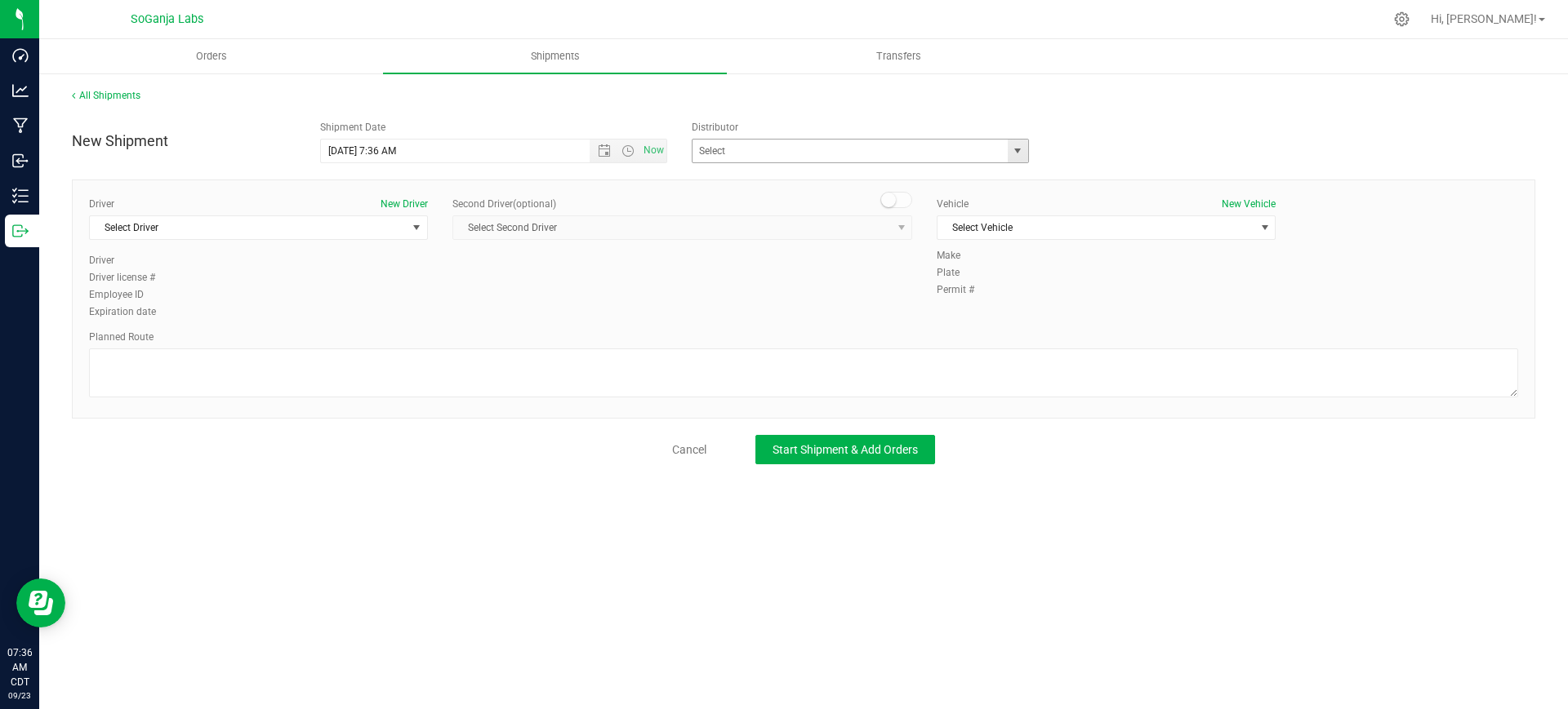
click at [1023, 152] on span "select" at bounding box center [1017, 151] width 13 height 13
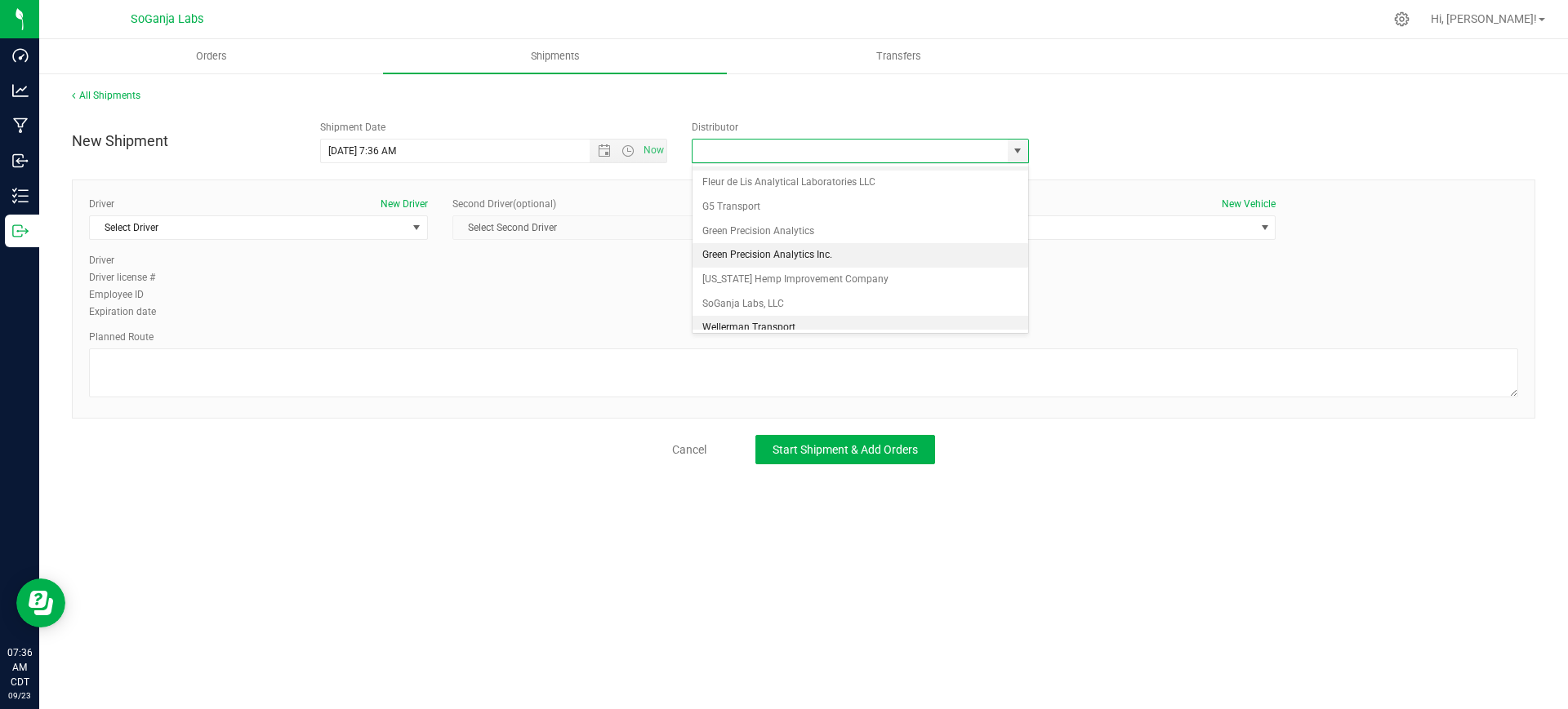
scroll to position [31, 0]
click at [755, 310] on li "Wellerman Transport" at bounding box center [860, 318] width 335 height 25
type input "Wellerman Transport"
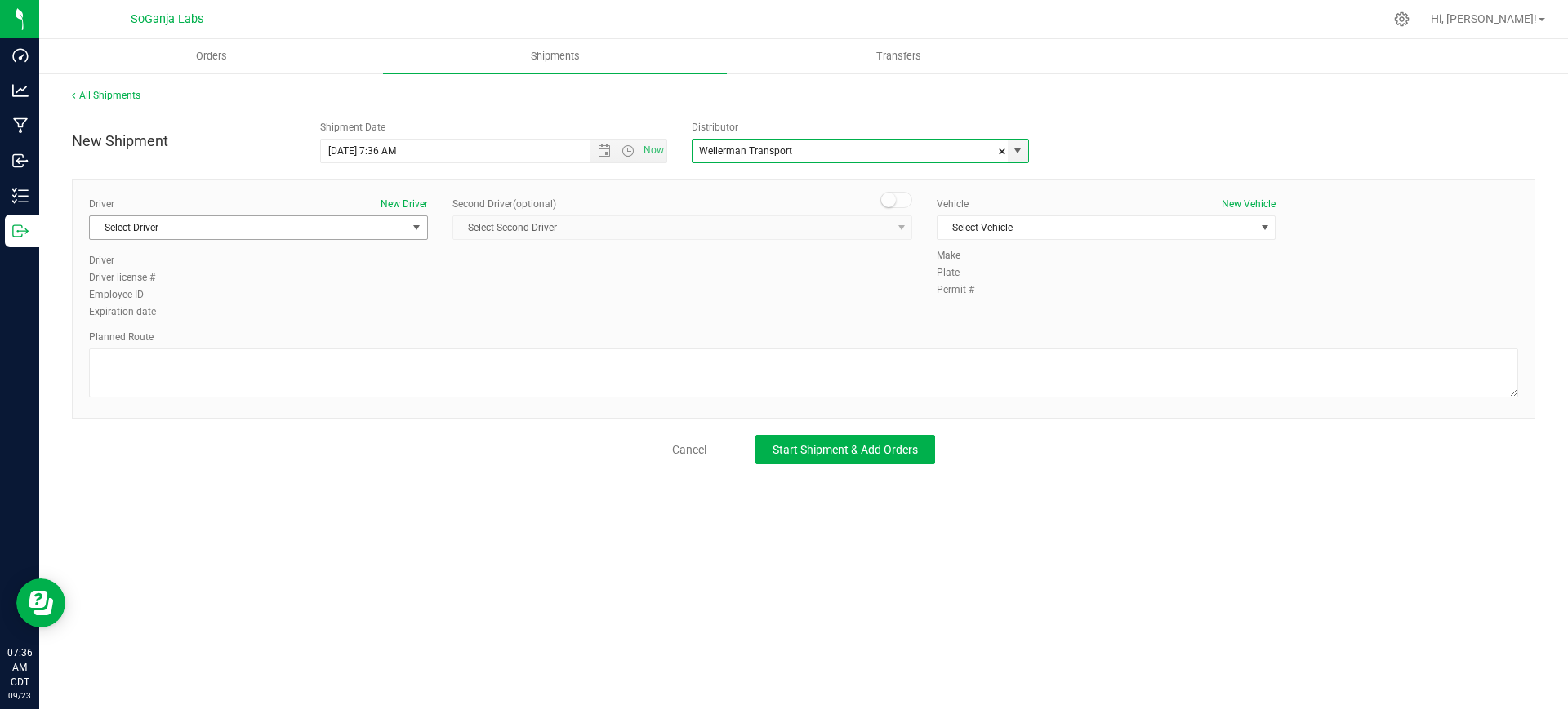
click at [314, 223] on span "Select Driver" at bounding box center [248, 227] width 317 height 23
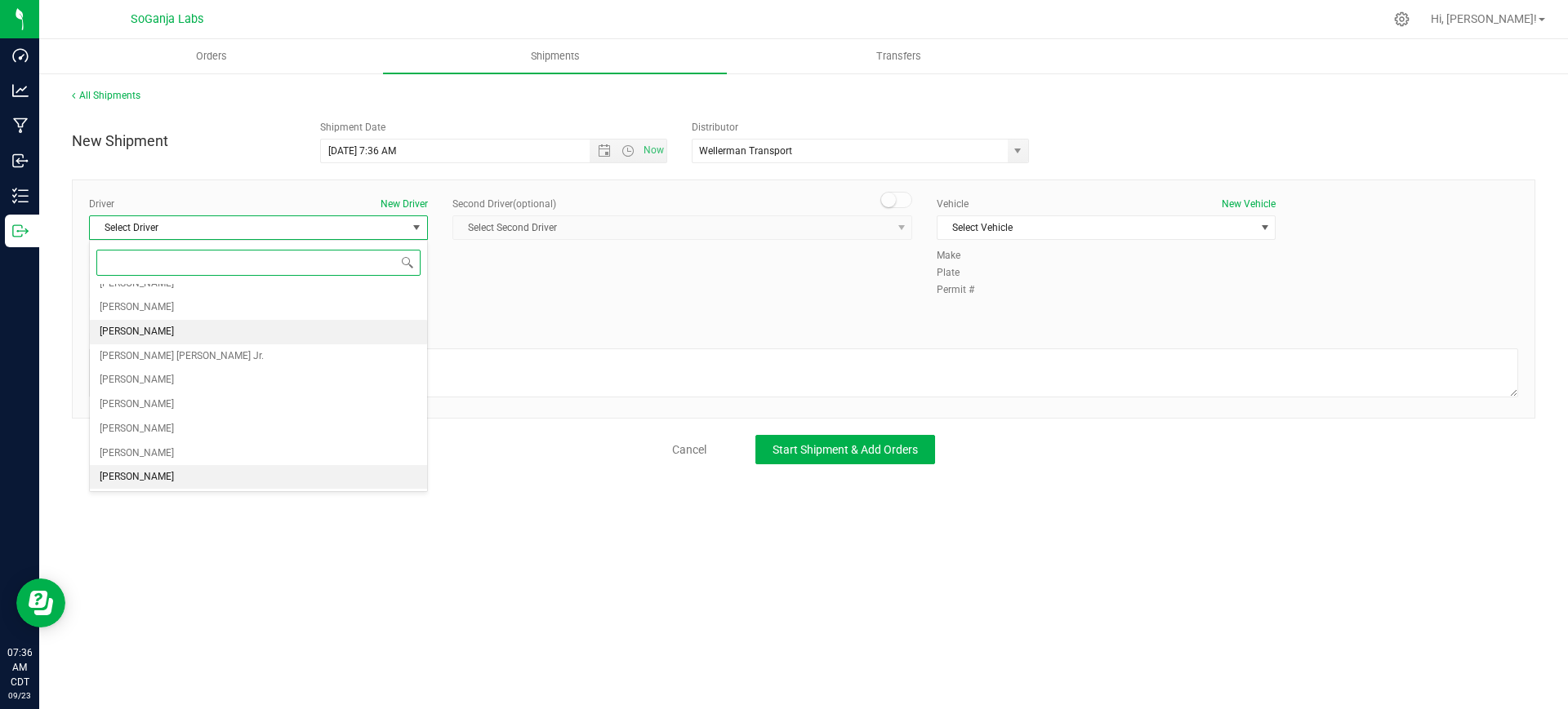
scroll to position [377, 0]
click at [186, 476] on li "[PERSON_NAME]" at bounding box center [258, 476] width 337 height 25
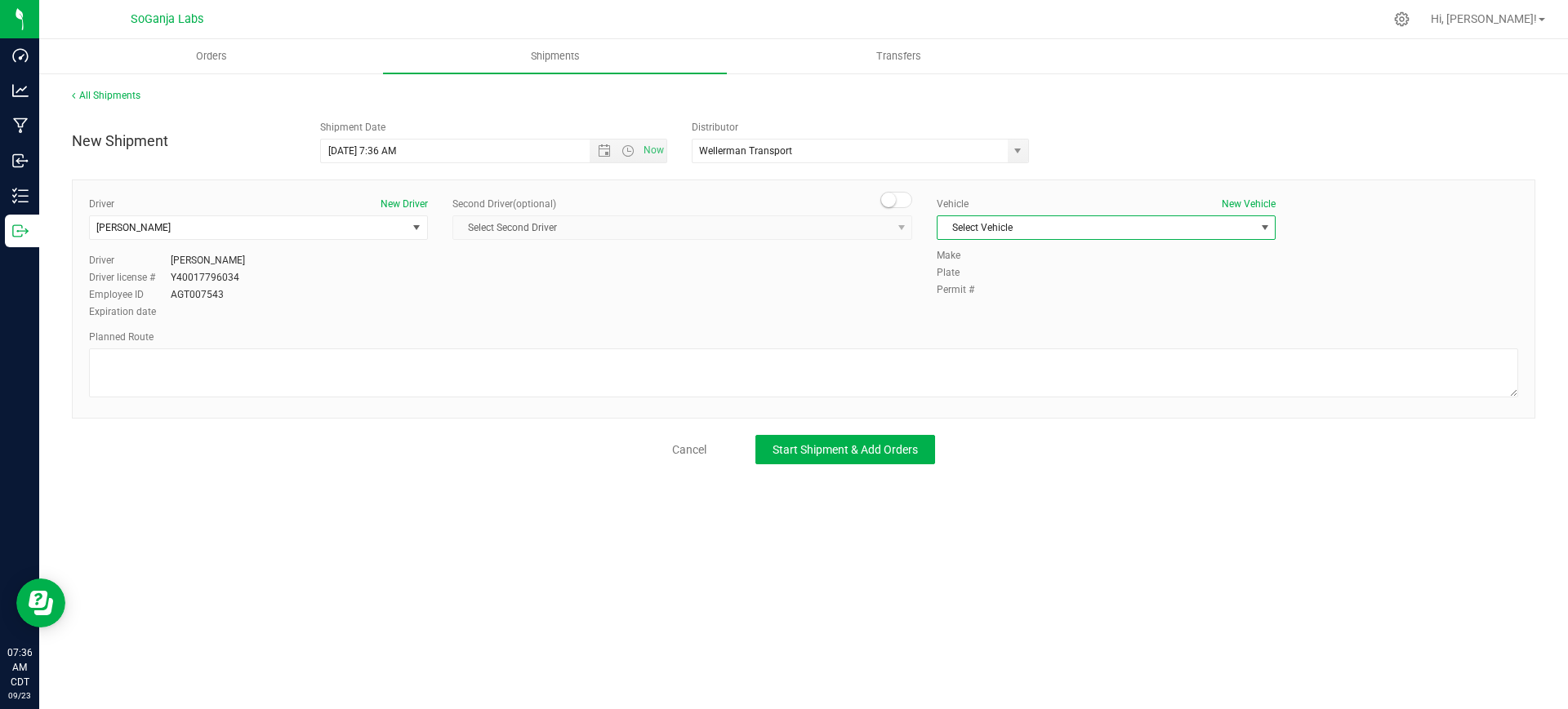
click at [1099, 216] on span "Select Vehicle" at bounding box center [1096, 227] width 317 height 23
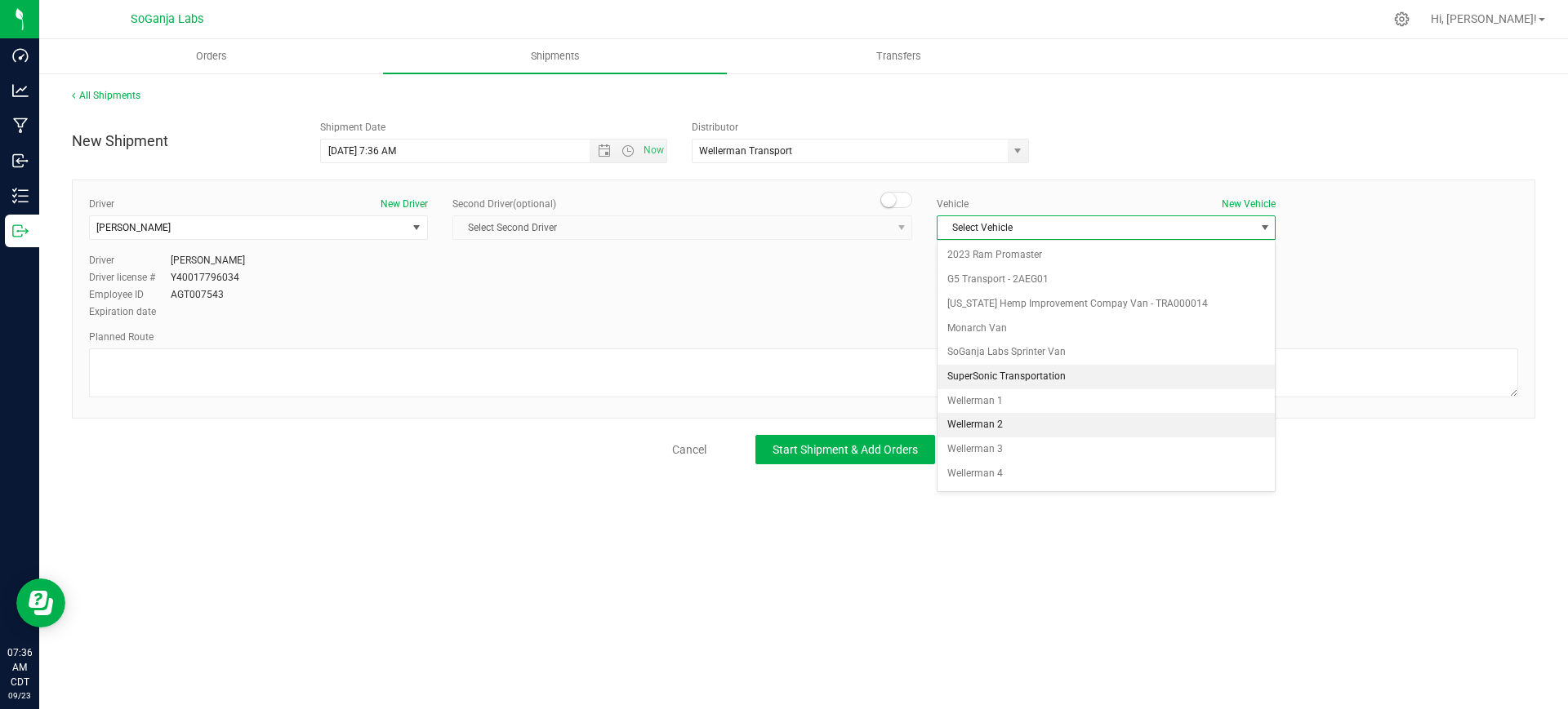
scroll to position [47, 0]
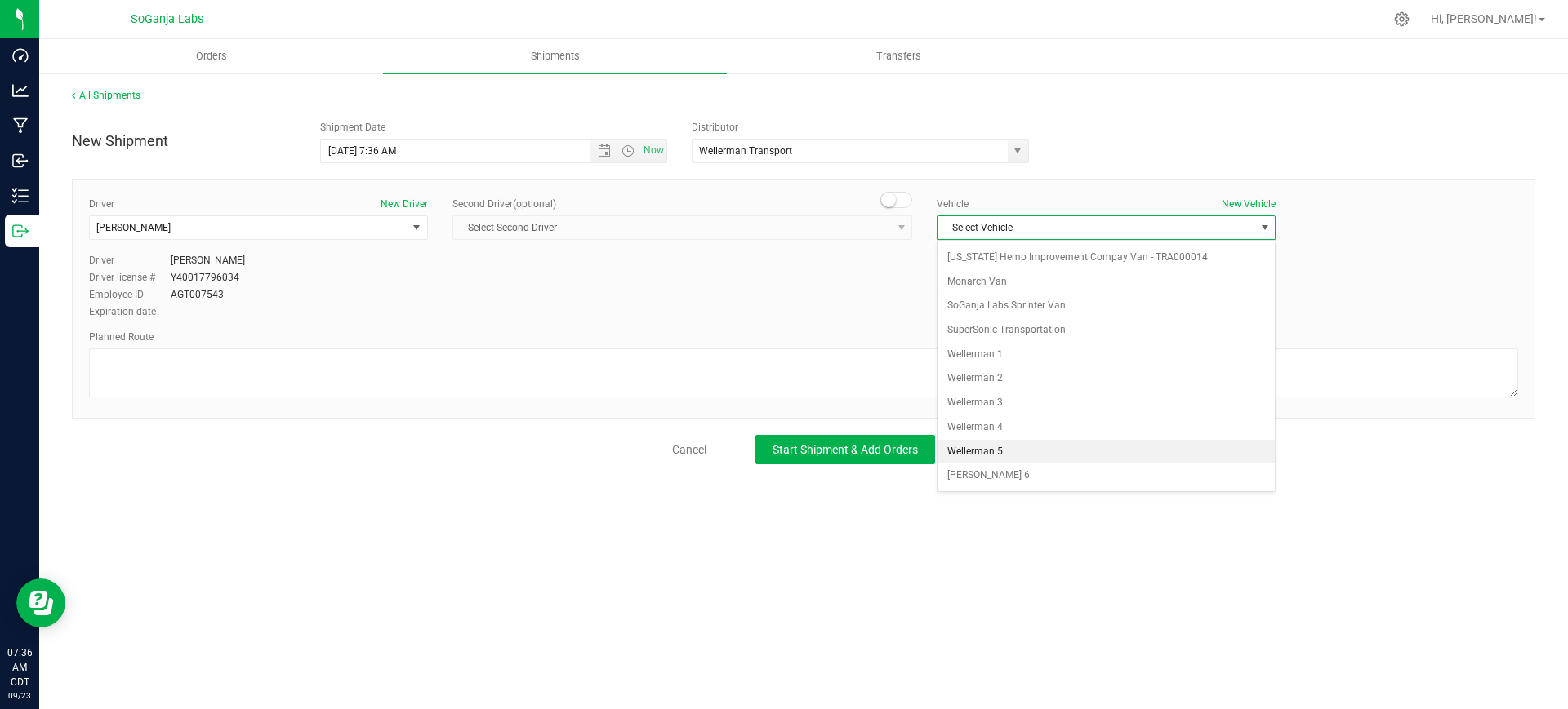
click at [998, 452] on li "Wellerman 5" at bounding box center [1106, 452] width 337 height 25
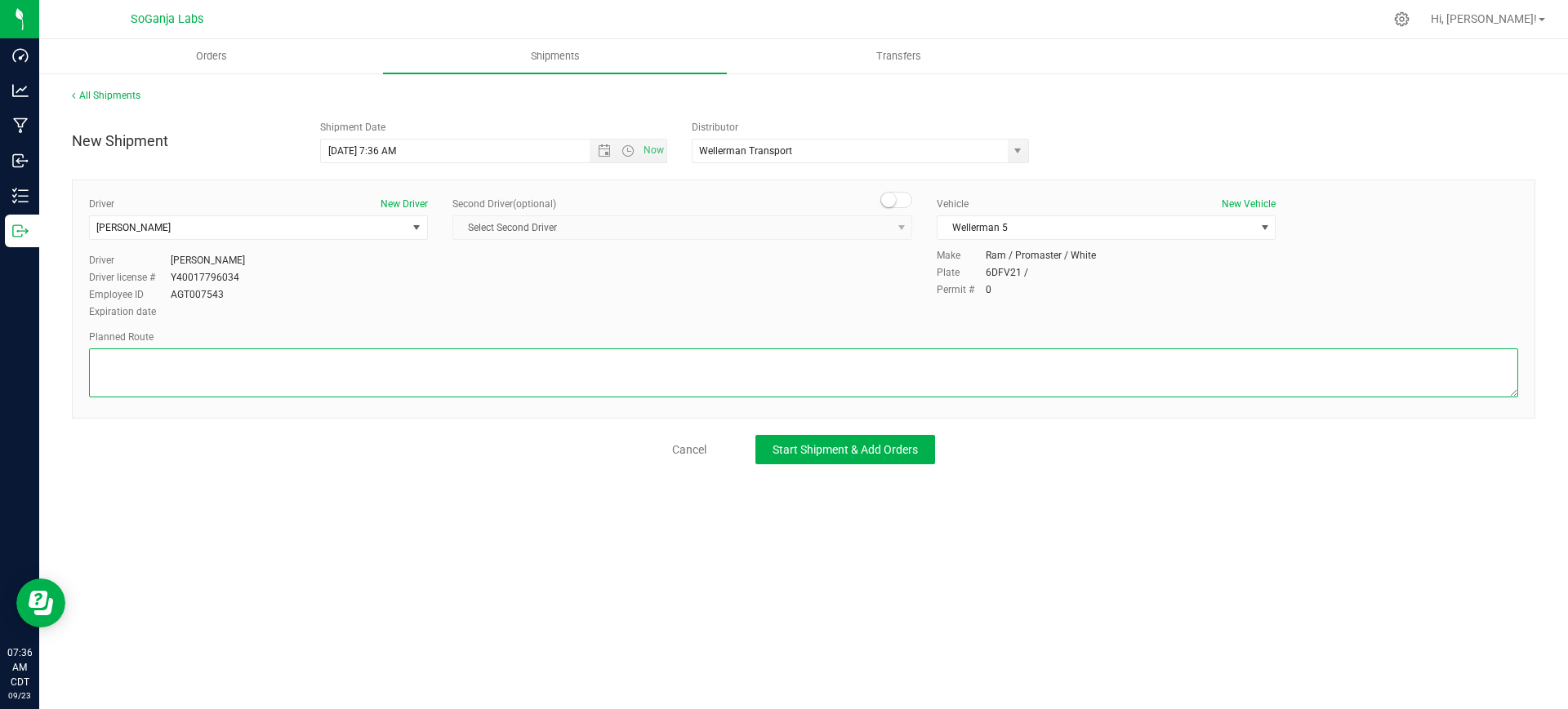
paste textarea "See planned route."
type textarea "See planned route."
click at [894, 446] on span "Start Shipment & Add Orders" at bounding box center [845, 449] width 146 height 13
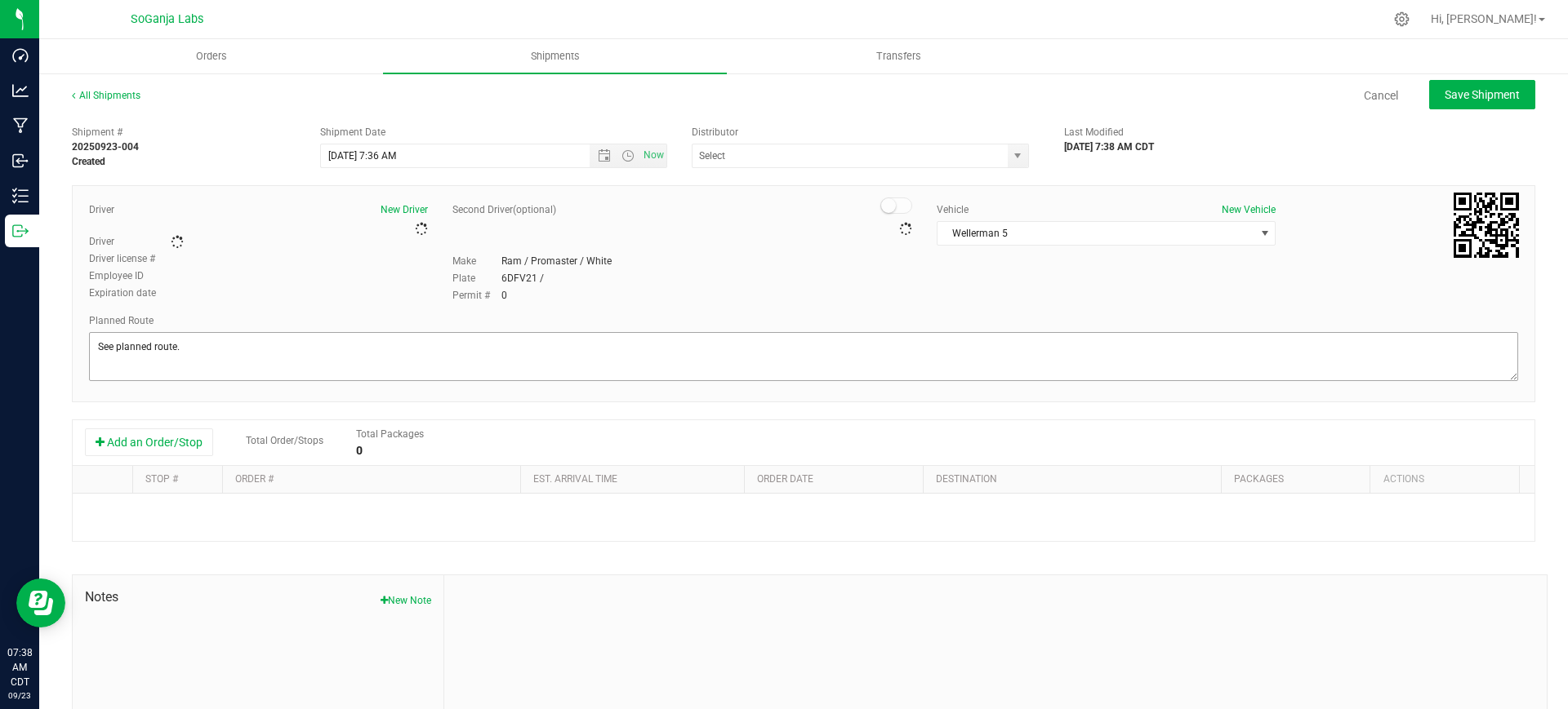
type input "Wellerman Transport"
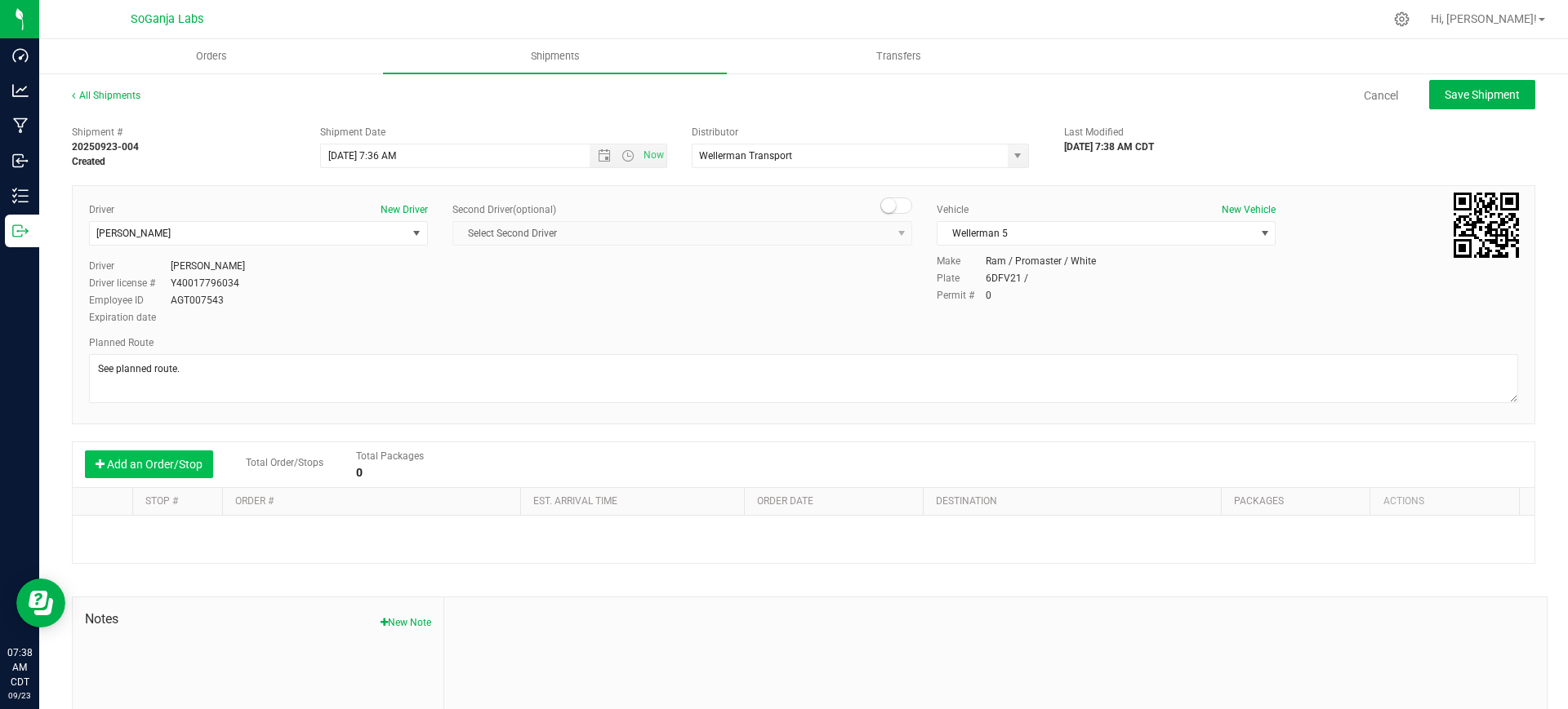
click at [183, 470] on button "Add an Order/Stop" at bounding box center [149, 464] width 128 height 28
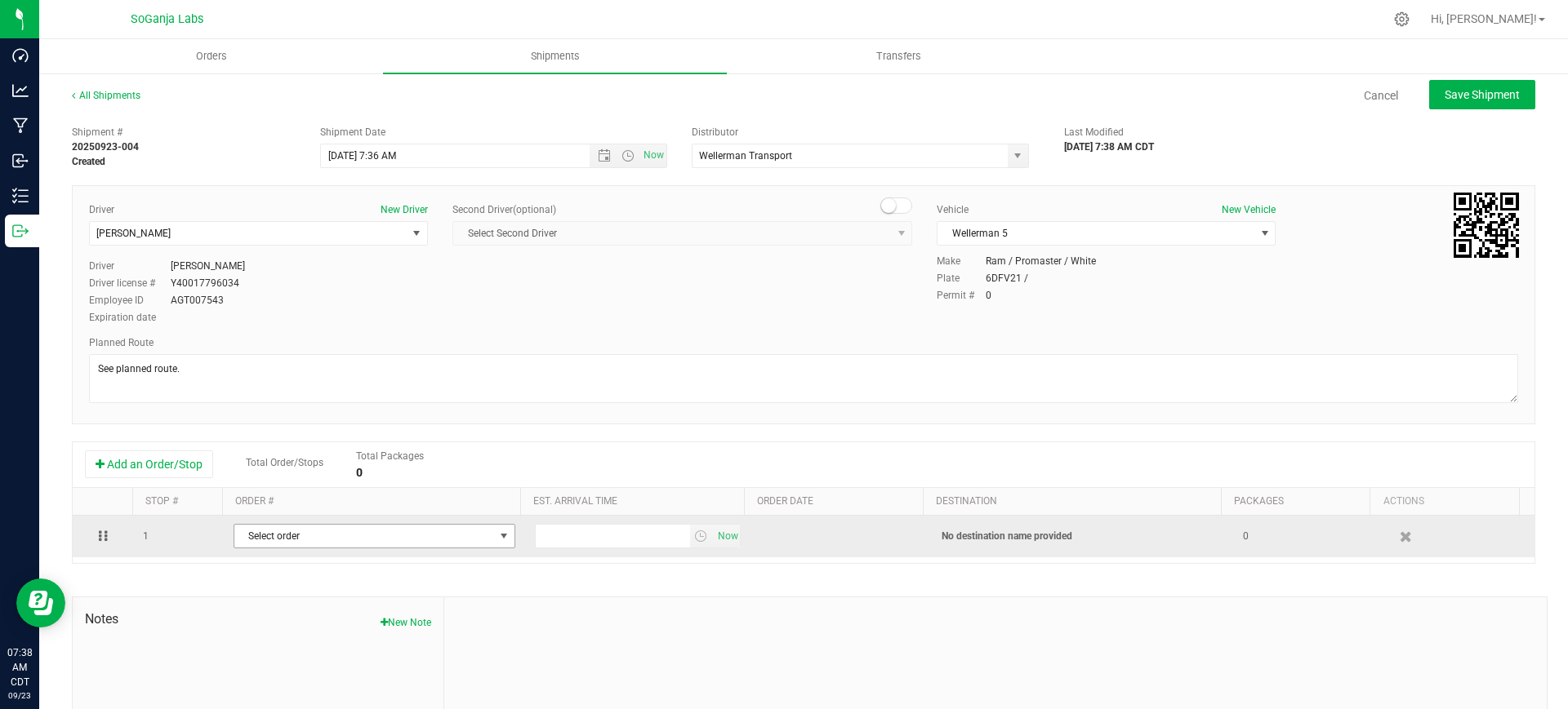
click at [321, 534] on span "Select order" at bounding box center [364, 536] width 260 height 23
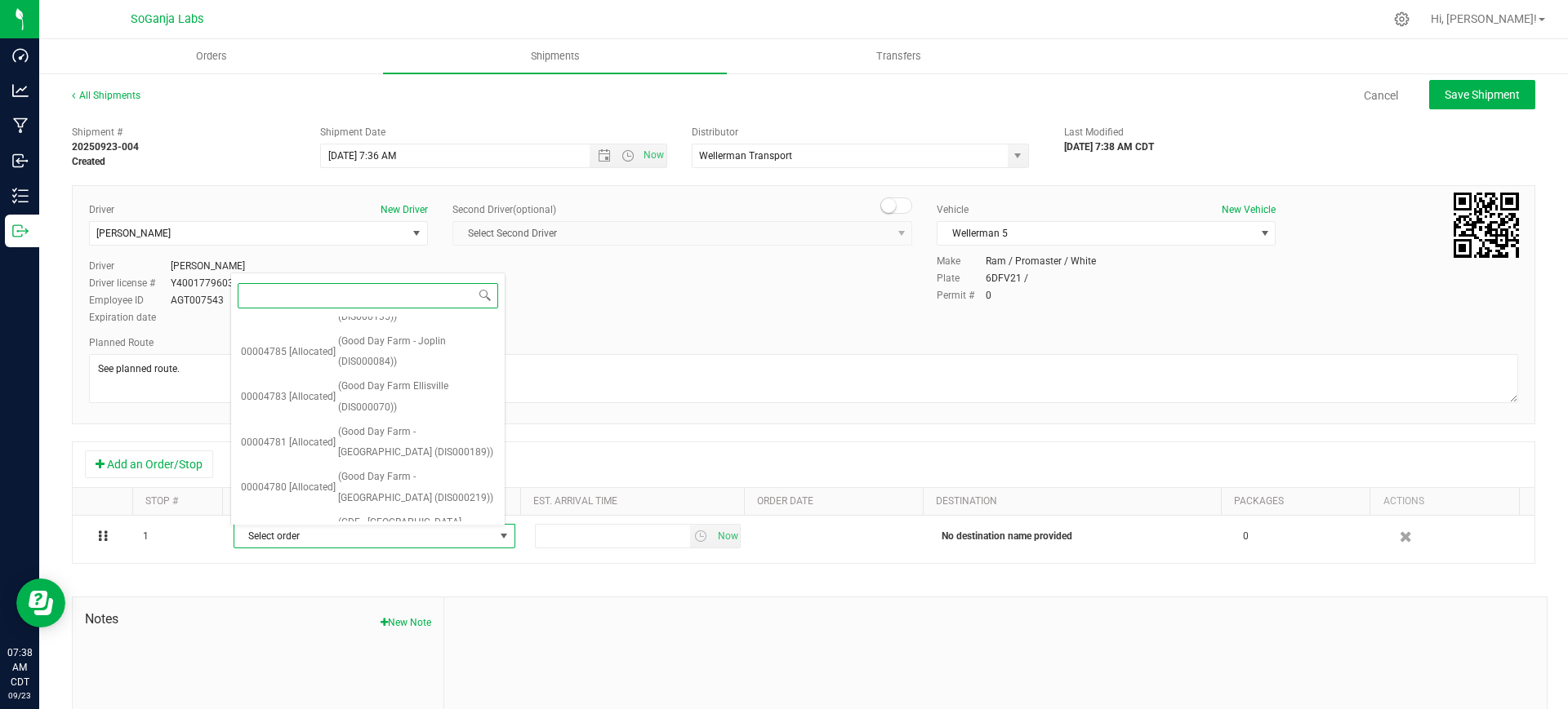
scroll to position [254, 0]
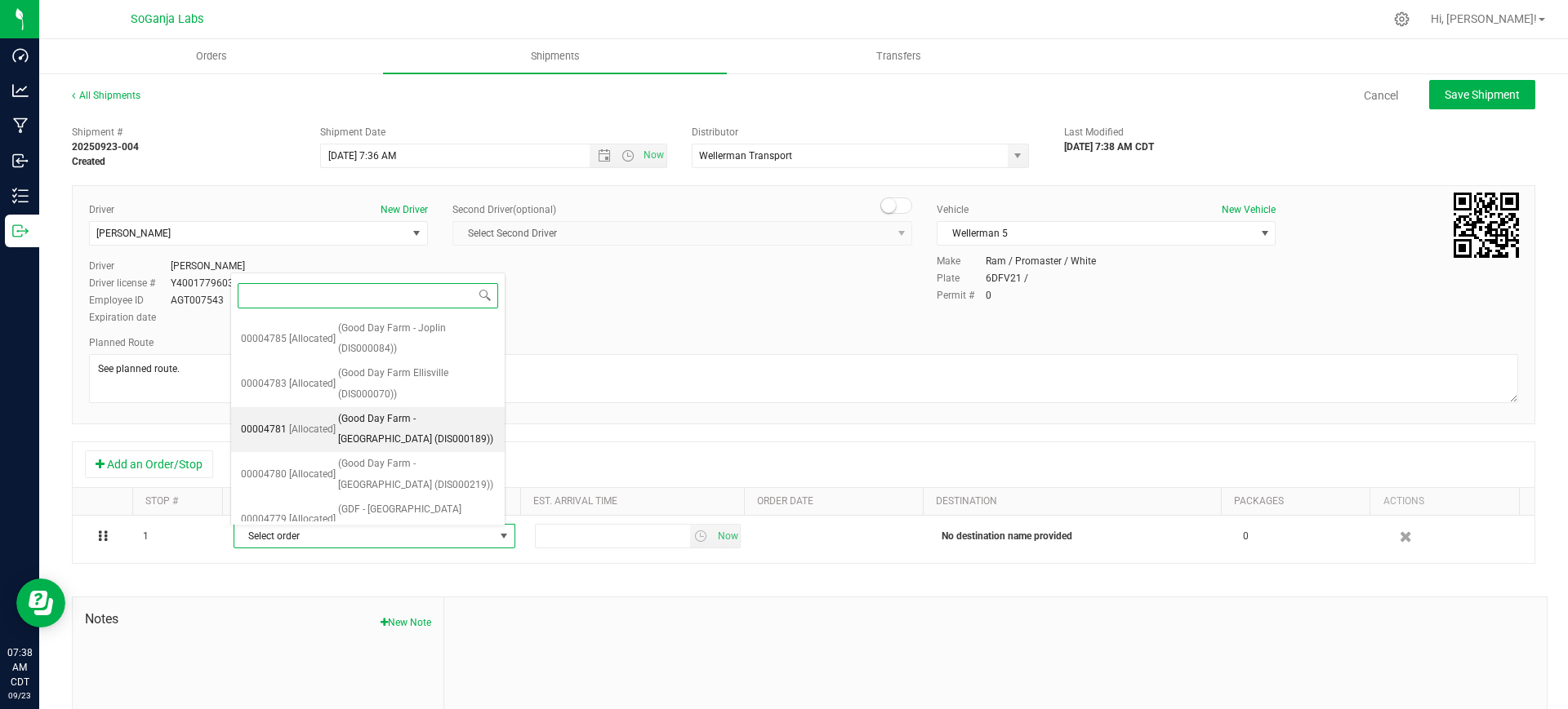
click at [411, 409] on span "(Good Day Farm - [GEOGRAPHIC_DATA] (DIS000189))" at bounding box center [416, 429] width 157 height 41
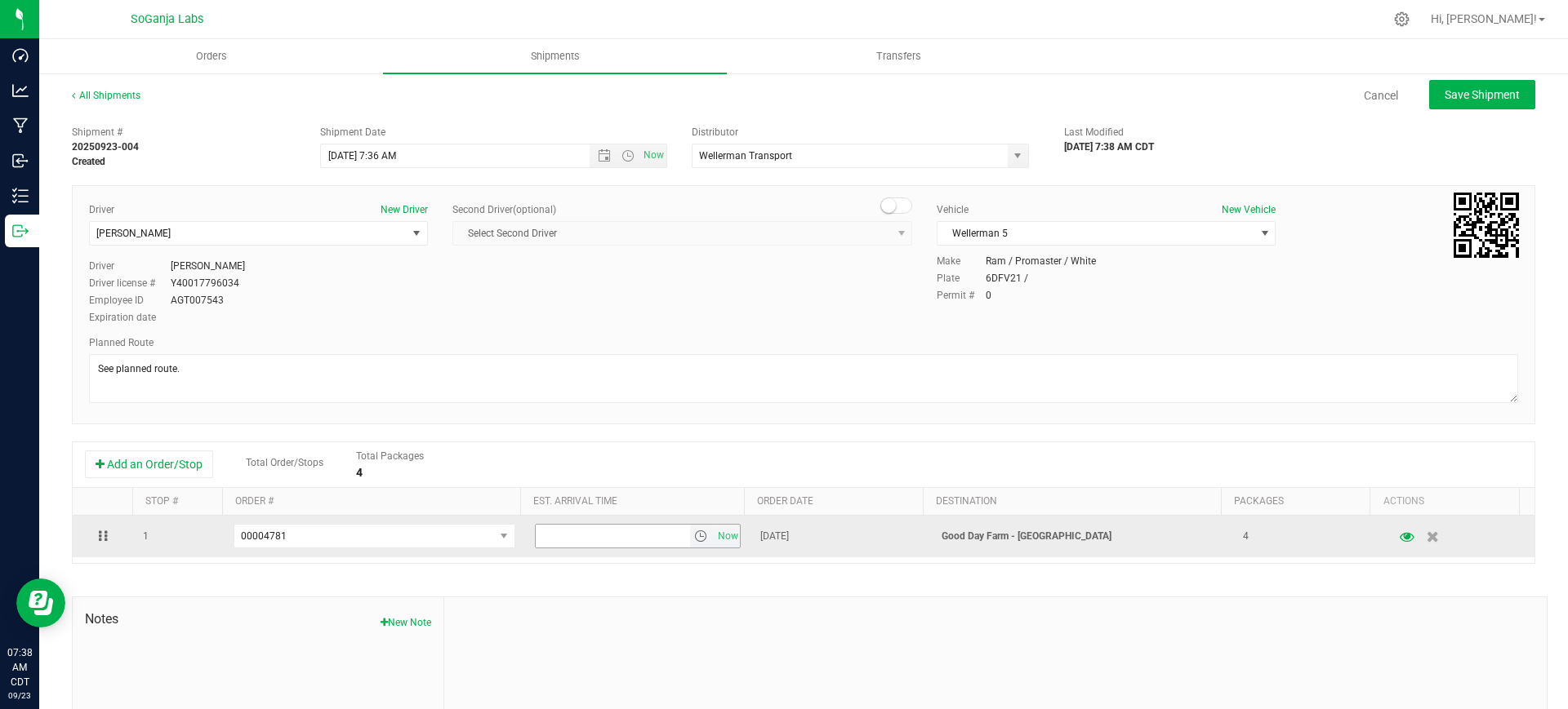
click at [694, 532] on span "select" at bounding box center [701, 536] width 13 height 13
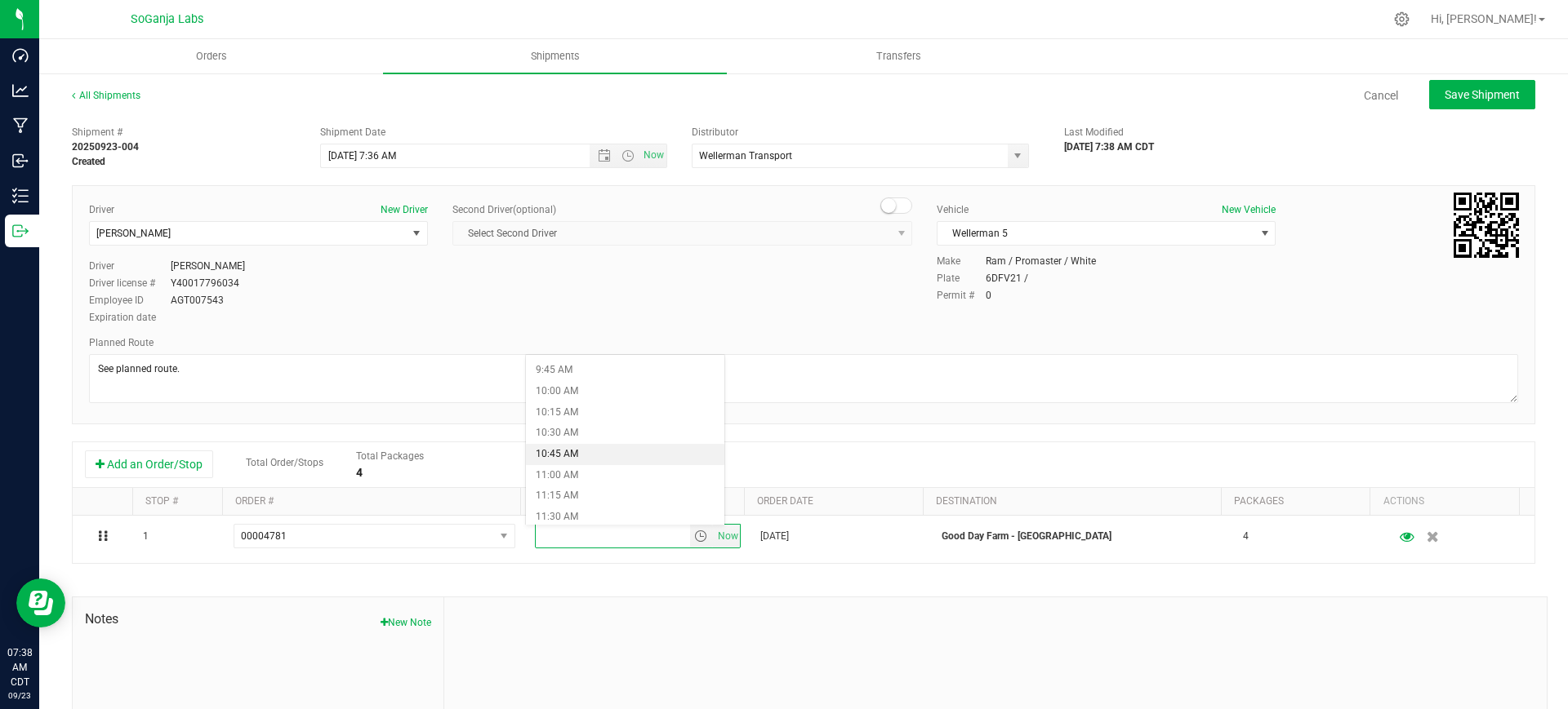
scroll to position [714, 0]
click at [564, 451] on li "9:30 AM" at bounding box center [625, 451] width 198 height 21
click at [1460, 100] on span "Save Shipment" at bounding box center [1482, 94] width 76 height 13
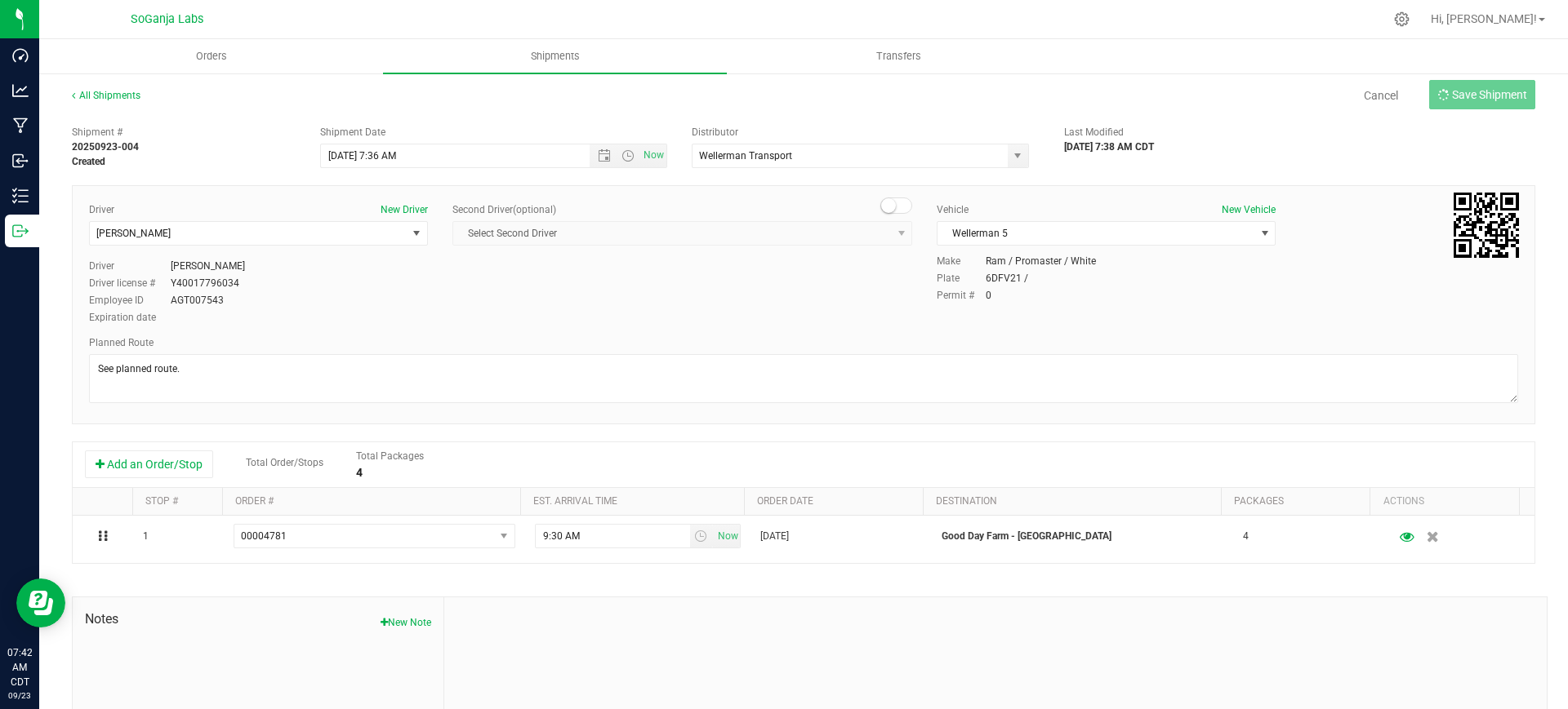
type input "[DATE] 12:36 PM"
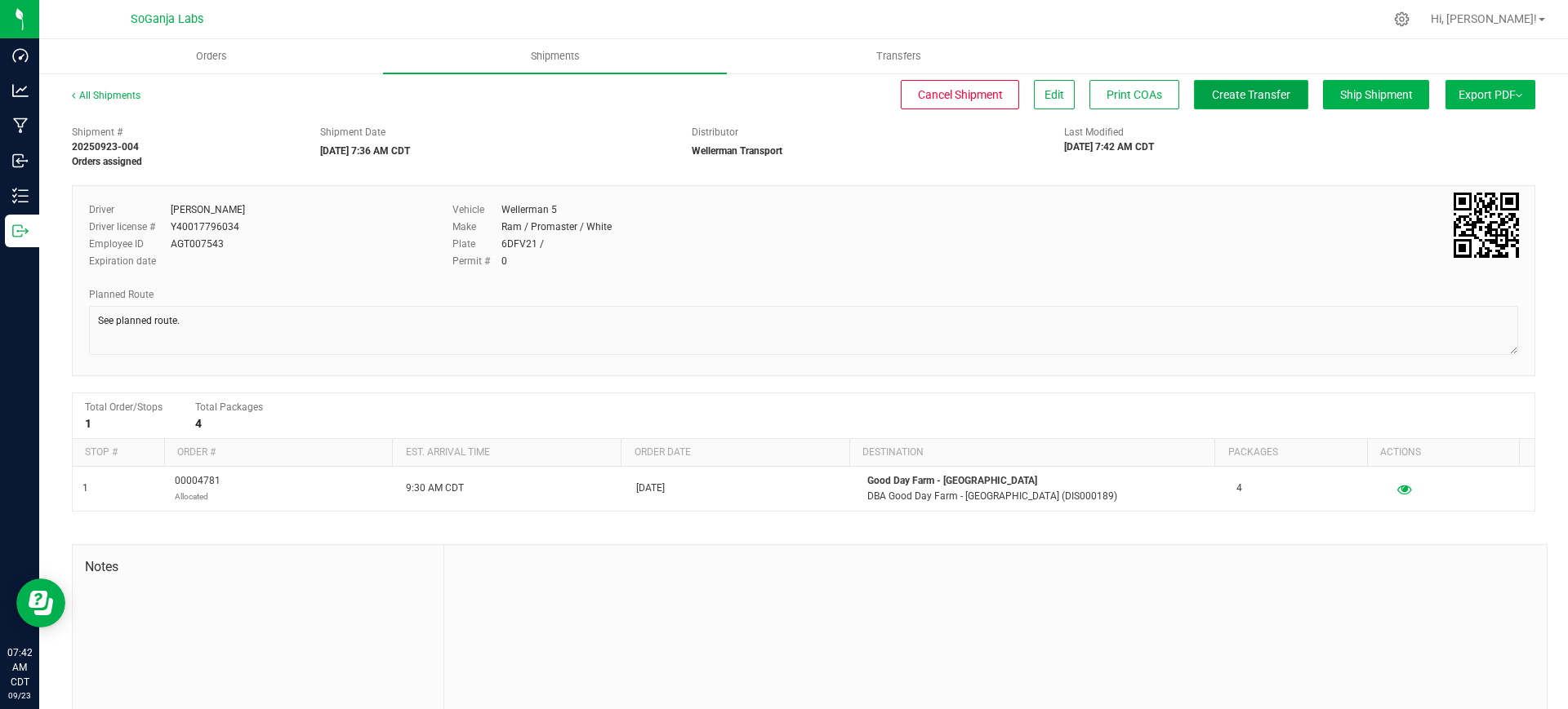
click at [1212, 100] on span "Create Transfer" at bounding box center [1250, 94] width 78 height 13
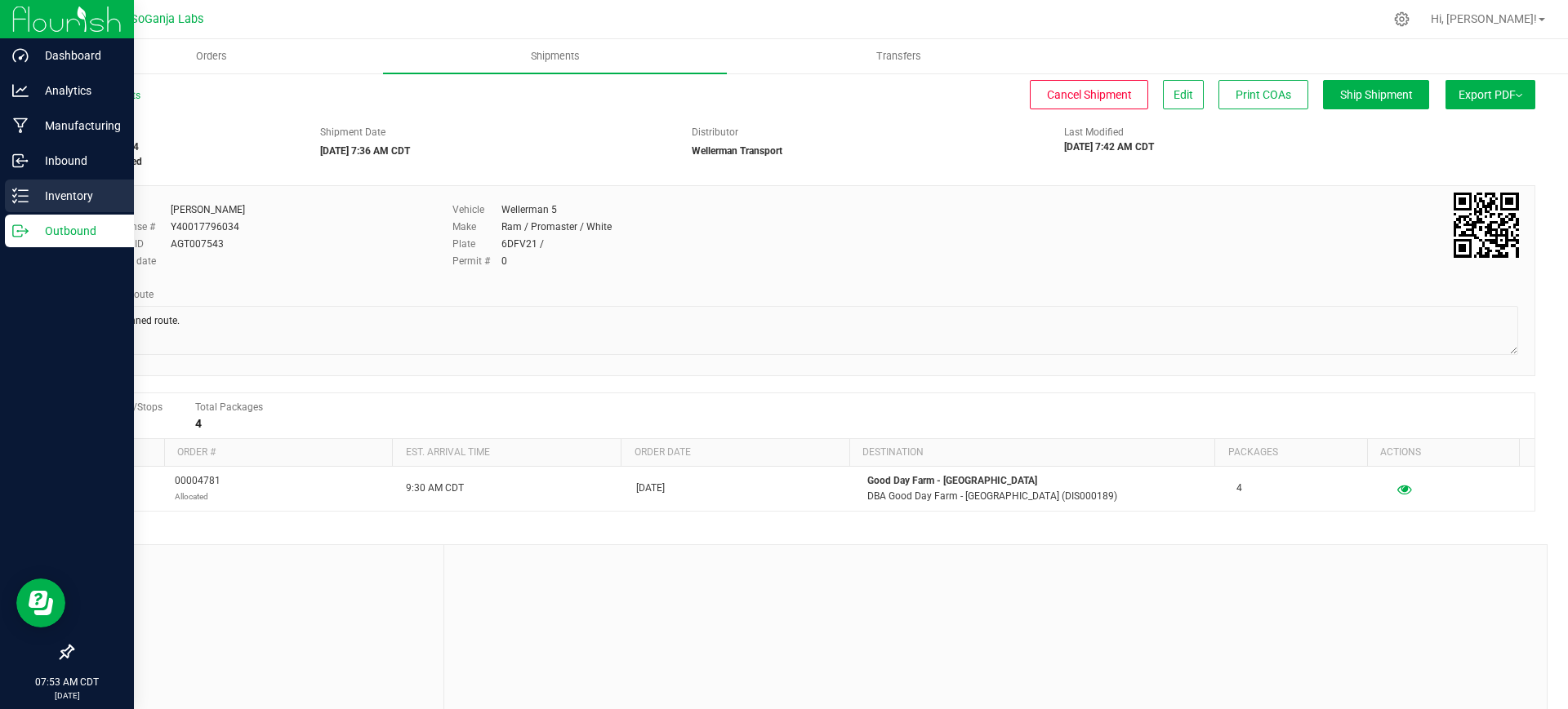
click at [83, 196] on p "Inventory" at bounding box center [78, 196] width 98 height 19
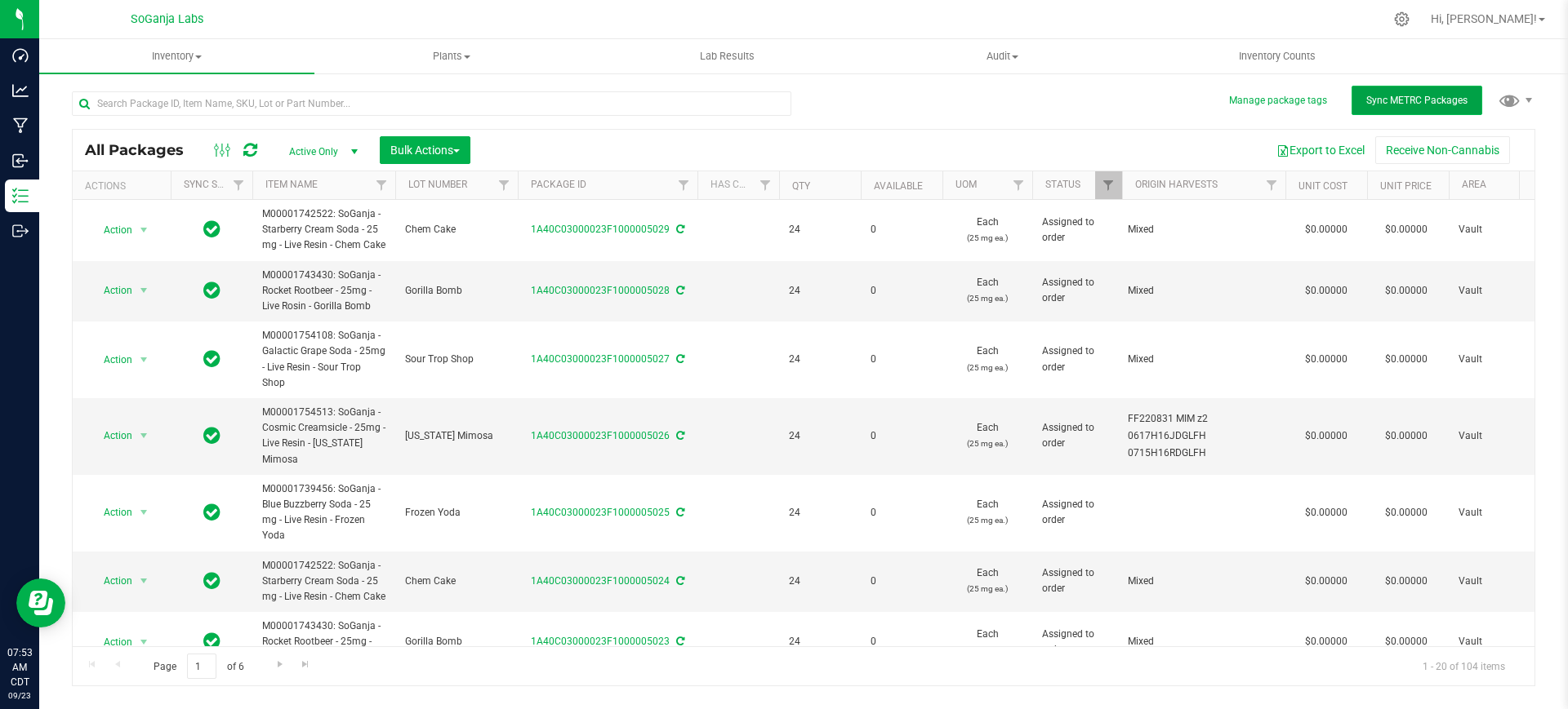
click at [1438, 103] on span "Sync METRC Packages" at bounding box center [1416, 100] width 101 height 11
click at [1433, 109] on button "Sync METRC Packages" at bounding box center [1416, 100] width 131 height 29
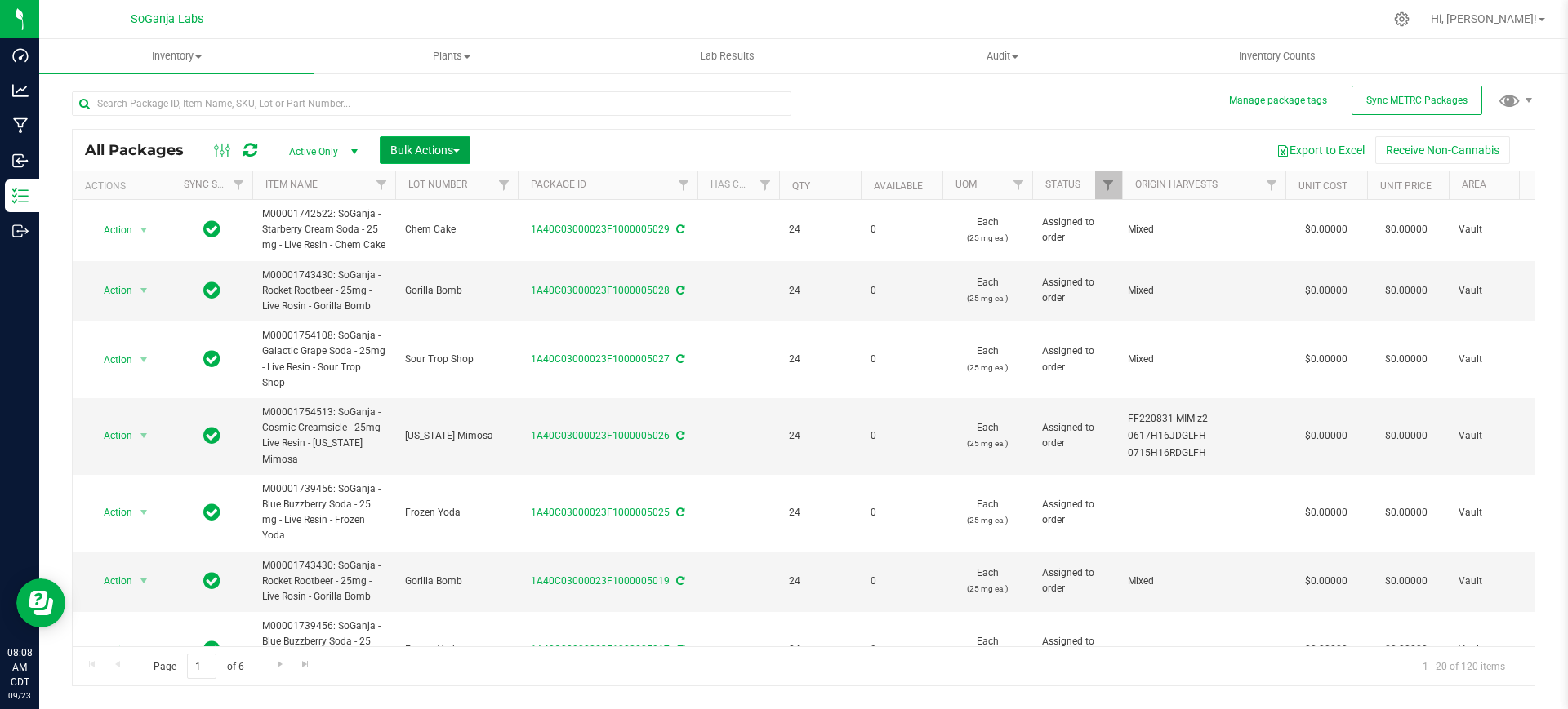
click at [453, 151] on span "Bulk Actions" at bounding box center [425, 150] width 69 height 13
click at [436, 184] on span "Add to manufacturing run" at bounding box center [451, 187] width 123 height 13
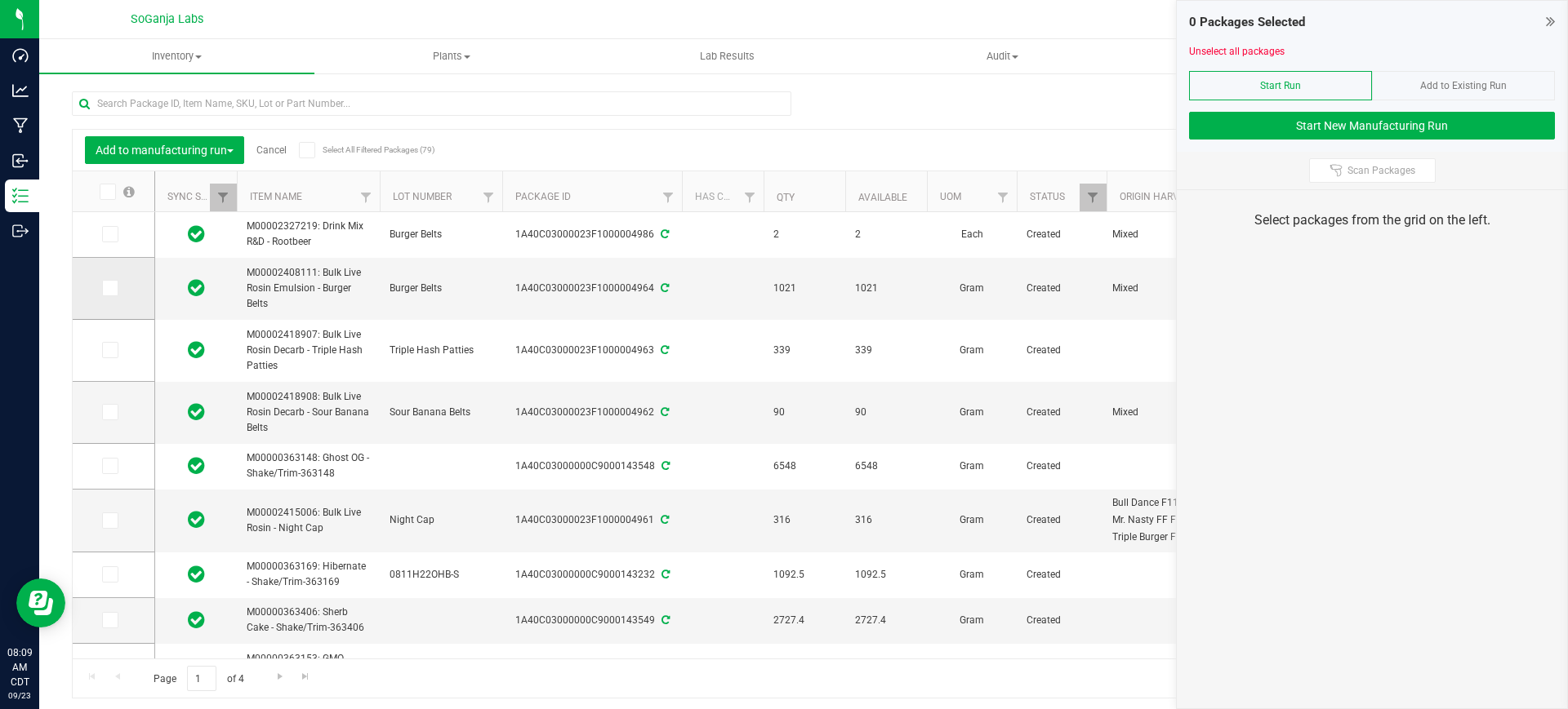
click at [111, 288] on icon at bounding box center [109, 288] width 11 height 0
click at [0, 0] on input "checkbox" at bounding box center [0, 0] width 0 height 0
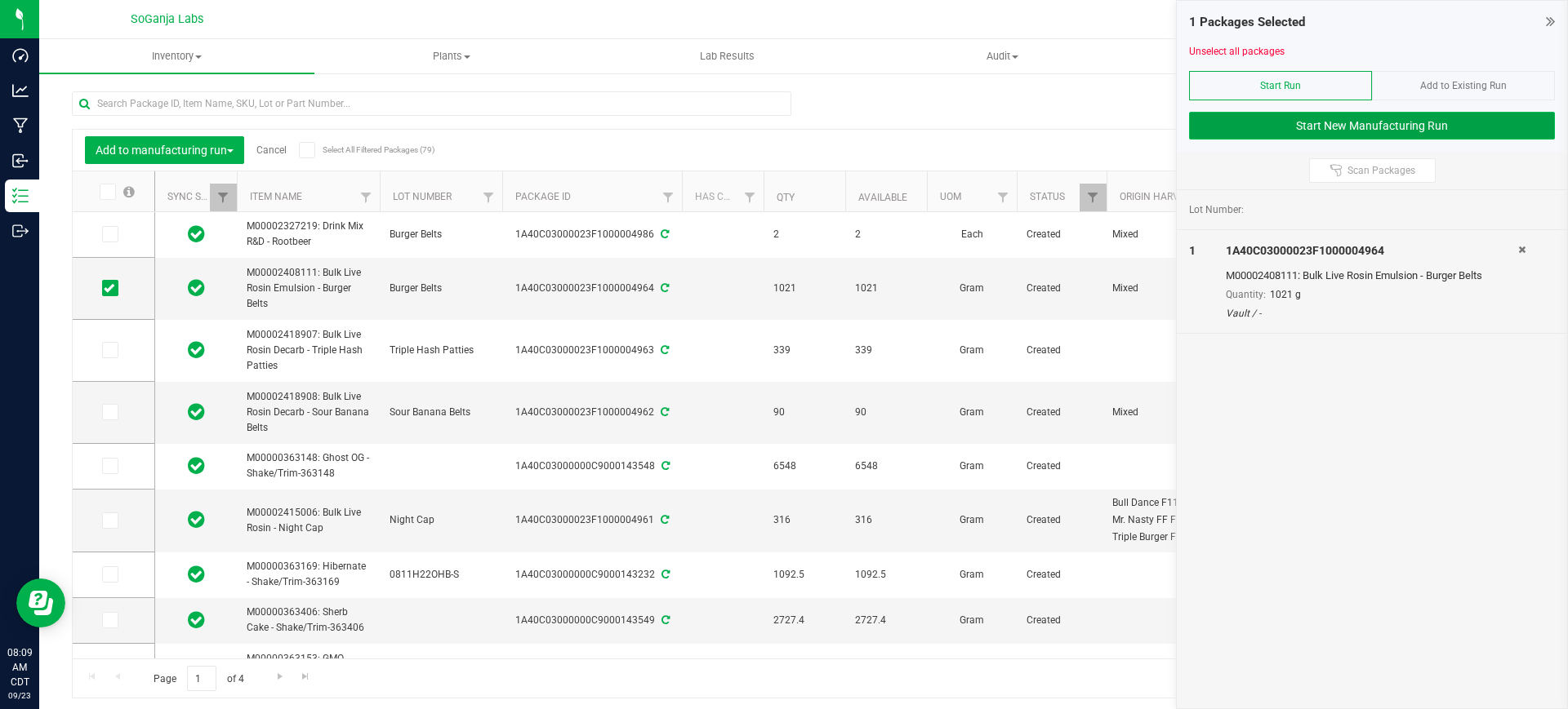
click at [1340, 117] on button "Start New Manufacturing Run" at bounding box center [1371, 125] width 366 height 28
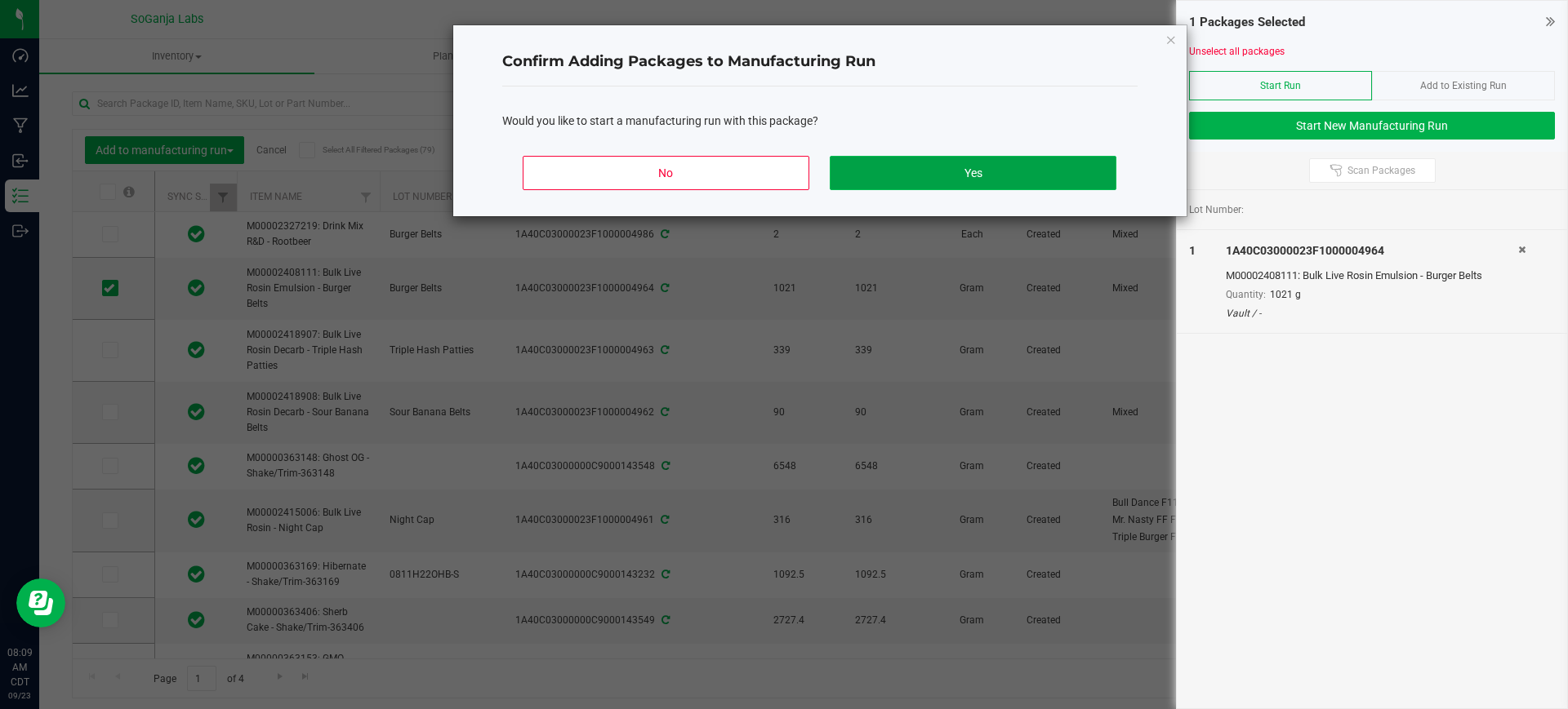
click at [904, 168] on button "Yes" at bounding box center [973, 173] width 286 height 34
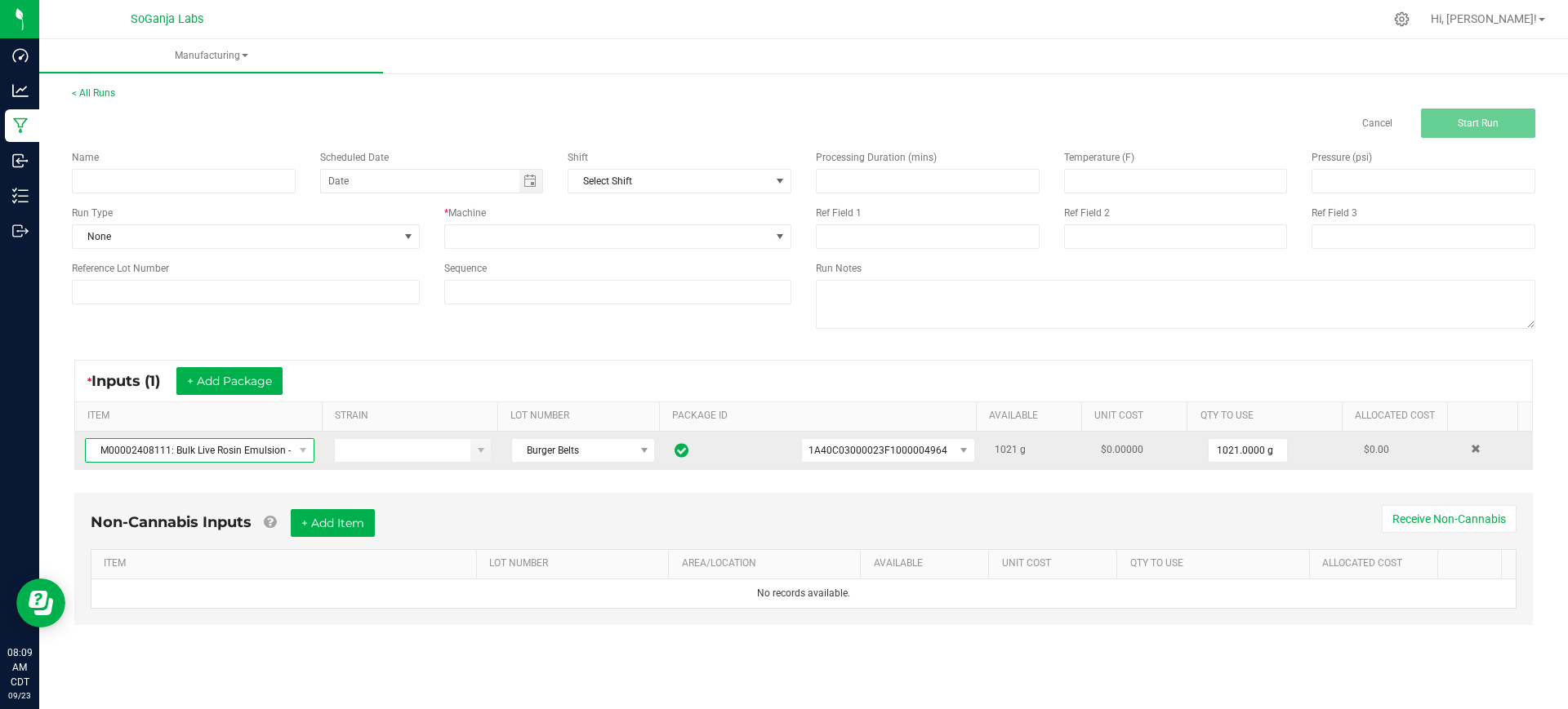
click at [271, 455] on span "M00002408111: Bulk Live Rosin Emulsion - Burger Belts" at bounding box center [190, 450] width 207 height 23
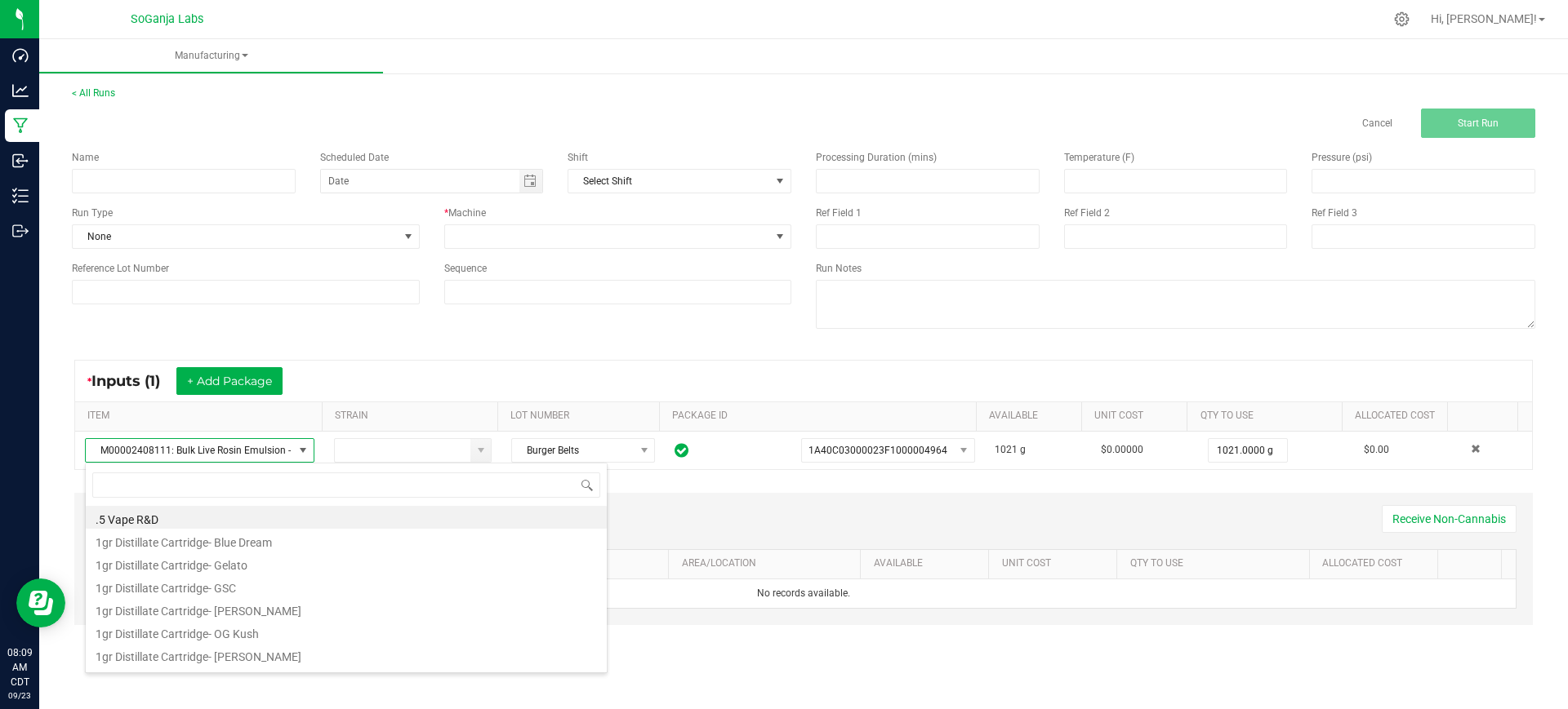
scroll to position [25, 224]
click at [366, 356] on div "* Inputs (1) + Add Package ITEM STRAIN LOT NUMBER PACKAGE ID AVAILABLE Unit Cos…" at bounding box center [803, 414] width 1488 height 140
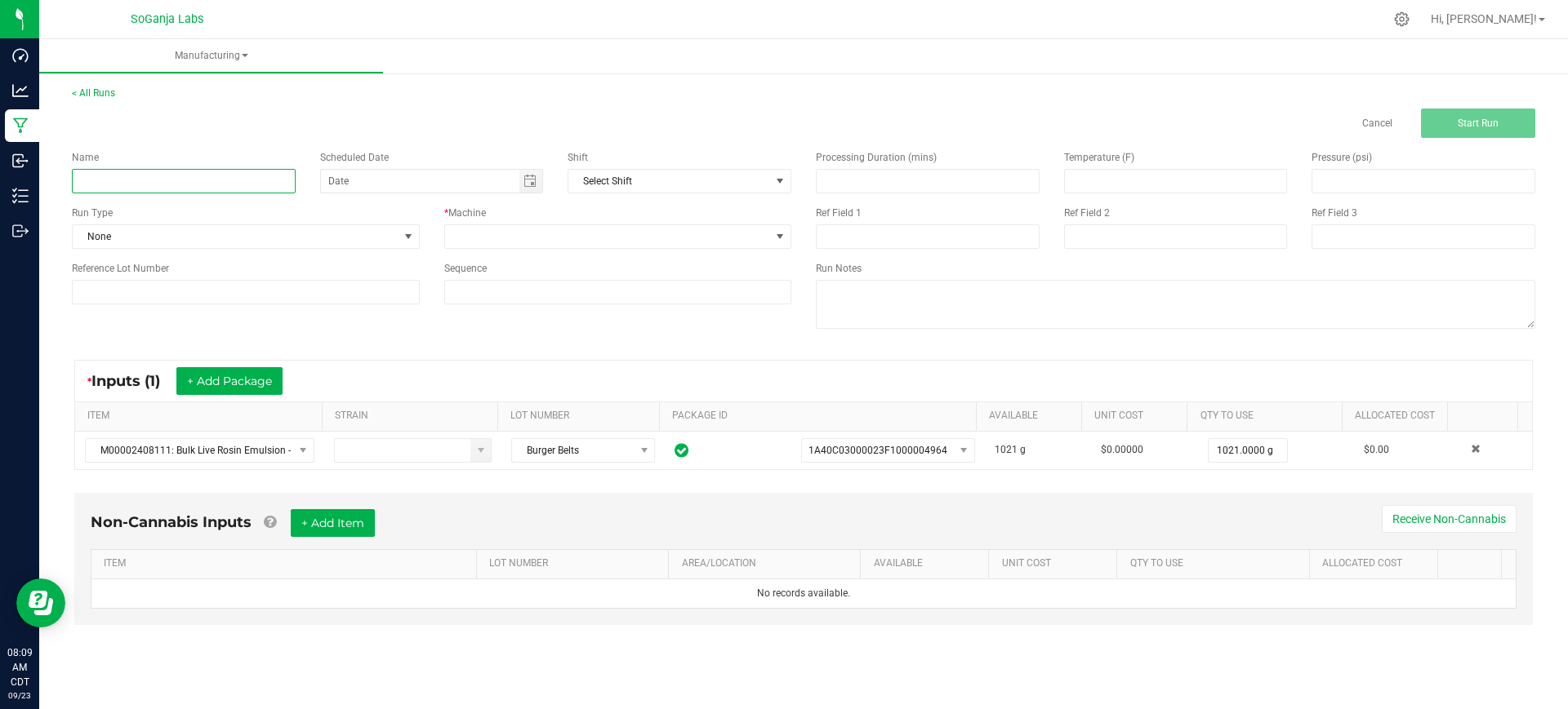
click at [242, 180] on input at bounding box center [183, 182] width 224 height 25
type input "b"
paste input "M00002408111: Bulk Live Rosin Emulsion - Burger Belts"
type input "M00002408111: Bulk Live Rosin Emulsion - Burger Belts"
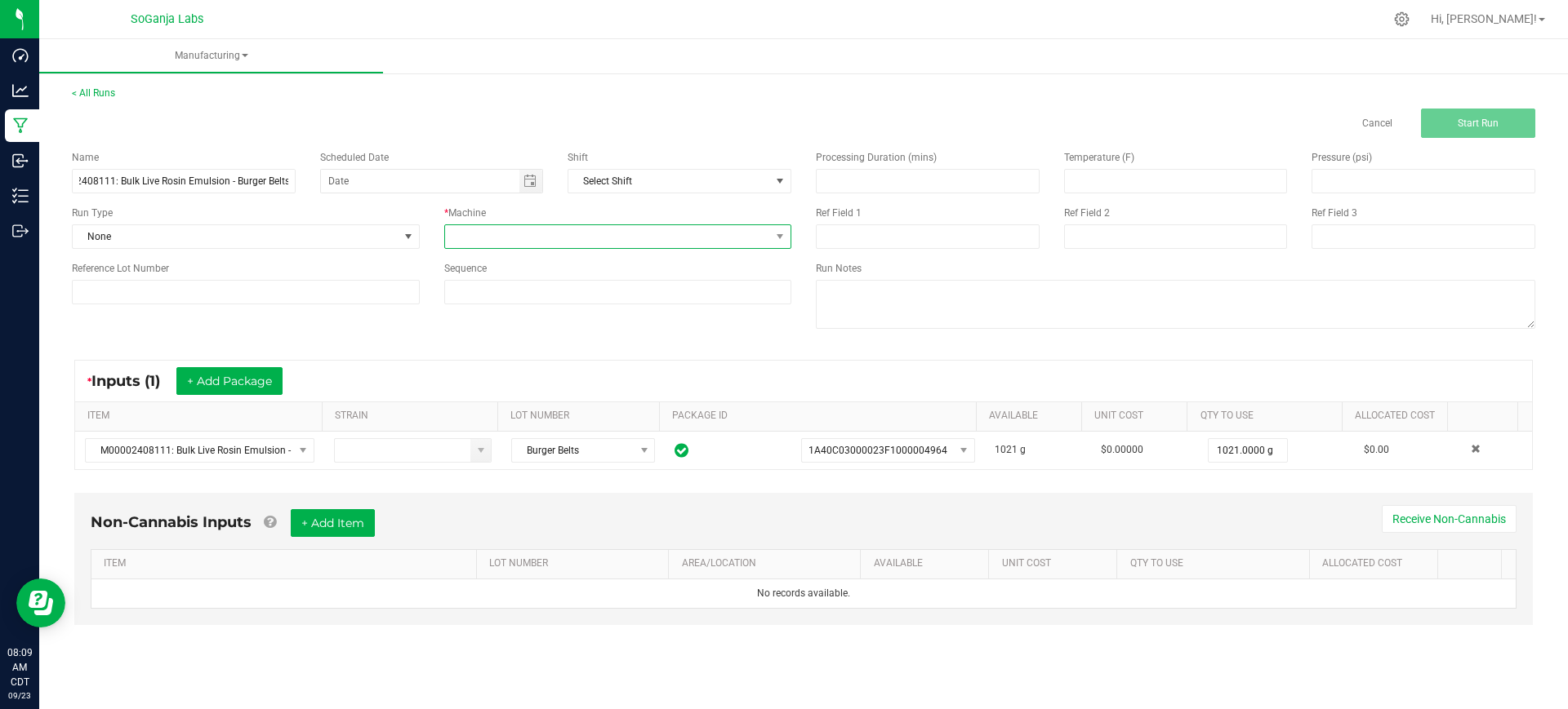
click at [517, 233] on span at bounding box center [608, 237] width 326 height 23
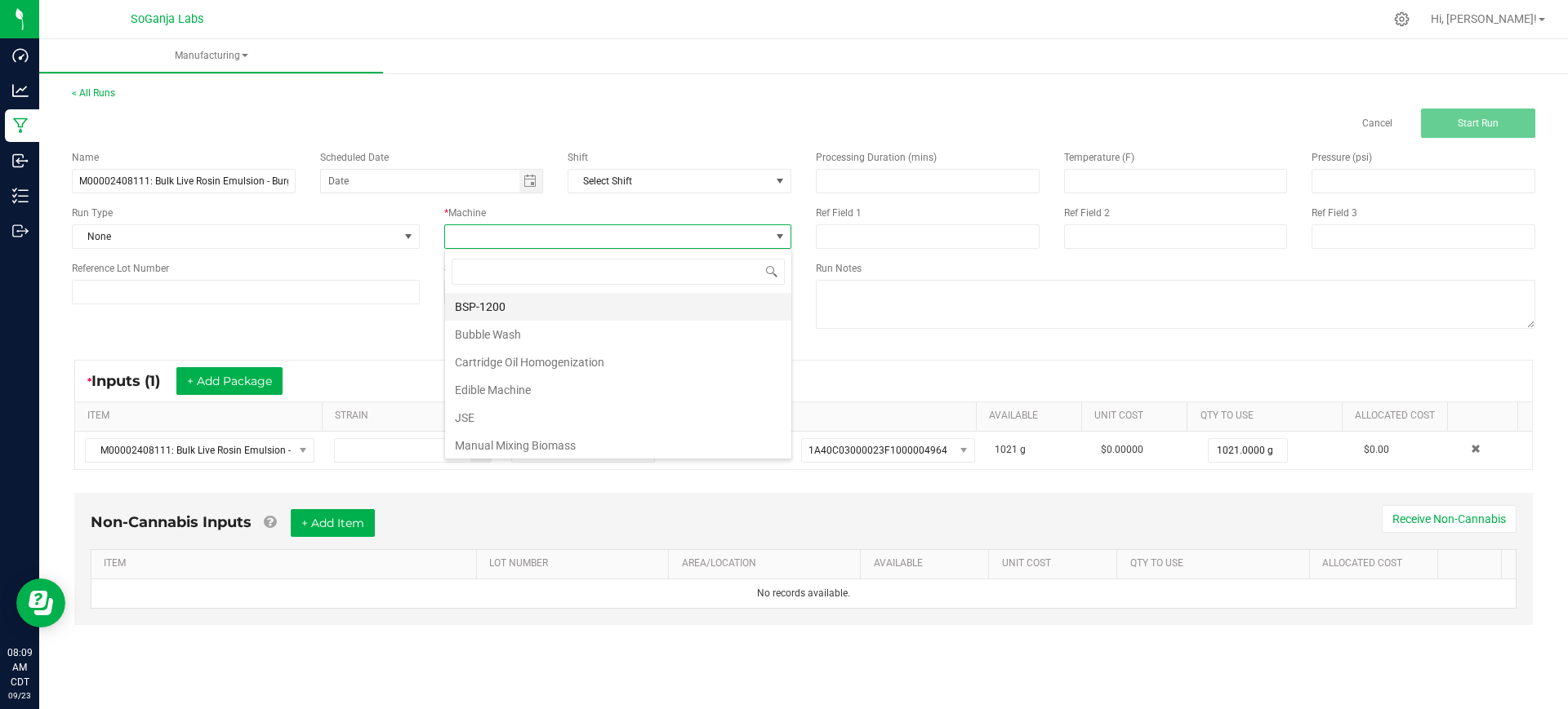
scroll to position [25, 347]
click at [494, 444] on li "Manual Mixing Biomass" at bounding box center [618, 446] width 346 height 28
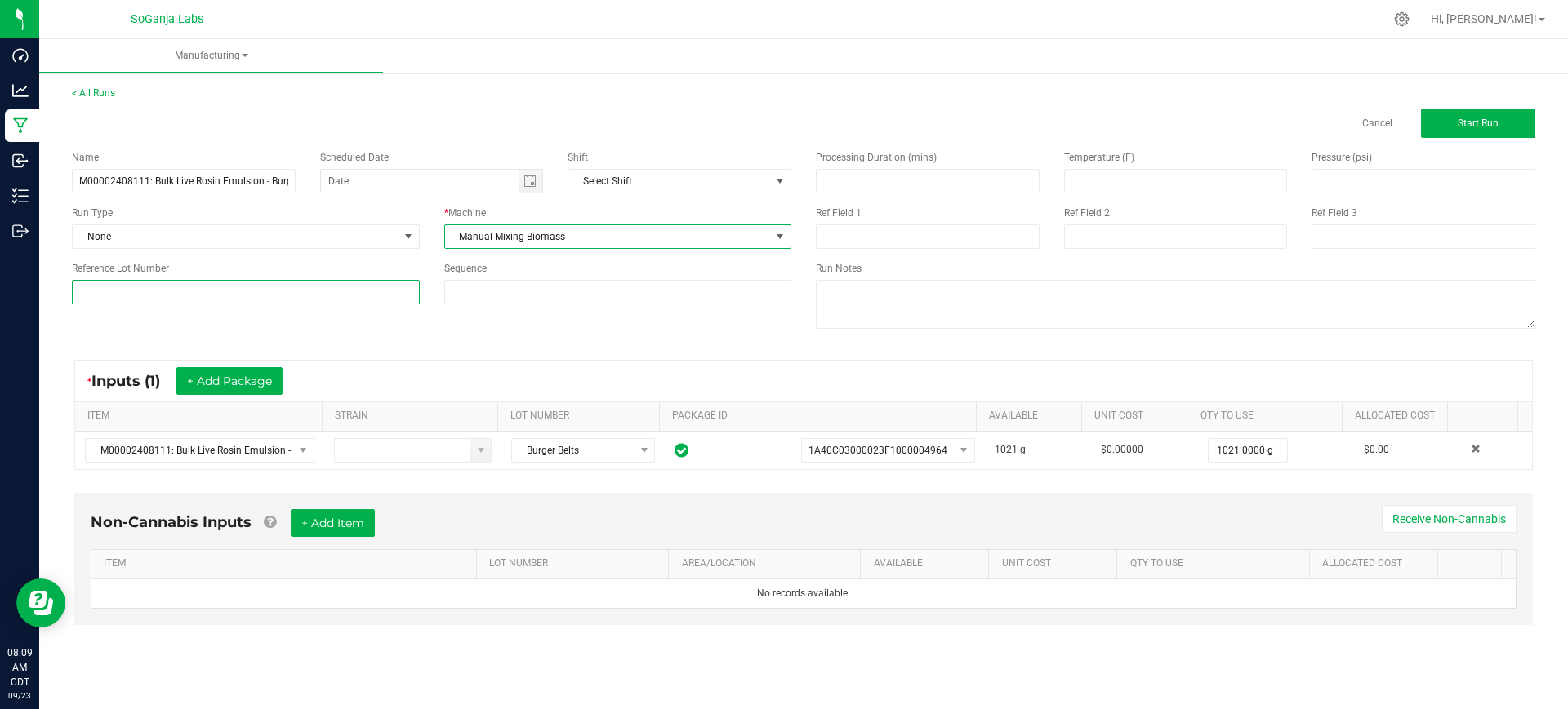
click at [312, 293] on input at bounding box center [246, 292] width 348 height 25
type input "Burger Belts"
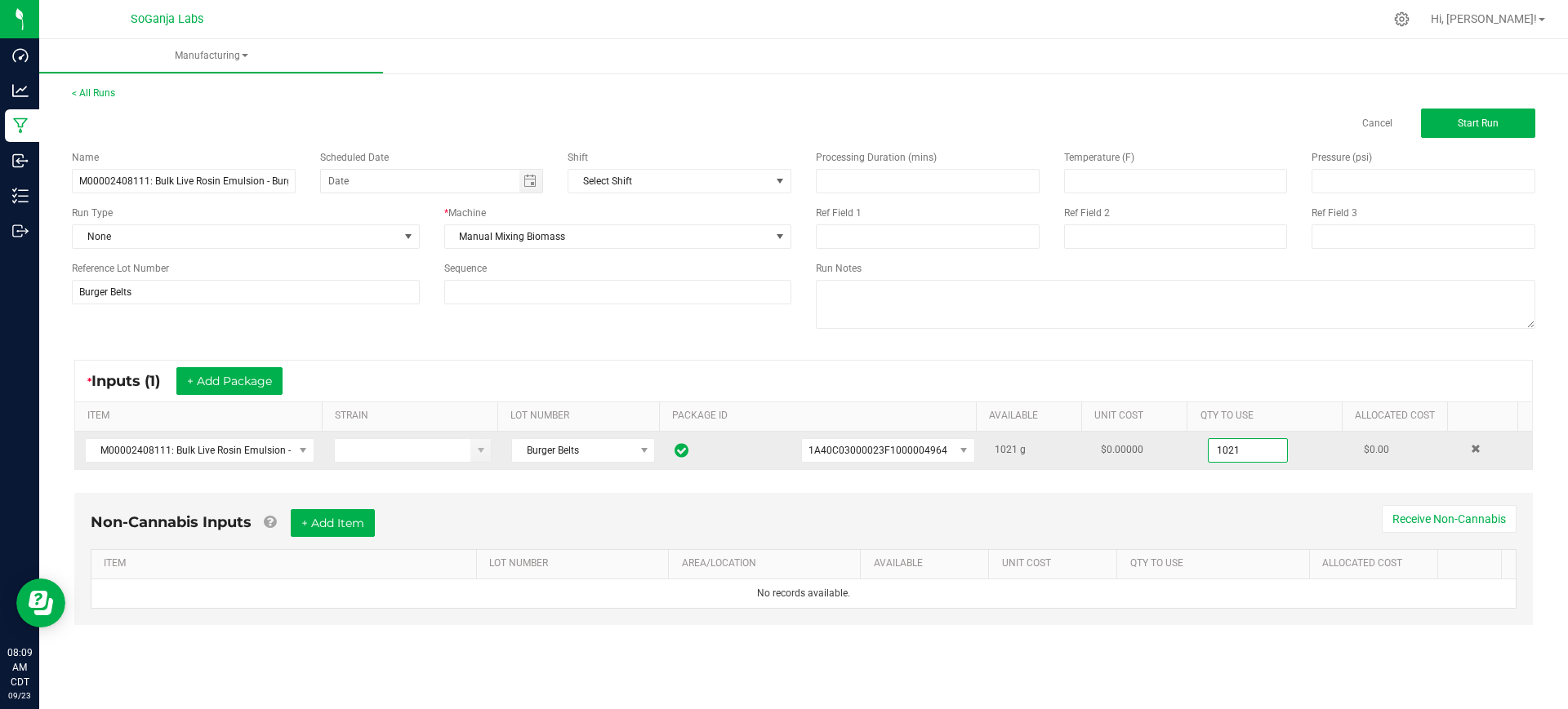
click at [1250, 453] on input "1021" at bounding box center [1248, 450] width 78 height 23
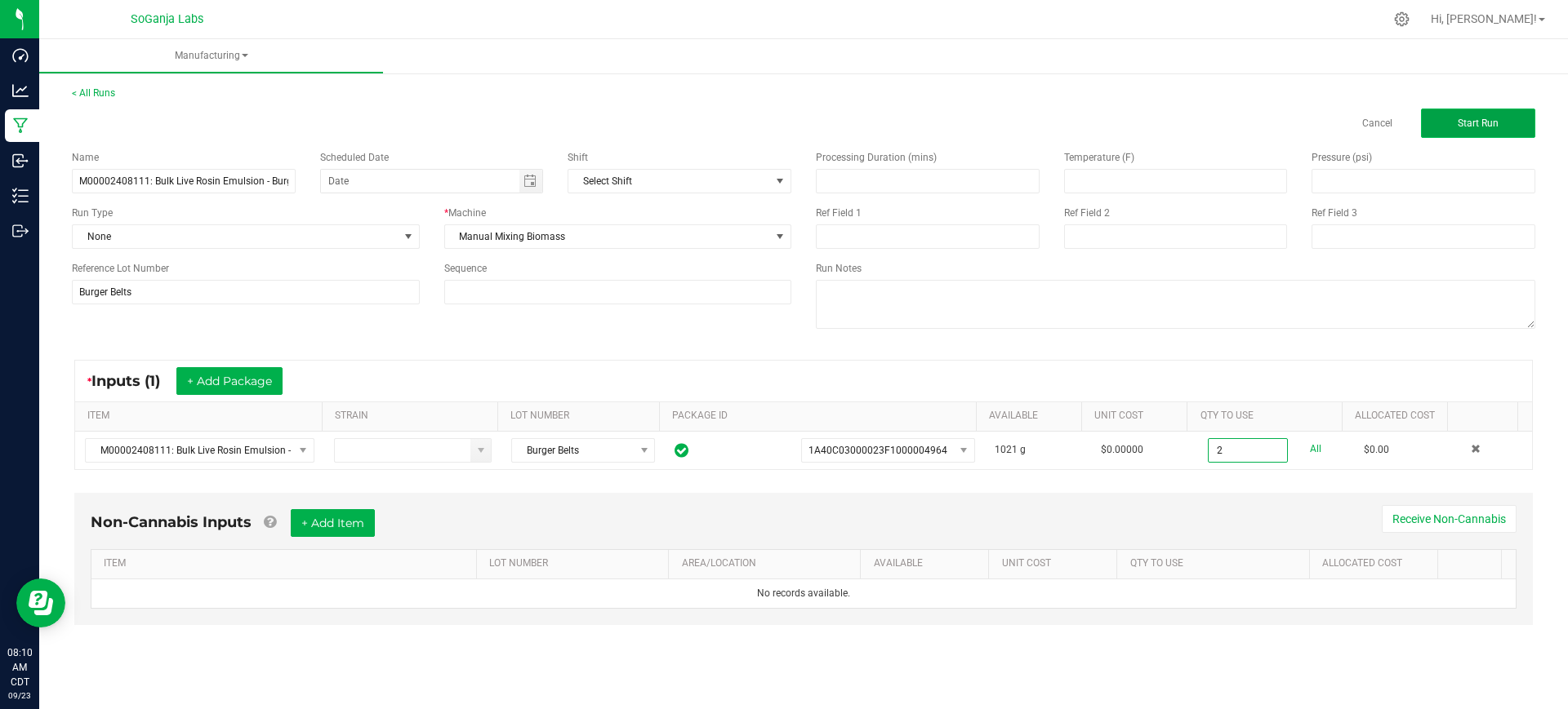
type input "2.0000 g"
click at [1466, 120] on span "Start Run" at bounding box center [1478, 123] width 41 height 11
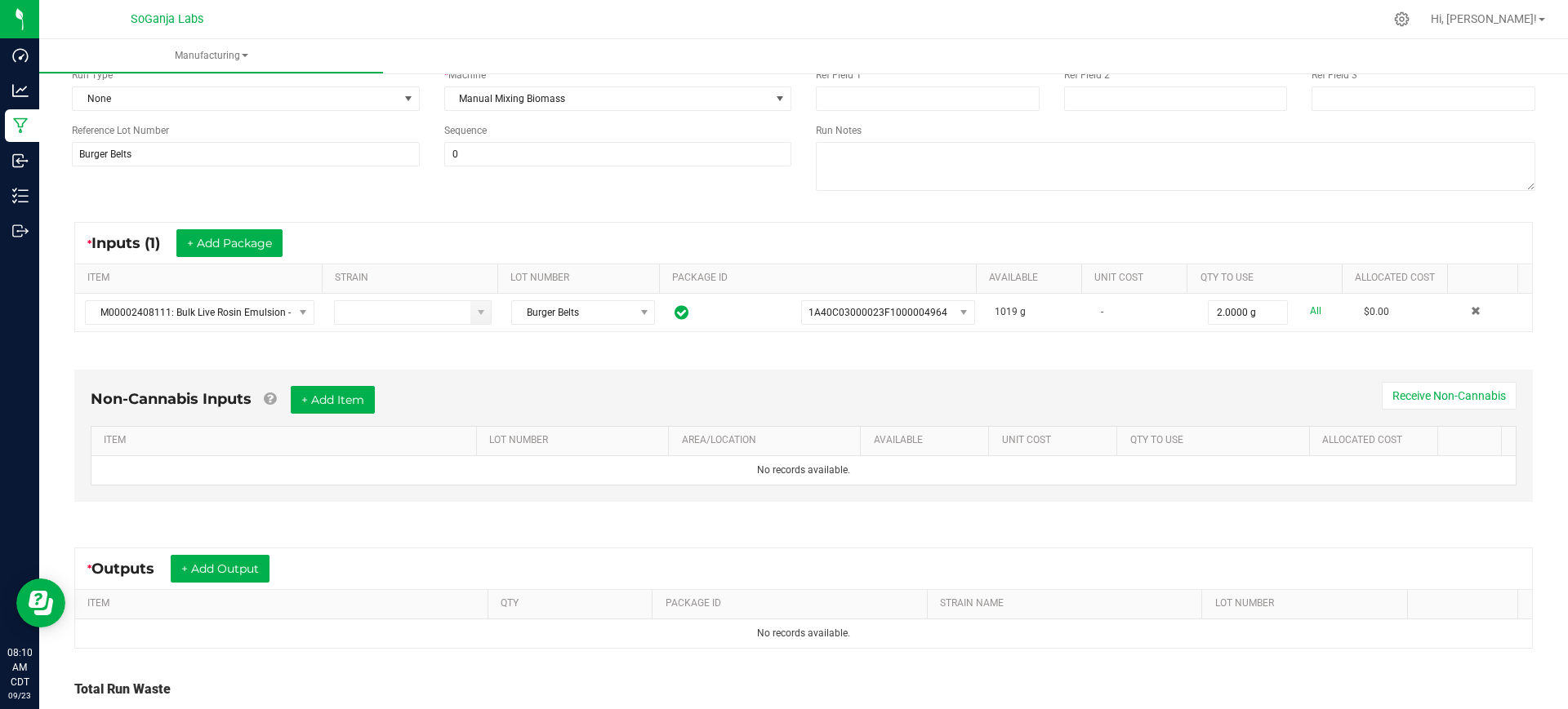
scroll to position [297, 0]
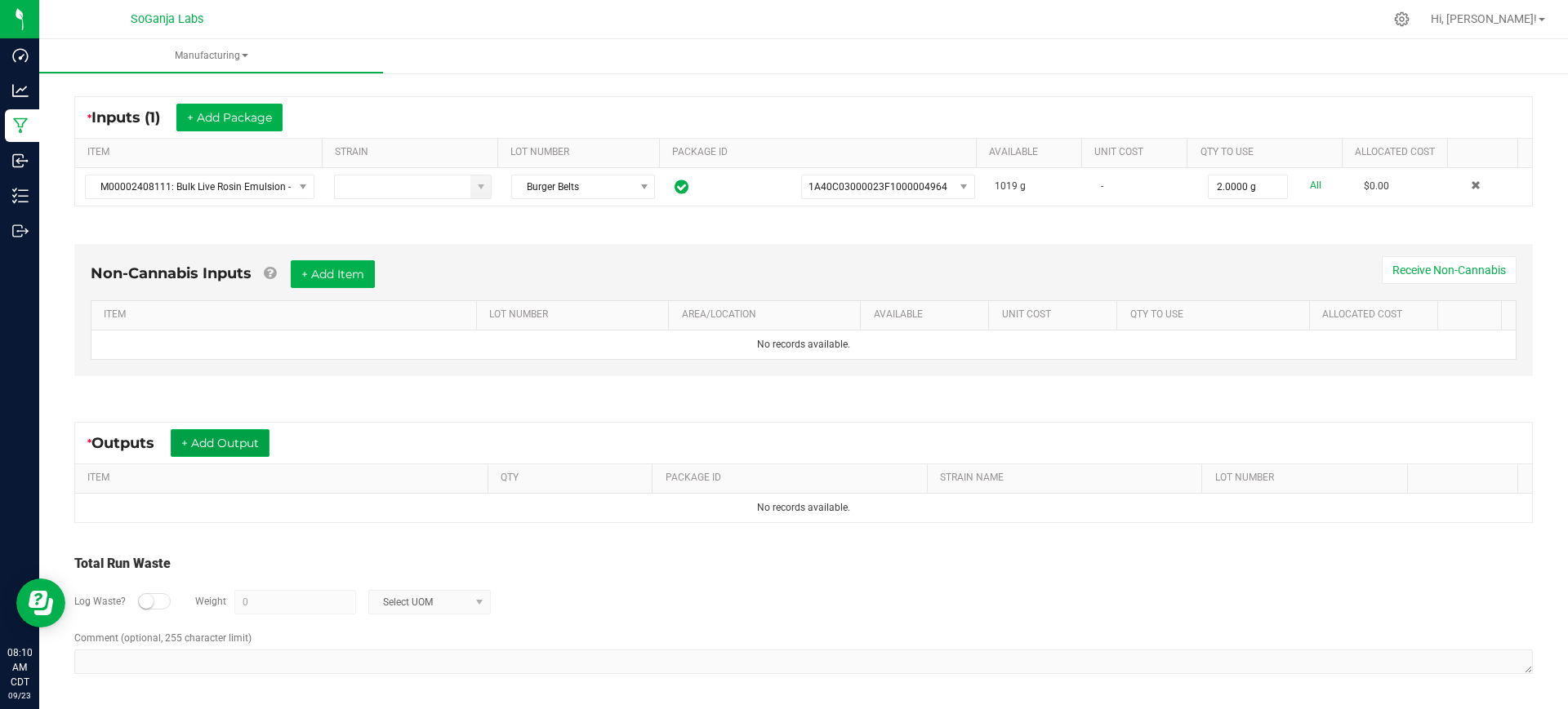
click at [255, 445] on button "+ Add Output" at bounding box center [219, 443] width 99 height 28
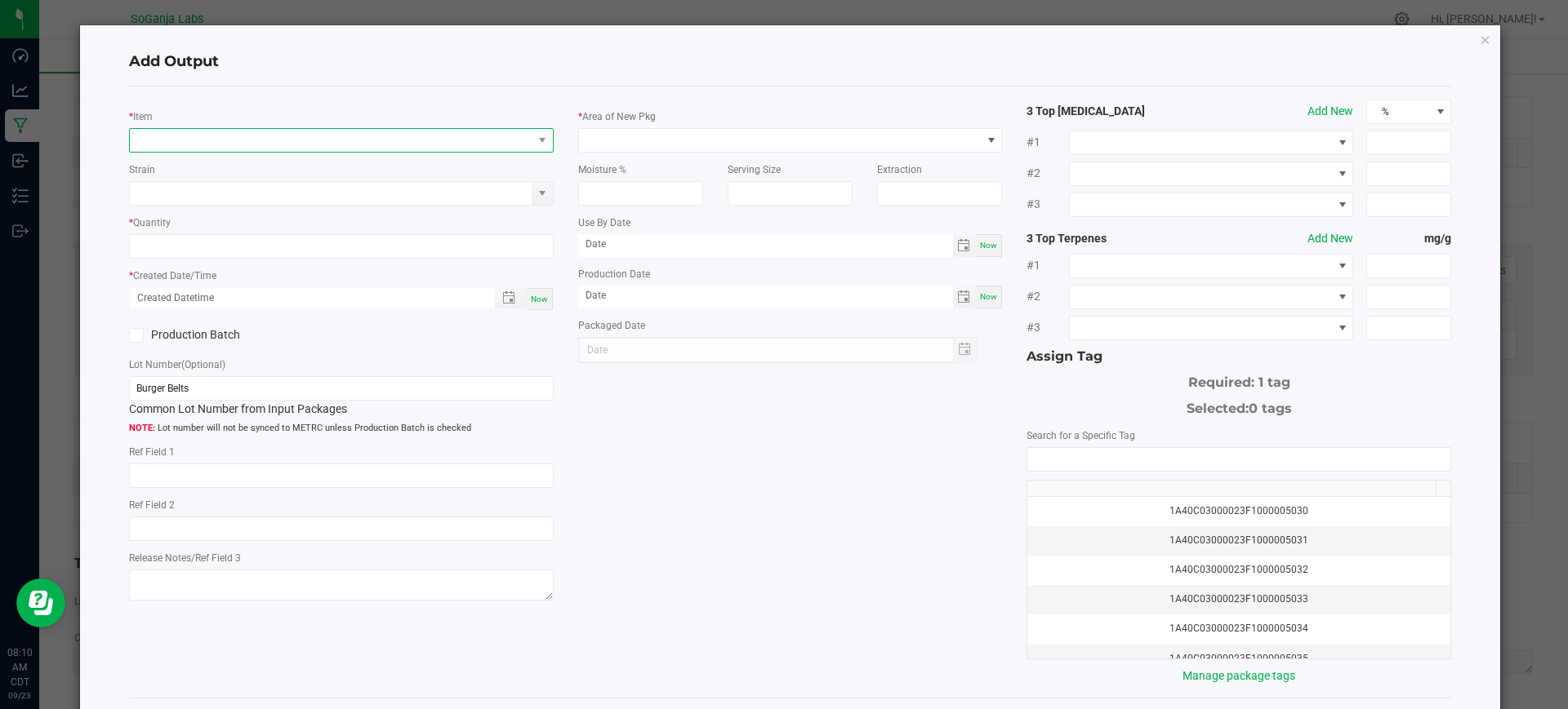
click at [317, 138] on span "NO DATA FOUND" at bounding box center [331, 140] width 403 height 23
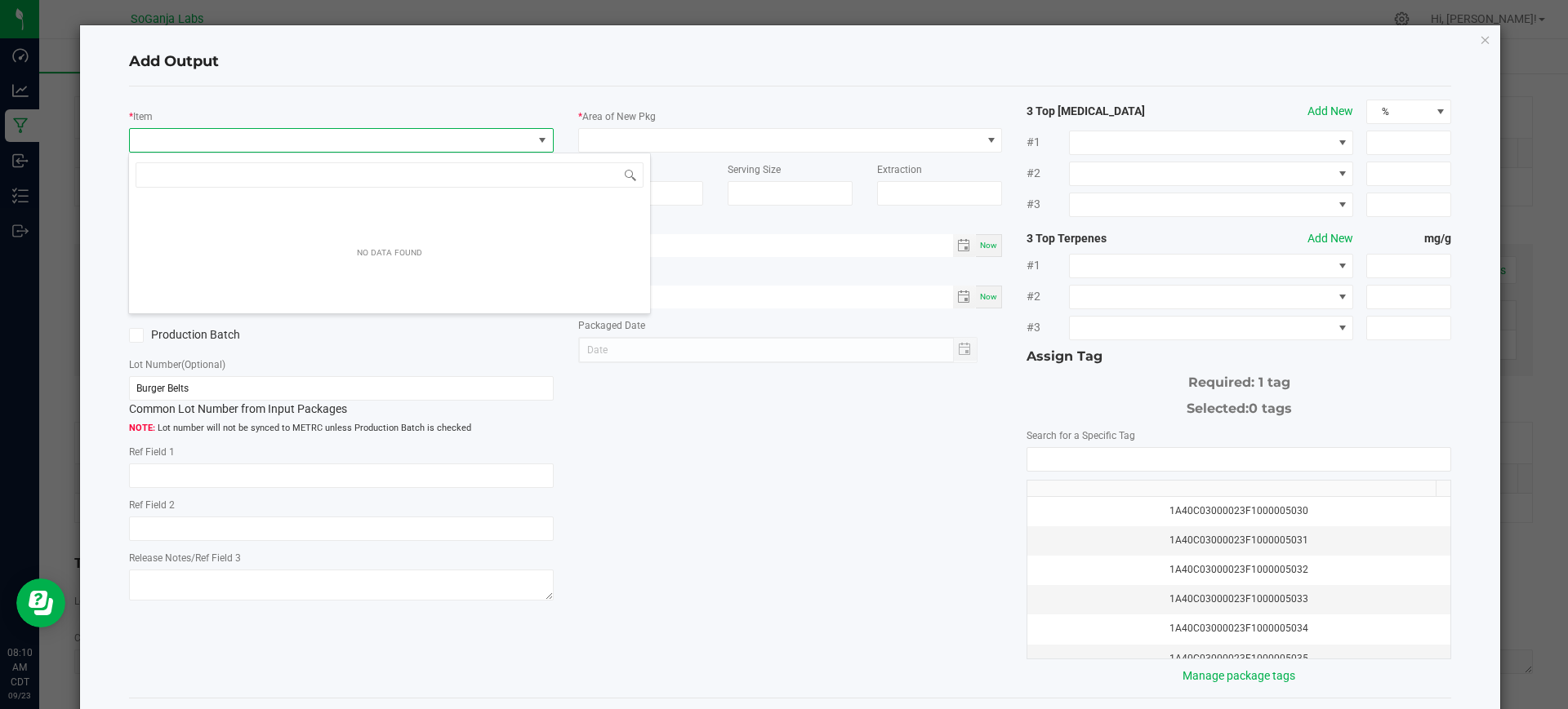
scroll to position [25, 420]
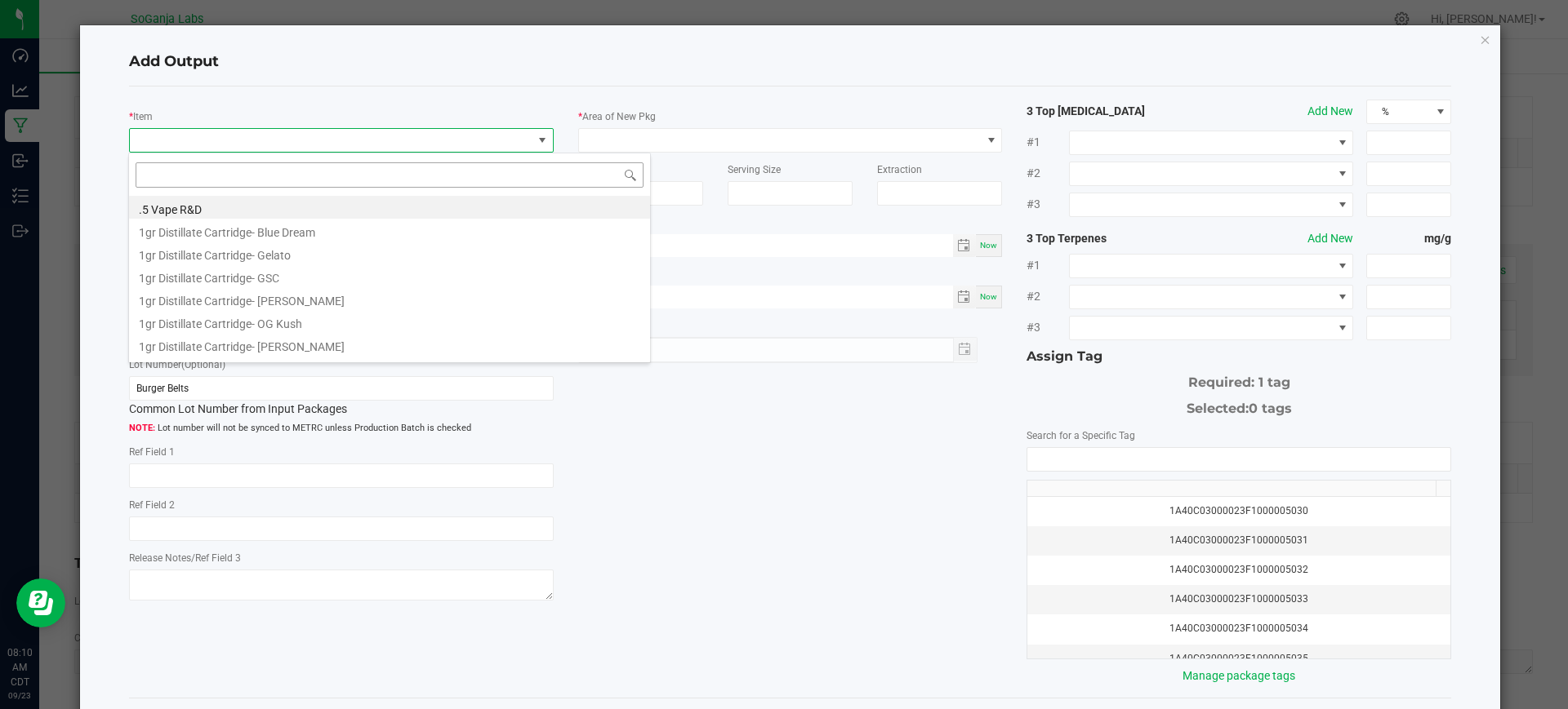
type input "M00002408111: Bulk Live Rosin Emulsion - Burger Belts"
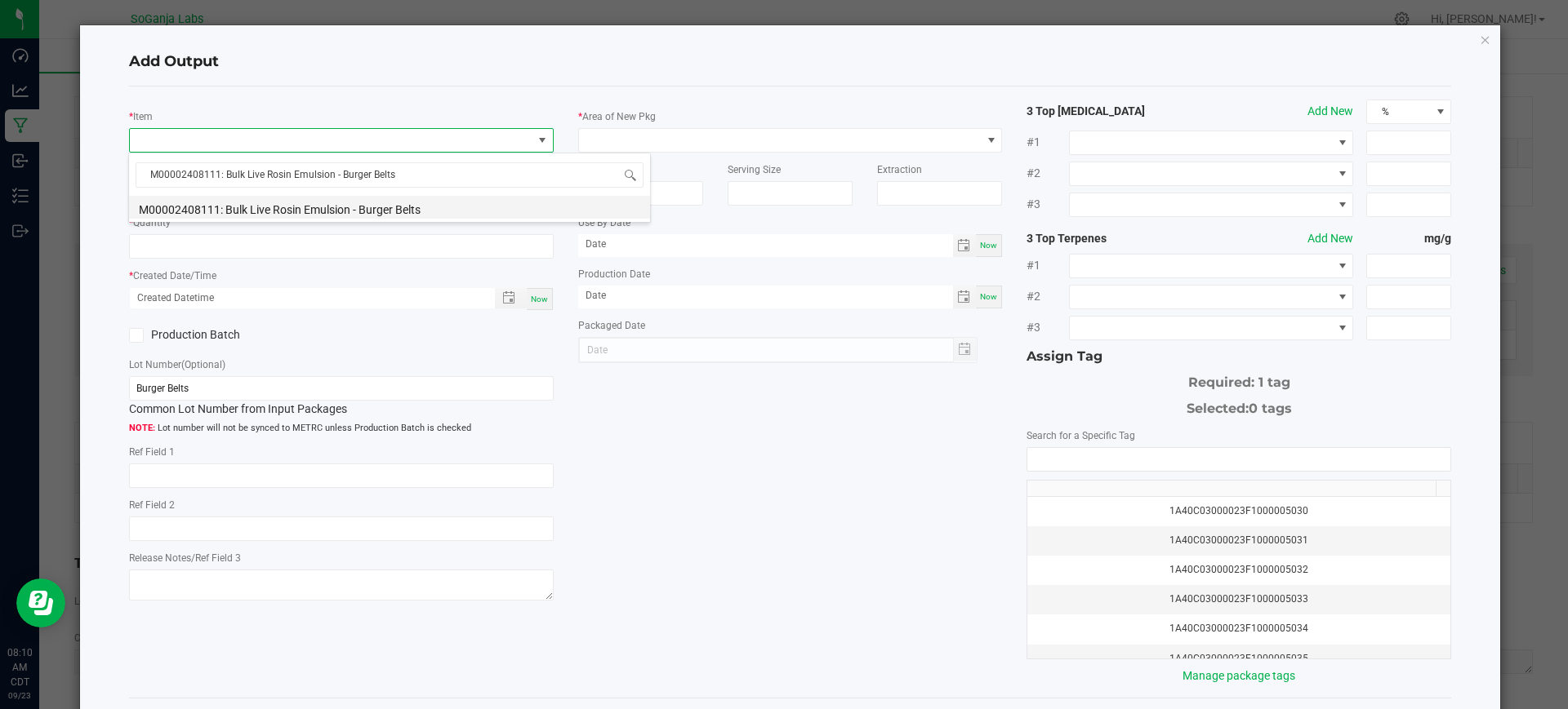
click at [371, 205] on li "M00002408111: Bulk Live Rosin Emulsion - Burger Belts" at bounding box center [389, 207] width 521 height 23
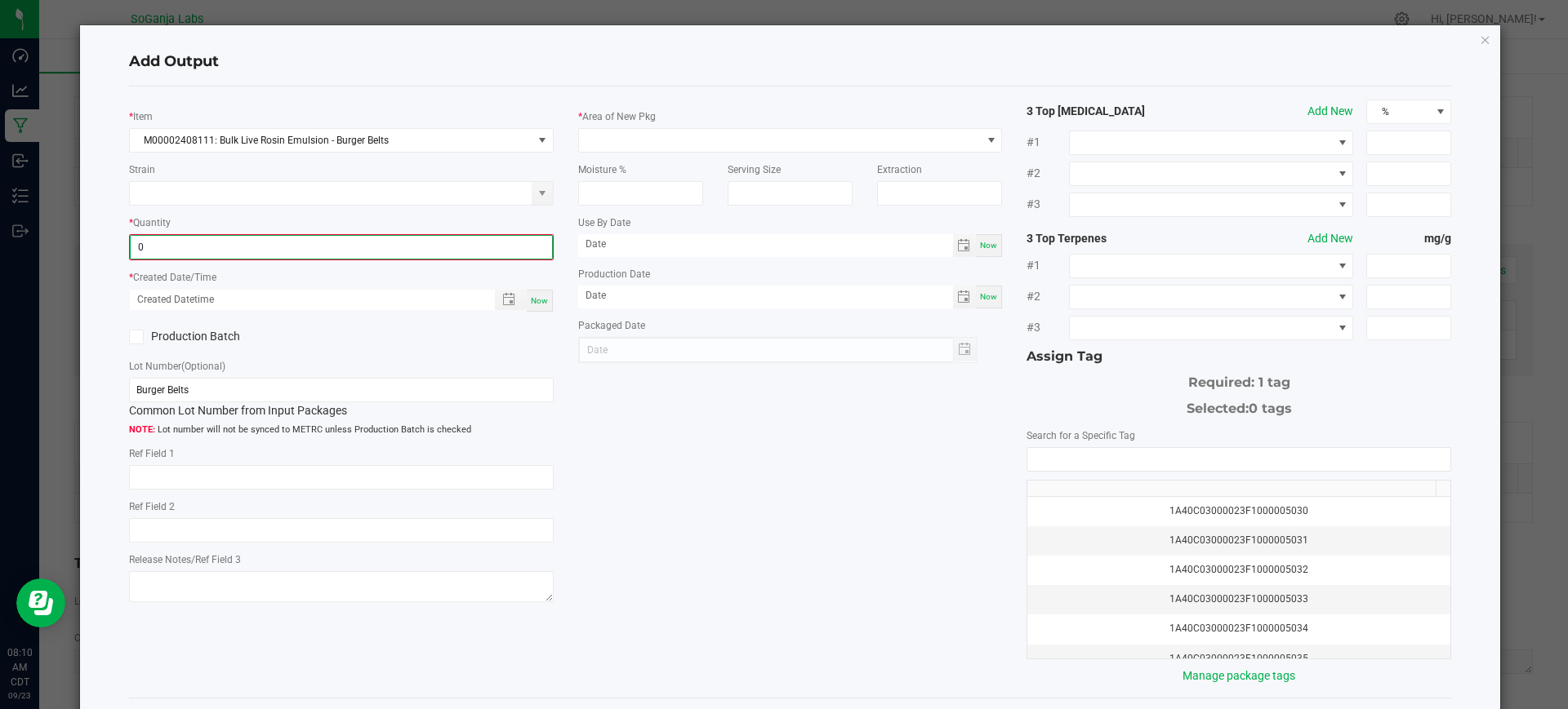
click at [363, 238] on input "0" at bounding box center [342, 247] width 421 height 23
type input "2.0000 g"
click at [541, 300] on span "Now" at bounding box center [540, 299] width 18 height 9
type input "[DATE] 8:10 AM"
type input "[DATE]"
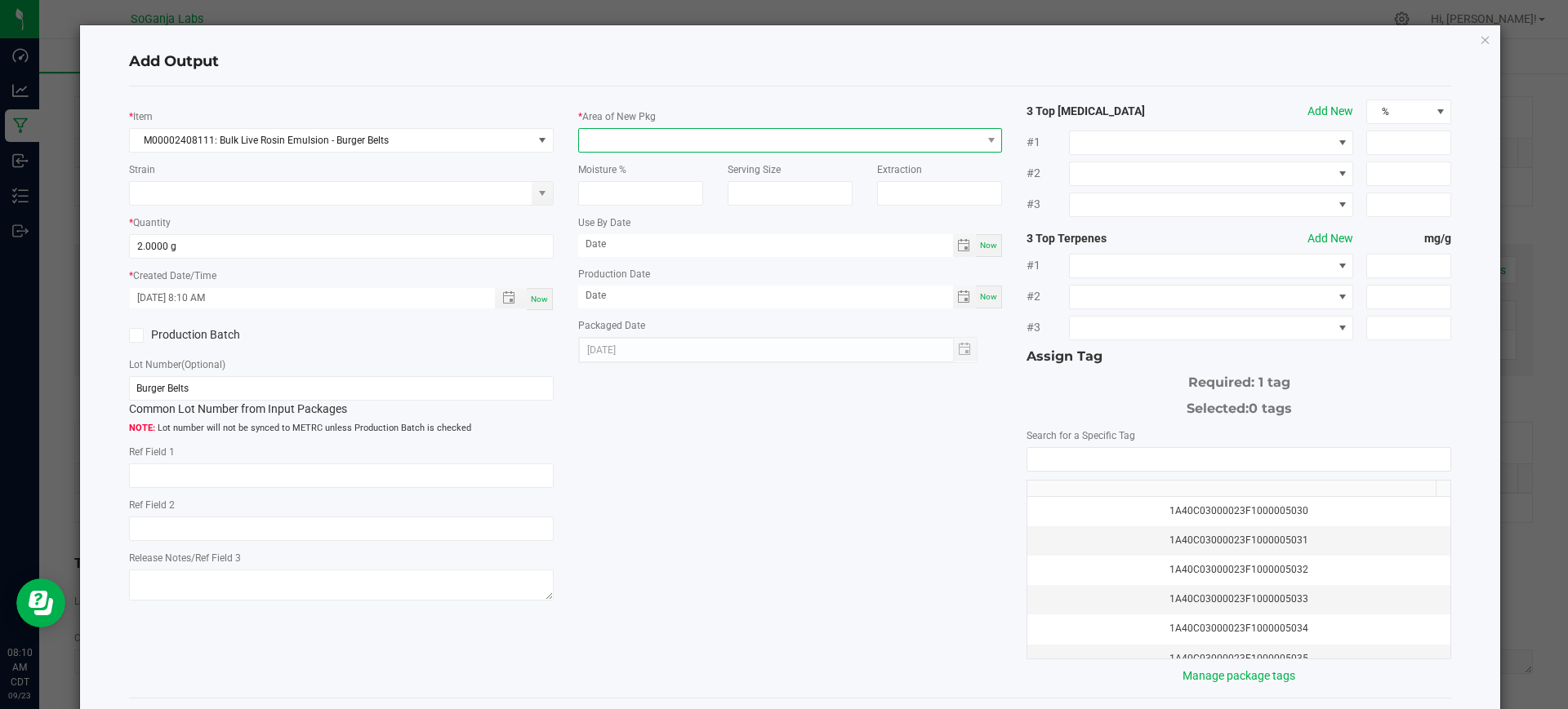
click at [658, 136] on span at bounding box center [780, 140] width 403 height 23
click at [635, 210] on li "Lab" at bounding box center [782, 210] width 418 height 28
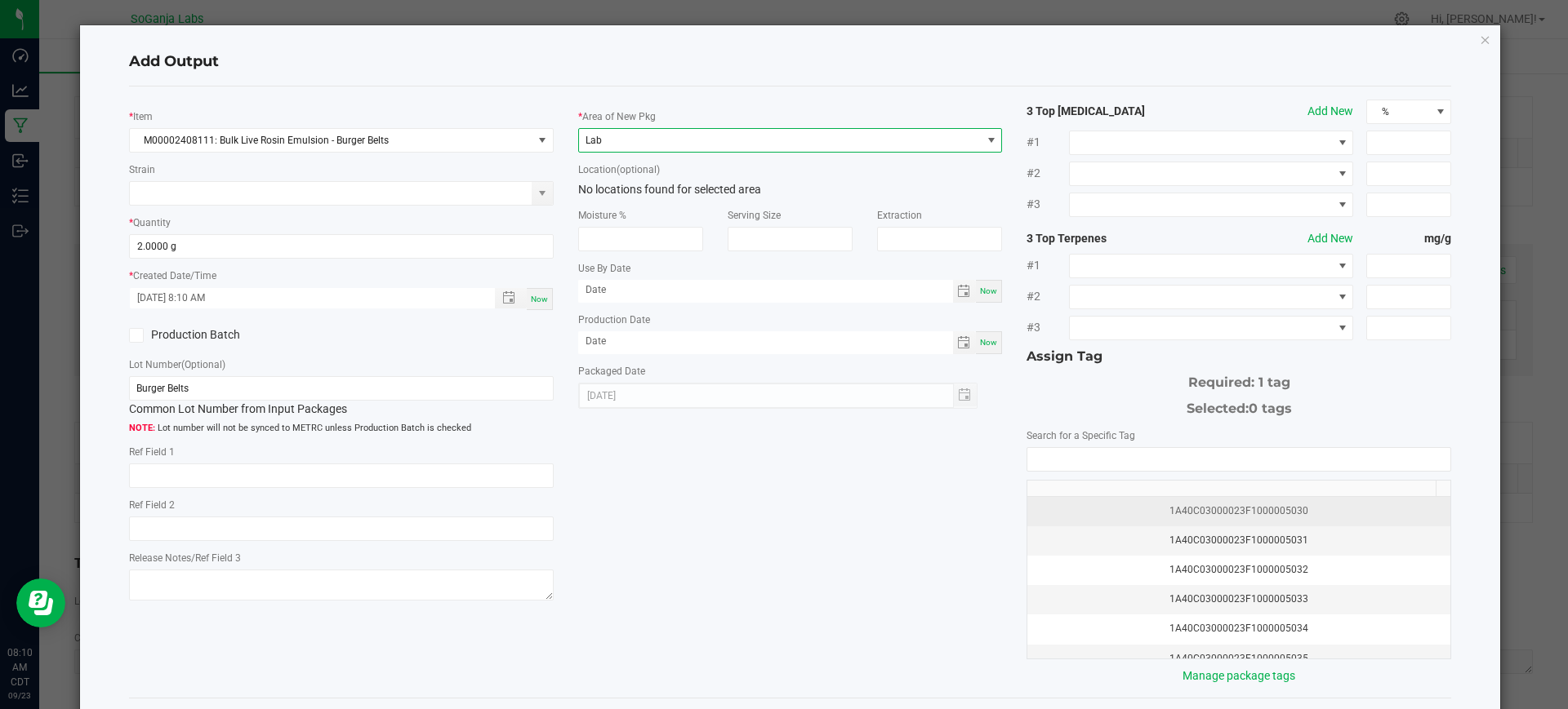
click at [1177, 505] on div "1A40C03000023F1000005030" at bounding box center [1238, 512] width 403 height 16
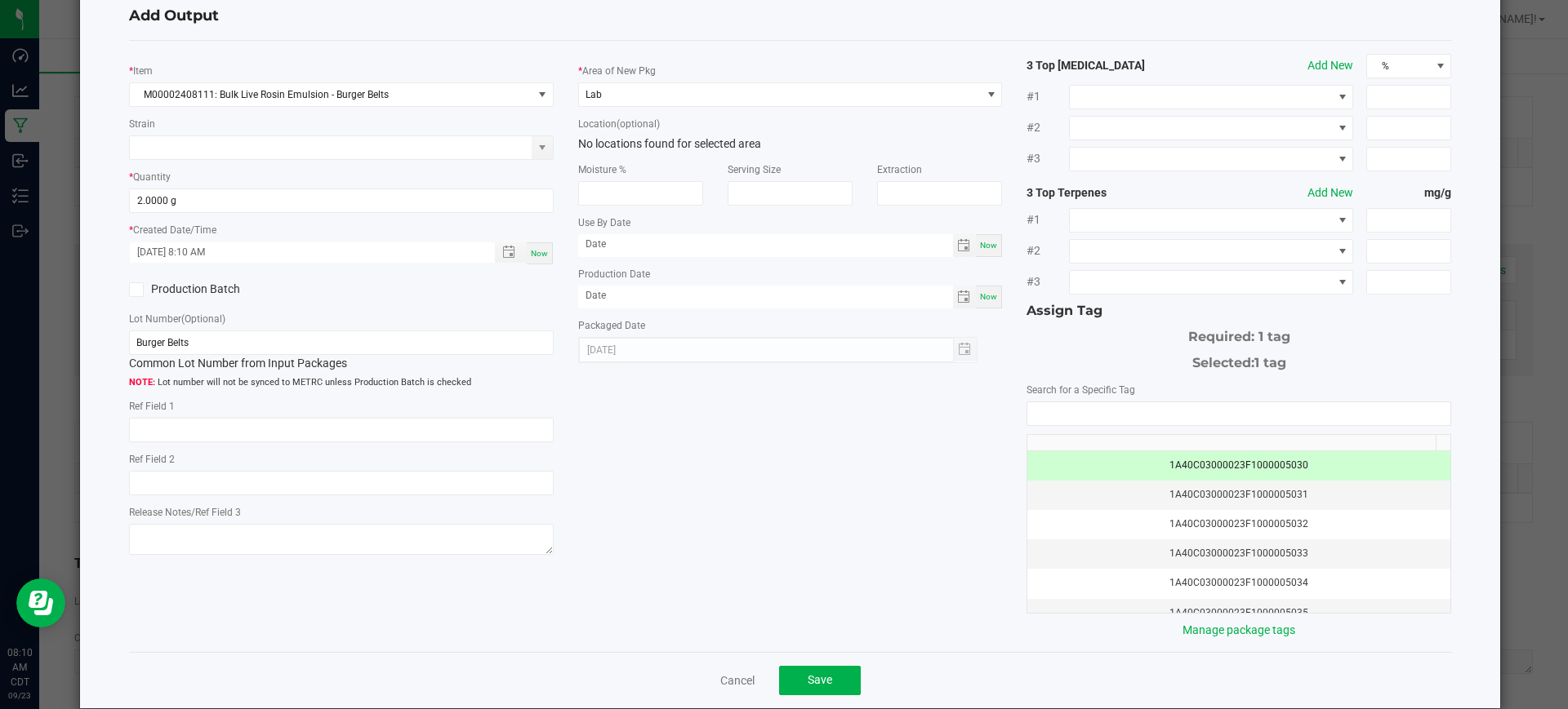
scroll to position [70, 0]
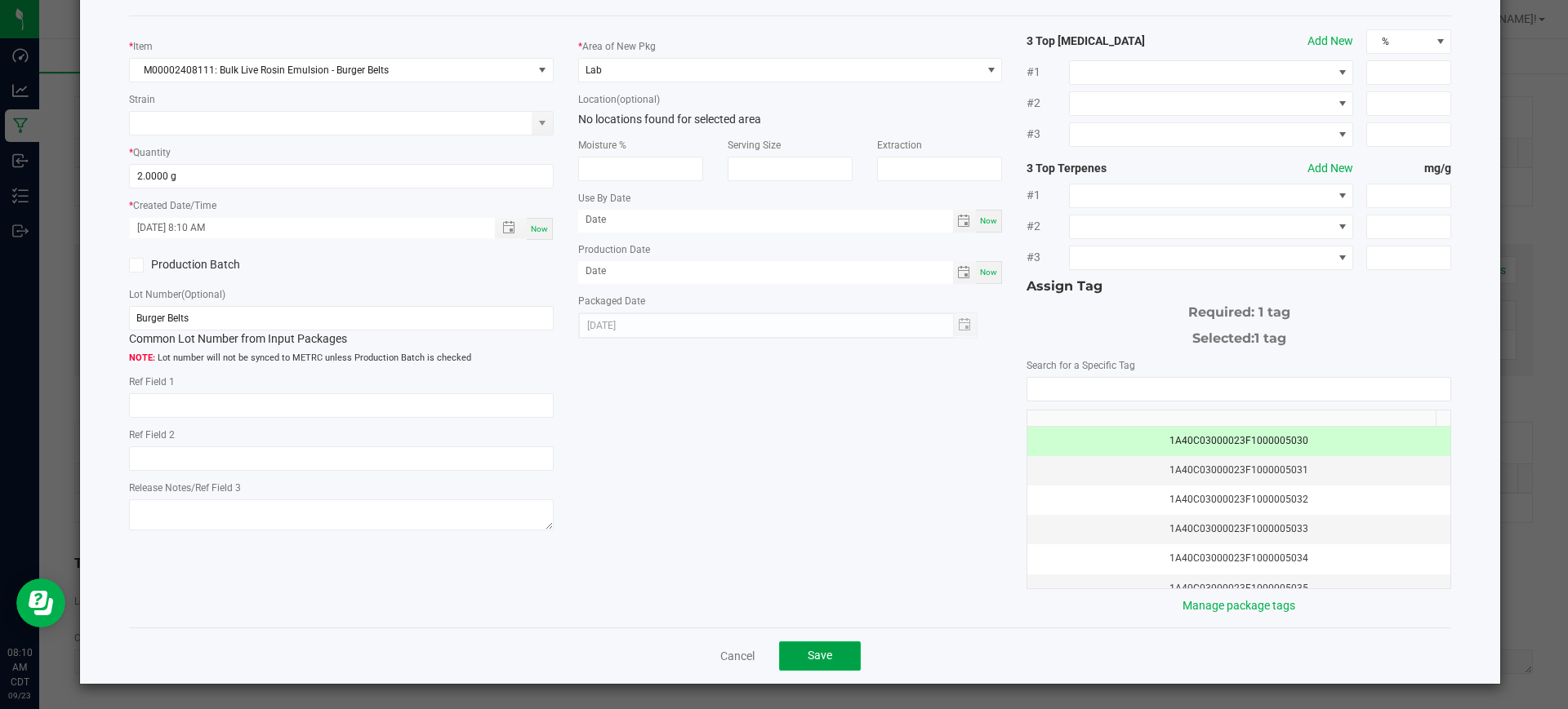
click at [793, 653] on button "Save" at bounding box center [819, 655] width 82 height 29
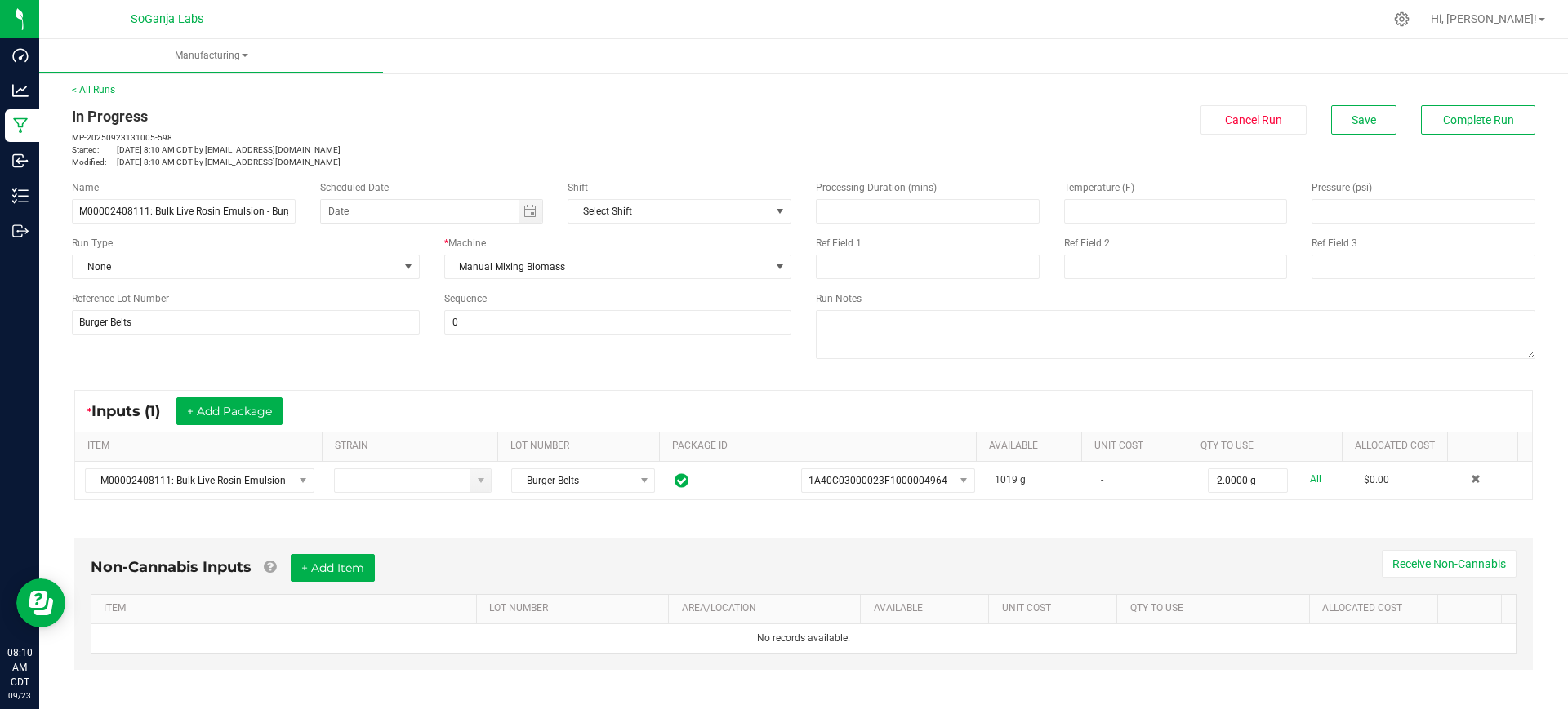
scroll to position [0, 0]
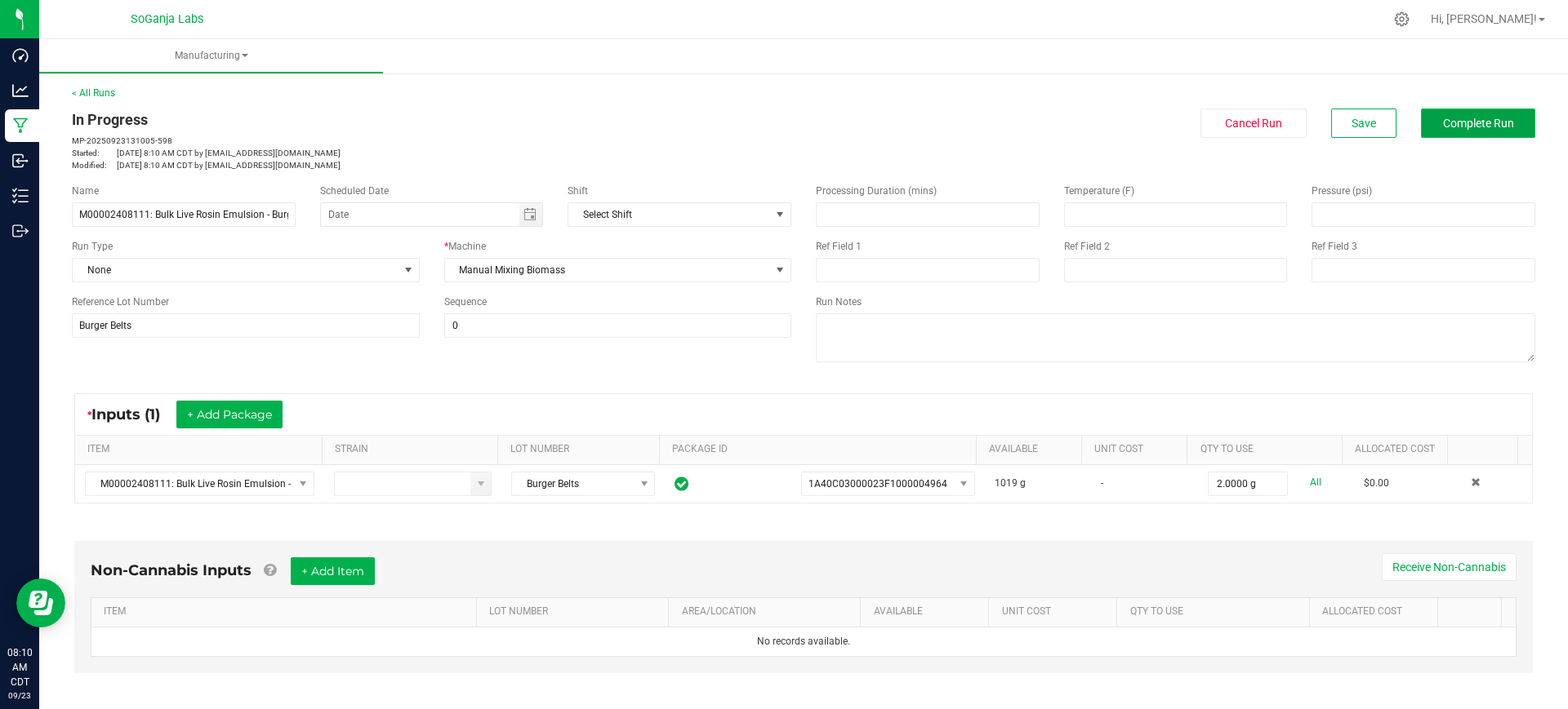
click at [1467, 130] on span "Complete Run" at bounding box center [1478, 123] width 71 height 13
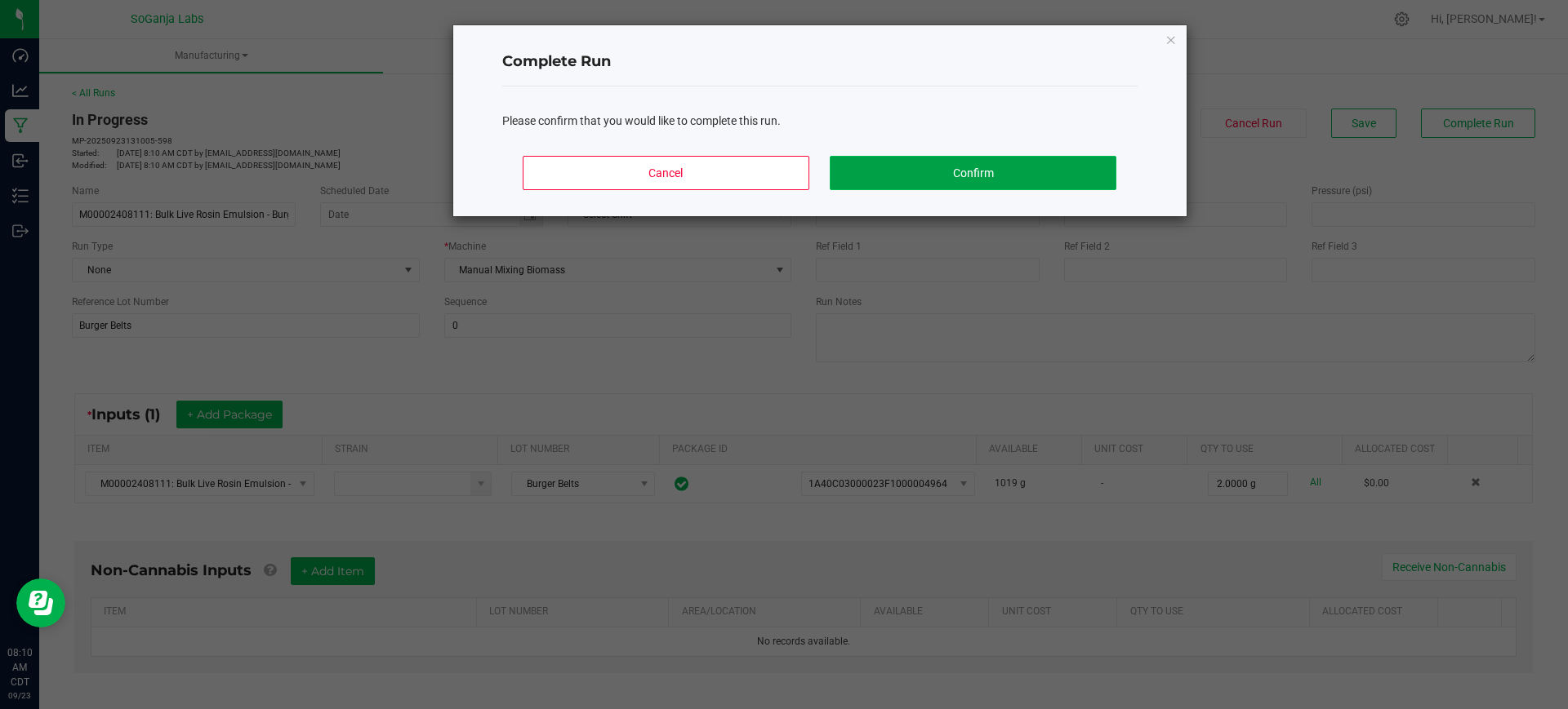
click at [1079, 167] on button "Confirm" at bounding box center [973, 173] width 286 height 34
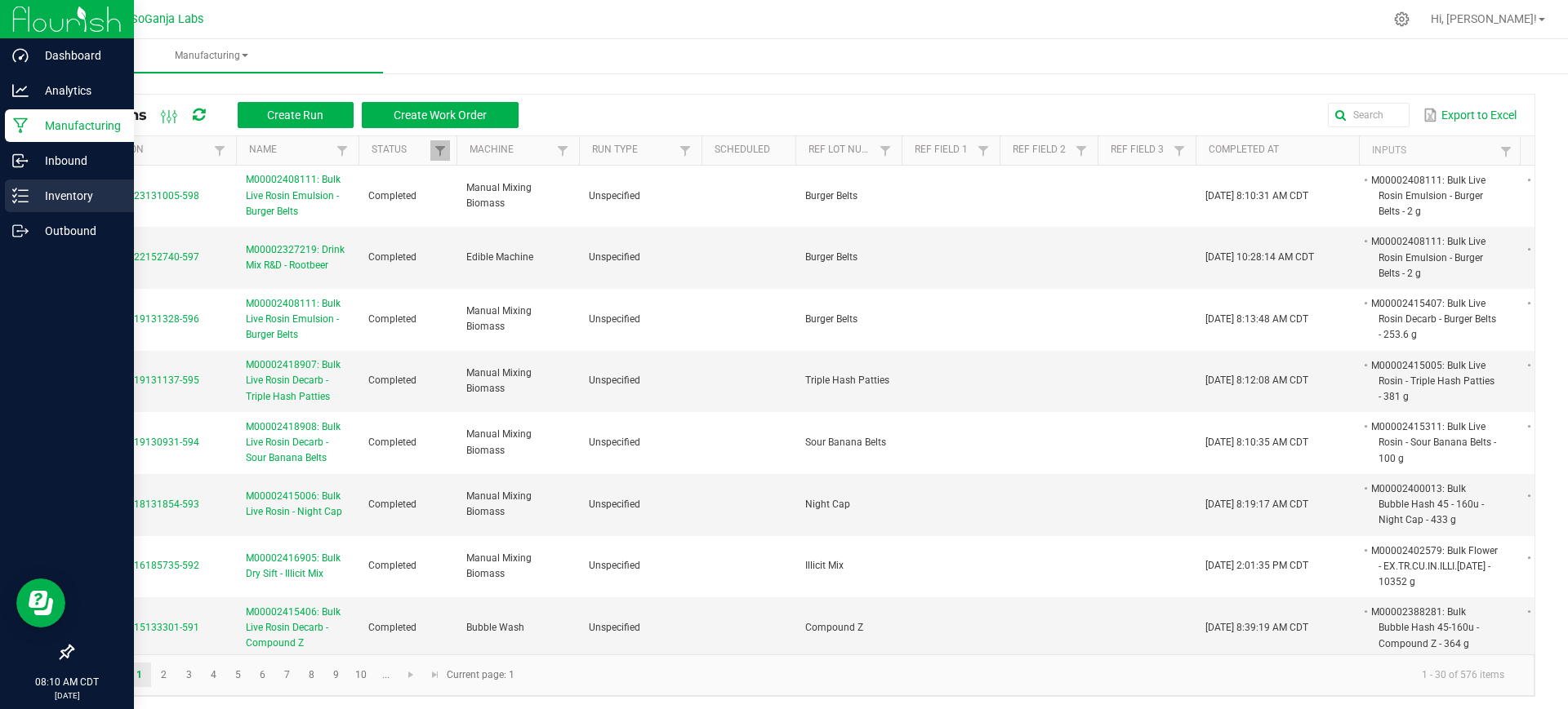
click at [40, 204] on p "Inventory" at bounding box center [78, 196] width 98 height 19
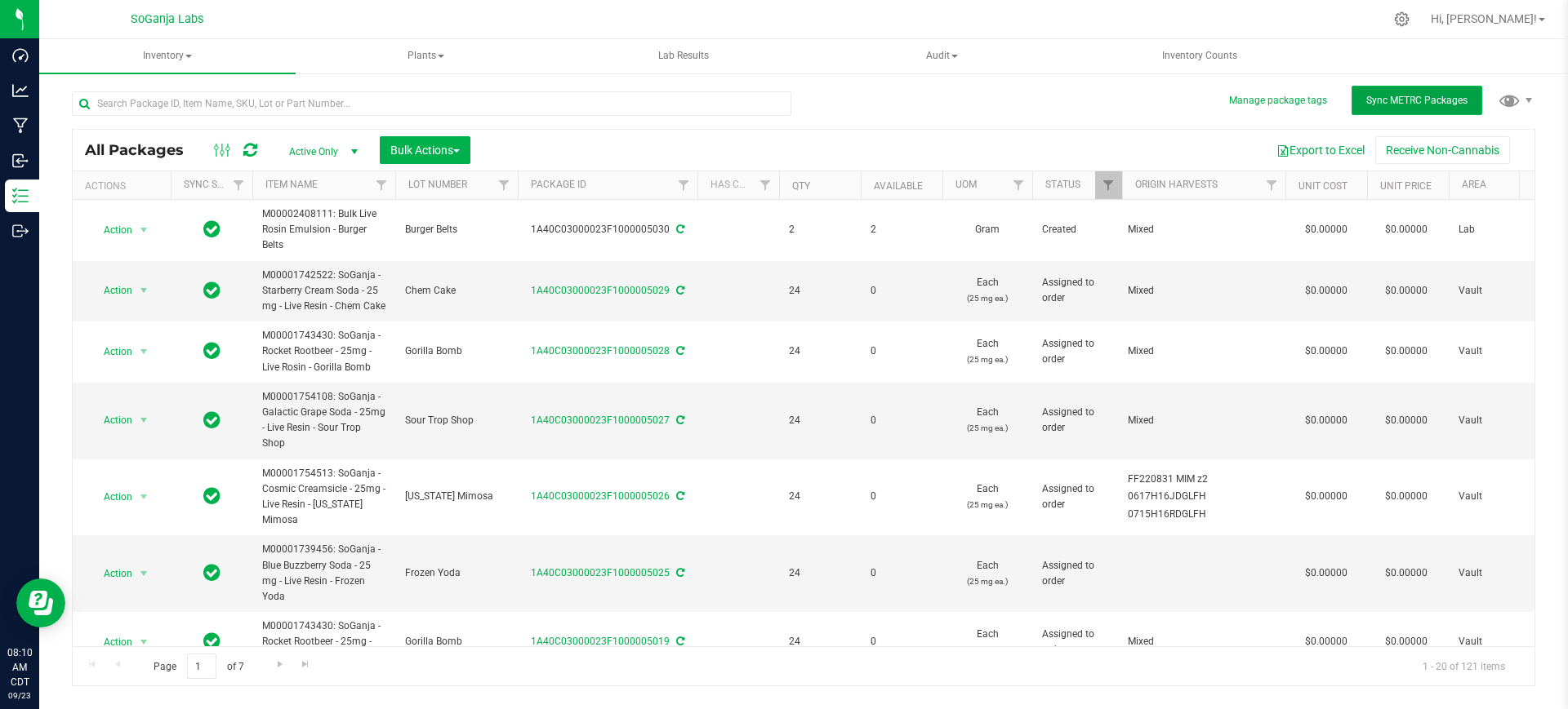
click at [1435, 98] on span "Sync METRC Packages" at bounding box center [1416, 100] width 101 height 11
click at [450, 157] on button "Bulk Actions" at bounding box center [425, 150] width 90 height 28
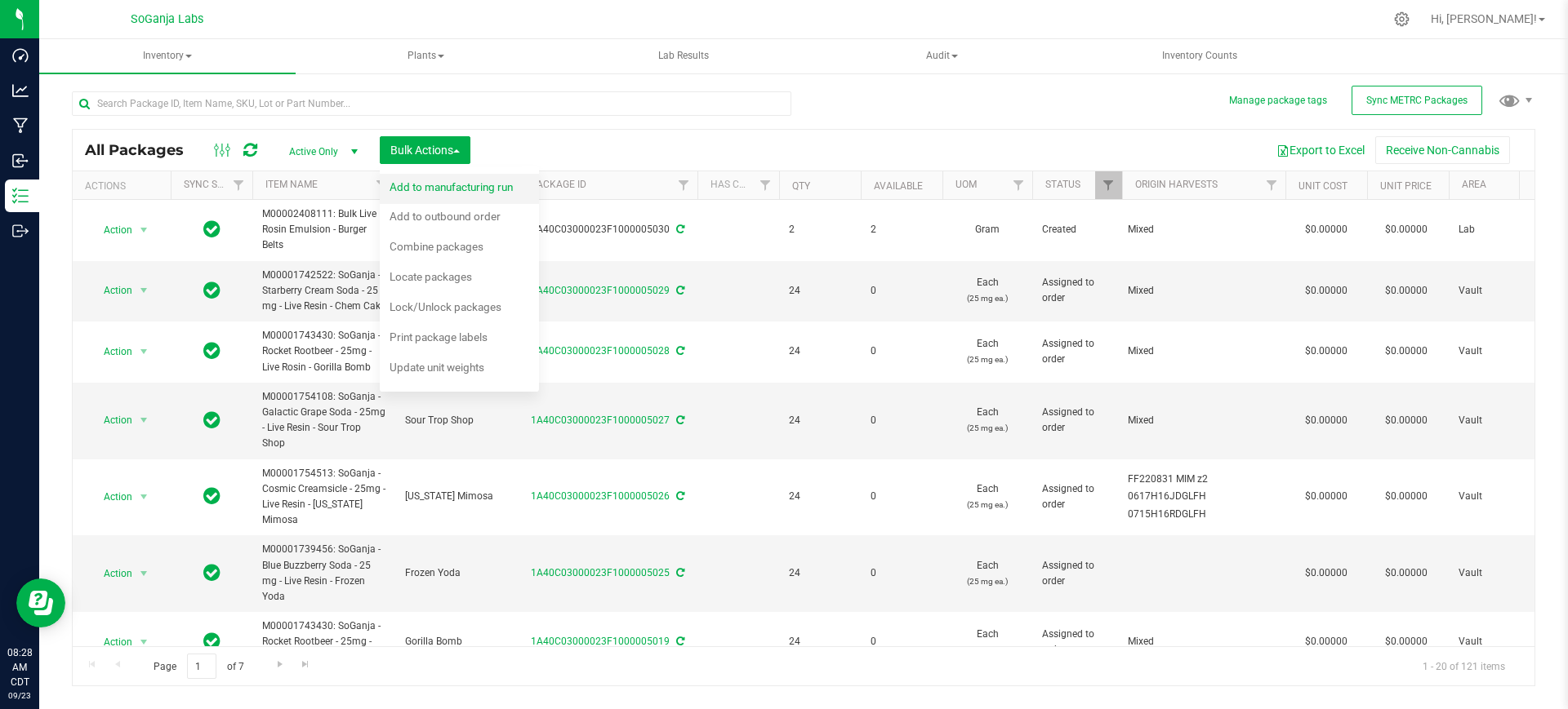
click at [459, 190] on span "Add to manufacturing run" at bounding box center [451, 187] width 123 height 13
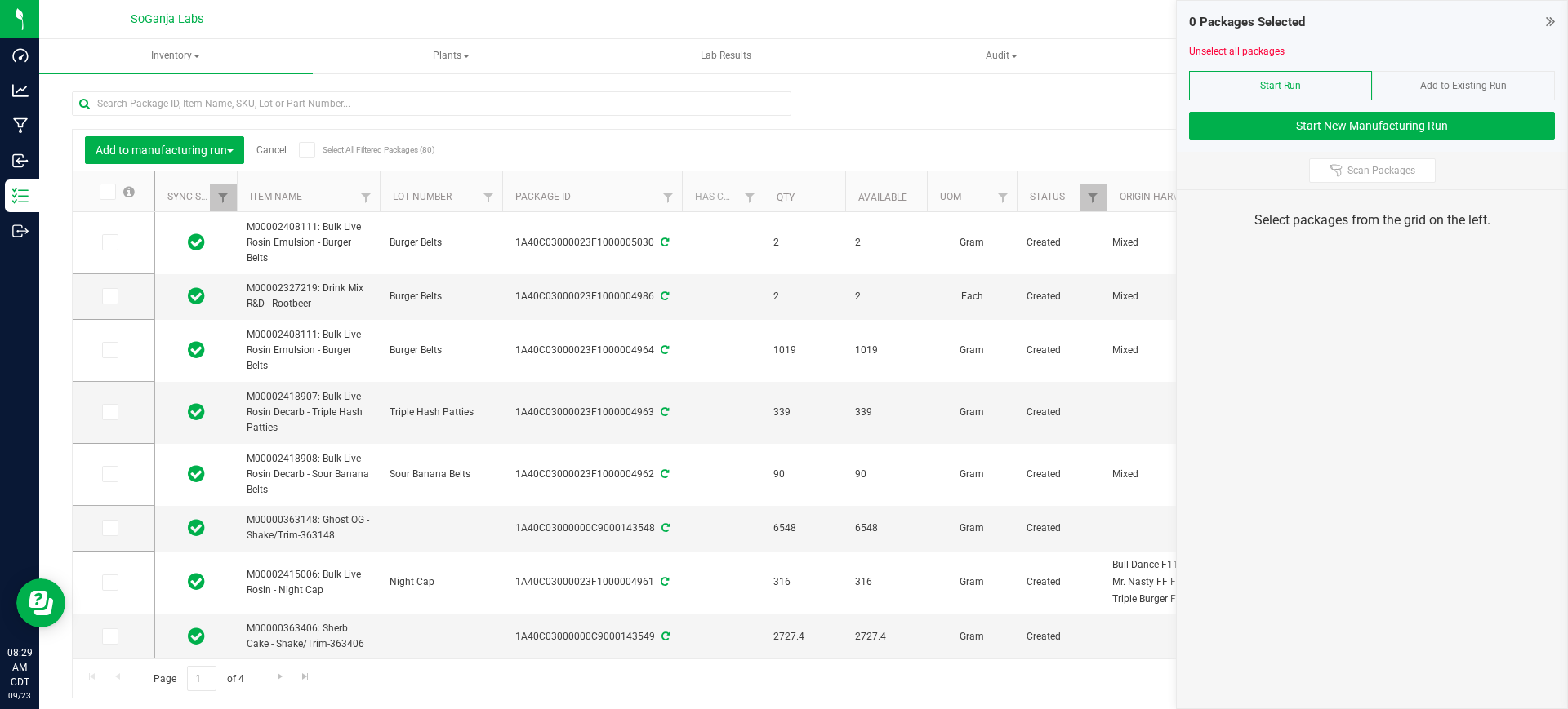
scroll to position [631, 0]
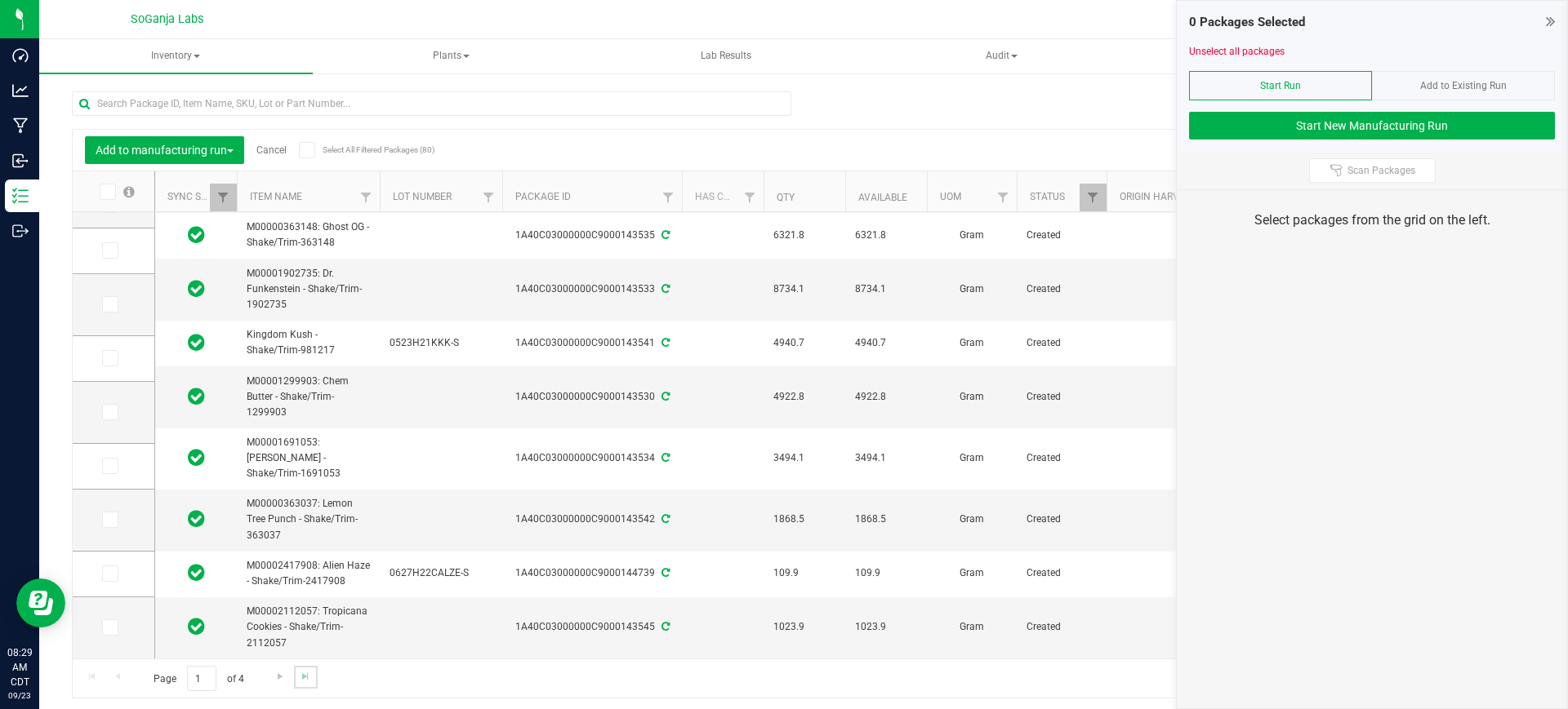
click at [300, 684] on link "Go to the last page" at bounding box center [306, 677] width 24 height 22
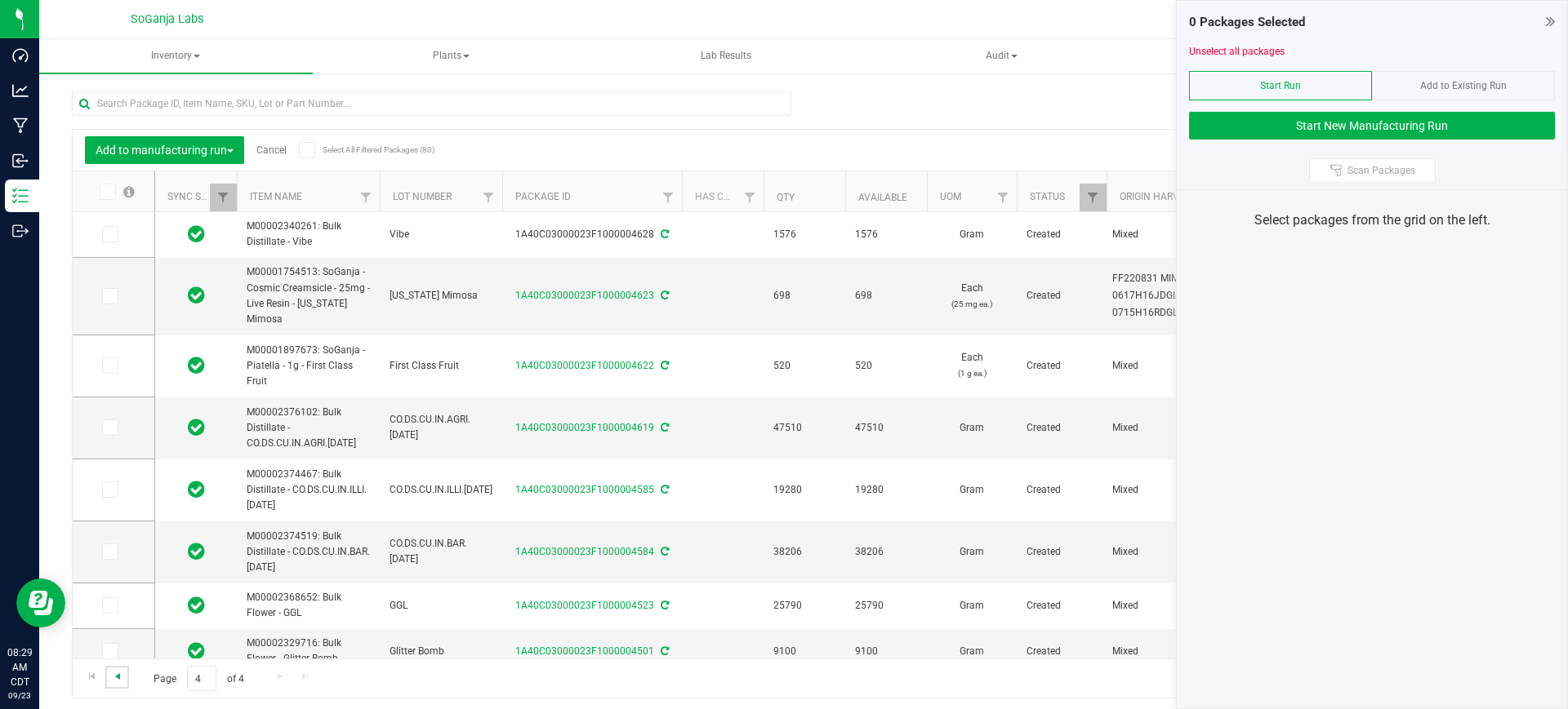
click at [120, 676] on span "Go to the previous page" at bounding box center [117, 677] width 13 height 13
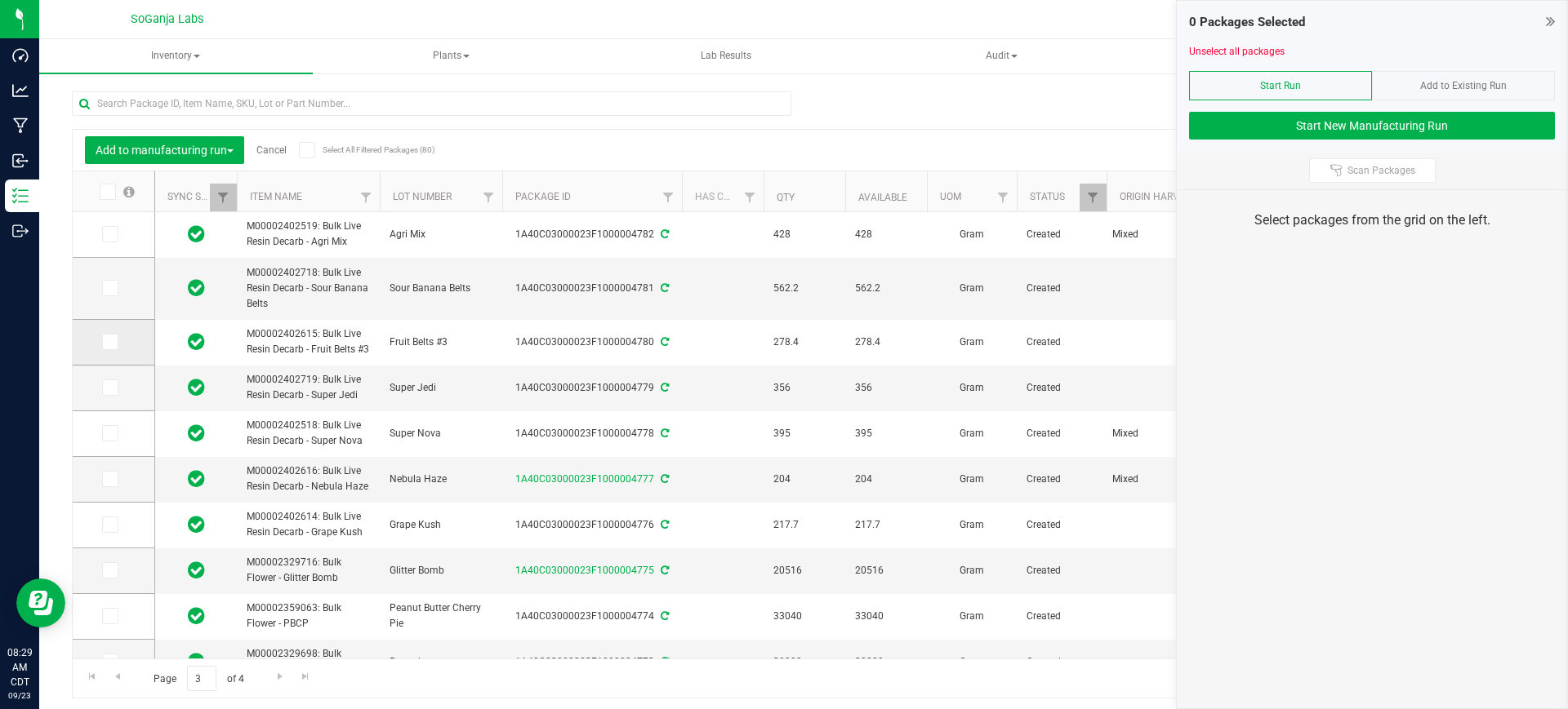
click at [111, 342] on icon at bounding box center [109, 342] width 11 height 0
click at [0, 0] on input "checkbox" at bounding box center [0, 0] width 0 height 0
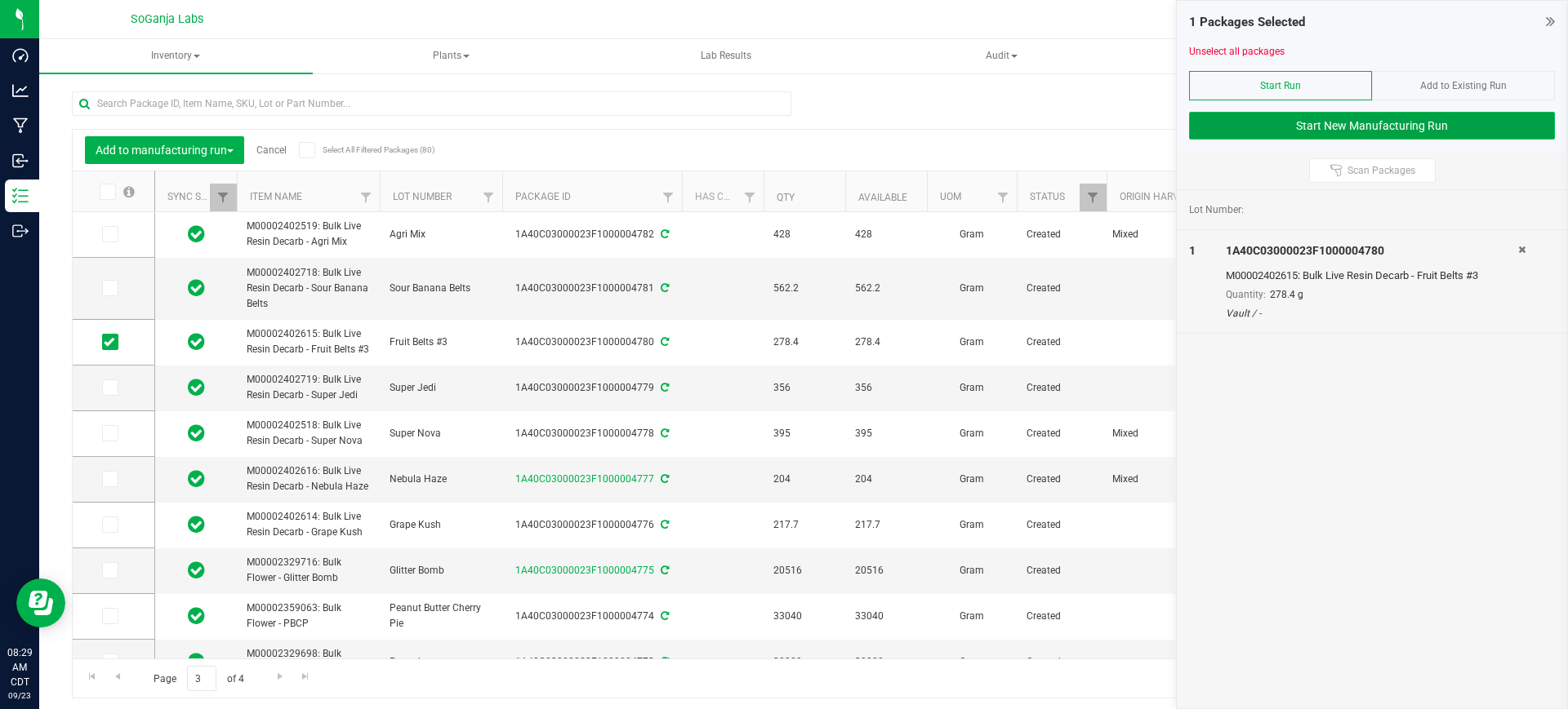
click at [1344, 129] on button "Start New Manufacturing Run" at bounding box center [1371, 125] width 366 height 28
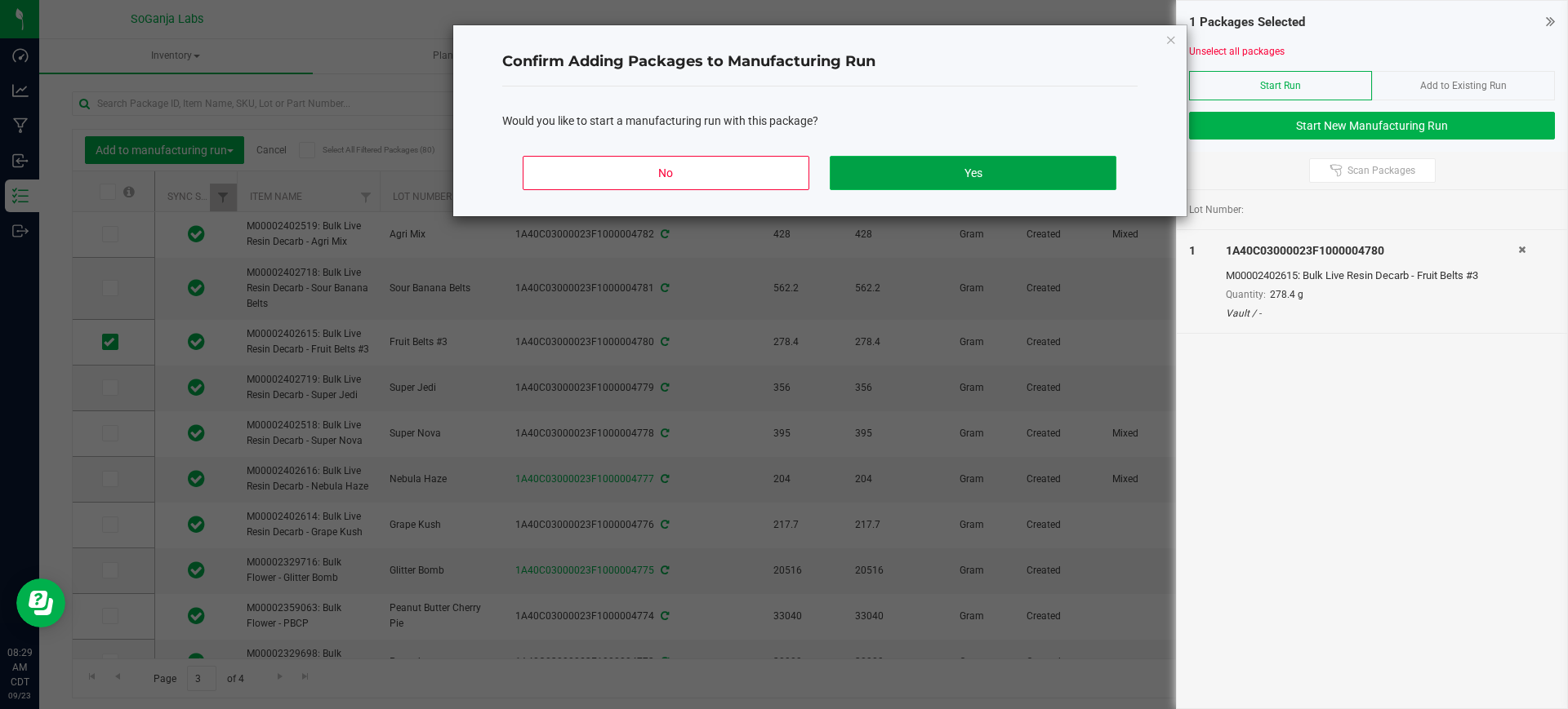
click at [996, 166] on button "Yes" at bounding box center [973, 173] width 286 height 34
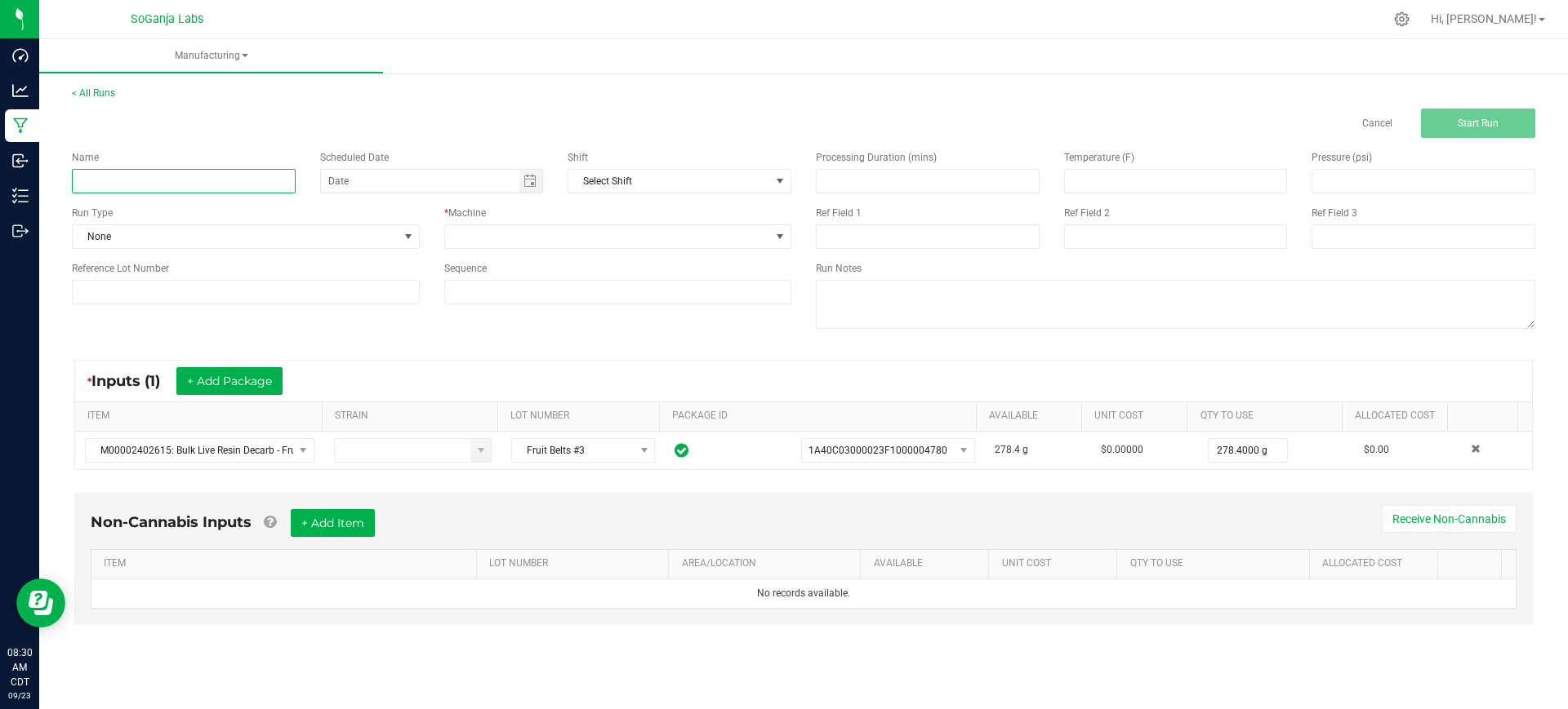
click at [139, 181] on input at bounding box center [183, 182] width 224 height 25
paste input "M00002422237: Bulk Live Resin Emulsion - Fruit Belts #3"
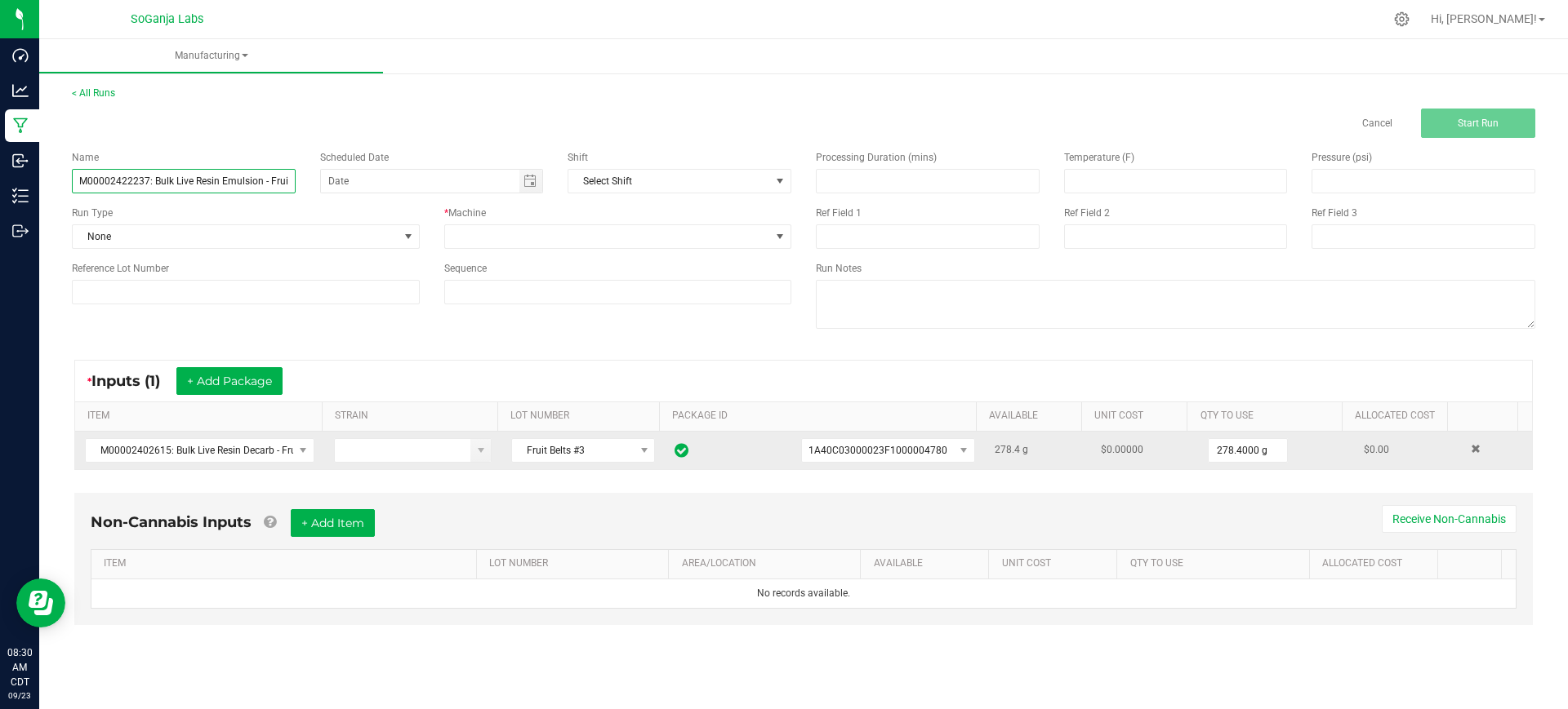
scroll to position [0, 39]
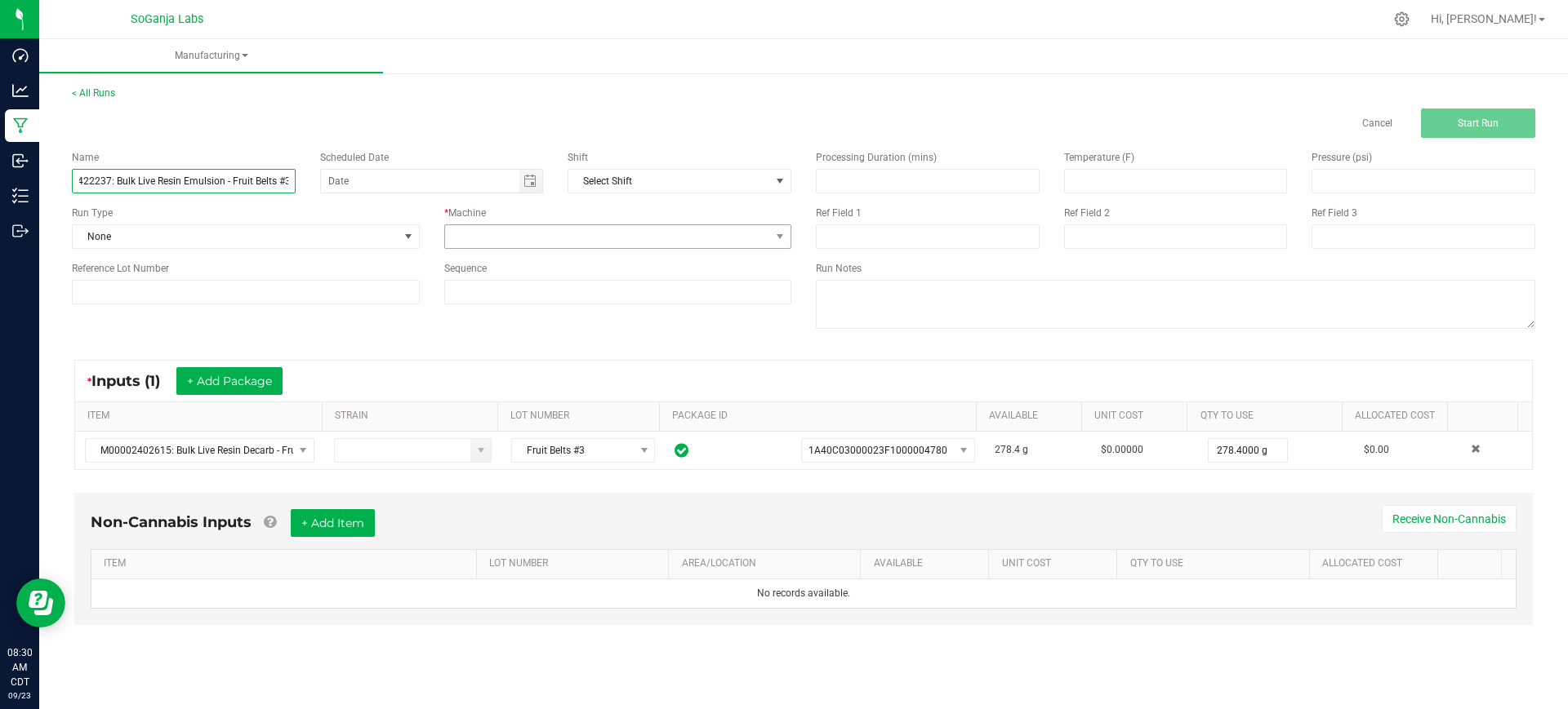
type input "M00002422237: Bulk Live Resin Emulsion - Fruit Belts #3"
click at [513, 233] on span at bounding box center [608, 237] width 326 height 23
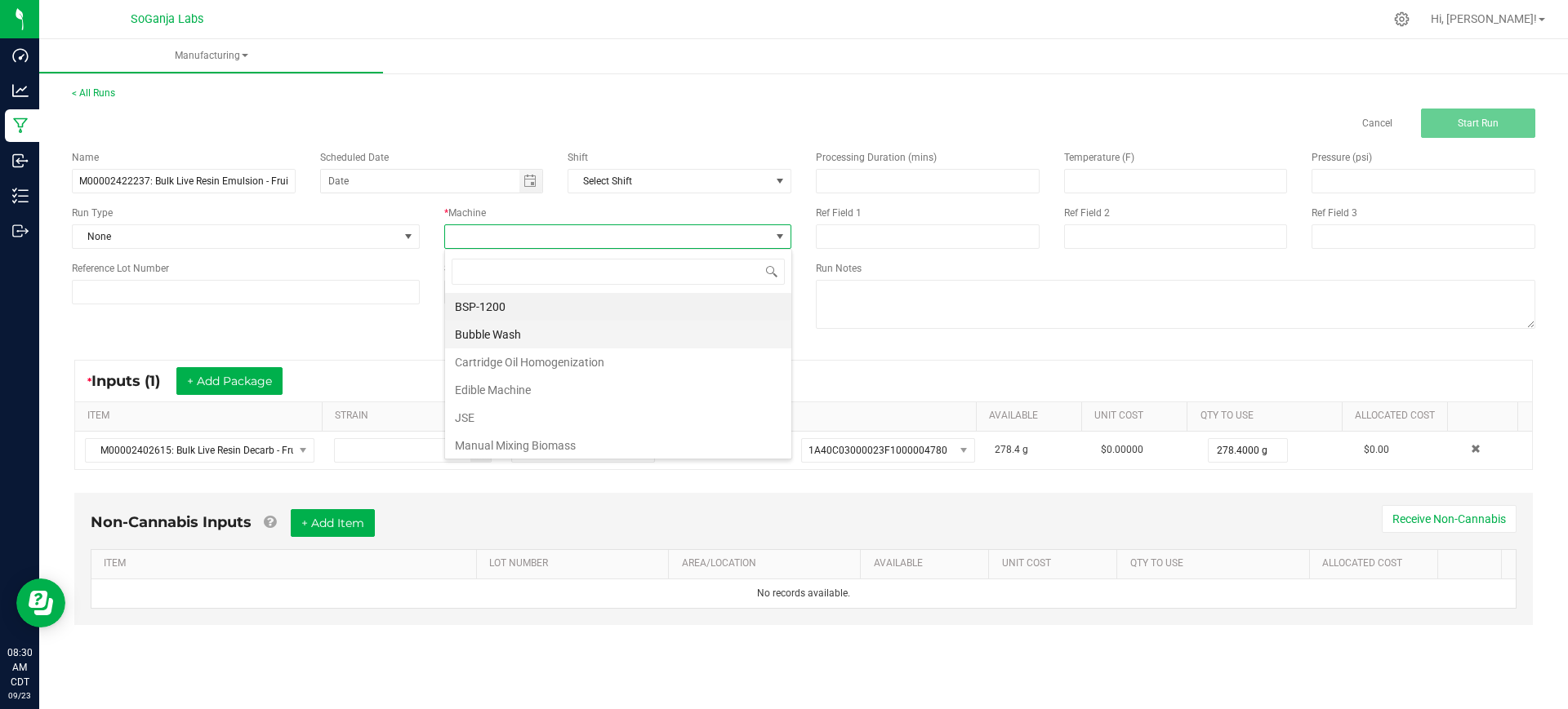
scroll to position [25, 347]
click at [504, 445] on li "Manual Mixing Biomass" at bounding box center [618, 446] width 346 height 28
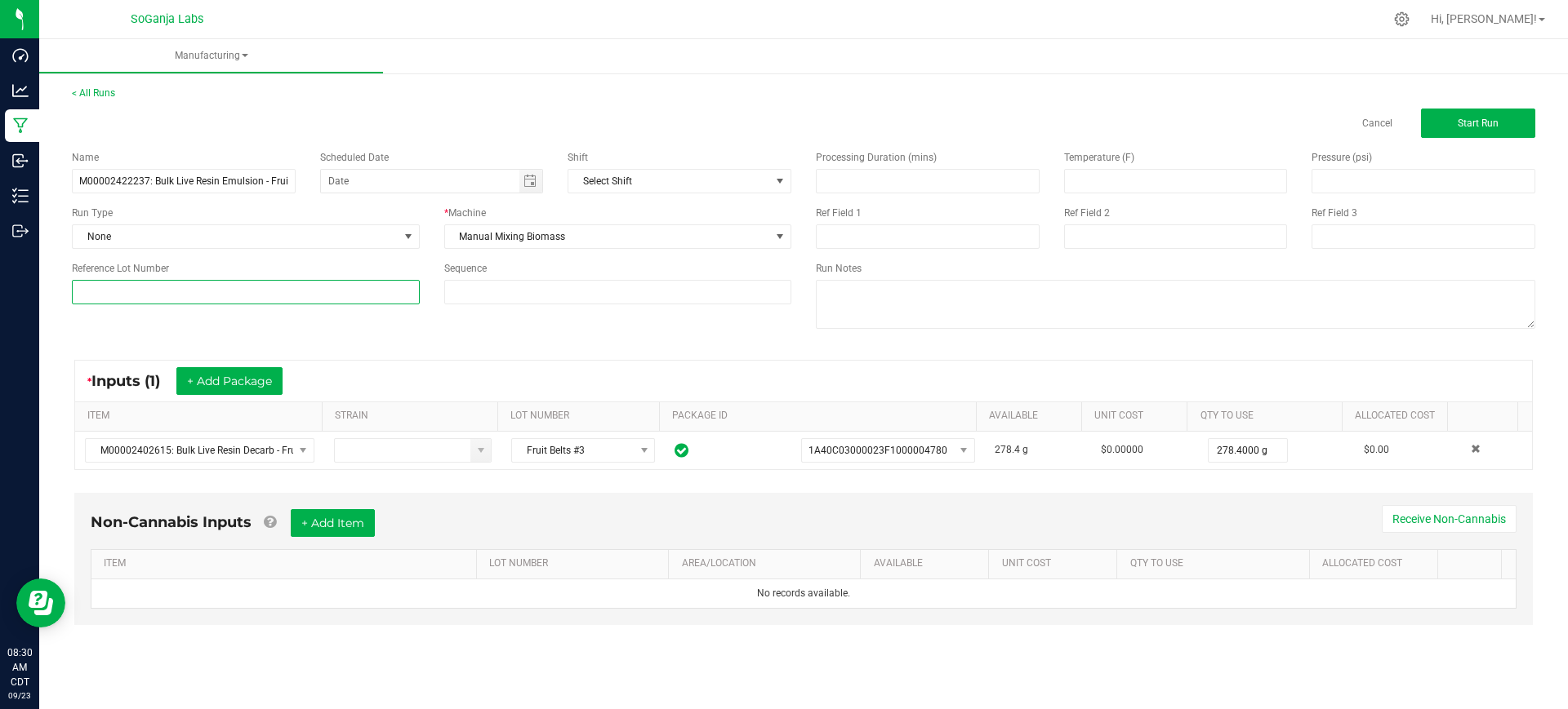
click at [328, 297] on input at bounding box center [246, 292] width 348 height 25
type input "Fruit Belts #3"
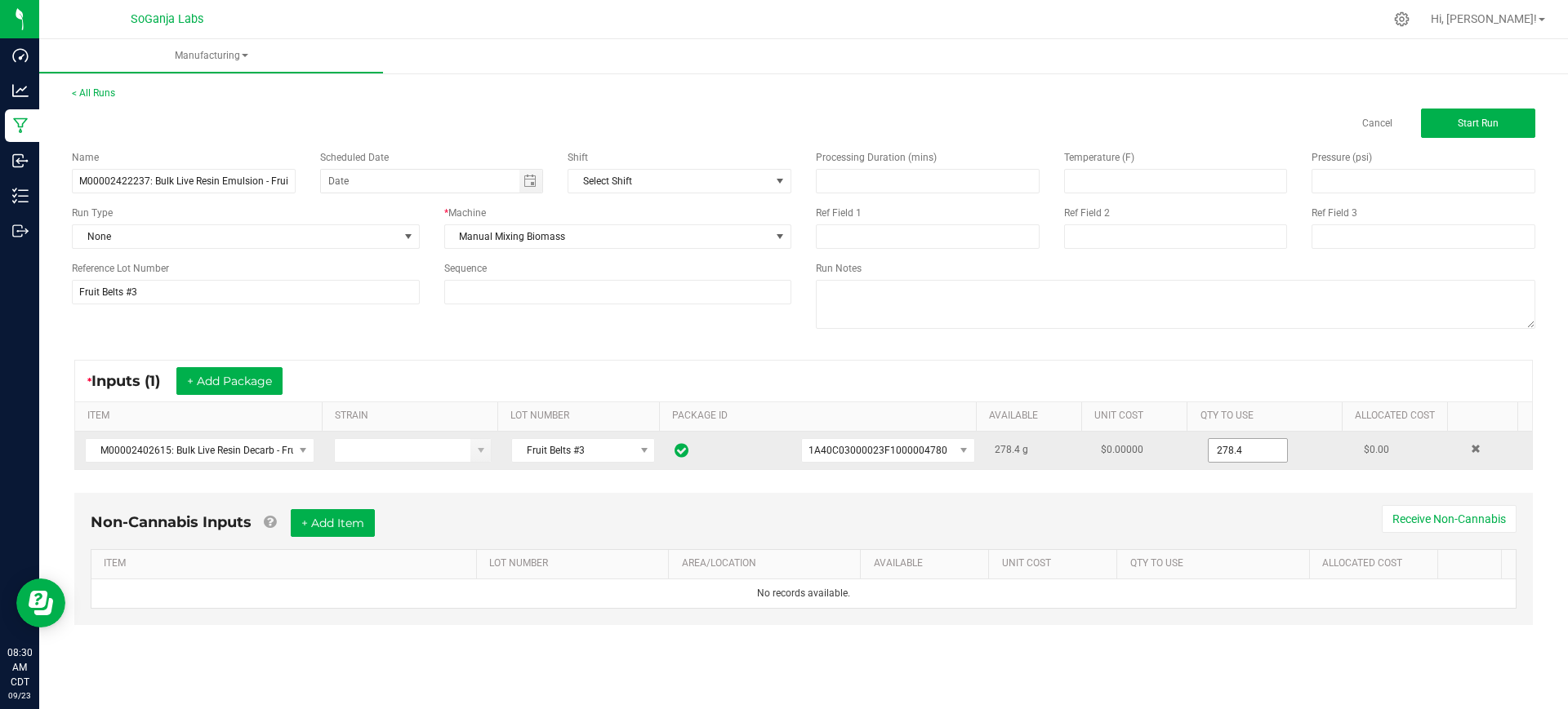
click at [1213, 456] on input "278.4" at bounding box center [1248, 450] width 78 height 23
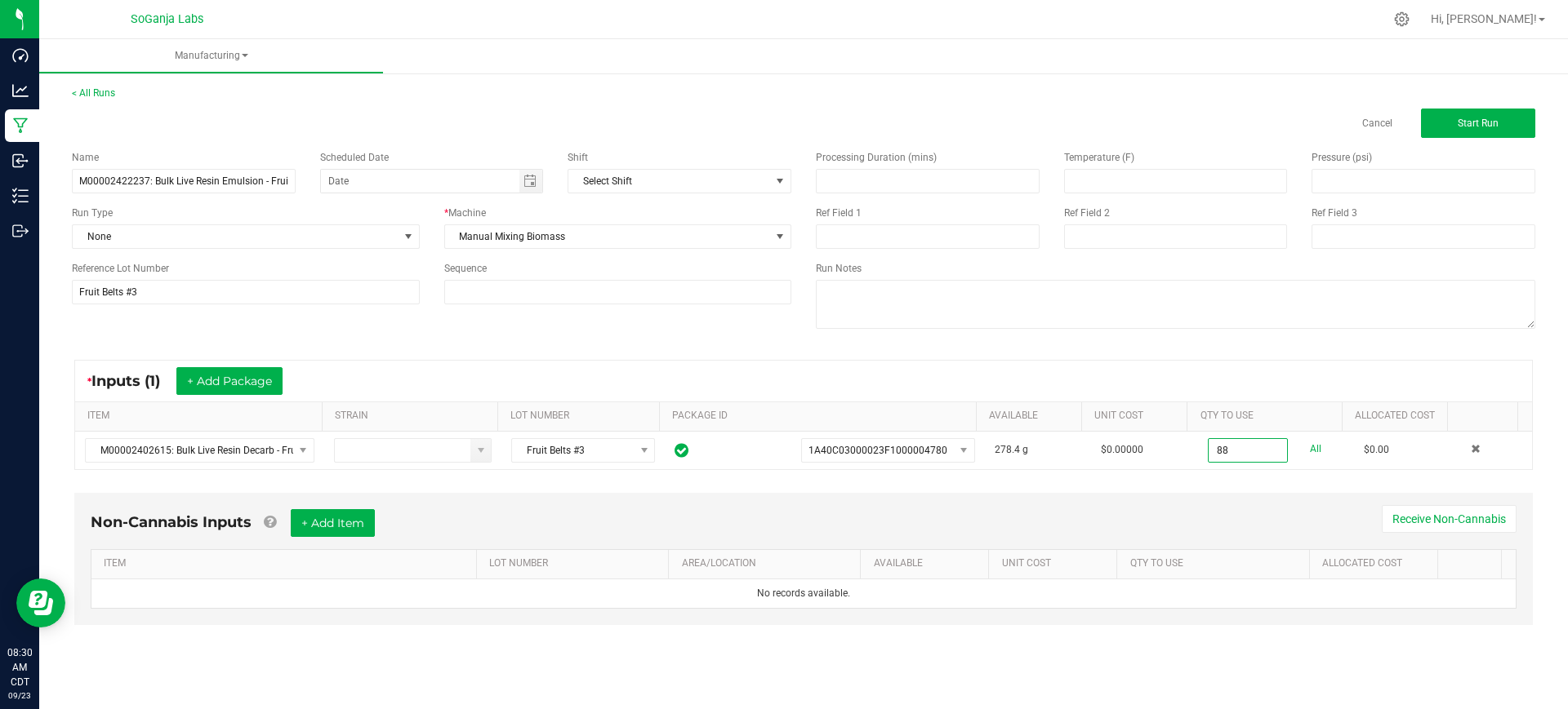
type input "88.0000 g"
click at [1165, 504] on div "Non-Cannabis Inputs + Add Item Receive Non-Cannabis ITEM LOT NUMBER AREA/LOCATI…" at bounding box center [803, 559] width 1458 height 132
click at [1474, 124] on span "Start Run" at bounding box center [1478, 123] width 41 height 11
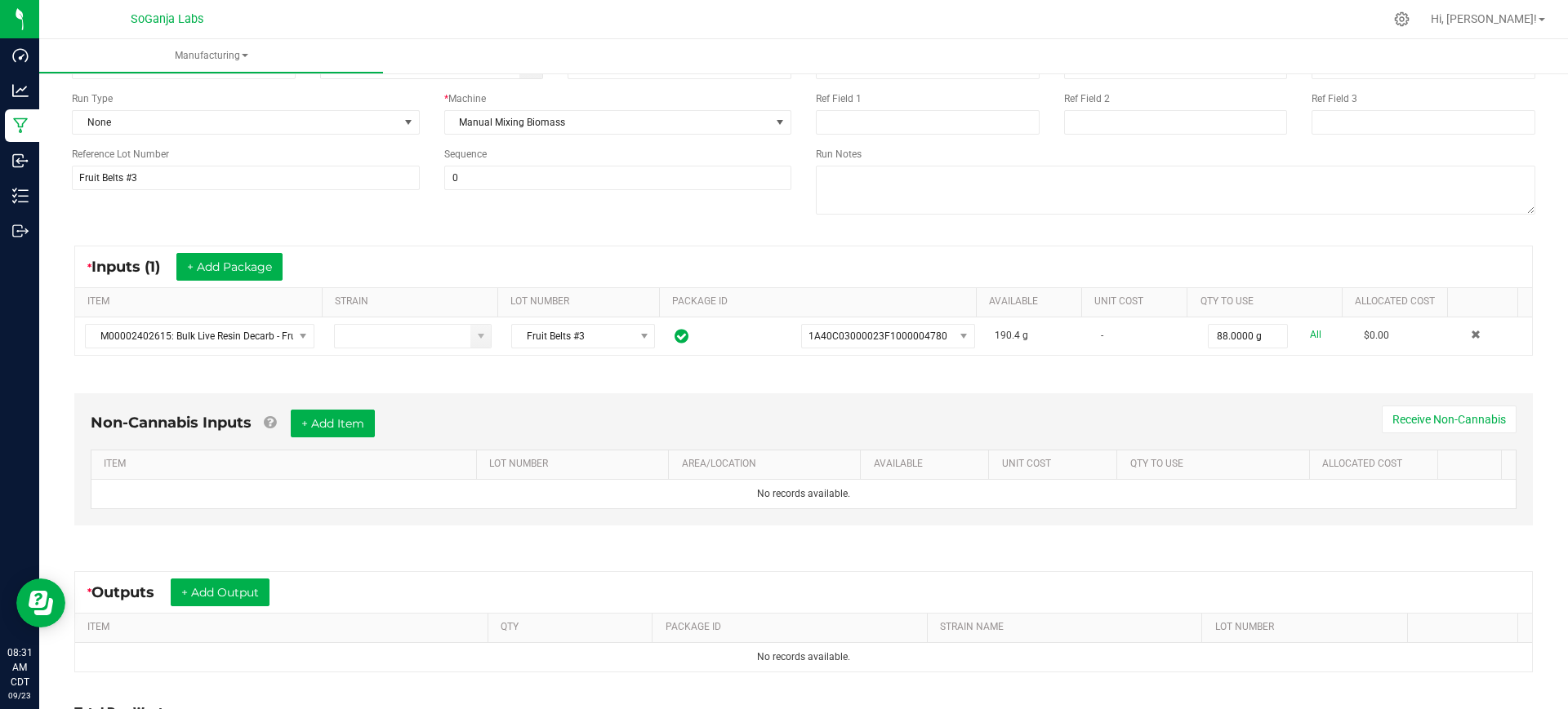
scroll to position [297, 0]
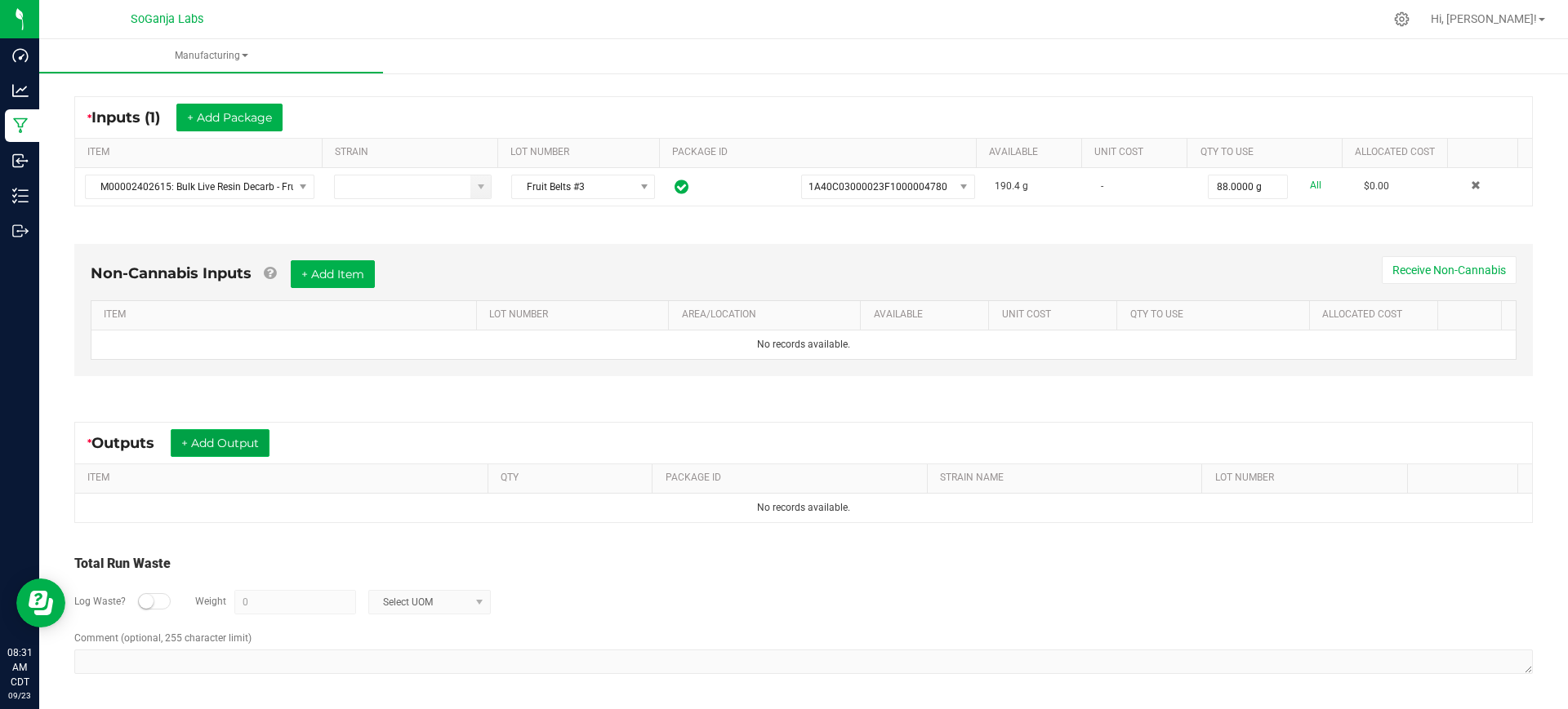
click at [251, 438] on button "+ Add Output" at bounding box center [219, 443] width 99 height 28
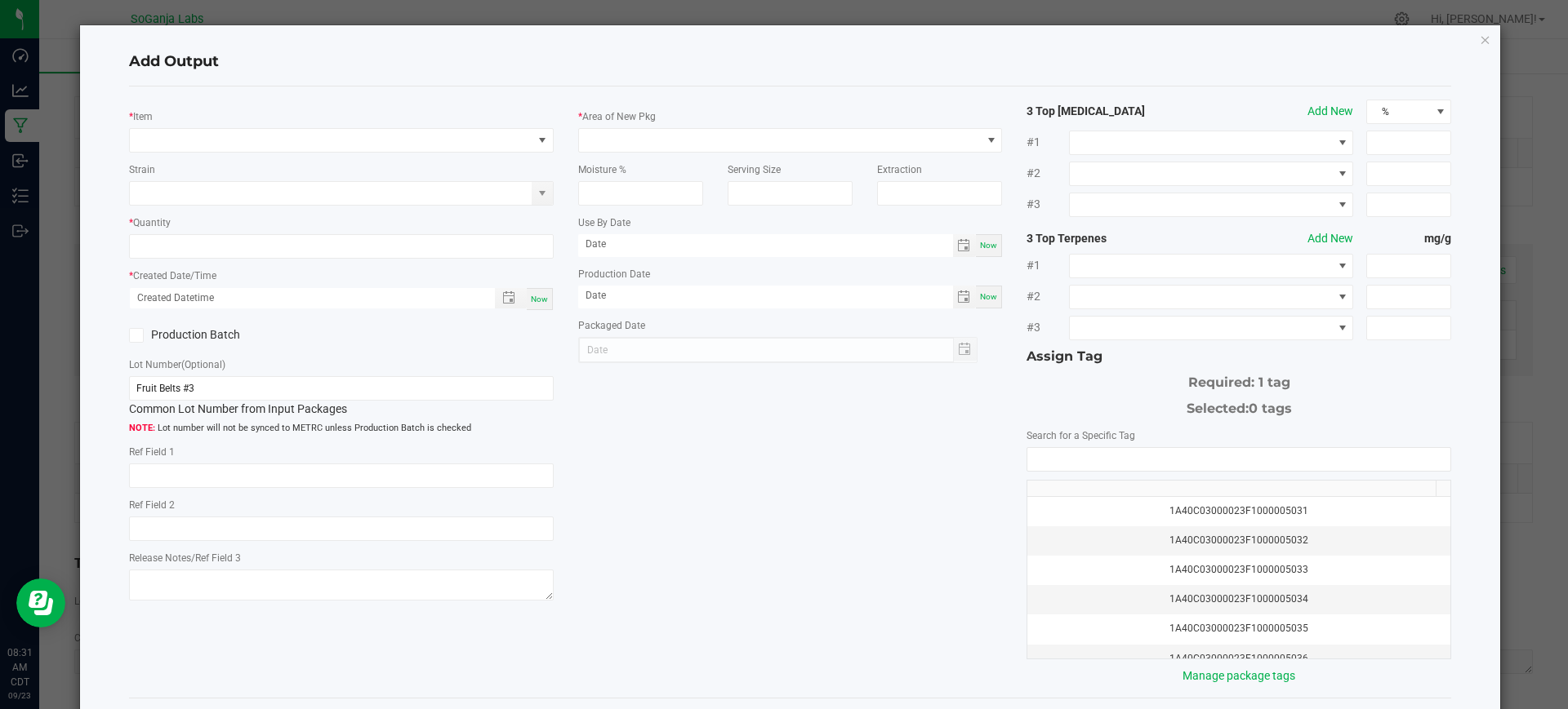
click at [263, 154] on div "* Item Strain * Quantity * Created Date/Time Now Production Batch Lot Number (O…" at bounding box center [342, 353] width 450 height 507
click at [270, 138] on span "NO DATA FOUND" at bounding box center [331, 140] width 403 height 23
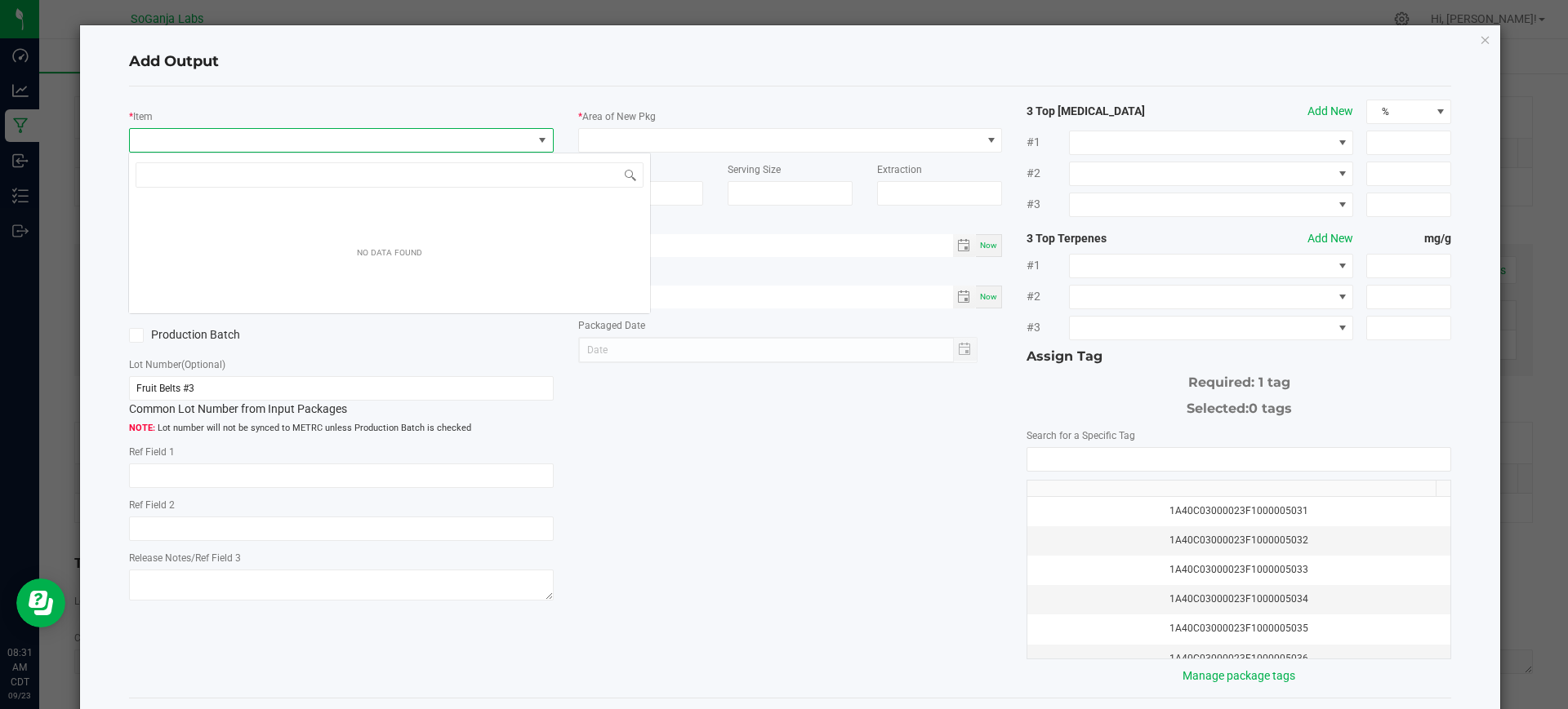
scroll to position [25, 420]
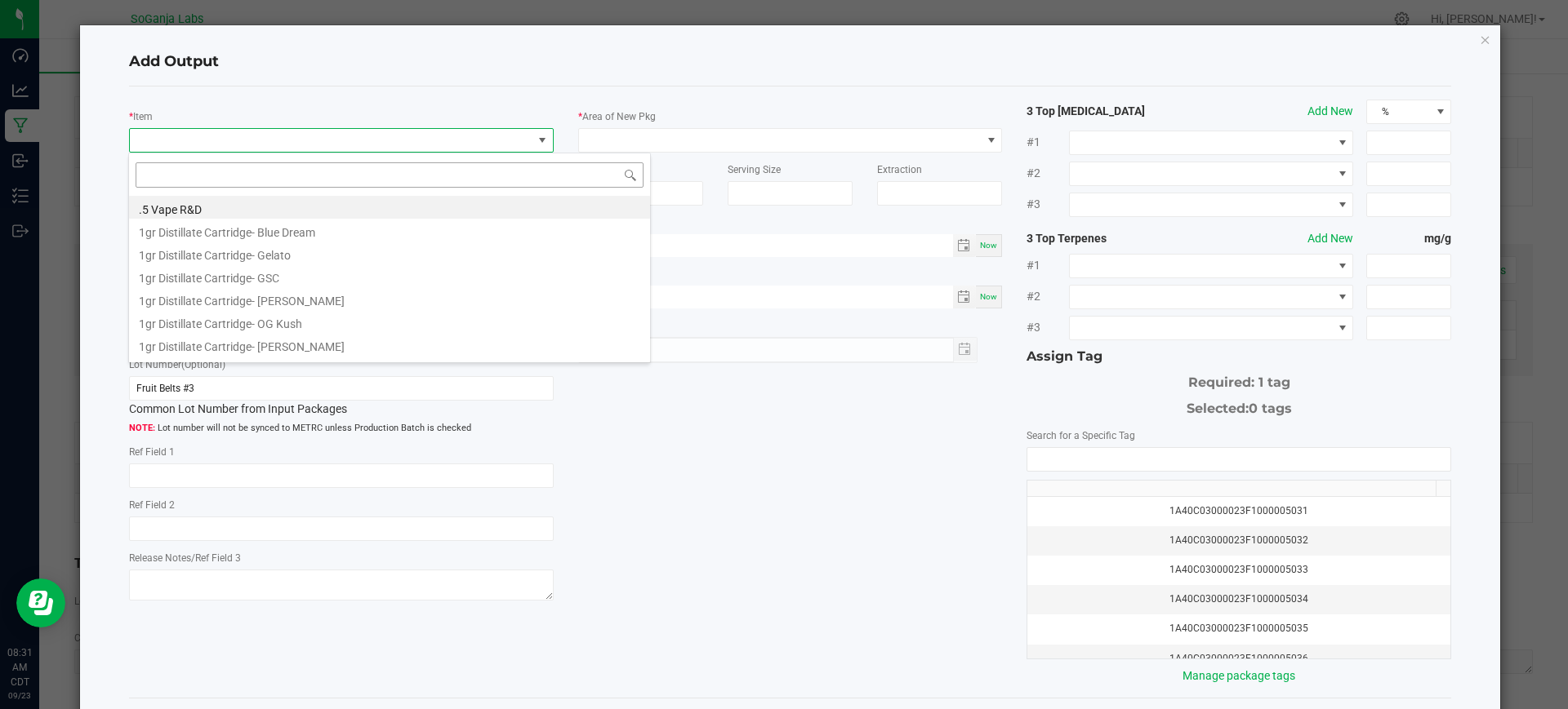
type input "M00002422237: Bulk Live Resin Emulsion - Fruit Belts #3"
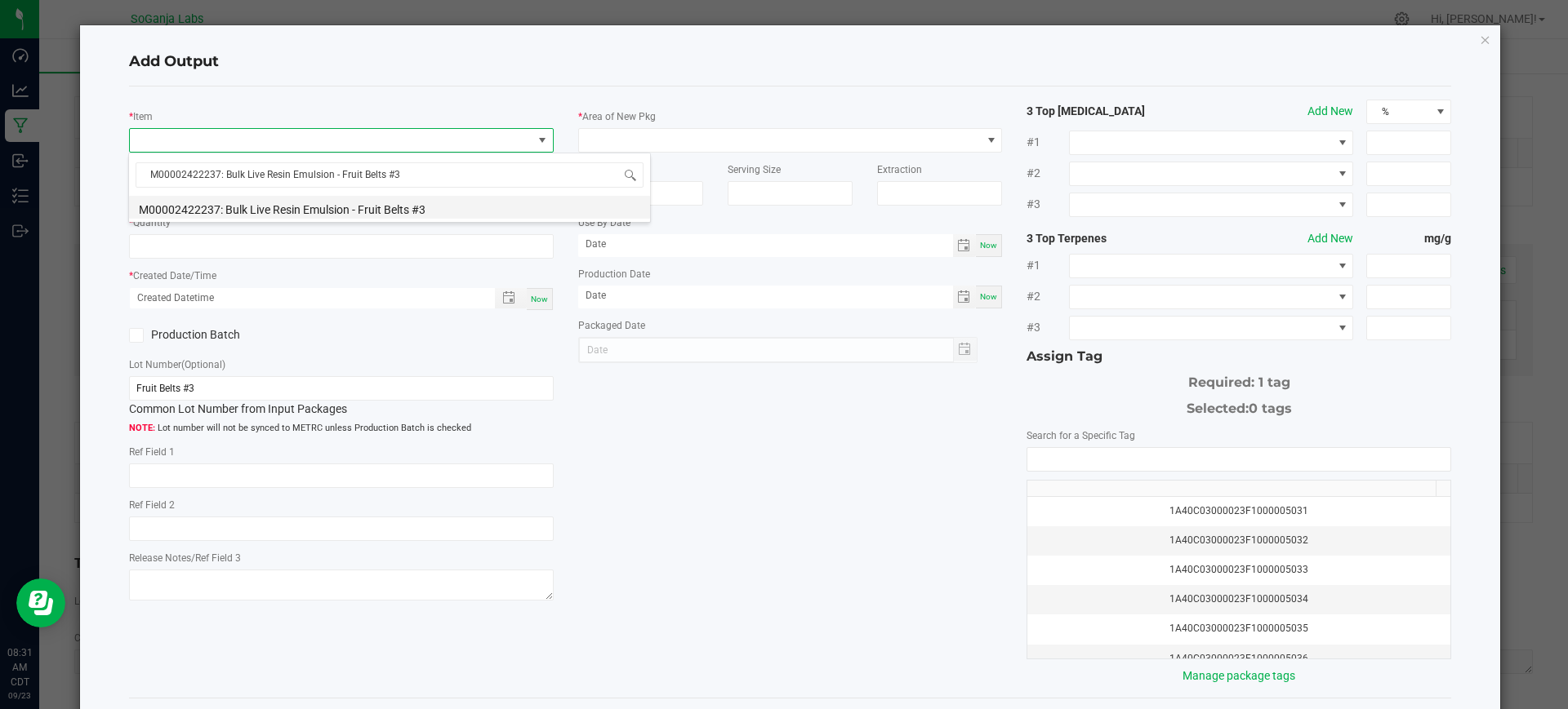
click at [372, 204] on li "M00002422237: Bulk Live Resin Emulsion - Fruit Belts #3" at bounding box center [389, 207] width 521 height 23
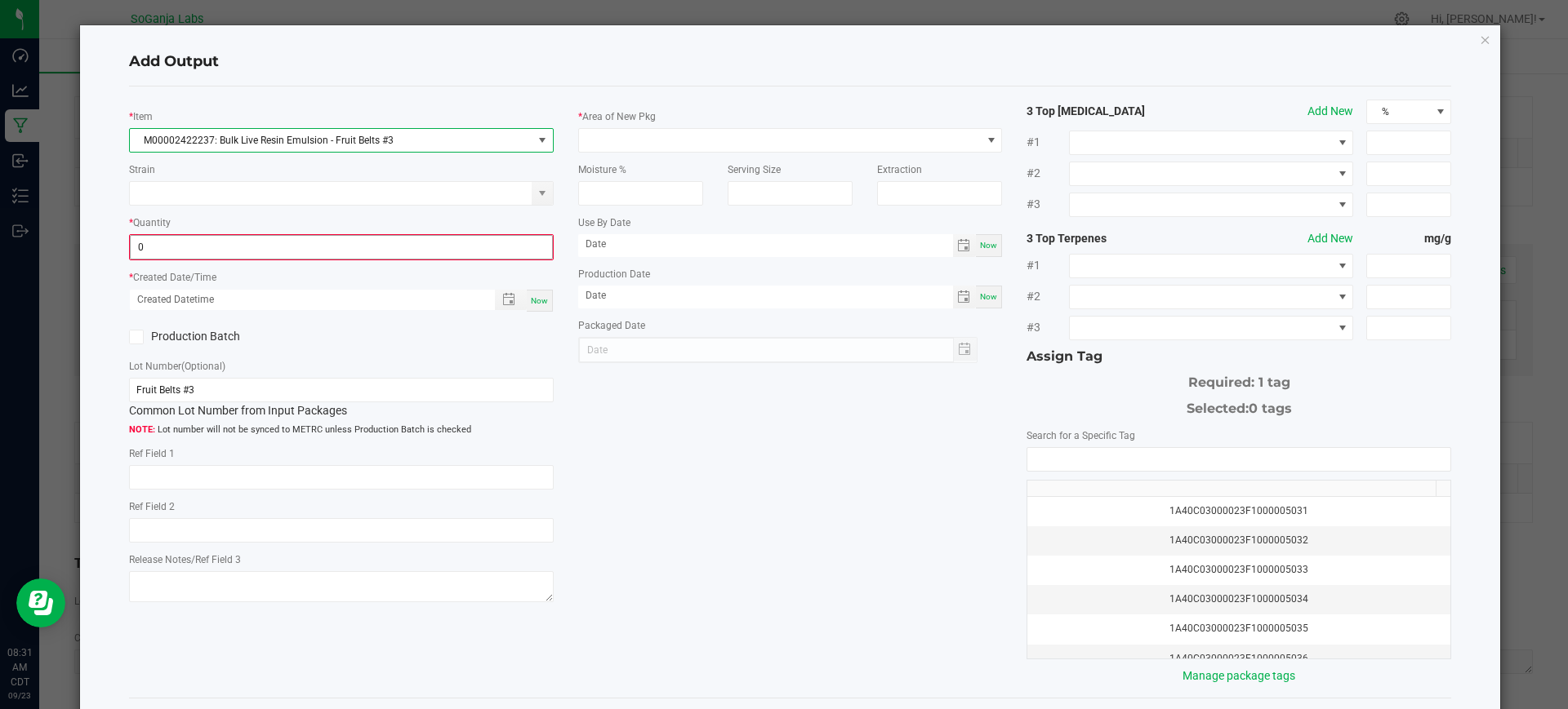
click at [347, 243] on input "0" at bounding box center [342, 247] width 421 height 23
type input "166.0000 g"
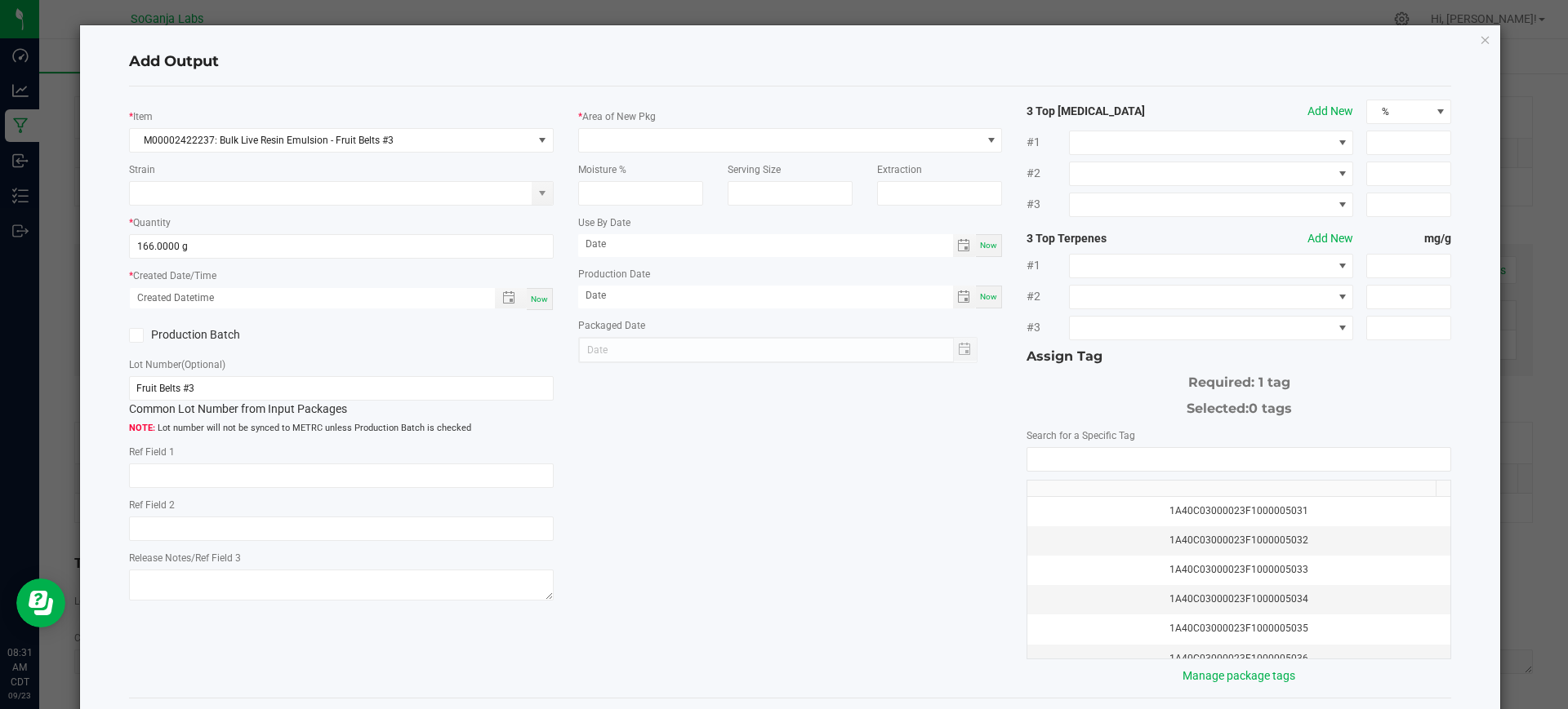
click at [539, 295] on span "Now" at bounding box center [540, 299] width 18 height 9
type input "[DATE] 8:31 AM"
type input "[DATE]"
click at [637, 145] on span at bounding box center [780, 140] width 403 height 23
click at [625, 206] on li "Lab" at bounding box center [782, 210] width 418 height 28
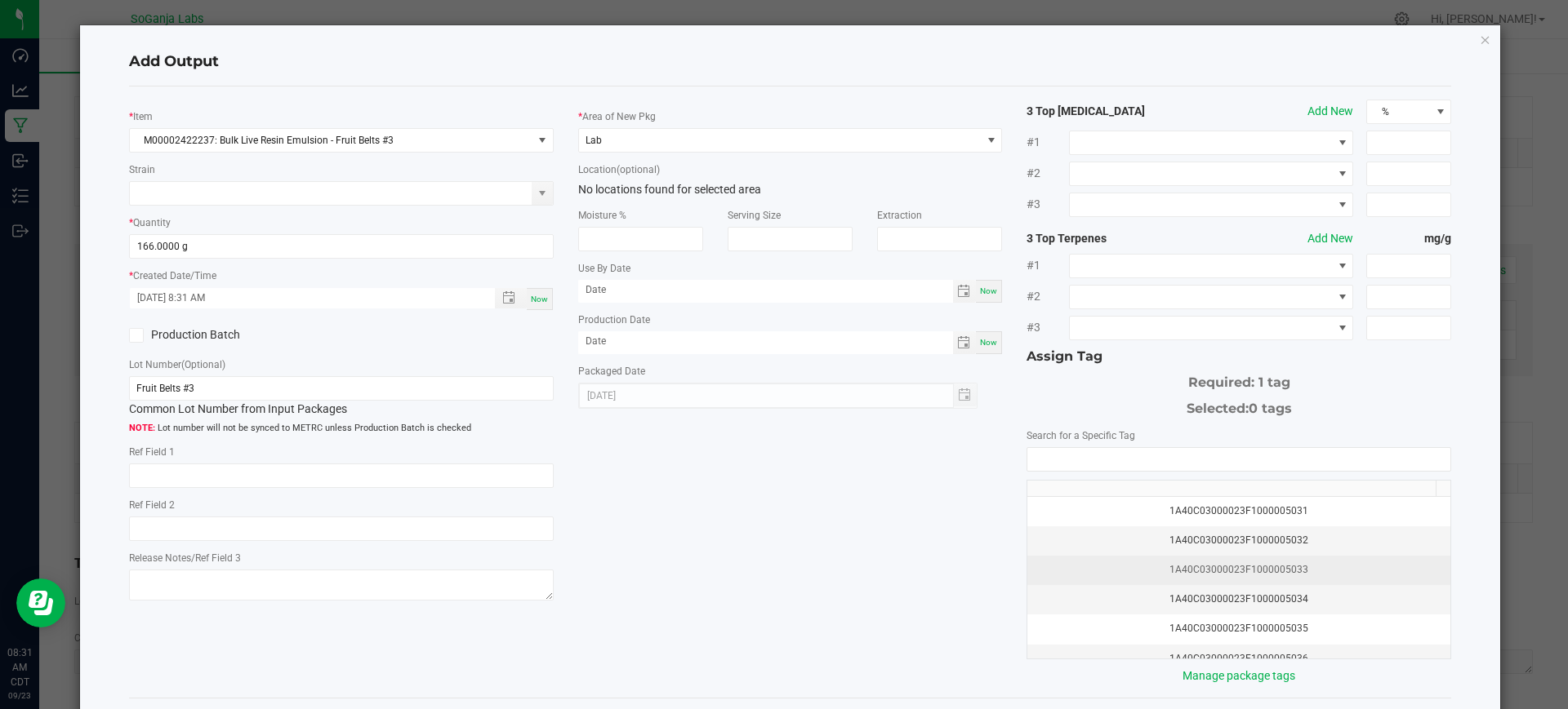
click at [1186, 572] on div "1A40C03000023F1000005033" at bounding box center [1238, 570] width 403 height 16
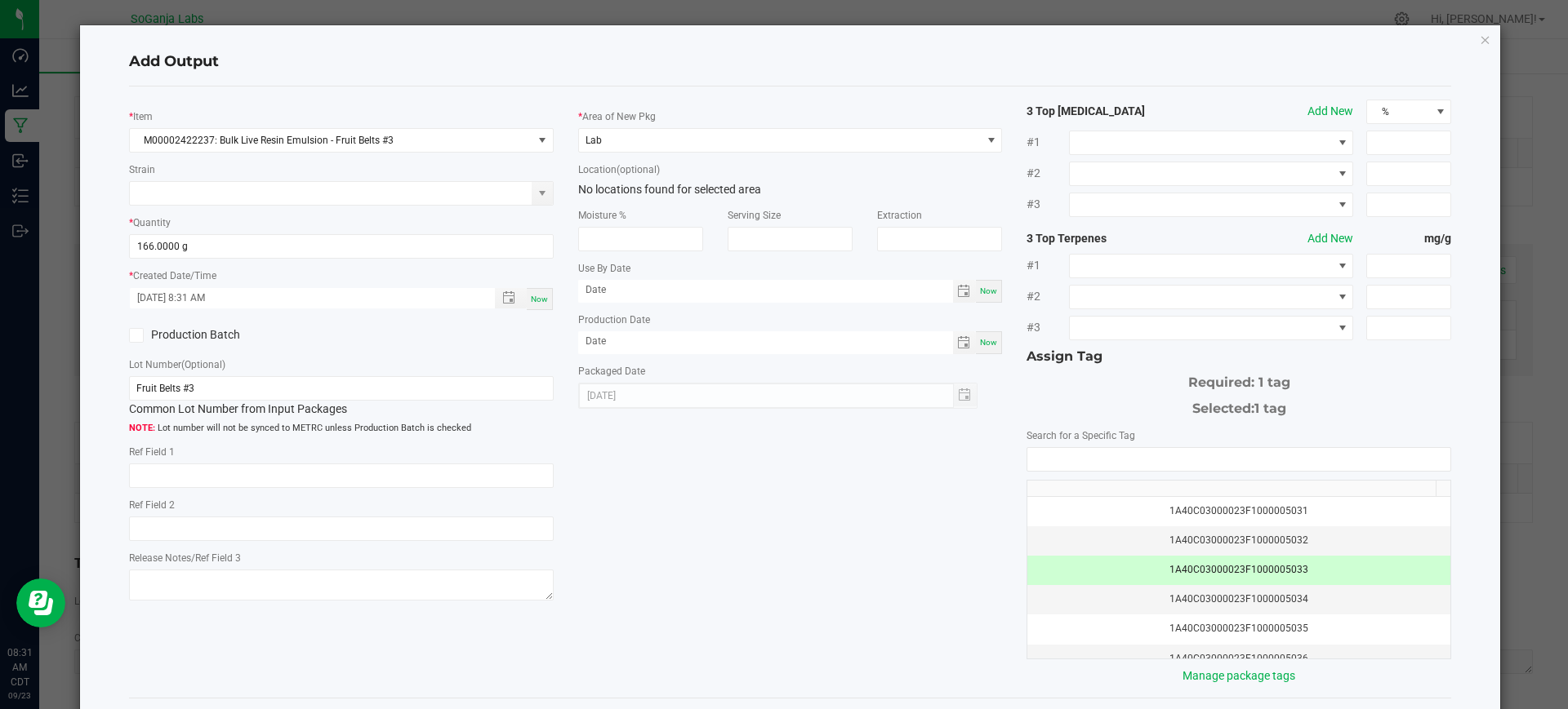
scroll to position [70, 0]
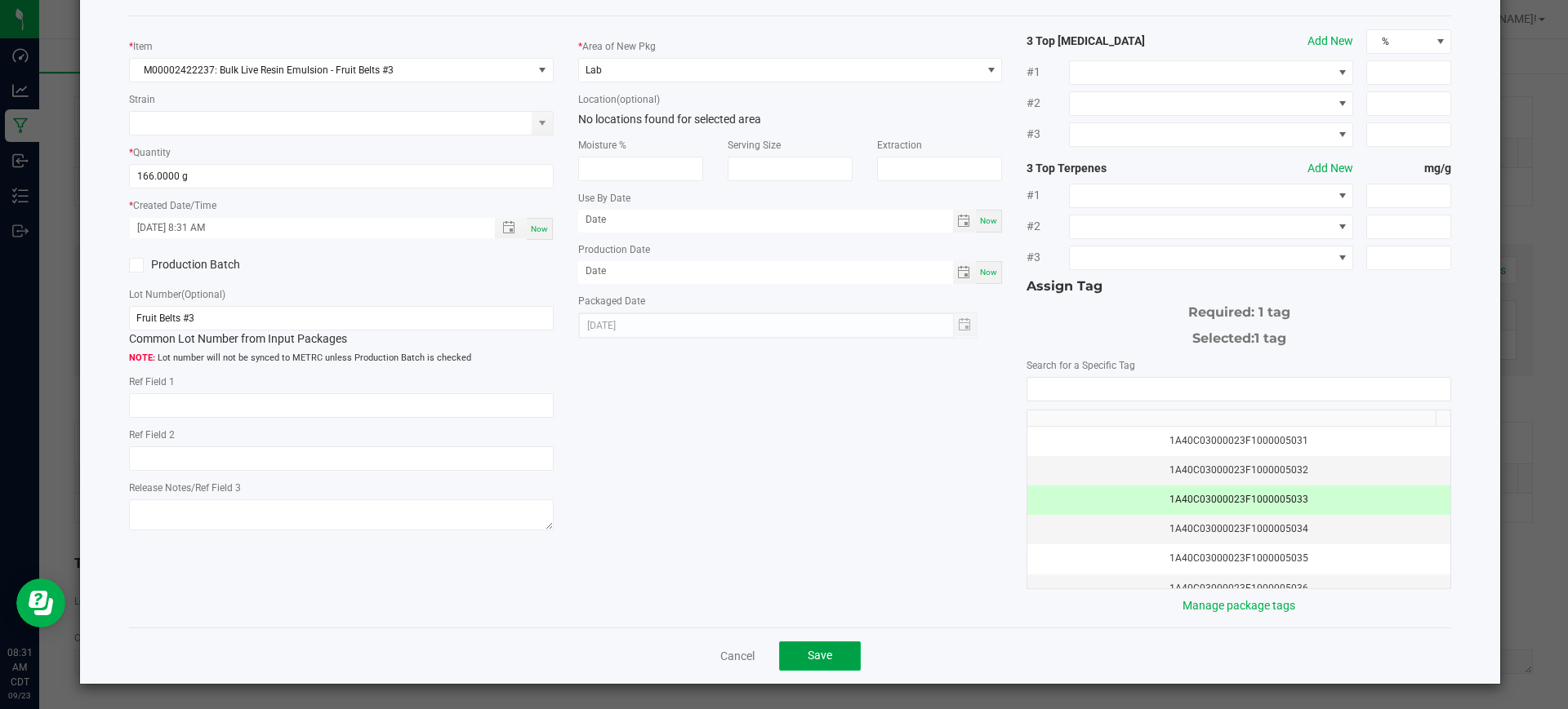
click at [808, 646] on button "Save" at bounding box center [819, 655] width 82 height 29
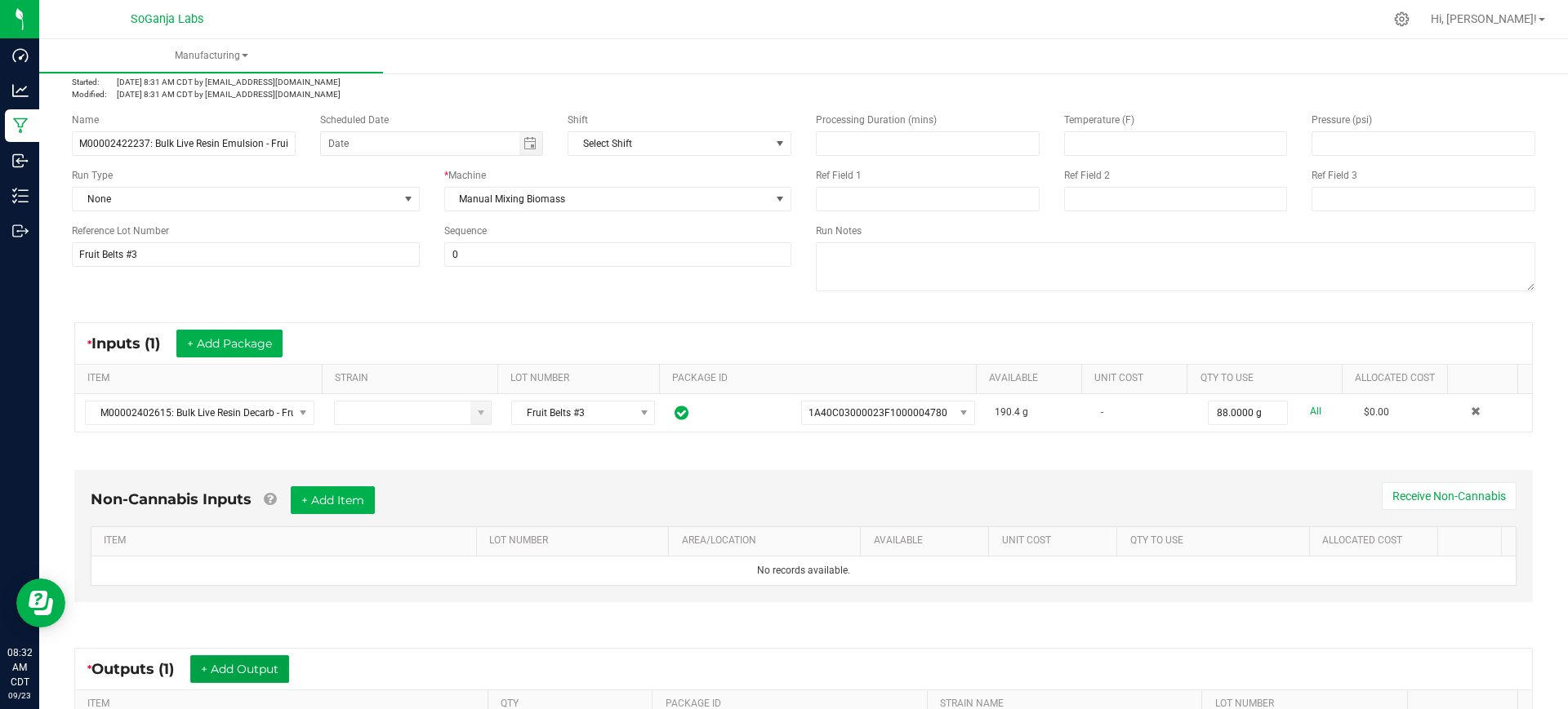
scroll to position [0, 0]
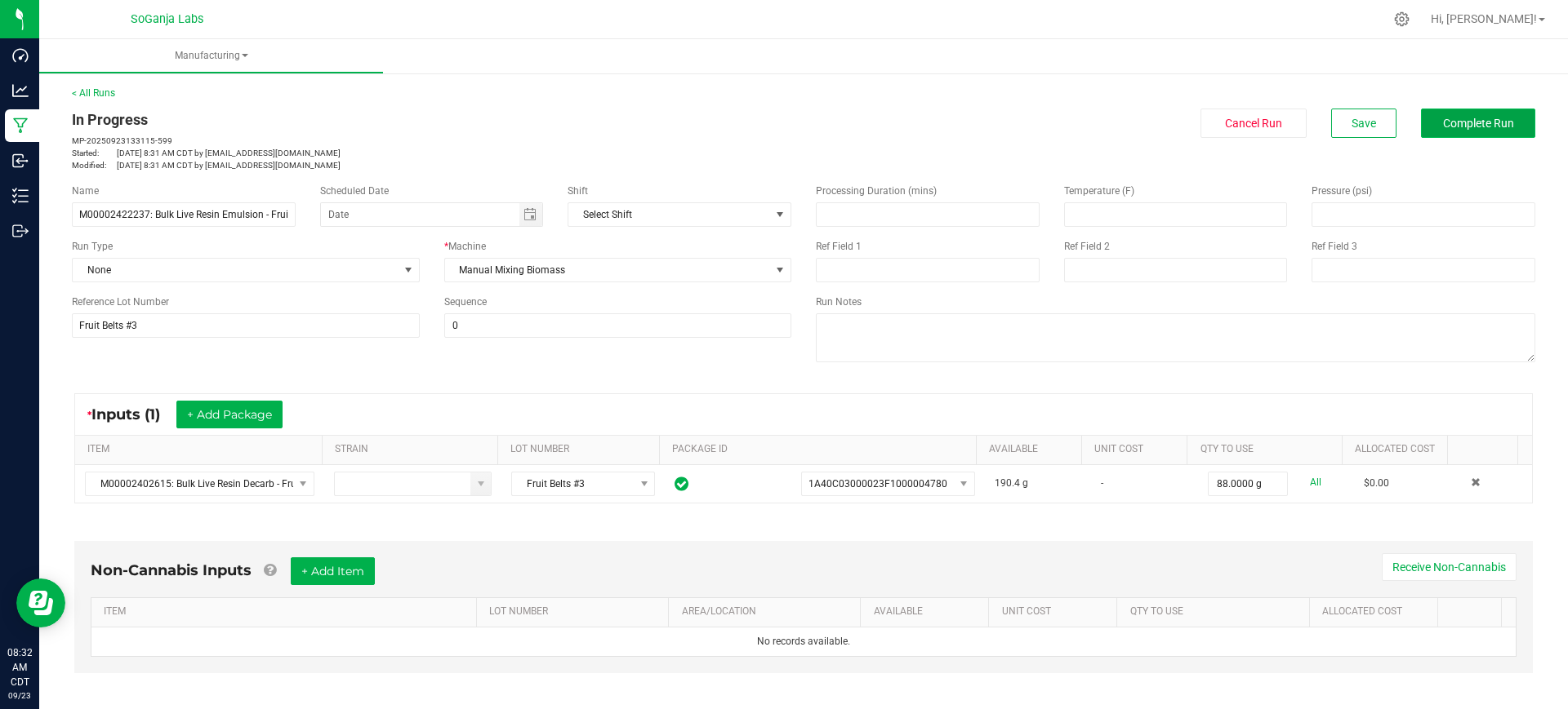
click at [1469, 117] on span "Complete Run" at bounding box center [1478, 123] width 71 height 13
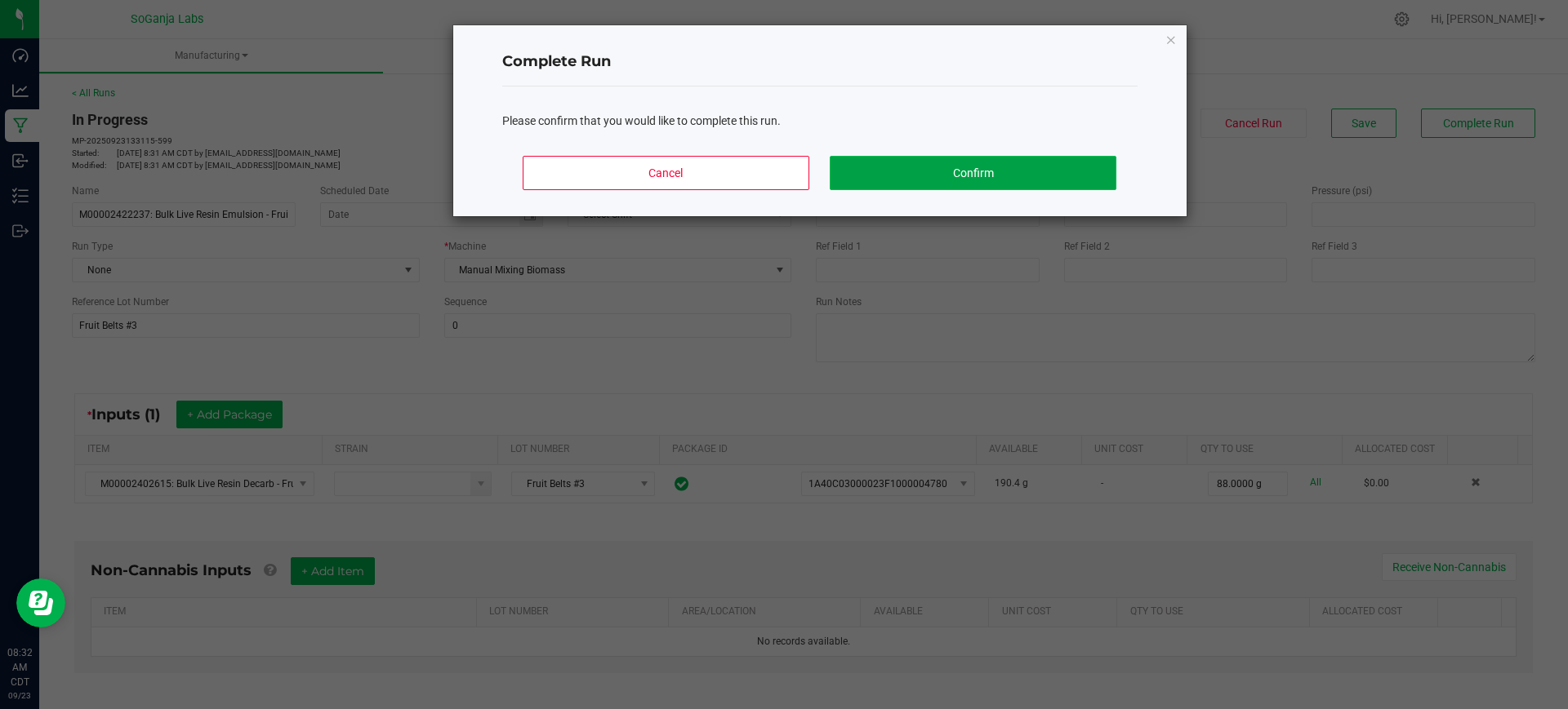
click at [931, 178] on button "Confirm" at bounding box center [973, 173] width 286 height 34
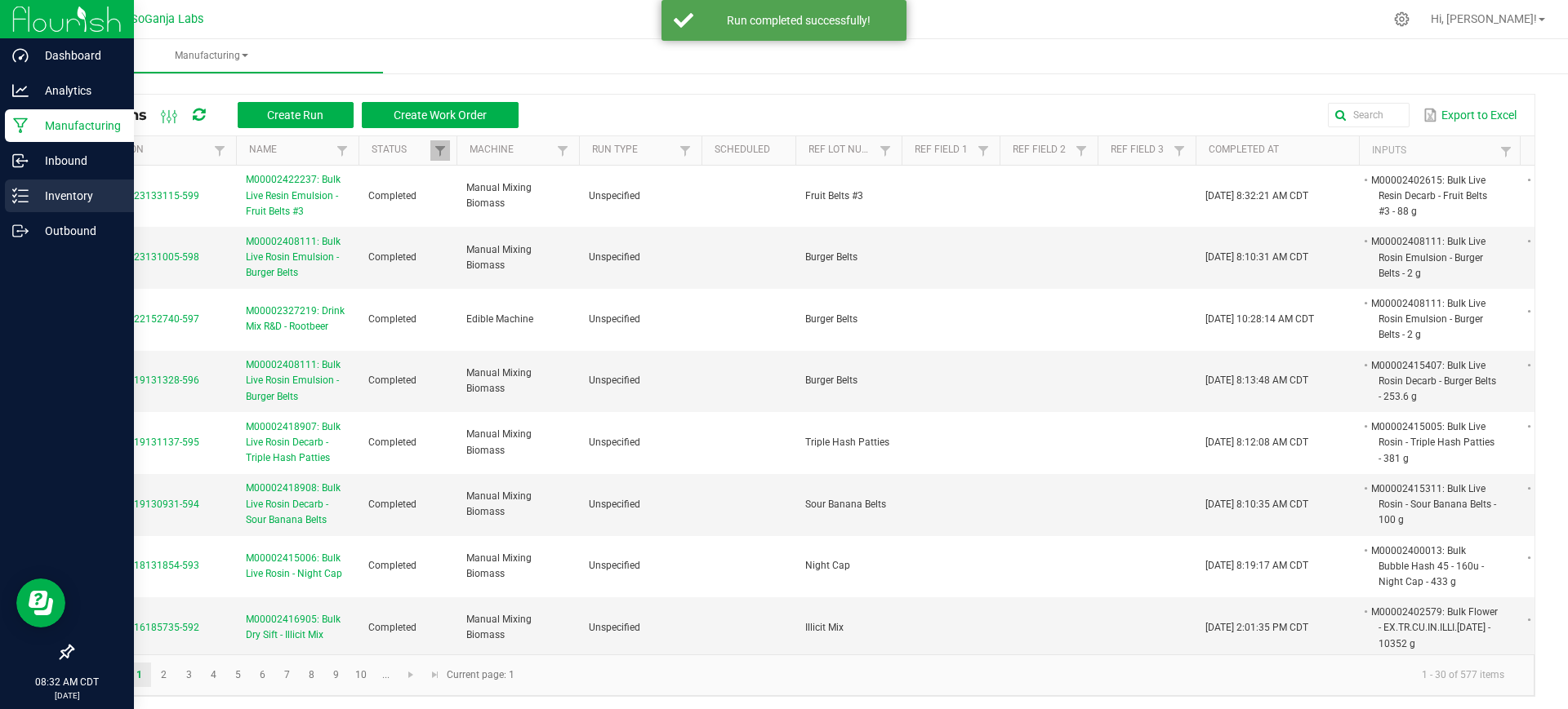
click at [52, 194] on p "Inventory" at bounding box center [78, 196] width 98 height 19
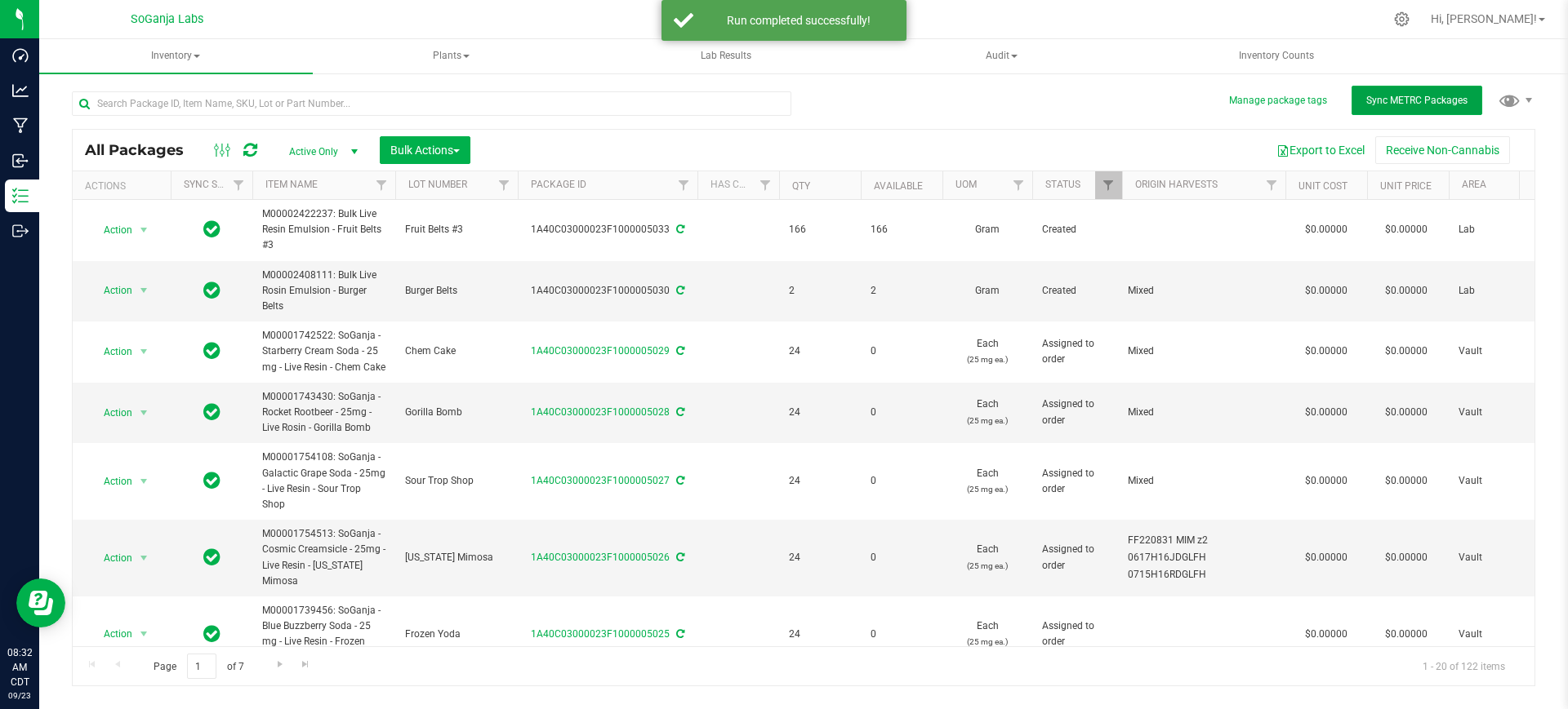
click at [1431, 107] on button "Sync METRC Packages" at bounding box center [1416, 100] width 131 height 29
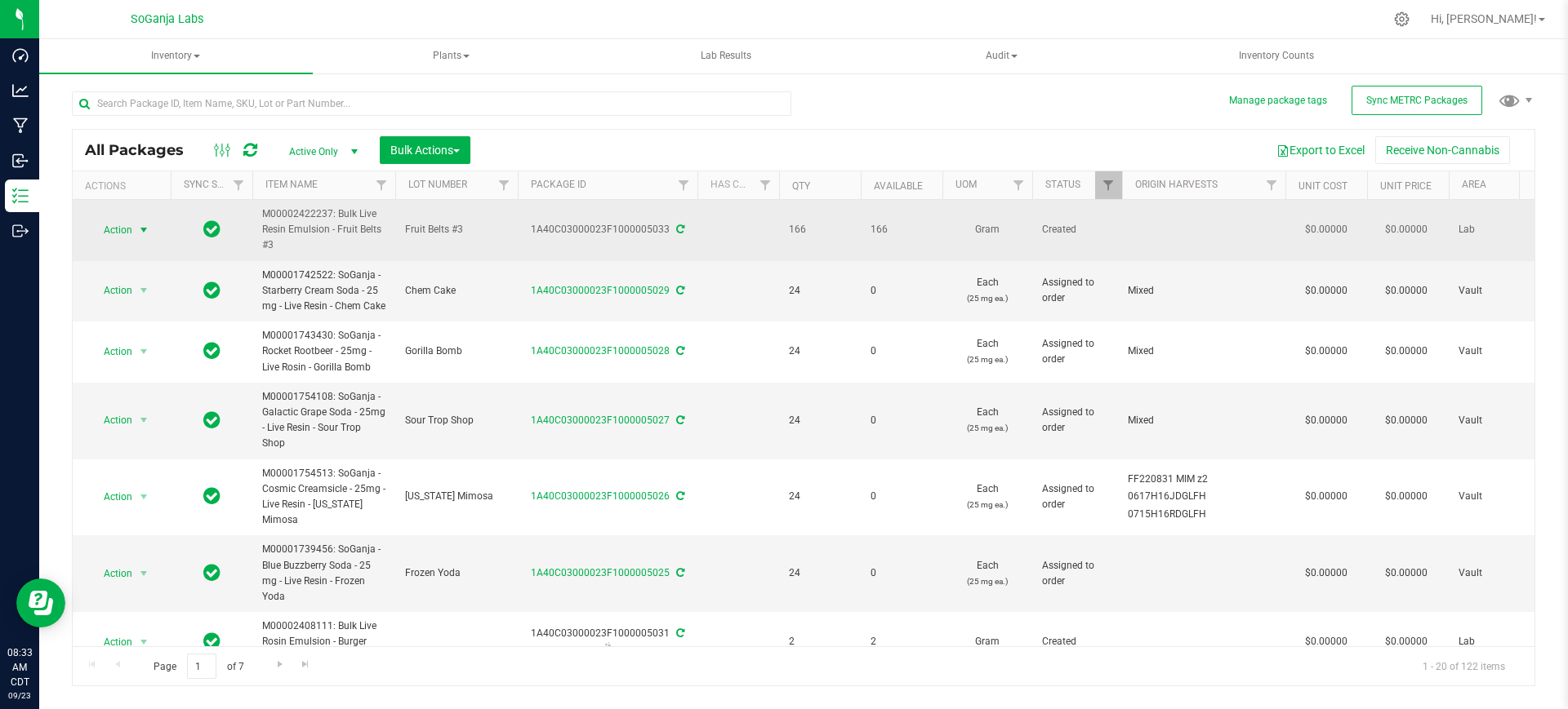
click at [123, 237] on span "Action" at bounding box center [111, 230] width 44 height 23
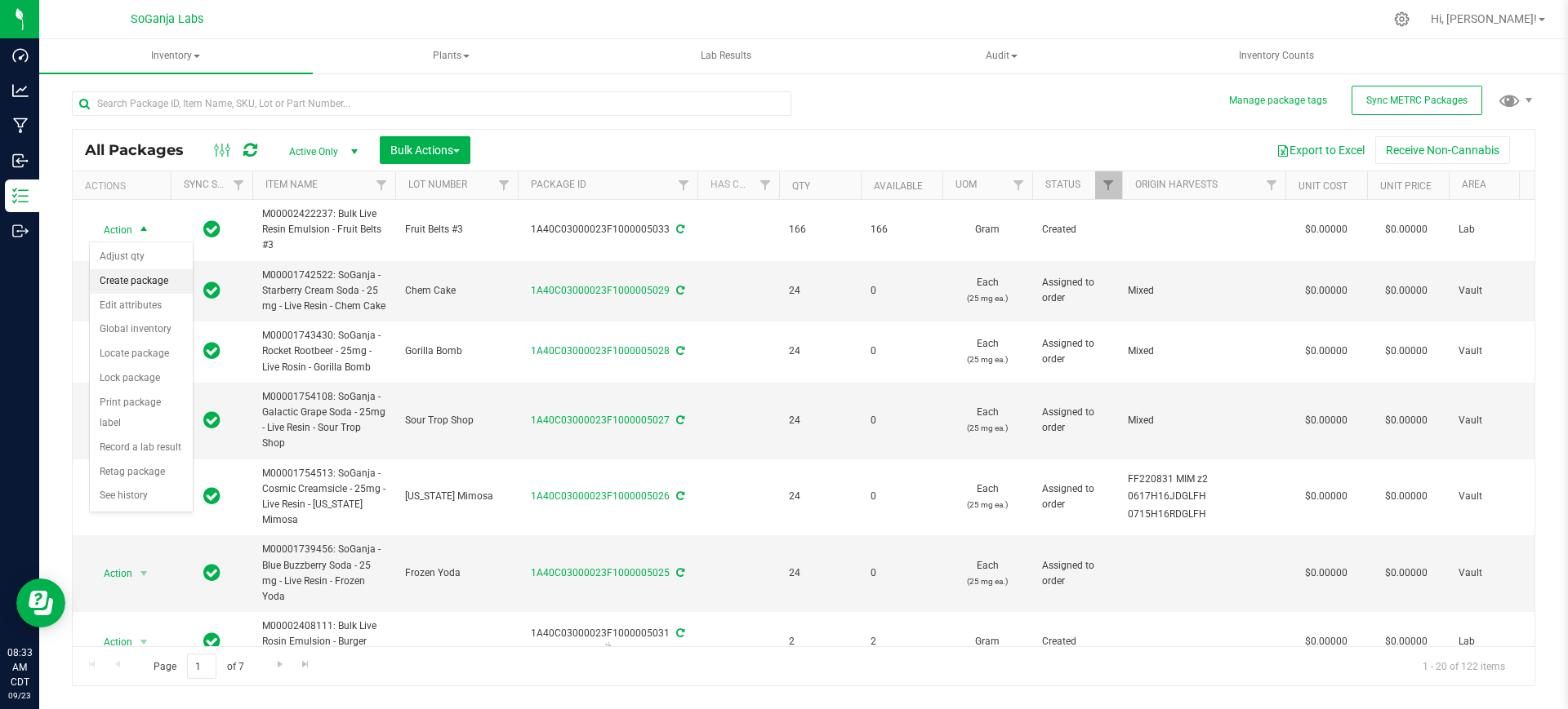
click at [126, 275] on li "Create package" at bounding box center [140, 282] width 103 height 25
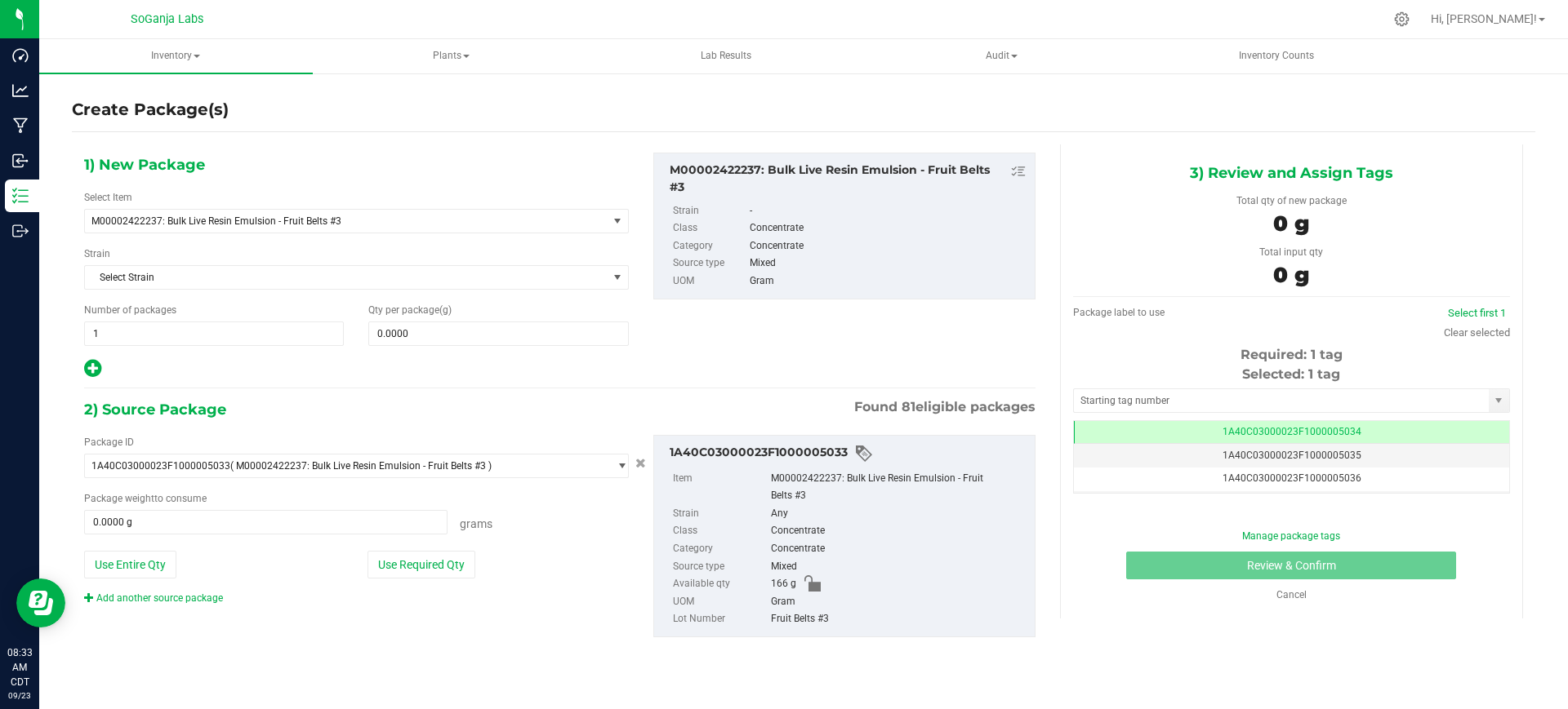
scroll to position [0, -1]
click at [306, 513] on span at bounding box center [266, 522] width 363 height 25
type input "2"
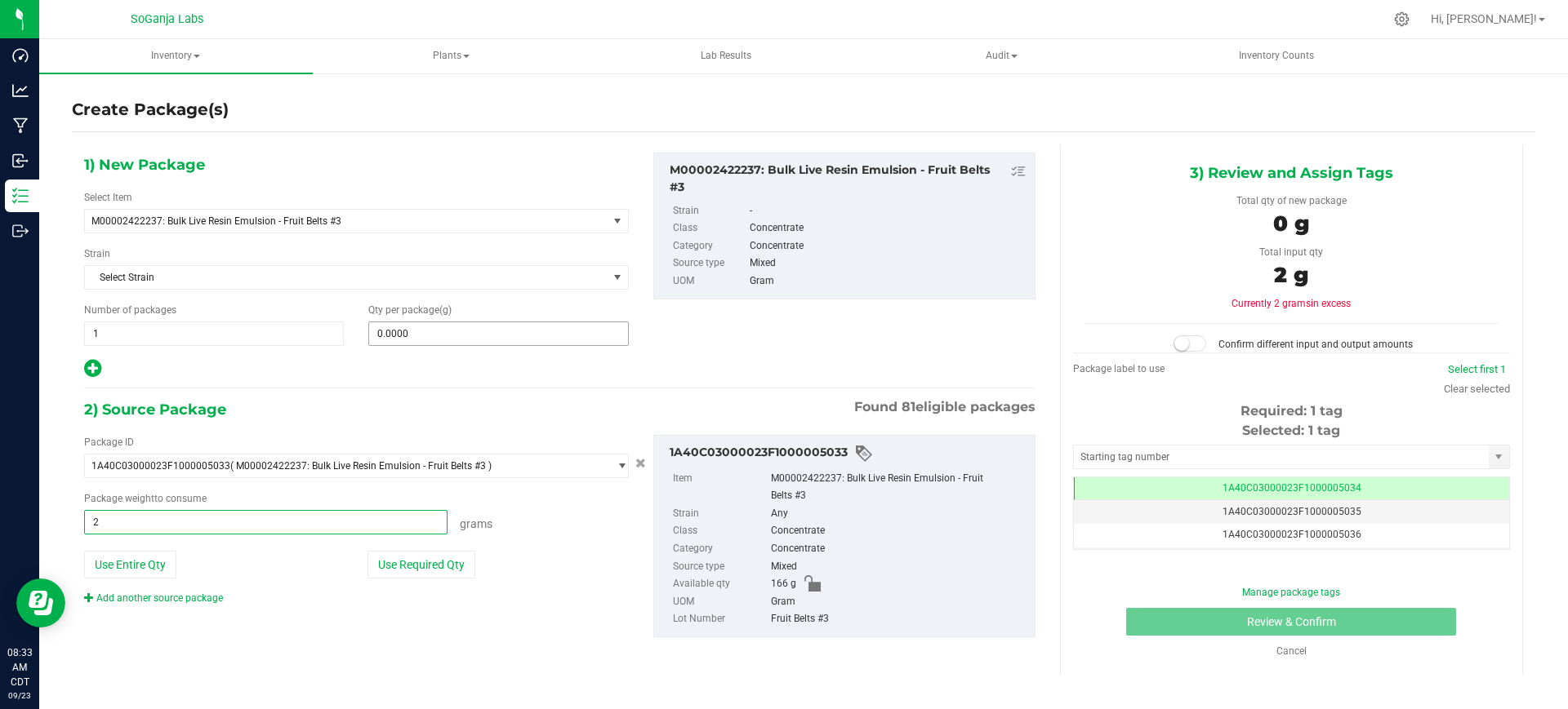
type input "2.0000 g"
drag, startPoint x: 515, startPoint y: 332, endPoint x: 521, endPoint y: 324, distance: 10.0
click at [519, 331] on span at bounding box center [498, 333] width 260 height 25
type input "2"
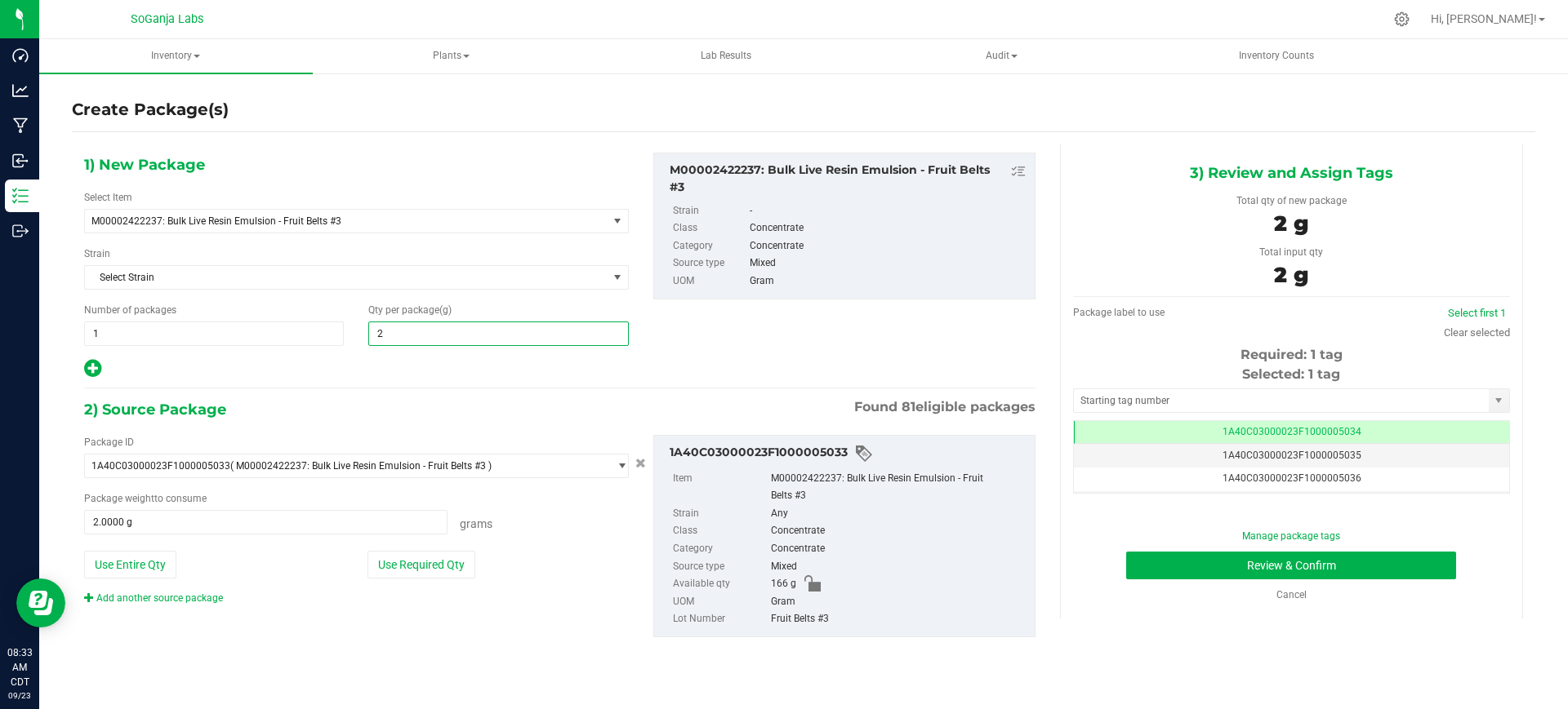
type input "2.0000"
click at [435, 381] on div "1) New Package Select Item M00002422237: Bulk Live Resin Emulsion - Fruit Belts…" at bounding box center [559, 408] width 975 height 527
click at [1342, 562] on button "Review & Confirm" at bounding box center [1291, 566] width 330 height 28
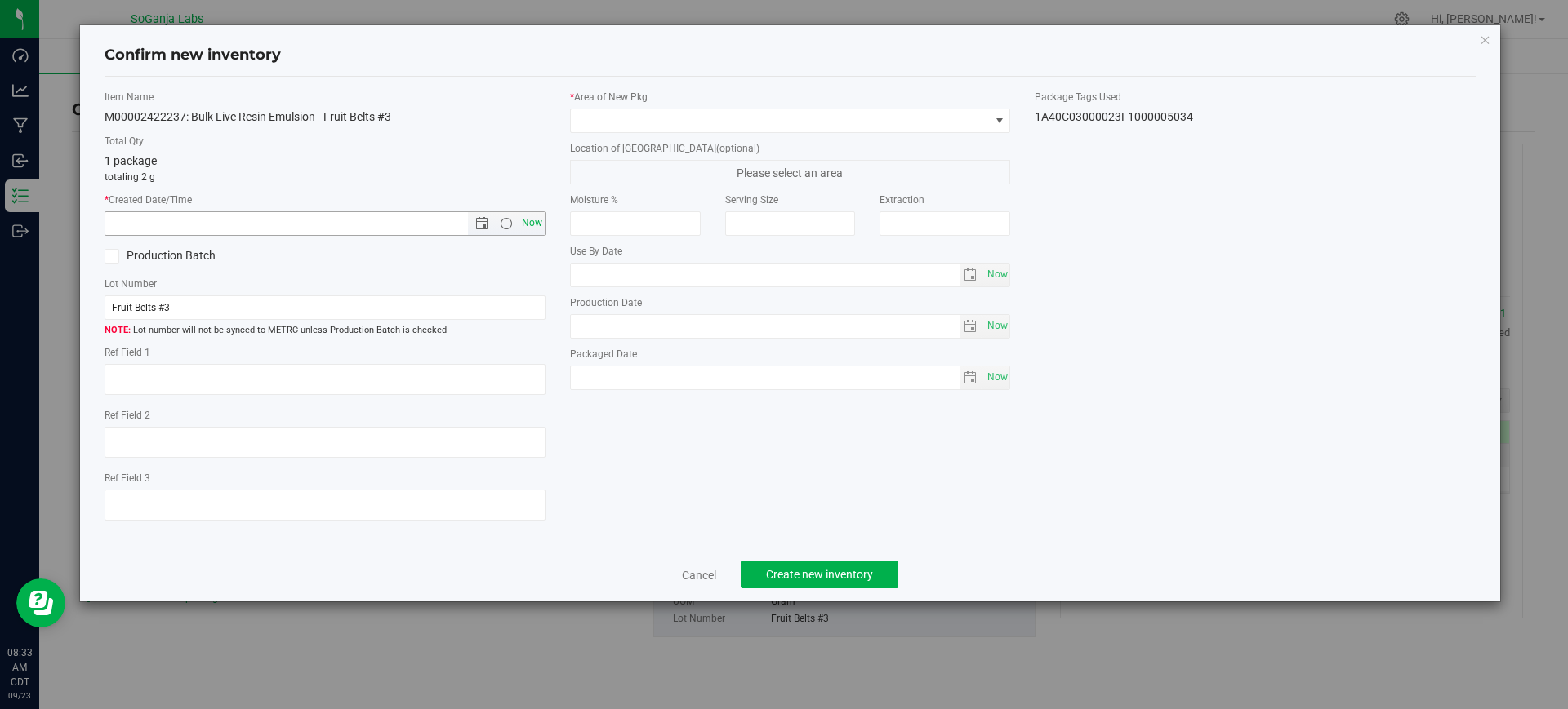
click at [543, 218] on span "Now" at bounding box center [532, 223] width 28 height 24
type input "[DATE] 8:33 AM"
click at [644, 119] on span at bounding box center [780, 121] width 419 height 23
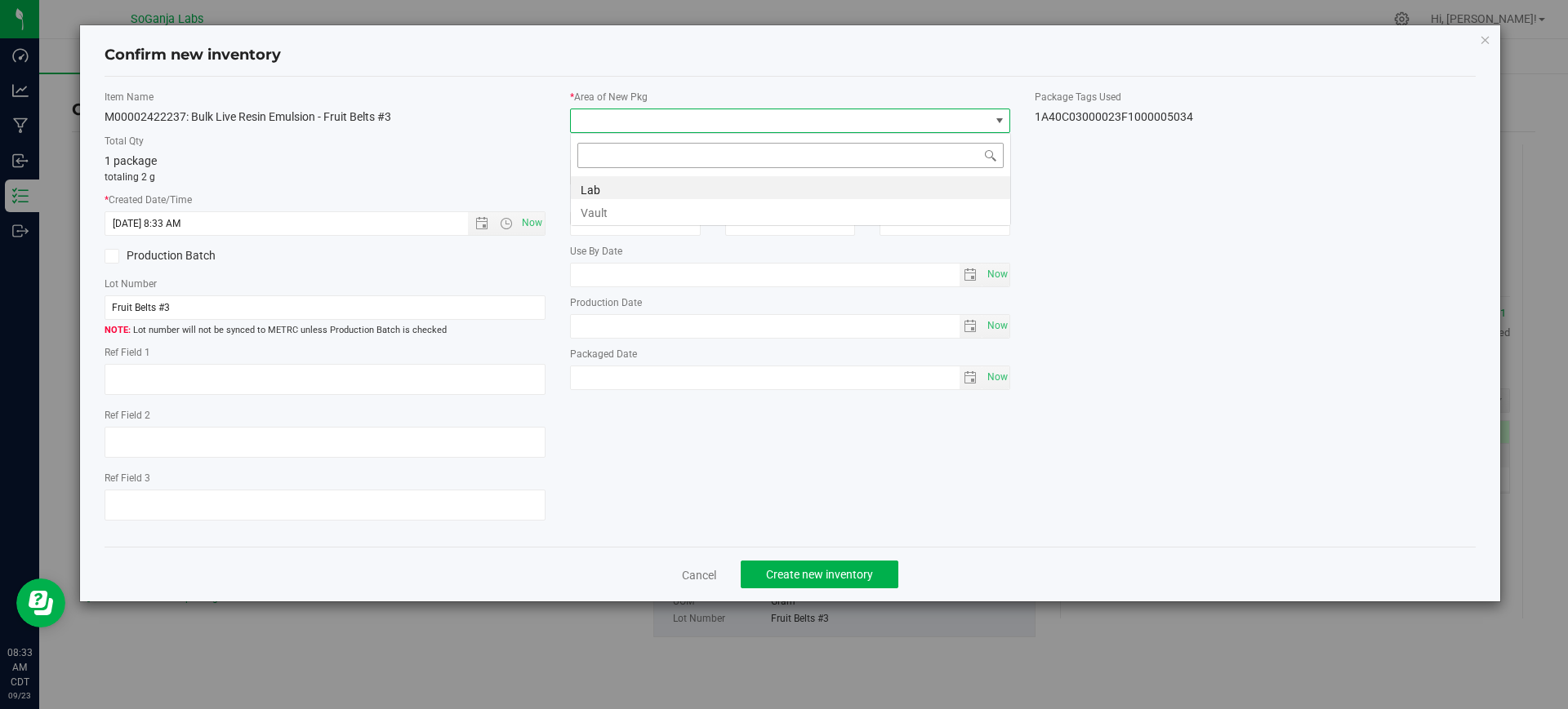
scroll to position [25, 441]
click at [625, 213] on li "Vault" at bounding box center [790, 211] width 439 height 23
click at [651, 125] on span "Vault" at bounding box center [780, 121] width 419 height 23
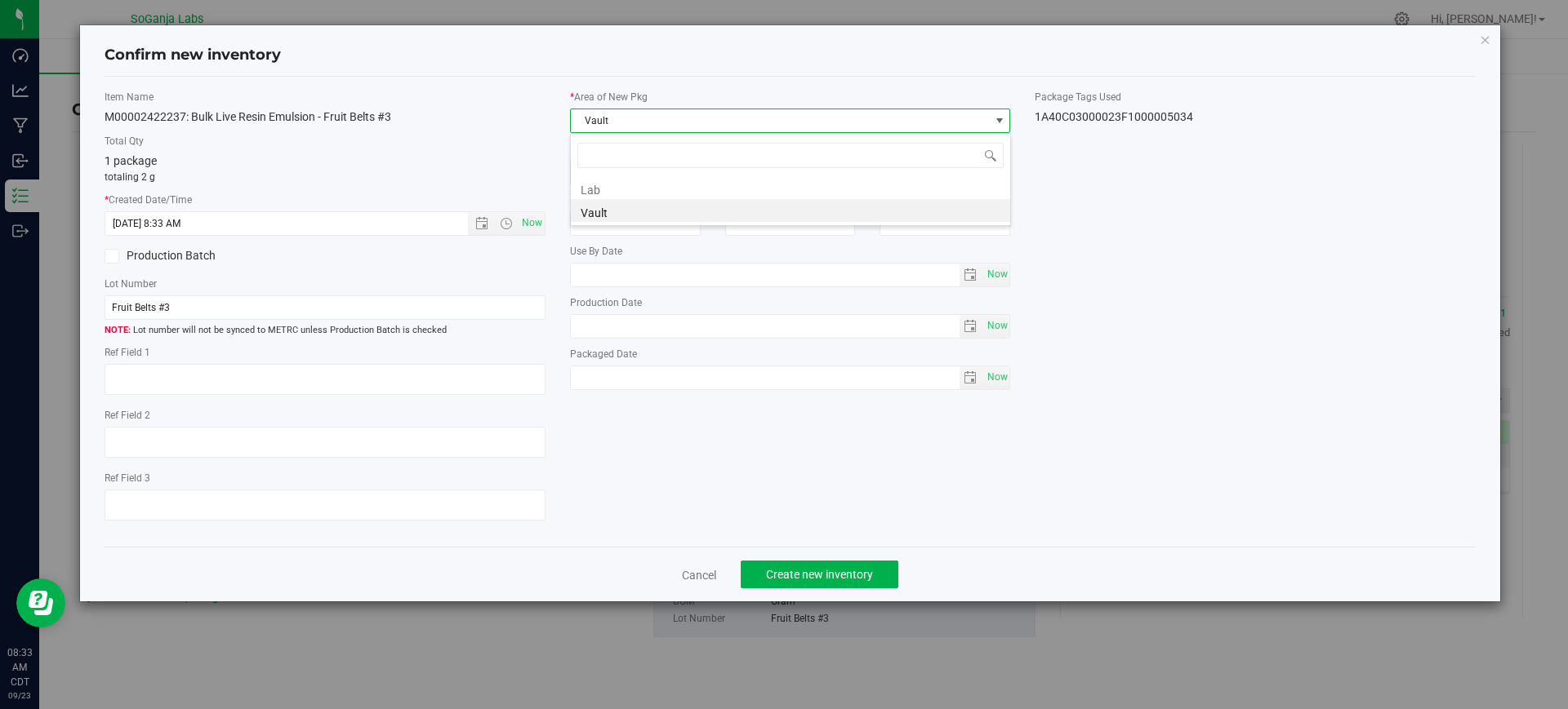
click at [615, 197] on li "Lab" at bounding box center [790, 188] width 439 height 23
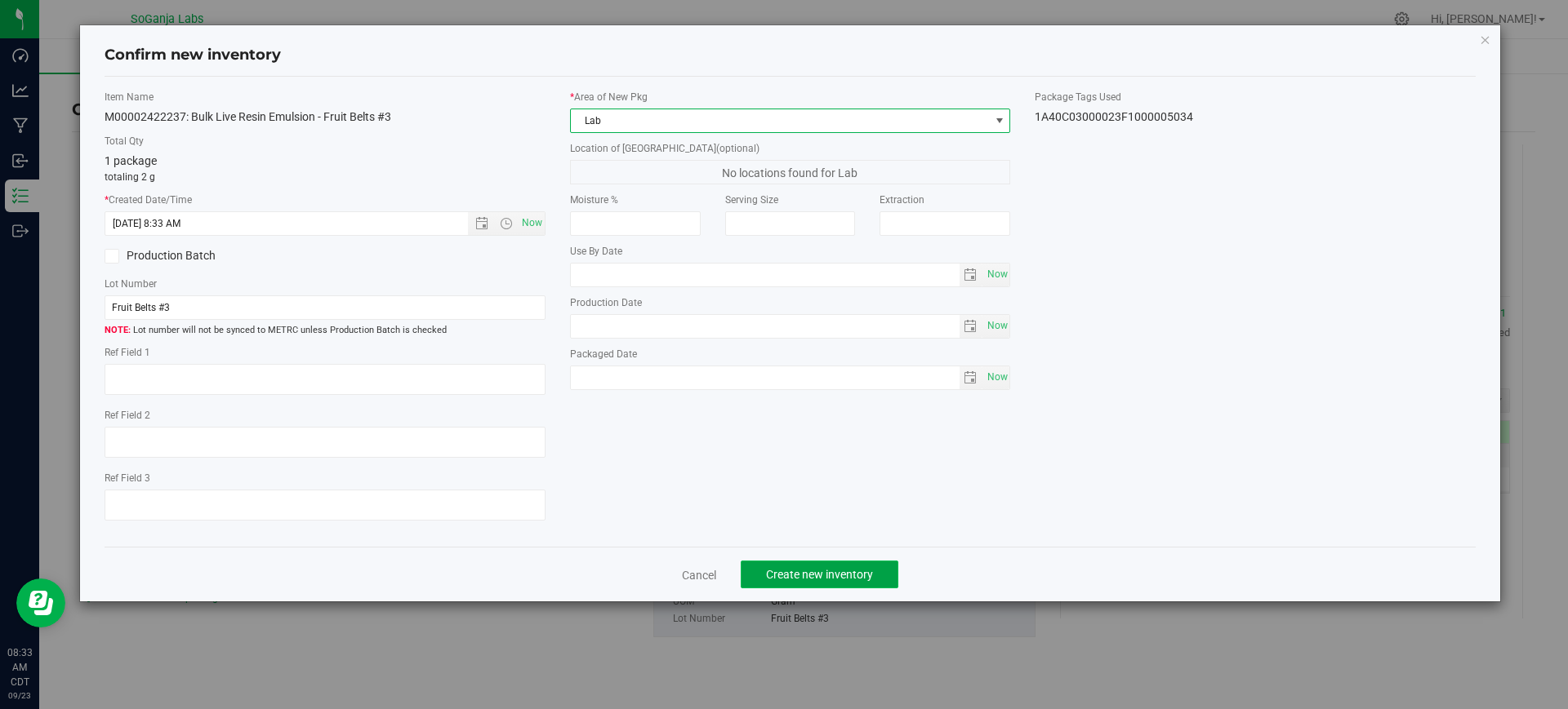
click at [795, 575] on span "Create new inventory" at bounding box center [819, 574] width 107 height 13
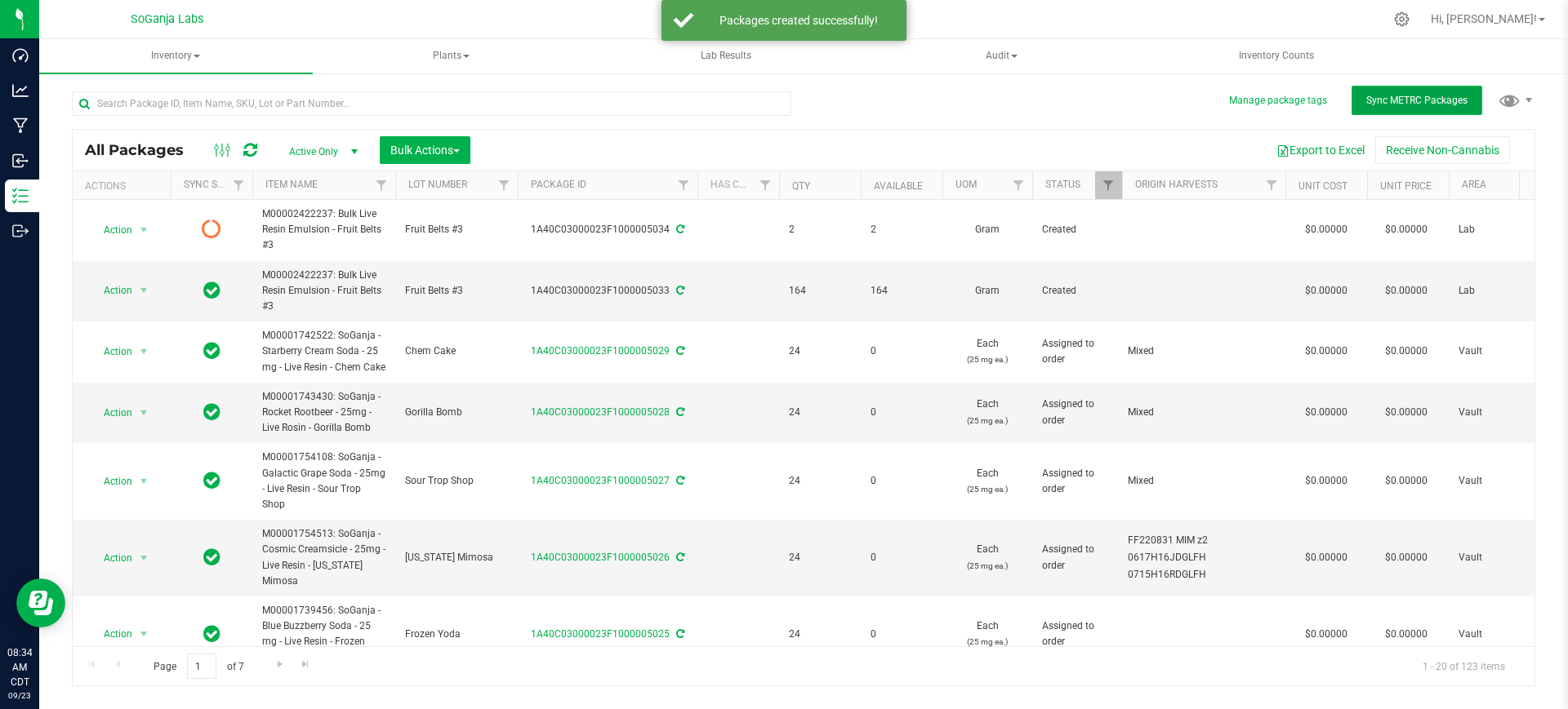
click at [1363, 87] on button "Sync METRC Packages" at bounding box center [1416, 100] width 131 height 29
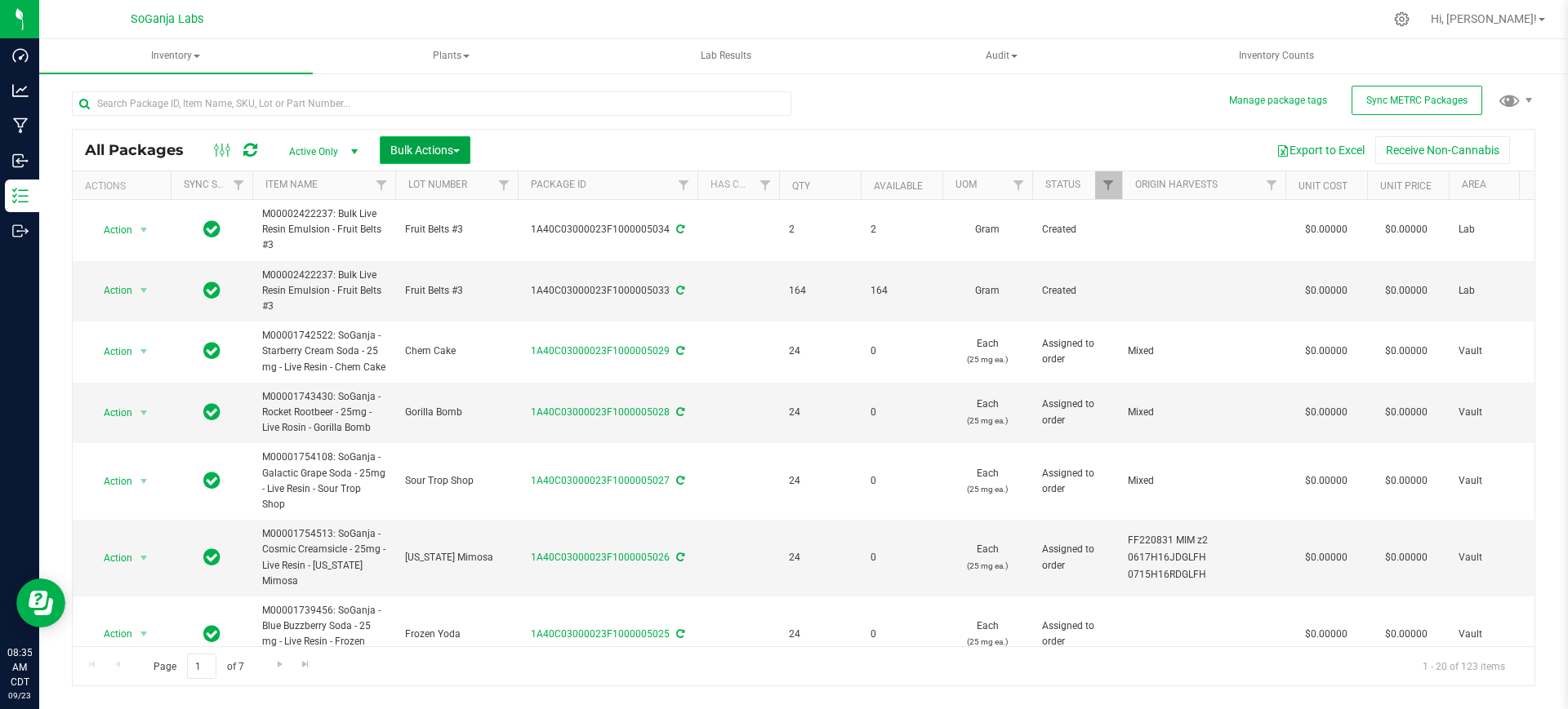
click at [460, 159] on button "Bulk Actions" at bounding box center [425, 150] width 90 height 28
click at [440, 187] on span "Add to manufacturing run" at bounding box center [451, 187] width 123 height 13
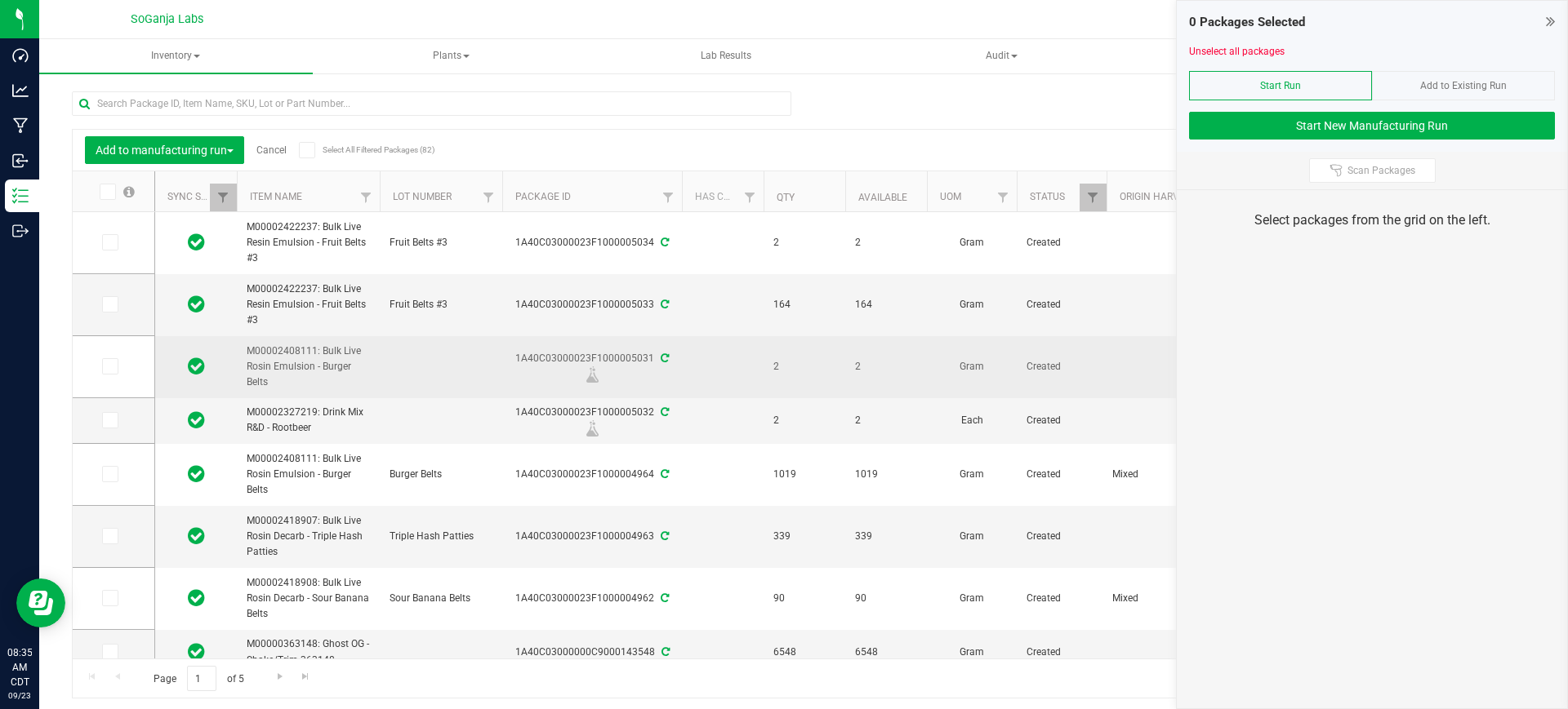
scroll to position [102, 0]
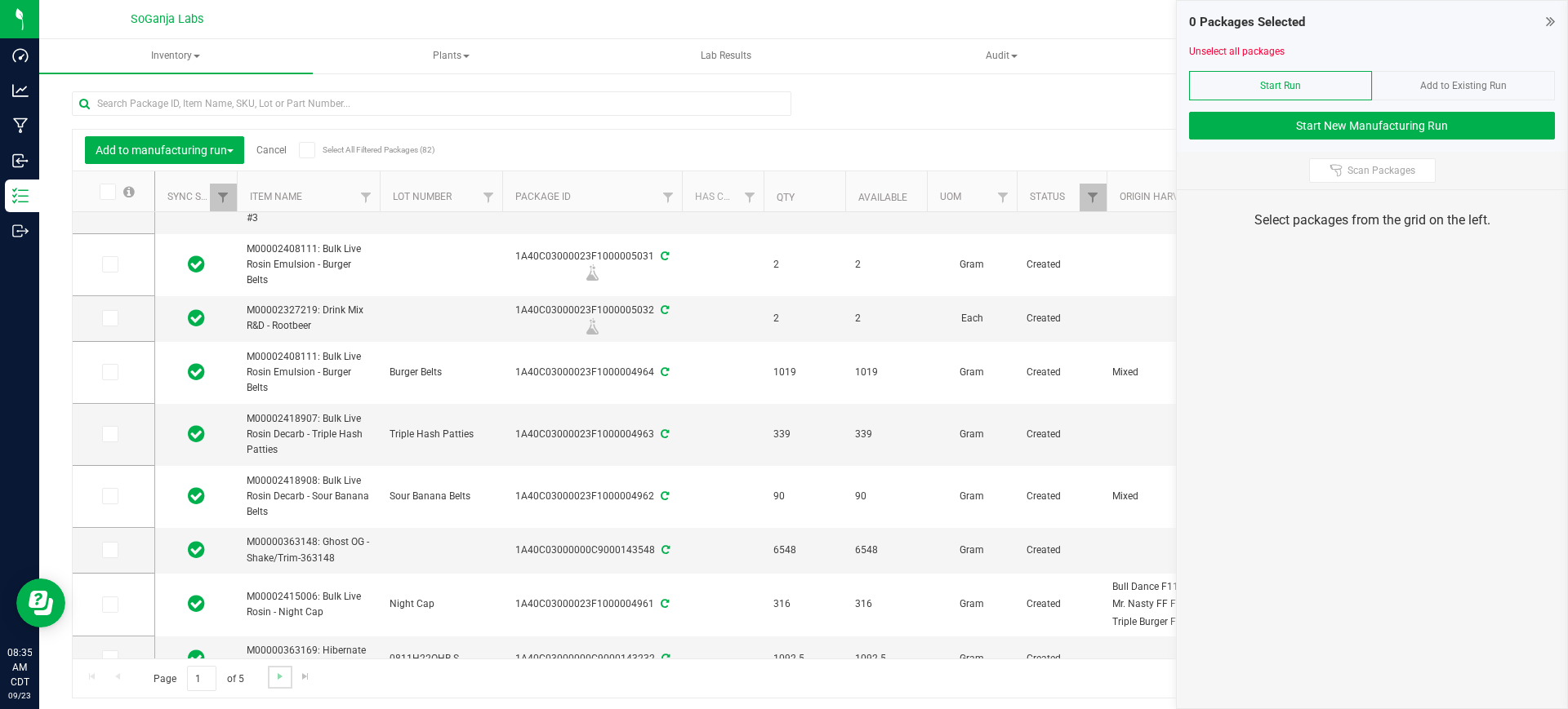
click at [277, 684] on link "Go to the next page" at bounding box center [279, 677] width 24 height 22
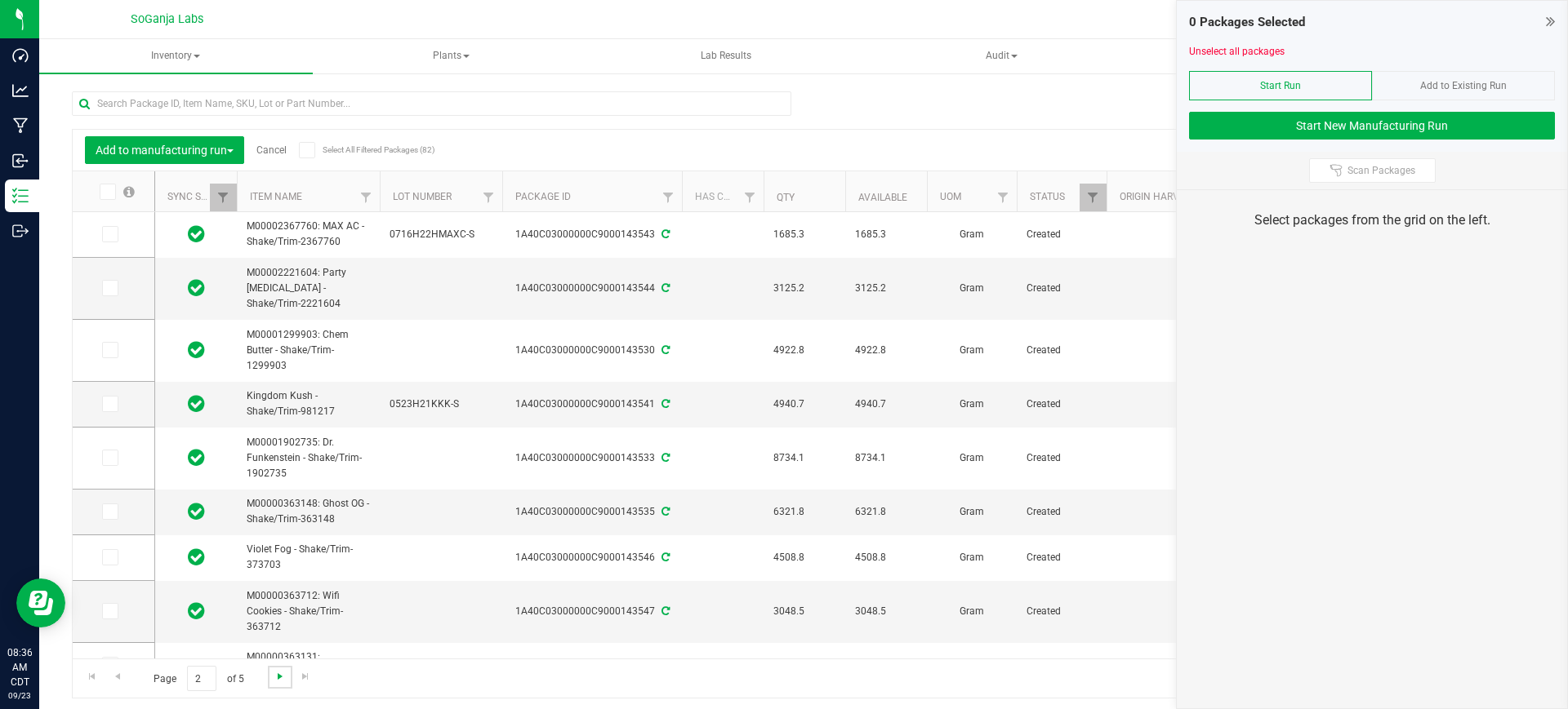
click at [278, 678] on span "Go to the next page" at bounding box center [280, 677] width 13 height 13
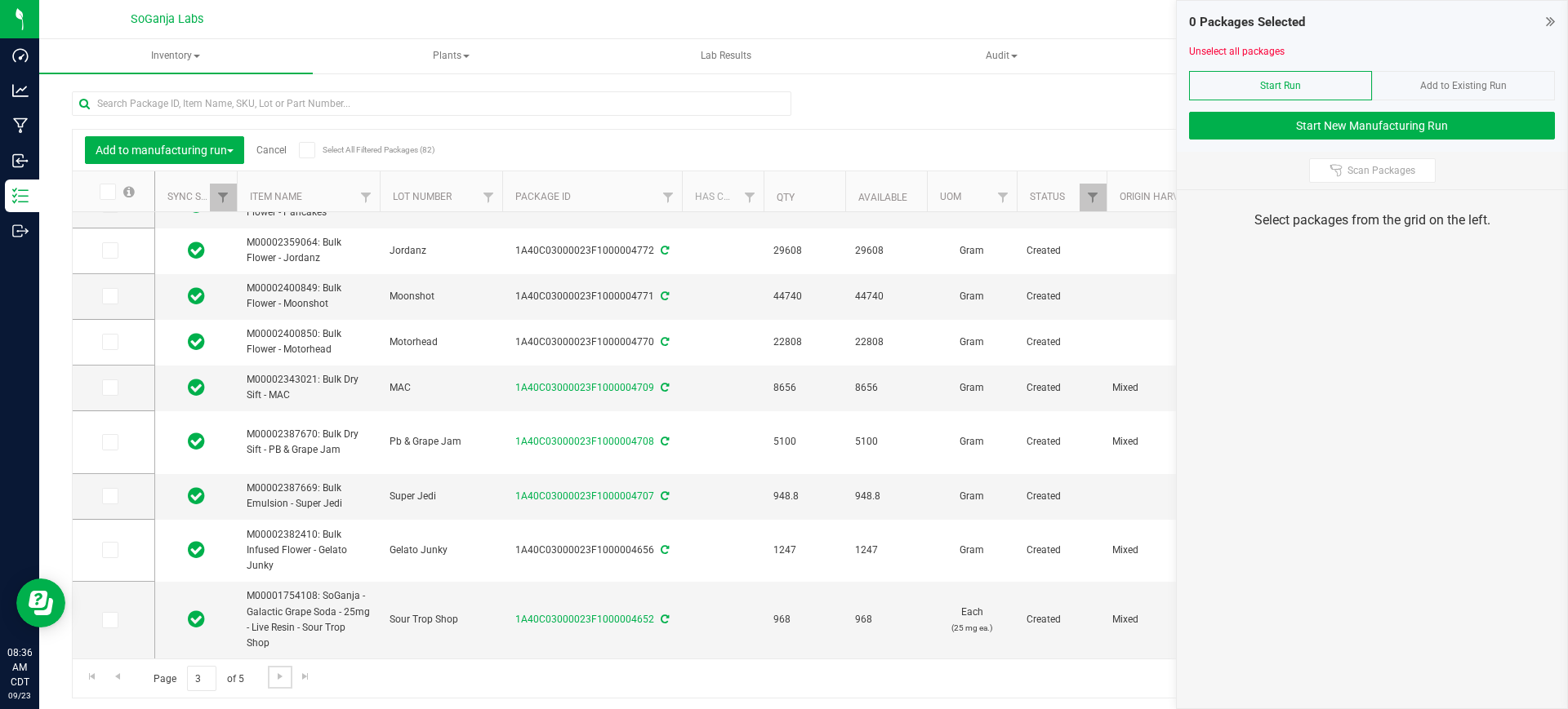
scroll to position [637, 0]
click at [276, 671] on span "Go to the next page" at bounding box center [280, 677] width 13 height 13
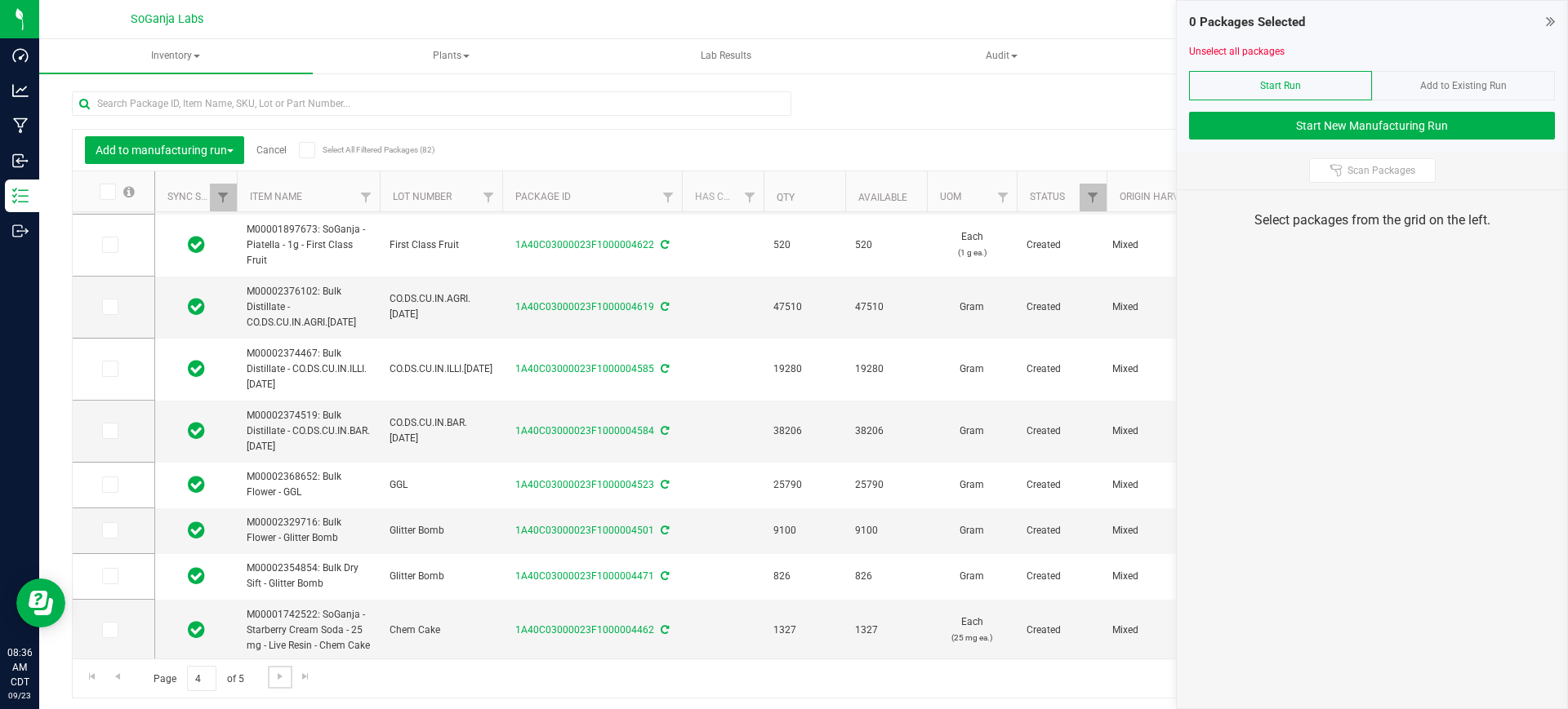
scroll to position [304, 0]
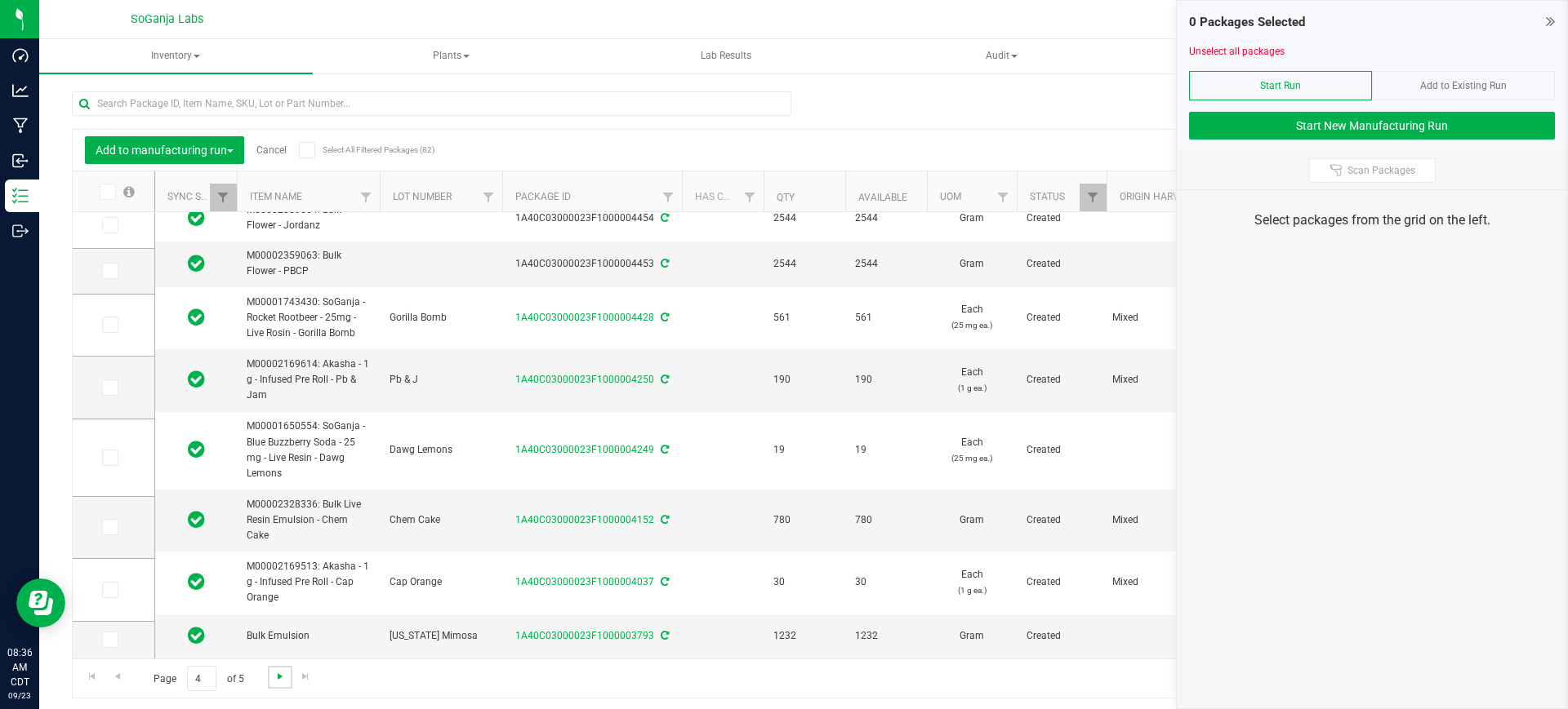
click at [279, 674] on span "Go to the next page" at bounding box center [280, 677] width 13 height 13
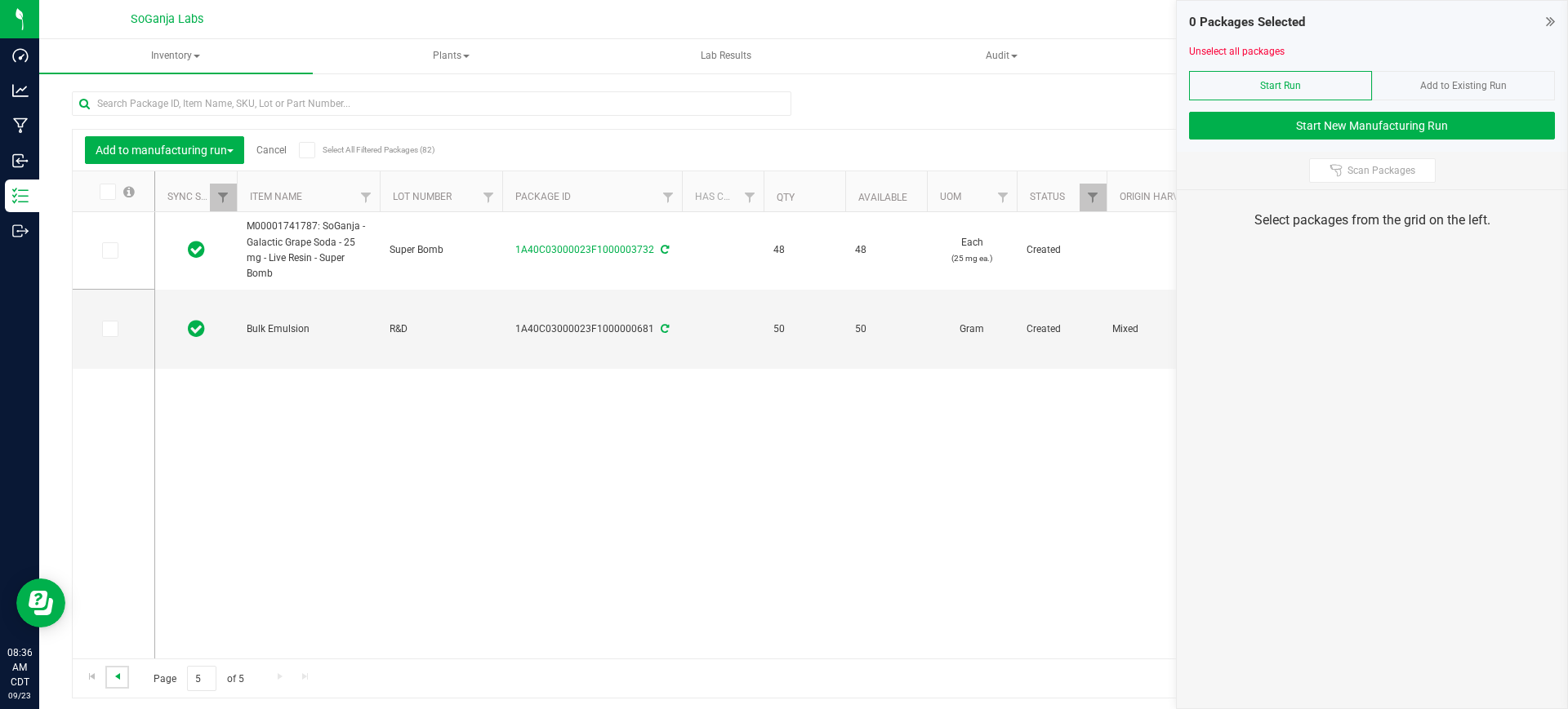
click at [120, 675] on span "Go to the previous page" at bounding box center [117, 677] width 13 height 13
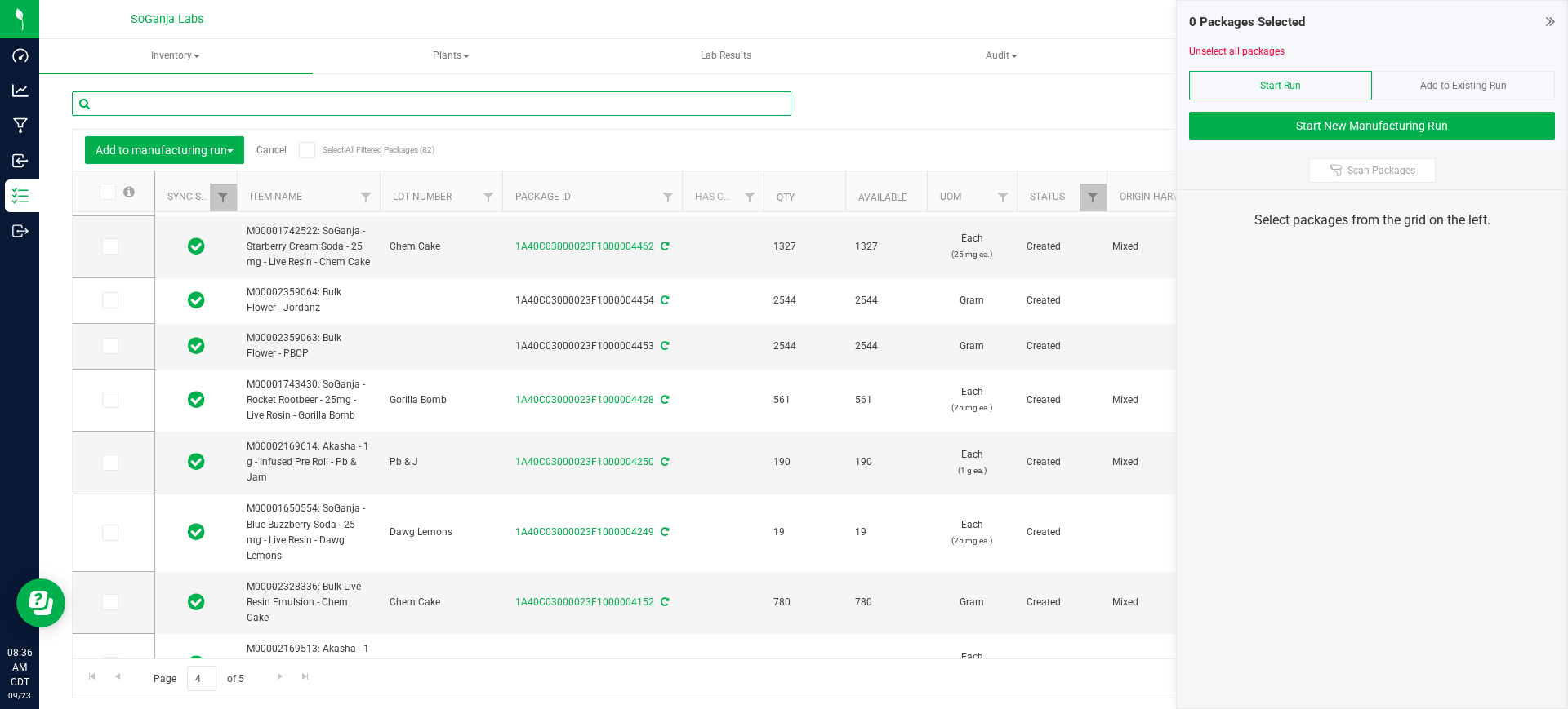
click at [378, 100] on input "text" at bounding box center [431, 104] width 719 height 25
type input "u"
type input "super"
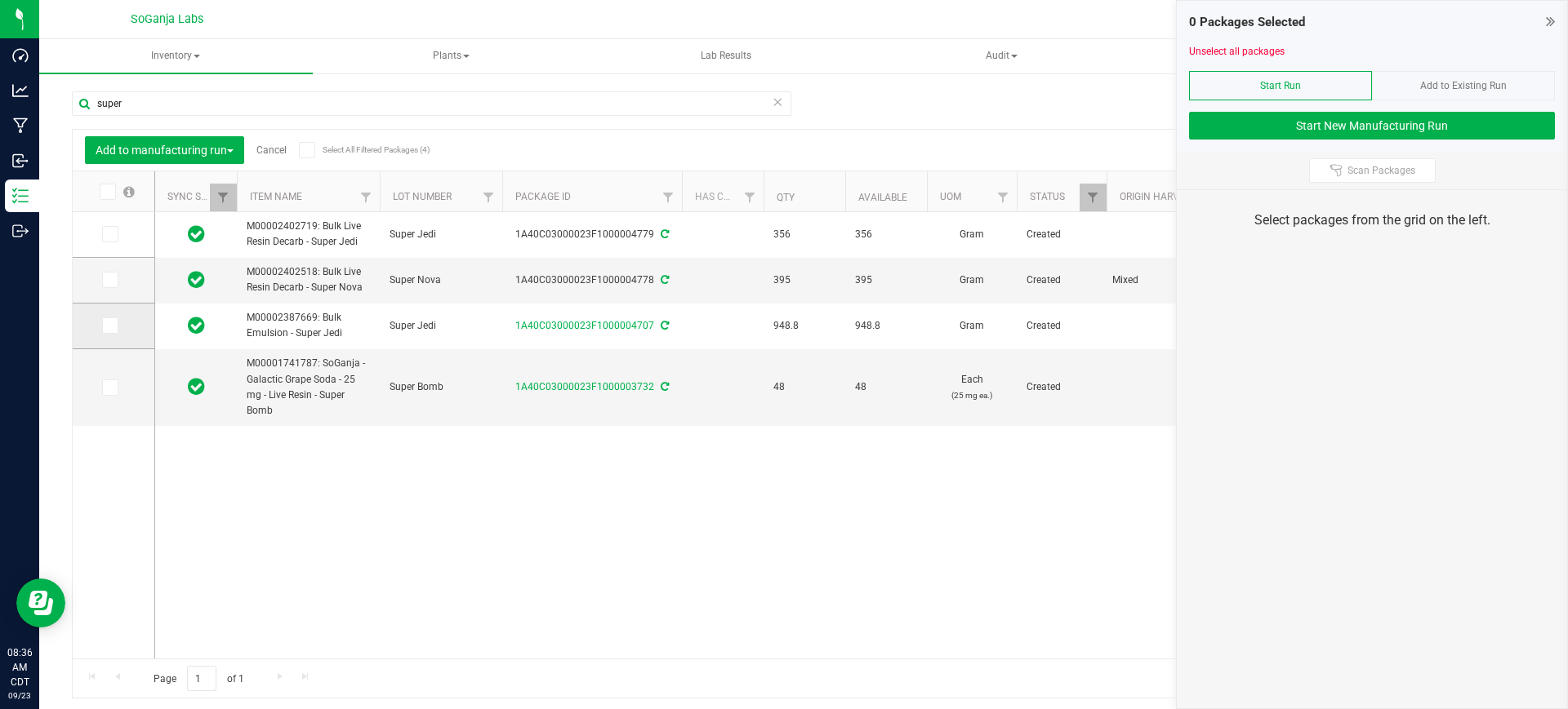
click at [110, 326] on icon at bounding box center [109, 326] width 11 height 0
click at [0, 0] on input "checkbox" at bounding box center [0, 0] width 0 height 0
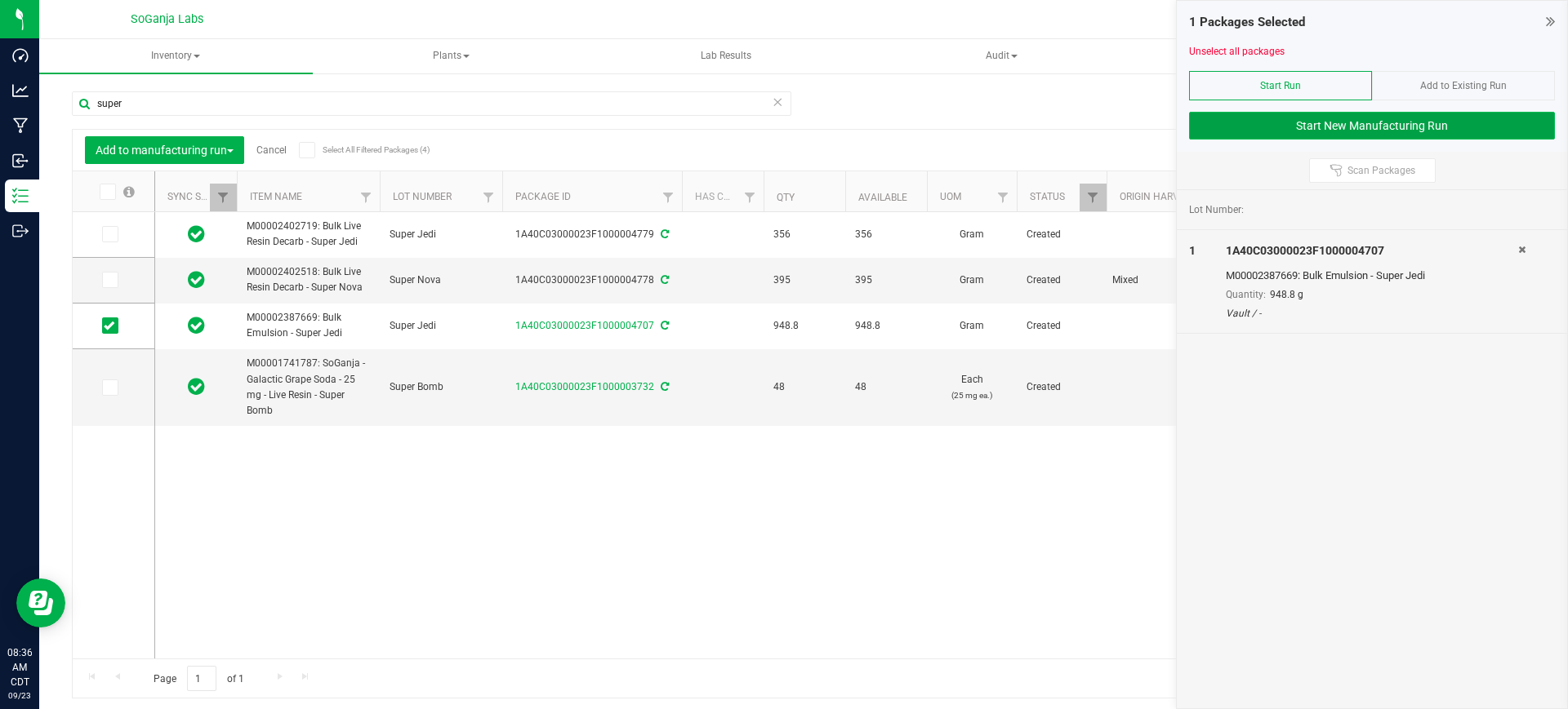
click at [1295, 120] on button "Start New Manufacturing Run" at bounding box center [1371, 125] width 366 height 28
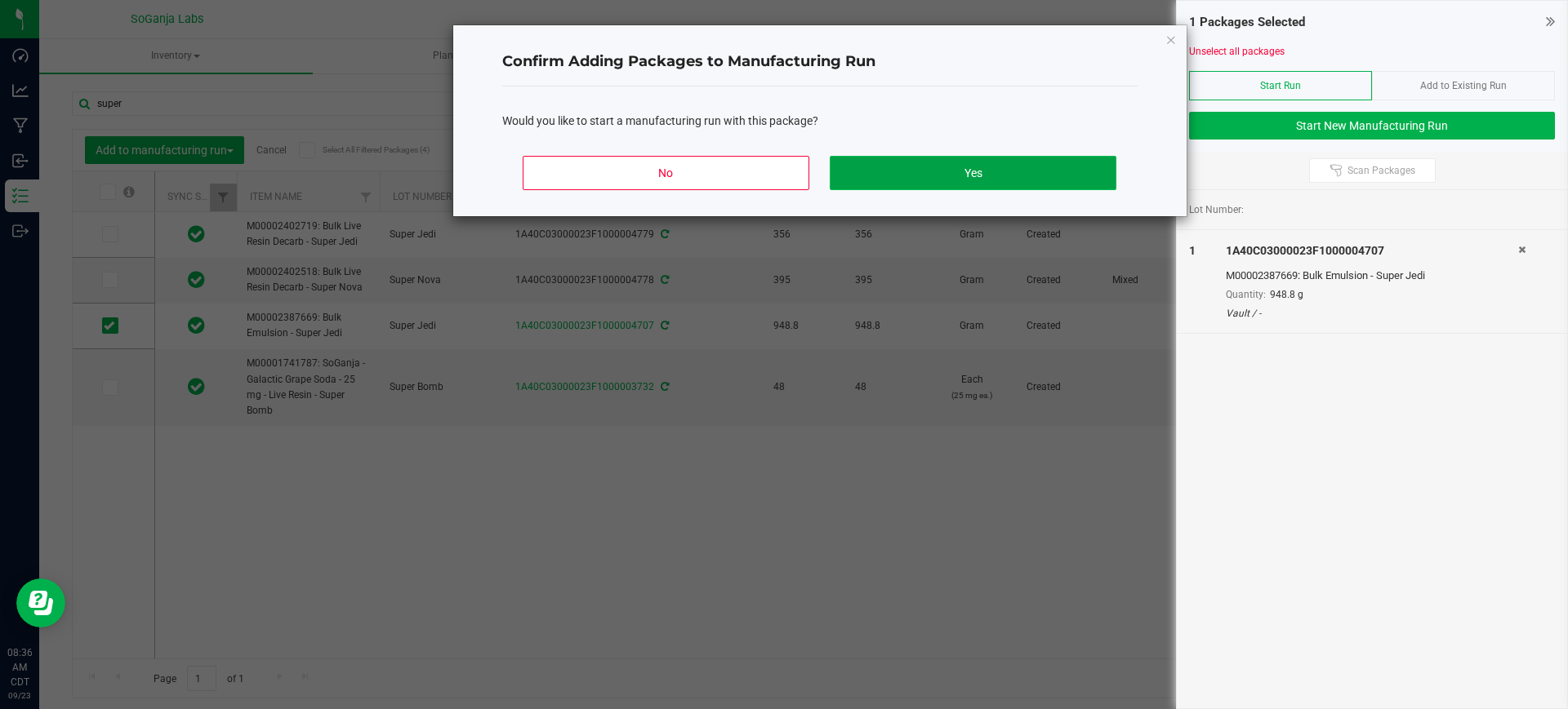
click at [943, 163] on button "Yes" at bounding box center [973, 173] width 286 height 34
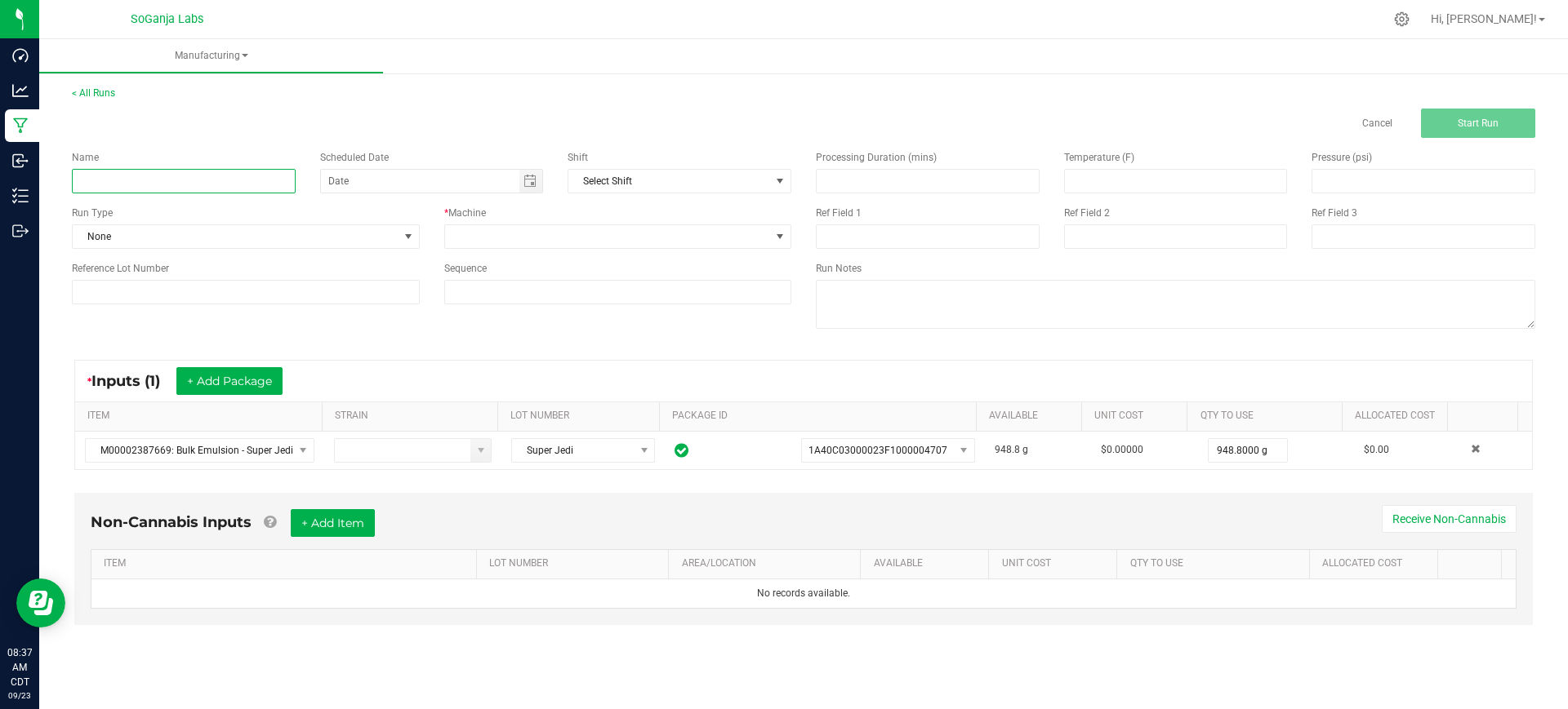
click at [155, 185] on input at bounding box center [183, 182] width 224 height 25
paste input "M00002327218: Drink Mix R&D - Cosmic Creamsicle"
type input "M00002327218: Drink Mix R&D - Cosmic Creamsicle"
click at [251, 286] on input at bounding box center [246, 292] width 348 height 25
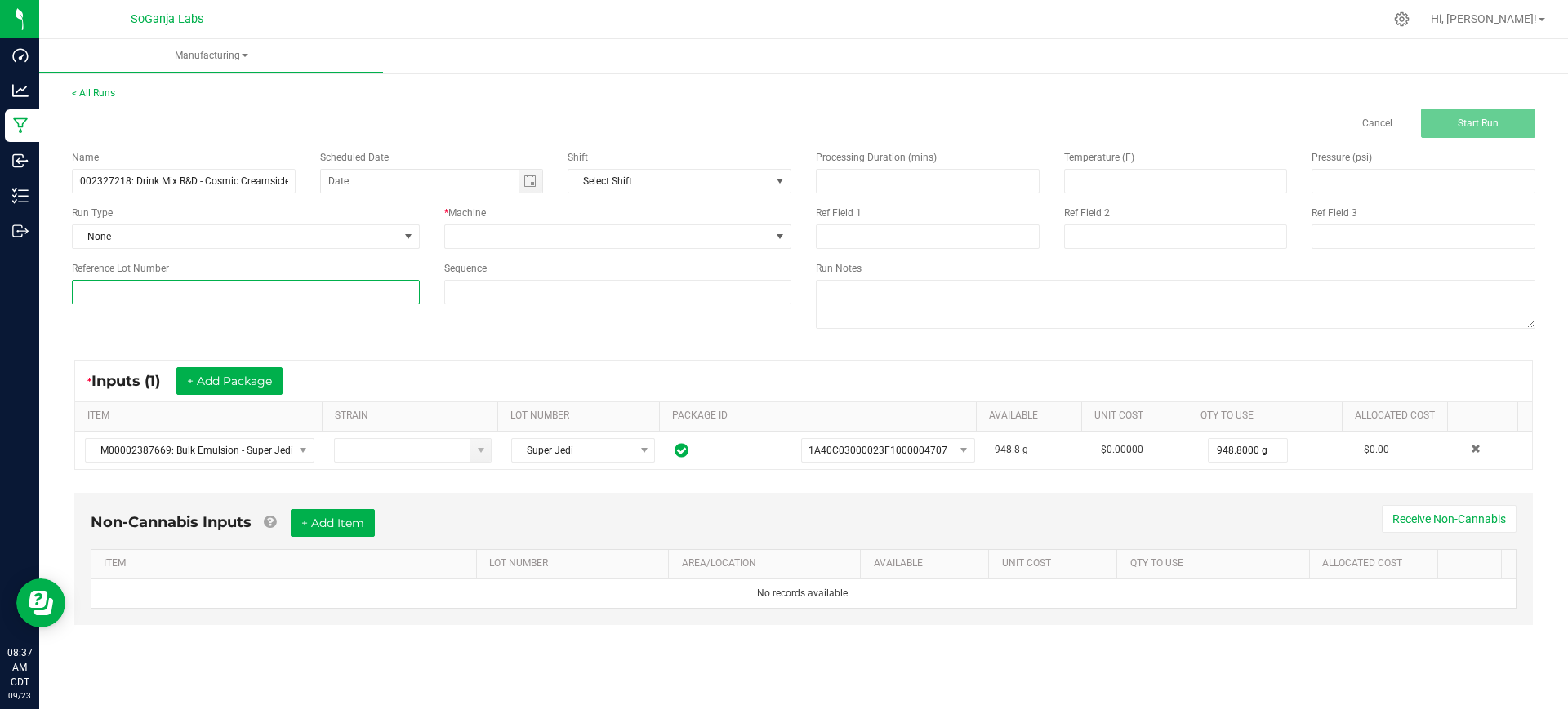
scroll to position [0, 0]
type input "Super Jedi"
click at [538, 236] on span at bounding box center [608, 237] width 326 height 23
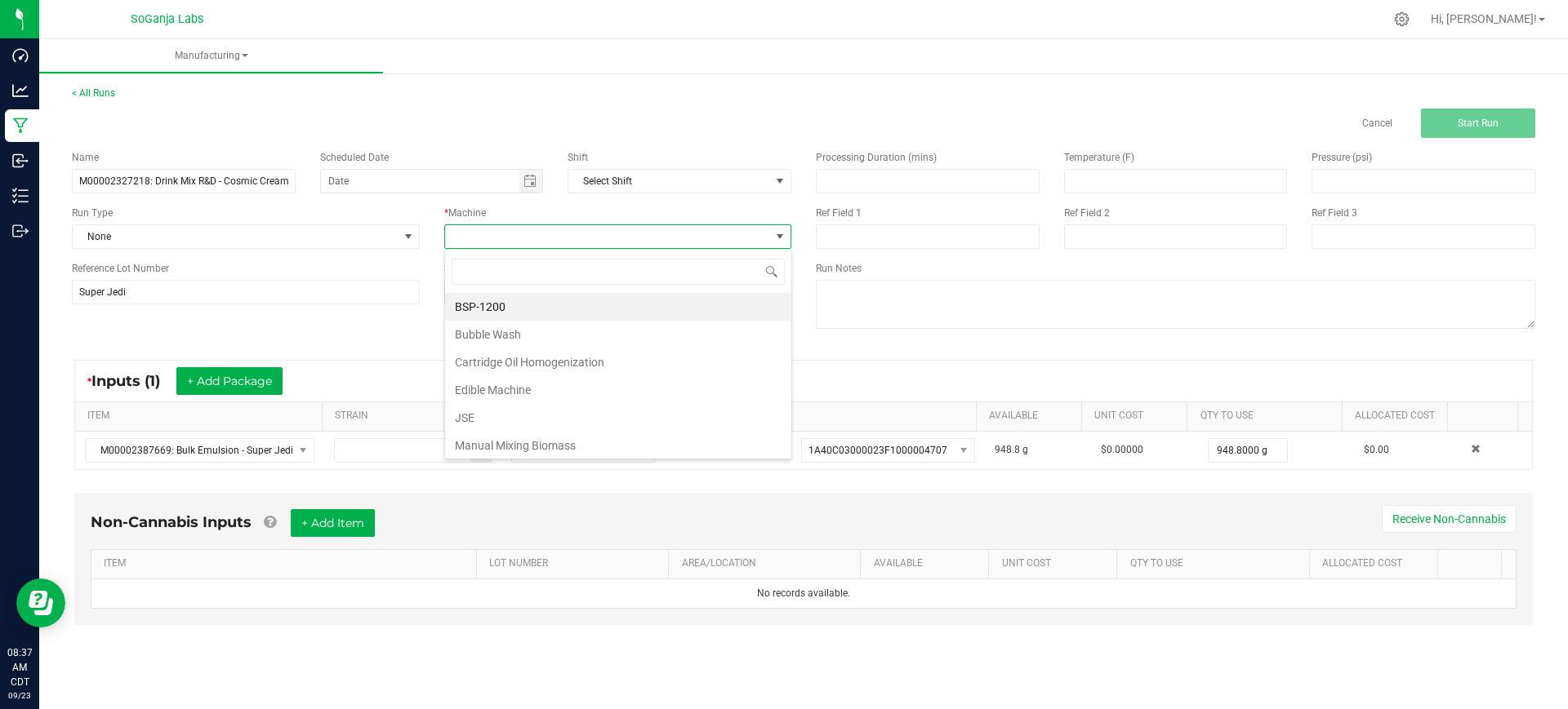
scroll to position [25, 347]
click at [523, 393] on li "Edible Machine" at bounding box center [618, 390] width 346 height 28
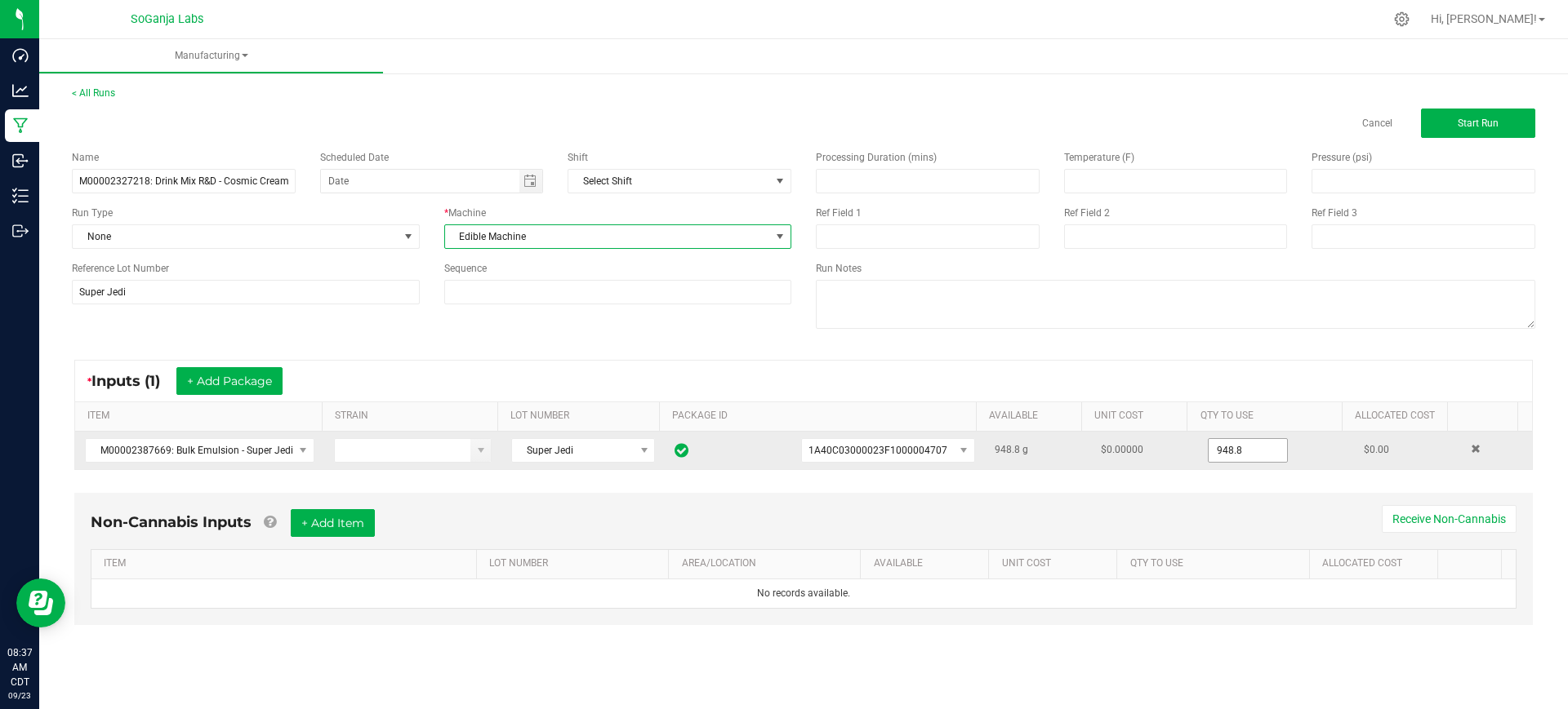
click at [1215, 441] on input "948.8" at bounding box center [1248, 450] width 78 height 23
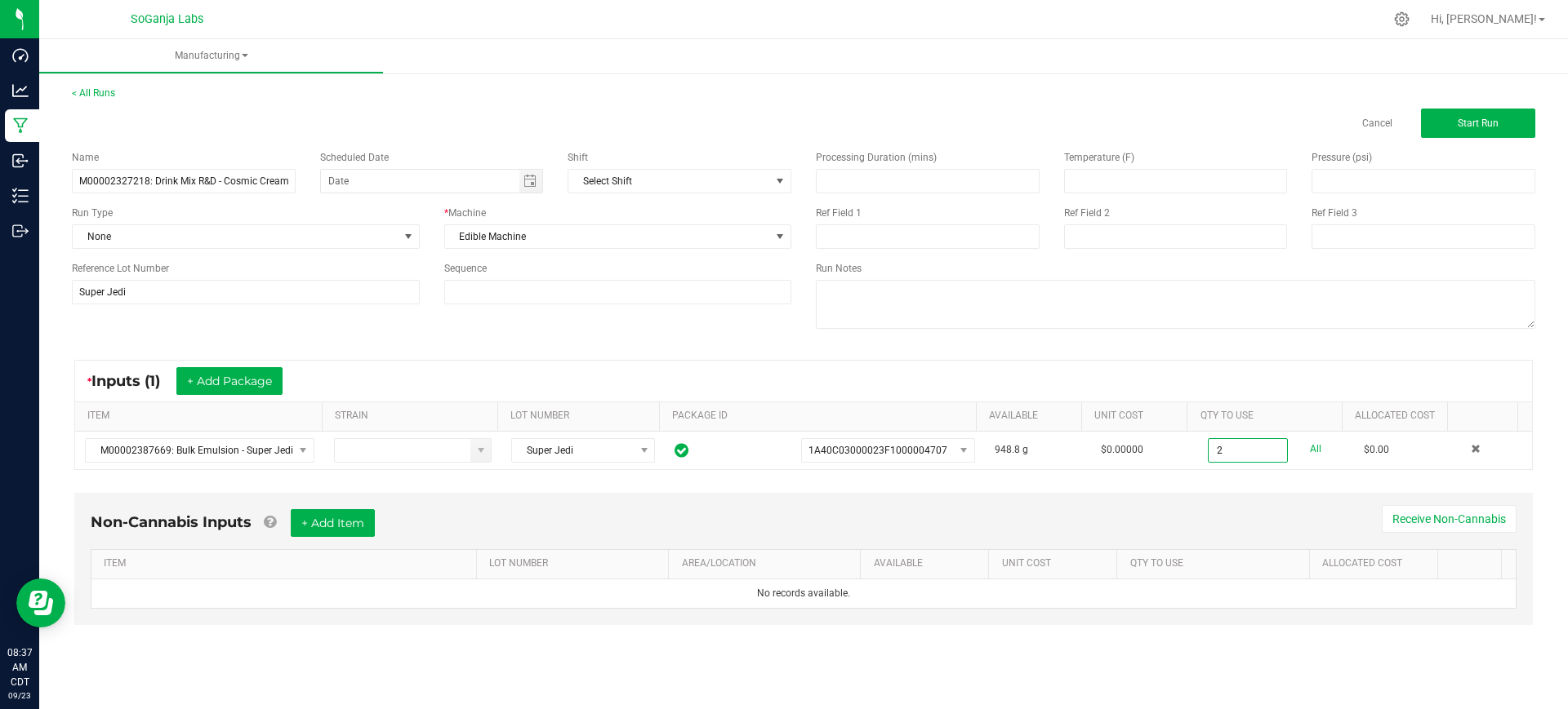
type input "2.0000 g"
click at [1285, 377] on div "* Inputs (1) + Add Package" at bounding box center [803, 381] width 1457 height 41
click at [1457, 125] on button "Start Run" at bounding box center [1478, 123] width 114 height 29
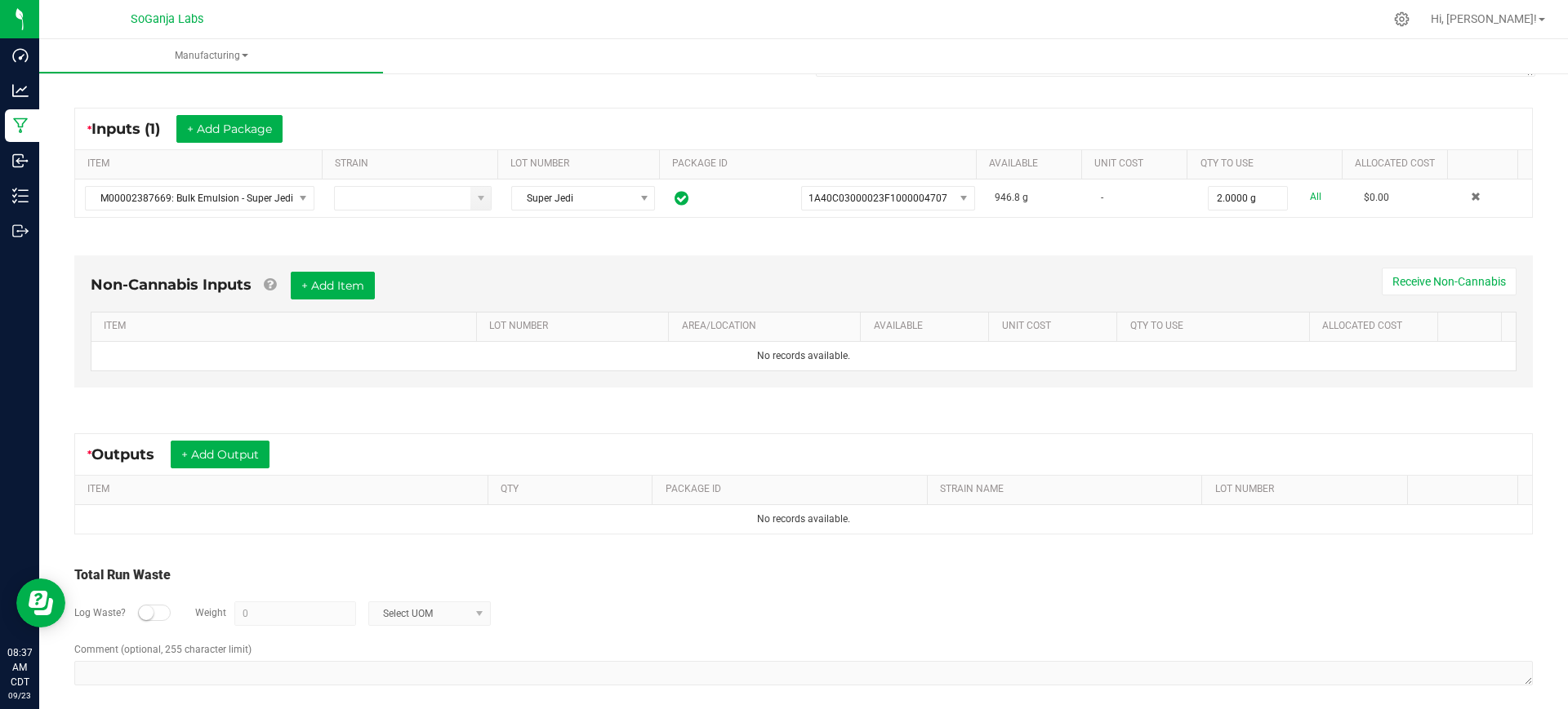
scroll to position [297, 0]
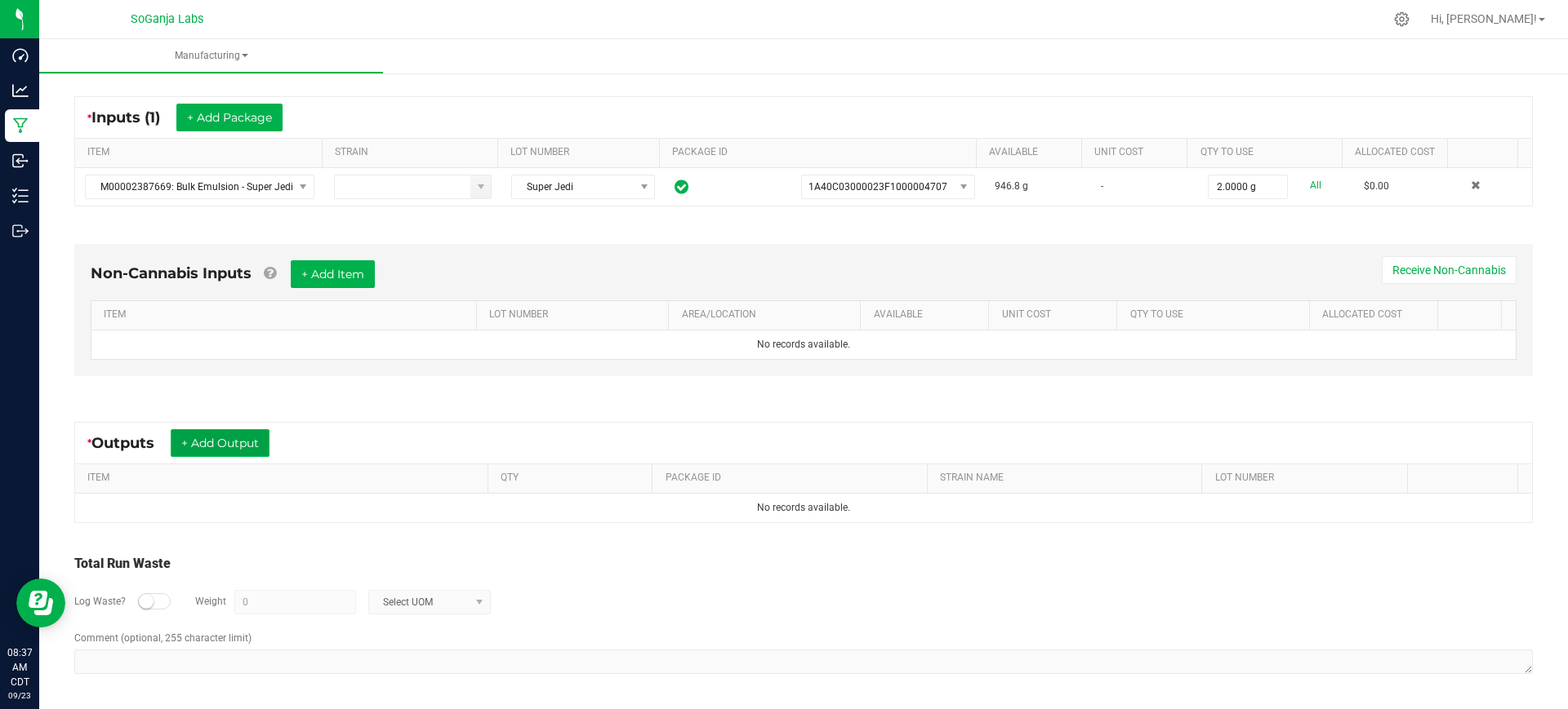
click at [250, 438] on button "+ Add Output" at bounding box center [219, 443] width 99 height 28
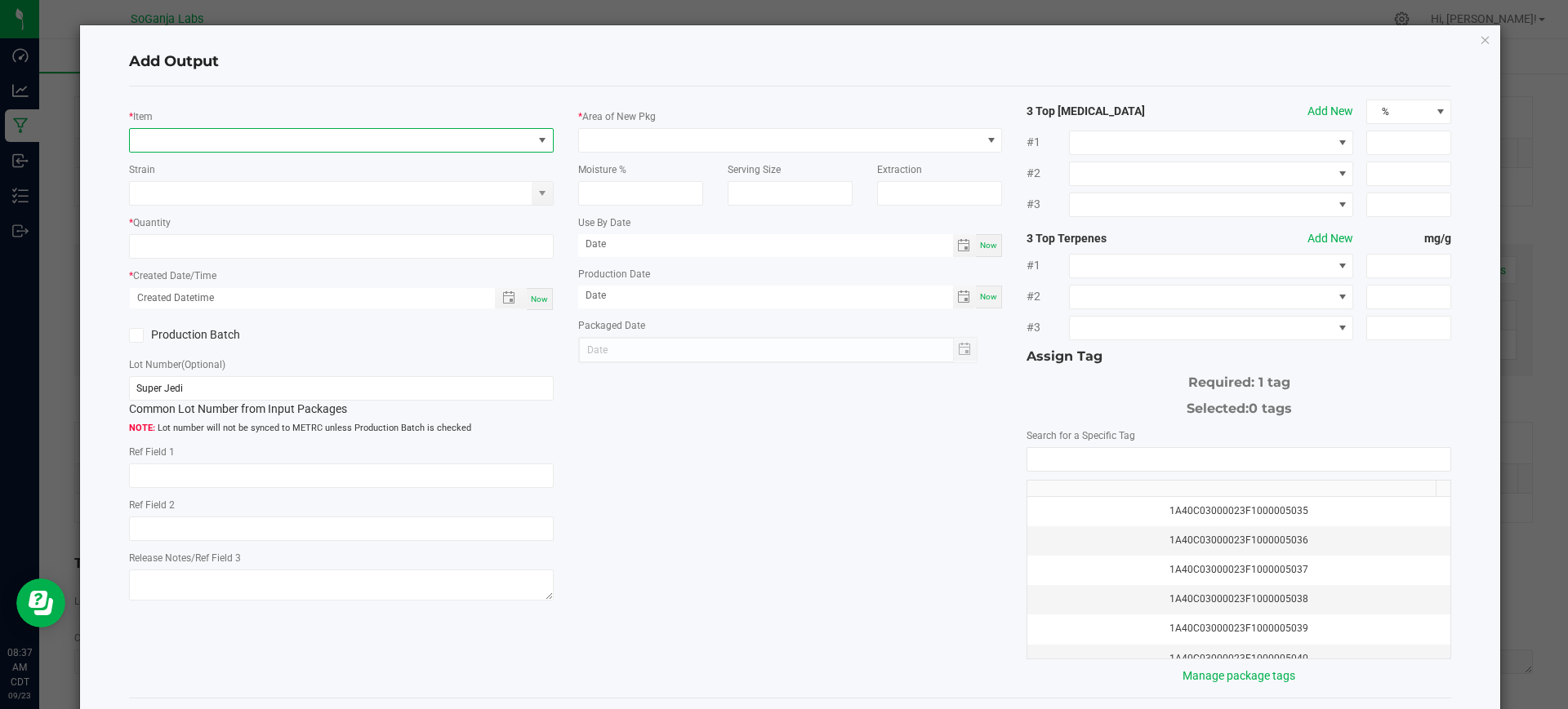
click at [285, 146] on span "NO DATA FOUND" at bounding box center [331, 140] width 403 height 23
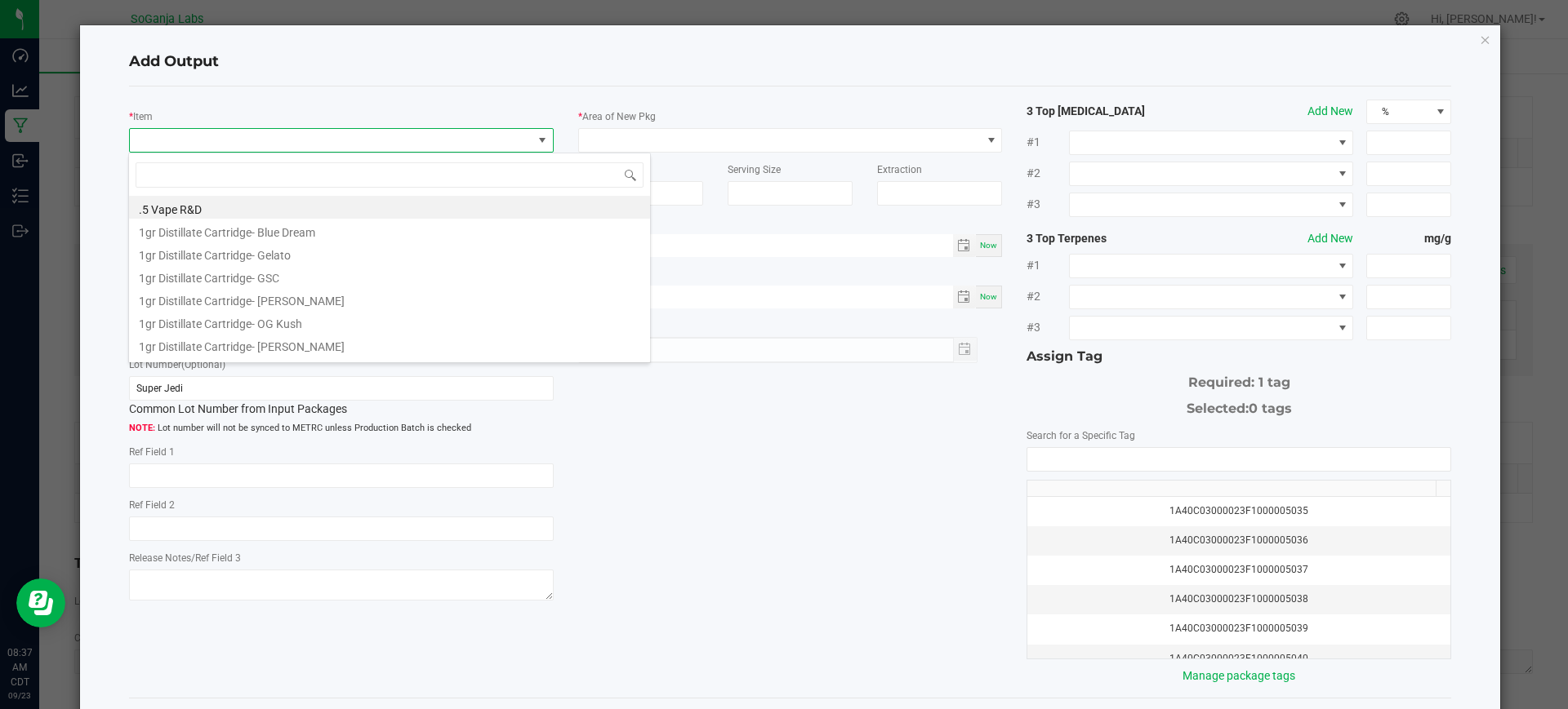
scroll to position [25, 420]
type input "M00002327218: Drink Mix R&D - Cosmic Creamsicle"
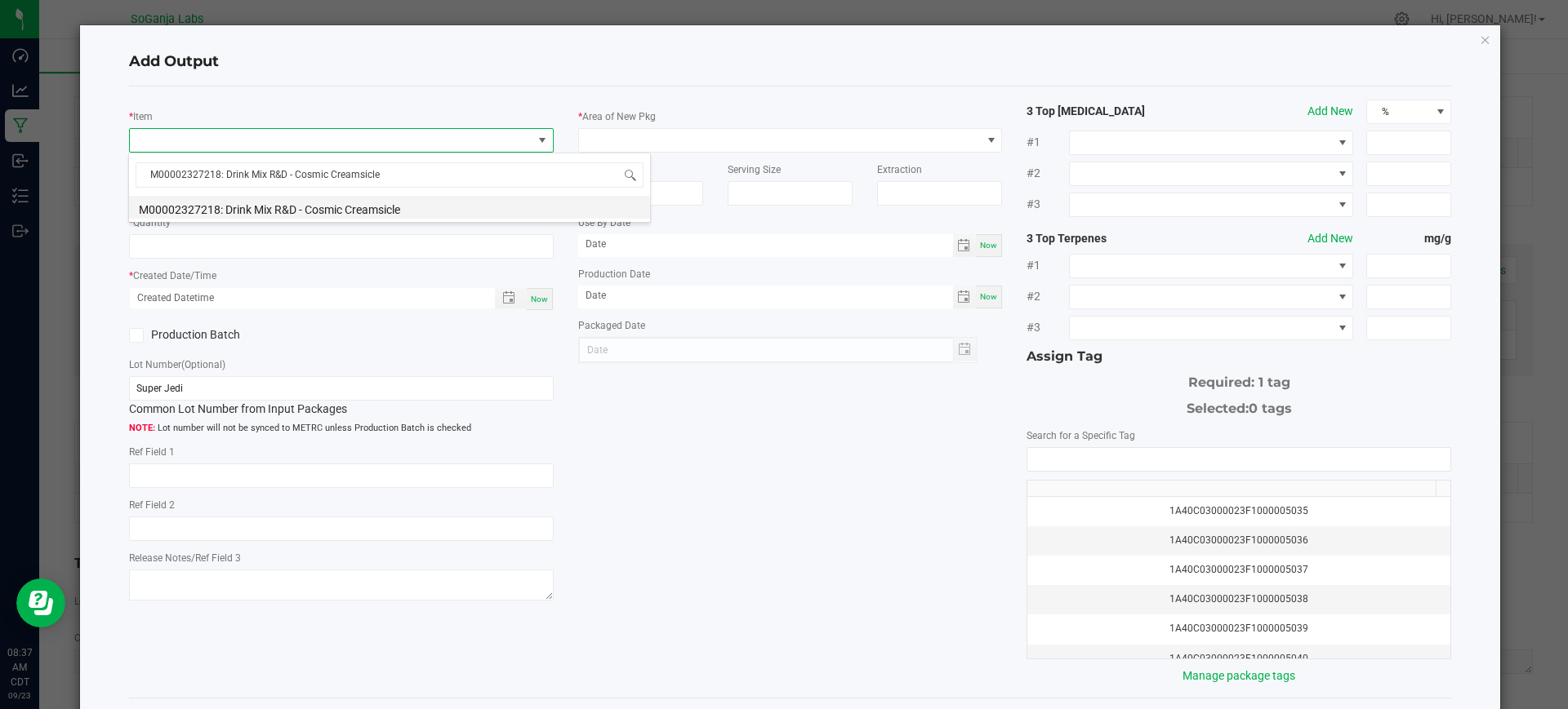
click at [377, 209] on li "M00002327218: Drink Mix R&D - Cosmic Creamsicle" at bounding box center [389, 207] width 521 height 23
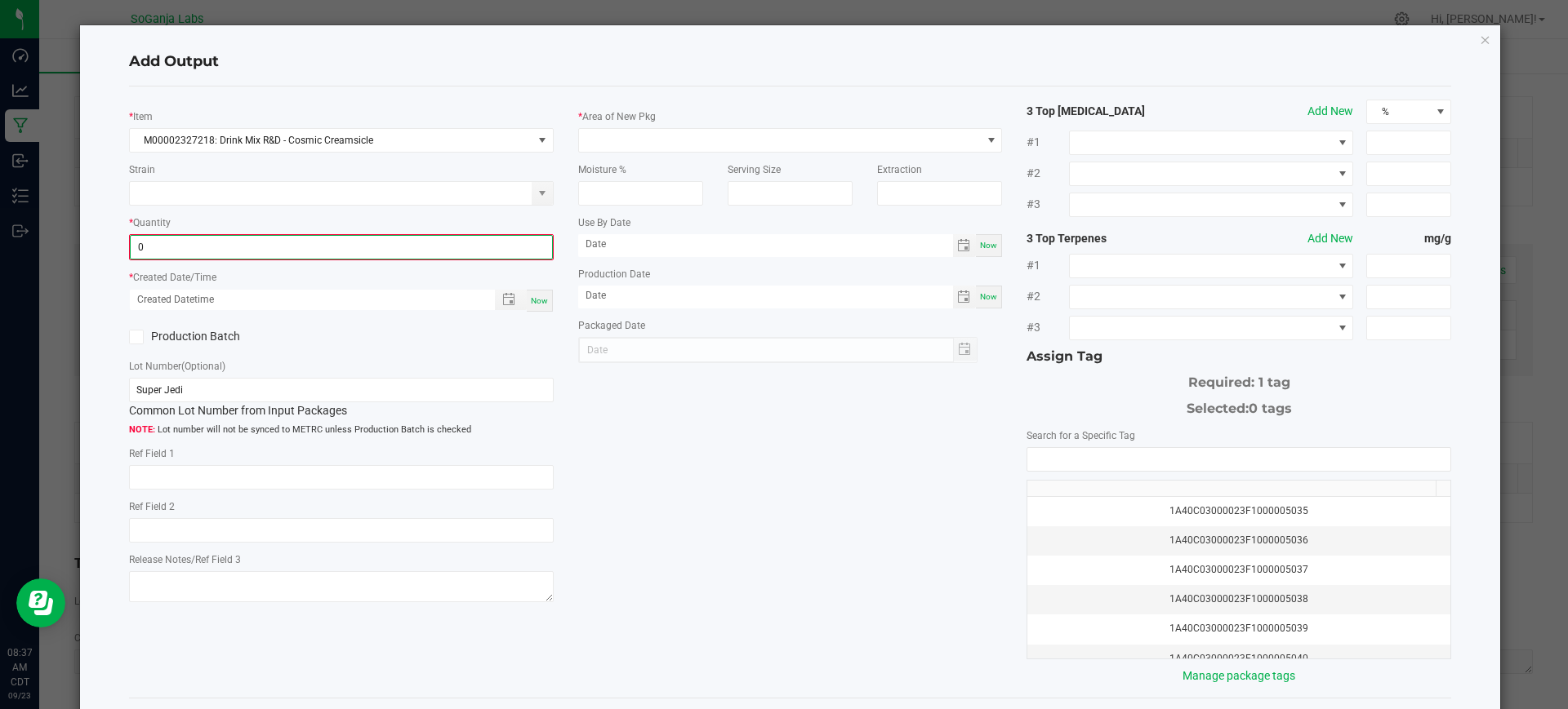
click at [325, 245] on input "0" at bounding box center [342, 247] width 421 height 23
type input "2 ea"
click at [541, 307] on div "Now" at bounding box center [540, 298] width 26 height 22
type input "[DATE] 8:37 AM"
type input "[DATE]"
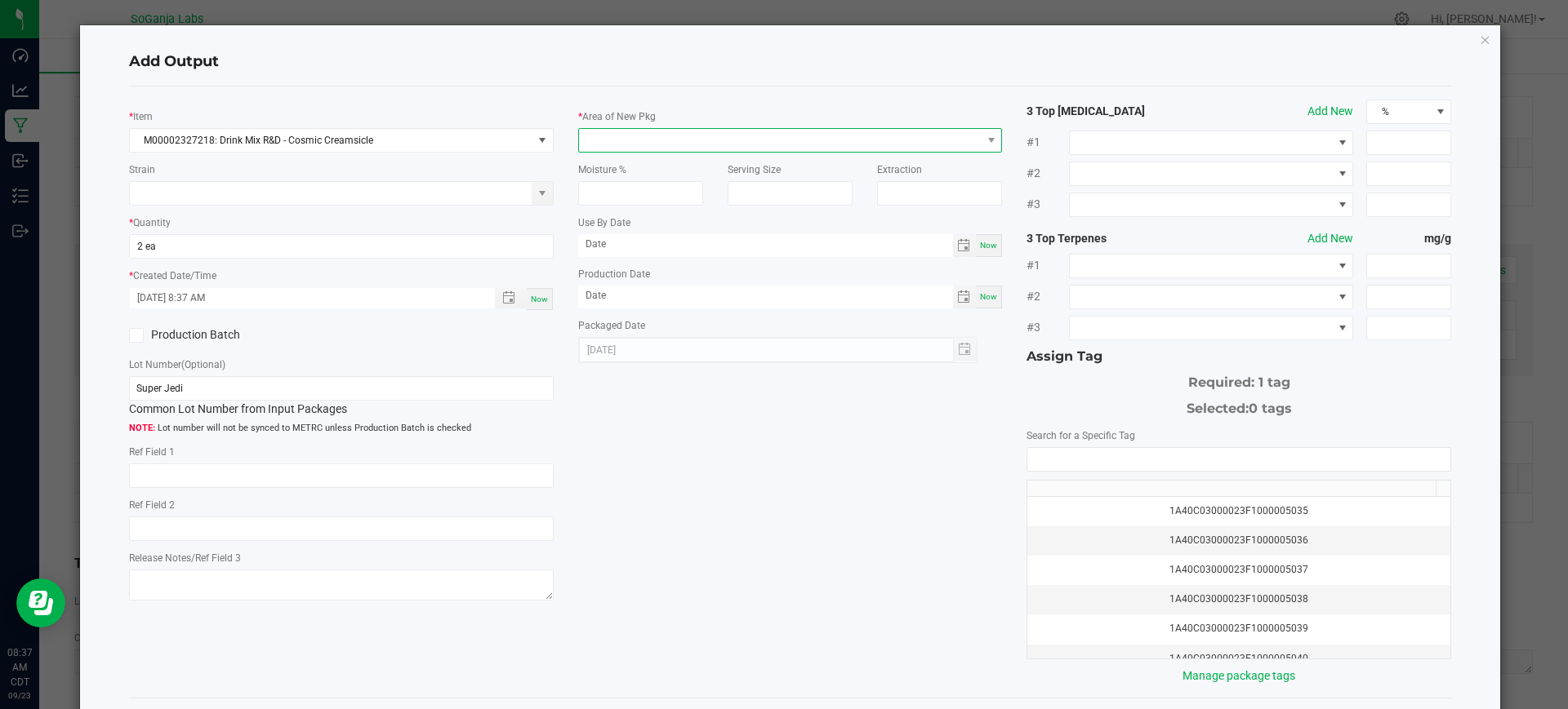
click at [635, 142] on span at bounding box center [780, 140] width 403 height 23
click at [608, 212] on li "Lab" at bounding box center [782, 210] width 418 height 28
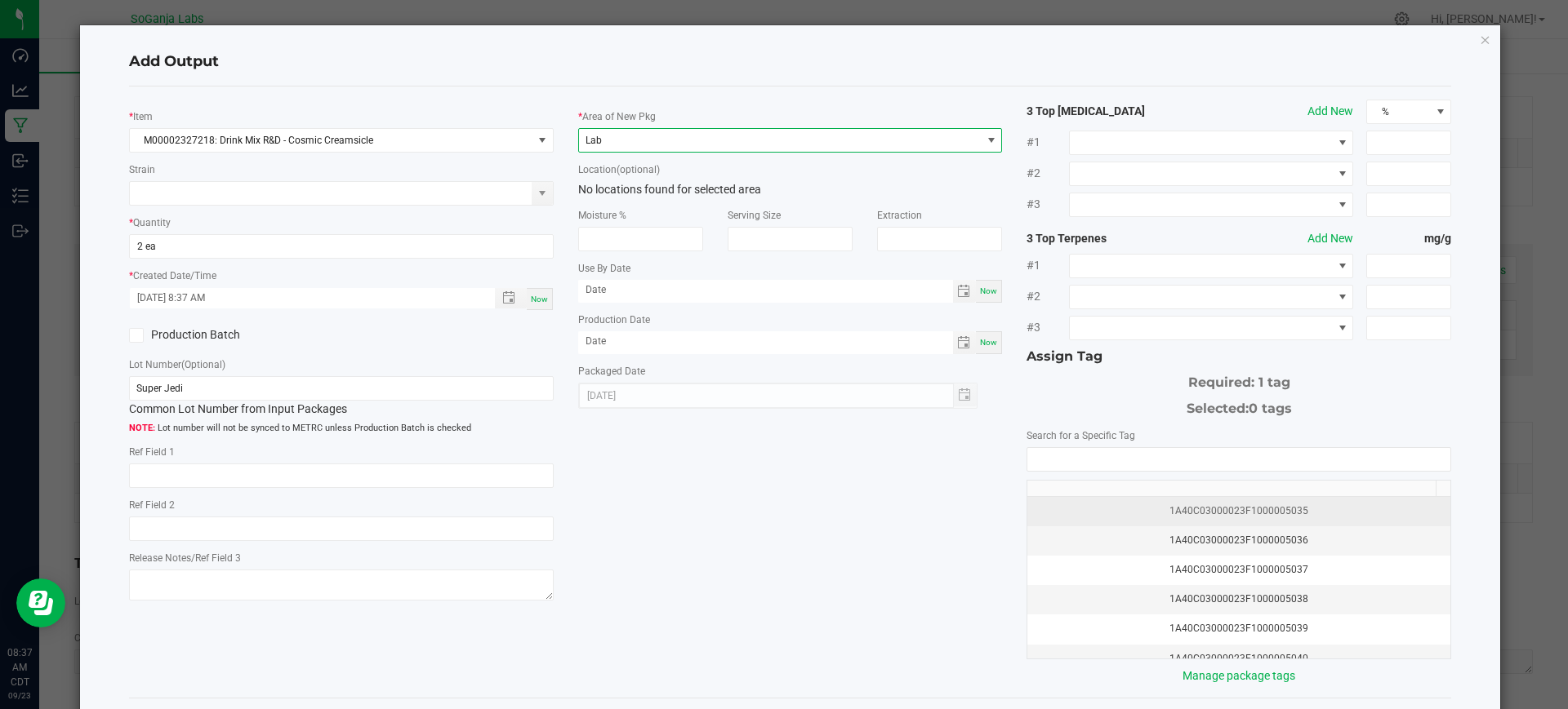
click at [1169, 519] on td "1A40C03000023F1000005035" at bounding box center [1239, 511] width 423 height 29
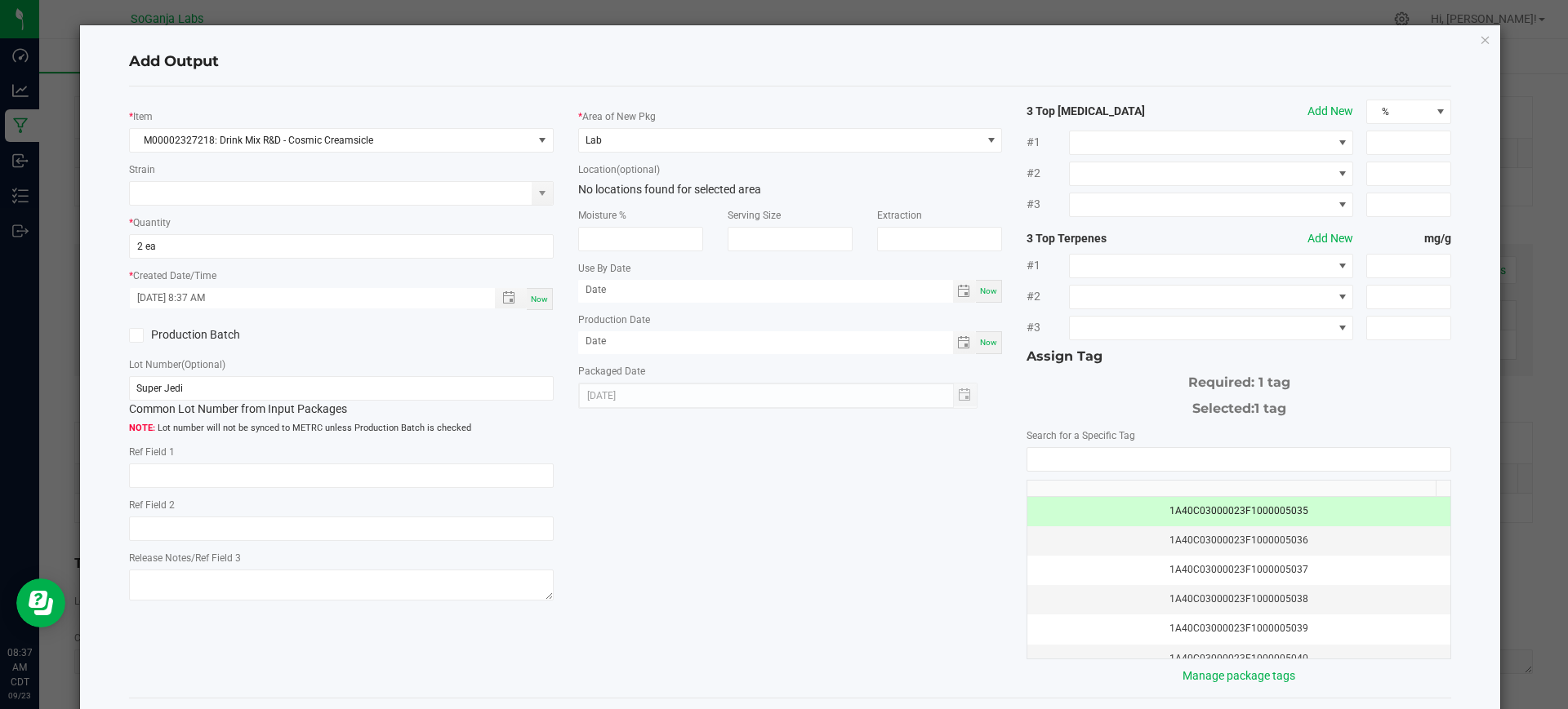
click at [1169, 519] on td "1A40C03000023F1000005035" at bounding box center [1239, 511] width 423 height 29
click at [1165, 537] on div "1A40C03000023F1000005036" at bounding box center [1238, 541] width 403 height 16
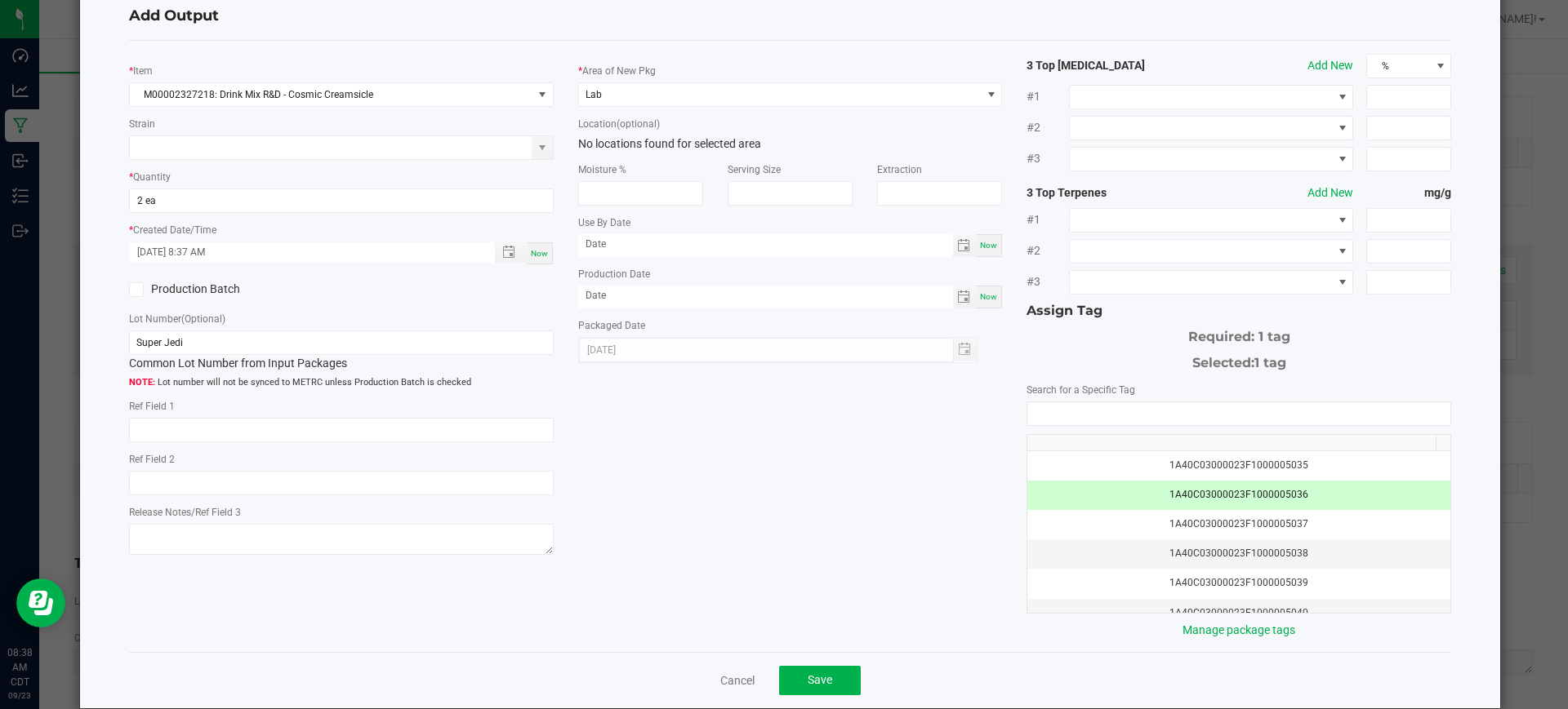
scroll to position [70, 0]
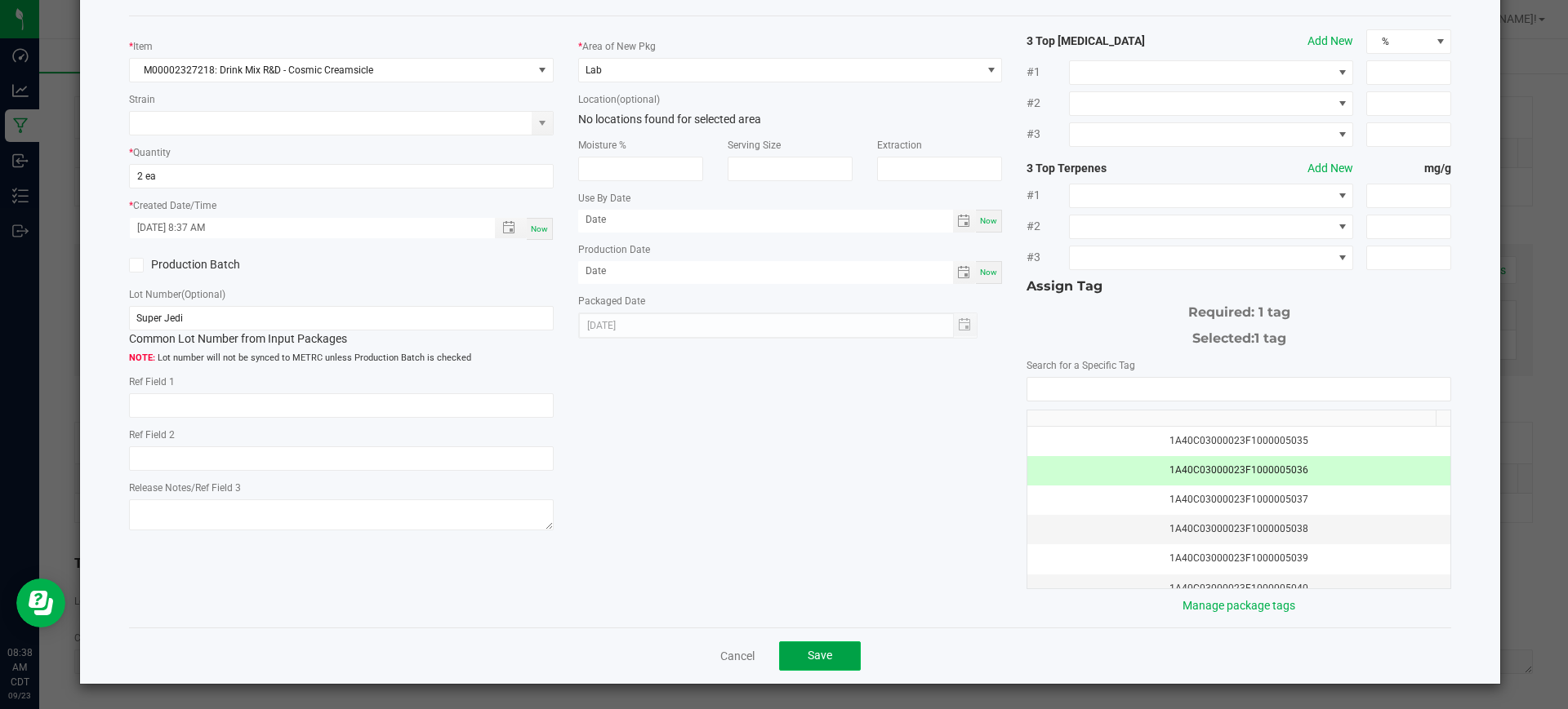
click at [794, 657] on button "Save" at bounding box center [819, 655] width 82 height 29
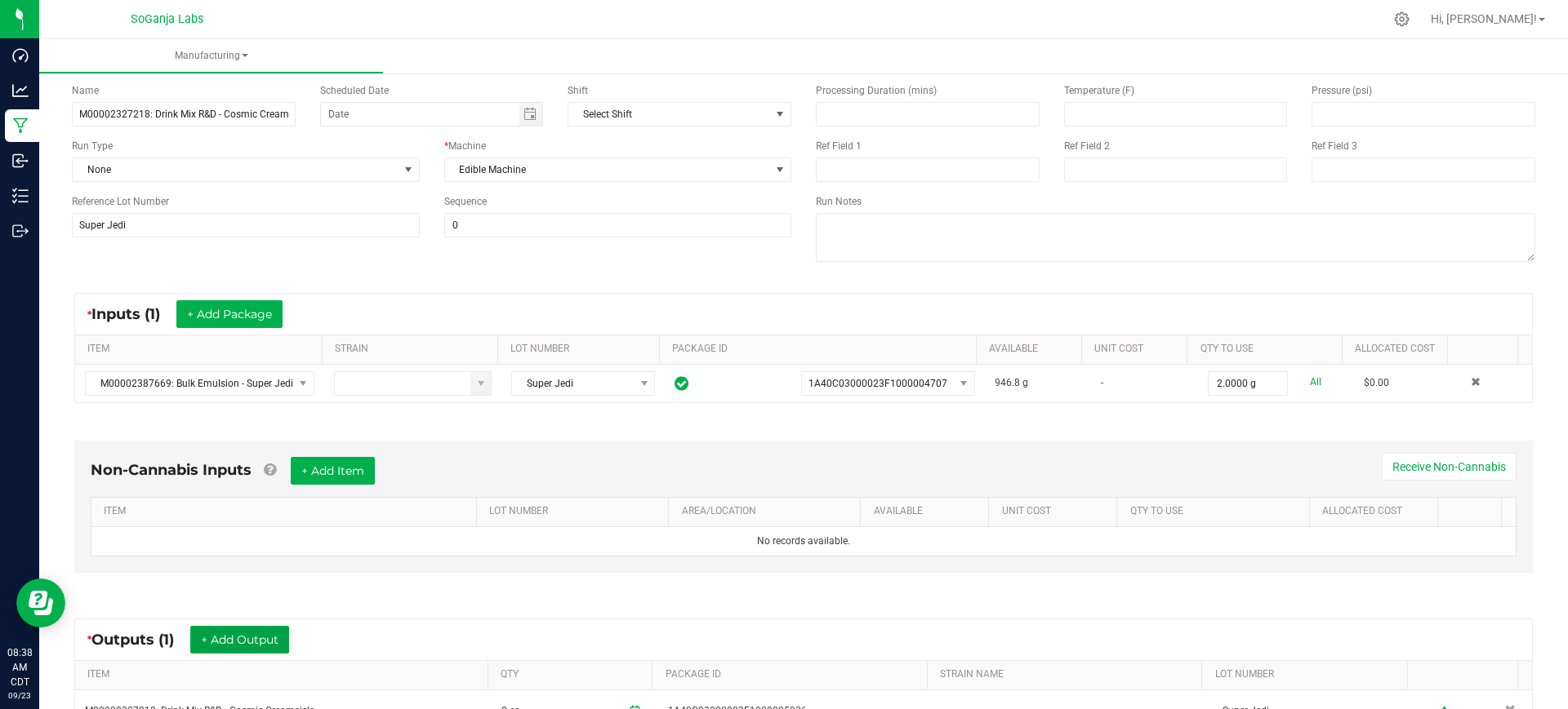
scroll to position [0, 0]
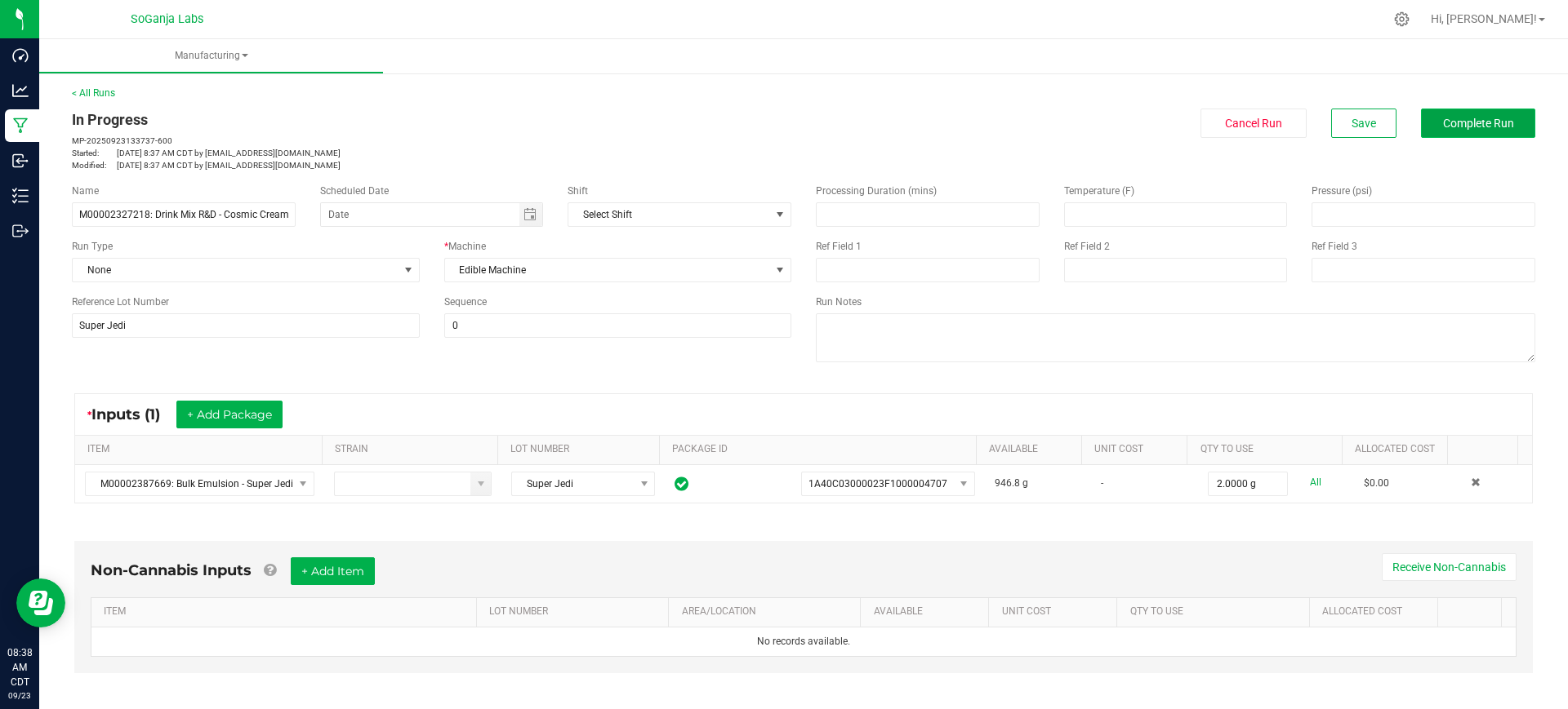
click at [1443, 130] on span "Complete Run" at bounding box center [1478, 123] width 71 height 13
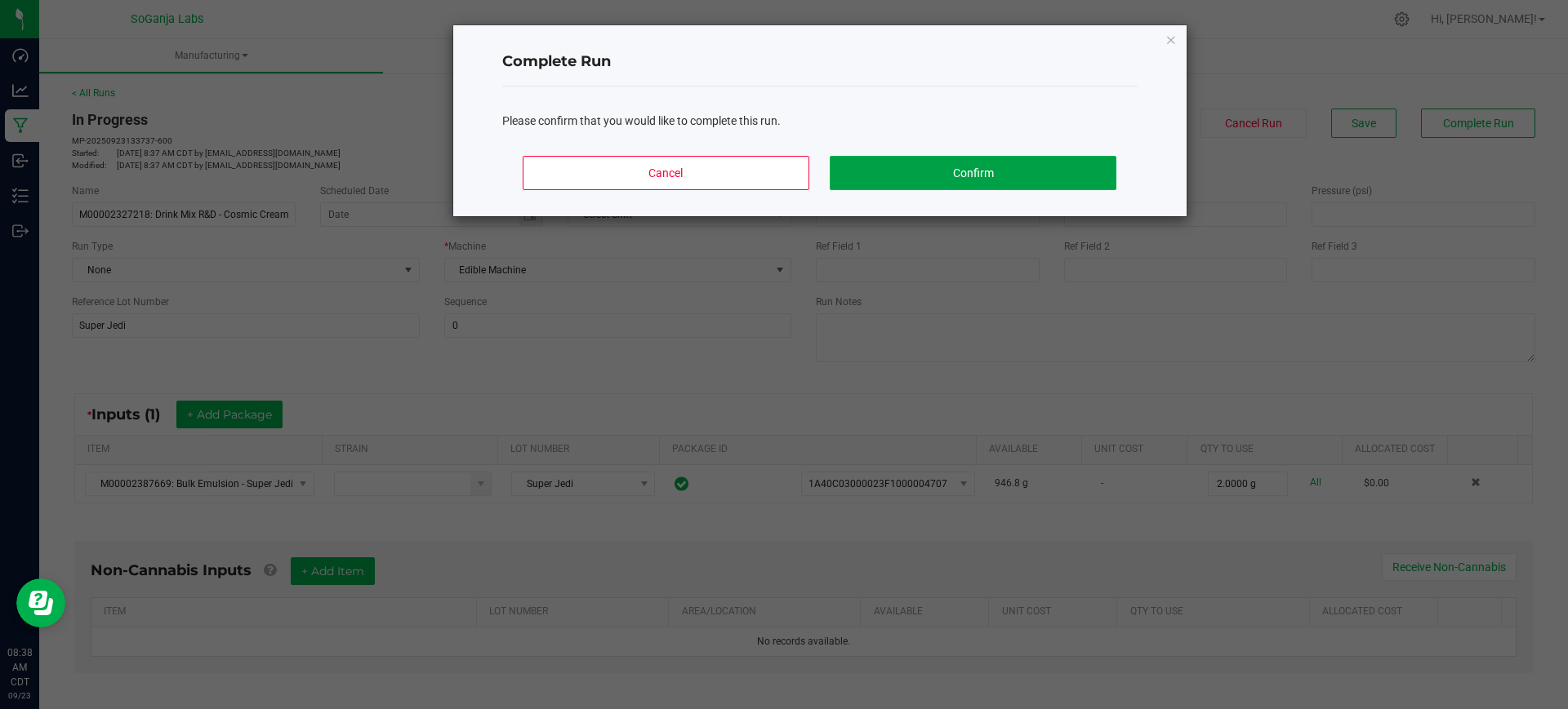
click at [1034, 161] on button "Confirm" at bounding box center [973, 173] width 286 height 34
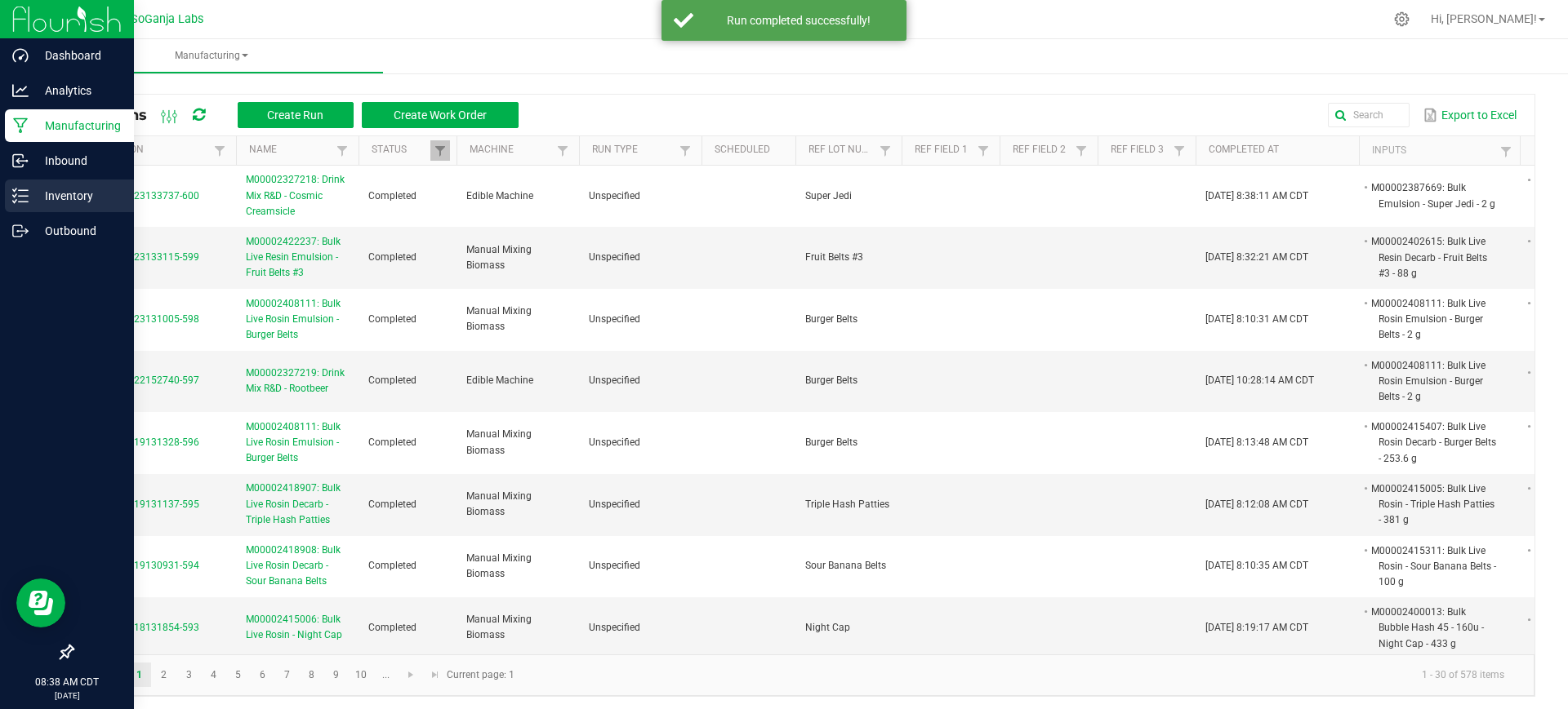
click at [80, 204] on p "Inventory" at bounding box center [78, 196] width 98 height 19
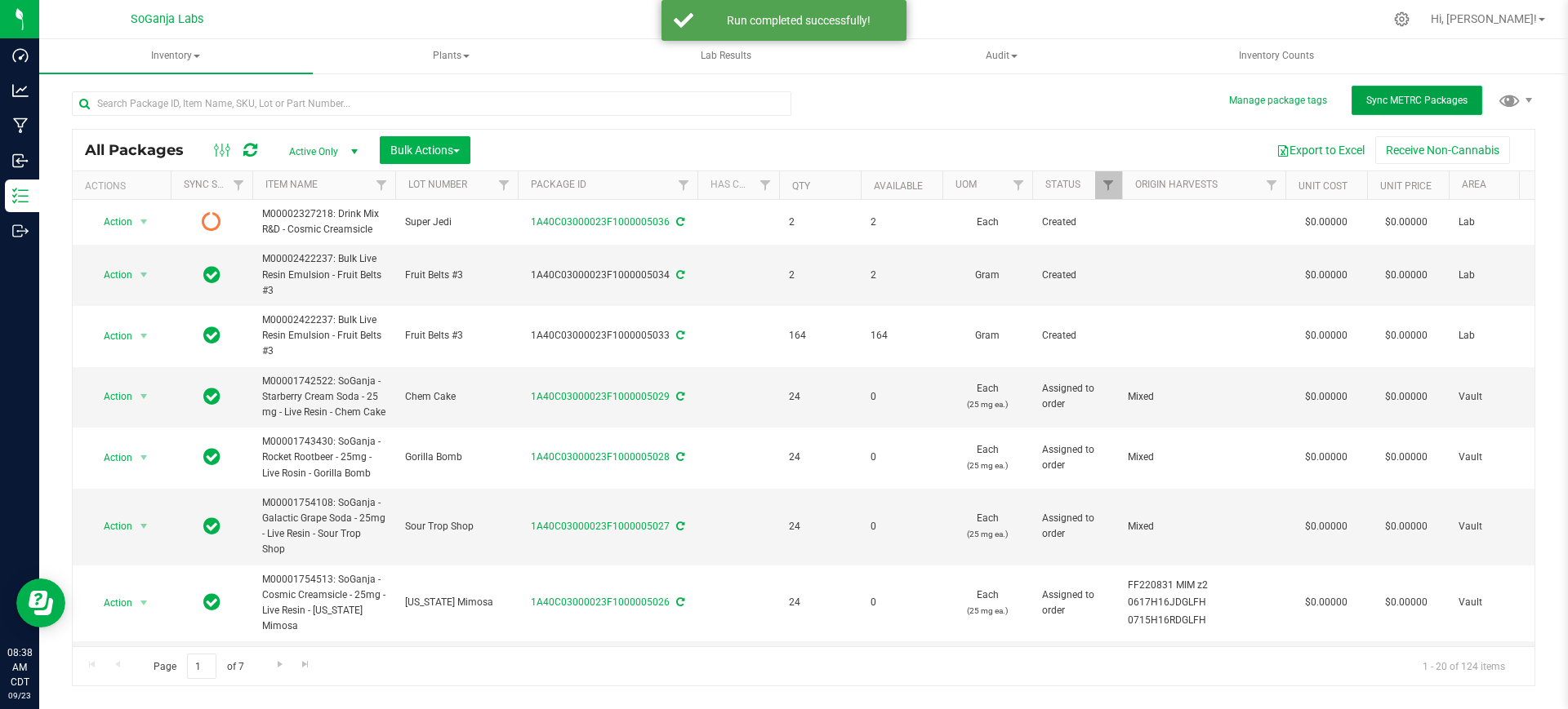
click at [1399, 99] on span "Sync METRC Packages" at bounding box center [1416, 100] width 101 height 11
